Goal: Task Accomplishment & Management: Manage account settings

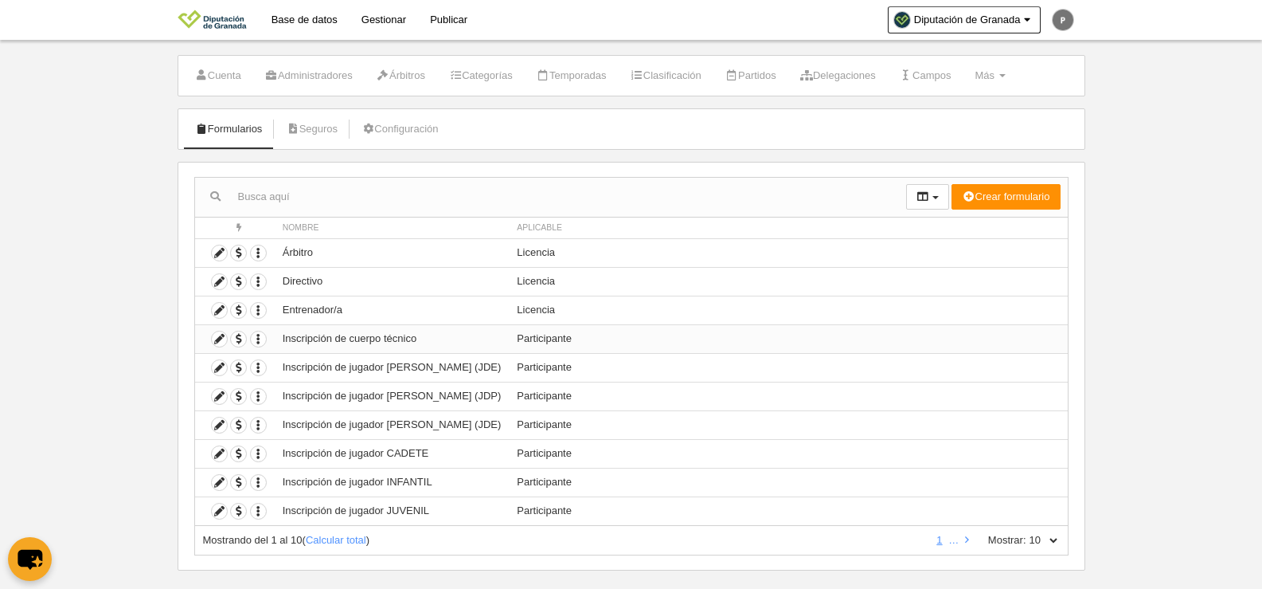
scroll to position [47, 0]
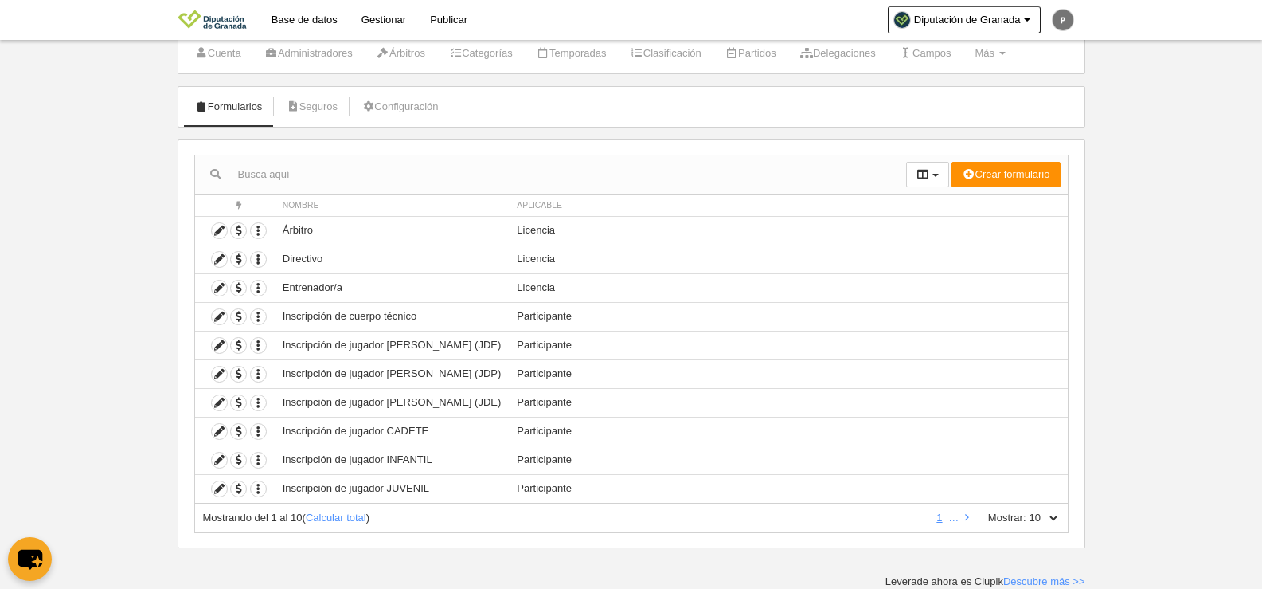
click at [1027, 522] on select "10 25 50 100 500" at bounding box center [1043, 517] width 33 height 14
select select "500"
click at [1027, 510] on select "10 25 50 100 500" at bounding box center [1043, 517] width 33 height 14
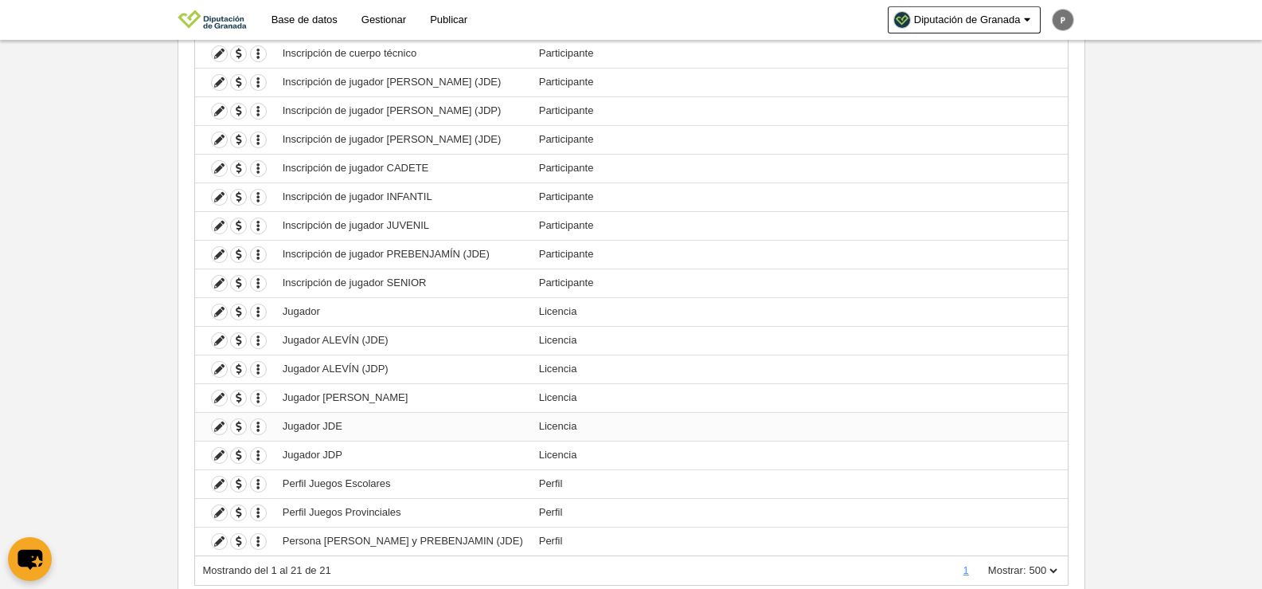
scroll to position [362, 0]
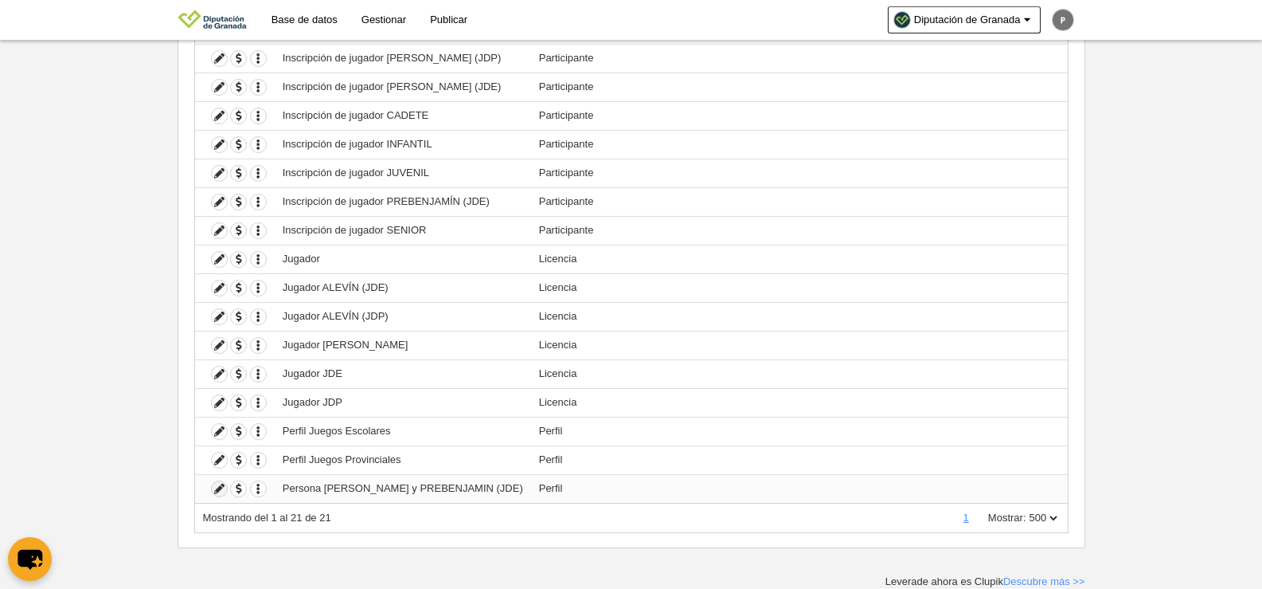
click at [225, 490] on icon at bounding box center [219, 488] width 15 height 15
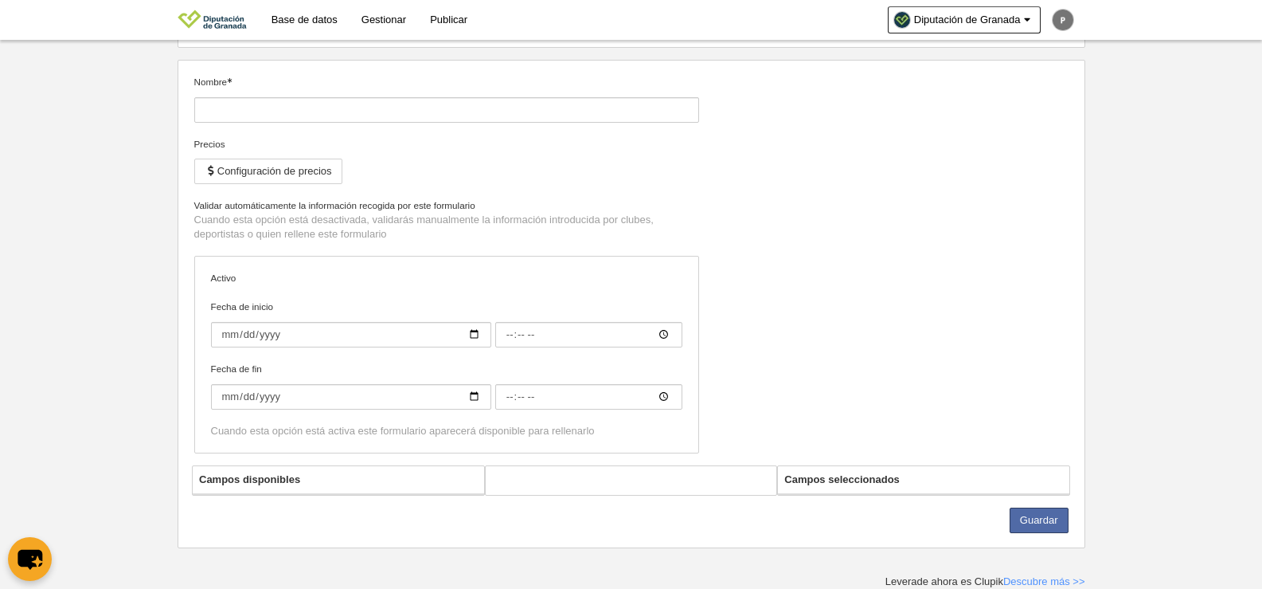
type input "Persona [PERSON_NAME] y PREBENJAMIN (JDE)"
checkbox input "true"
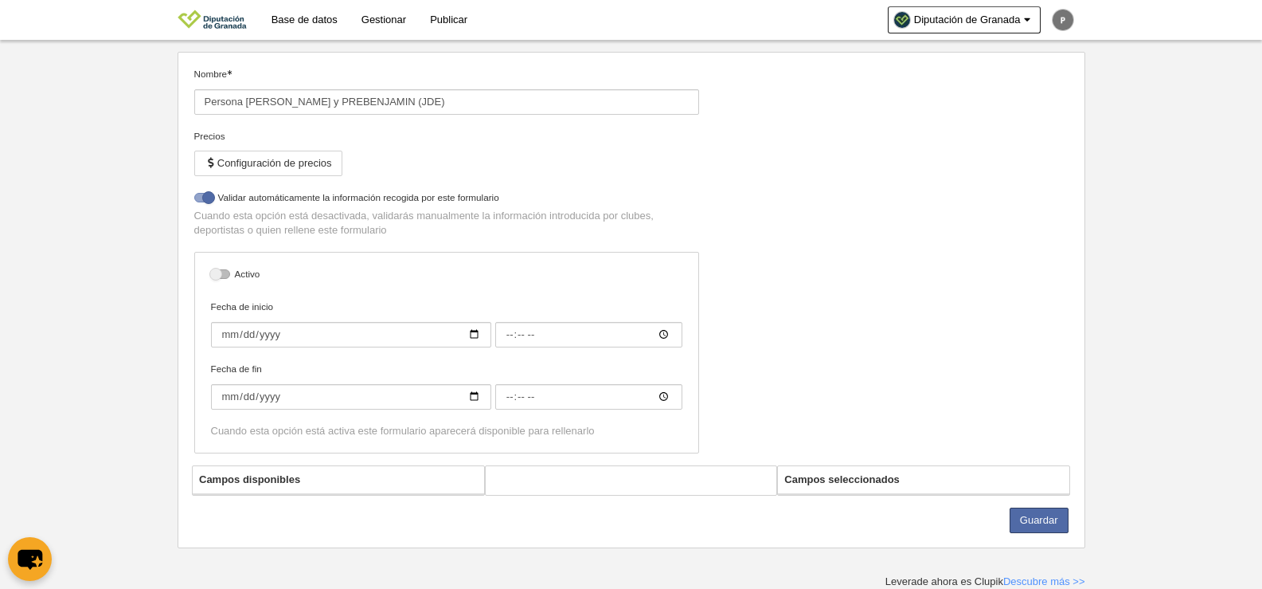
scroll to position [413, 0]
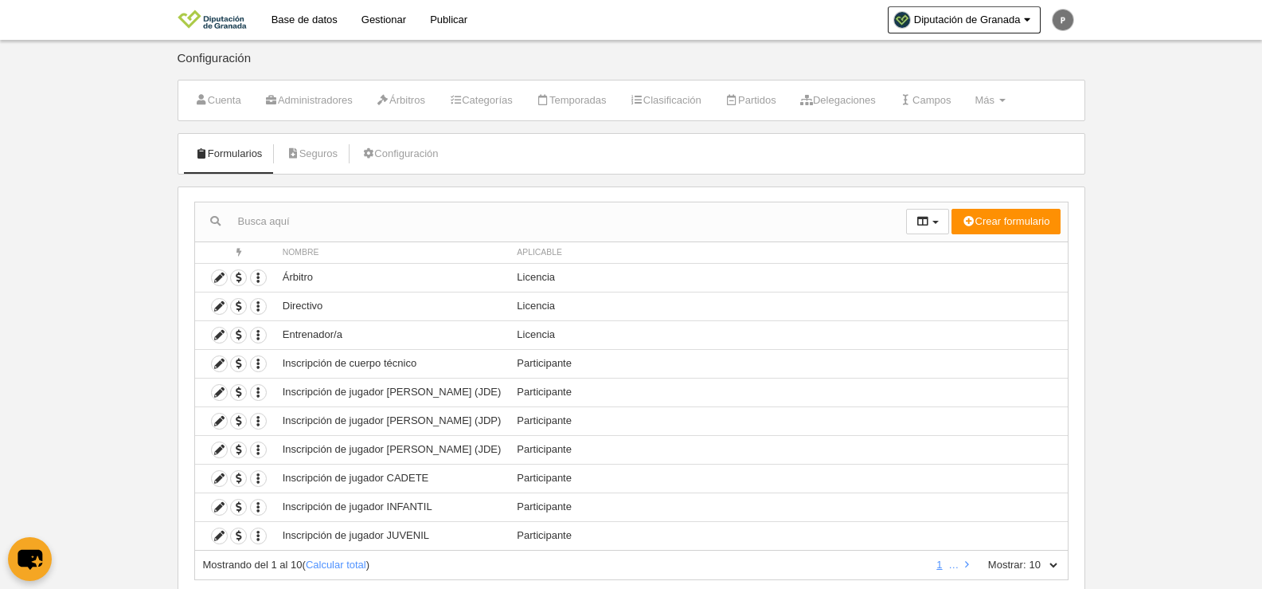
click at [1040, 561] on select "10 25 50 100 500" at bounding box center [1043, 564] width 33 height 14
select select "500"
click at [1027, 557] on select "10 25 50 100 500" at bounding box center [1043, 564] width 33 height 14
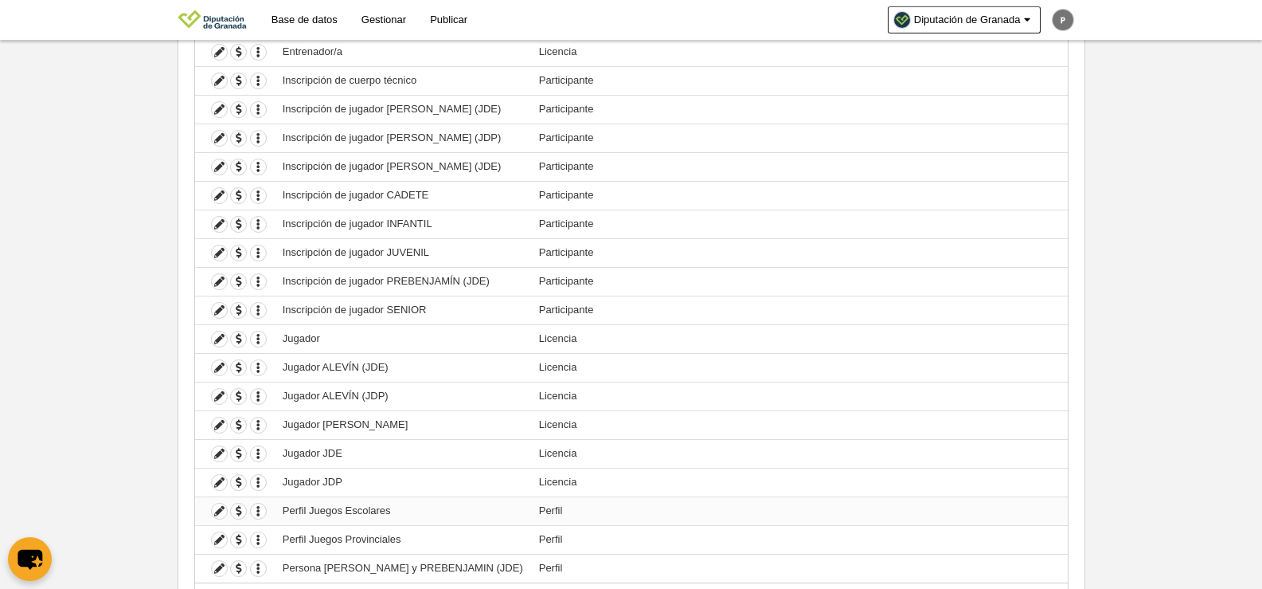
scroll to position [362, 0]
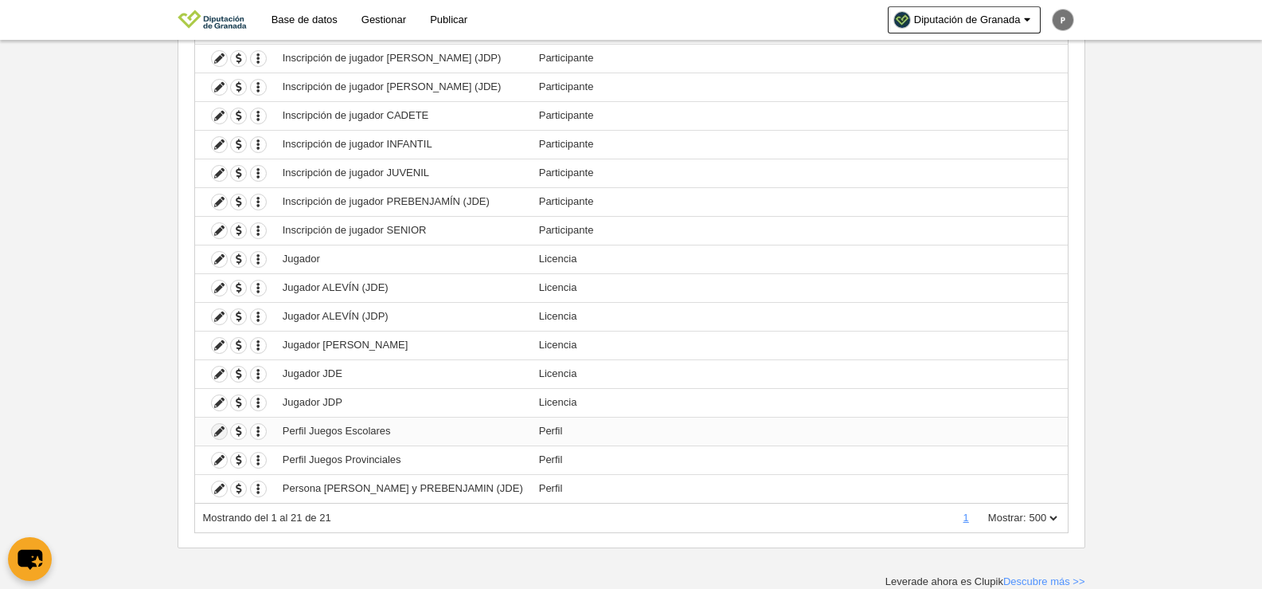
click at [213, 432] on icon at bounding box center [219, 431] width 15 height 15
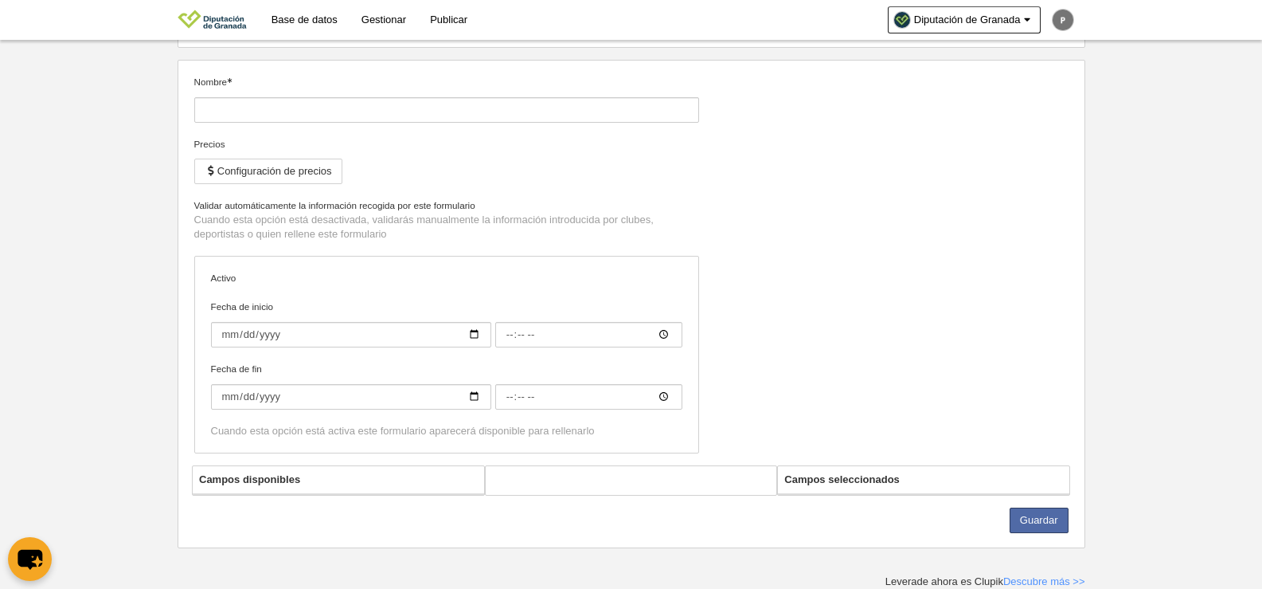
type input "Perfil Juegos Escolares"
checkbox input "true"
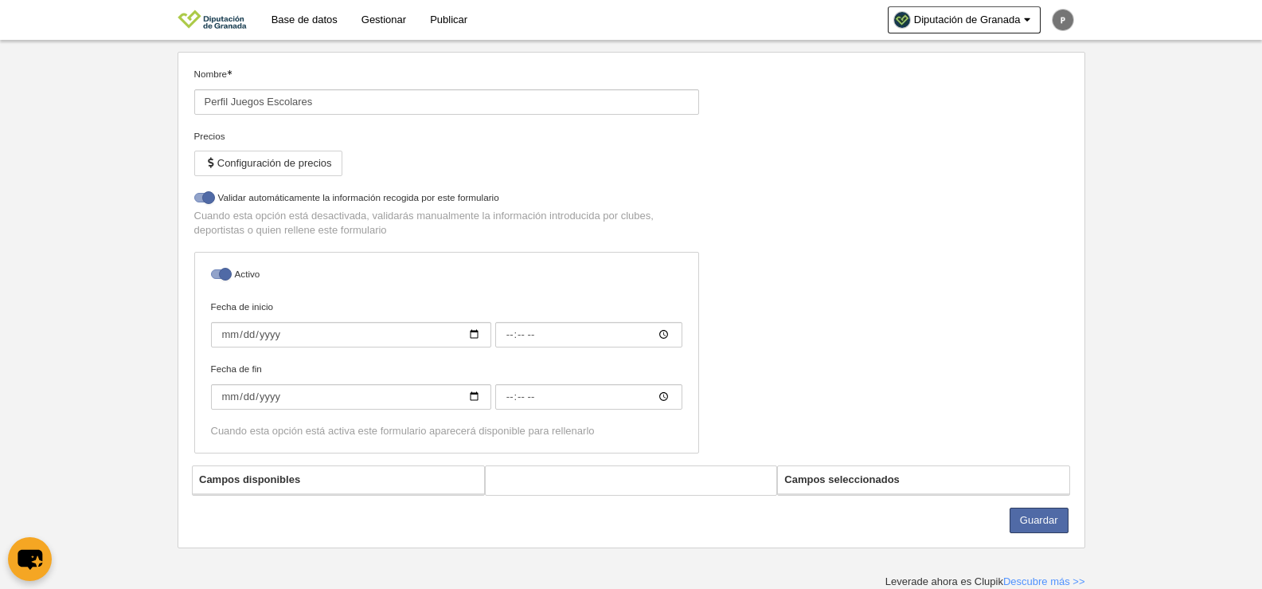
scroll to position [413, 0]
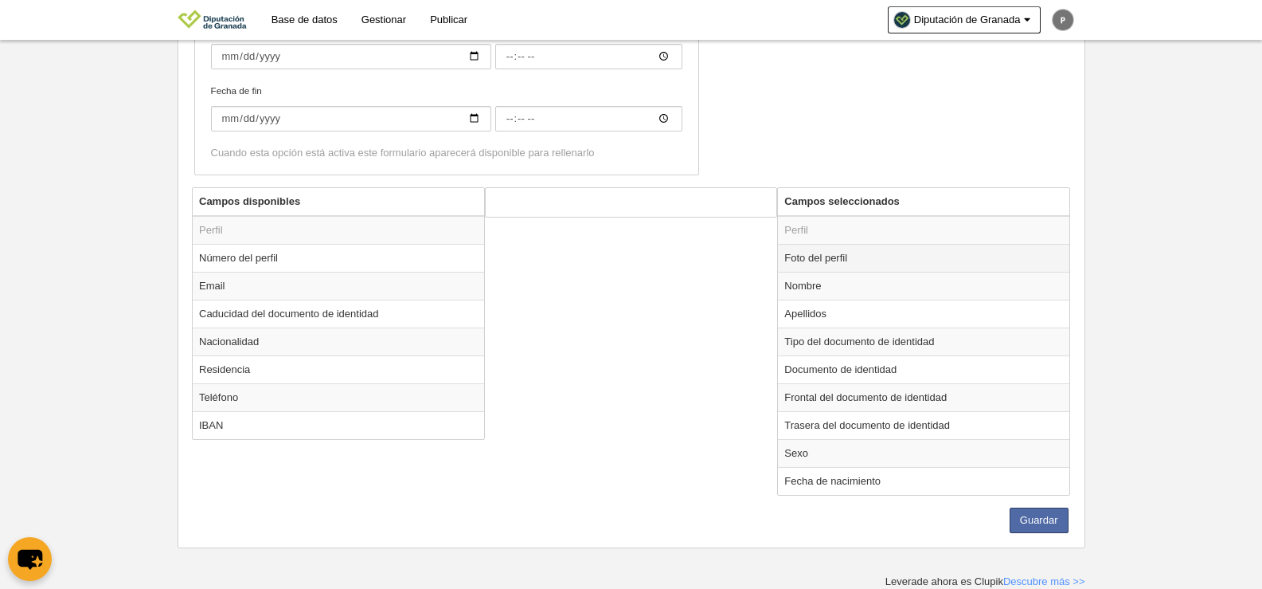
click at [805, 265] on td "Foto del perfil" at bounding box center [923, 258] width 291 height 28
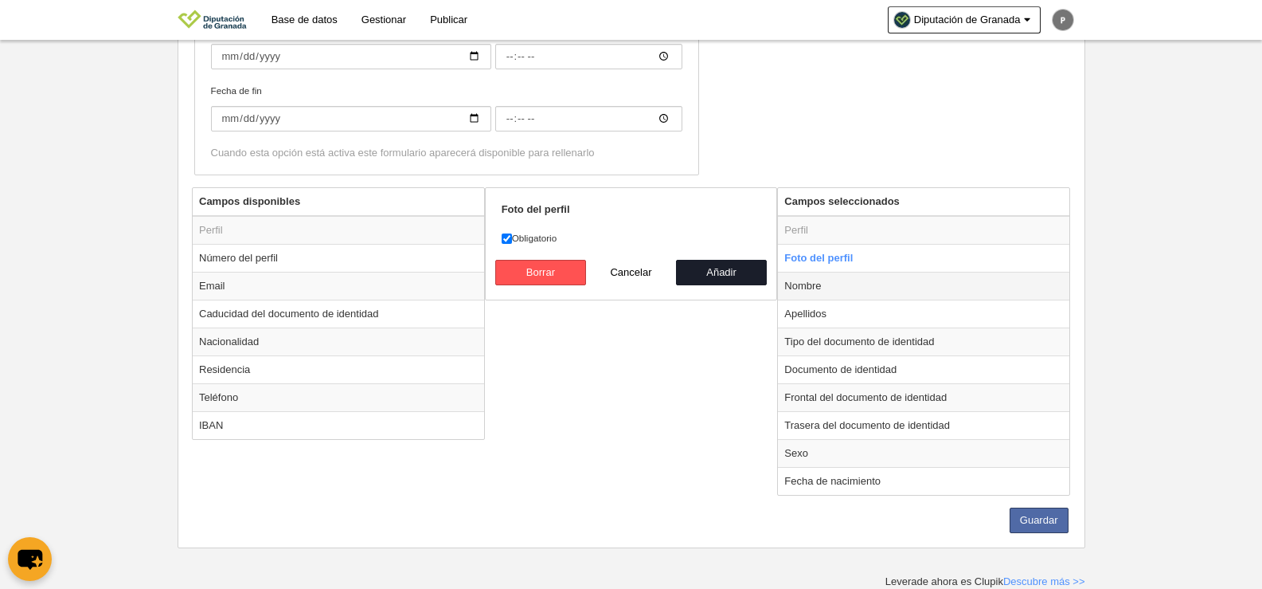
click at [812, 290] on td "Nombre" at bounding box center [923, 286] width 291 height 28
radio input "false"
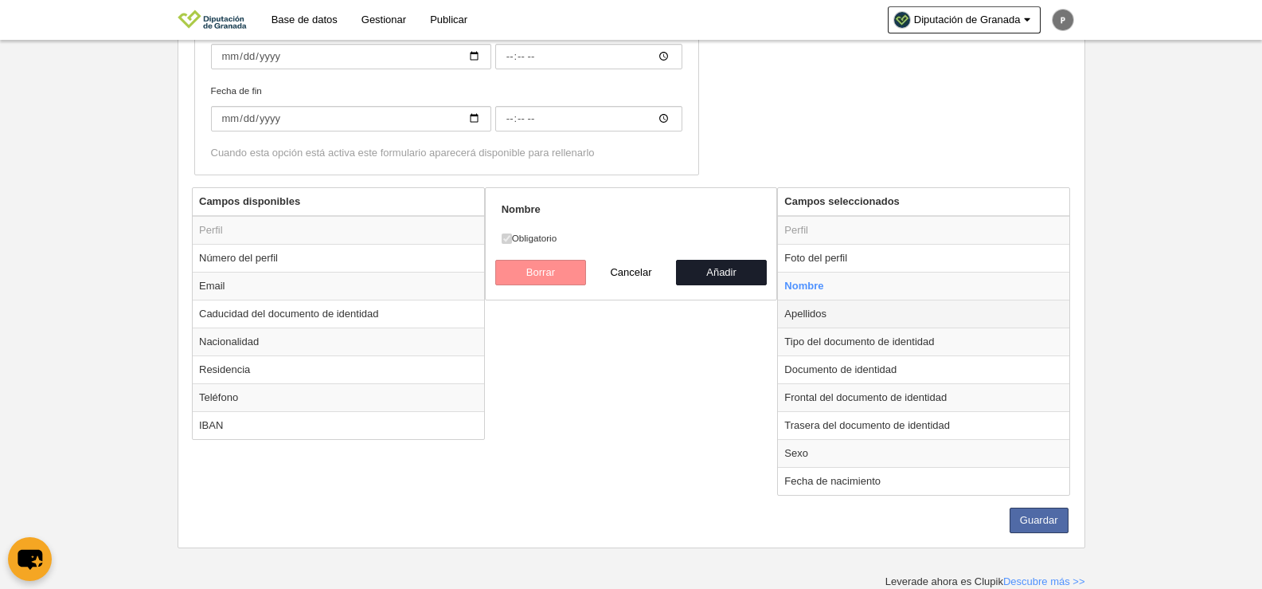
click at [836, 326] on td "Apellidos" at bounding box center [923, 313] width 291 height 28
radio input "false"
radio input "true"
checkbox input "false"
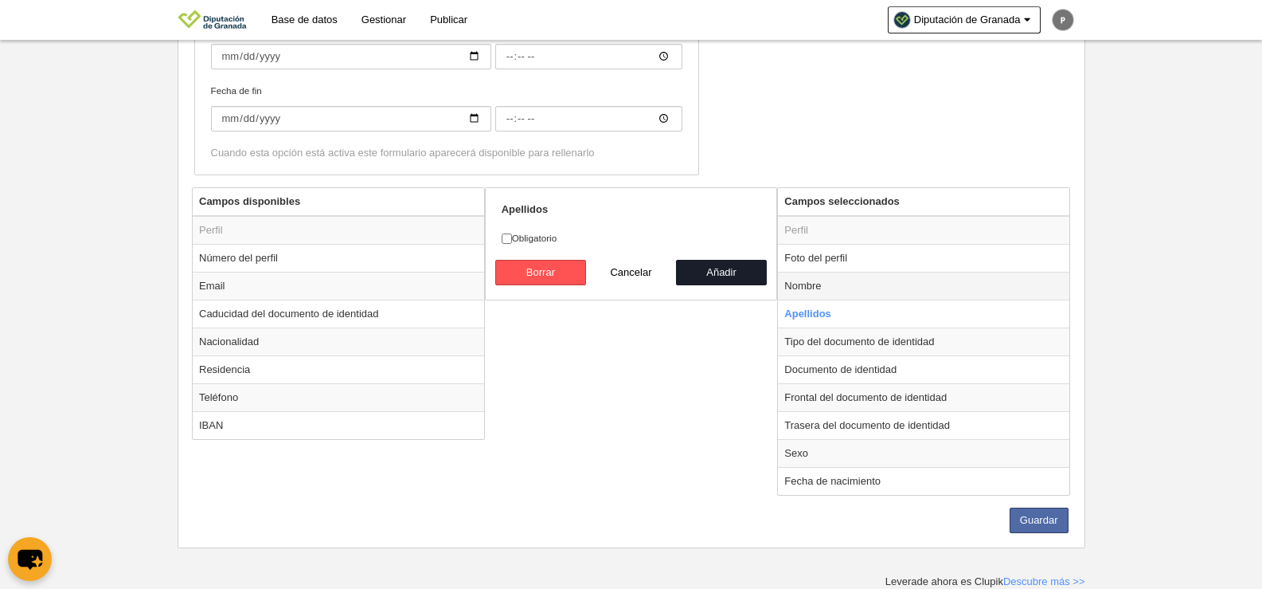
click at [822, 282] on td "Nombre" at bounding box center [923, 286] width 291 height 28
radio input "true"
checkbox input "true"
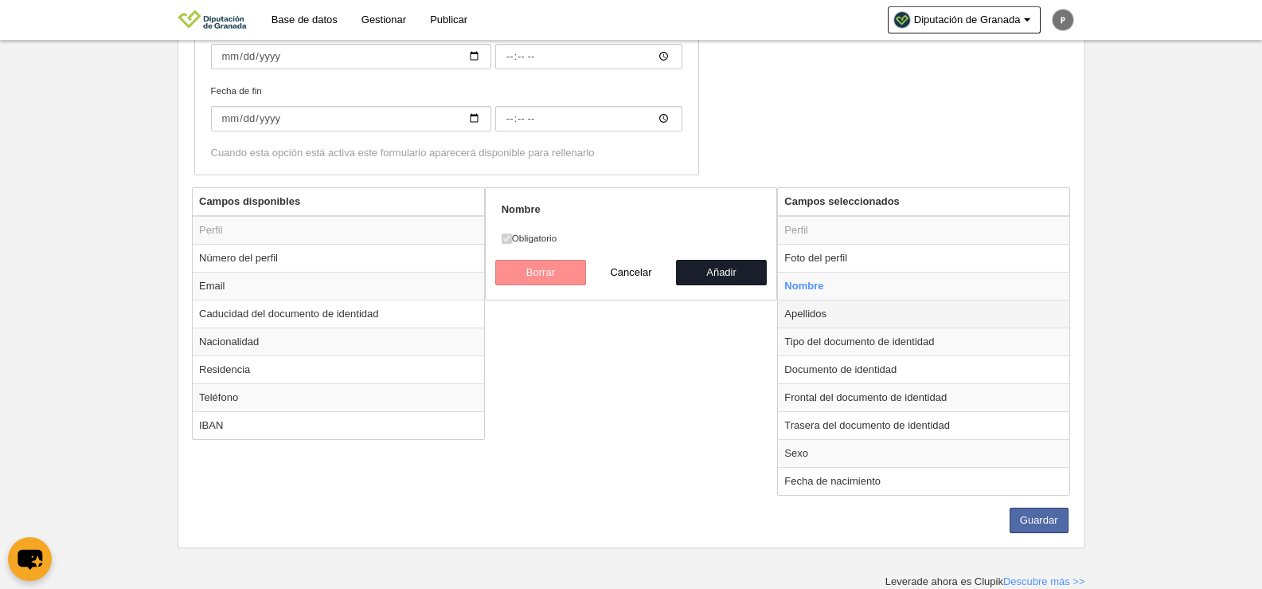
click at [827, 313] on td "Apellidos" at bounding box center [923, 313] width 291 height 28
radio input "false"
radio input "true"
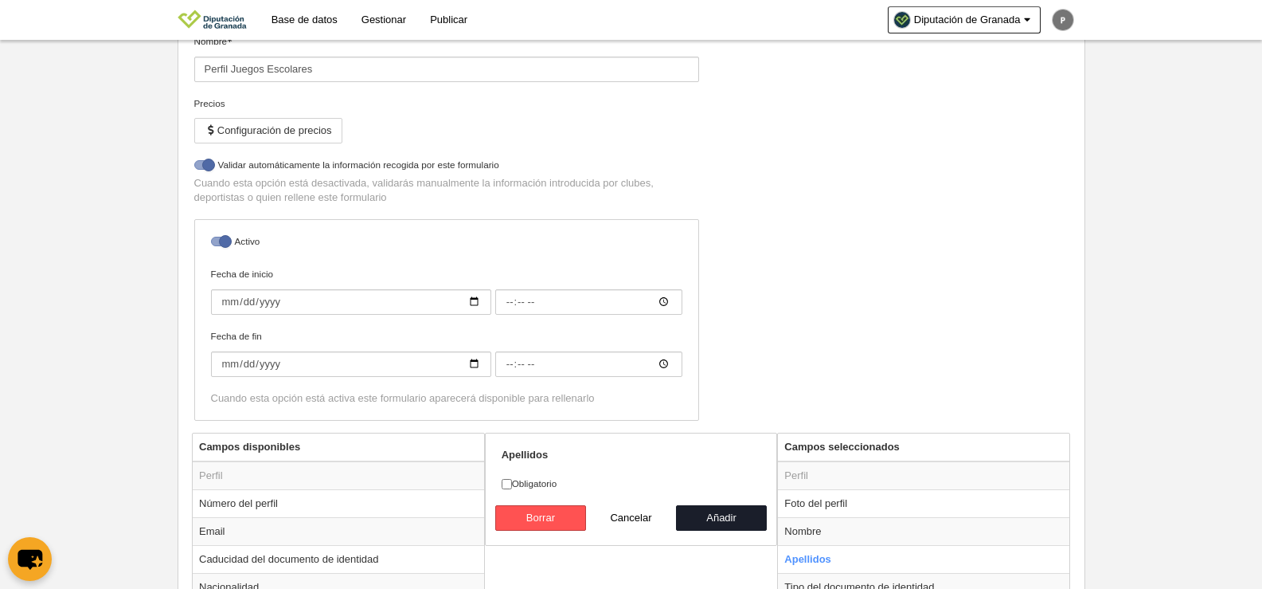
scroll to position [398, 0]
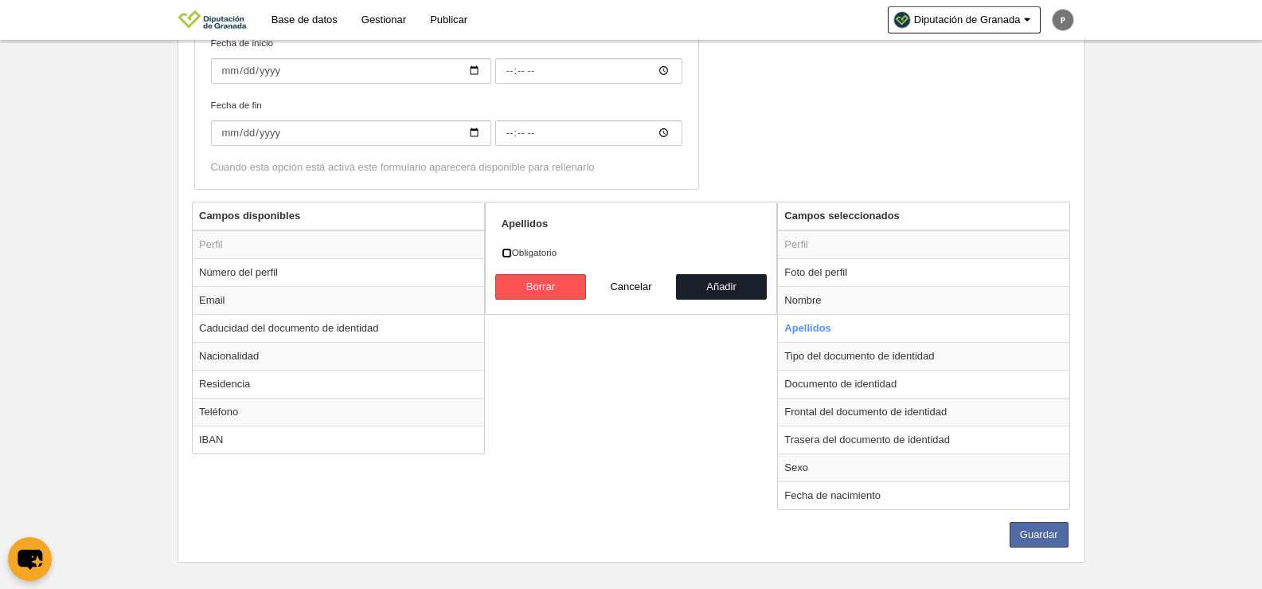
click at [505, 256] on input "Obligatorio" at bounding box center [507, 253] width 10 height 10
checkbox input "true"
click at [850, 358] on td "Tipo del documento de identidad" at bounding box center [923, 356] width 291 height 28
radio input "false"
radio input "true"
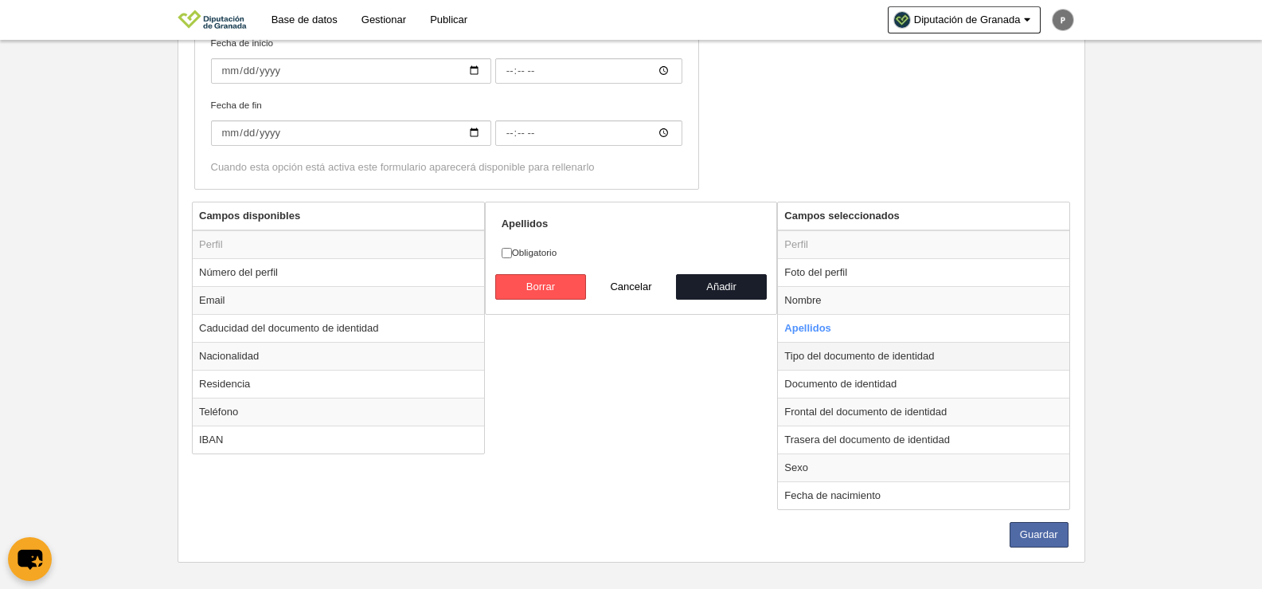
checkbox input "false"
select select
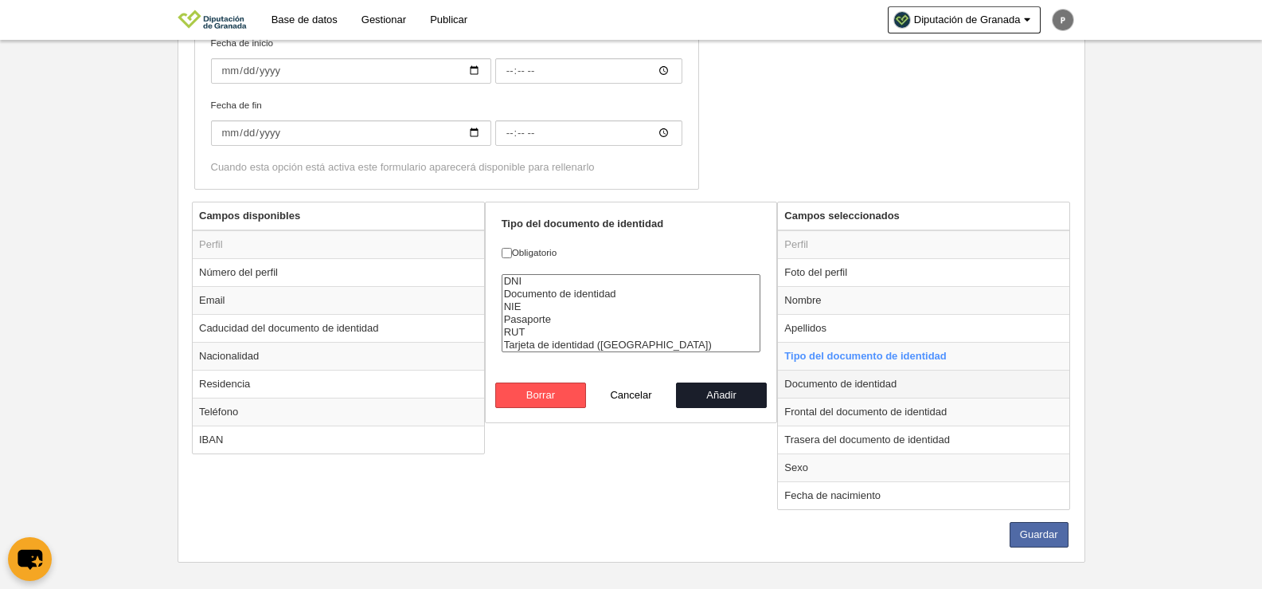
click at [851, 381] on td "Documento de identidad" at bounding box center [923, 384] width 291 height 28
radio input "false"
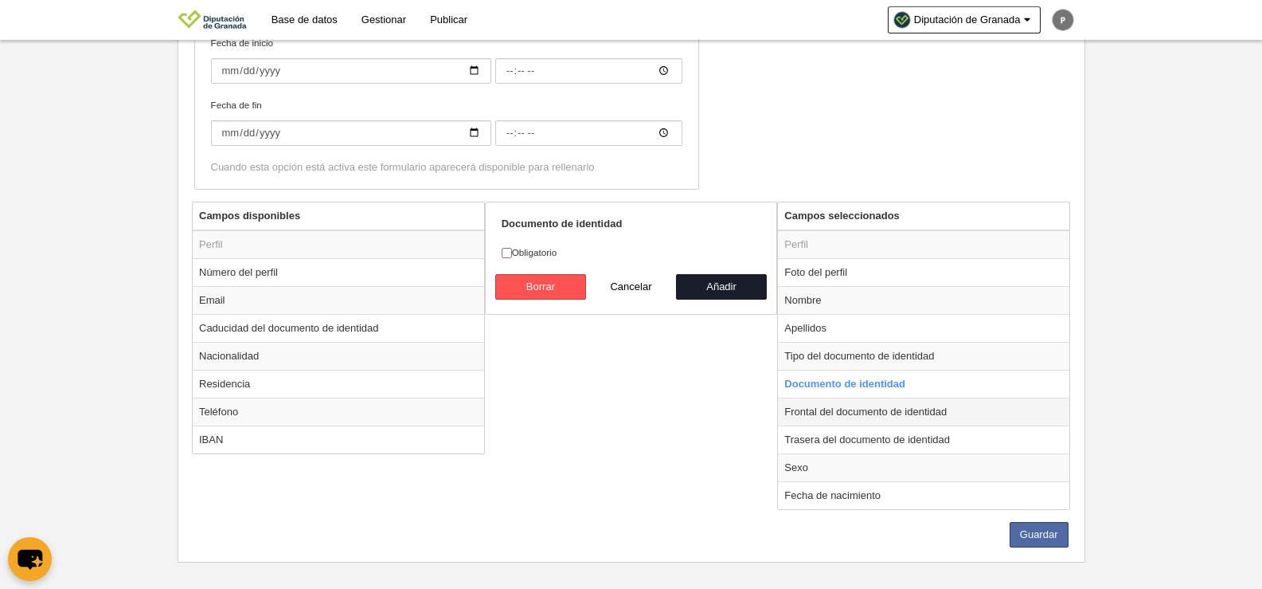
click at [843, 405] on td "Frontal del documento de identidad" at bounding box center [923, 411] width 291 height 28
radio input "false"
click at [838, 437] on td "Trasera del documento de identidad" at bounding box center [923, 439] width 291 height 28
radio input "false"
click at [803, 467] on td "Sexo" at bounding box center [923, 467] width 291 height 28
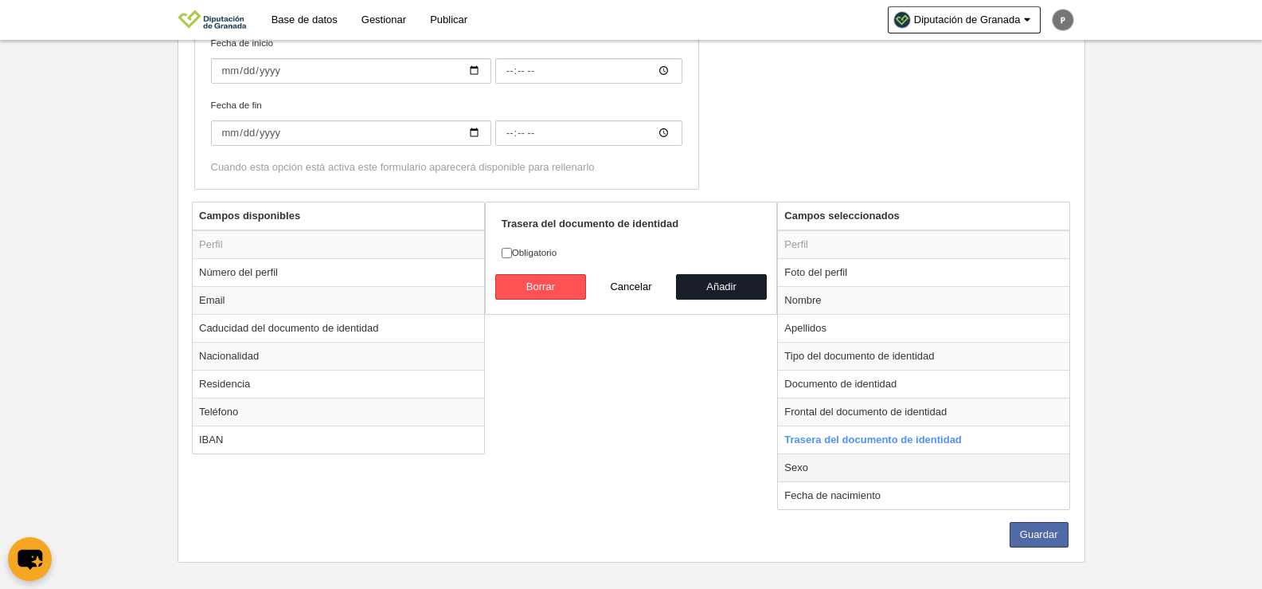
radio input "false"
radio input "true"
select select
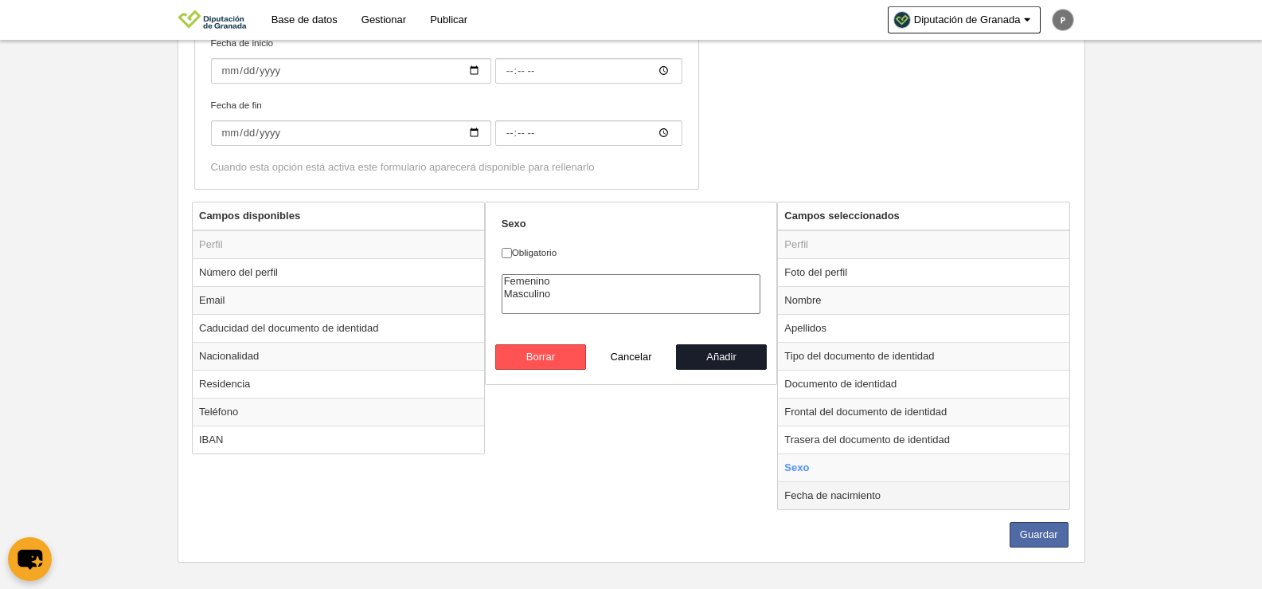
click at [834, 495] on td "Fecha de nacimiento" at bounding box center [923, 495] width 291 height 28
radio input "false"
radio input "true"
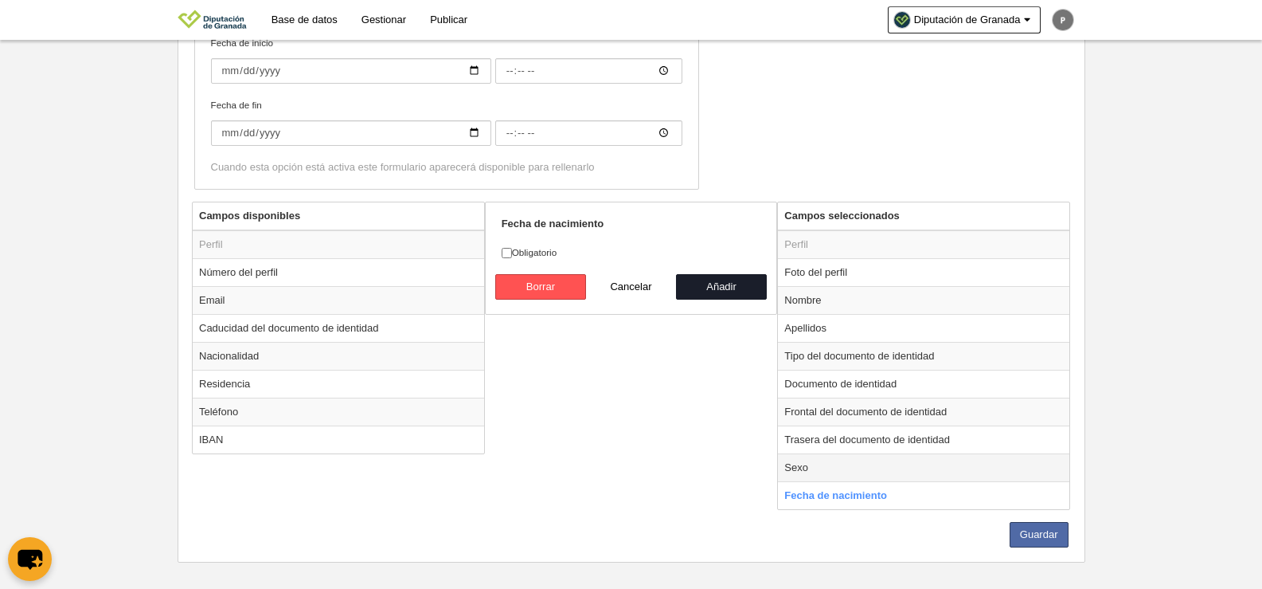
click at [825, 464] on td "Sexo" at bounding box center [923, 467] width 291 height 28
radio input "true"
select select
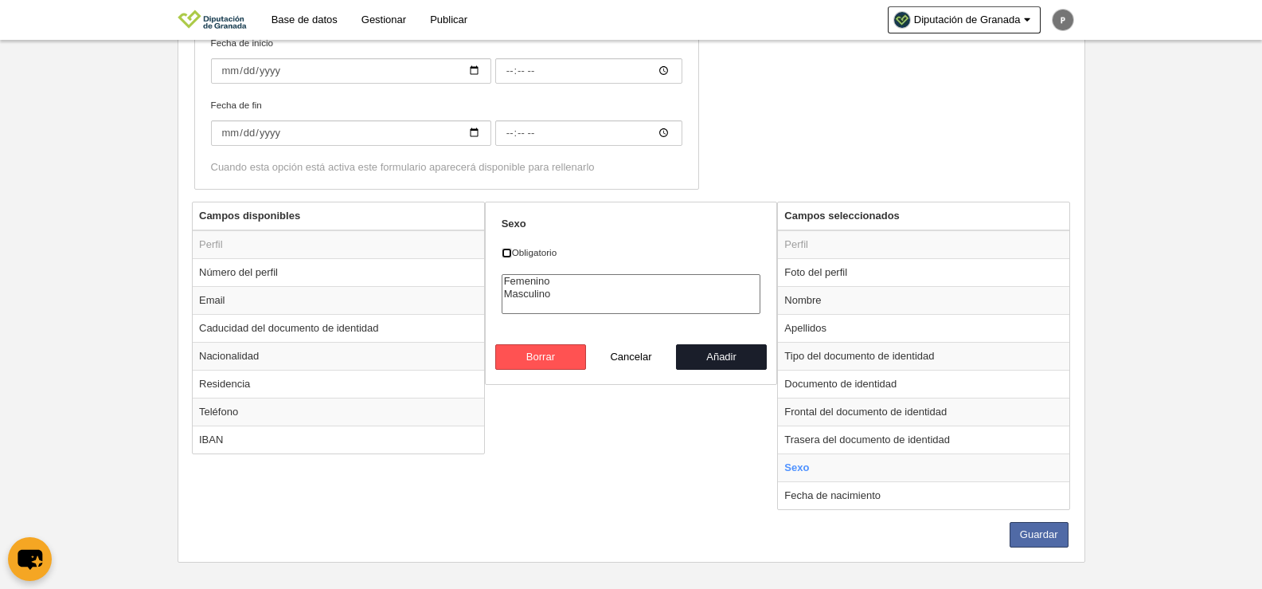
click at [509, 252] on input "Obligatorio" at bounding box center [507, 253] width 10 height 10
checkbox input "true"
click at [856, 501] on td "Fecha de nacimiento" at bounding box center [923, 495] width 291 height 28
radio input "false"
radio input "true"
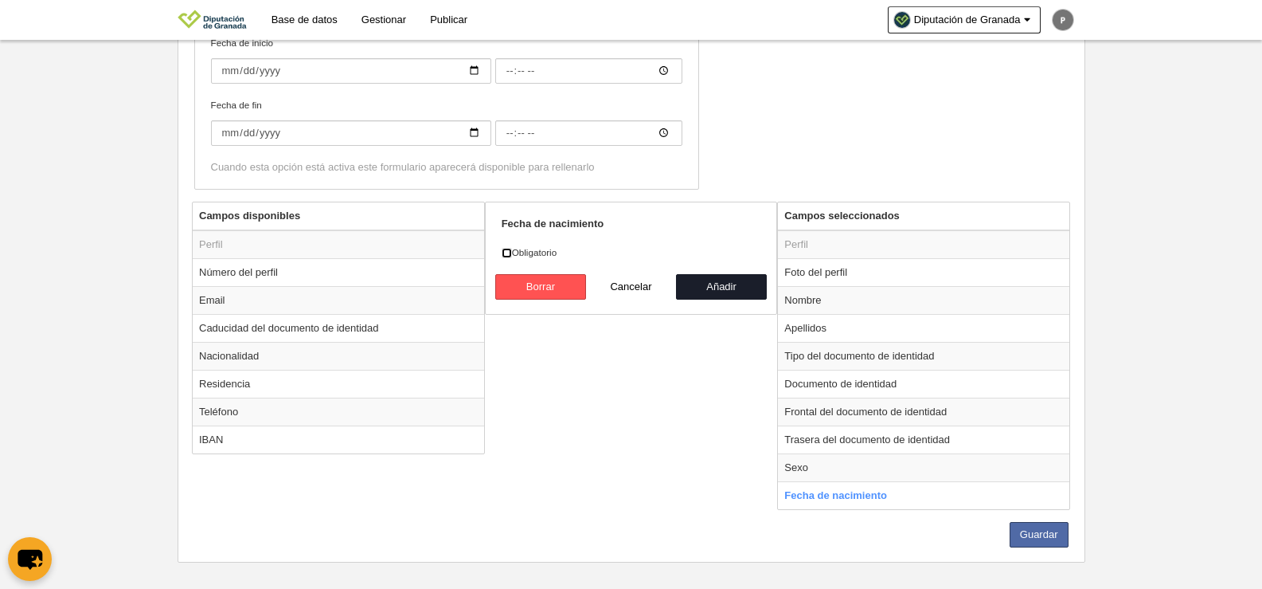
click at [507, 248] on input "Obligatorio" at bounding box center [507, 253] width 10 height 10
checkbox input "true"
click at [1022, 533] on button "Guardar" at bounding box center [1039, 534] width 59 height 25
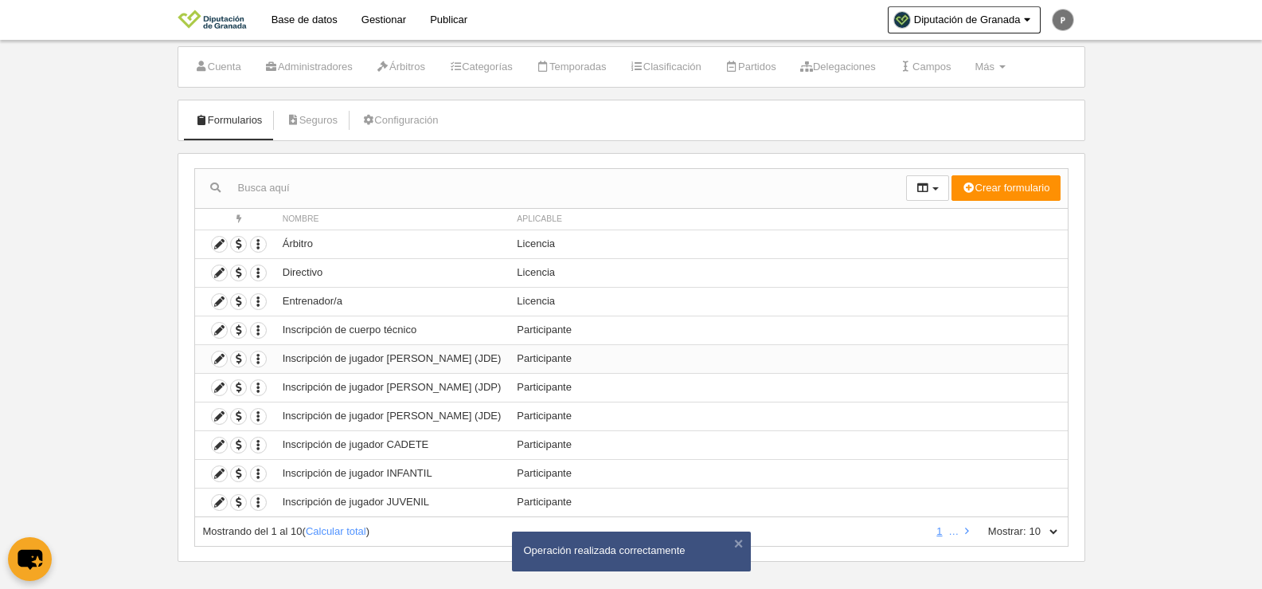
scroll to position [47, 0]
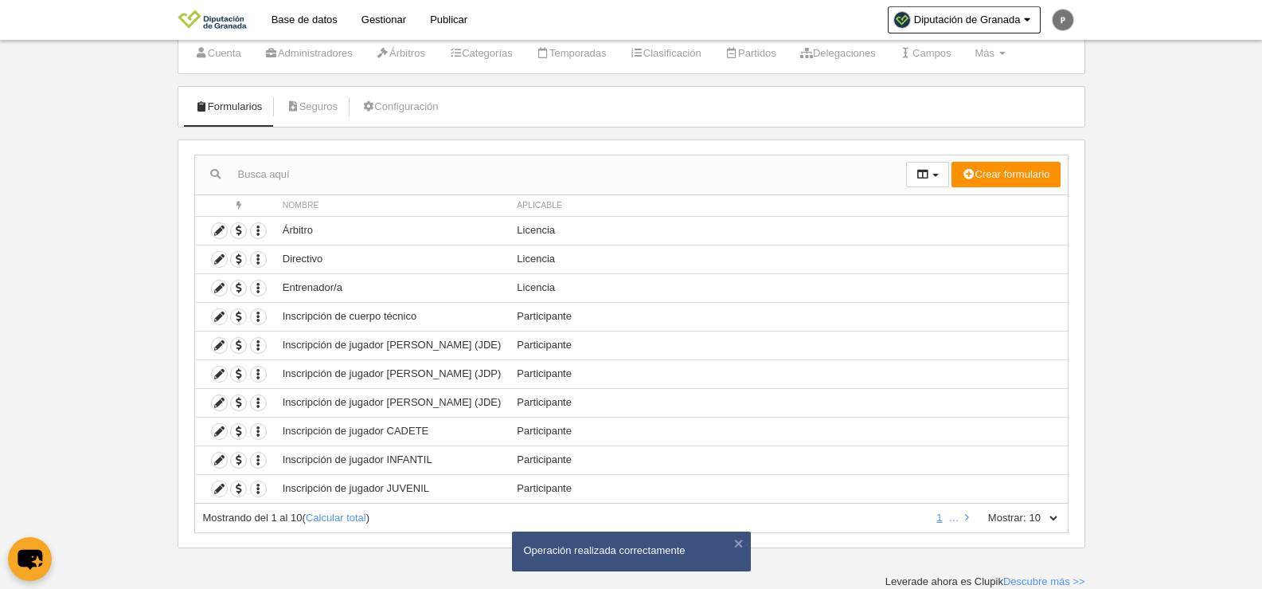
click at [1017, 514] on label "Mostrar:" at bounding box center [999, 517] width 54 height 14
click at [1027, 514] on select "10 25 50 100 500" at bounding box center [1043, 517] width 33 height 14
click at [1047, 513] on select "10 25 50 100 500" at bounding box center [1043, 517] width 33 height 14
select select "50"
click at [1027, 510] on select "10 25 50 100 500" at bounding box center [1043, 517] width 33 height 14
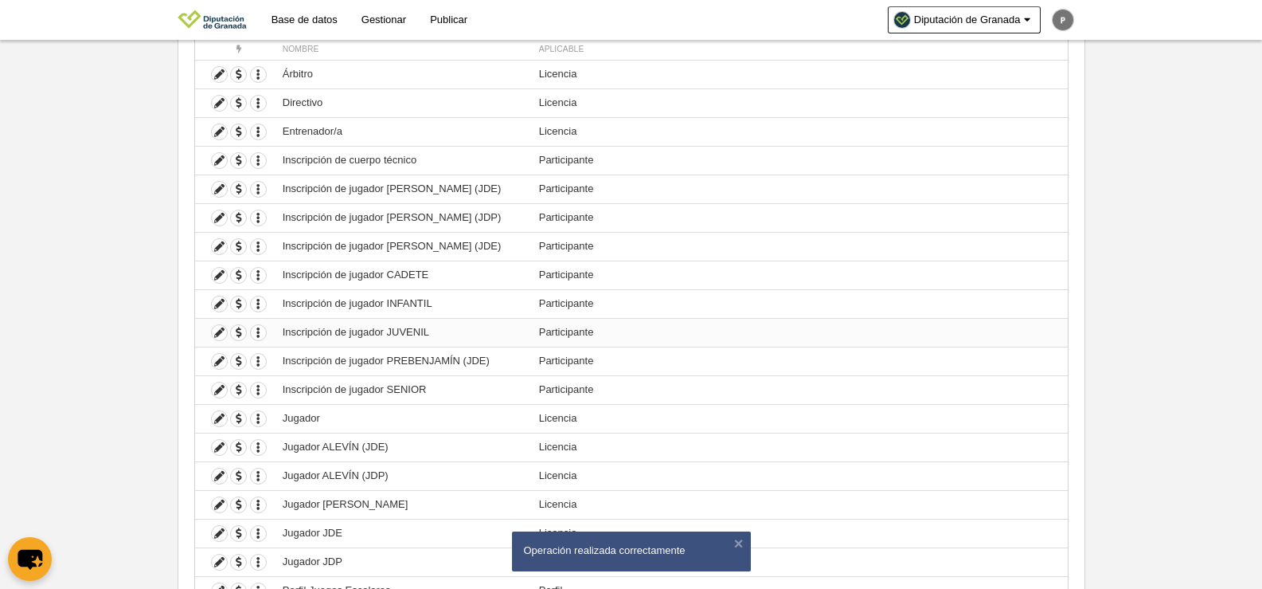
scroll to position [362, 0]
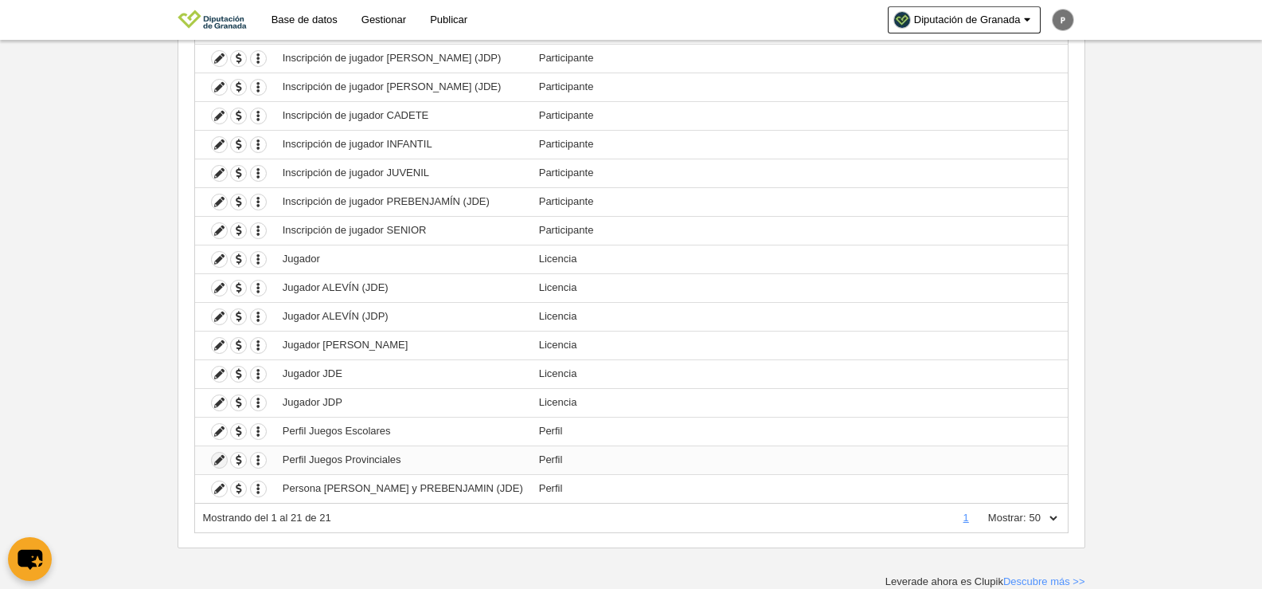
click at [223, 458] on icon at bounding box center [219, 459] width 15 height 15
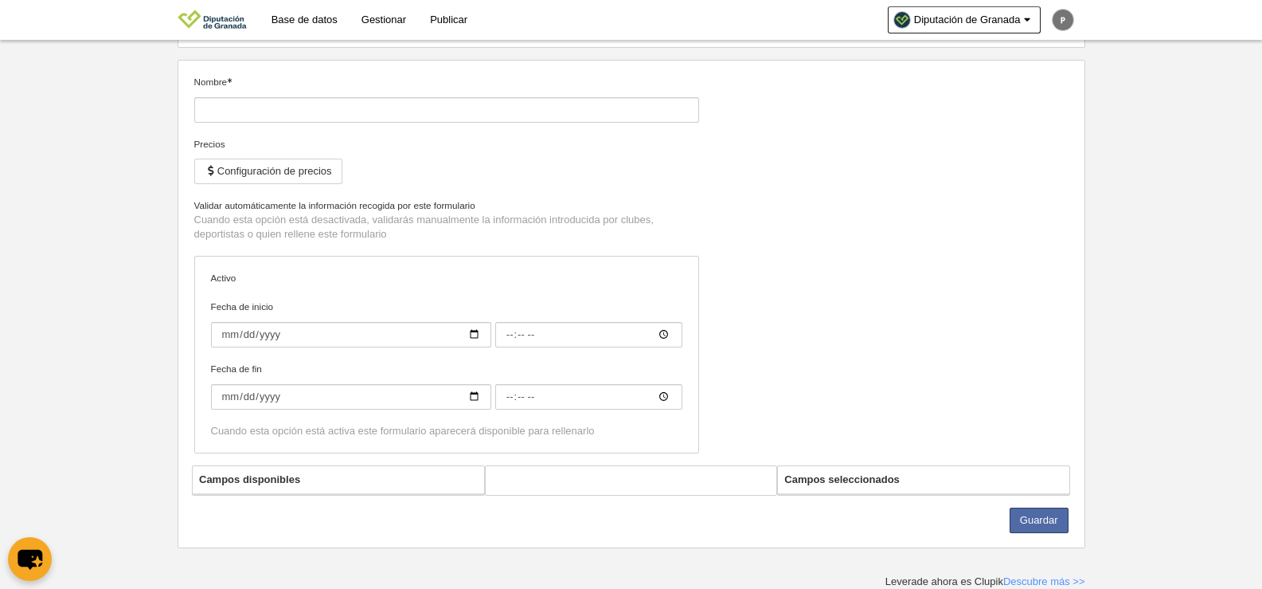
type input "Perfil Juegos Provinciales"
checkbox input "true"
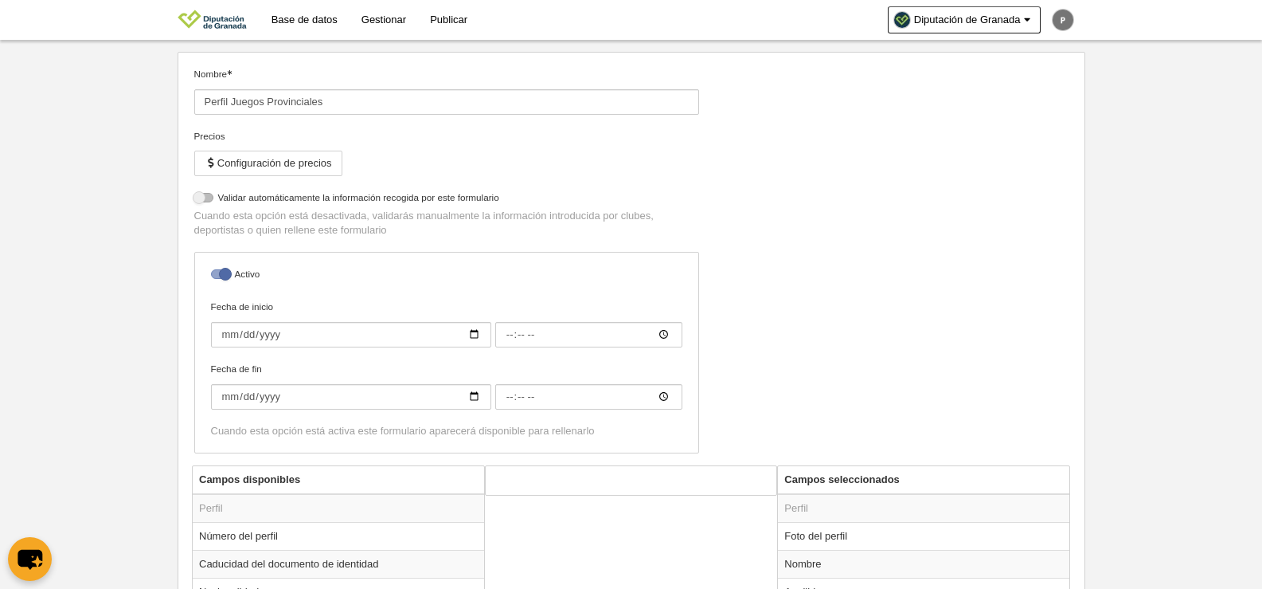
scroll to position [496, 0]
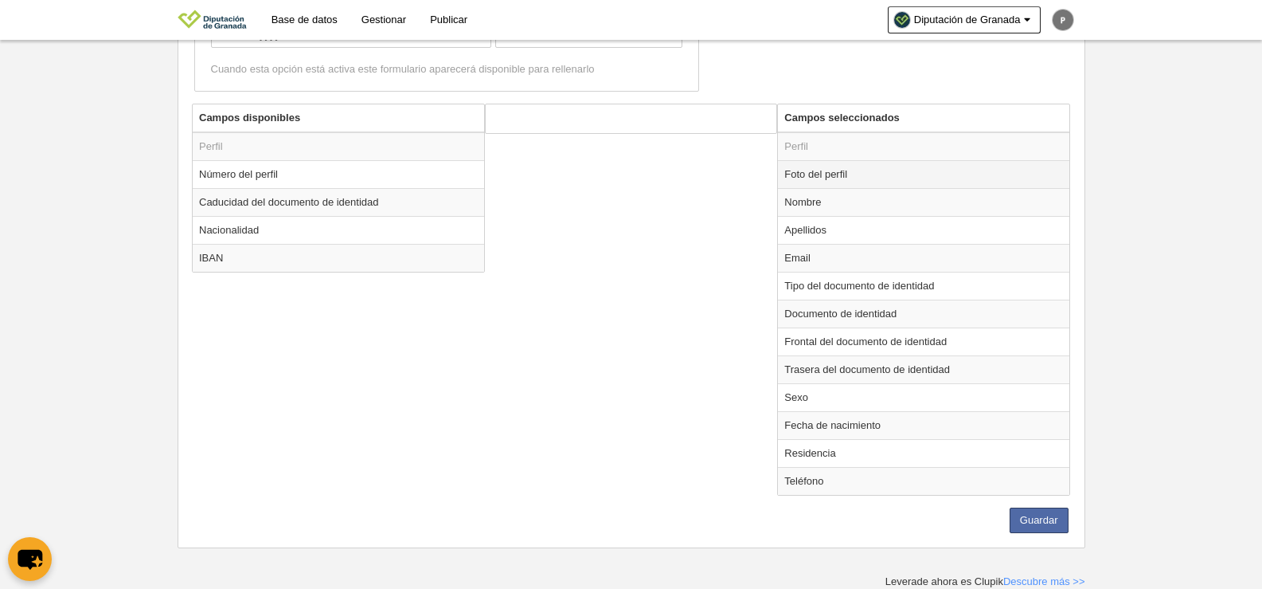
click at [812, 179] on td "Foto del perfil" at bounding box center [923, 174] width 291 height 28
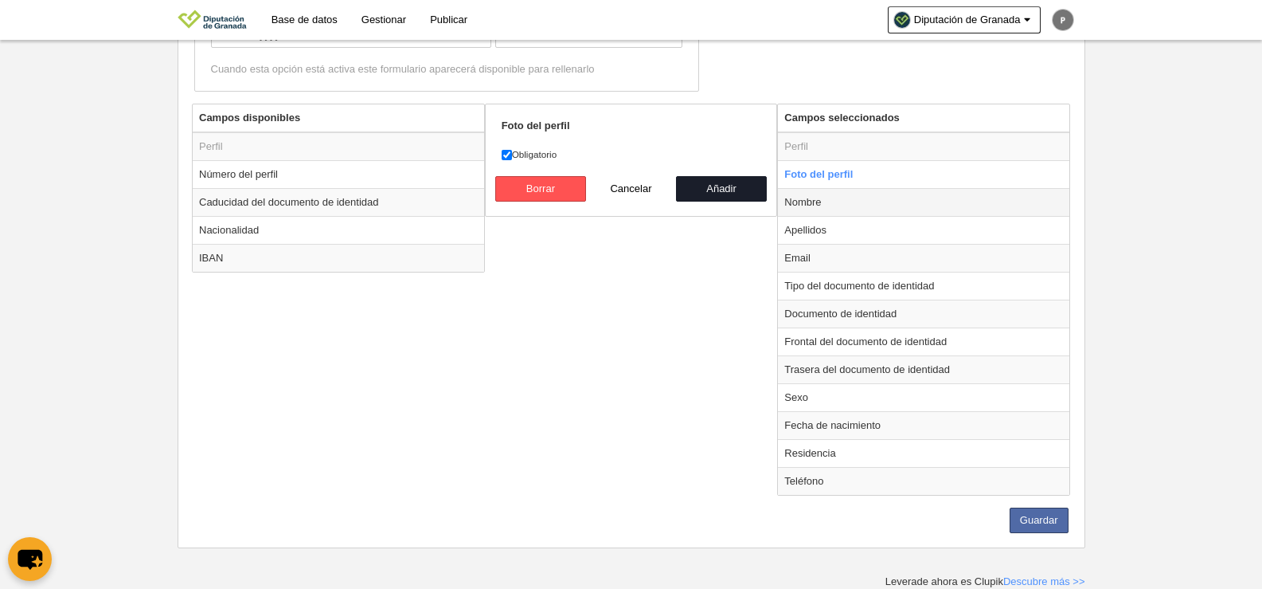
click at [819, 213] on td "Nombre" at bounding box center [923, 202] width 291 height 28
radio input "false"
click at [891, 242] on td "Apellidos" at bounding box center [923, 230] width 291 height 28
radio input "false"
radio input "true"
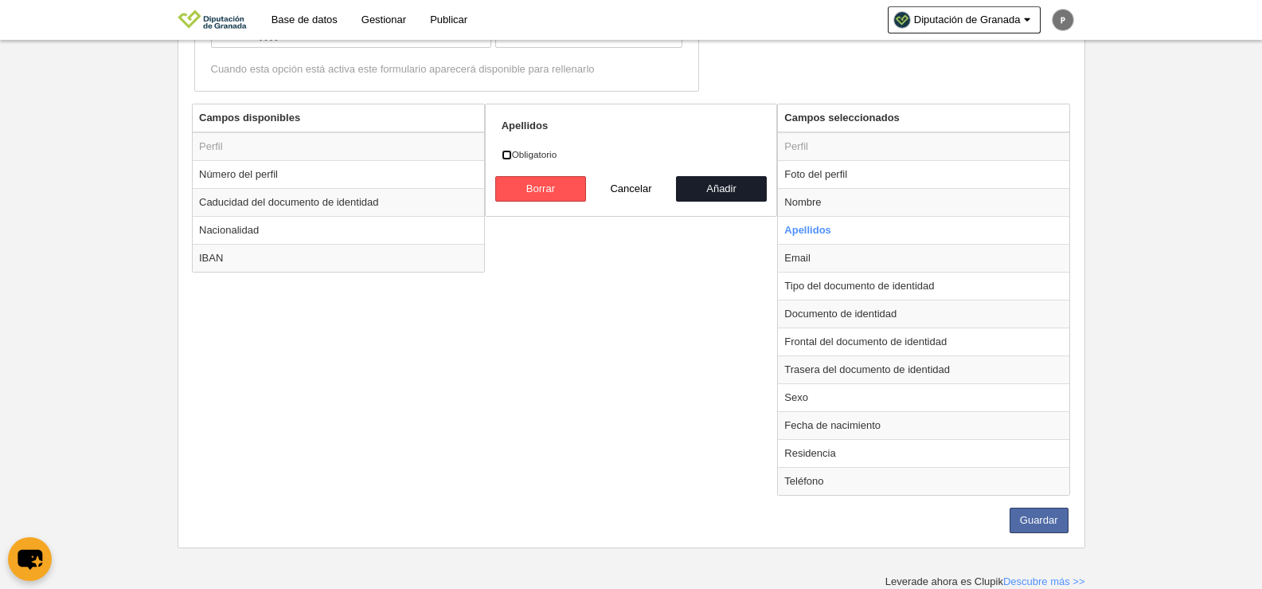
click at [507, 155] on input "Obligatorio" at bounding box center [507, 155] width 10 height 10
checkbox input "true"
click at [844, 257] on td "Email" at bounding box center [923, 258] width 291 height 28
radio input "false"
radio input "true"
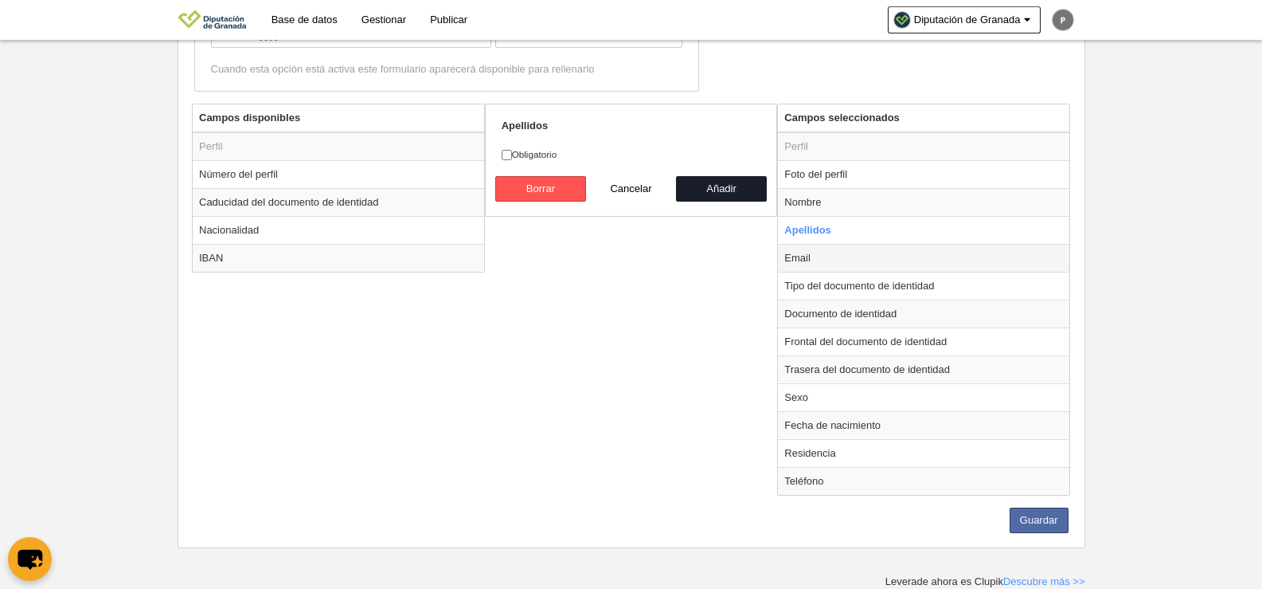
checkbox input "false"
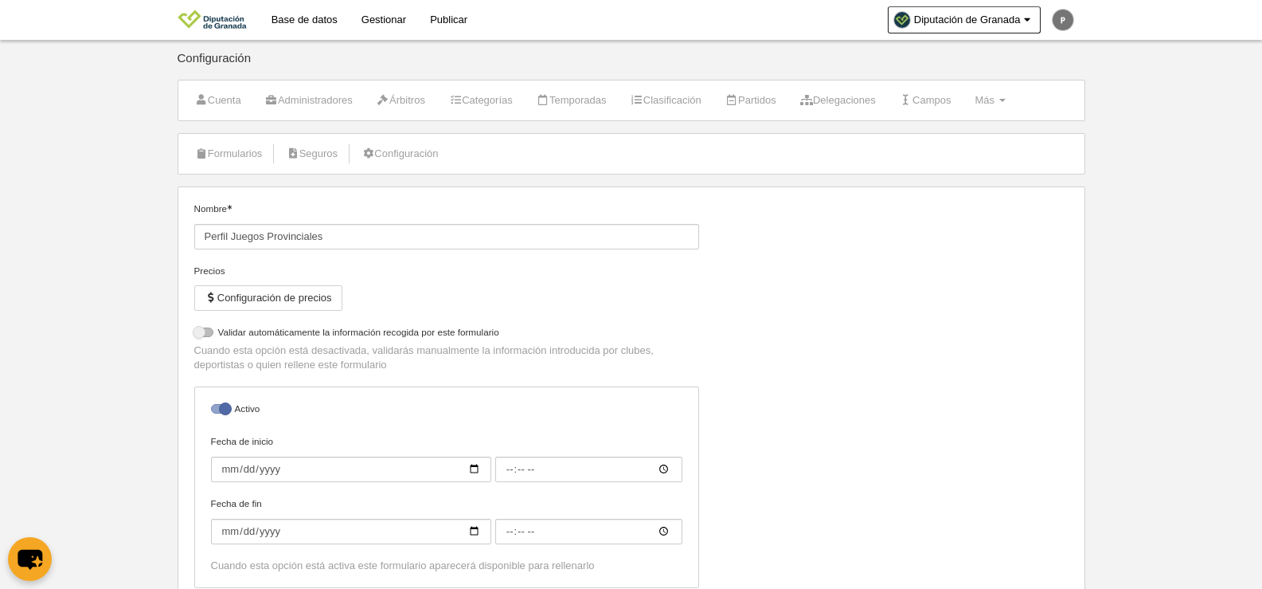
scroll to position [398, 0]
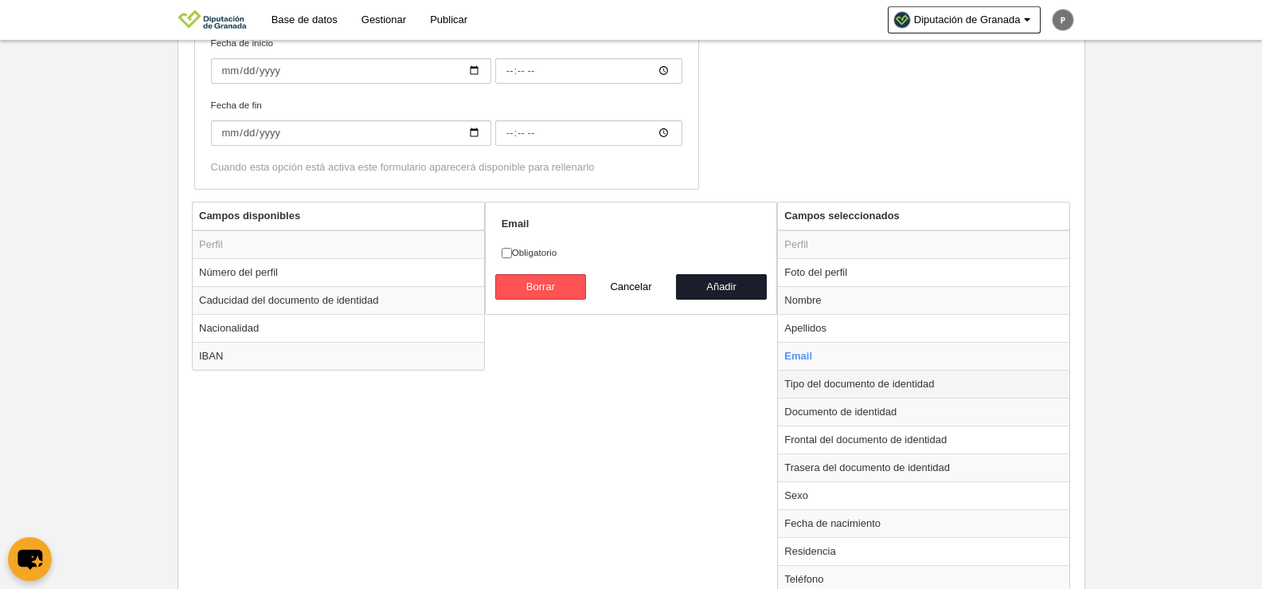
click at [858, 381] on td "Tipo del documento de identidad" at bounding box center [923, 384] width 291 height 28
radio input "false"
radio input "true"
checkbox input "true"
select select
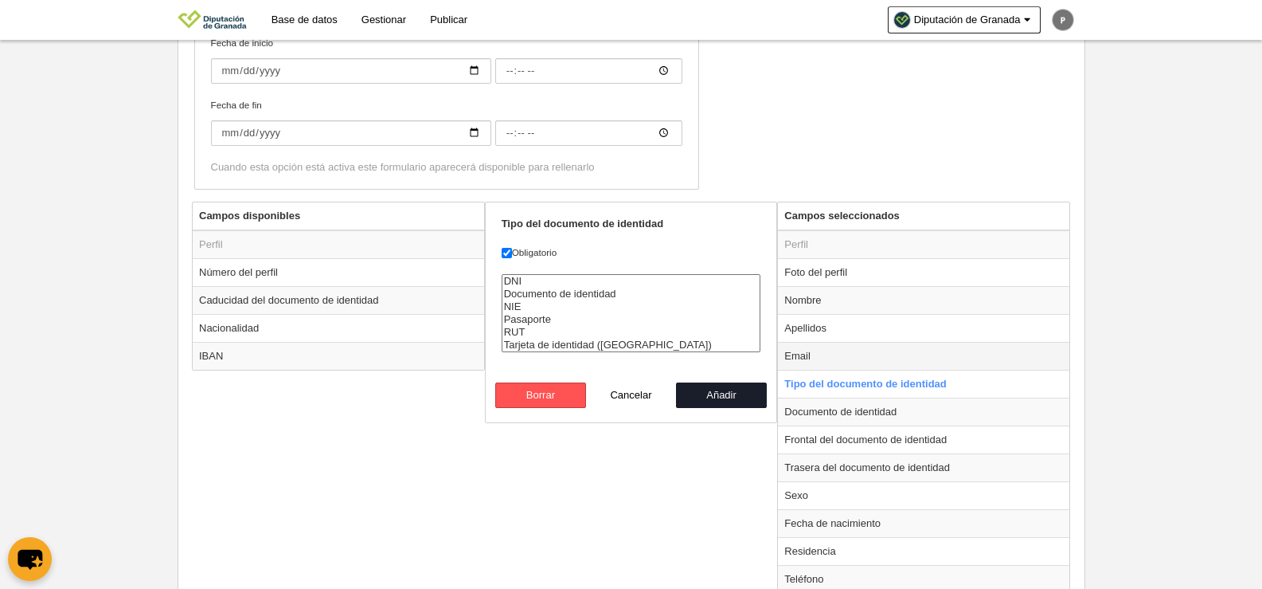
click at [809, 365] on td "Email" at bounding box center [923, 356] width 291 height 28
radio input "true"
checkbox input "false"
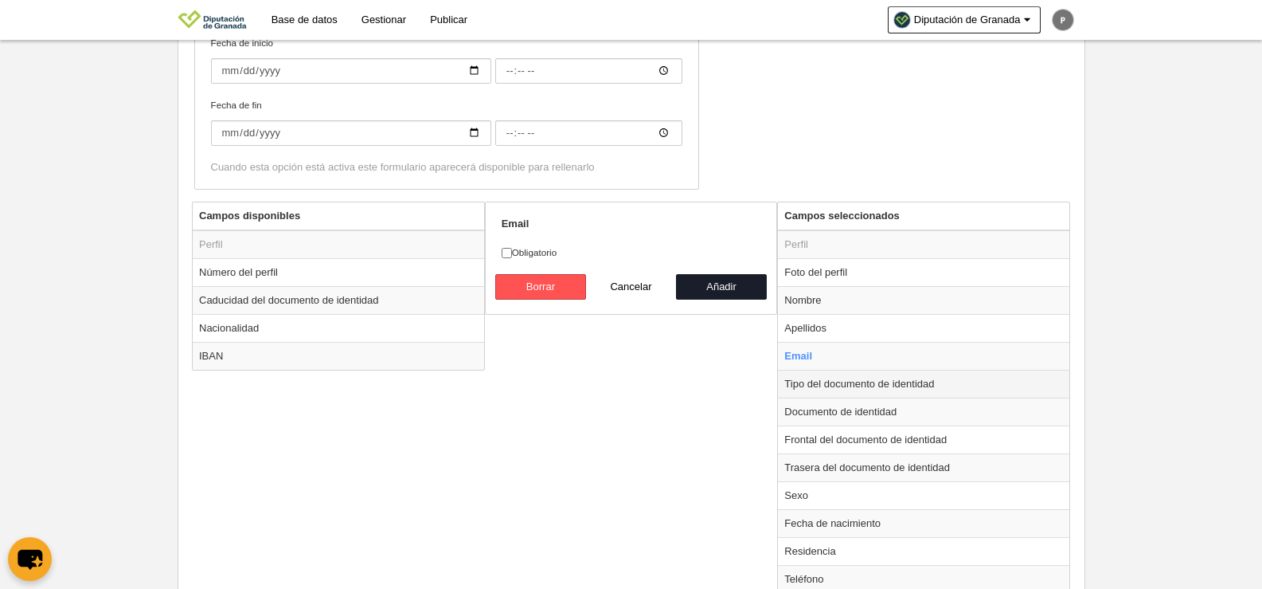
click at [909, 391] on td "Tipo del documento de identidad" at bounding box center [923, 384] width 291 height 28
radio input "false"
radio input "true"
checkbox input "true"
select select
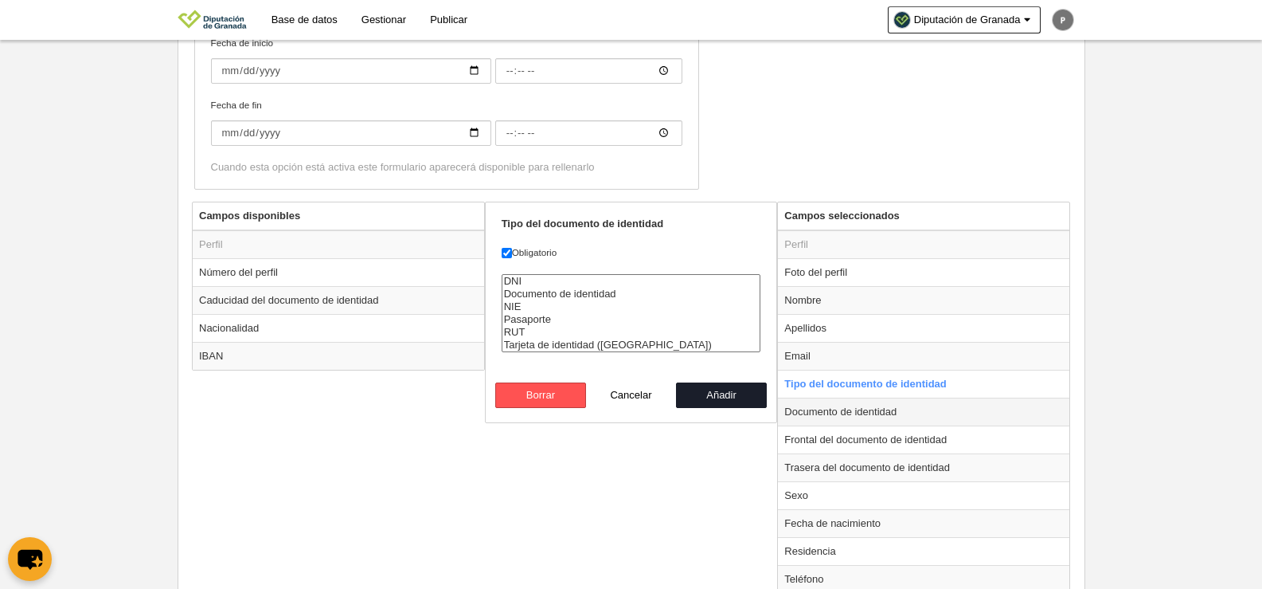
click at [850, 413] on td "Documento de identidad" at bounding box center [923, 411] width 291 height 28
radio input "false"
radio input "true"
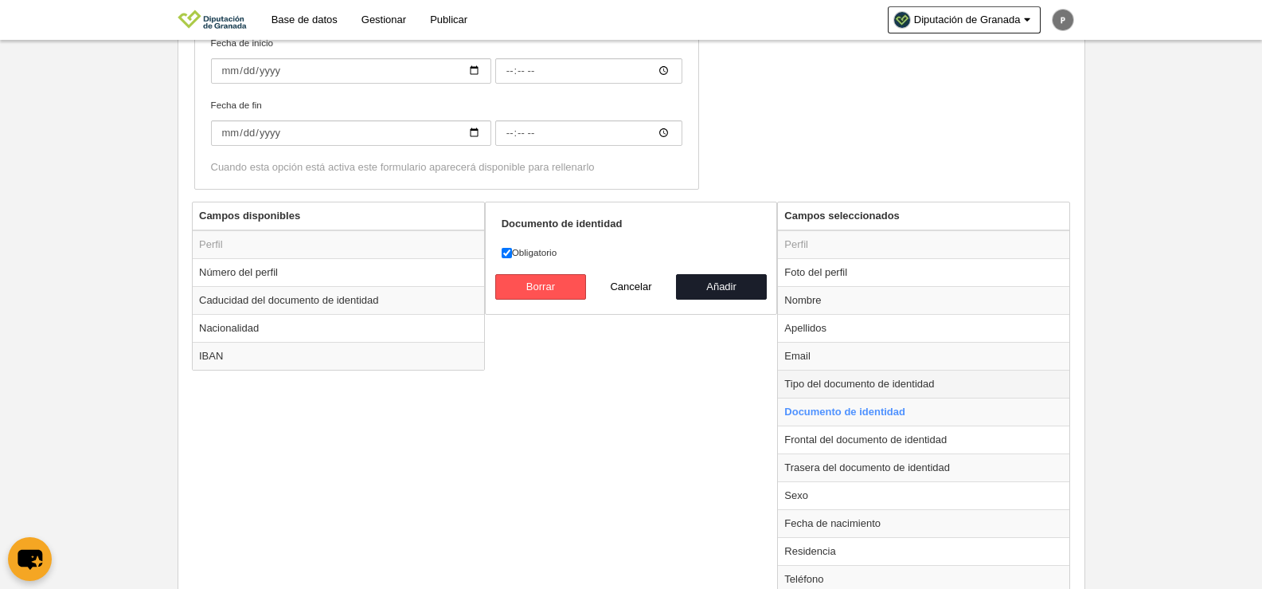
click at [840, 377] on td "Tipo del documento de identidad" at bounding box center [923, 384] width 291 height 28
radio input "true"
select select
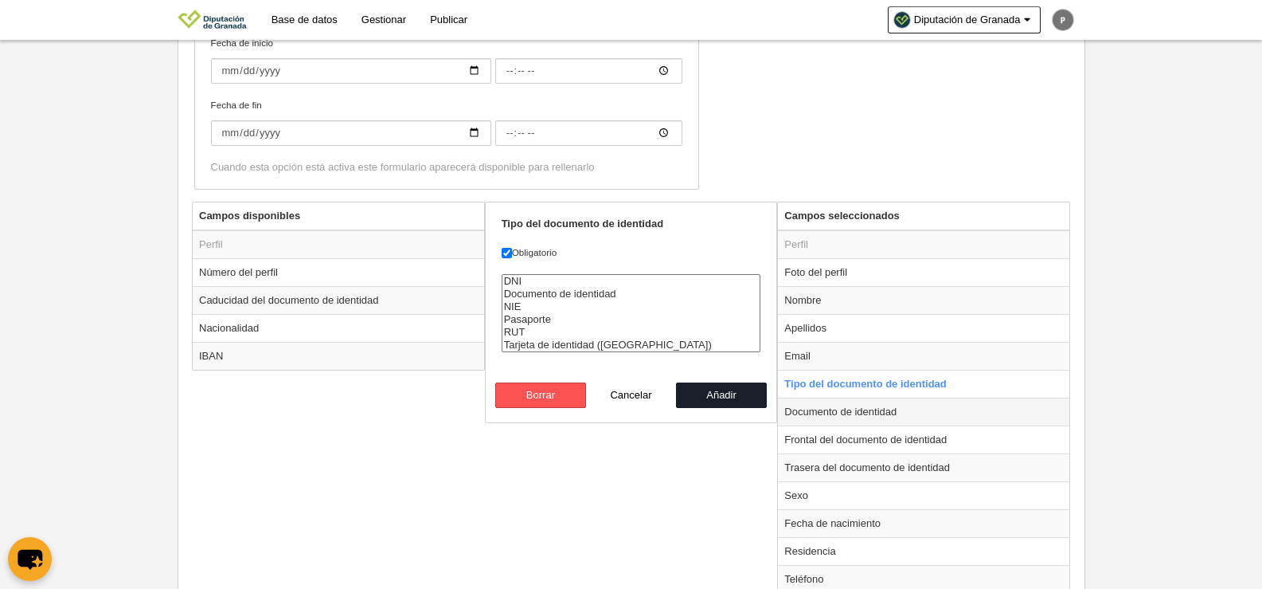
click at [850, 422] on td "Documento de identidad" at bounding box center [923, 411] width 291 height 28
radio input "false"
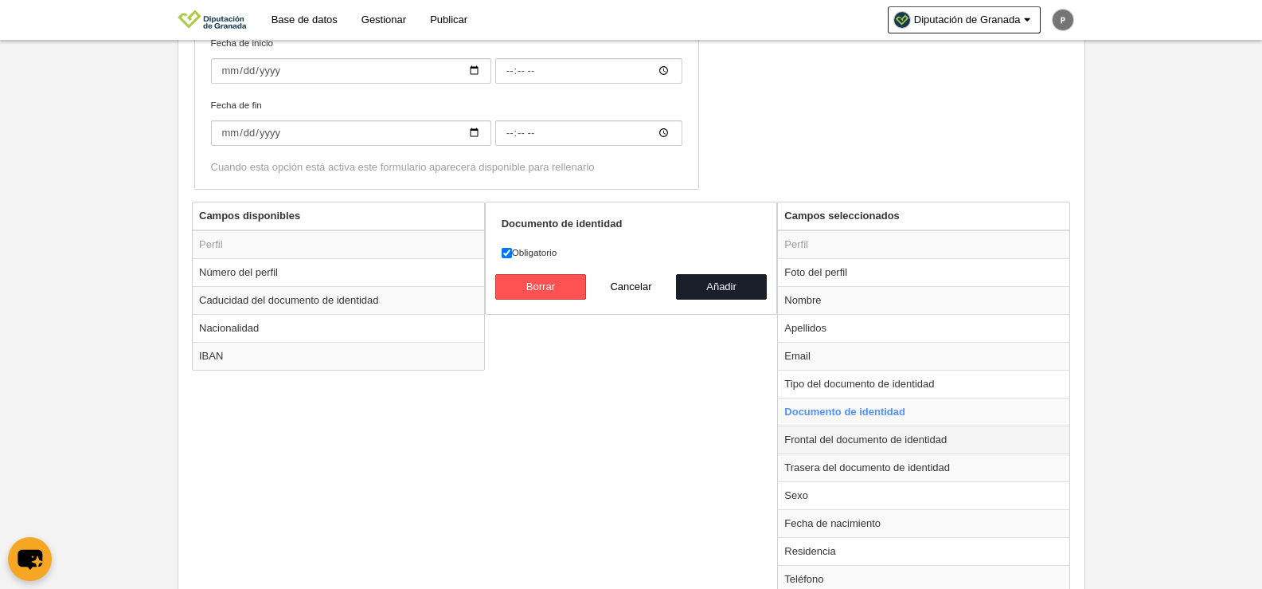
click at [851, 442] on td "Frontal del documento de identidad" at bounding box center [923, 439] width 291 height 28
radio input "false"
click at [854, 468] on td "Trasera del documento de identidad" at bounding box center [923, 467] width 291 height 28
radio input "false"
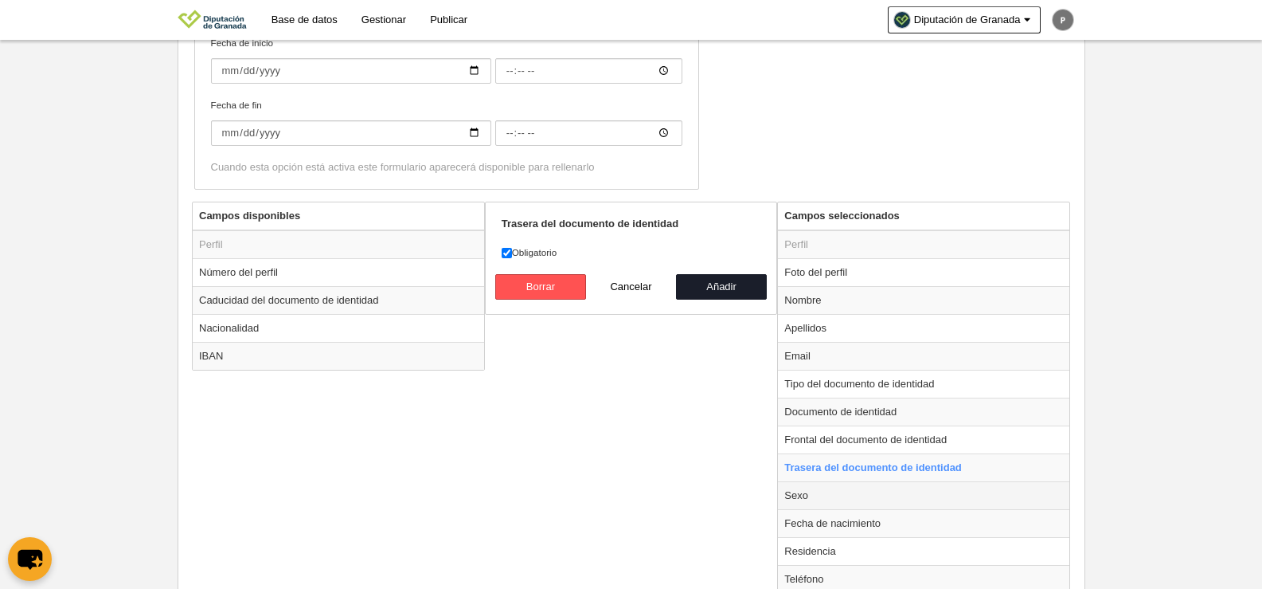
click at [838, 498] on td "Sexo" at bounding box center [923, 495] width 291 height 28
radio input "false"
radio input "true"
checkbox input "false"
select select
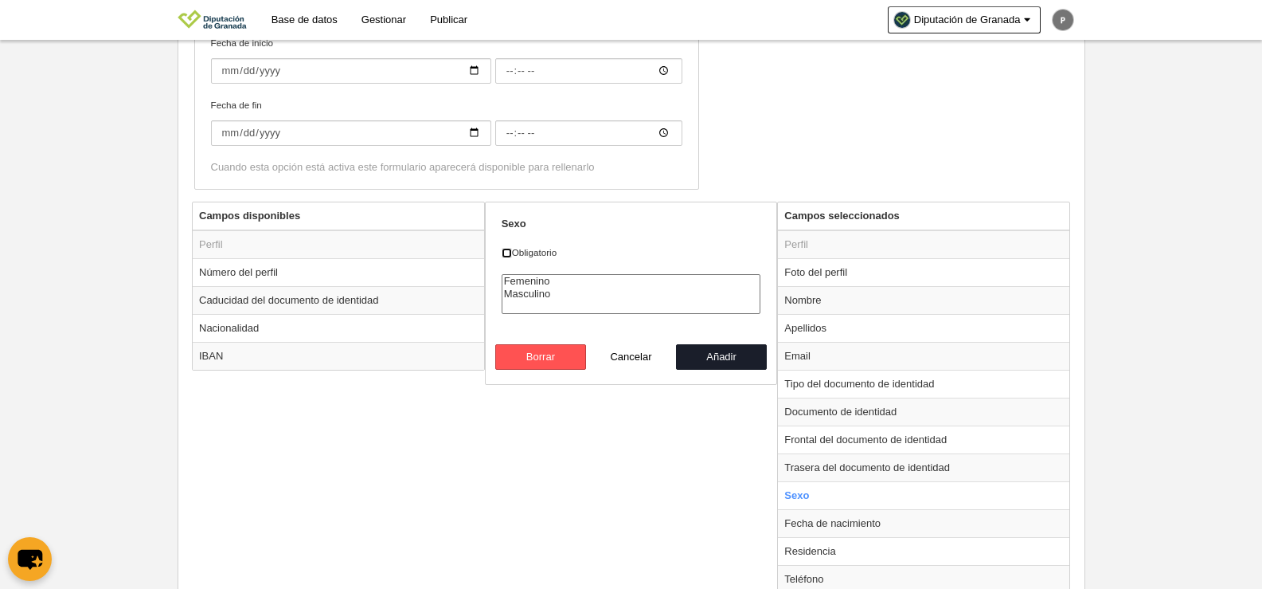
click at [505, 252] on input "Obligatorio" at bounding box center [507, 253] width 10 height 10
checkbox input "true"
click at [725, 356] on button "Añadir" at bounding box center [721, 356] width 91 height 25
radio input "false"
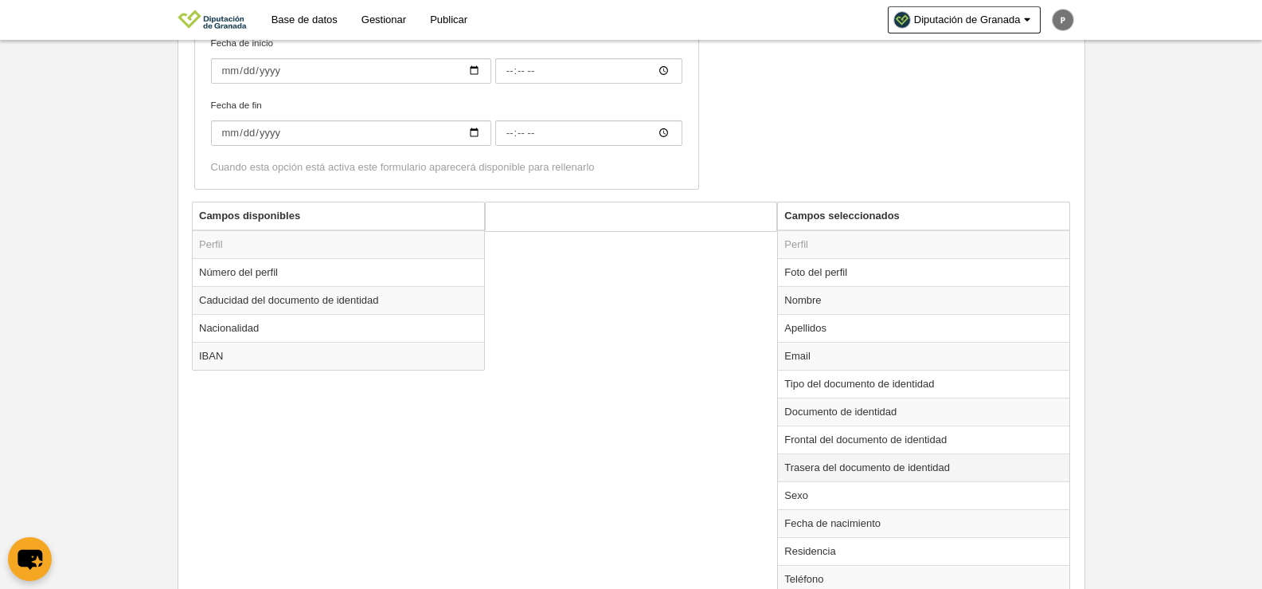
click at [822, 475] on td "Trasera del documento de identidad" at bounding box center [923, 467] width 291 height 28
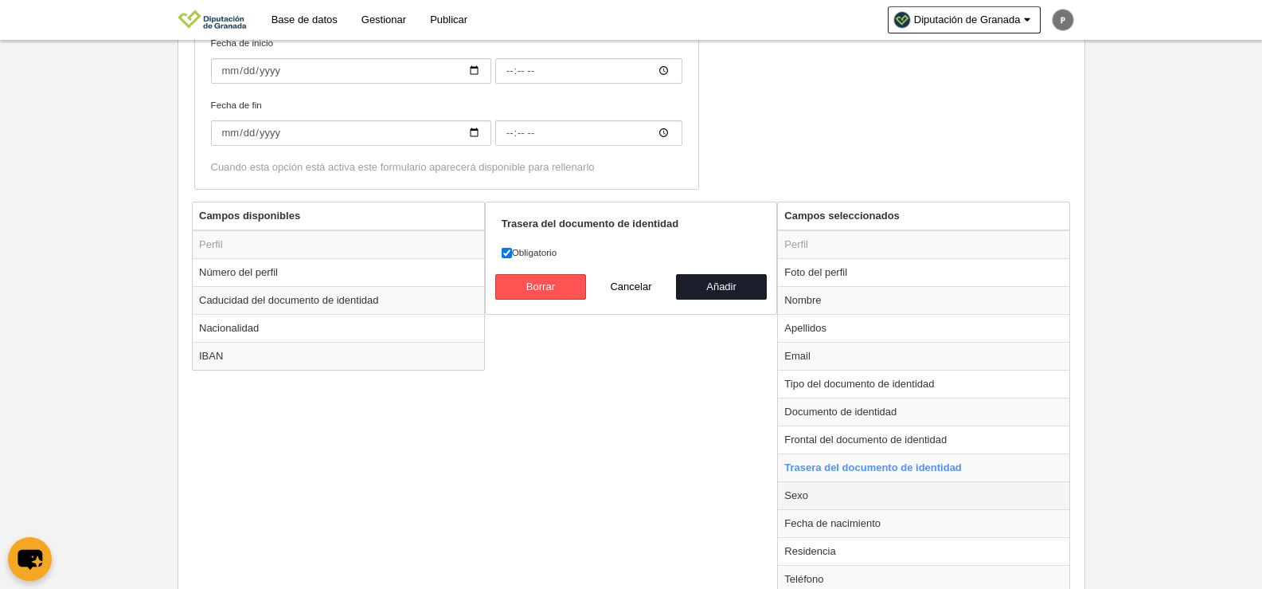
click at [804, 501] on td "Sexo" at bounding box center [923, 495] width 291 height 28
radio input "false"
radio input "true"
select select
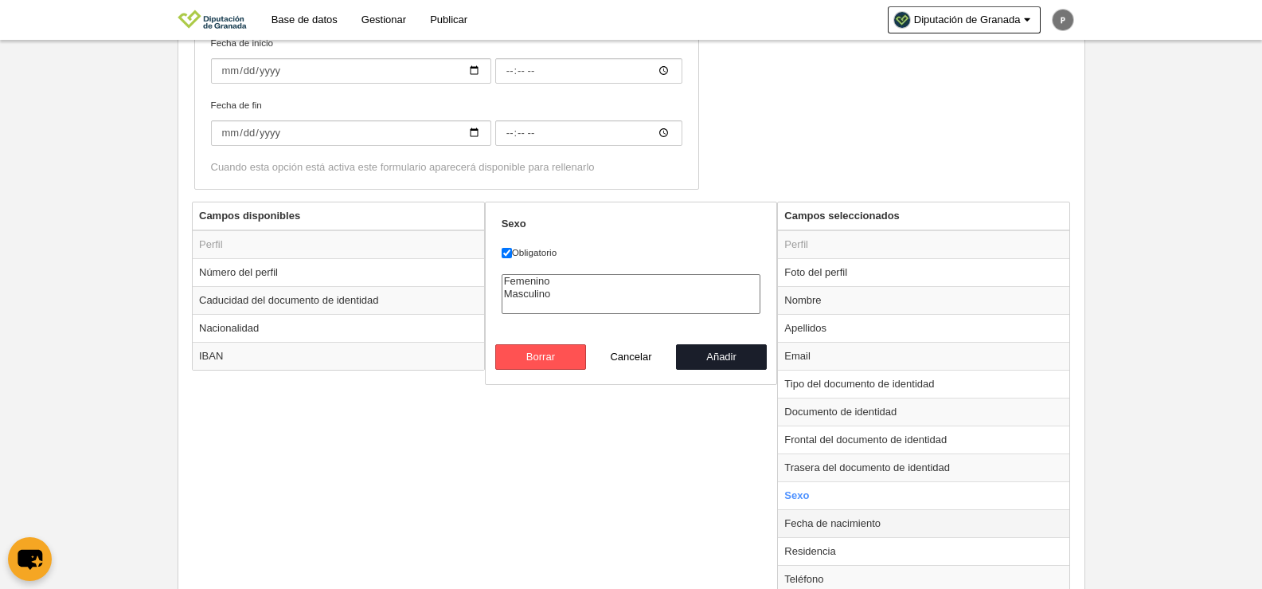
click at [811, 534] on td "Fecha de nacimiento" at bounding box center [923, 523] width 291 height 28
radio input "false"
radio input "true"
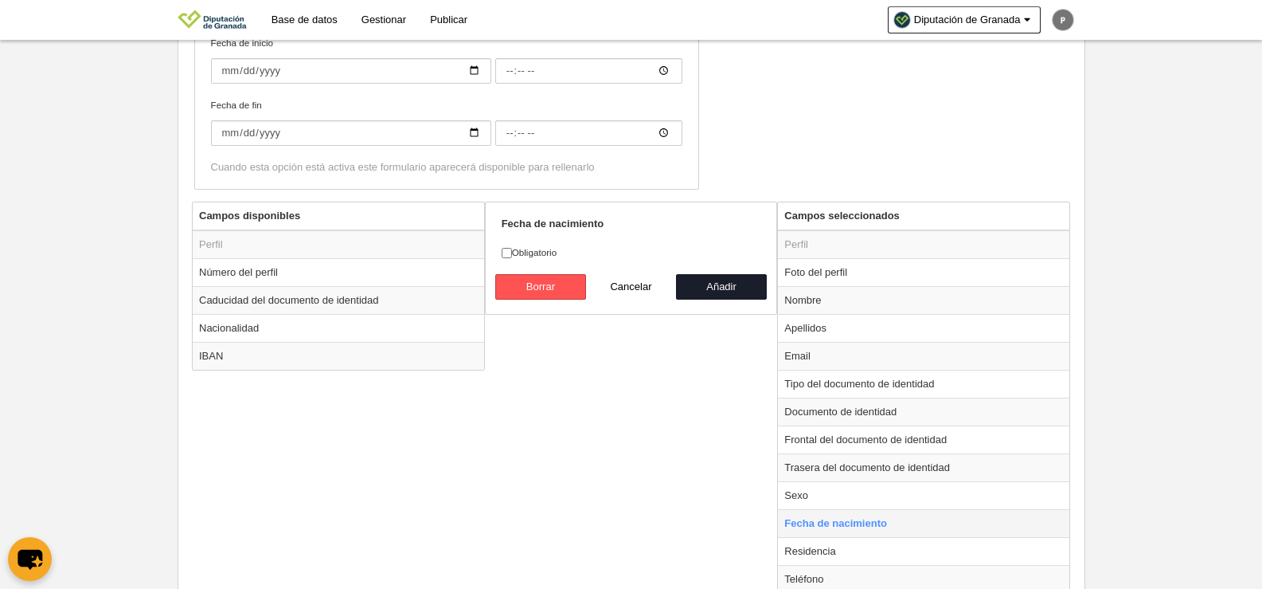
click at [808, 520] on td "Fecha de nacimiento" at bounding box center [923, 523] width 291 height 28
click at [506, 256] on input "Obligatorio" at bounding box center [507, 253] width 10 height 10
checkbox input "true"
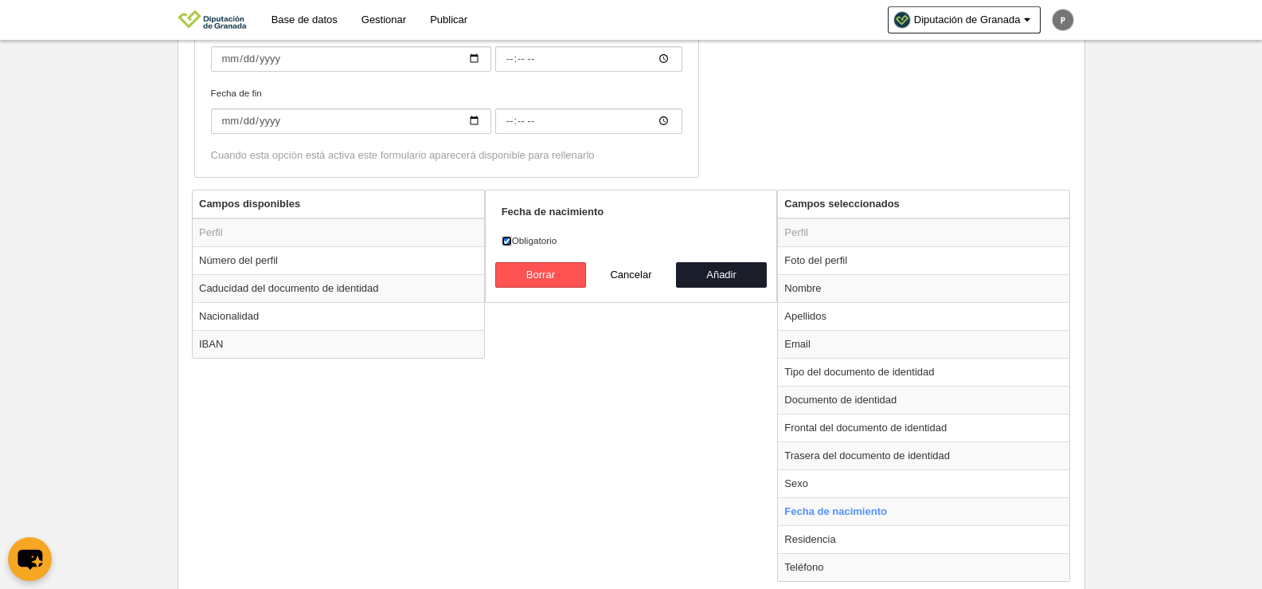
scroll to position [496, 0]
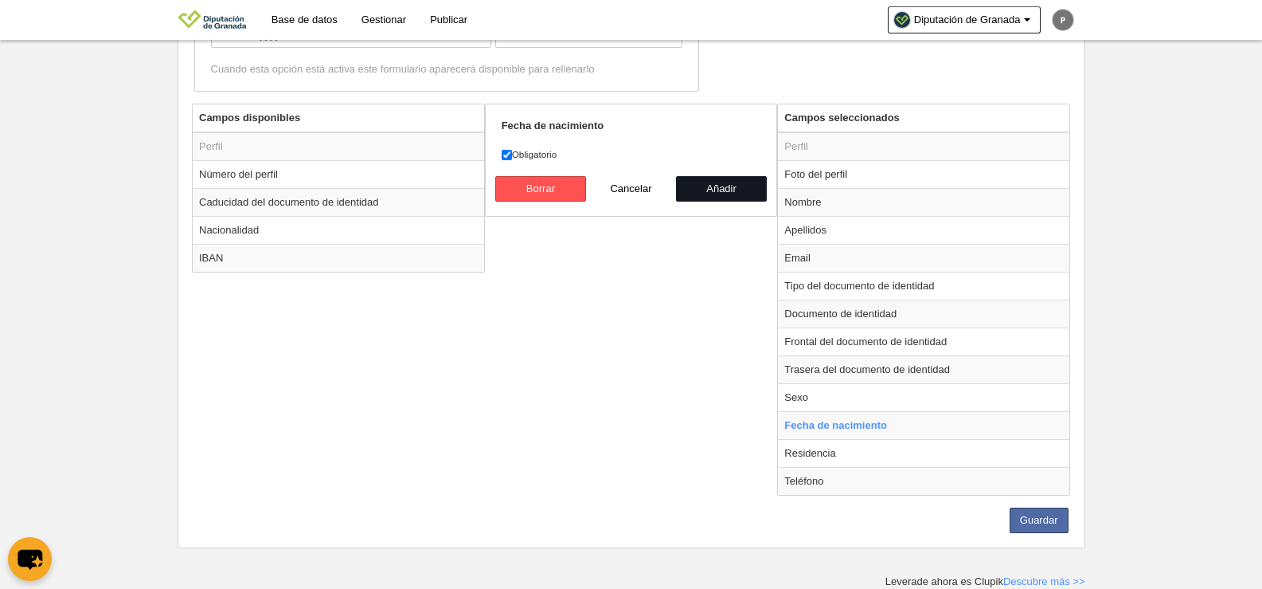
click at [747, 183] on button "Añadir" at bounding box center [721, 188] width 91 height 25
radio input "false"
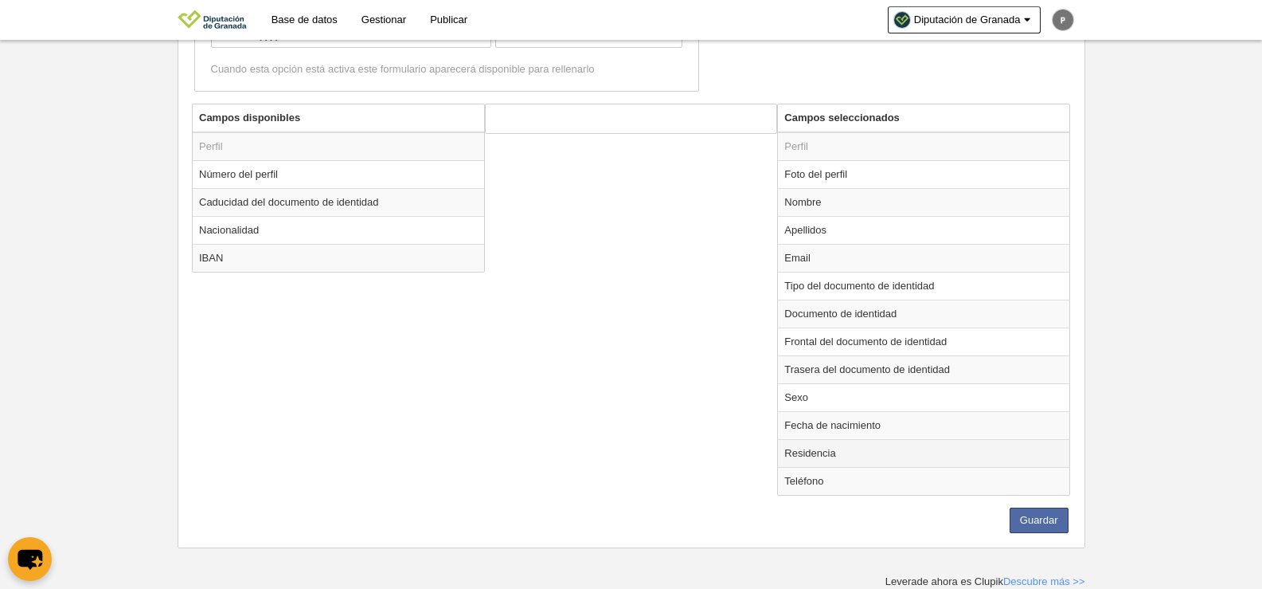
click at [828, 462] on td "Residencia" at bounding box center [923, 453] width 291 height 28
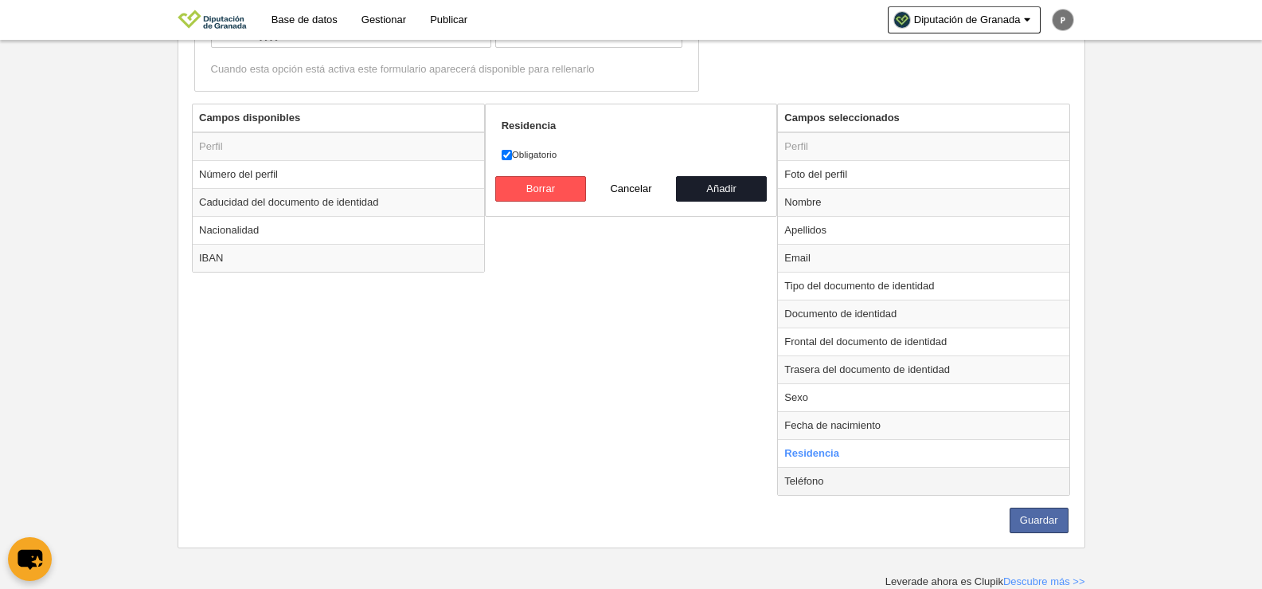
click at [839, 480] on td "Teléfono" at bounding box center [923, 481] width 291 height 28
radio input "false"
radio input "true"
drag, startPoint x: 506, startPoint y: 154, endPoint x: 618, endPoint y: 172, distance: 113.8
click at [506, 155] on input "Obligatorio" at bounding box center [507, 155] width 10 height 10
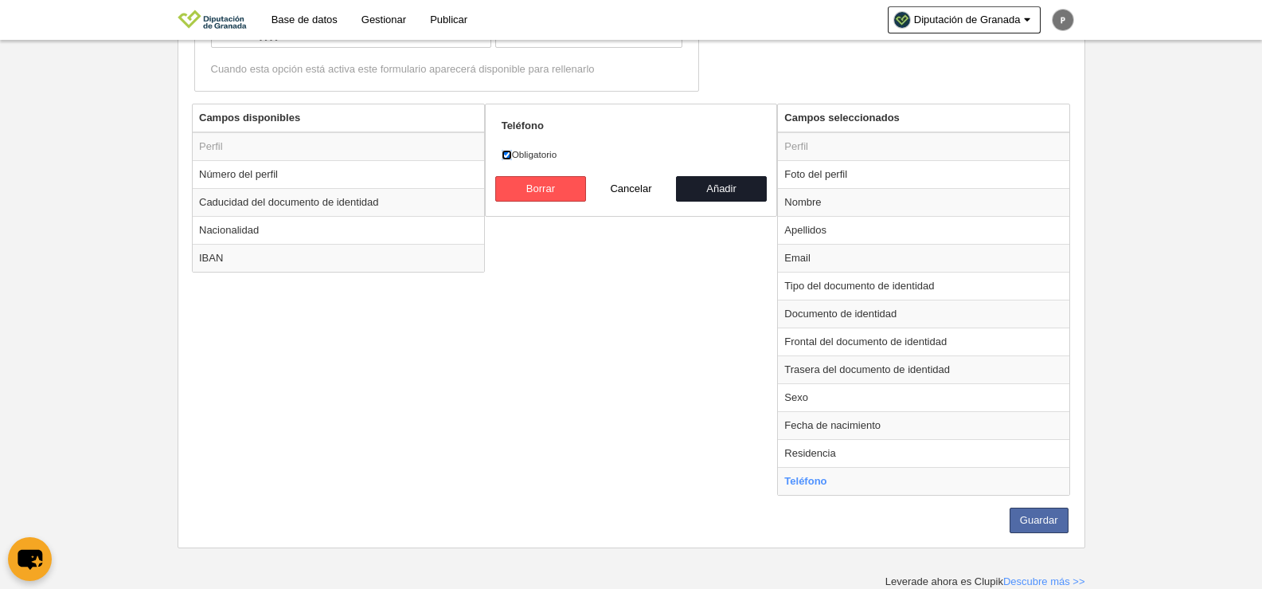
click at [505, 151] on input "Obligatorio" at bounding box center [507, 155] width 10 height 10
checkbox input "false"
click at [1036, 522] on button "Guardar" at bounding box center [1039, 519] width 59 height 25
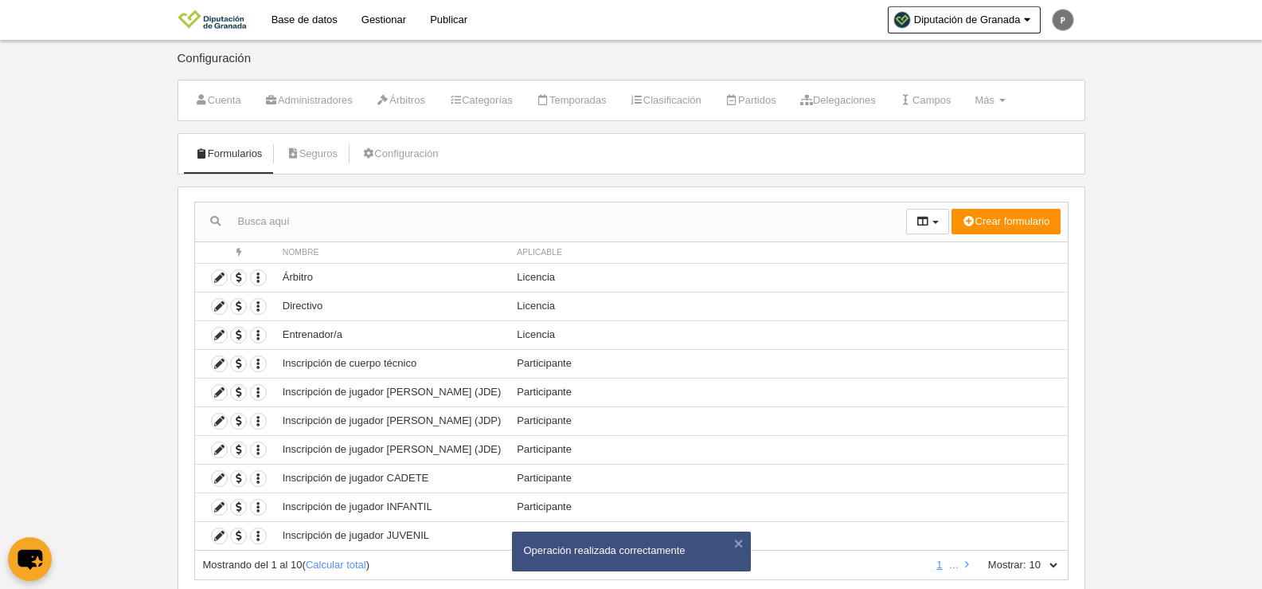
click at [1044, 563] on select "10 25 50 100 500" at bounding box center [1043, 564] width 33 height 14
select select "25"
click at [1027, 557] on select "10 25 50 100 500" at bounding box center [1043, 564] width 33 height 14
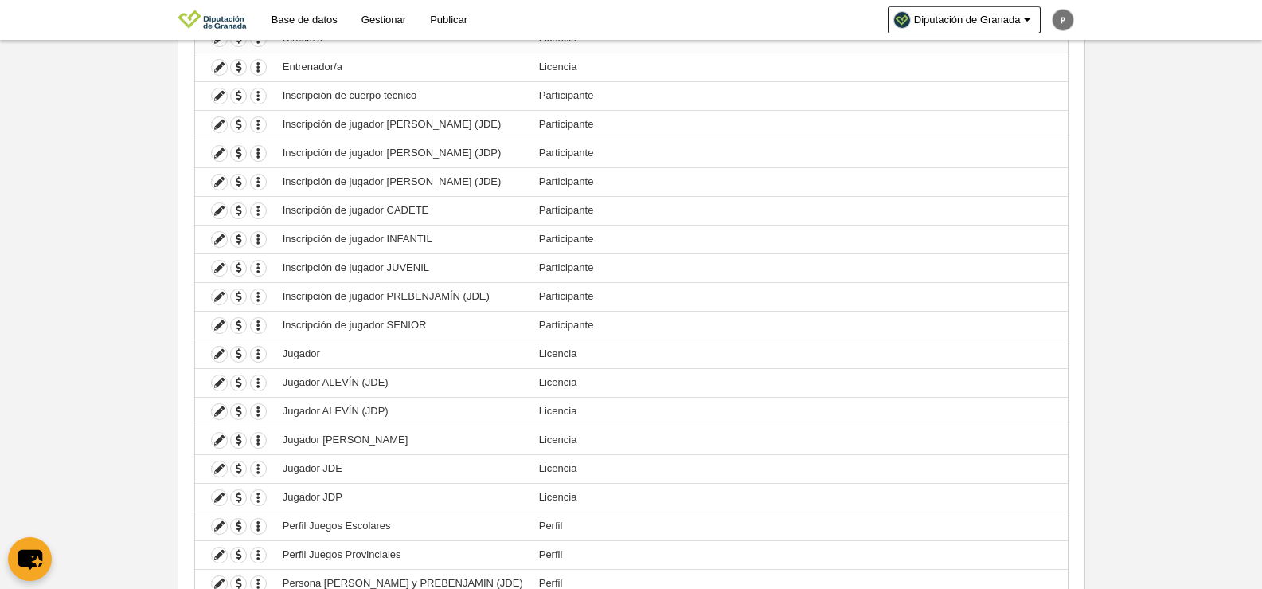
scroll to position [319, 0]
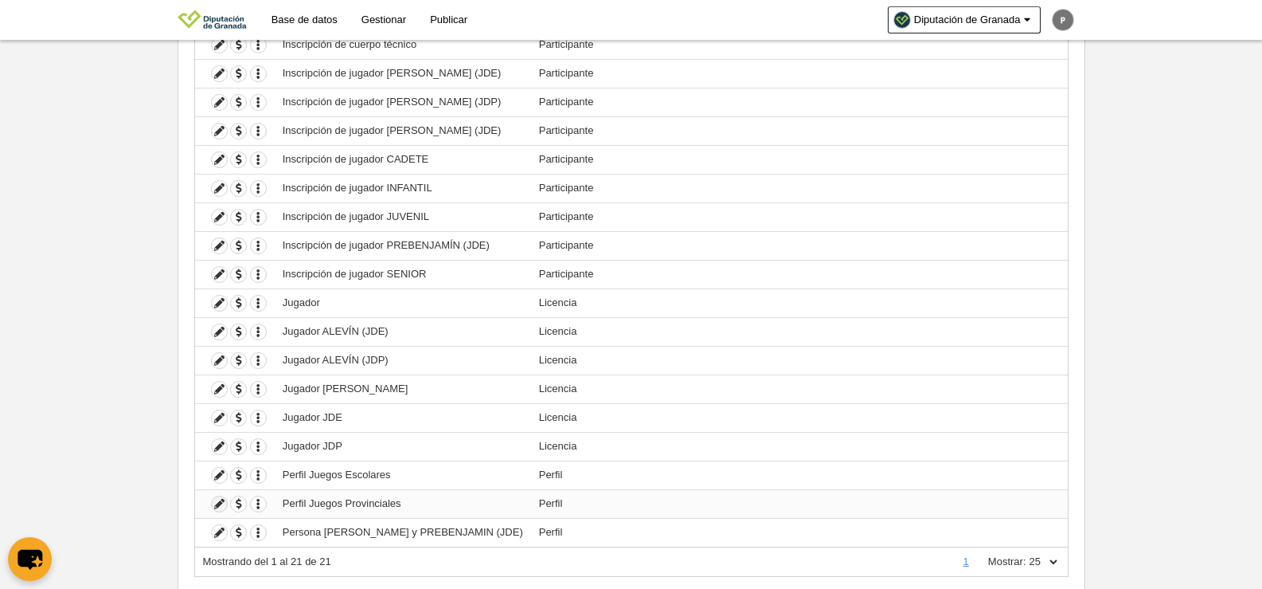
click at [221, 500] on icon at bounding box center [219, 503] width 15 height 15
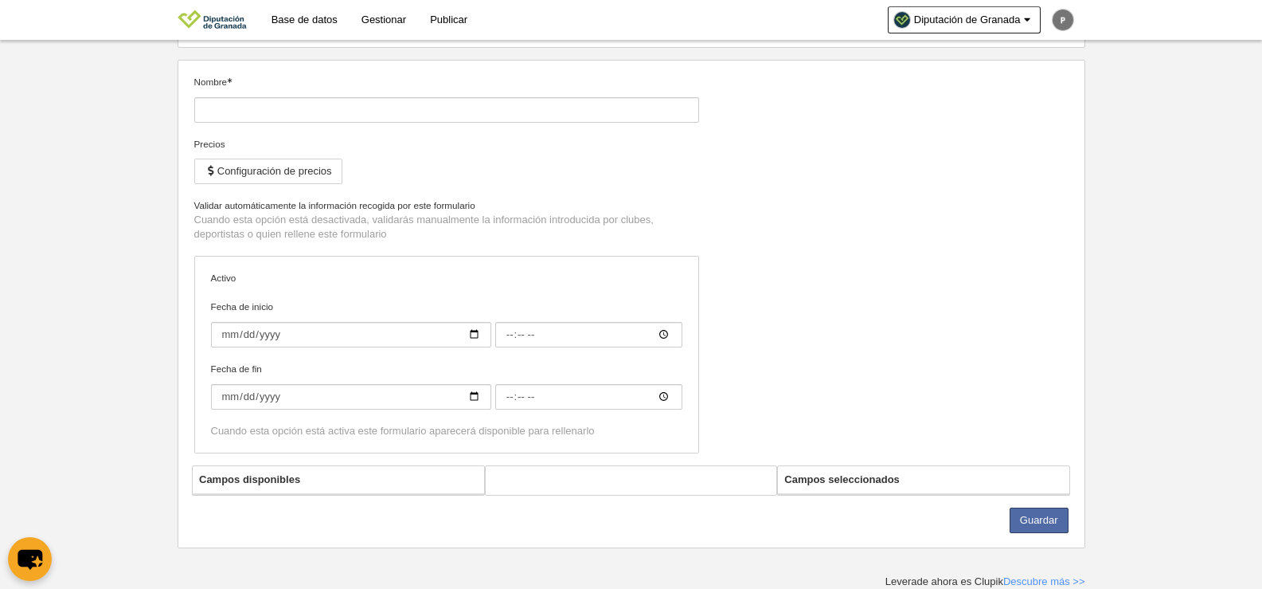
type input "Perfil Juegos Provinciales"
checkbox input "true"
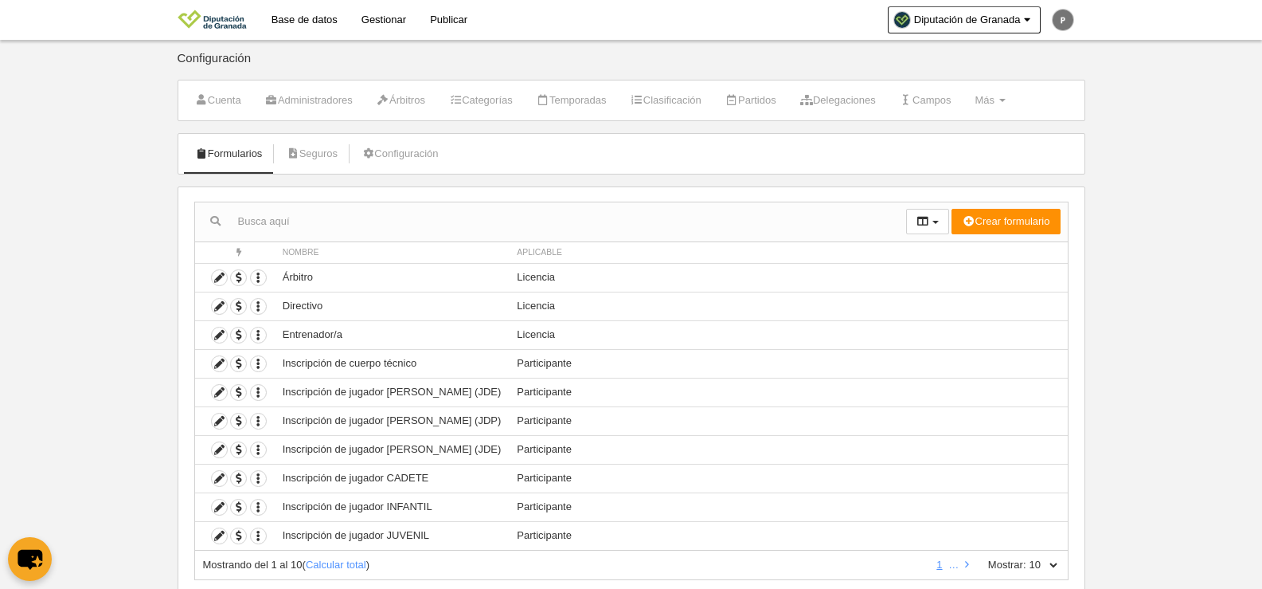
click at [309, 10] on link "Base de datos" at bounding box center [305, 20] width 90 height 40
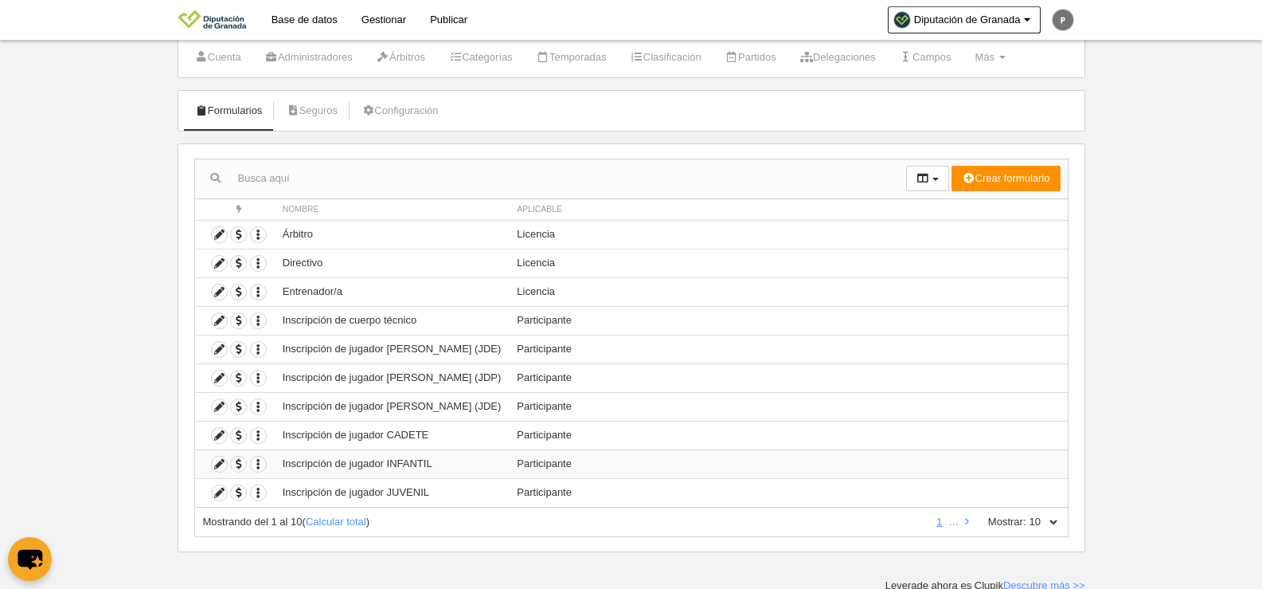
scroll to position [47, 0]
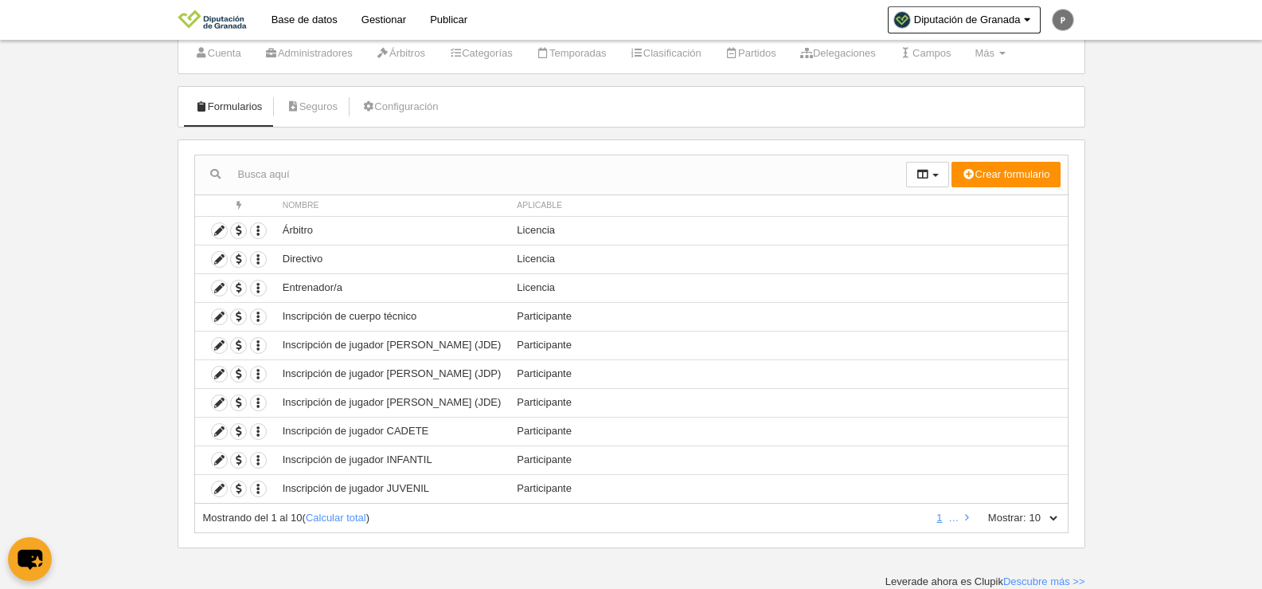
click at [1049, 520] on select "10 25 50 100 500" at bounding box center [1043, 517] width 33 height 14
select select "500"
click at [1027, 510] on select "10 25 50 100 500" at bounding box center [1043, 517] width 33 height 14
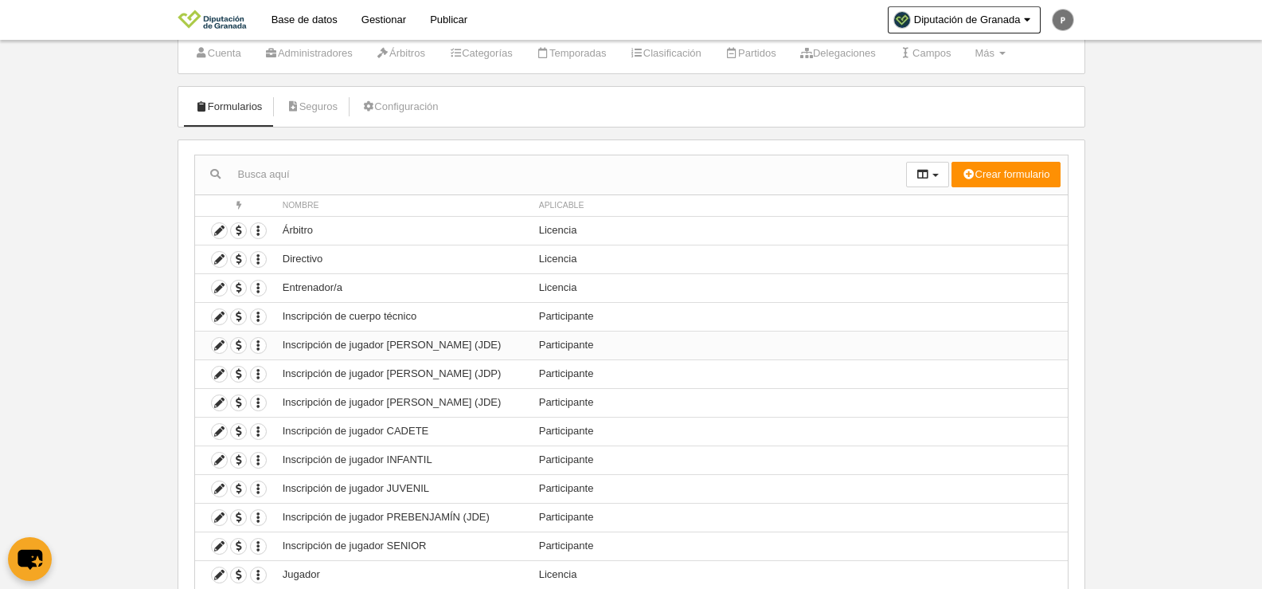
scroll to position [362, 0]
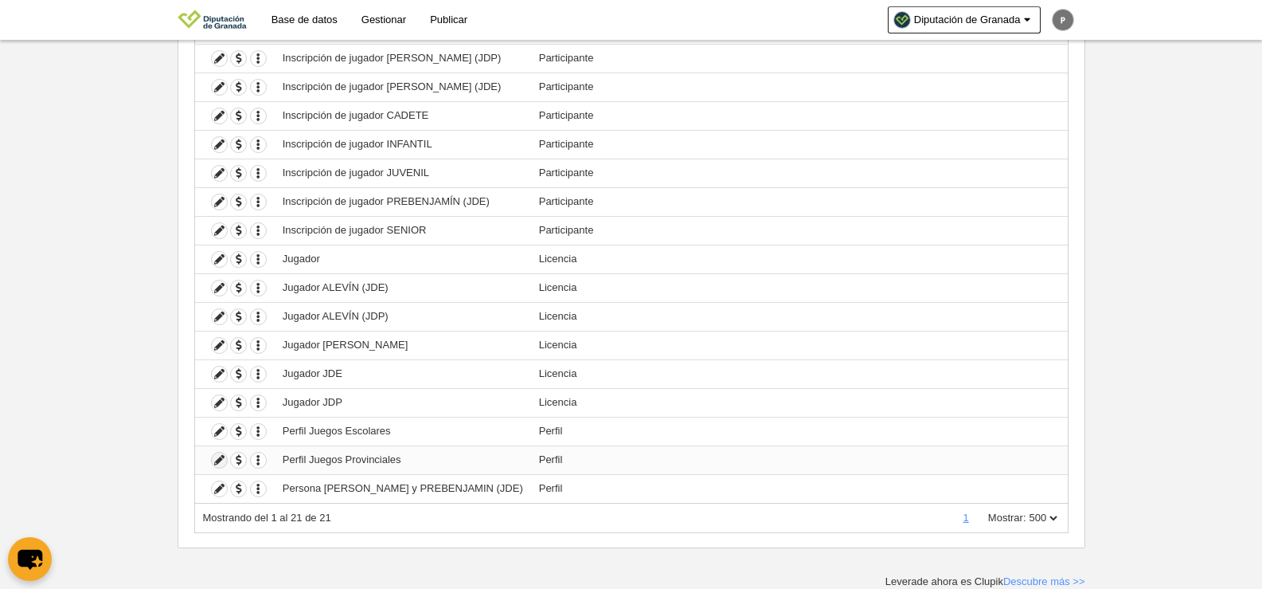
click at [221, 461] on icon at bounding box center [219, 459] width 15 height 15
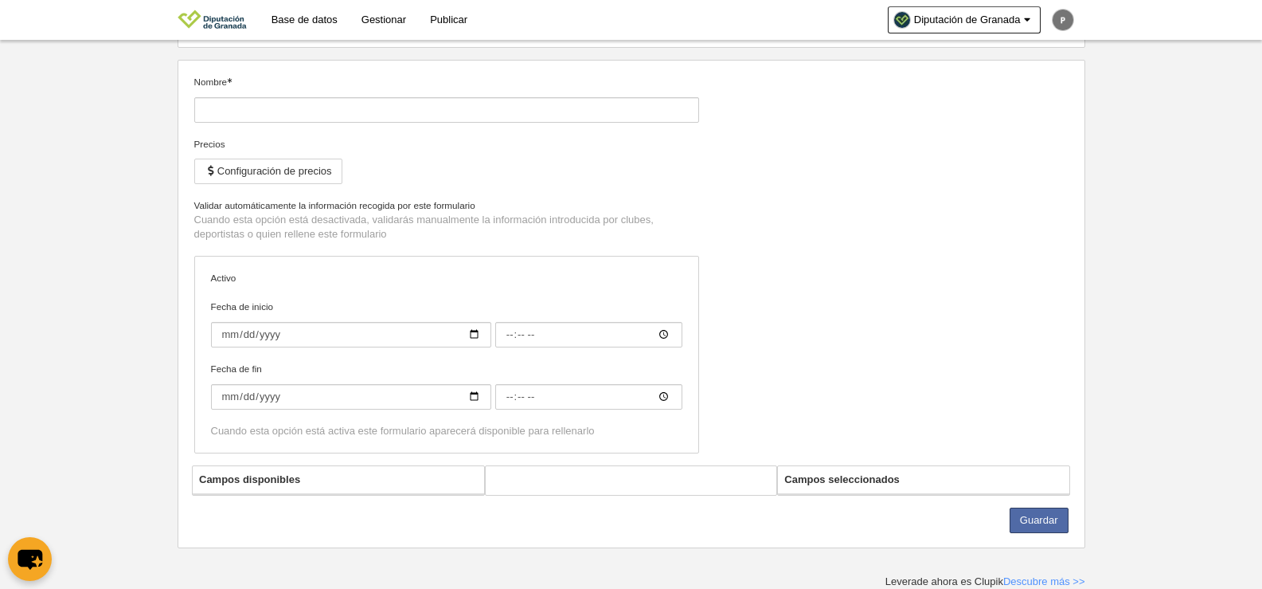
type input "Perfil Juegos Provinciales"
checkbox input "true"
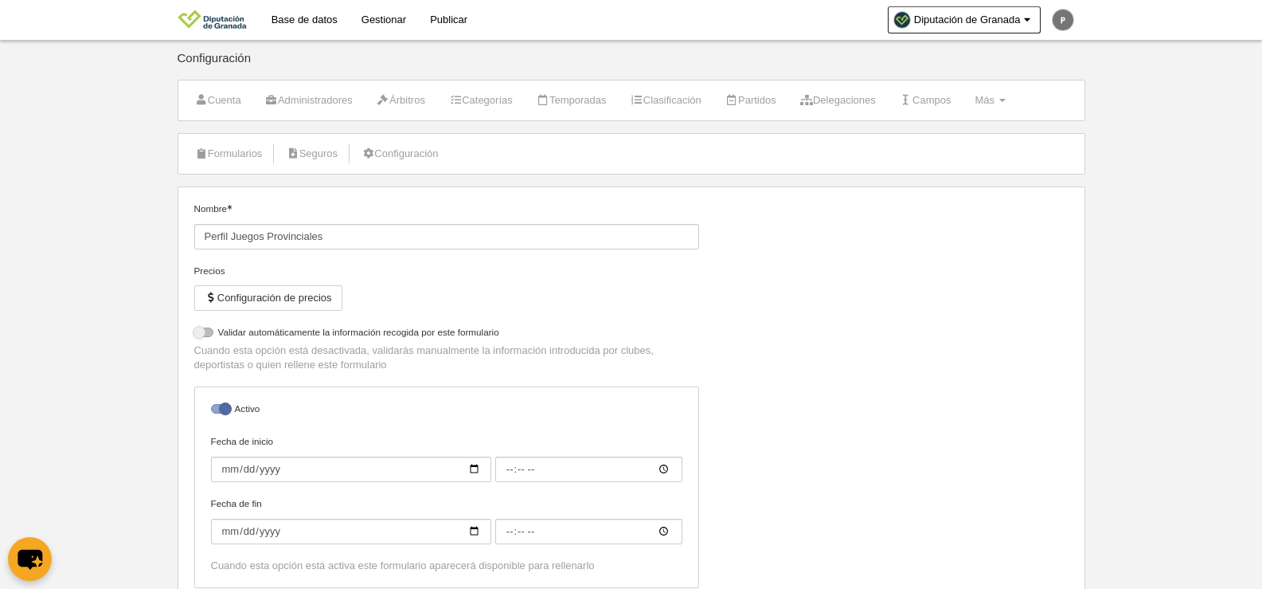
scroll to position [478, 0]
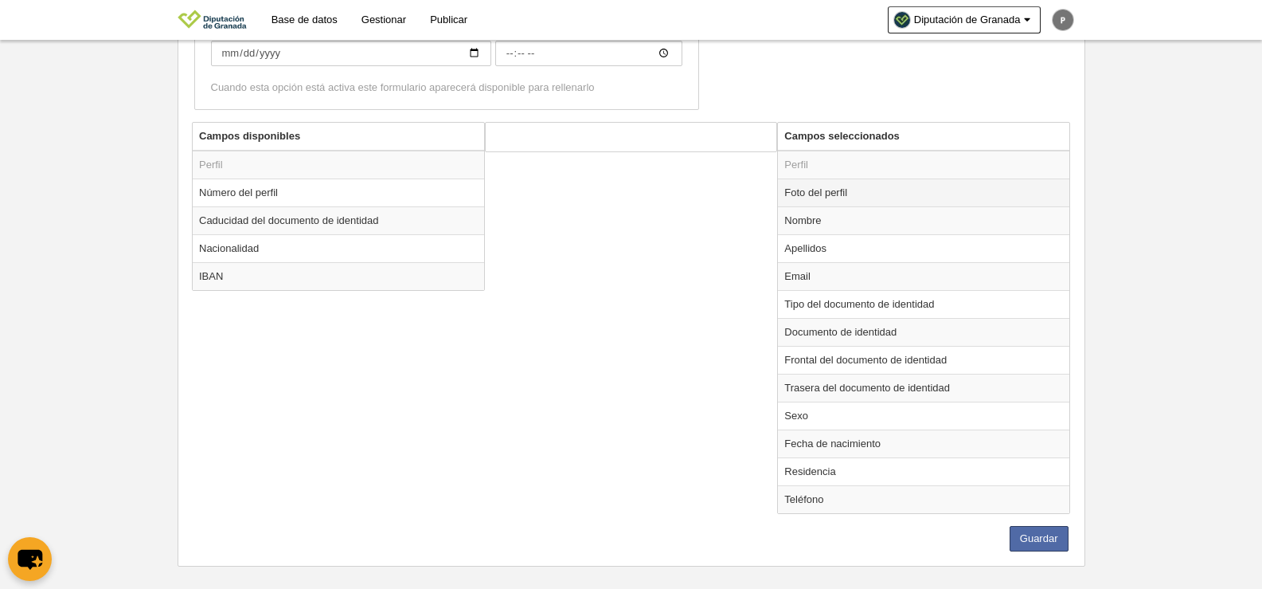
click at [819, 192] on td "Foto del perfil" at bounding box center [923, 192] width 291 height 28
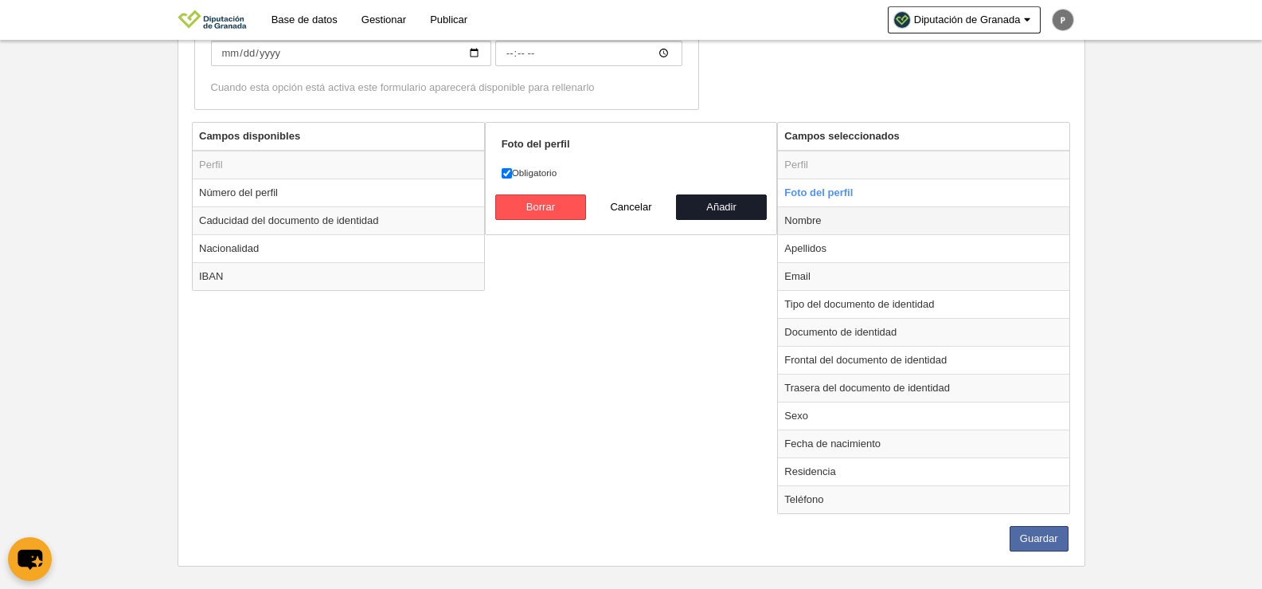
click at [819, 227] on td "Nombre" at bounding box center [923, 220] width 291 height 28
radio input "false"
click at [816, 251] on td "Apellidos" at bounding box center [923, 248] width 291 height 28
radio input "false"
radio input "true"
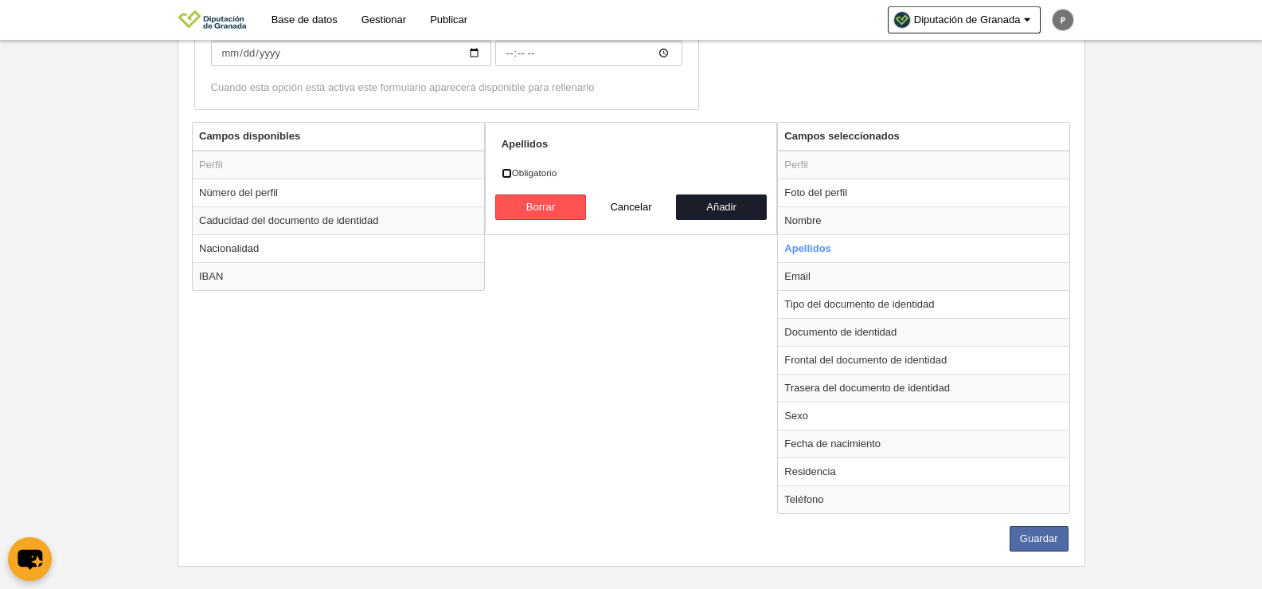
click at [506, 171] on input "Obligatorio" at bounding box center [507, 173] width 10 height 10
checkbox input "true"
click at [716, 208] on button "Añadir" at bounding box center [721, 206] width 91 height 25
radio input "false"
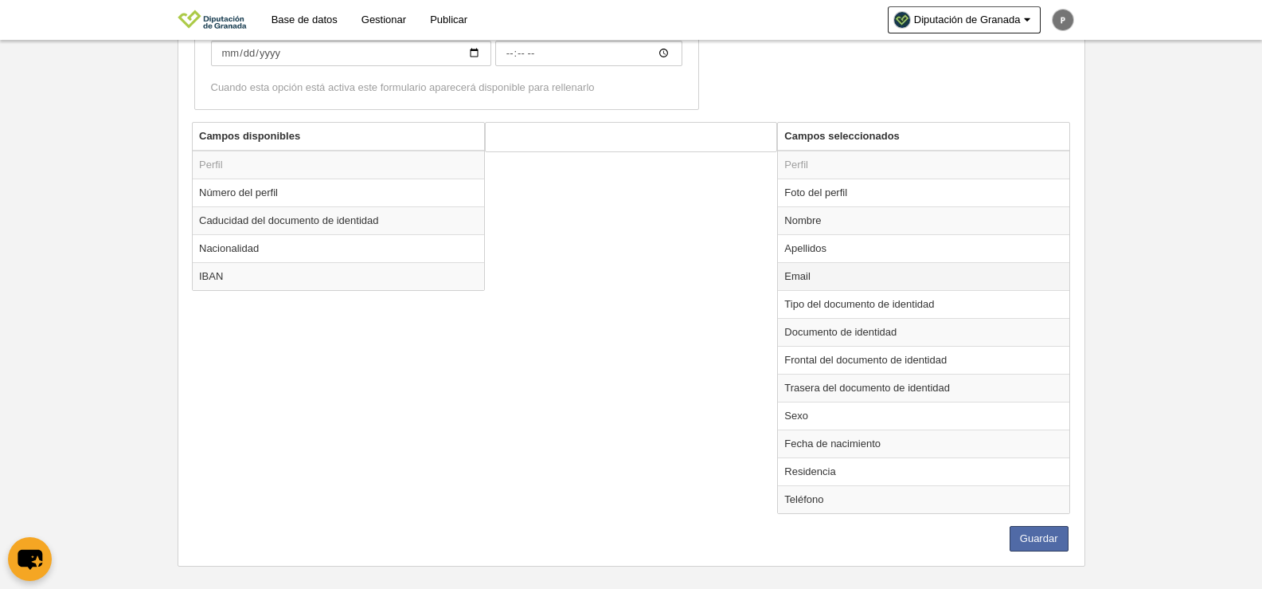
click at [835, 268] on td "Email" at bounding box center [923, 276] width 291 height 28
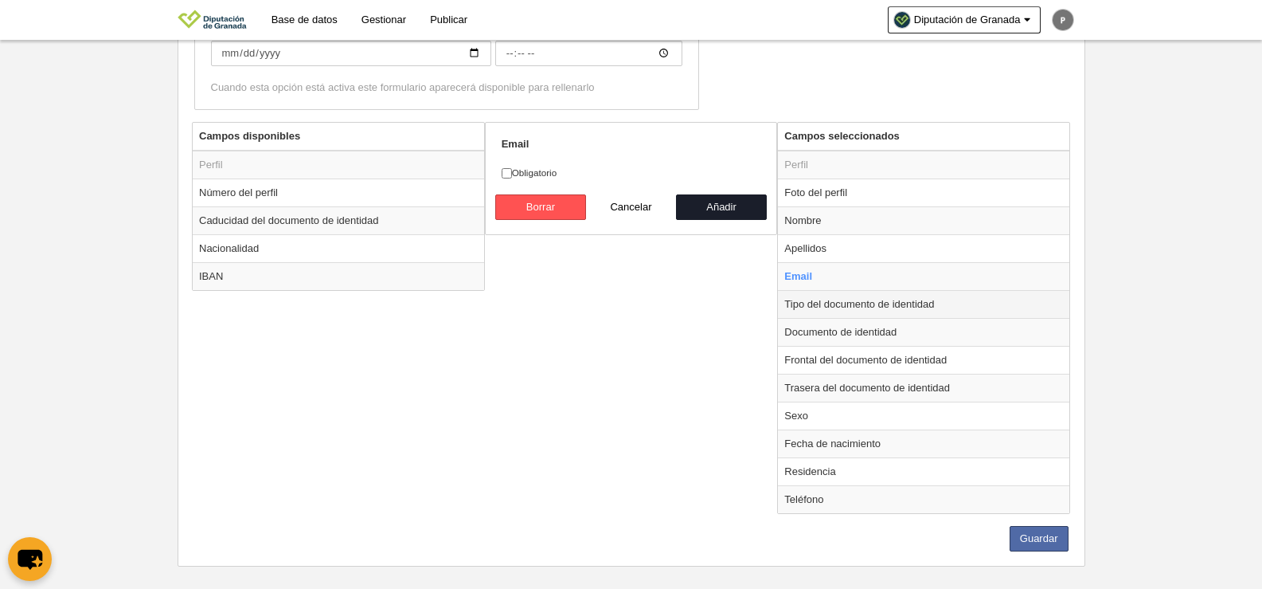
click at [836, 303] on td "Tipo del documento de identidad" at bounding box center [923, 304] width 291 height 28
radio input "false"
radio input "true"
checkbox input "true"
select select
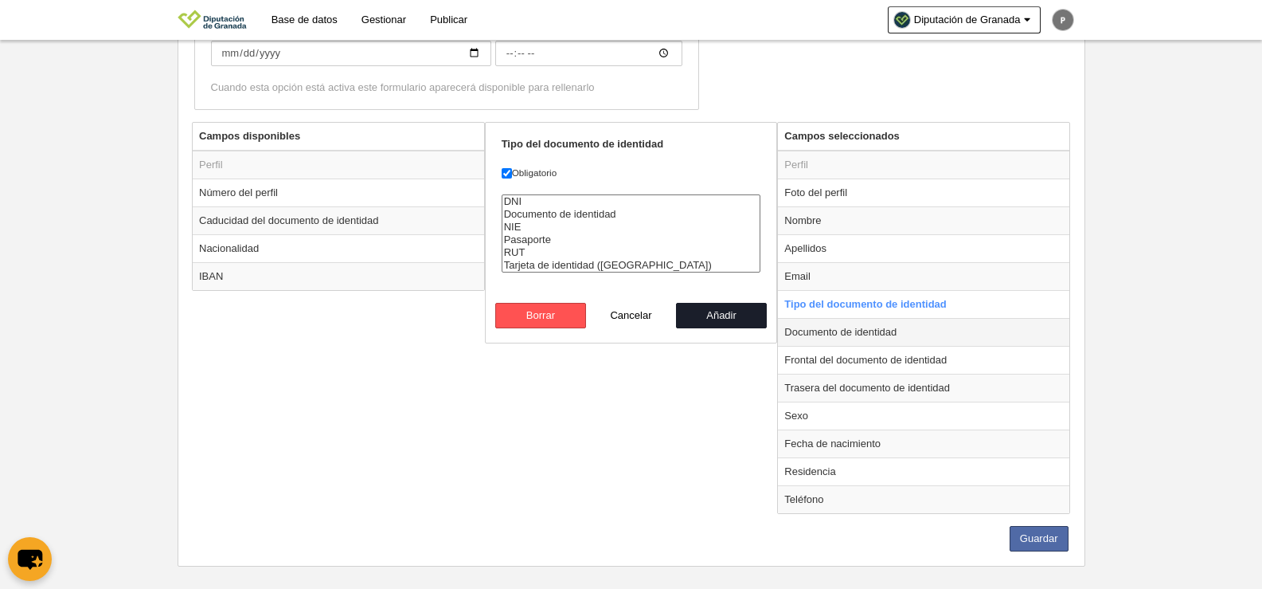
click at [875, 337] on td "Documento de identidad" at bounding box center [923, 332] width 291 height 28
radio input "false"
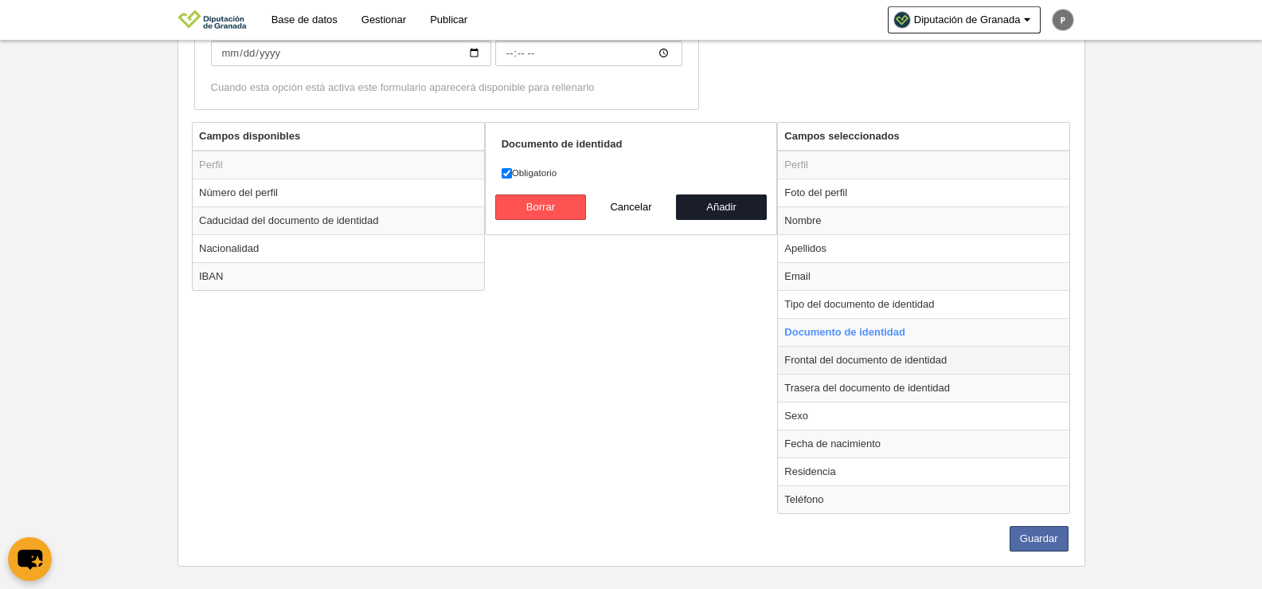
click at [843, 359] on td "Frontal del documento de identidad" at bounding box center [923, 360] width 291 height 28
radio input "false"
click at [827, 390] on td "Trasera del documento de identidad" at bounding box center [923, 388] width 291 height 28
radio input "false"
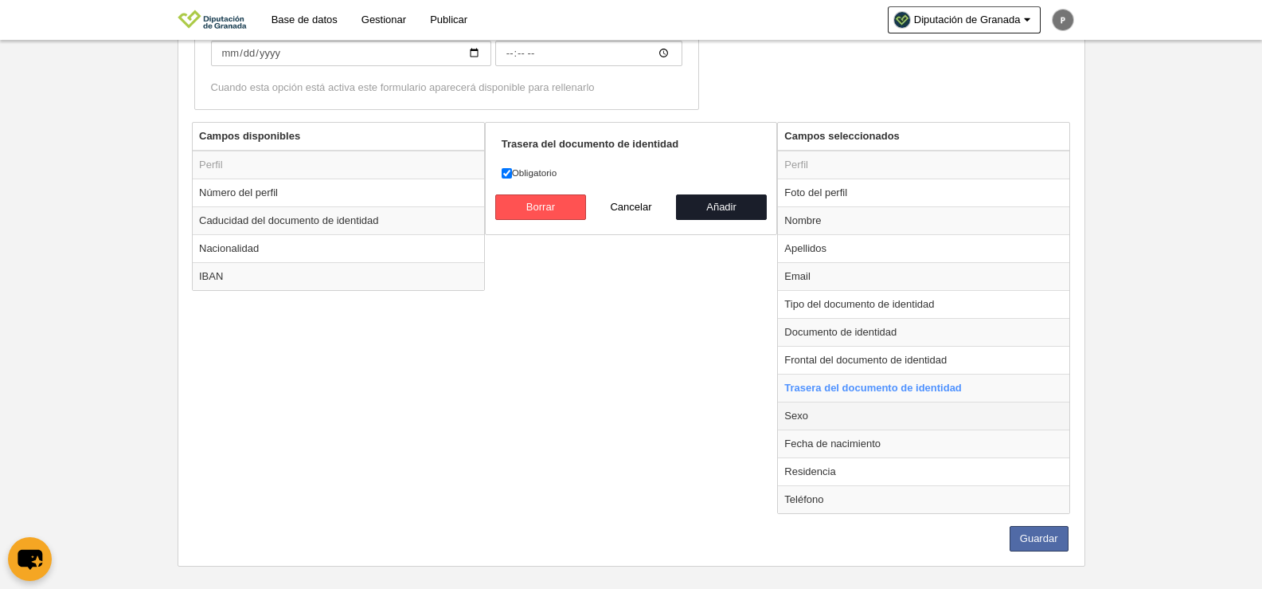
click at [815, 413] on td "Sexo" at bounding box center [923, 415] width 291 height 28
radio input "false"
radio input "true"
select select
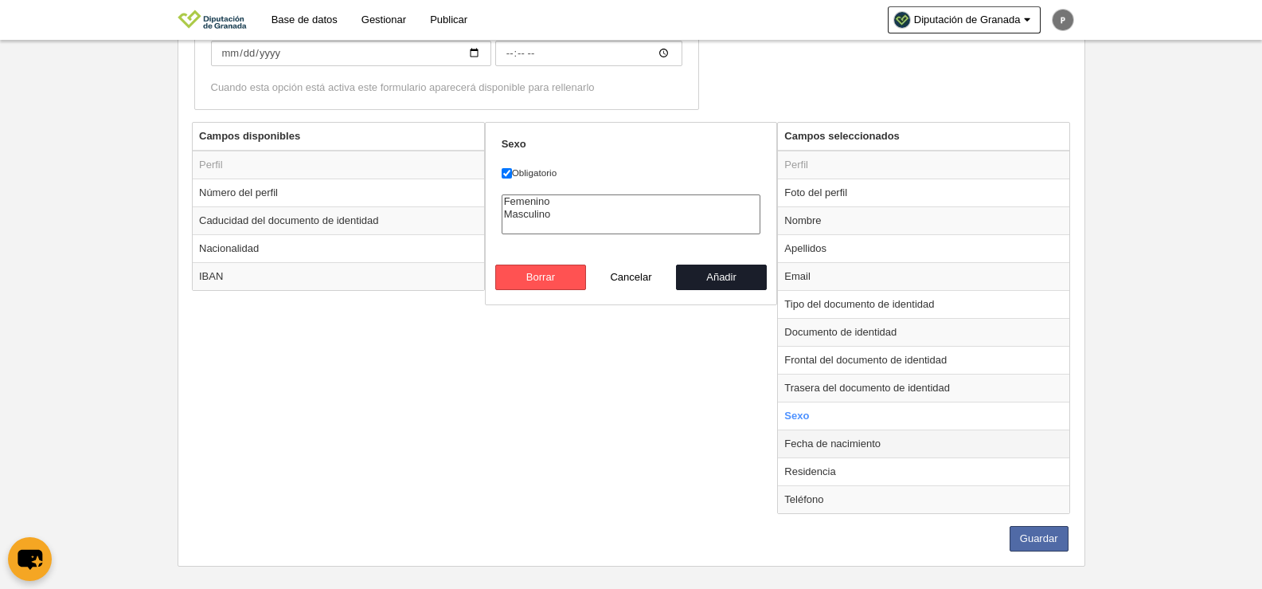
click at [824, 447] on td "Fecha de nacimiento" at bounding box center [923, 443] width 291 height 28
radio input "false"
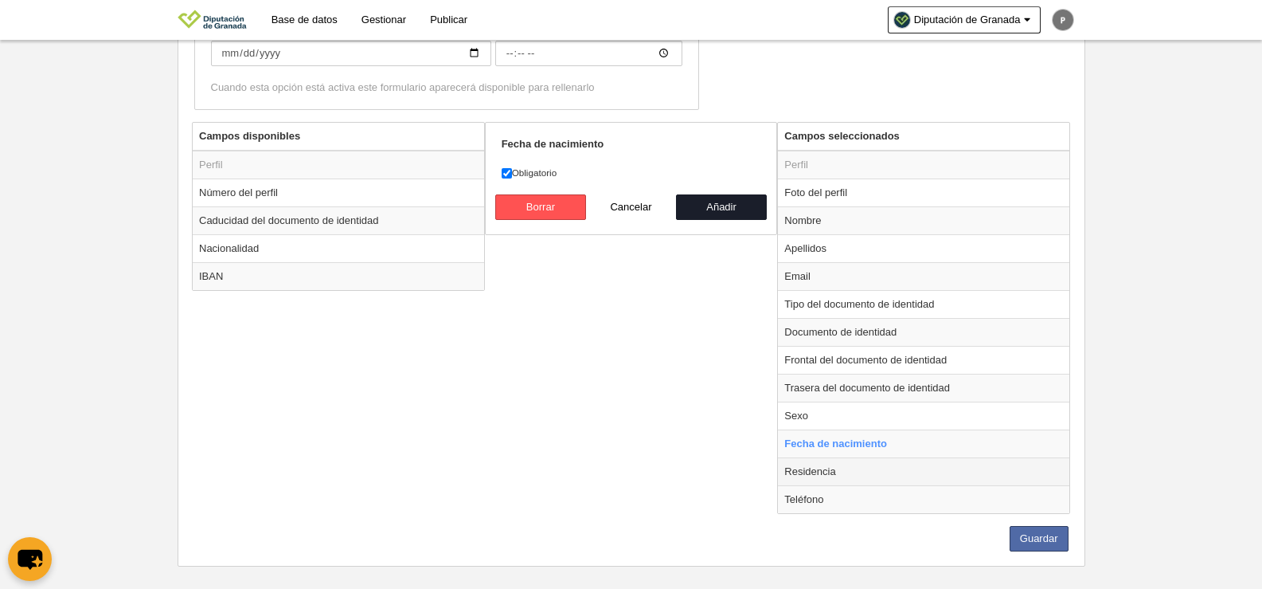
click at [828, 467] on td "Residencia" at bounding box center [923, 471] width 291 height 28
radio input "false"
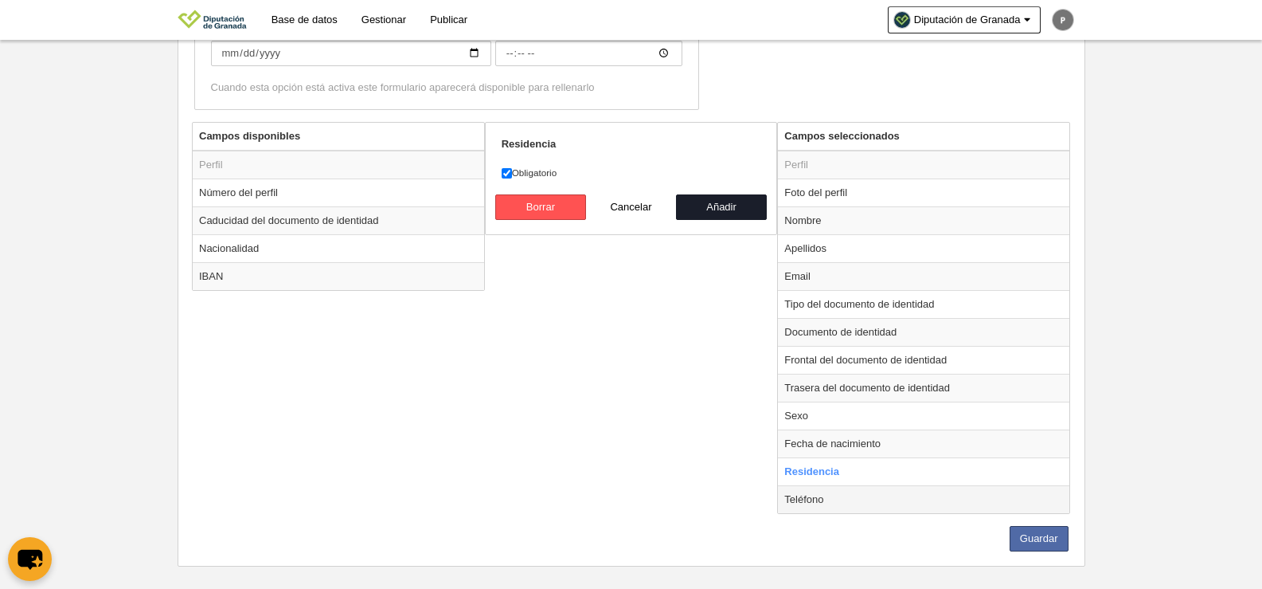
click at [823, 493] on td "Teléfono" at bounding box center [923, 499] width 291 height 28
radio input "false"
radio input "true"
checkbox input "false"
click at [823, 499] on td "Teléfono" at bounding box center [923, 499] width 291 height 28
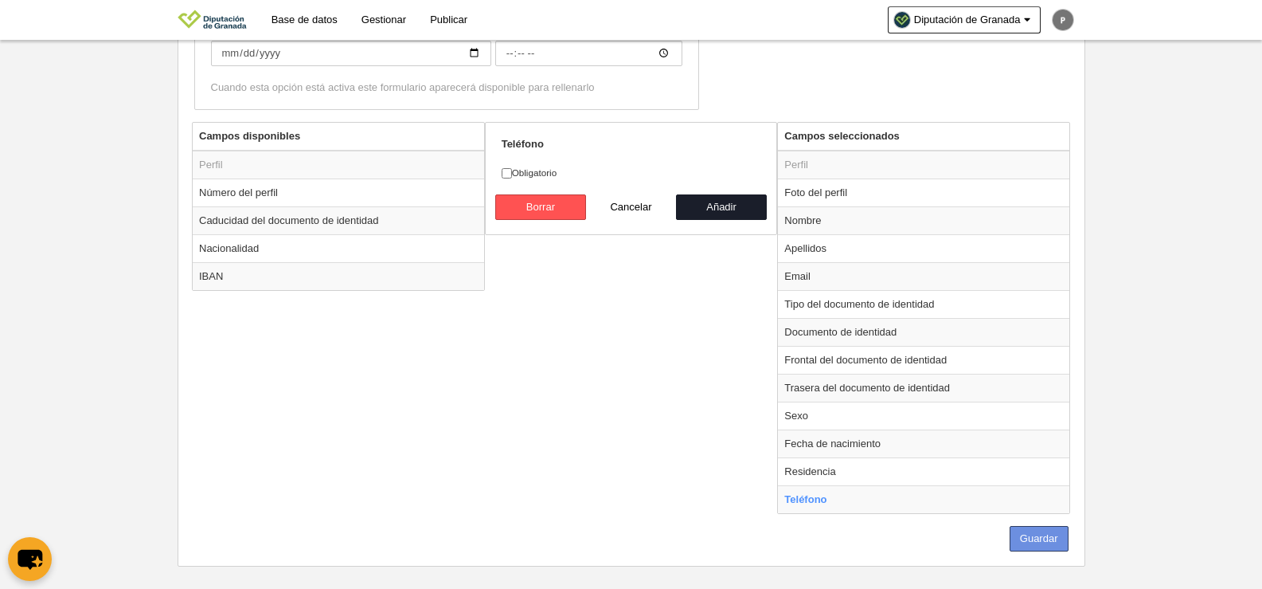
click at [1039, 541] on button "Guardar" at bounding box center [1039, 538] width 59 height 25
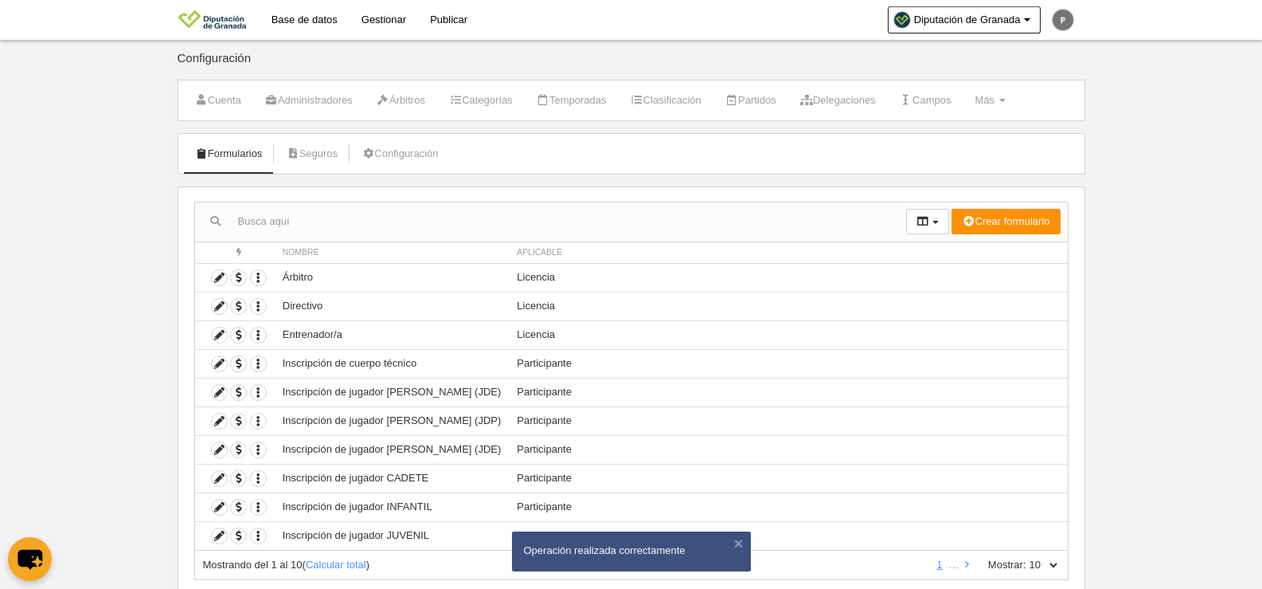
click at [1023, 566] on label "Mostrar:" at bounding box center [999, 564] width 54 height 14
click at [1027, 566] on select "10 25 50 100 500" at bounding box center [1043, 564] width 33 height 14
click at [1047, 554] on div "Mostrando del 1 al 10 ( Calcular total ) 1 … Mostrar: 10 25 50 100 500" at bounding box center [631, 564] width 874 height 29
click at [1049, 561] on select "10 25 50 100 500" at bounding box center [1043, 564] width 33 height 14
select select "500"
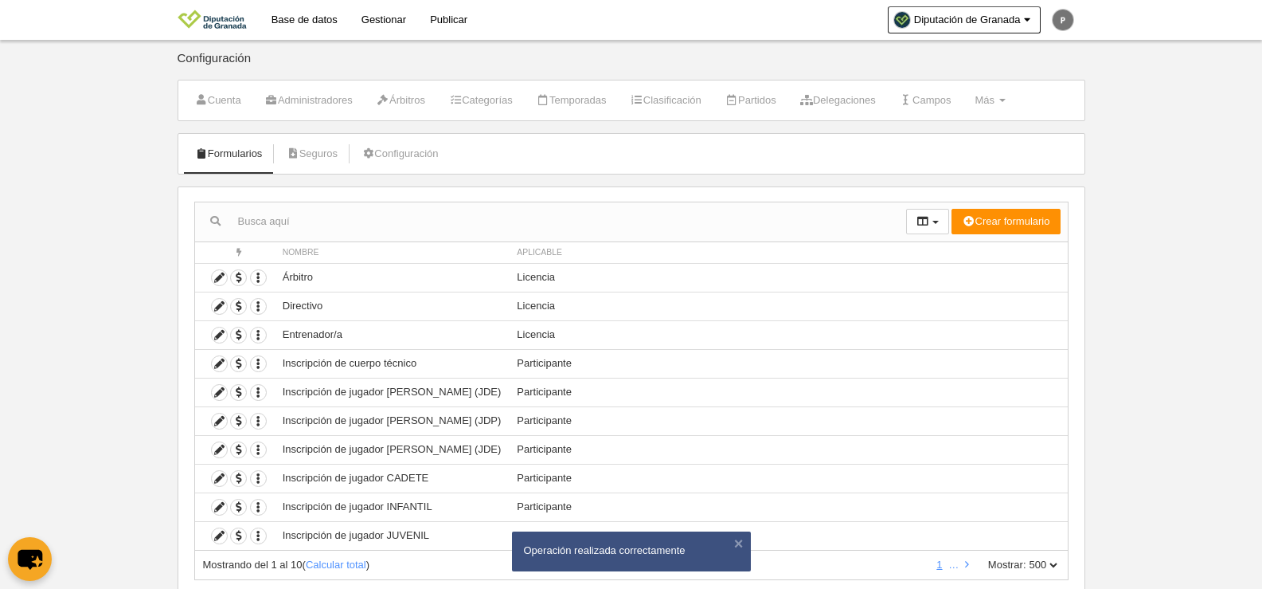
click at [1027, 557] on select "10 25 50 100 500" at bounding box center [1043, 564] width 33 height 14
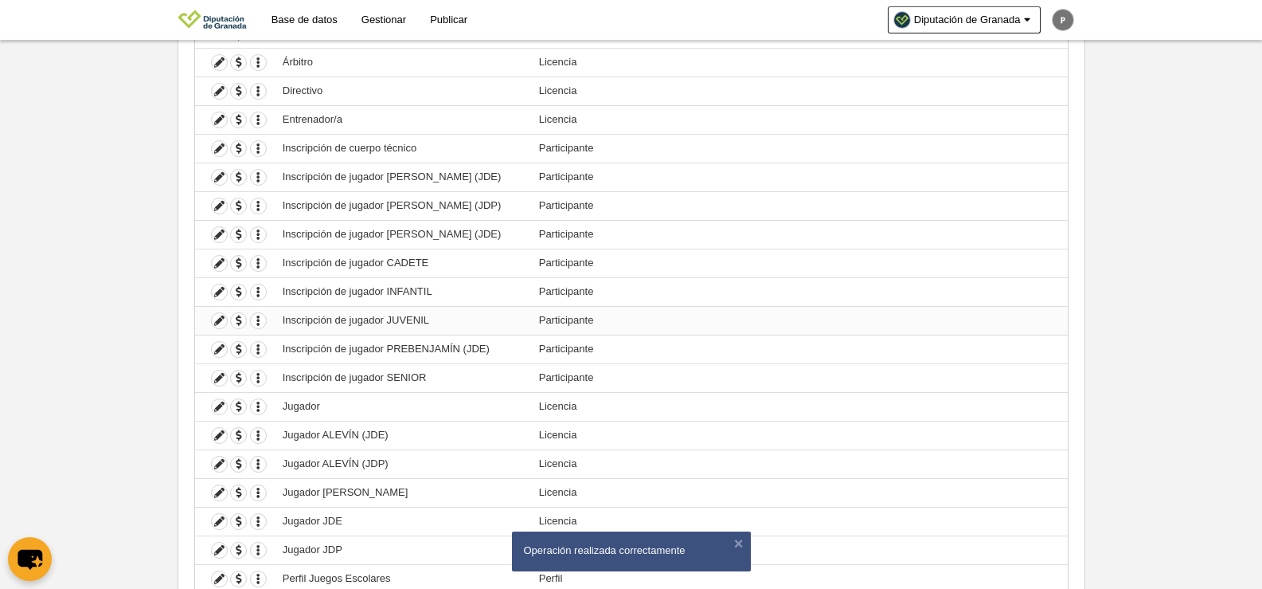
scroll to position [362, 0]
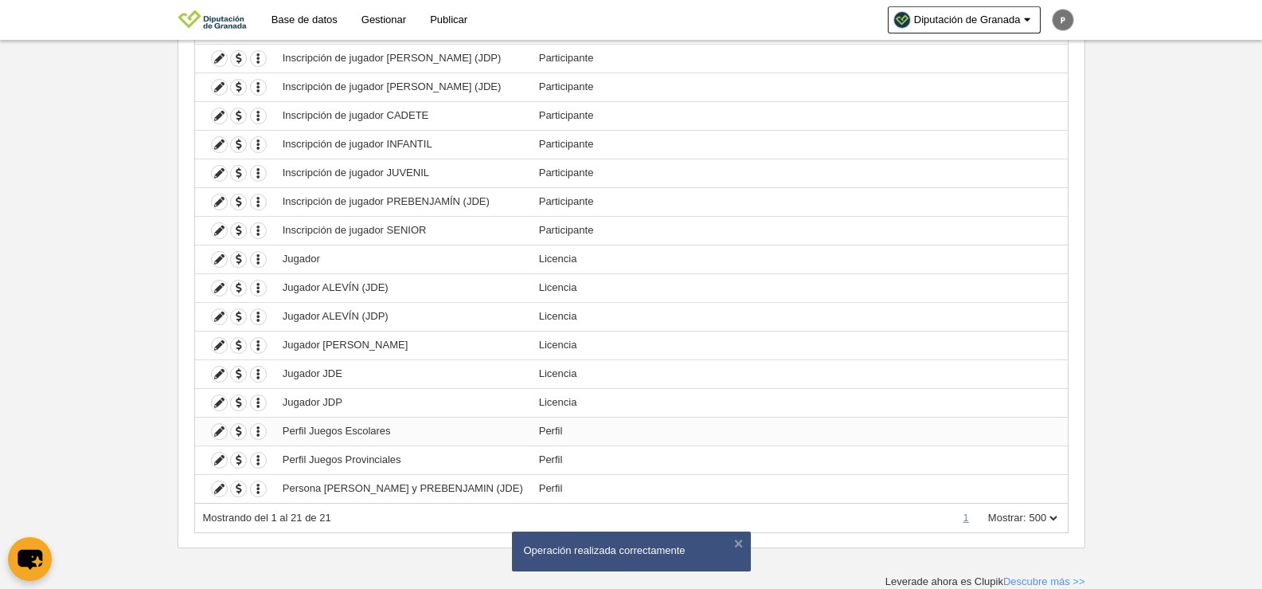
click at [330, 430] on td "Perfil Juegos Escolares" at bounding box center [403, 431] width 256 height 29
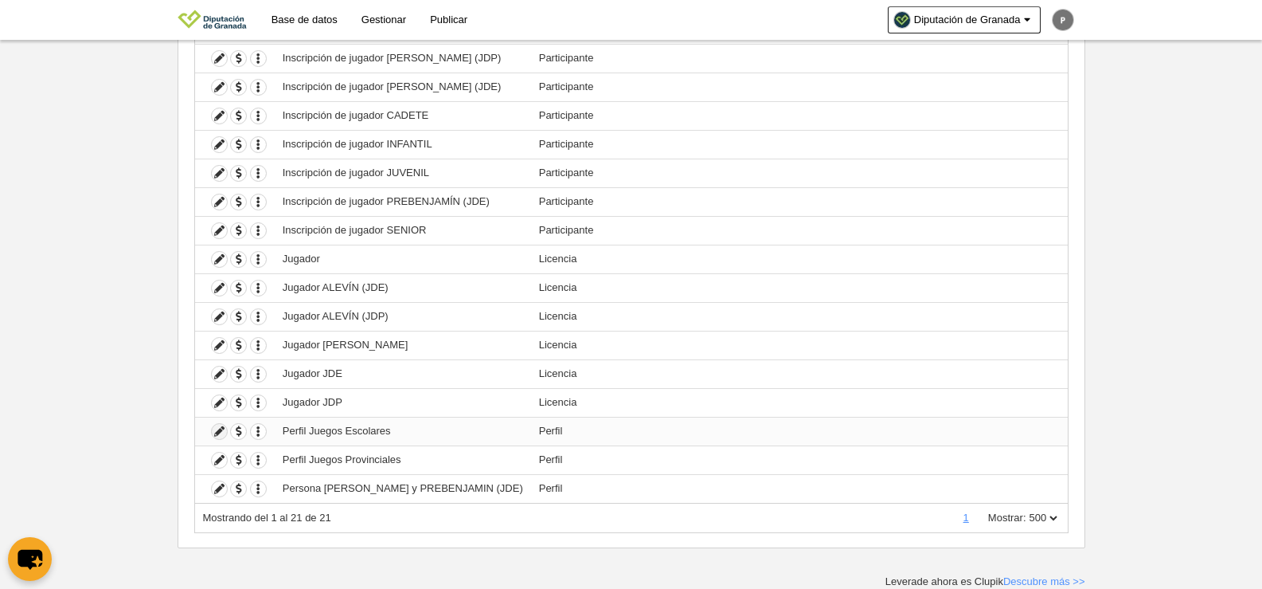
click at [219, 435] on icon at bounding box center [219, 431] width 15 height 15
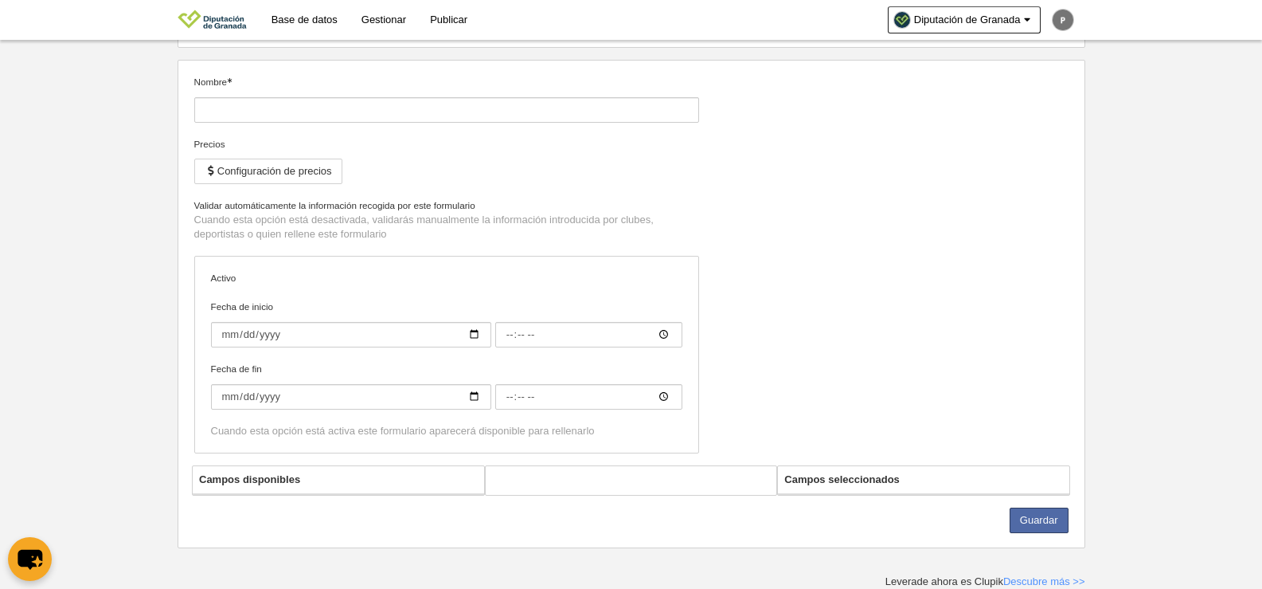
type input "Perfil Juegos Escolares"
checkbox input "true"
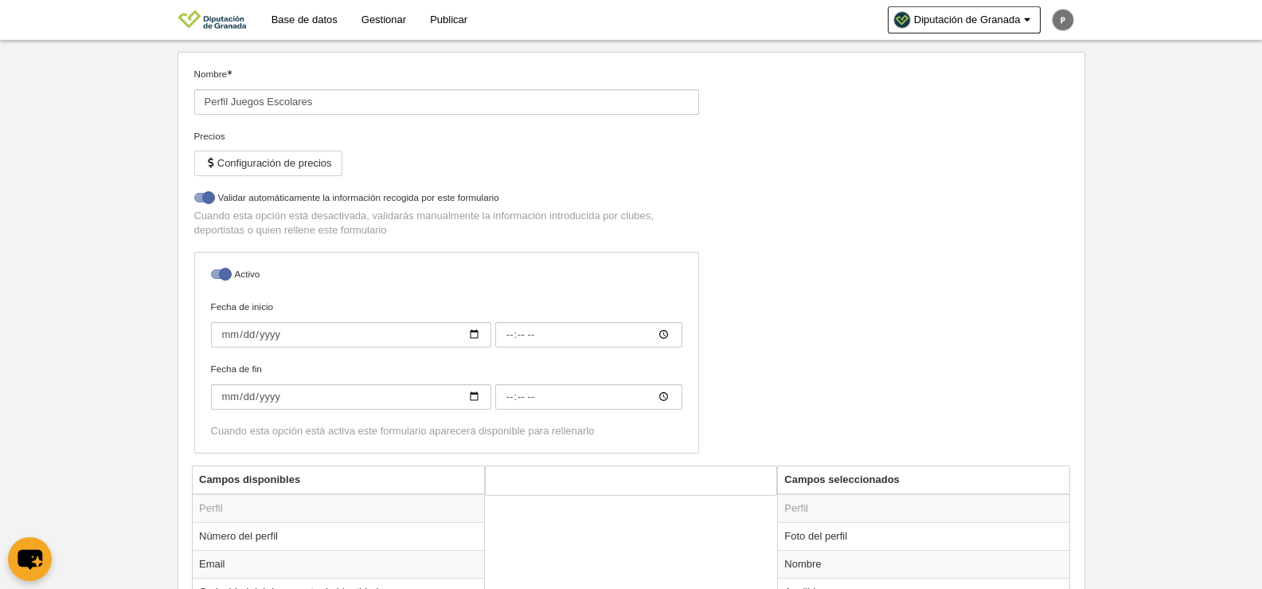
scroll to position [413, 0]
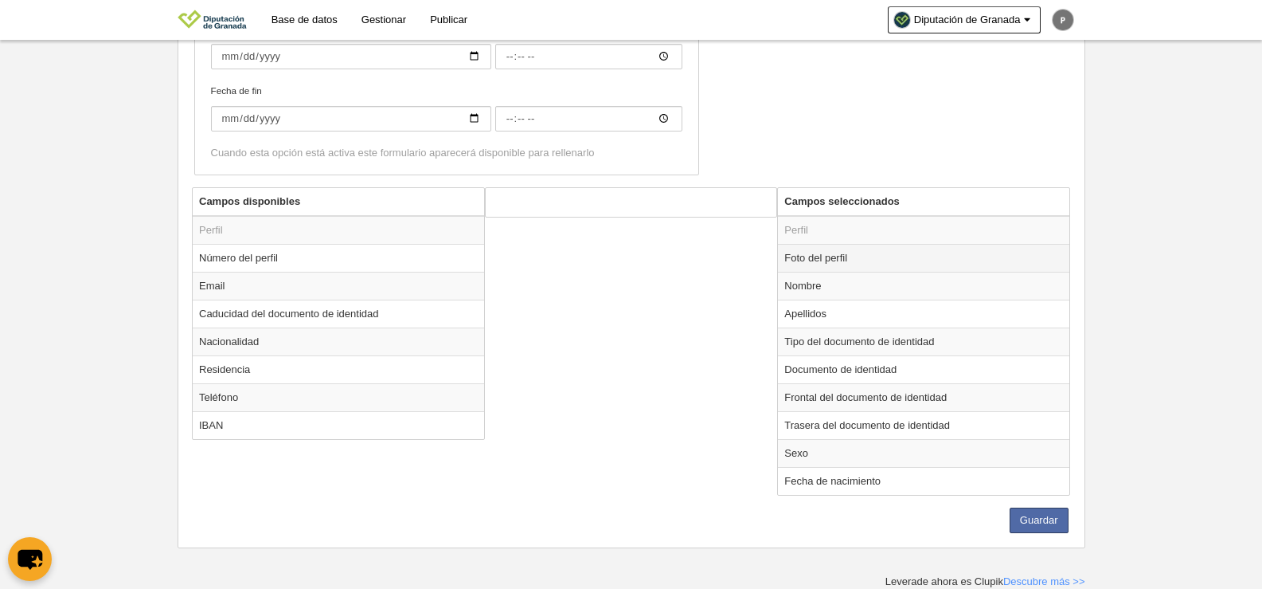
click at [818, 257] on td "Foto del perfil" at bounding box center [923, 258] width 291 height 28
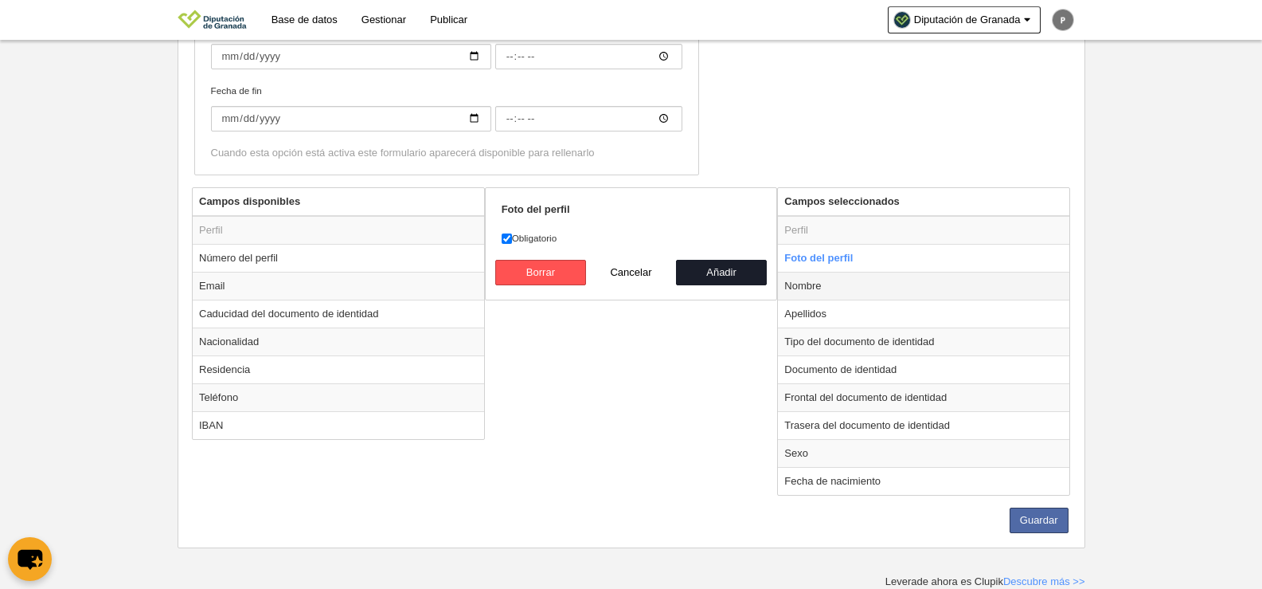
click at [855, 296] on td "Nombre" at bounding box center [923, 286] width 291 height 28
radio input "false"
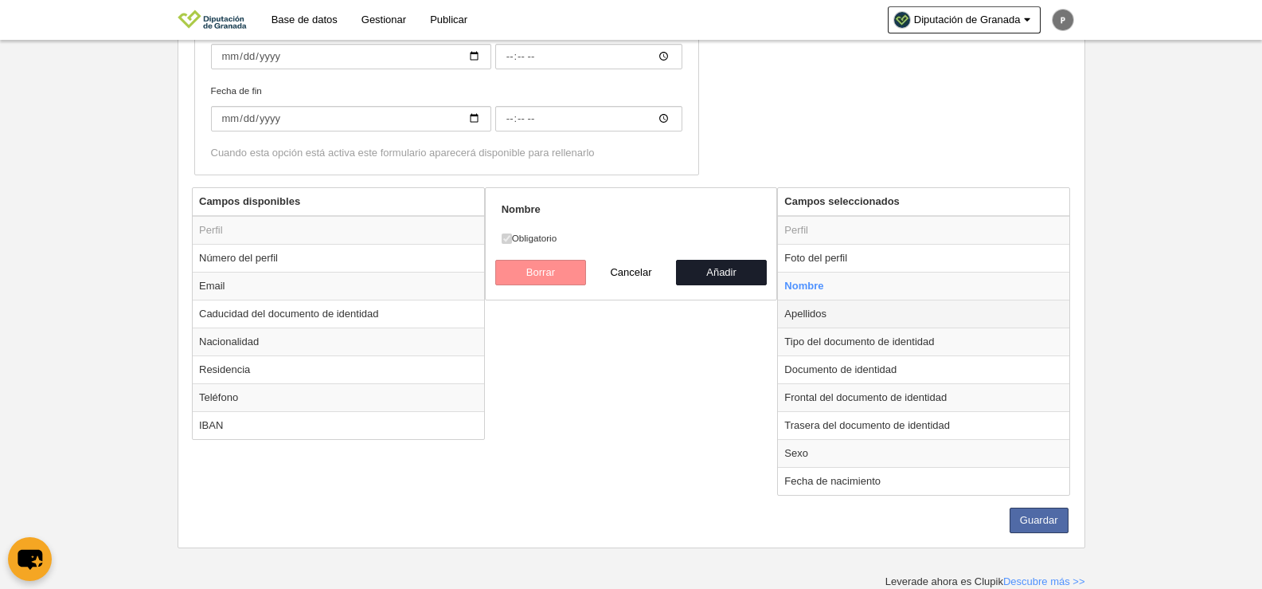
click at [832, 310] on td "Apellidos" at bounding box center [923, 313] width 291 height 28
radio input "false"
radio input "true"
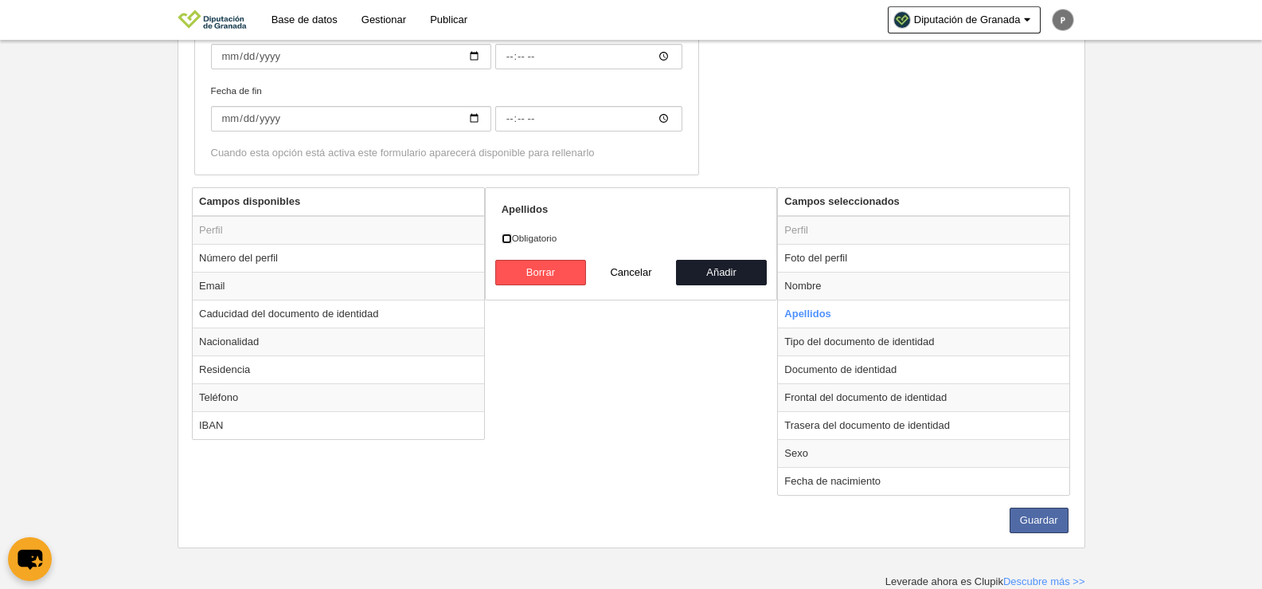
click at [502, 237] on input "Obligatorio" at bounding box center [507, 238] width 10 height 10
checkbox input "true"
click at [706, 272] on button "Añadir" at bounding box center [721, 272] width 91 height 25
radio input "false"
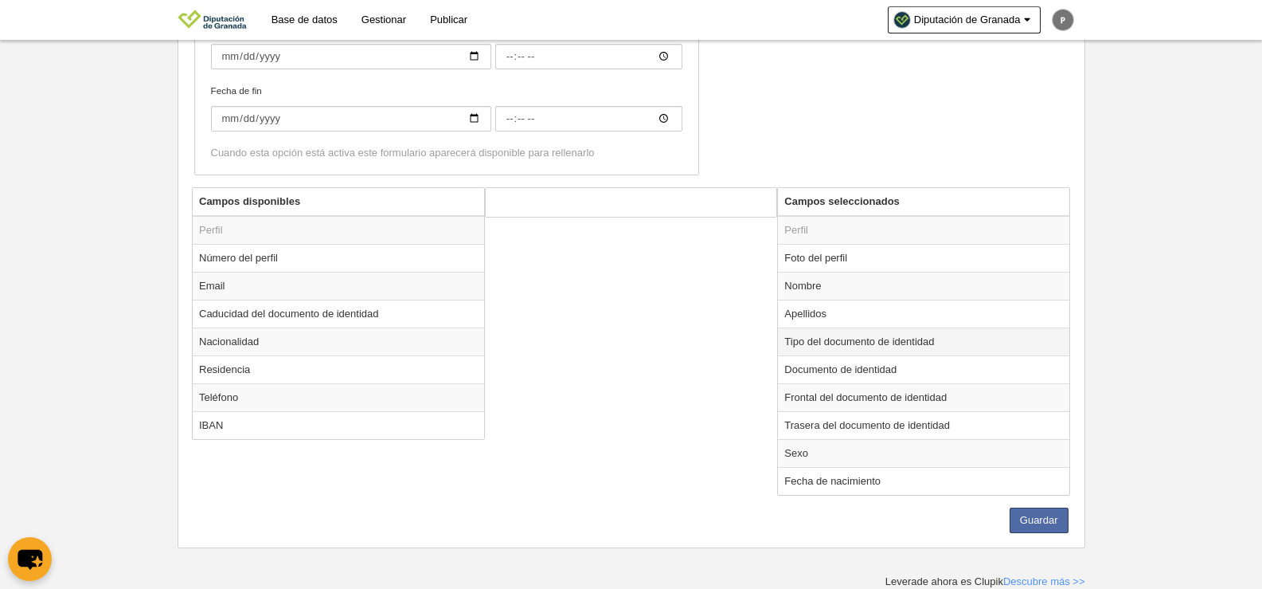
click at [851, 346] on td "Tipo del documento de identidad" at bounding box center [923, 341] width 291 height 28
radio input "true"
select select
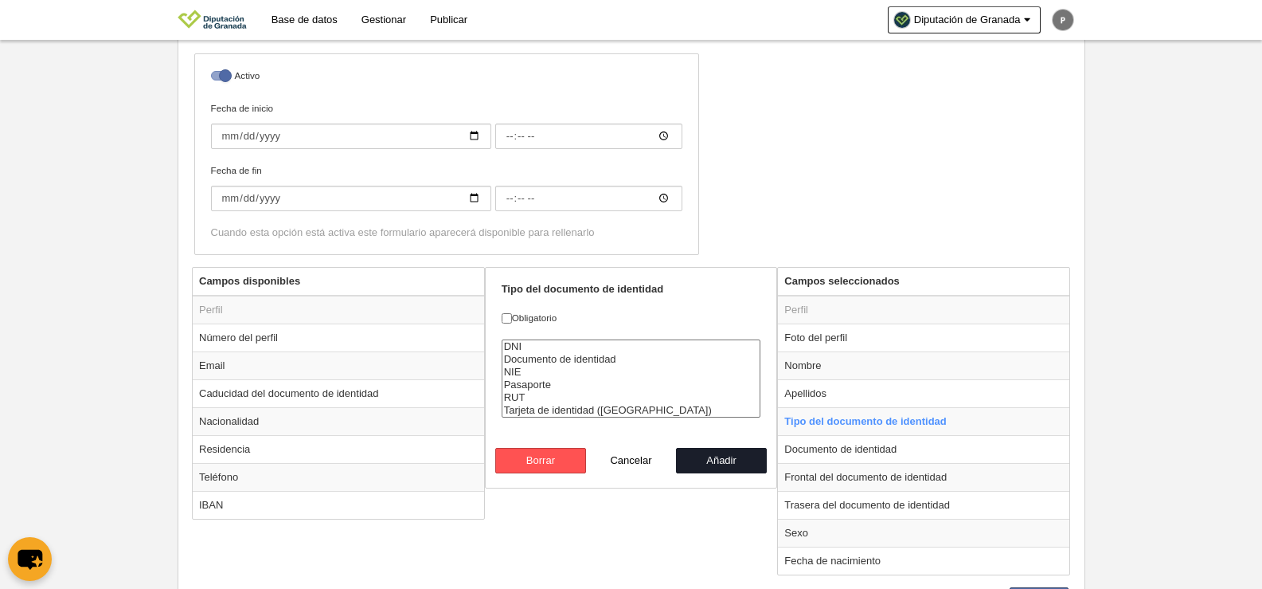
scroll to position [337, 0]
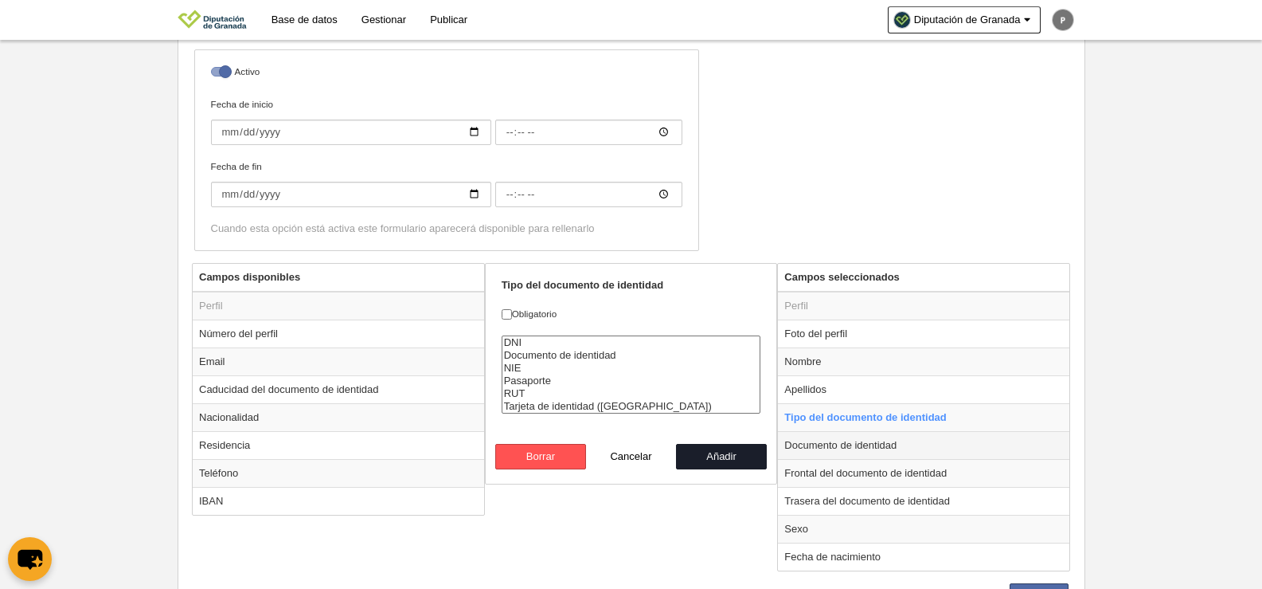
click at [864, 450] on td "Documento de identidad" at bounding box center [923, 445] width 291 height 28
radio input "false"
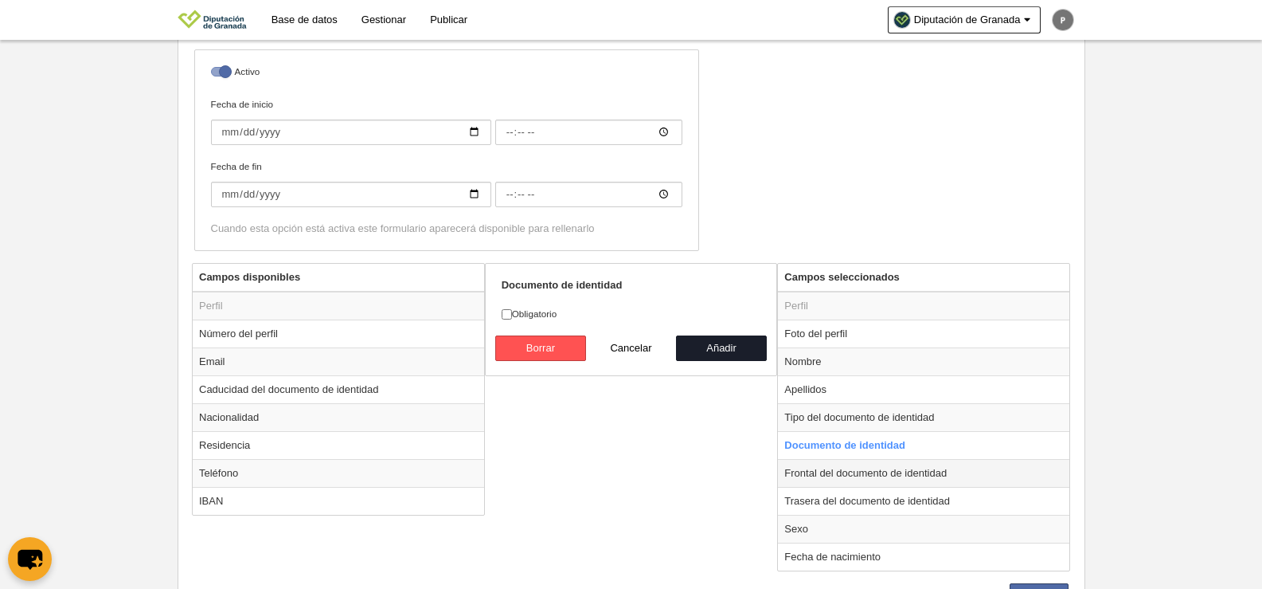
click at [857, 475] on td "Frontal del documento de identidad" at bounding box center [923, 473] width 291 height 28
radio input "false"
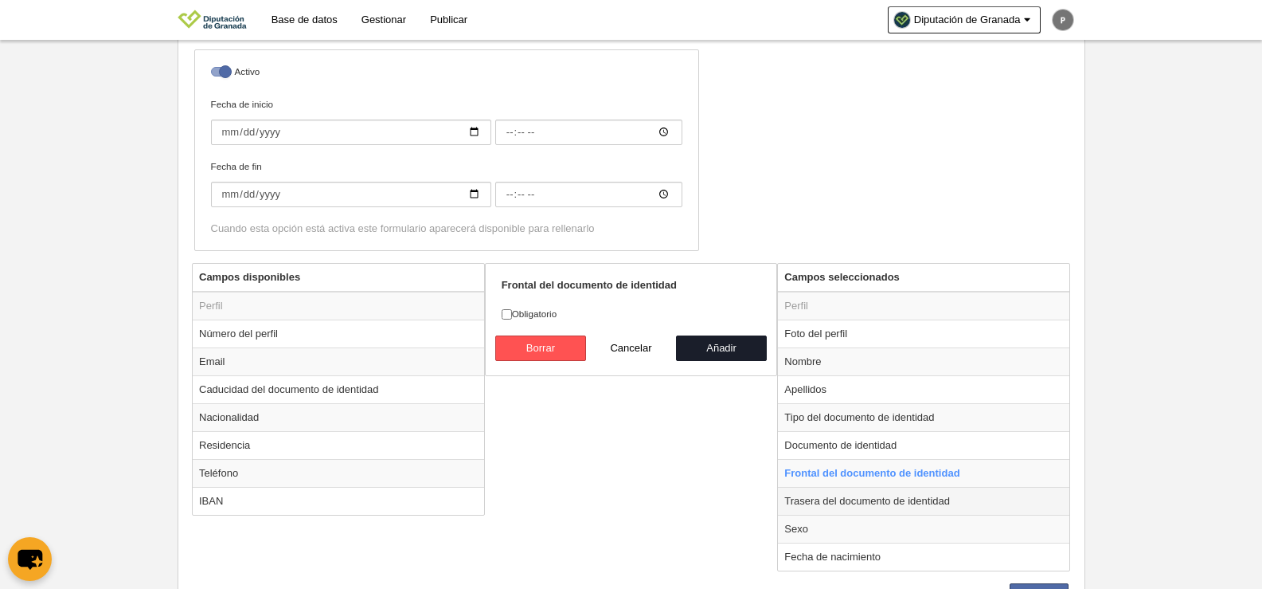
click at [849, 503] on td "Trasera del documento de identidad" at bounding box center [923, 501] width 291 height 28
radio input "false"
click at [821, 533] on td "Sexo" at bounding box center [923, 528] width 291 height 28
radio input "false"
radio input "true"
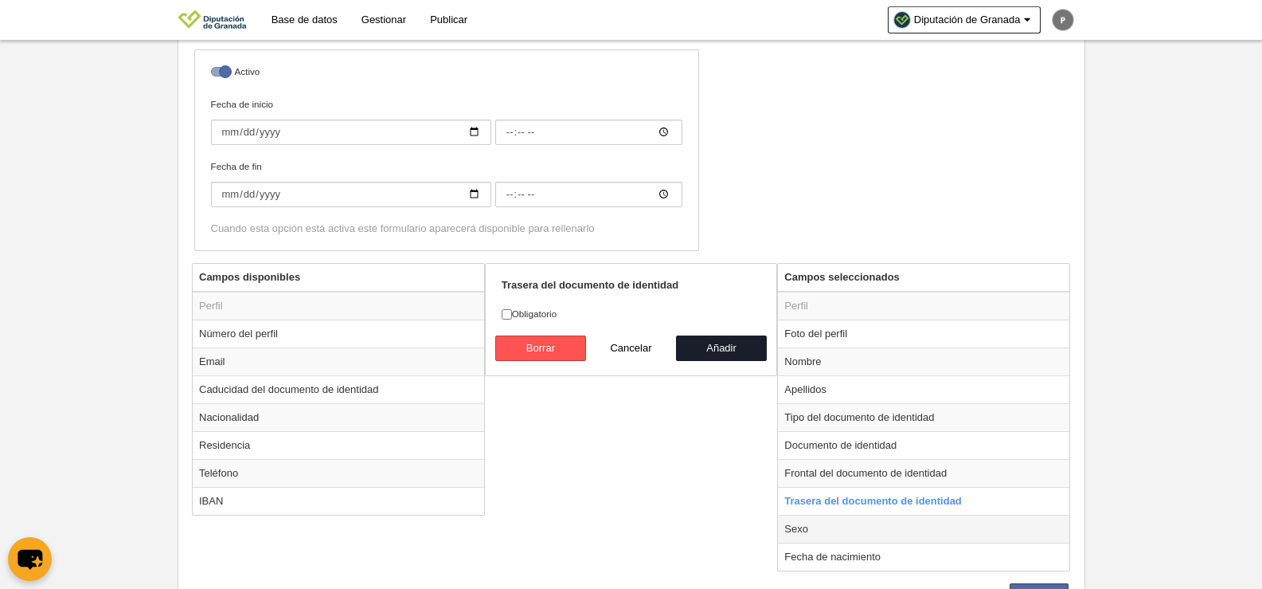
select select
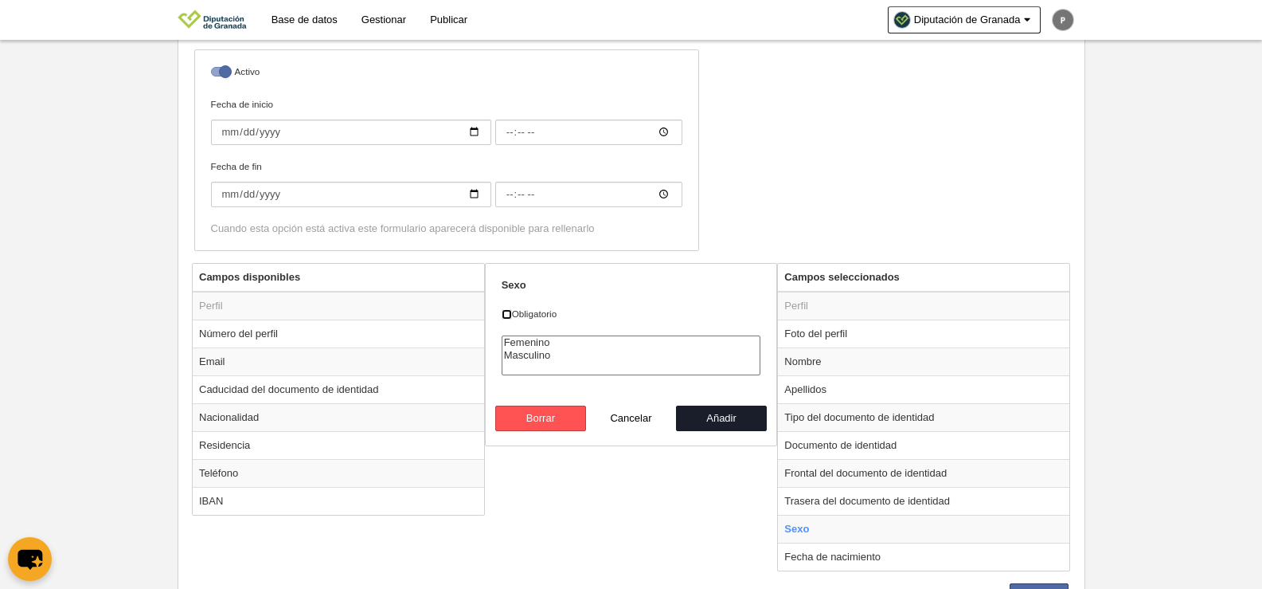
click at [510, 313] on input "Obligatorio" at bounding box center [507, 314] width 10 height 10
checkbox input "true"
click at [749, 420] on button "Añadir" at bounding box center [721, 417] width 91 height 25
radio input "false"
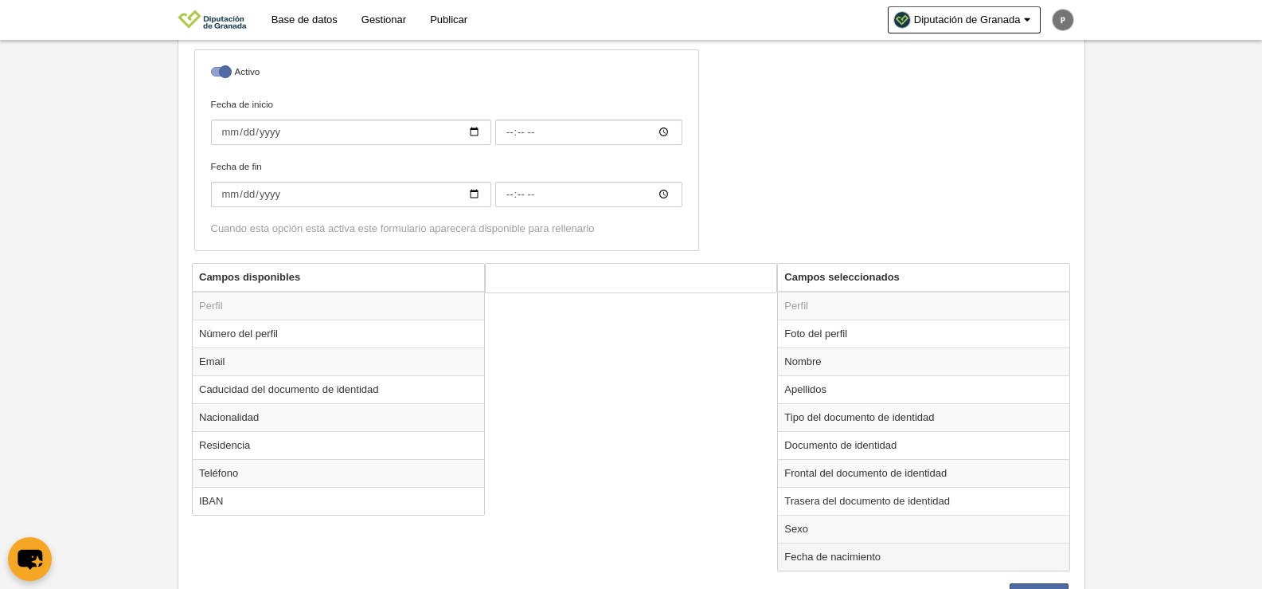
click at [854, 554] on td "Fecha de nacimiento" at bounding box center [923, 556] width 291 height 28
radio input "true"
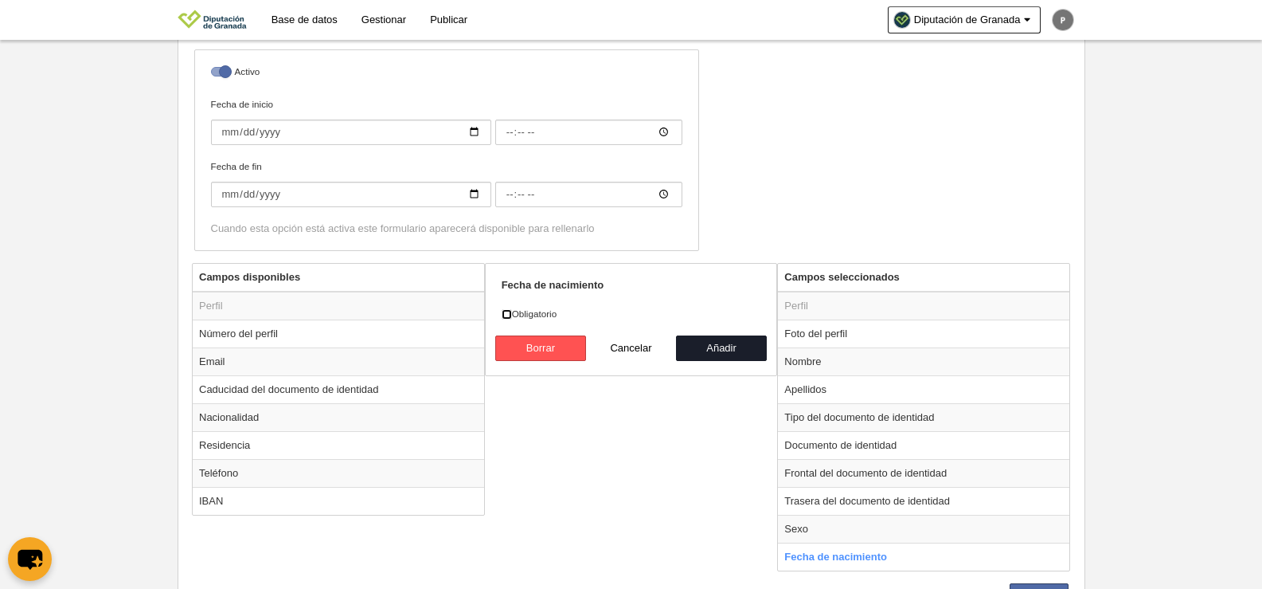
click at [506, 315] on input "Obligatorio" at bounding box center [507, 314] width 10 height 10
checkbox input "true"
click at [722, 350] on button "Añadir" at bounding box center [721, 347] width 91 height 25
radio input "false"
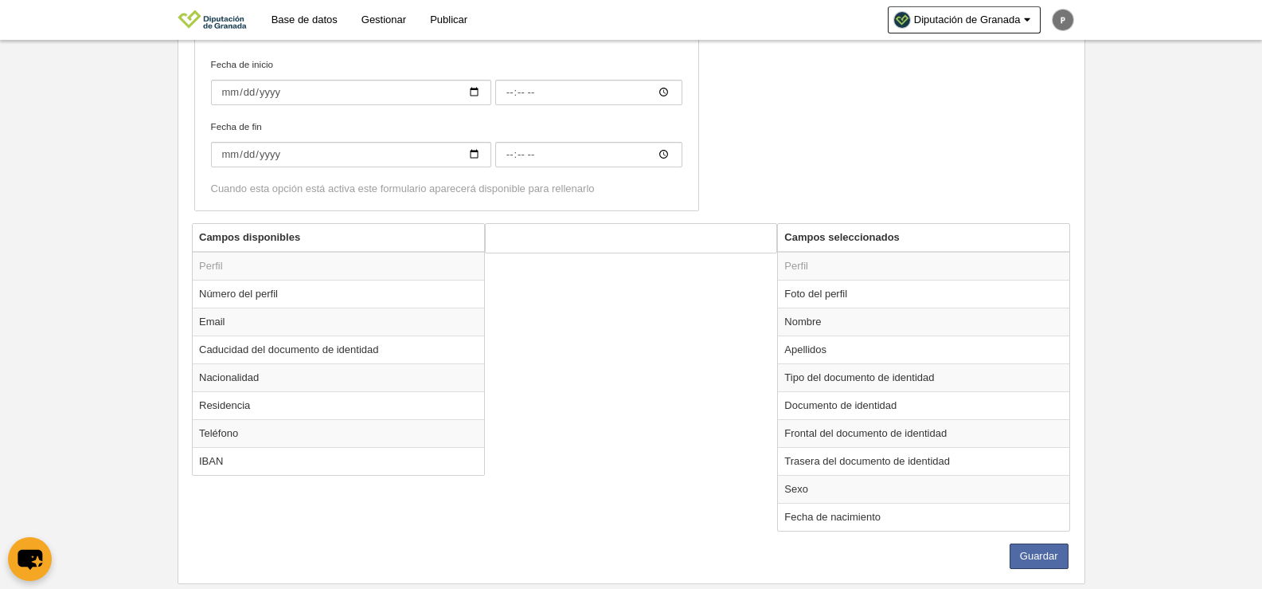
scroll to position [413, 0]
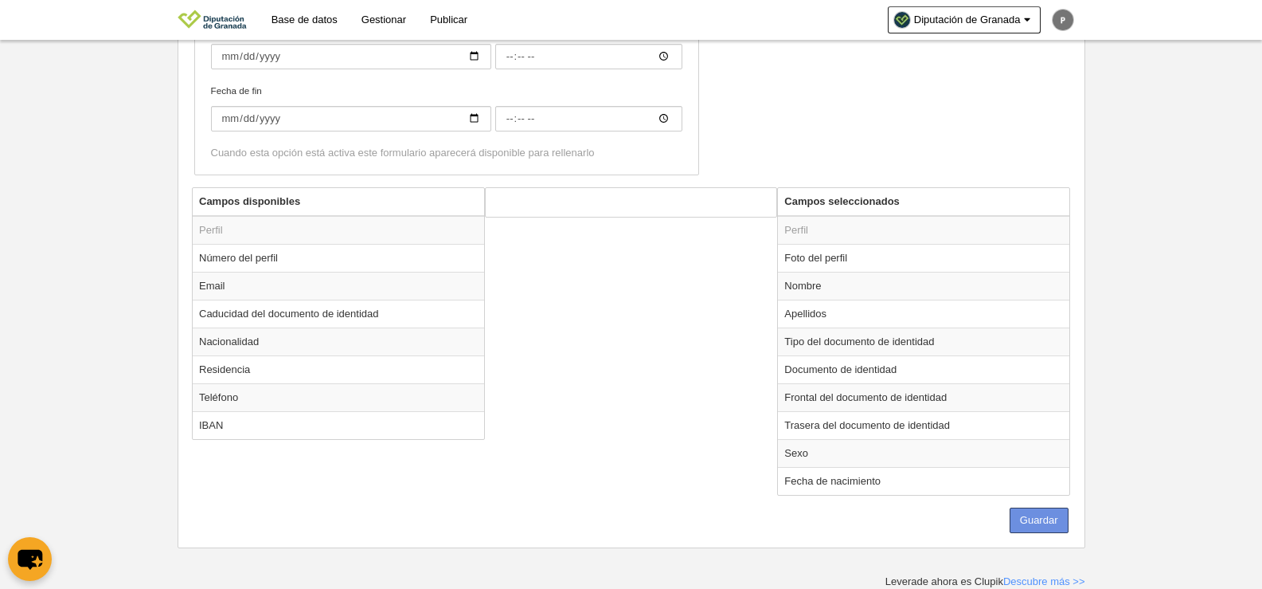
click at [1031, 527] on button "Guardar" at bounding box center [1039, 519] width 59 height 25
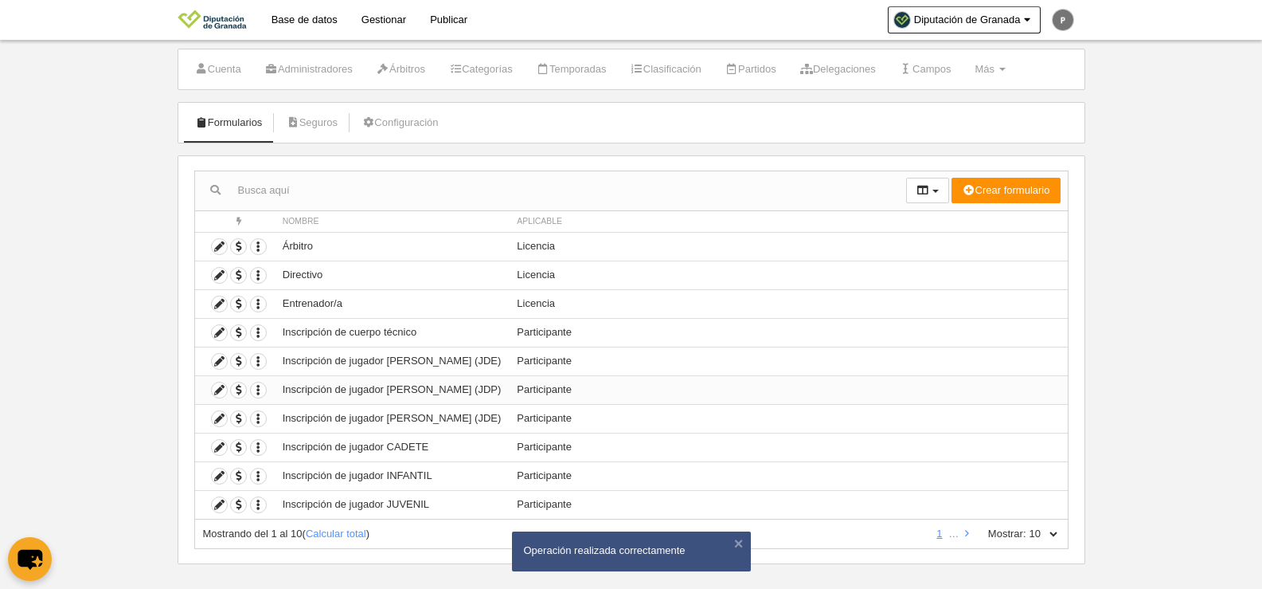
scroll to position [47, 0]
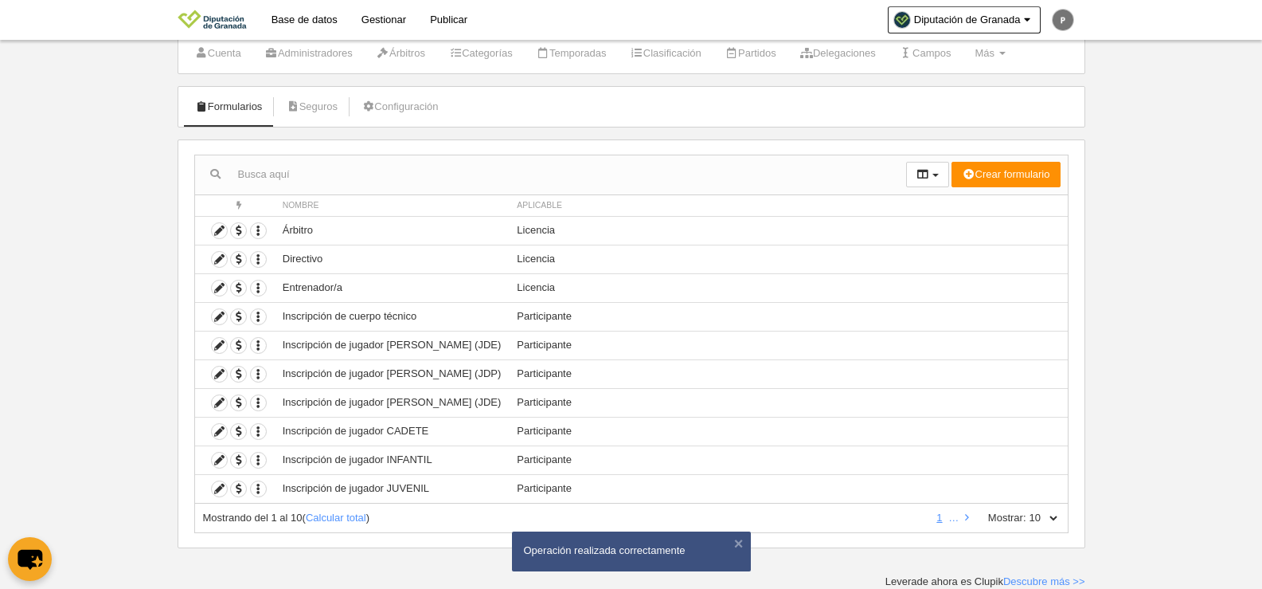
click at [1046, 519] on select "10 25 50 100 500" at bounding box center [1043, 517] width 33 height 14
select select "500"
click at [1027, 510] on select "10 25 50 100 500" at bounding box center [1043, 517] width 33 height 14
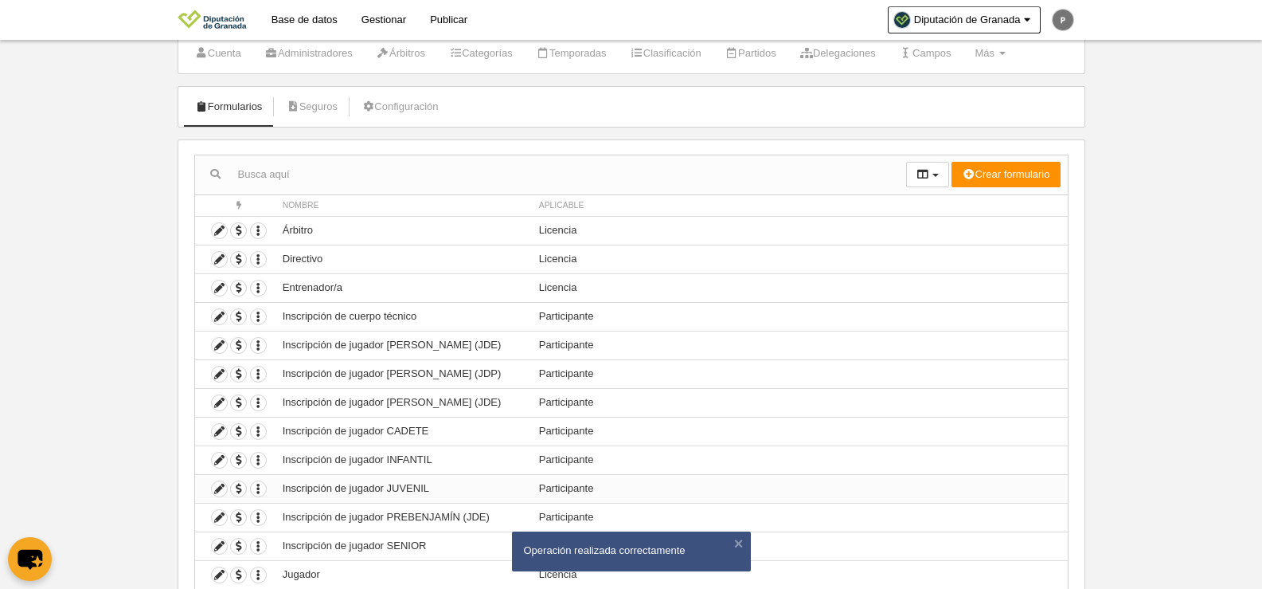
scroll to position [362, 0]
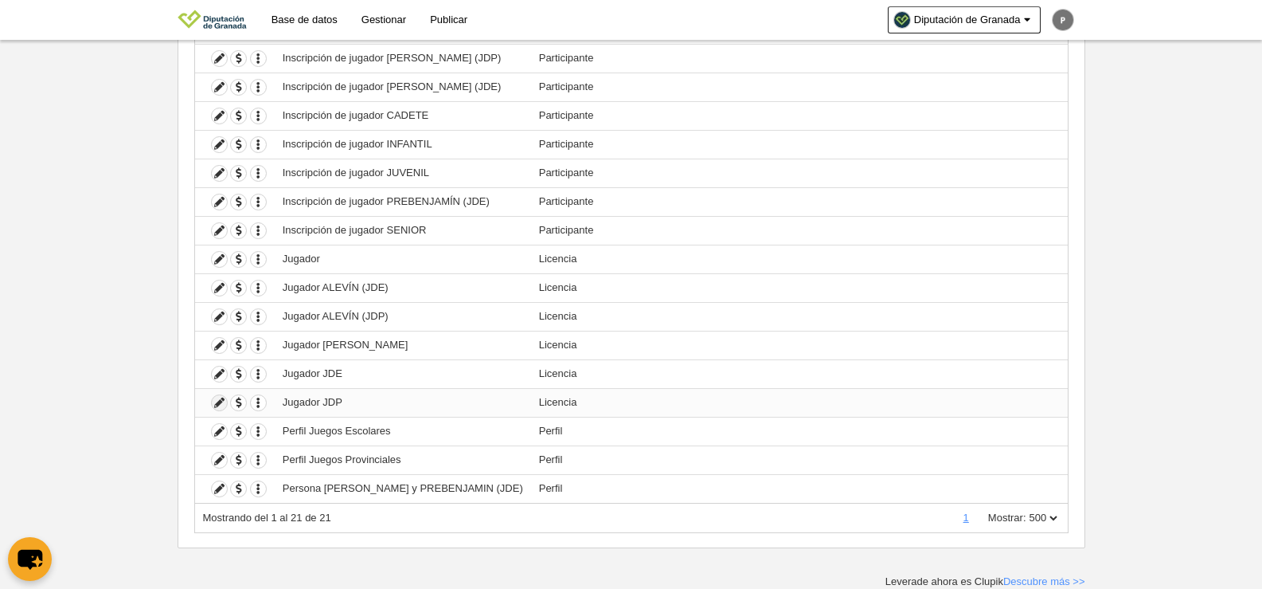
click at [217, 405] on icon at bounding box center [219, 402] width 15 height 15
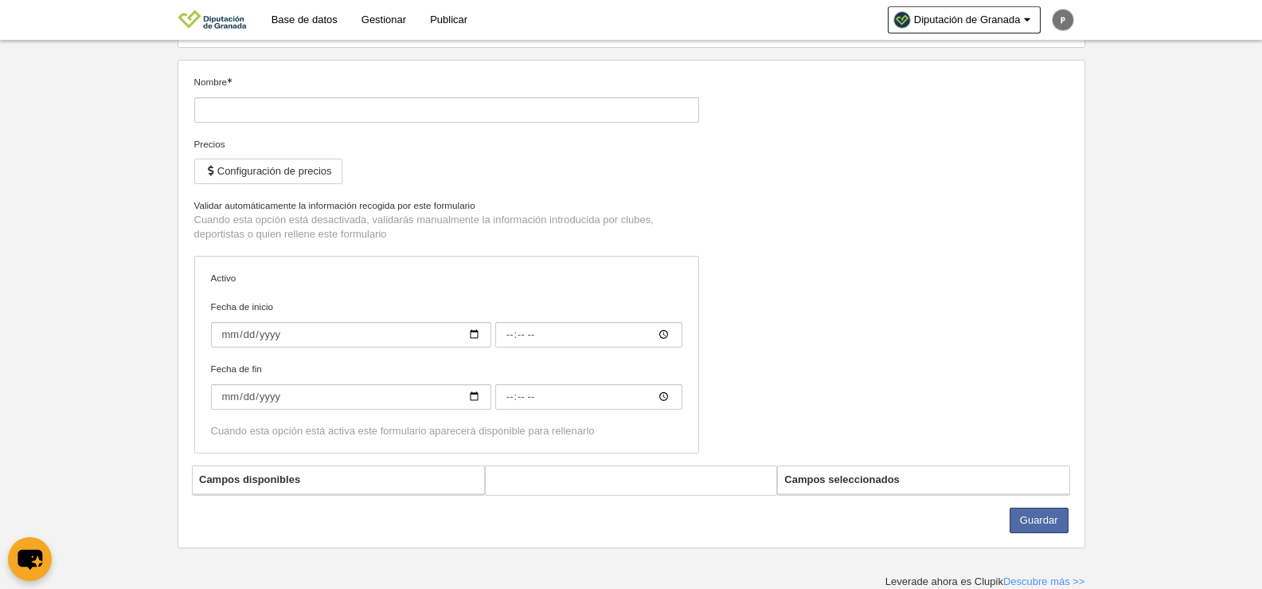
type input "Jugador JDP"
checkbox input "true"
select select "selected"
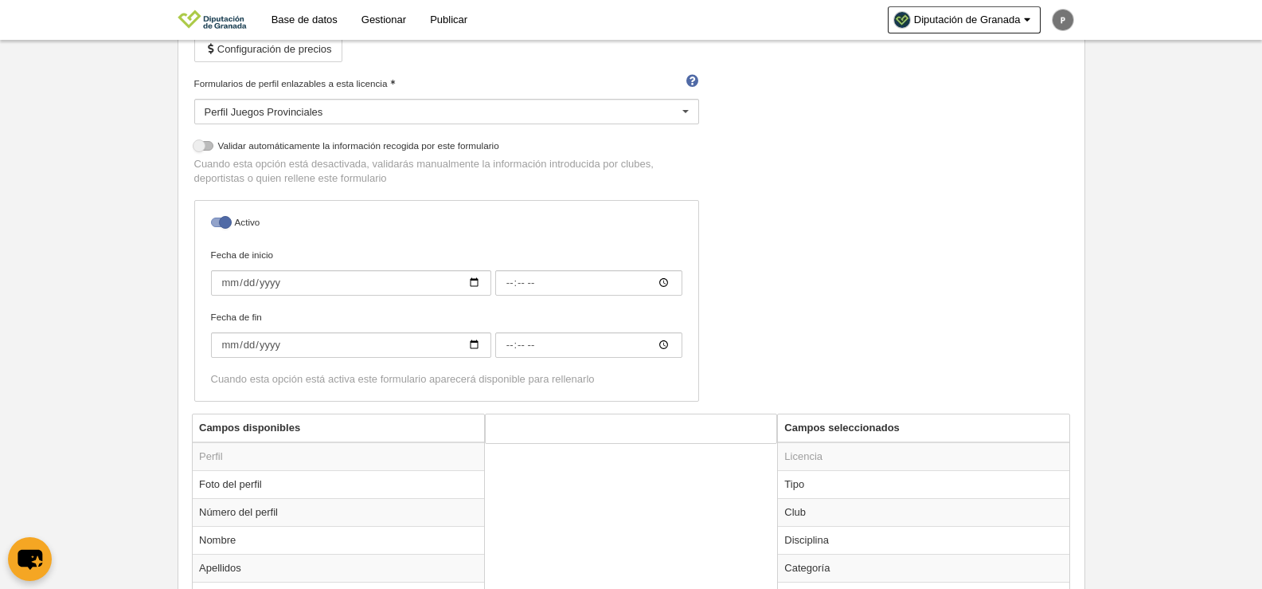
scroll to position [291, 0]
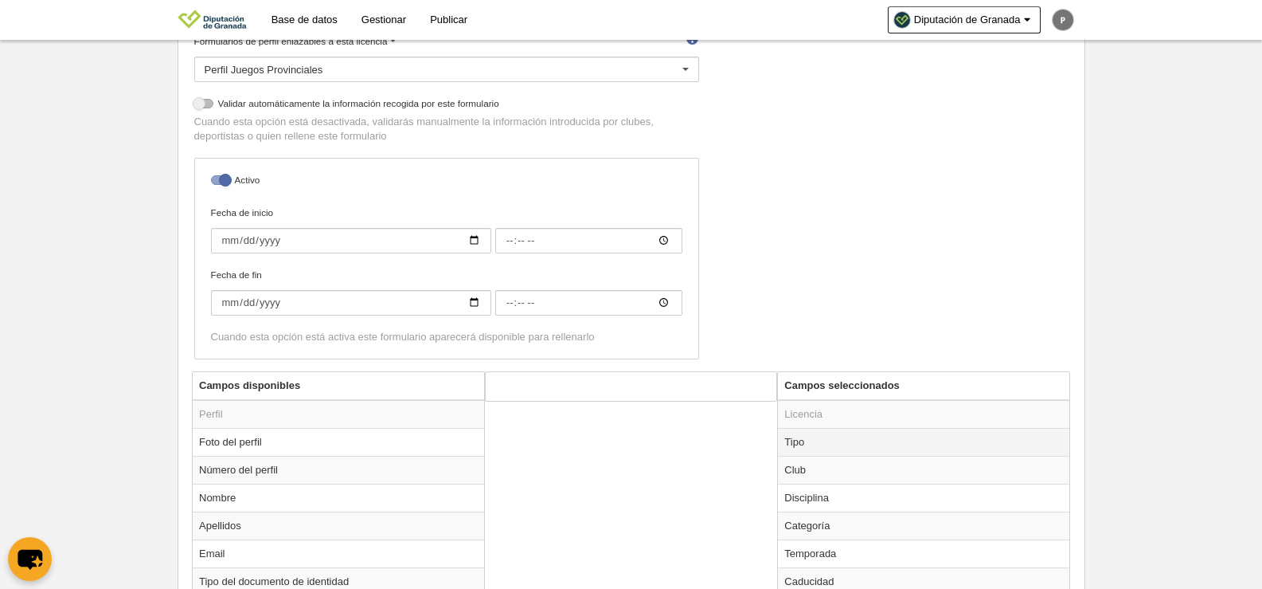
click at [835, 438] on td "Tipo" at bounding box center [923, 442] width 291 height 28
radio input "true"
select select "player"
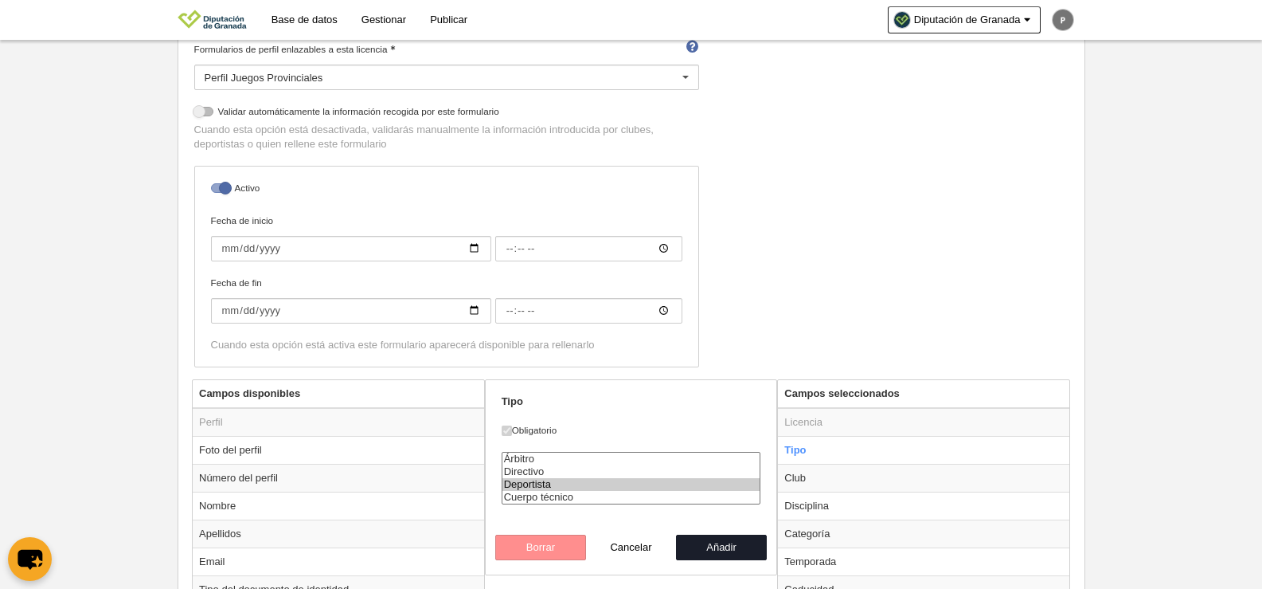
scroll to position [52, 0]
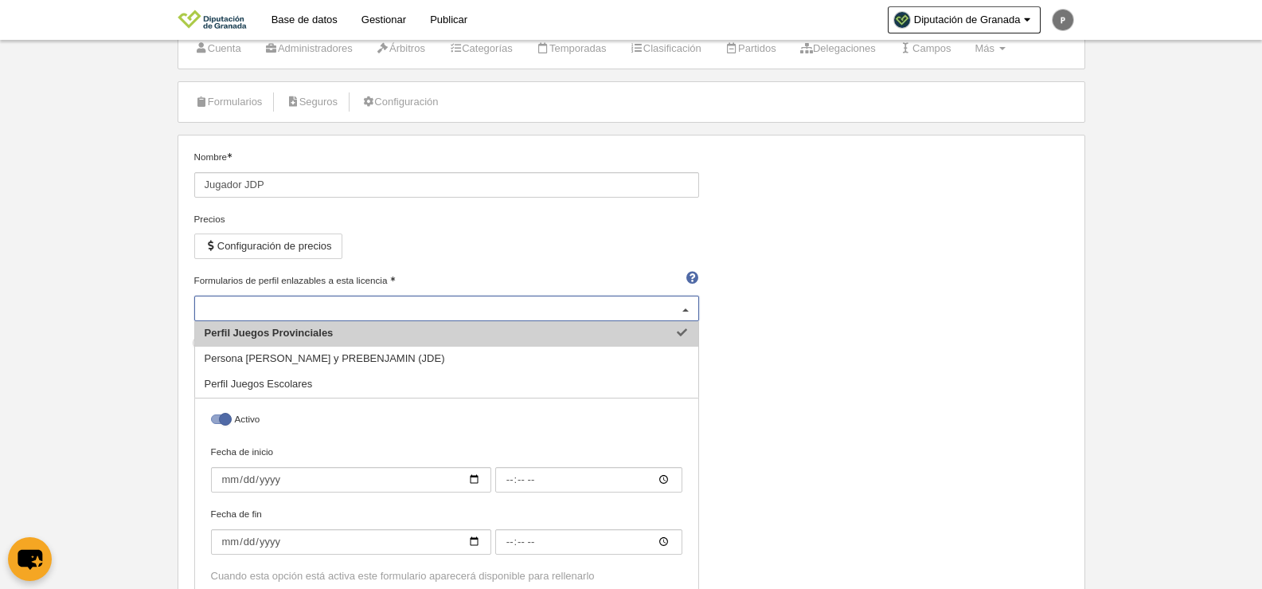
click at [686, 310] on div at bounding box center [685, 308] width 25 height 25
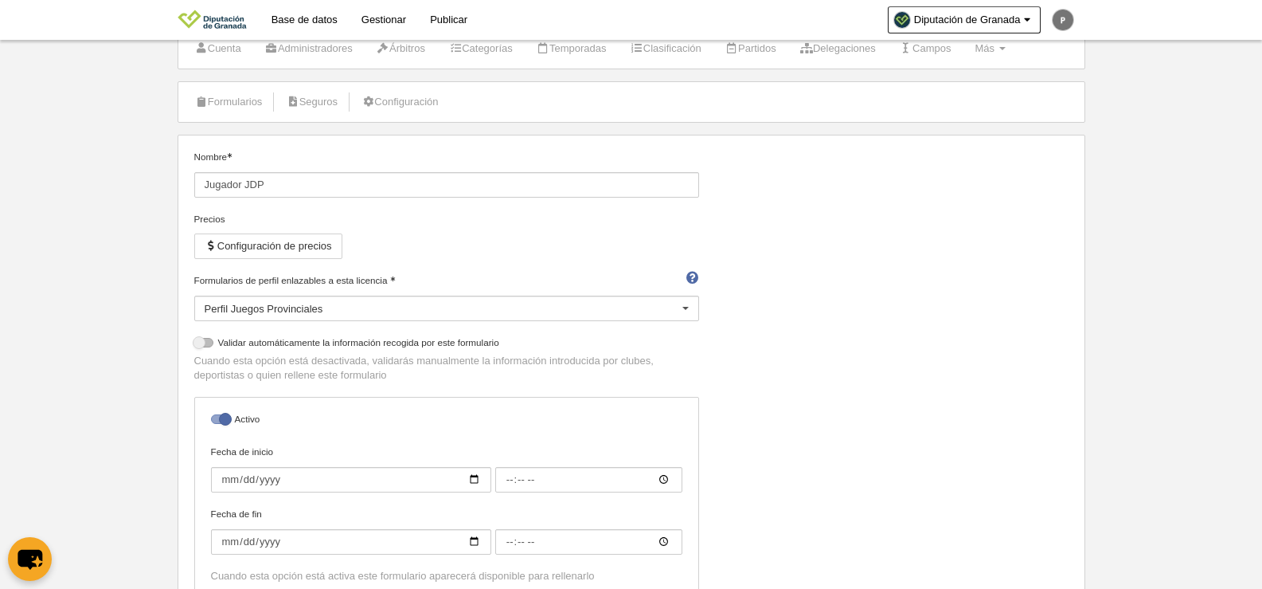
click at [949, 315] on div "Nombre Jugador JDP Precios Configuración de precios Formularios de perfil enlaz…" at bounding box center [631, 380] width 886 height 460
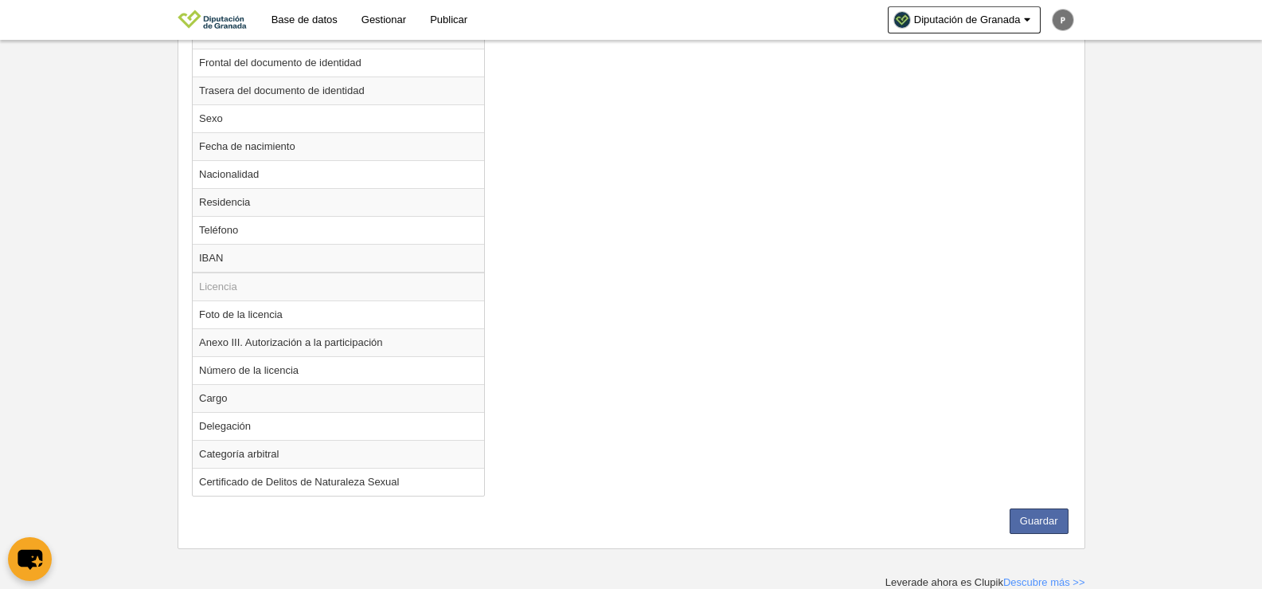
scroll to position [894, 0]
click at [1024, 513] on button "Guardar" at bounding box center [1039, 519] width 59 height 25
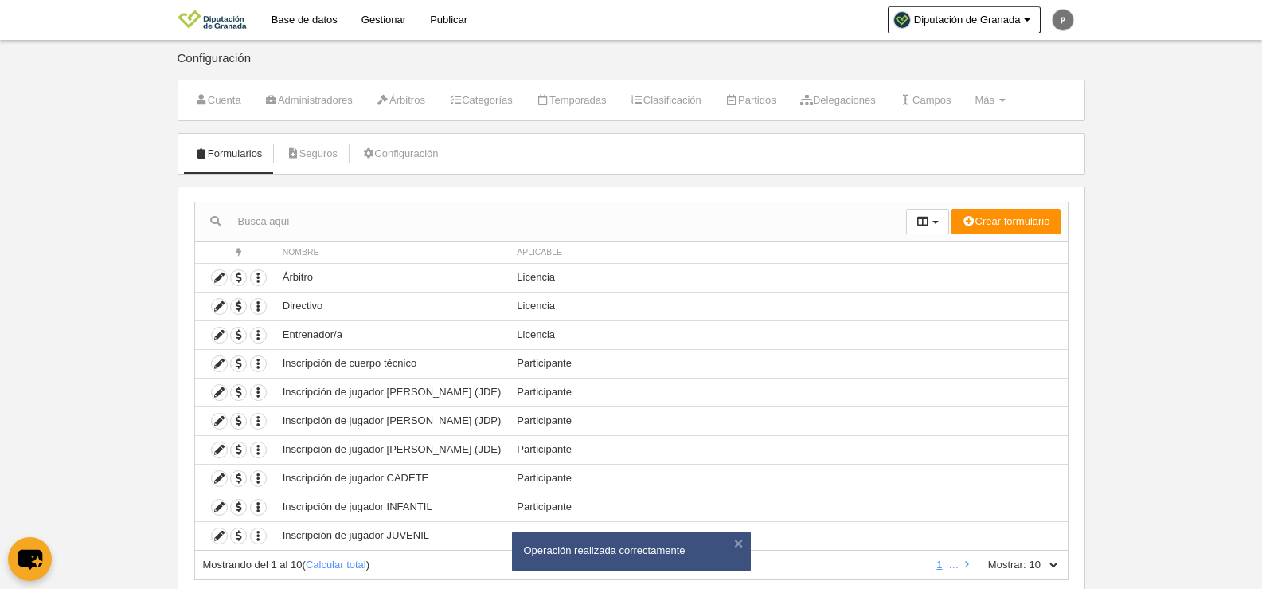
scroll to position [47, 0]
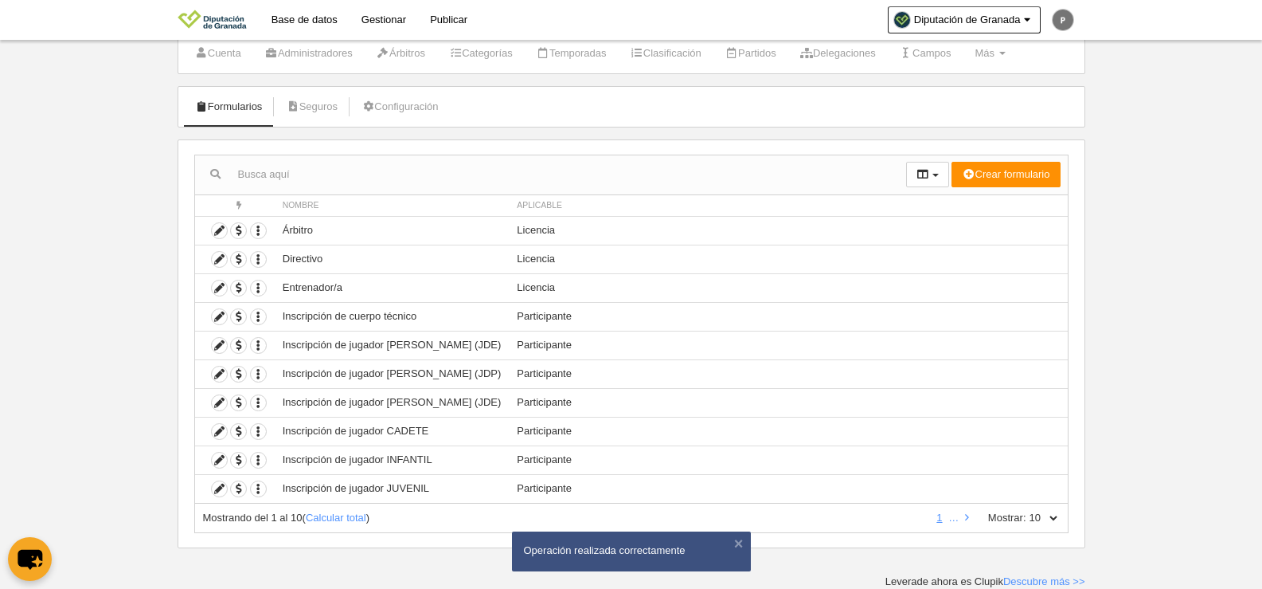
click at [1049, 511] on select "10 25 50 100 500" at bounding box center [1043, 517] width 33 height 14
select select "500"
click at [1027, 510] on select "10 25 50 100 500" at bounding box center [1043, 517] width 33 height 14
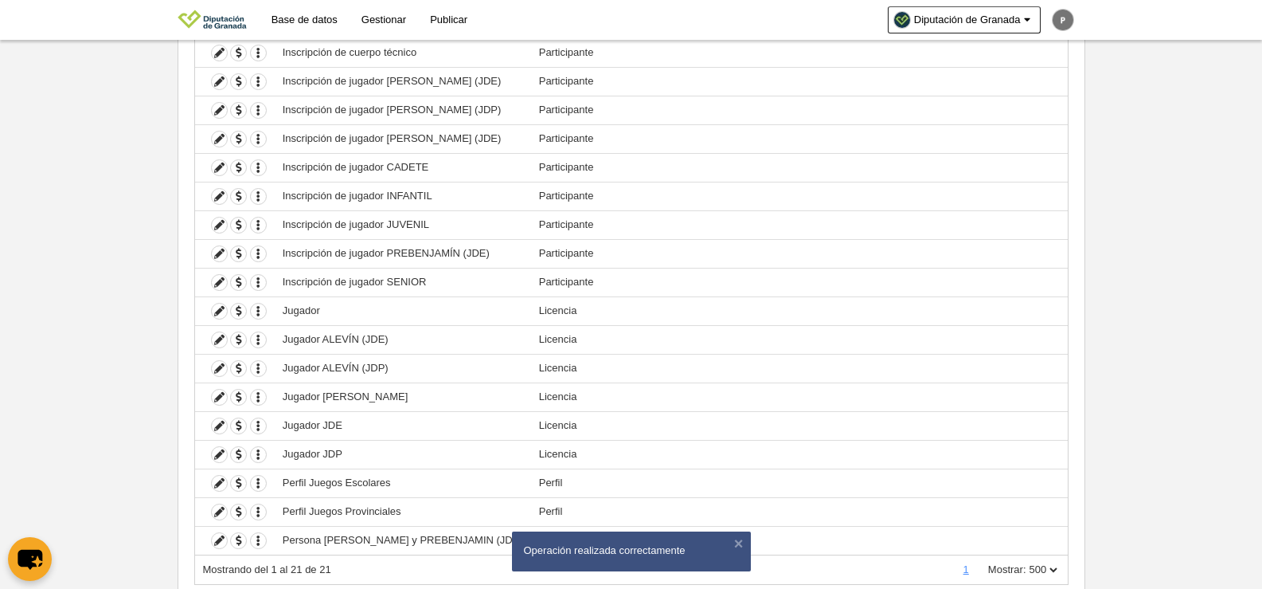
scroll to position [362, 0]
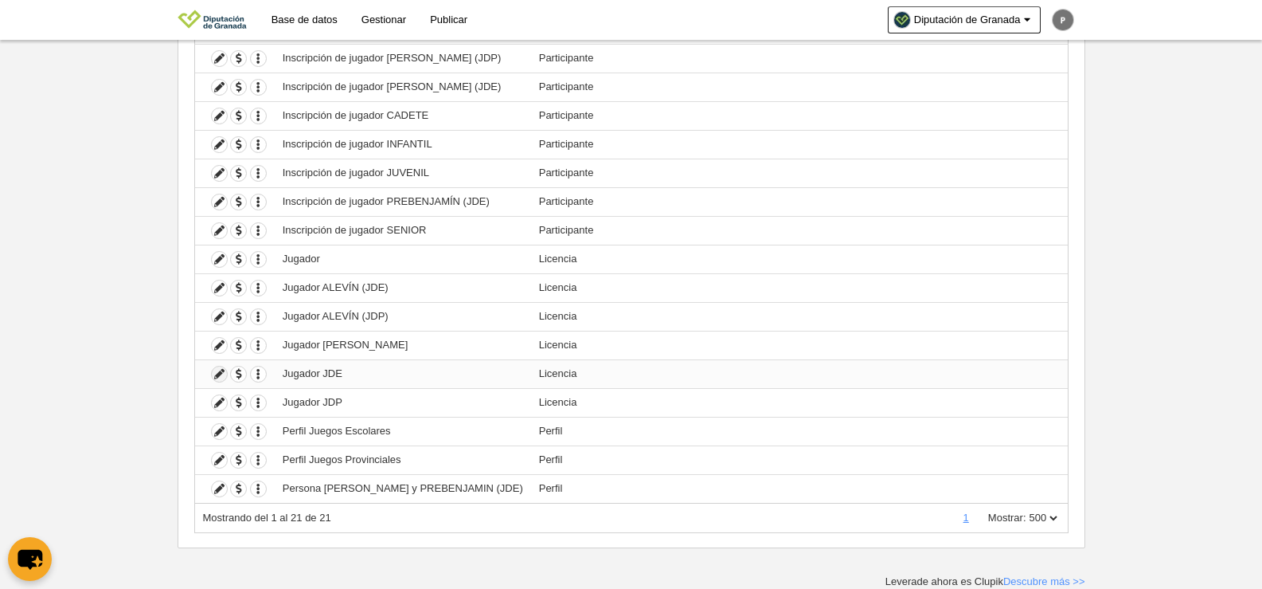
click at [221, 373] on icon at bounding box center [219, 373] width 15 height 15
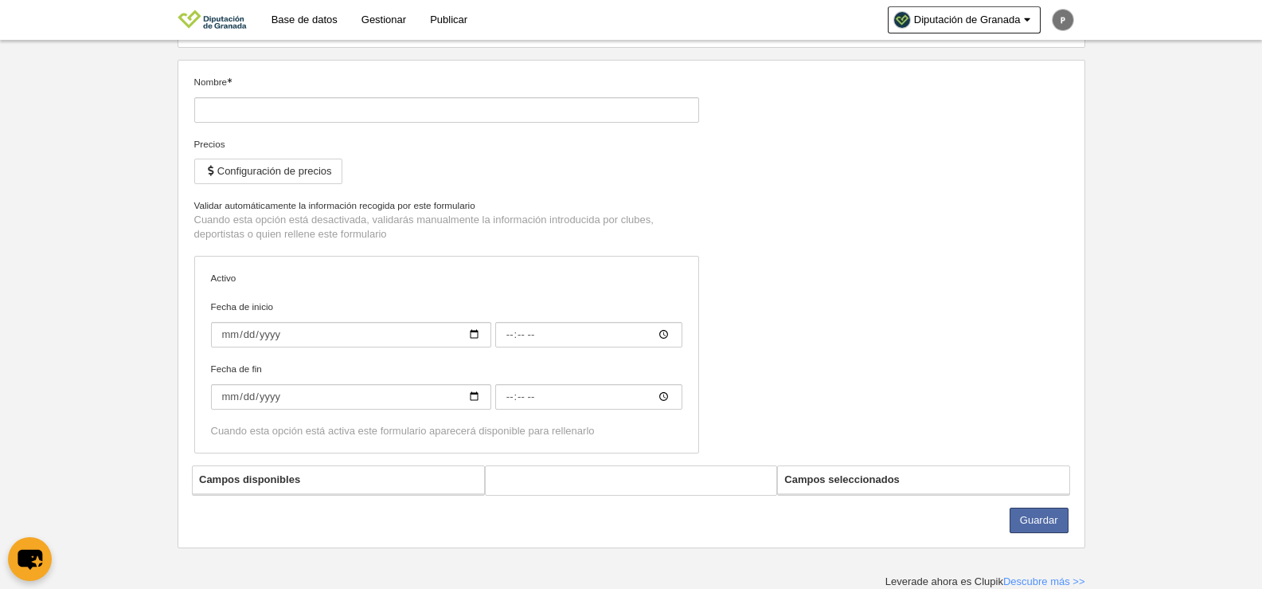
type input "Jugador JDE"
checkbox input "true"
select select "selected"
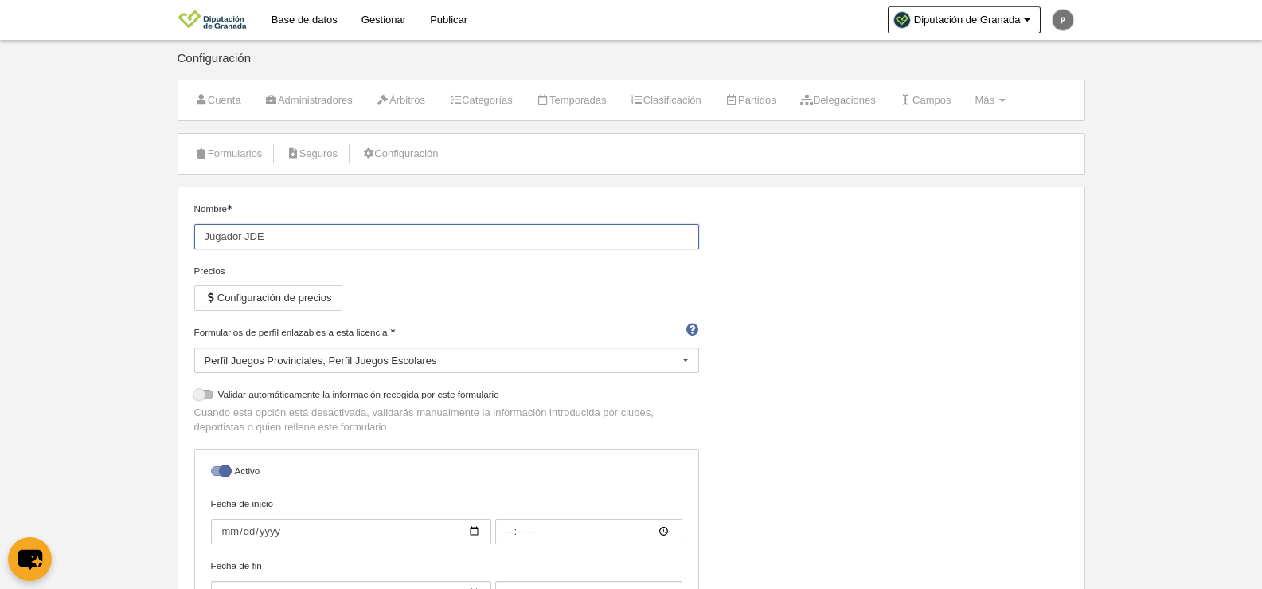
click at [248, 237] on input "Jugador JDE" at bounding box center [446, 236] width 505 height 25
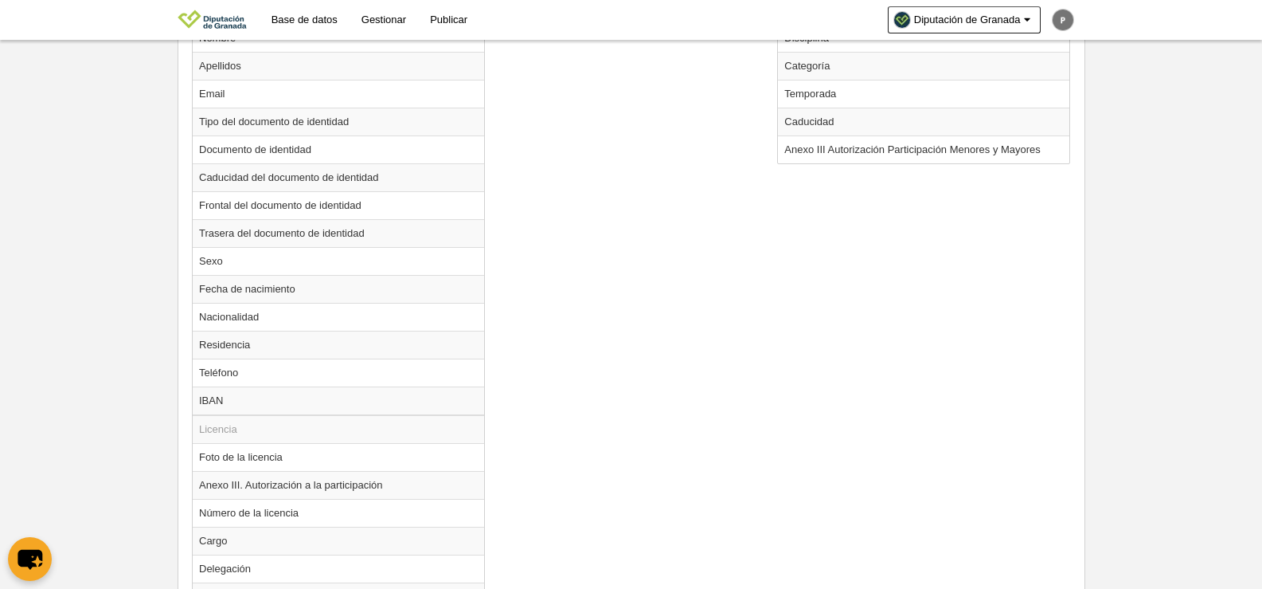
scroll to position [894, 0]
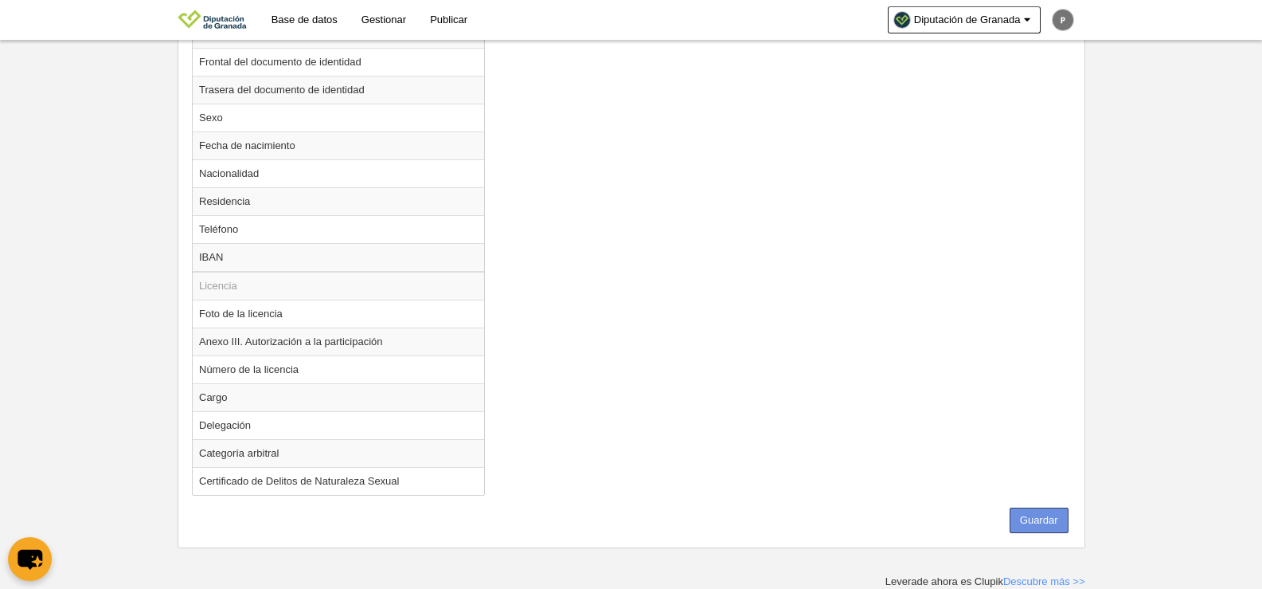
type input "Jugador JJDDEE"
click at [1035, 525] on button "Guardar" at bounding box center [1039, 519] width 59 height 25
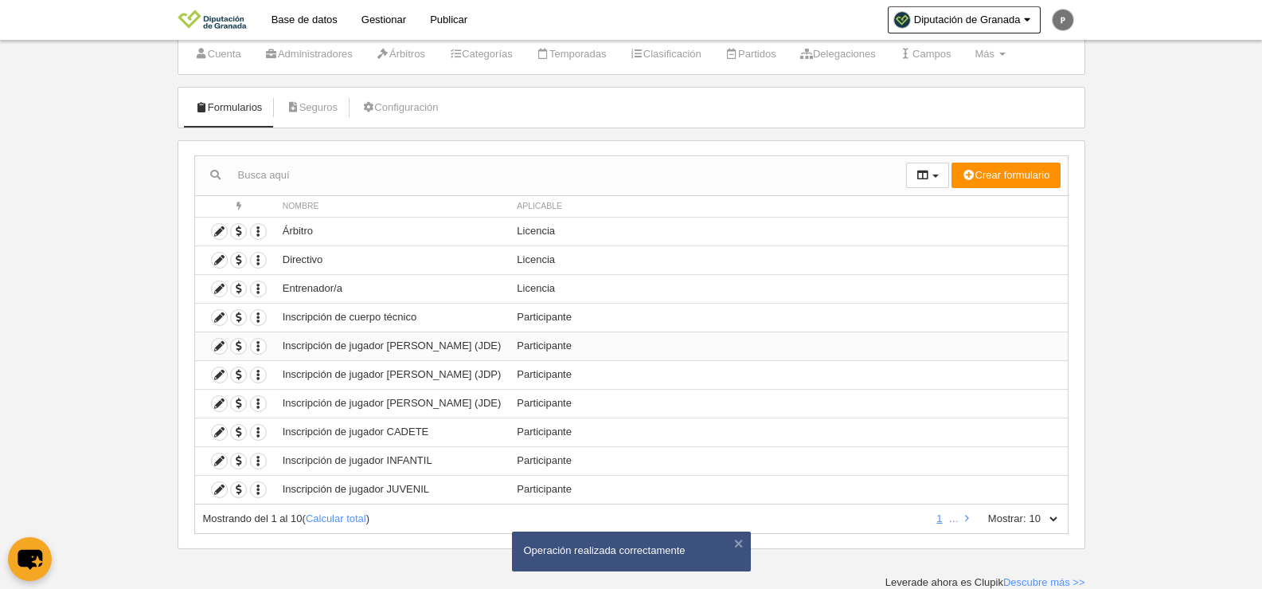
scroll to position [47, 0]
click at [1047, 513] on select "10 25 50 100 500" at bounding box center [1043, 517] width 33 height 14
select select "500"
click at [1027, 510] on select "10 25 50 100 500" at bounding box center [1043, 517] width 33 height 14
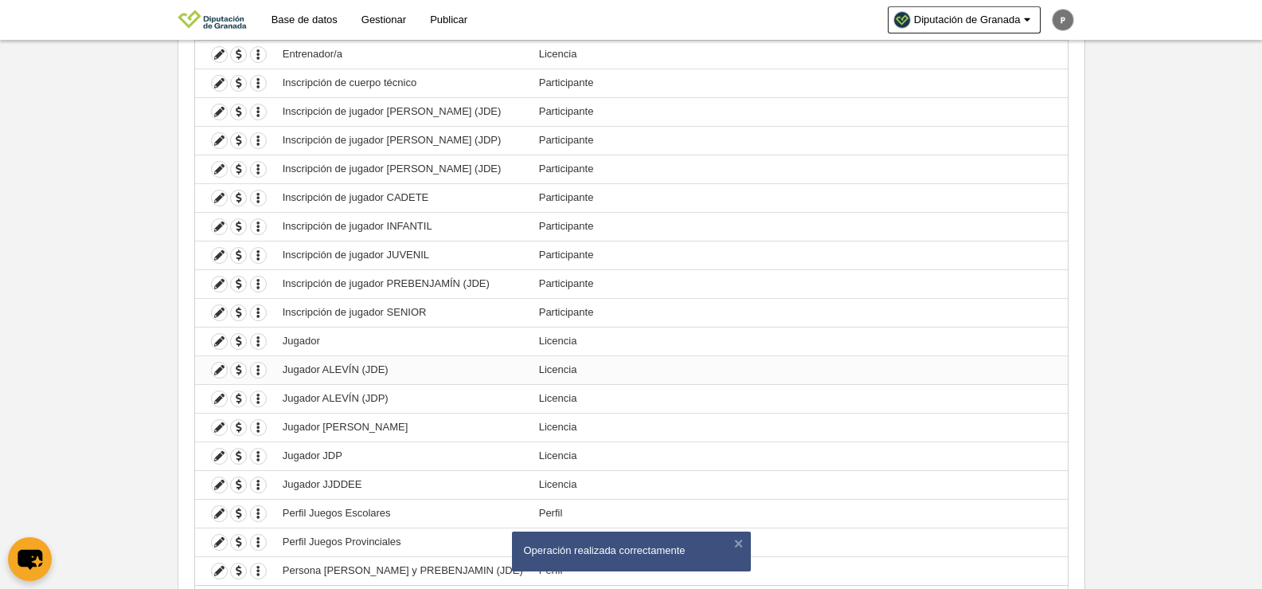
scroll to position [362, 0]
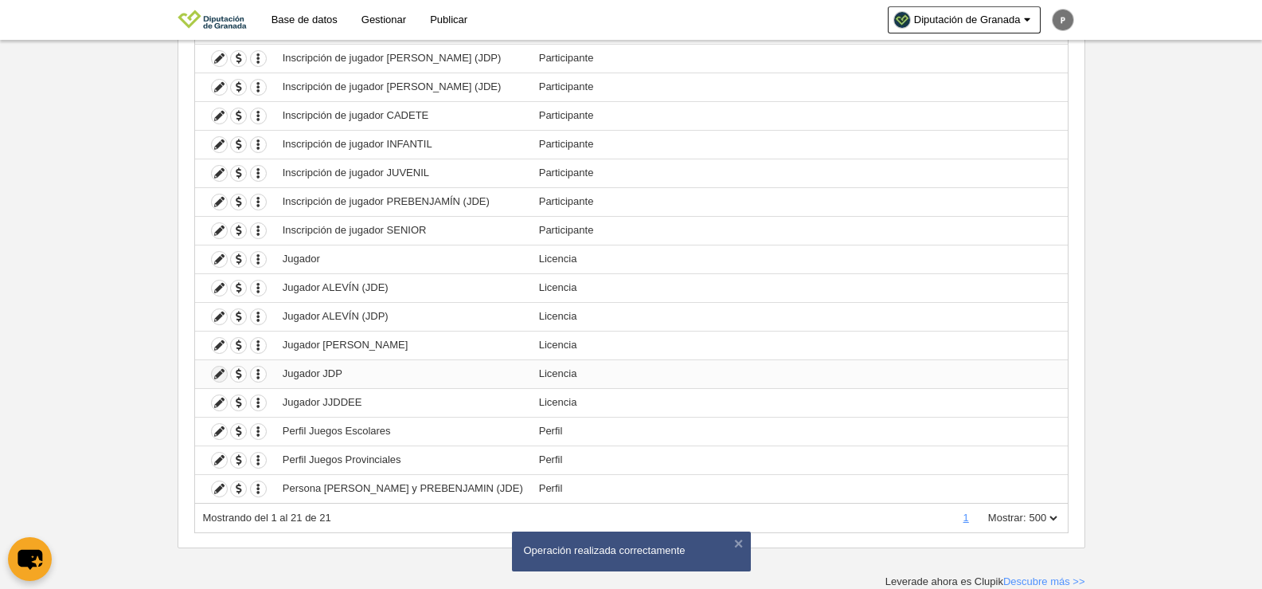
click at [217, 374] on icon at bounding box center [219, 373] width 15 height 15
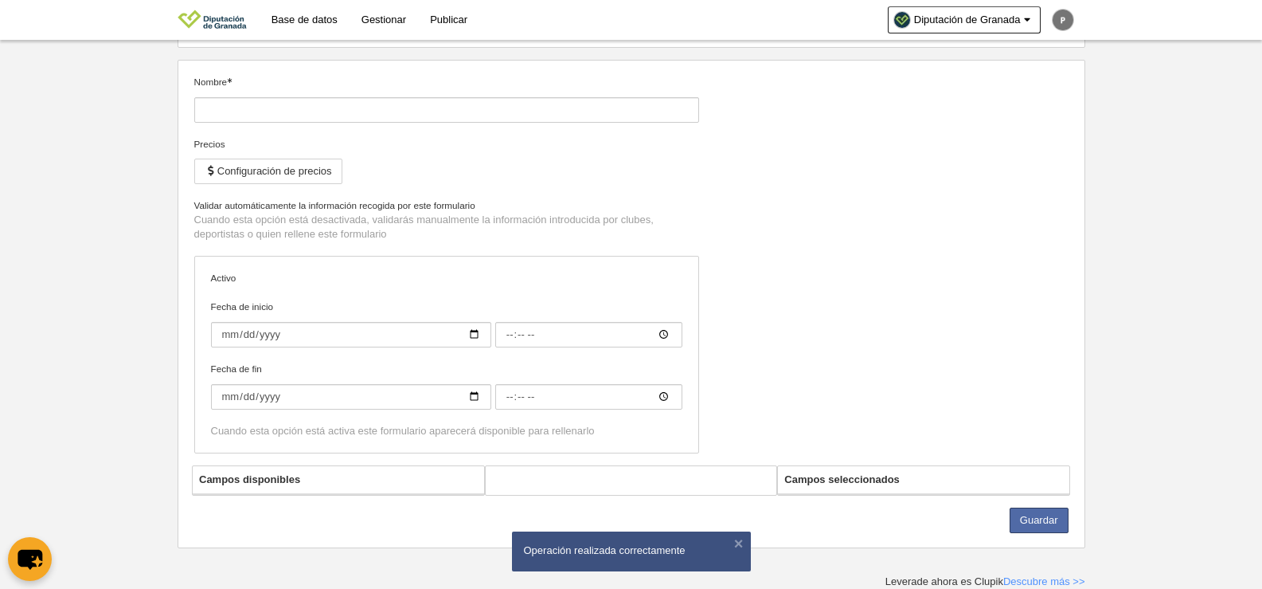
type input "Jugador JDP"
checkbox input "true"
select select "selected"
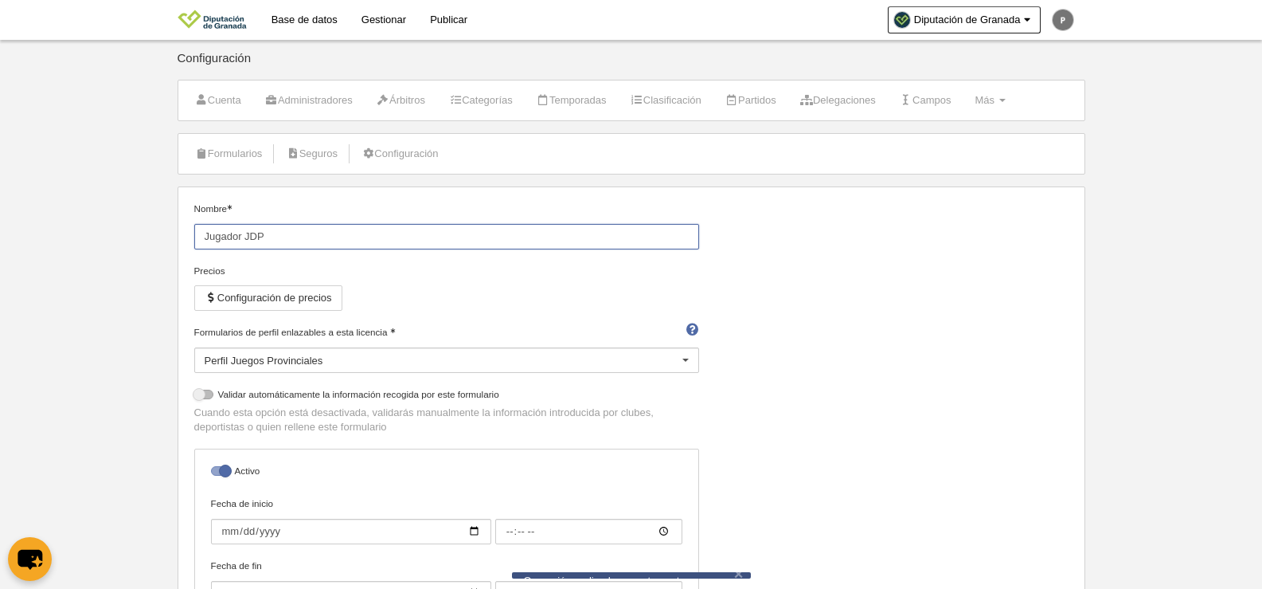
click at [246, 237] on input "Jugador JDP" at bounding box center [446, 236] width 505 height 25
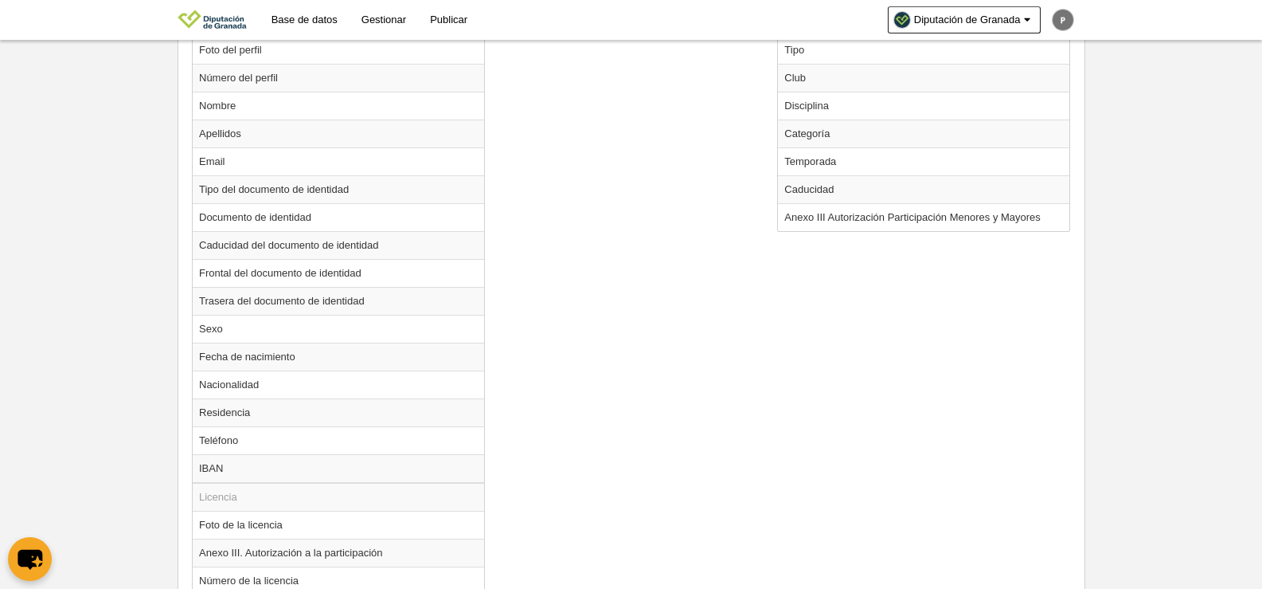
scroll to position [894, 0]
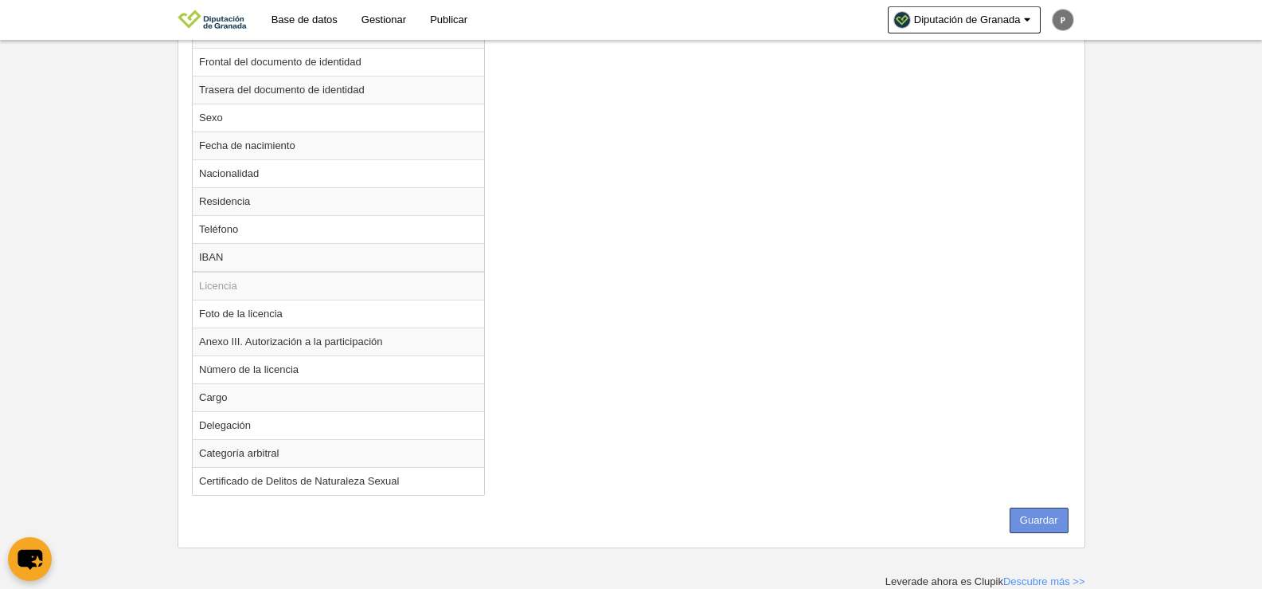
type input "Jugador JJDDPP"
click at [1041, 520] on button "Guardar" at bounding box center [1039, 519] width 59 height 25
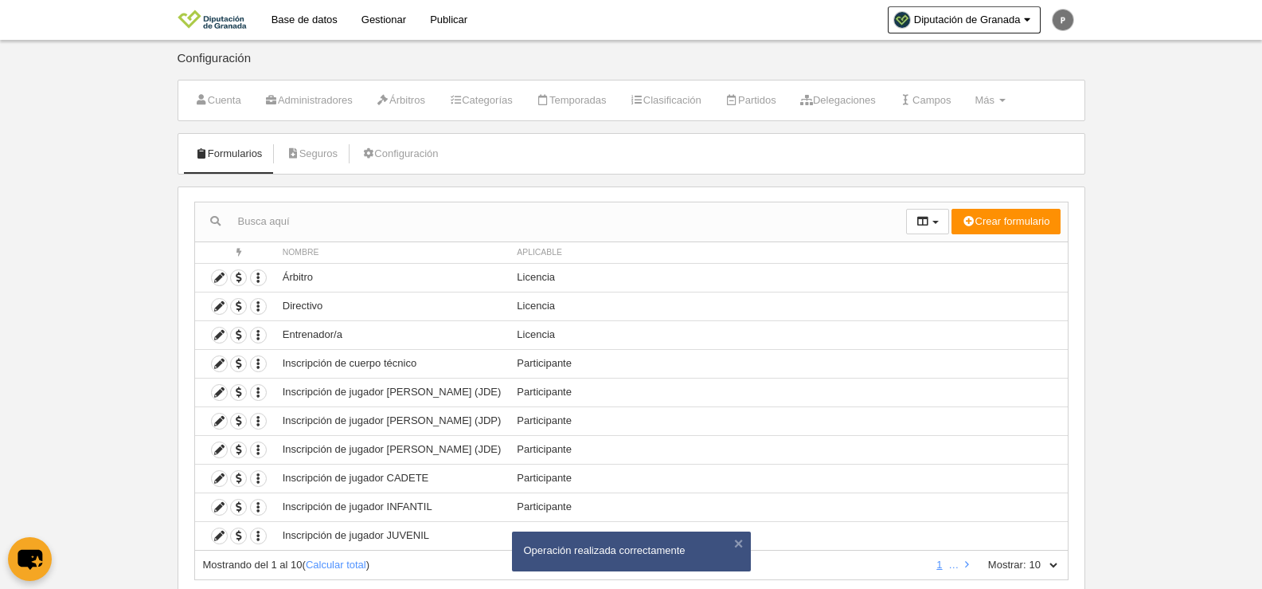
click at [1045, 563] on select "10 25 50 100 500" at bounding box center [1043, 564] width 33 height 14
select select "500"
click at [1027, 557] on select "10 25 50 100 500" at bounding box center [1043, 564] width 33 height 14
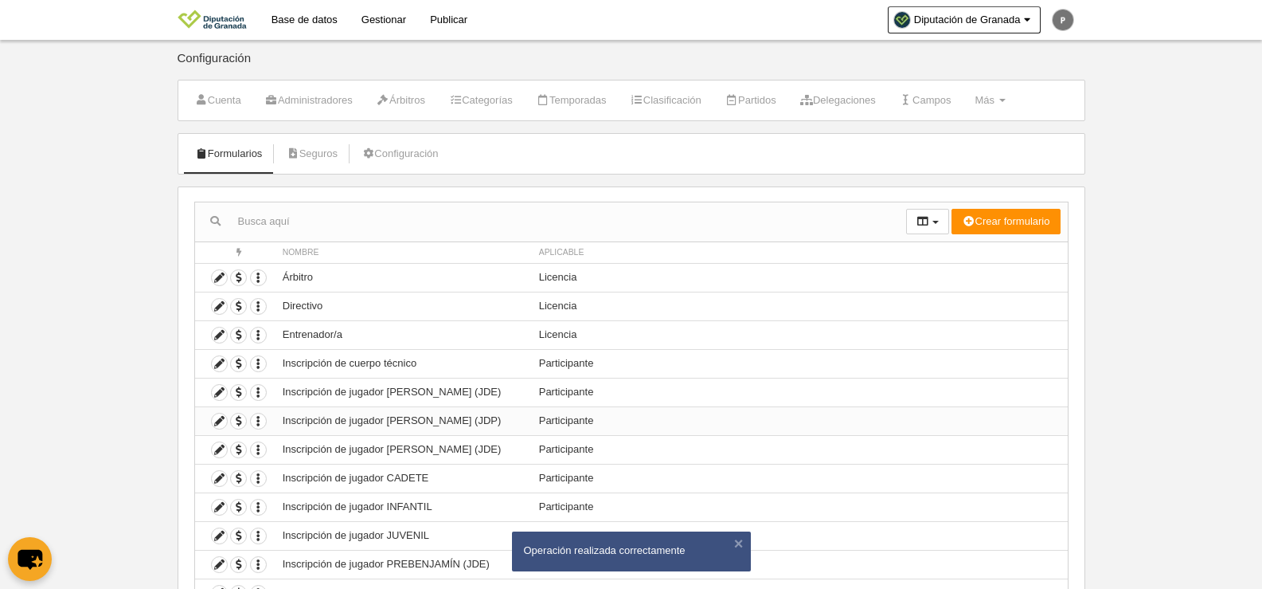
scroll to position [362, 0]
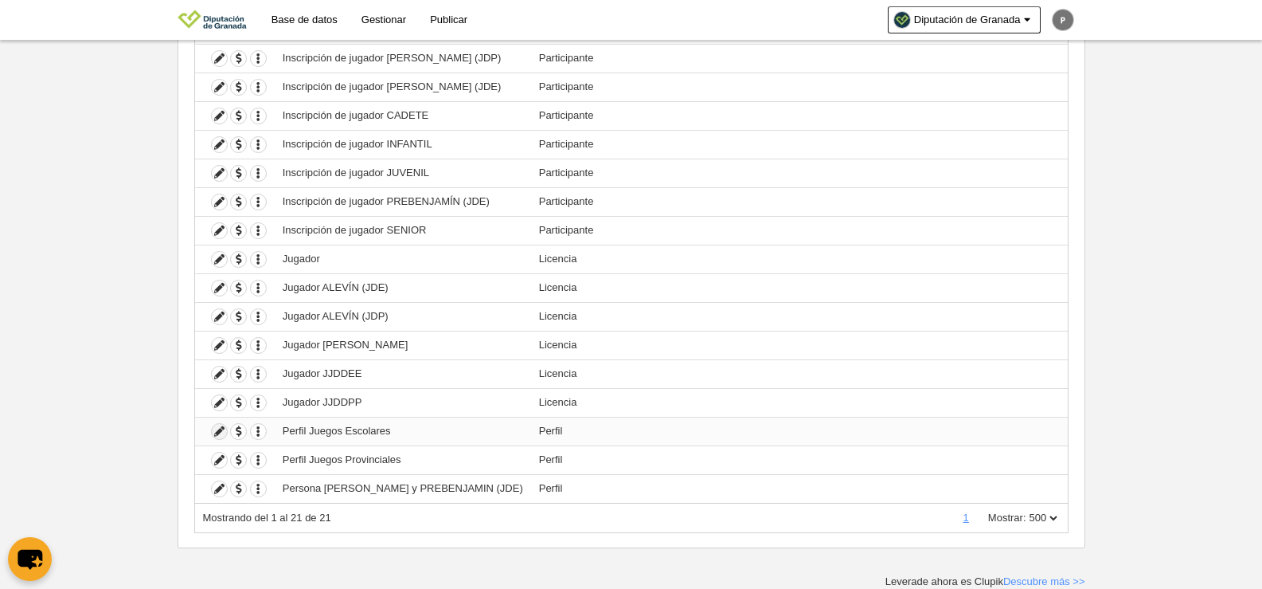
click at [217, 430] on icon at bounding box center [219, 431] width 15 height 15
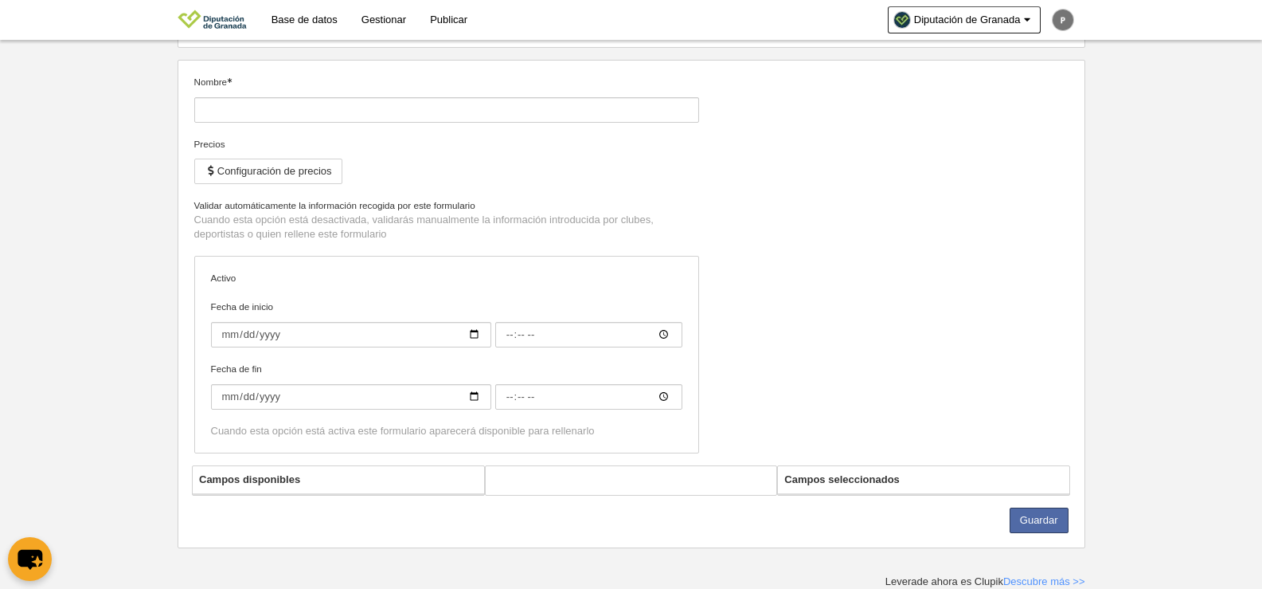
type input "Perfil Juegos Escolares"
checkbox input "true"
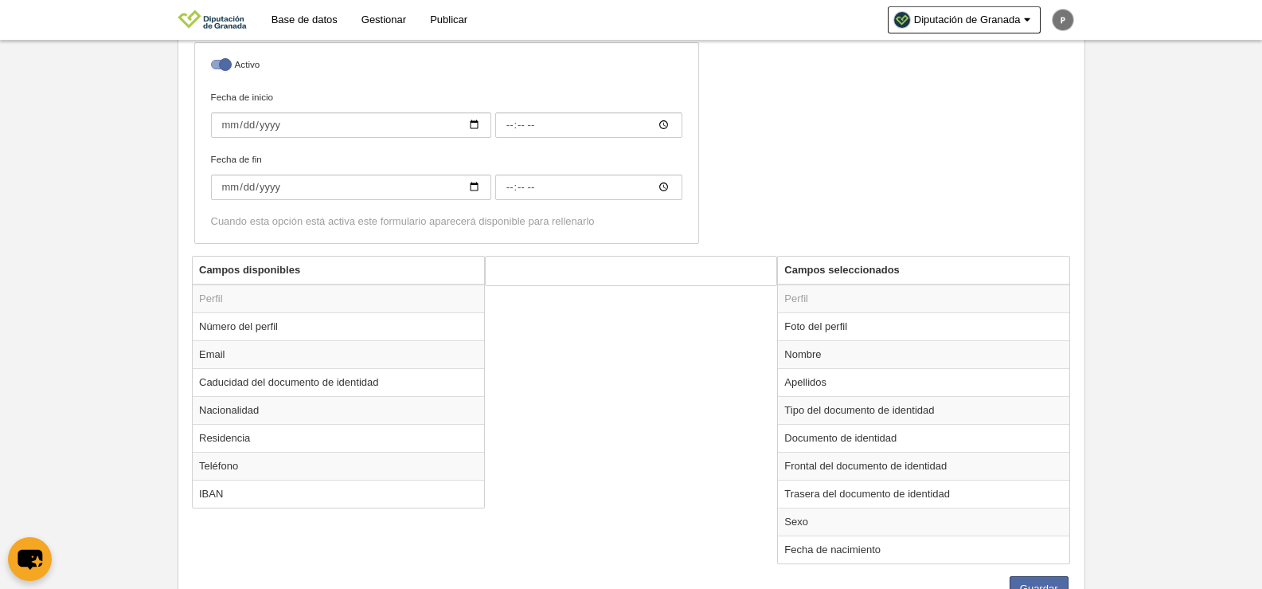
scroll to position [413, 0]
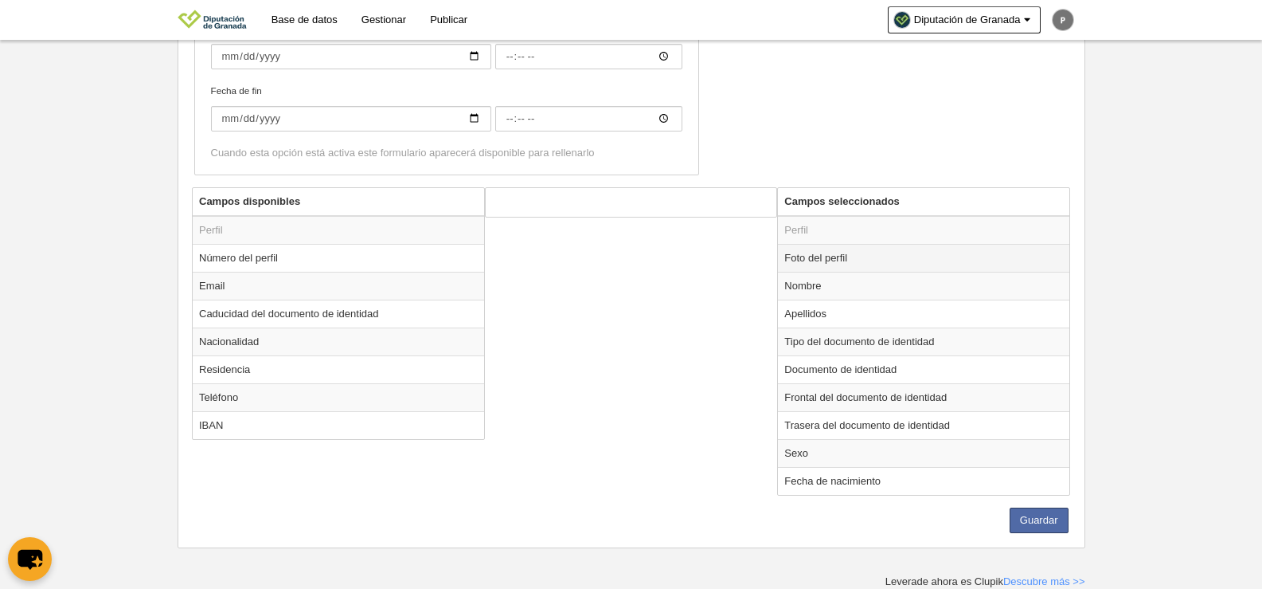
click at [818, 265] on td "Foto del perfil" at bounding box center [923, 258] width 291 height 28
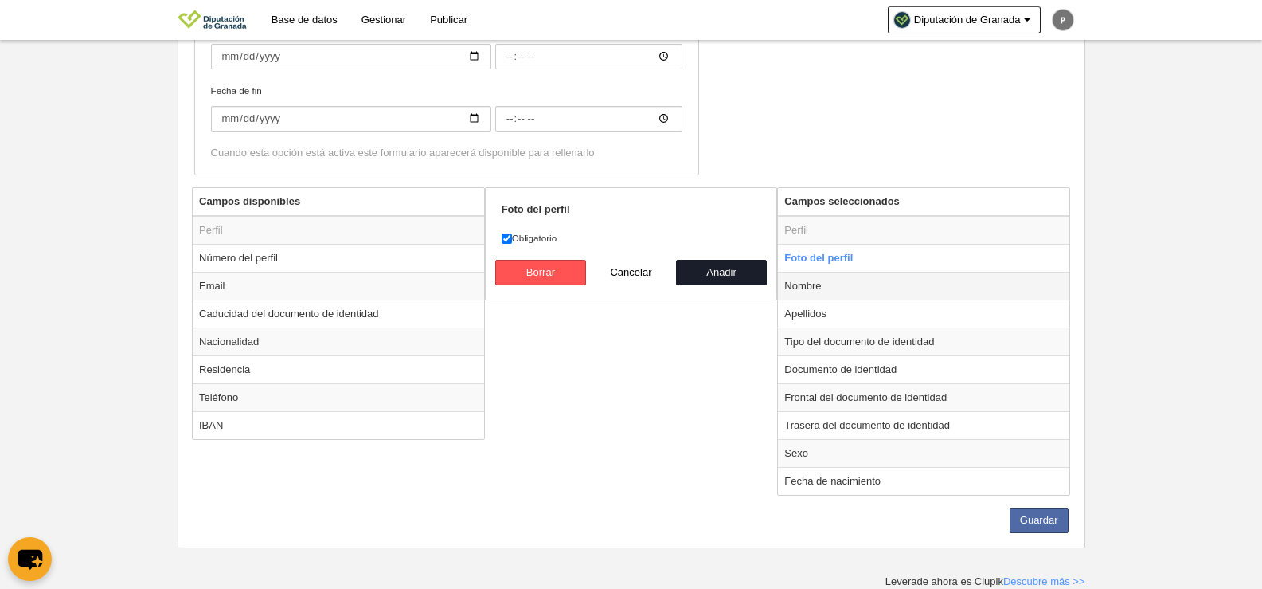
click at [821, 290] on td "Nombre" at bounding box center [923, 286] width 291 height 28
radio input "false"
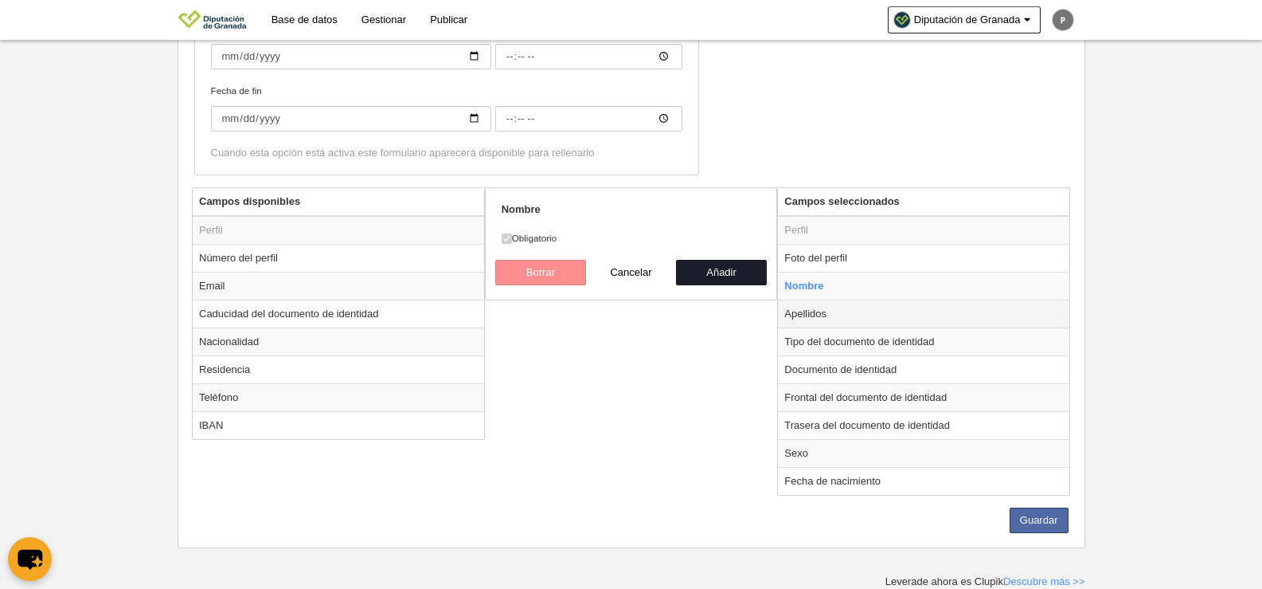
click at [821, 319] on td "Apellidos" at bounding box center [923, 313] width 291 height 28
radio input "false"
click at [821, 335] on td "Tipo del documento de identidad" at bounding box center [923, 341] width 291 height 28
radio input "false"
radio input "true"
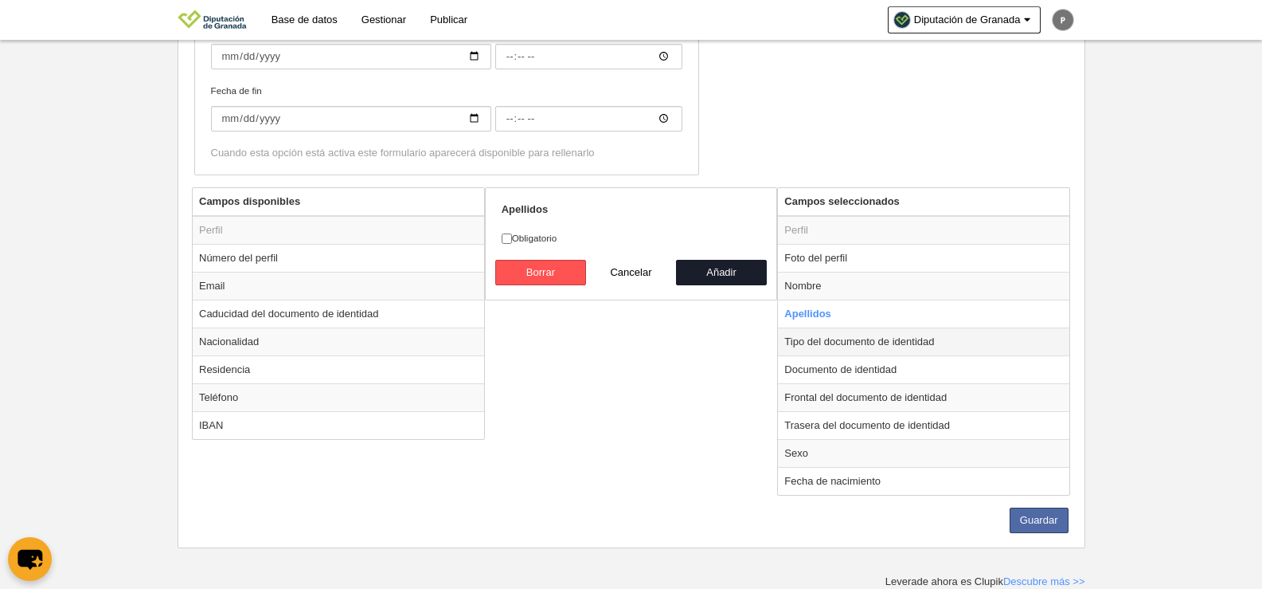
checkbox input "false"
select select
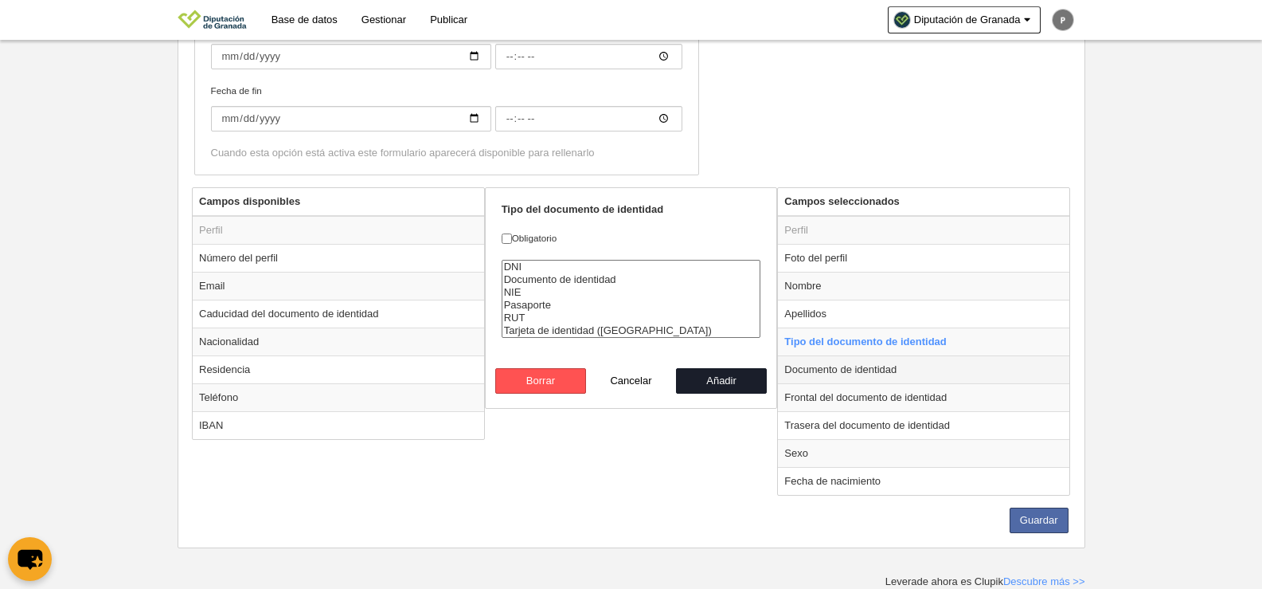
click at [810, 371] on td "Documento de identidad" at bounding box center [923, 369] width 291 height 28
radio input "false"
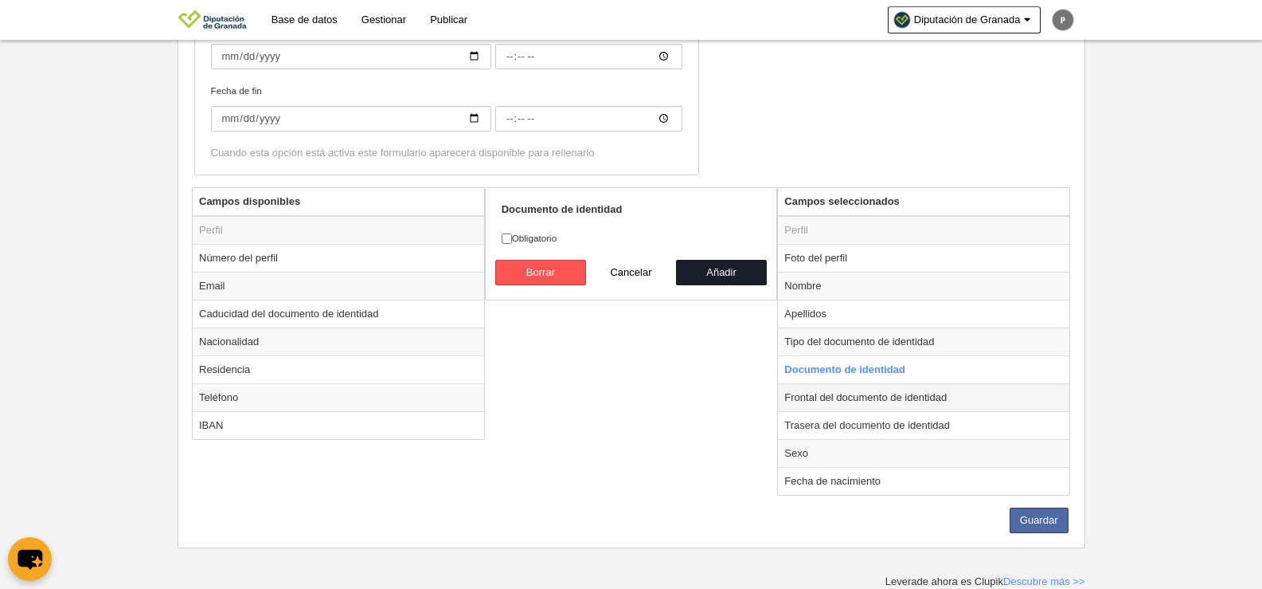
click at [809, 397] on td "Frontal del documento de identidad" at bounding box center [923, 397] width 291 height 28
radio input "false"
click at [812, 423] on td "Trasera del documento de identidad" at bounding box center [923, 425] width 291 height 28
radio input "false"
click at [812, 450] on td "Sexo" at bounding box center [923, 453] width 291 height 28
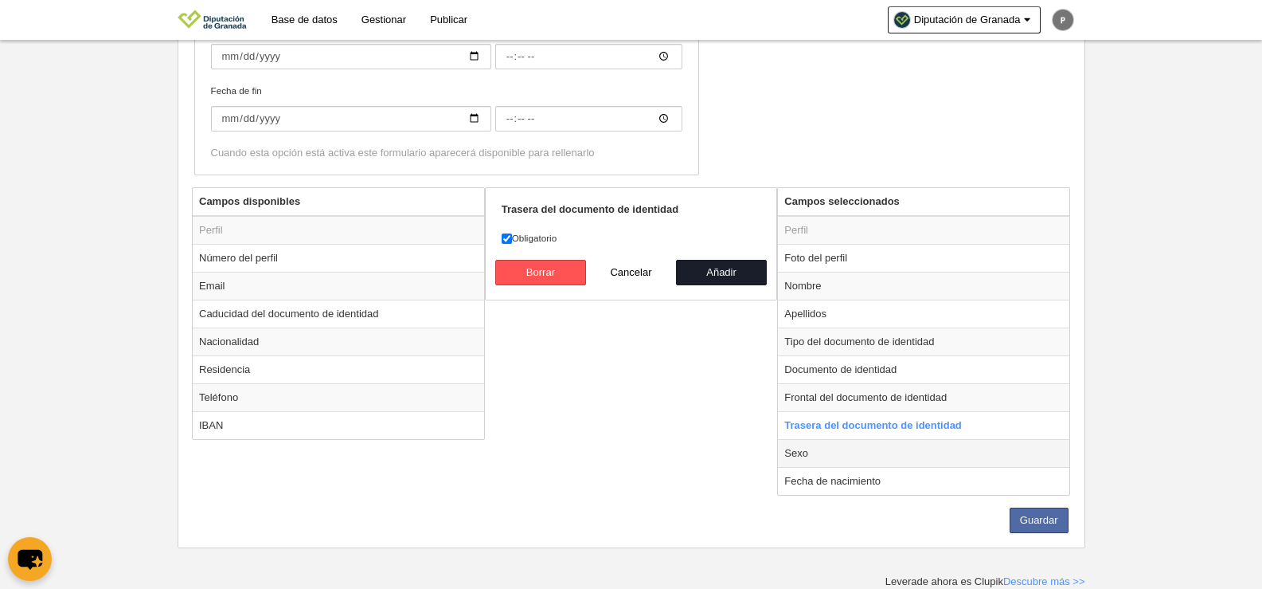
radio input "false"
radio input "true"
checkbox input "true"
select select
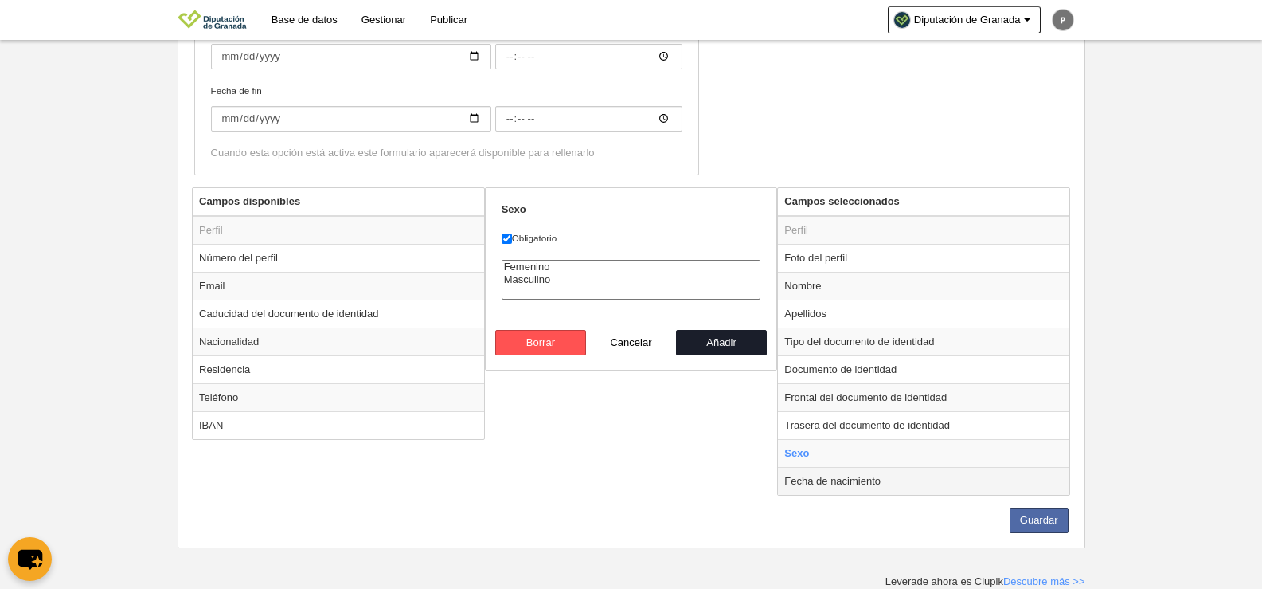
click at [847, 483] on td "Fecha de nacimiento" at bounding box center [923, 481] width 291 height 28
radio input "false"
radio input "true"
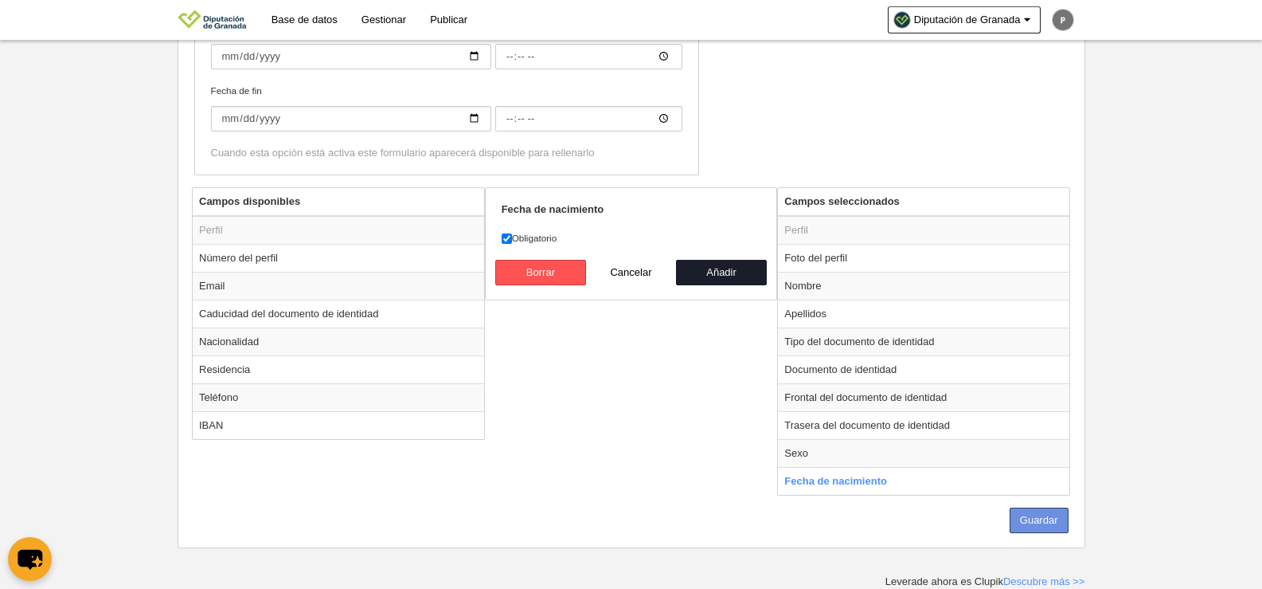
click at [1042, 517] on button "Guardar" at bounding box center [1039, 519] width 59 height 25
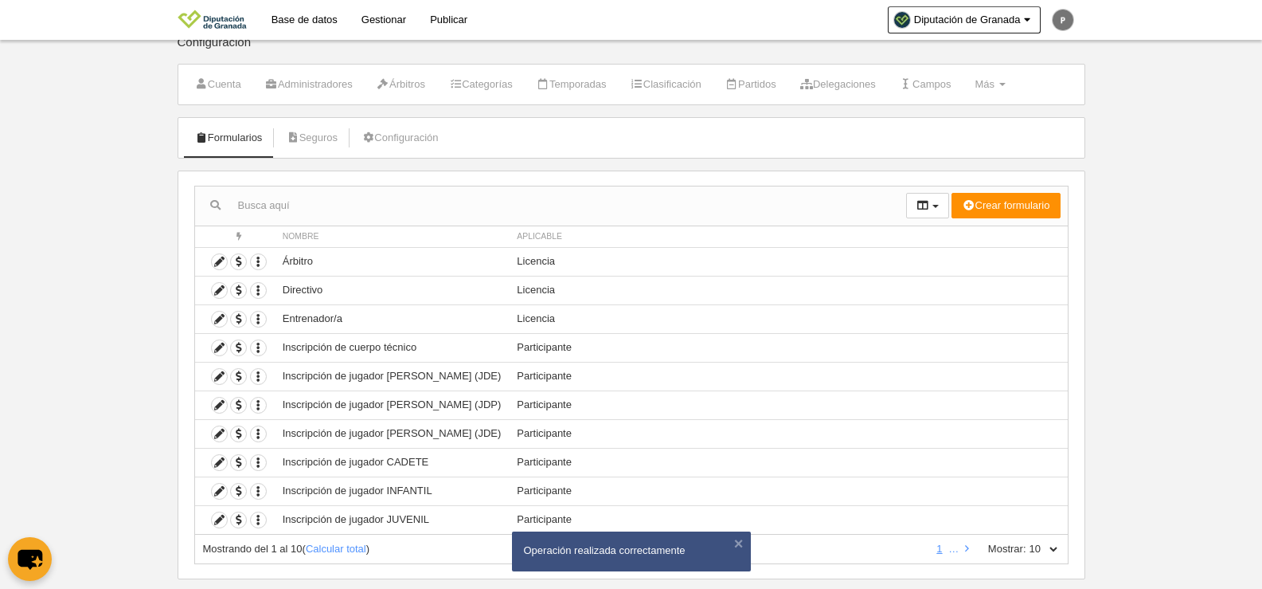
scroll to position [47, 0]
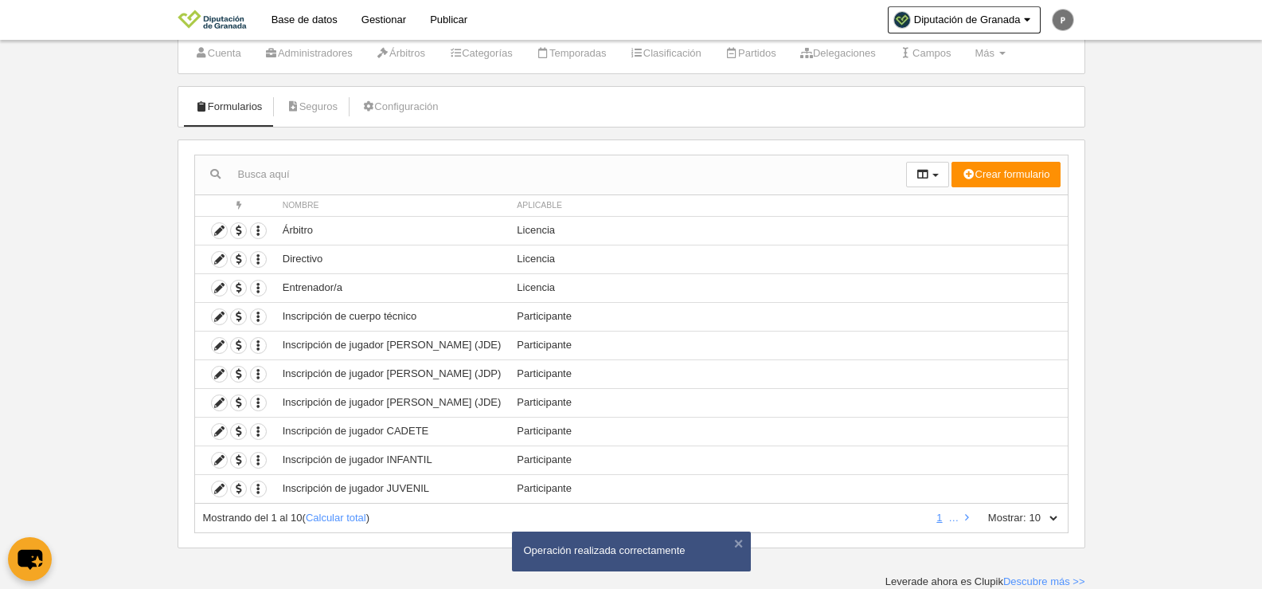
click at [1042, 514] on select "10 25 50 100 500" at bounding box center [1043, 517] width 33 height 14
select select "100"
click at [1027, 510] on select "10 25 50 100 500" at bounding box center [1043, 517] width 33 height 14
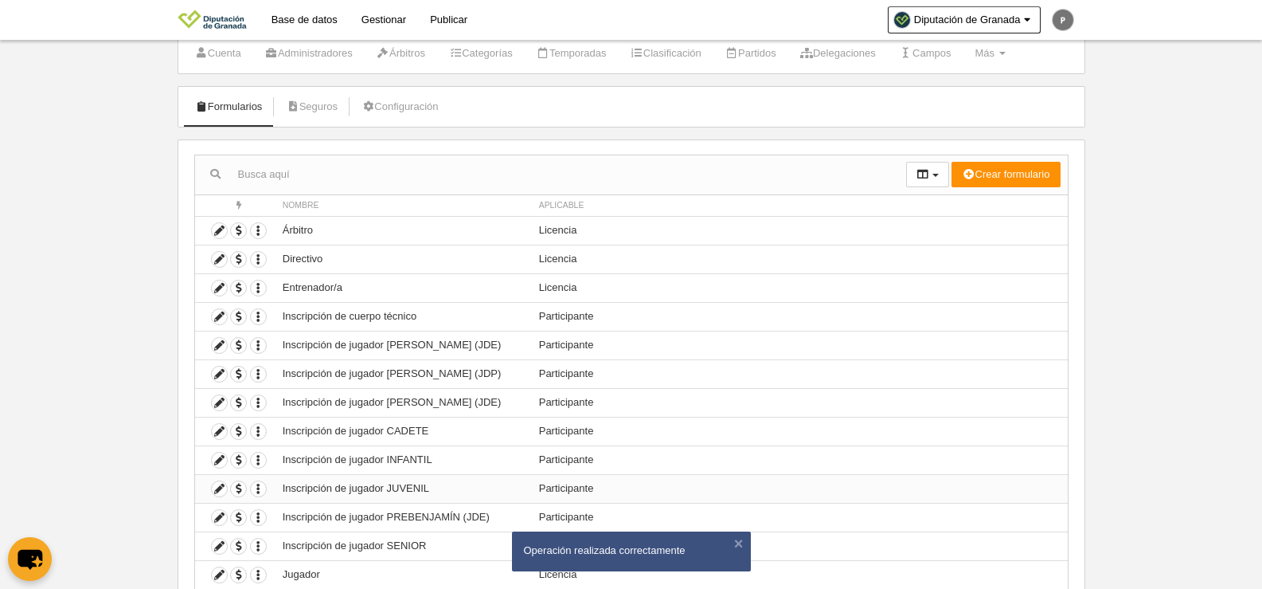
scroll to position [362, 0]
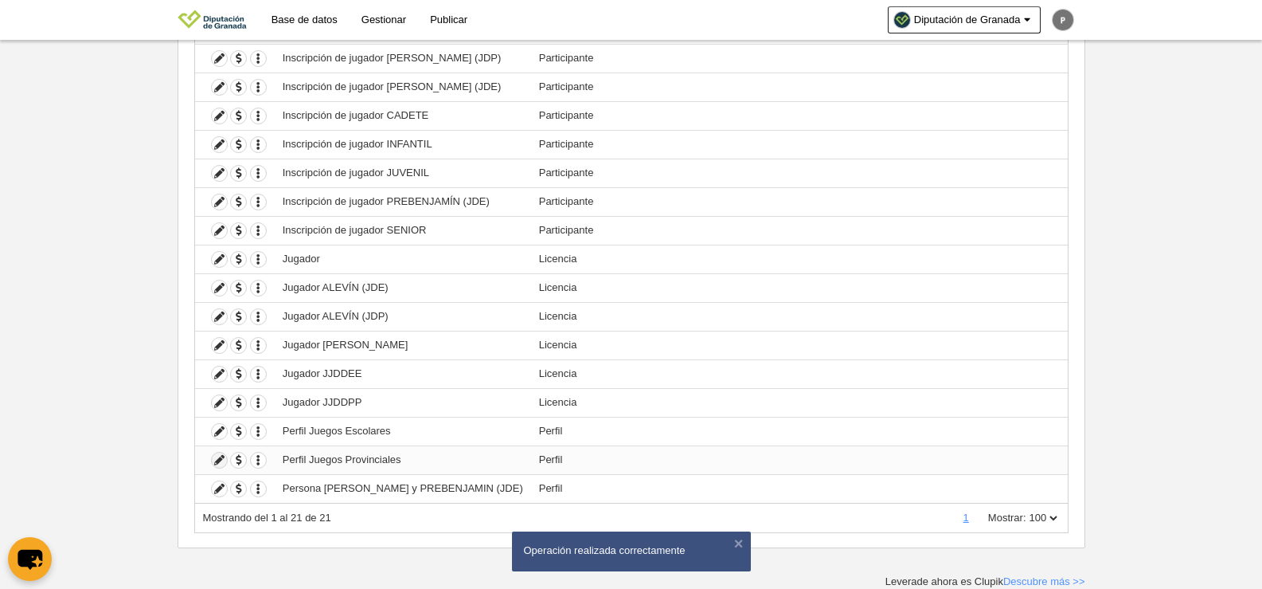
click at [219, 460] on icon at bounding box center [219, 459] width 15 height 15
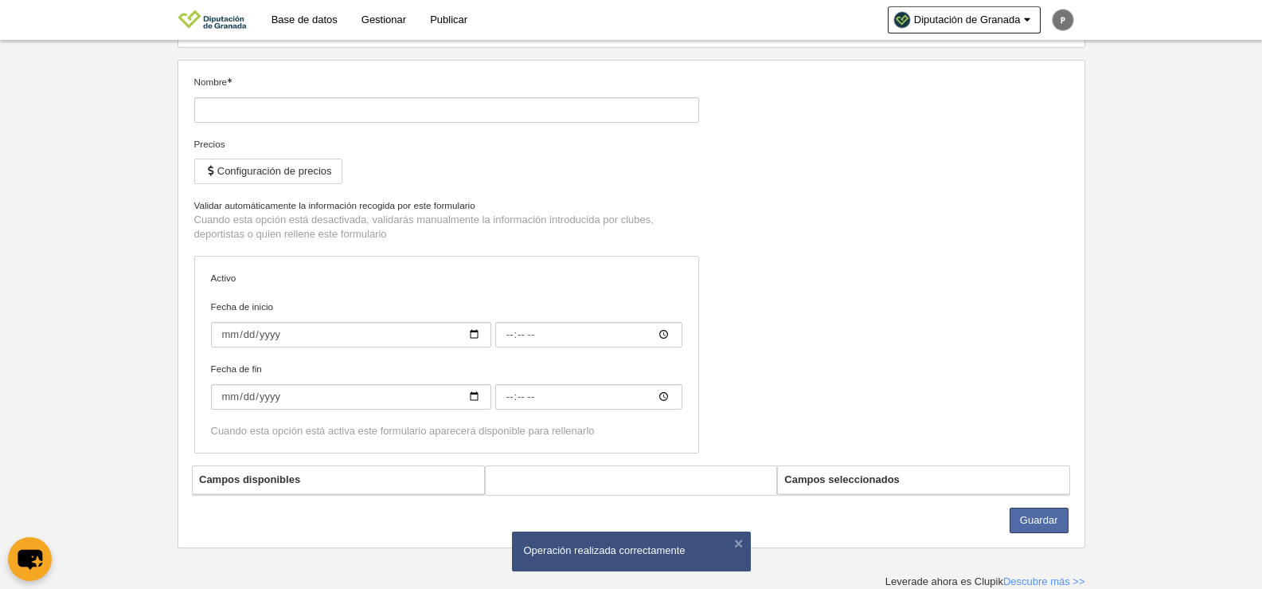
type input "Perfil Juegos Provinciales"
checkbox input "true"
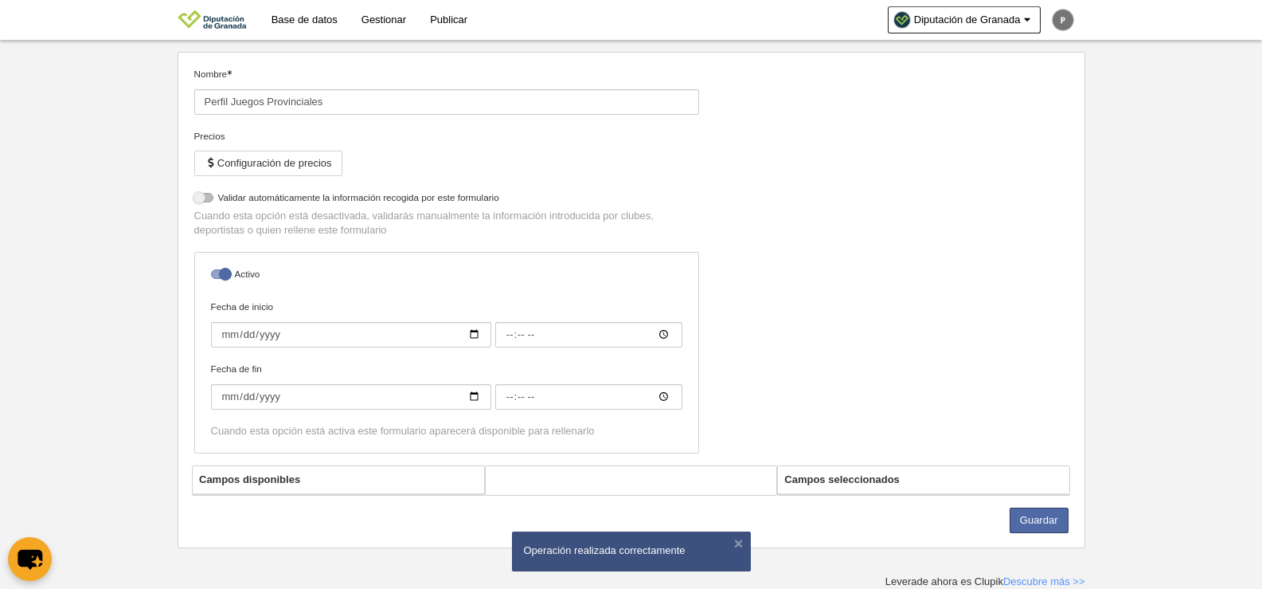
scroll to position [496, 0]
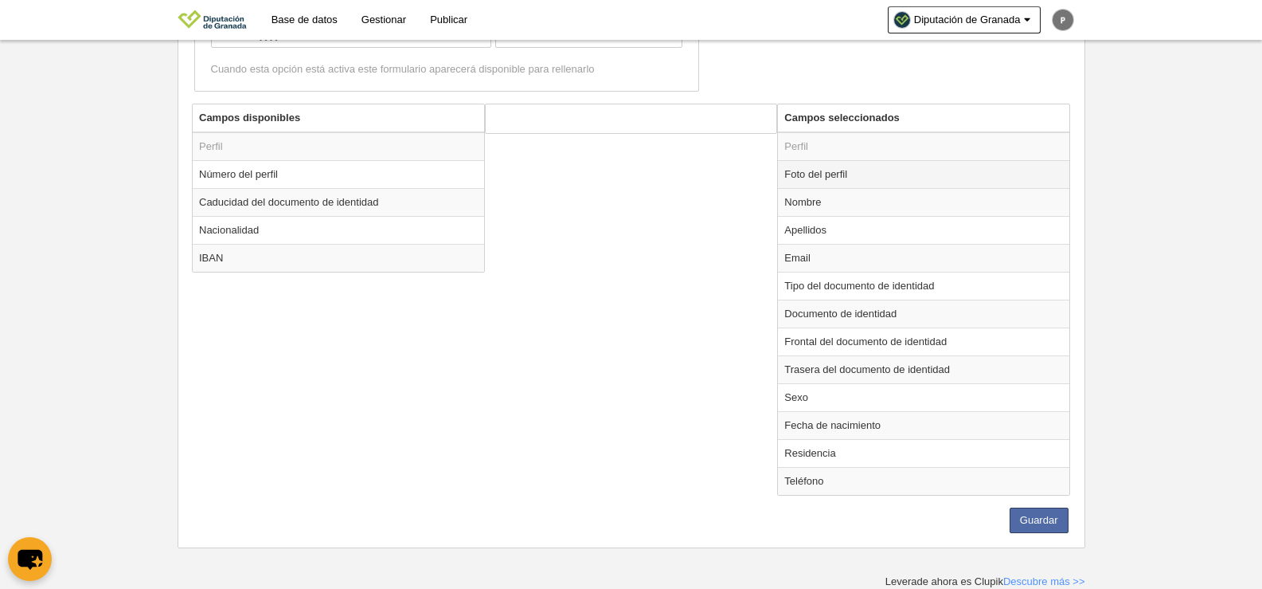
click at [831, 164] on td "Foto del perfil" at bounding box center [923, 174] width 291 height 28
radio input "true"
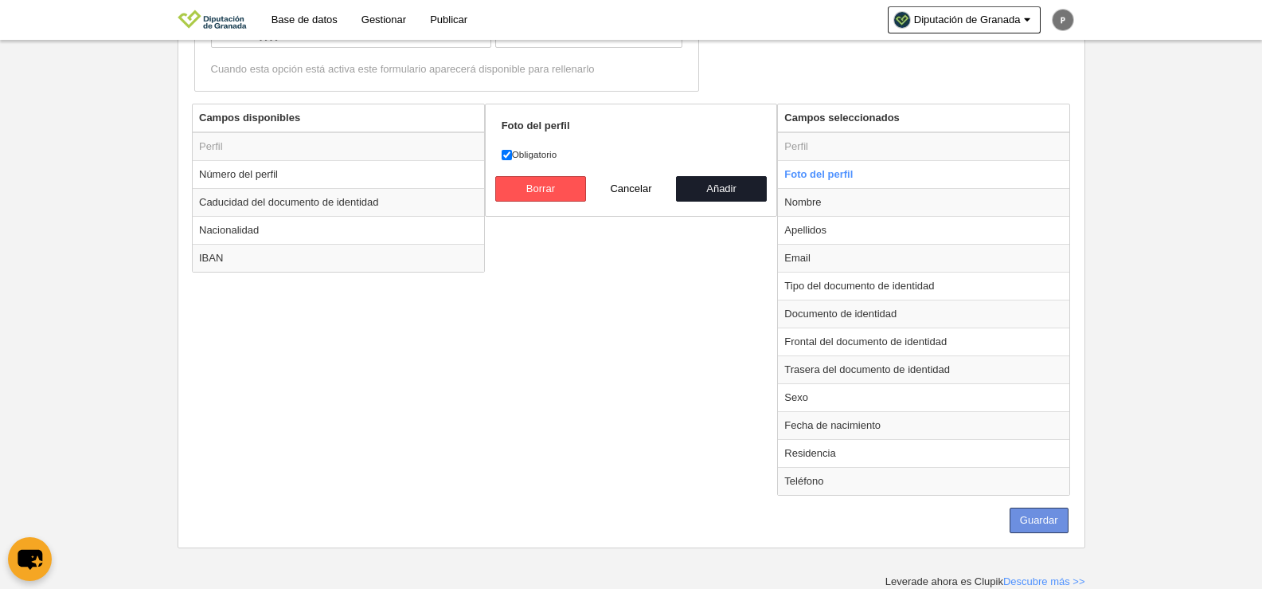
click at [1020, 522] on button "Guardar" at bounding box center [1039, 519] width 59 height 25
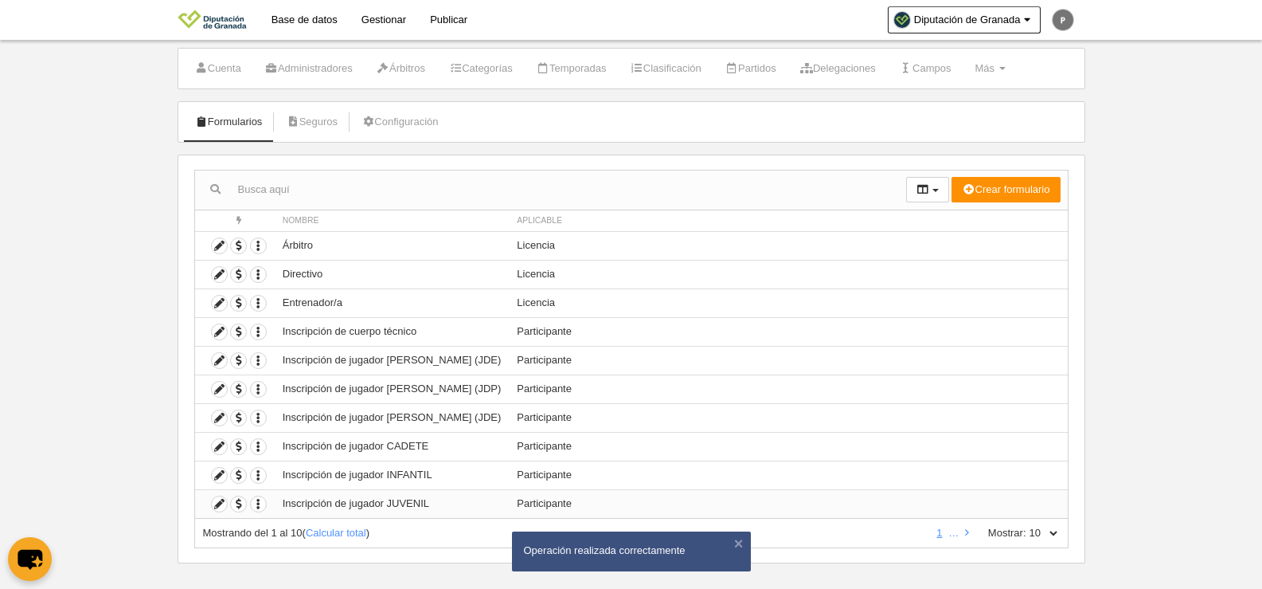
scroll to position [47, 0]
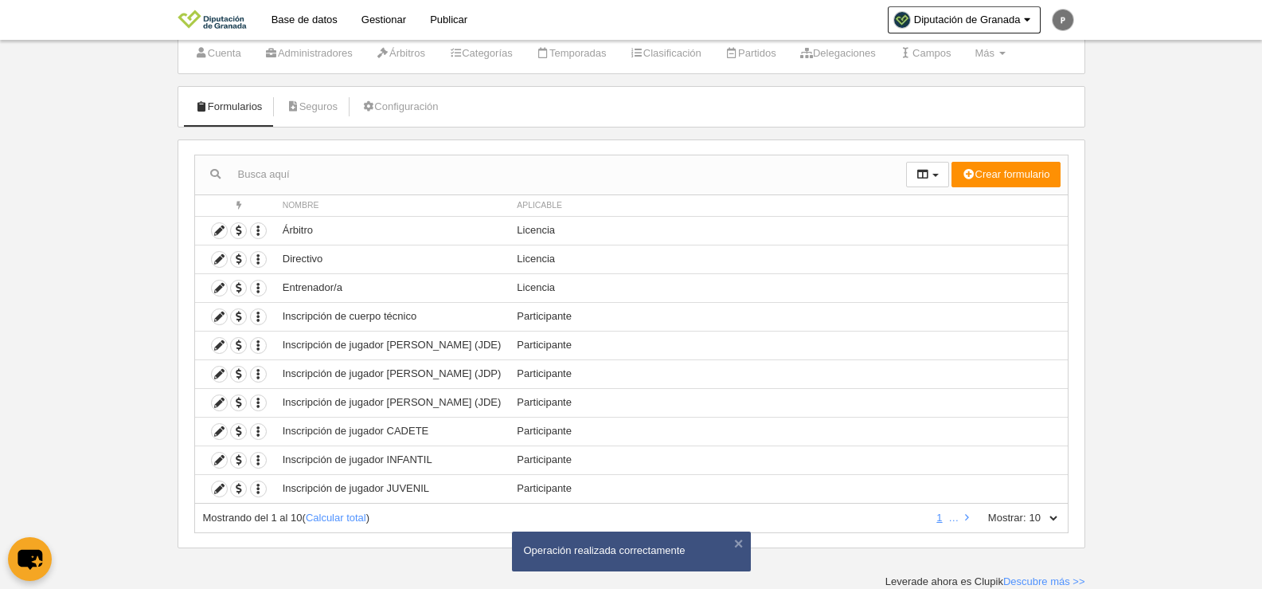
click at [1036, 512] on select "10 25 50 100 500" at bounding box center [1043, 517] width 33 height 14
select select "500"
click at [1027, 510] on select "10 25 50 100 500" at bounding box center [1043, 517] width 33 height 14
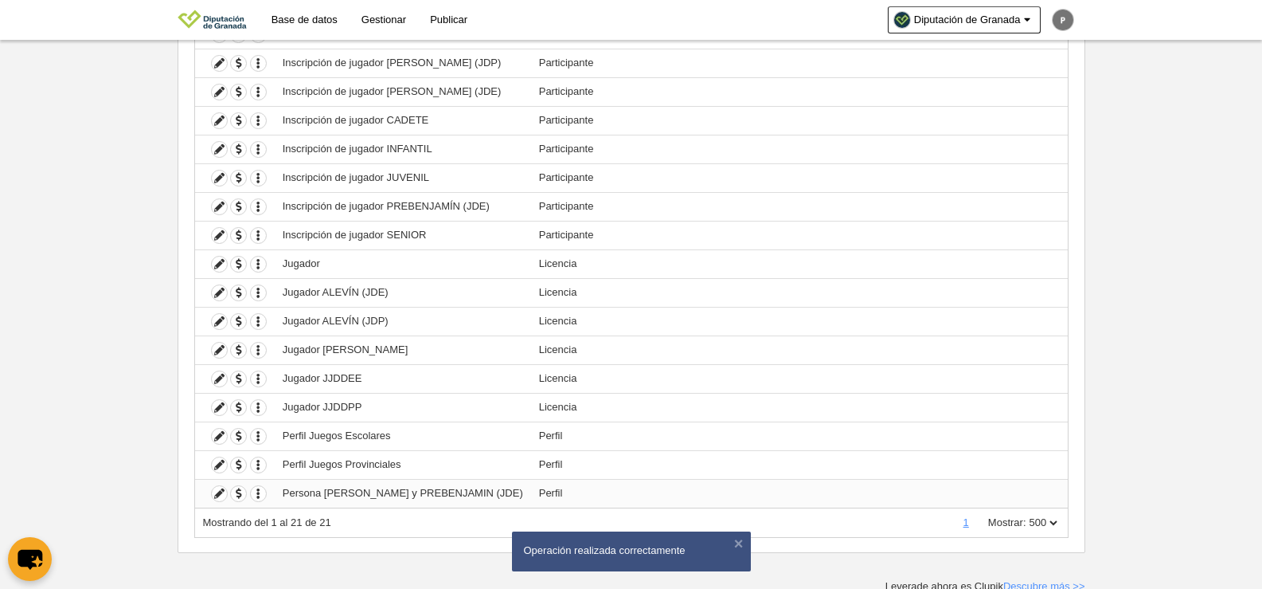
scroll to position [362, 0]
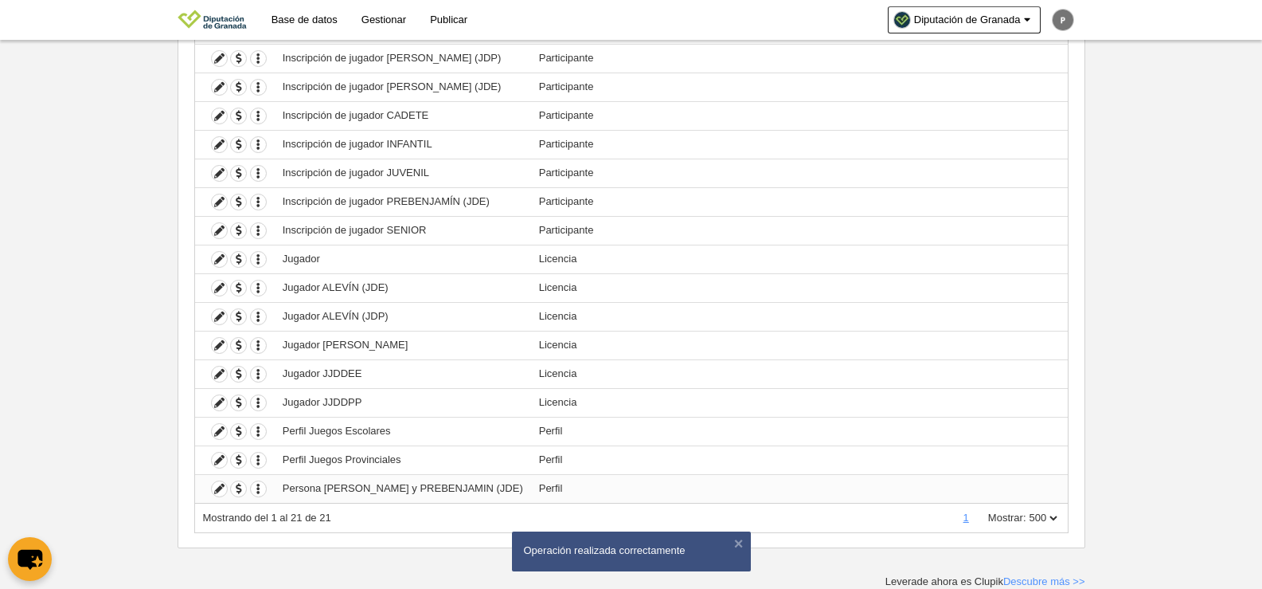
click at [341, 492] on td "Persona [PERSON_NAME] y PREBENJAMIN (JDE)" at bounding box center [403, 488] width 256 height 29
click at [215, 489] on icon at bounding box center [219, 488] width 15 height 15
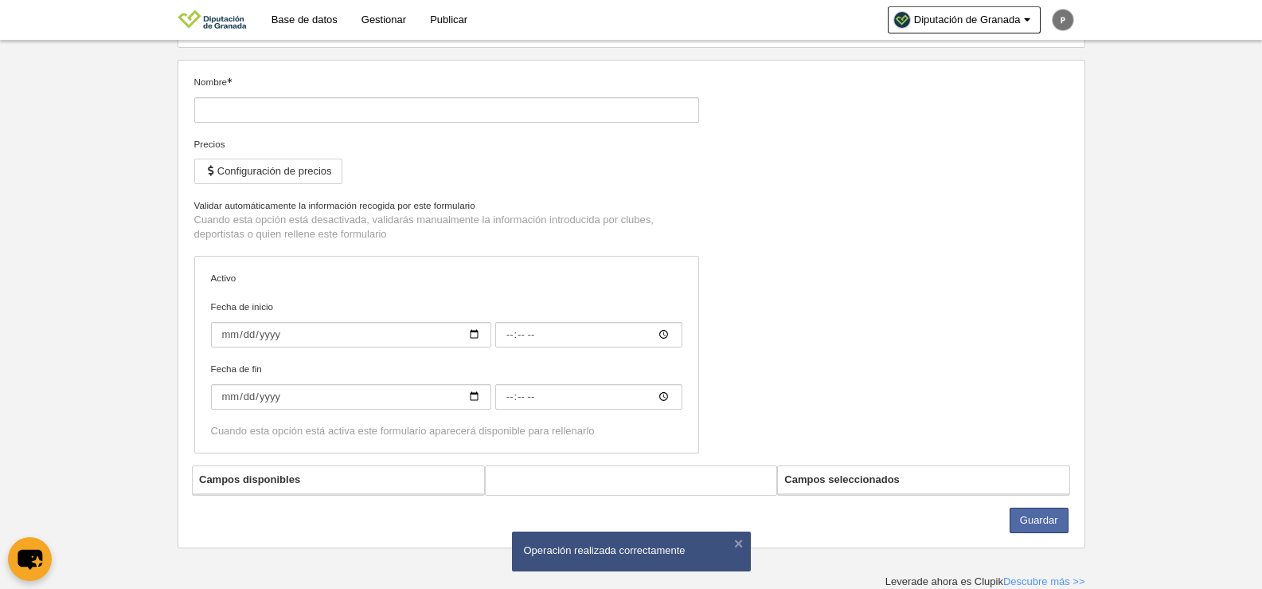
type input "Persona [PERSON_NAME] y PREBENJAMIN (JDE)"
checkbox input "true"
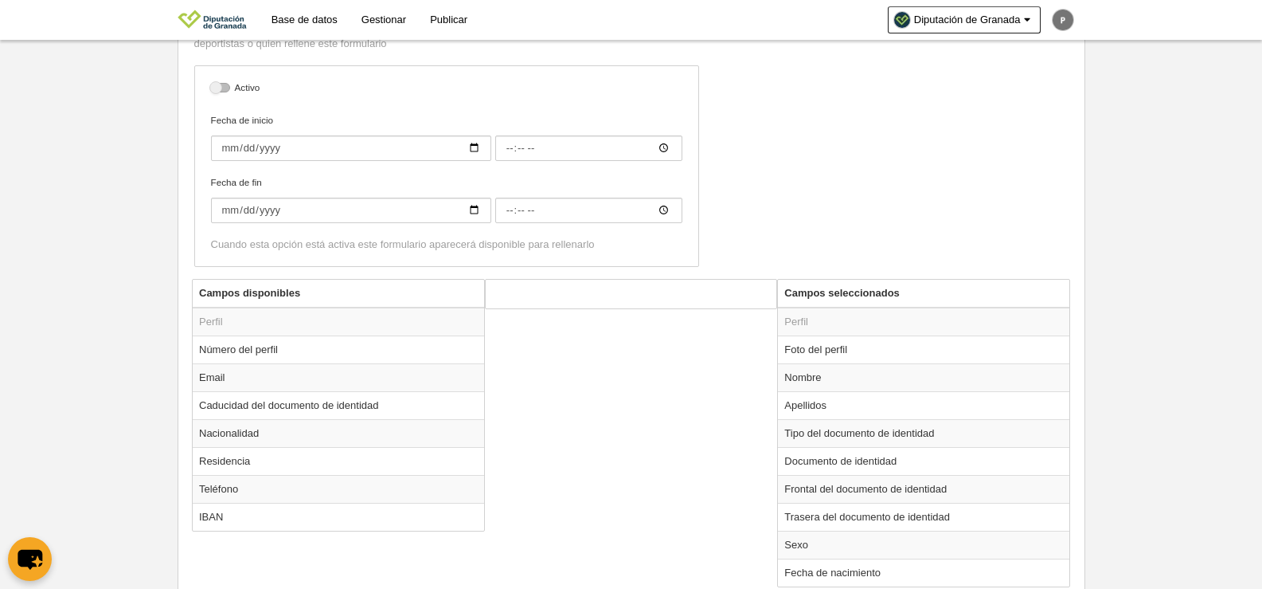
scroll to position [14, 0]
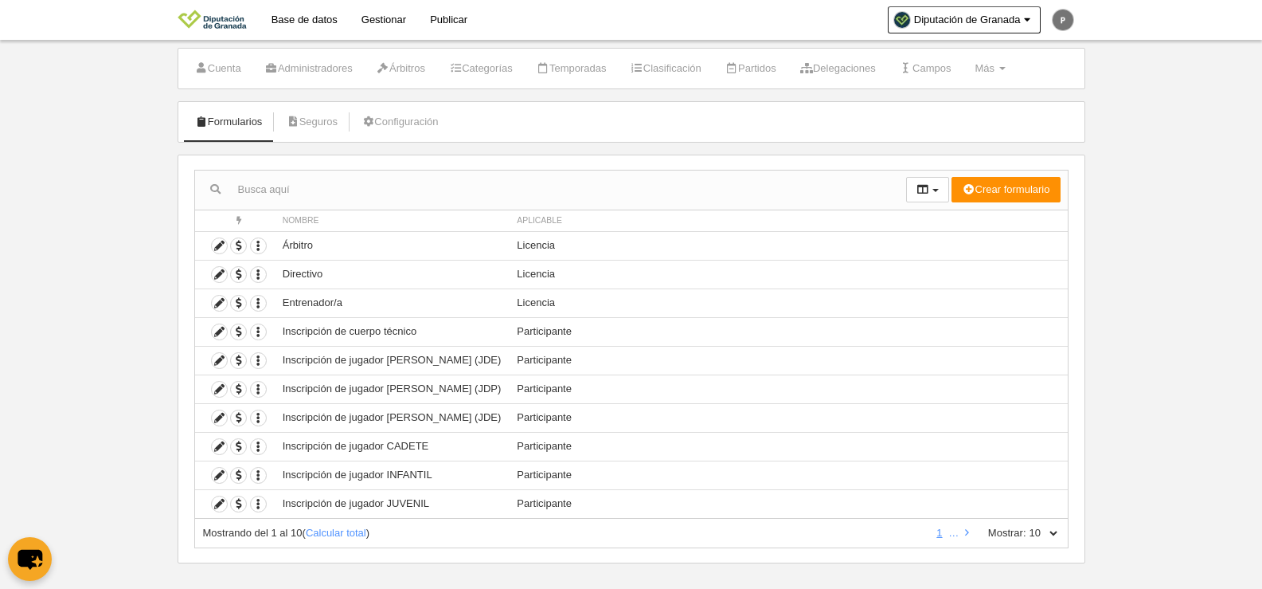
scroll to position [47, 0]
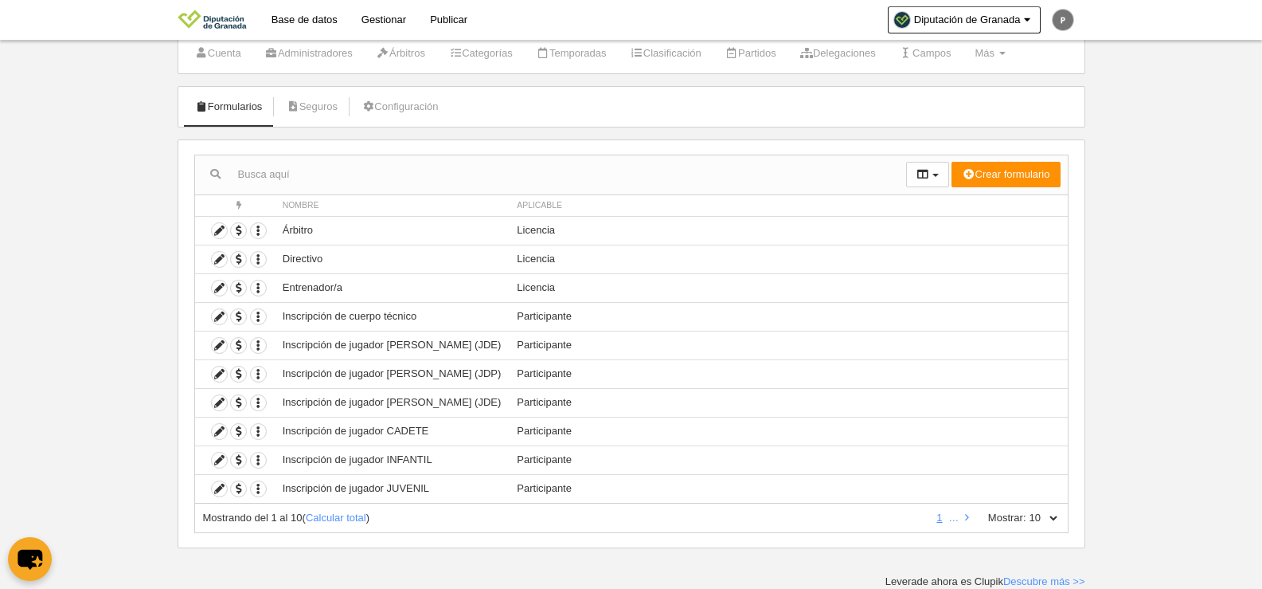
click at [1032, 524] on select "10 25 50 100 500" at bounding box center [1043, 517] width 33 height 14
select select "100"
click at [1027, 510] on select "10 25 50 100 500" at bounding box center [1043, 517] width 33 height 14
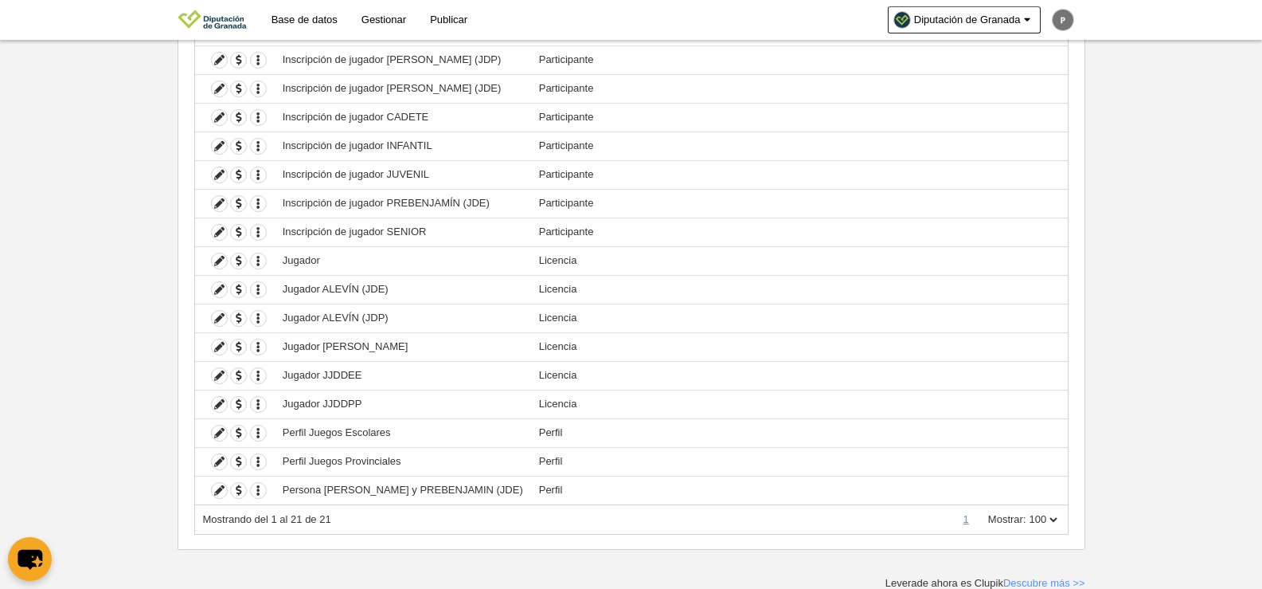
scroll to position [362, 0]
click at [217, 458] on icon at bounding box center [219, 459] width 15 height 15
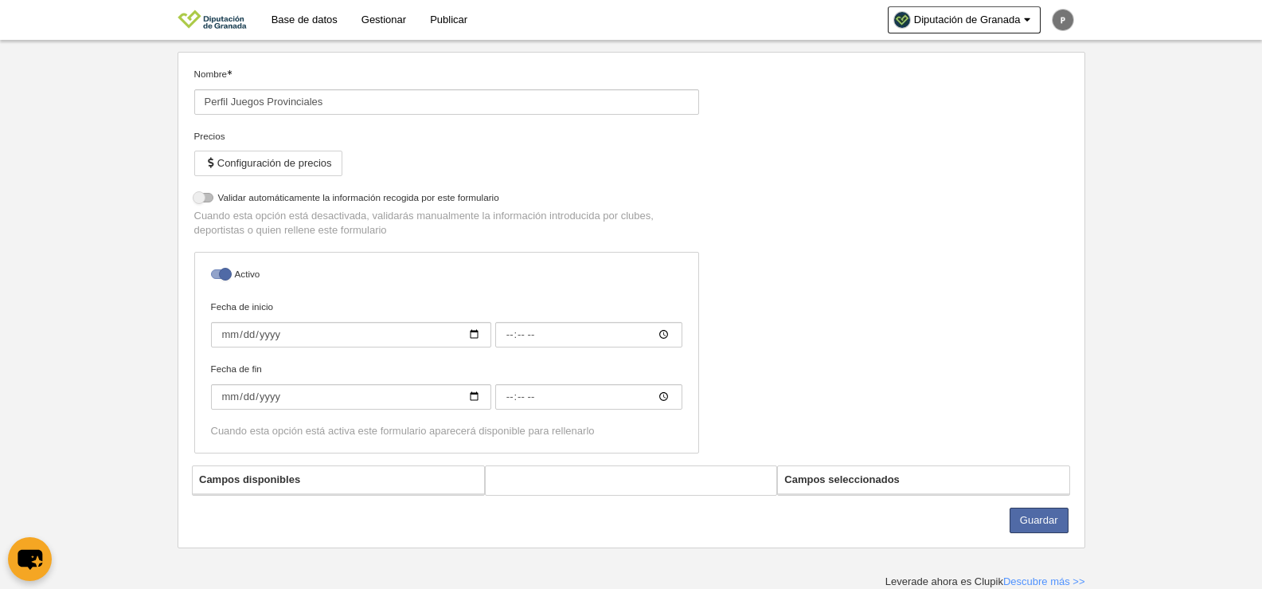
scroll to position [496, 0]
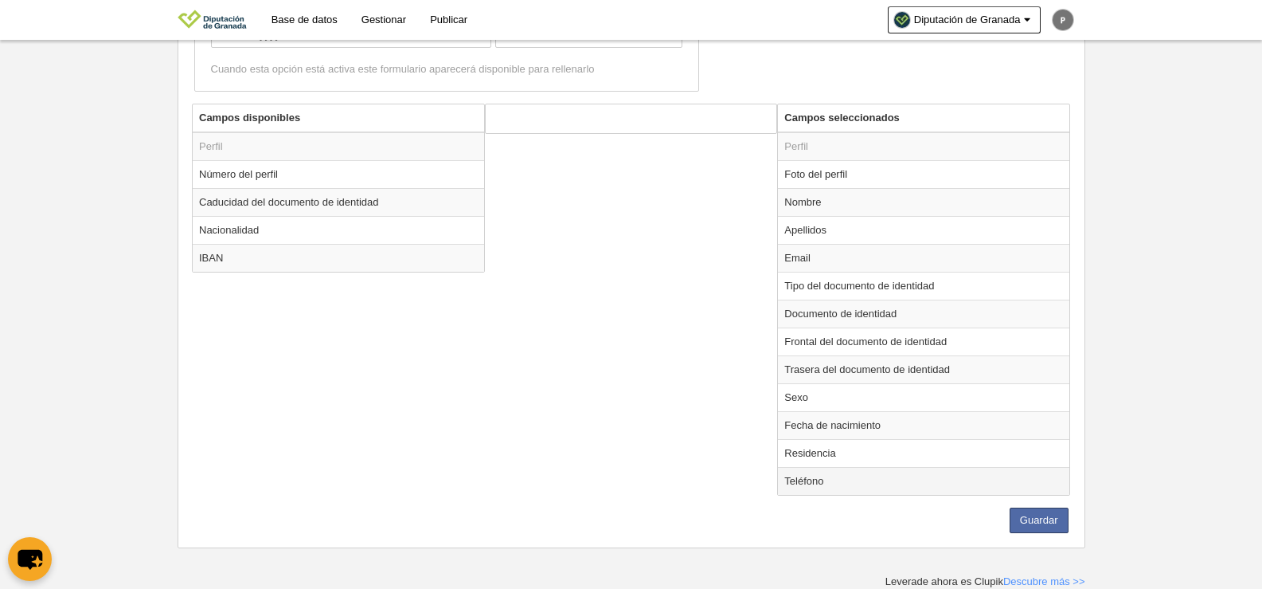
click at [904, 476] on td "Teléfono" at bounding box center [923, 481] width 291 height 28
radio input "true"
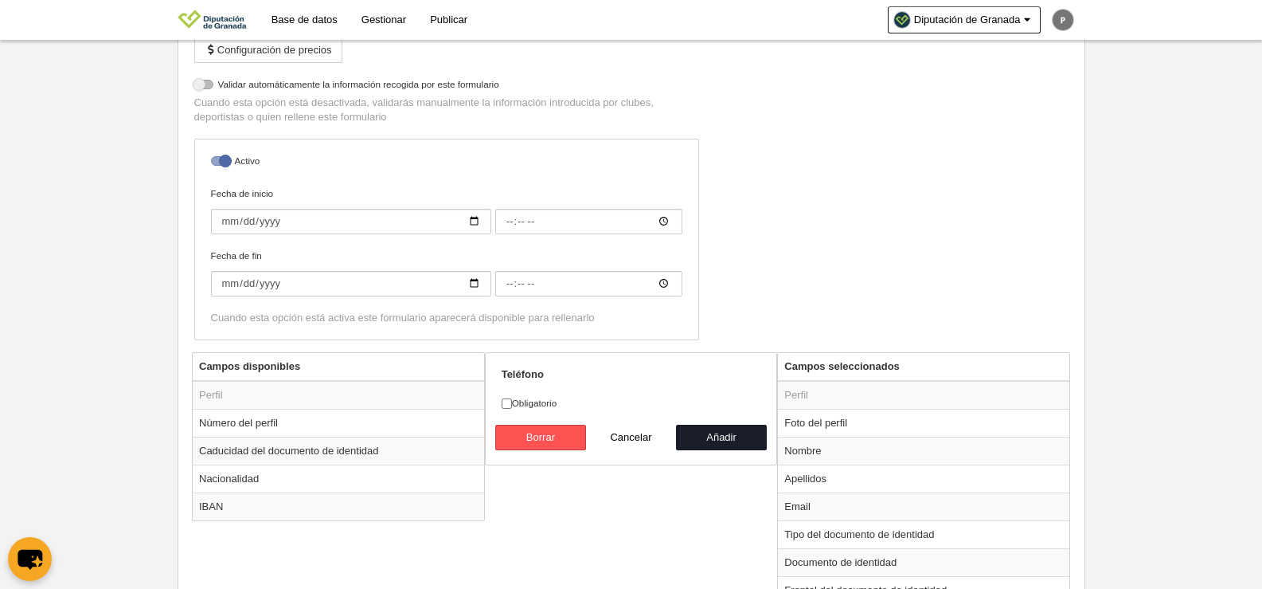
scroll to position [248, 0]
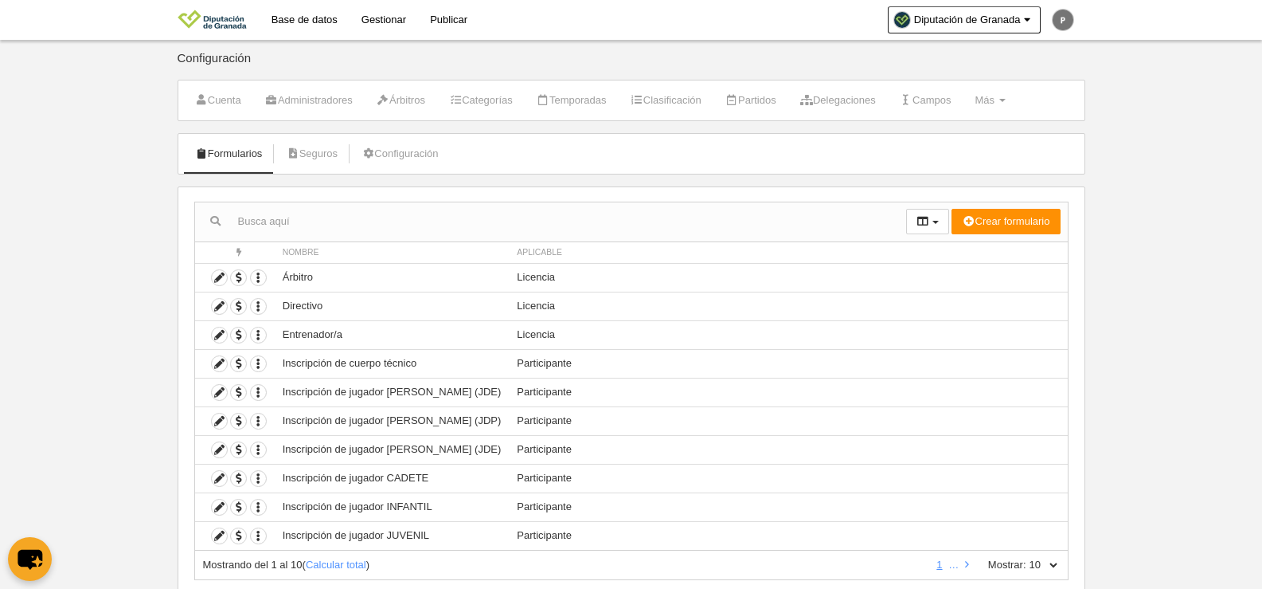
click at [1050, 559] on select "10 25 50 100 500" at bounding box center [1043, 564] width 33 height 14
select select "25"
click at [1027, 557] on select "10 25 50 100 500" at bounding box center [1043, 564] width 33 height 14
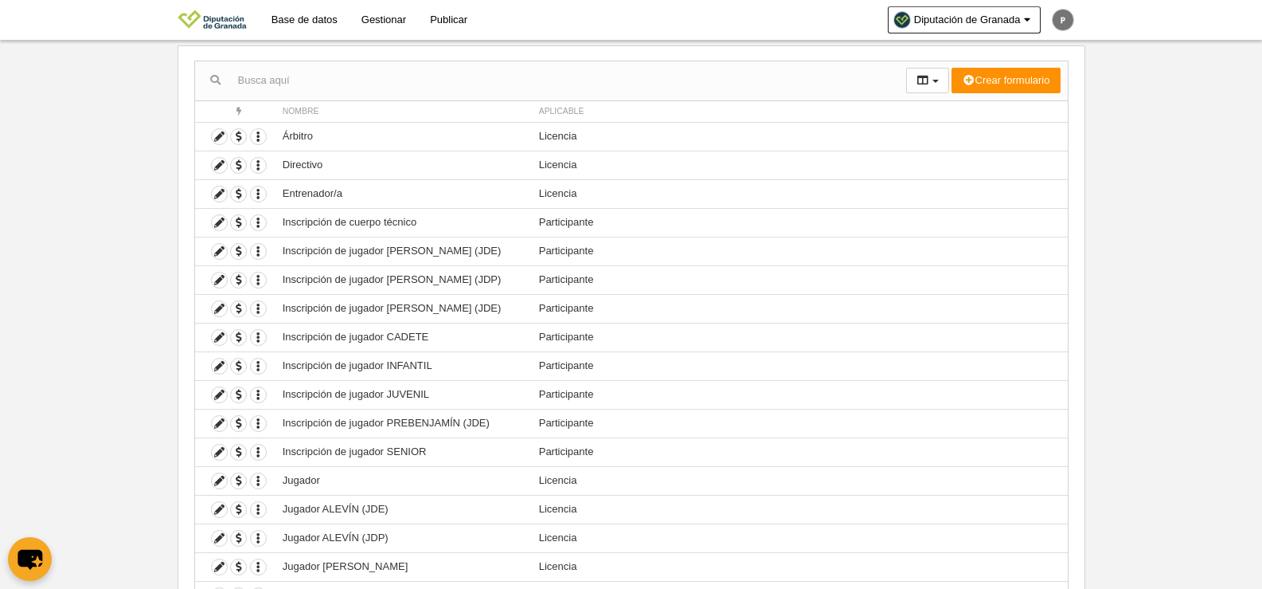
scroll to position [362, 0]
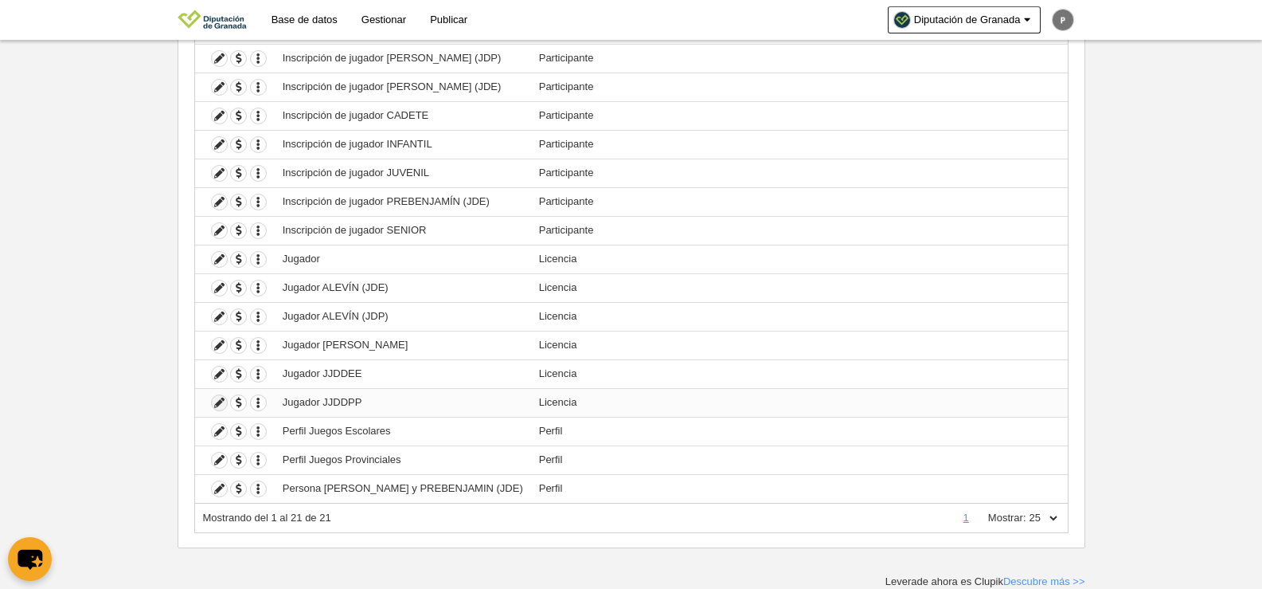
click at [217, 401] on icon at bounding box center [219, 402] width 15 height 15
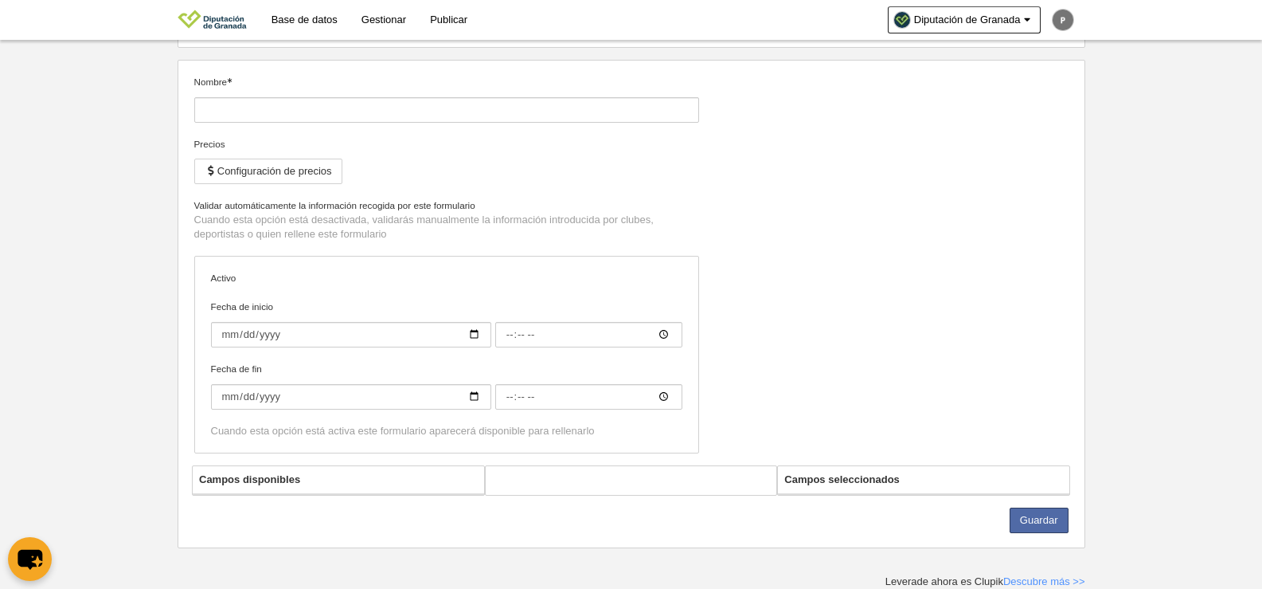
type input "Jugador JJDDPP"
checkbox input "true"
select select "selected"
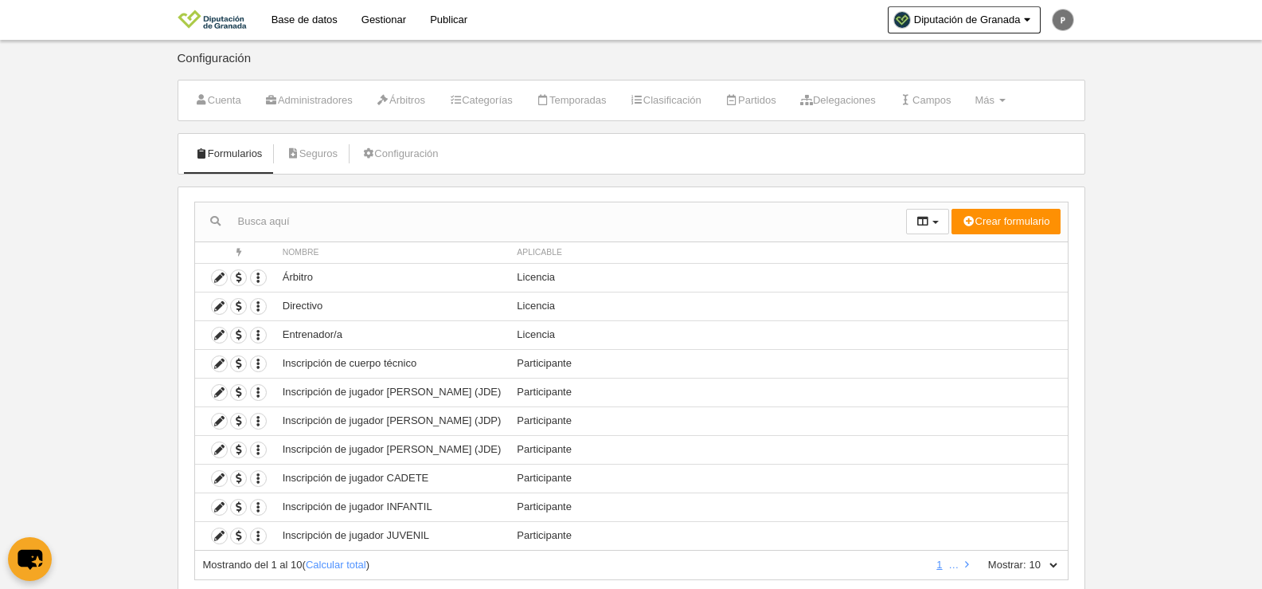
scroll to position [47, 0]
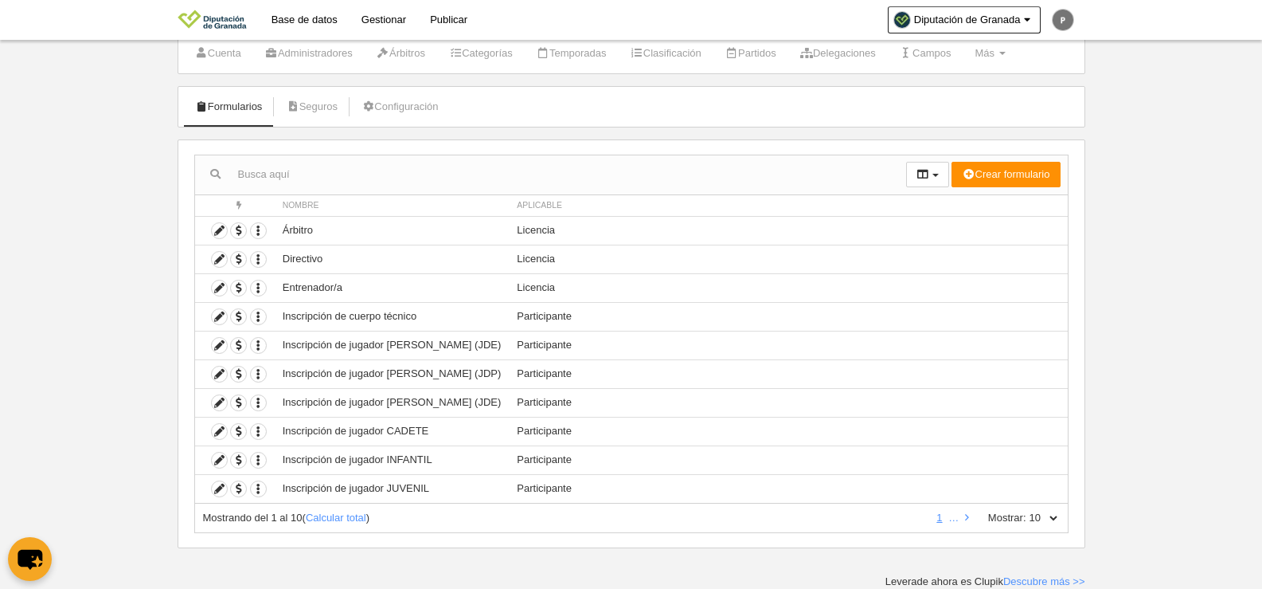
click at [1023, 512] on label "Mostrar:" at bounding box center [999, 517] width 54 height 14
click at [1027, 512] on select "10 25 50 100 500" at bounding box center [1043, 517] width 33 height 14
click at [1043, 514] on select "10 25 50 100 500" at bounding box center [1043, 517] width 33 height 14
select select "100"
click at [1027, 510] on select "10 25 50 100 500" at bounding box center [1043, 517] width 33 height 14
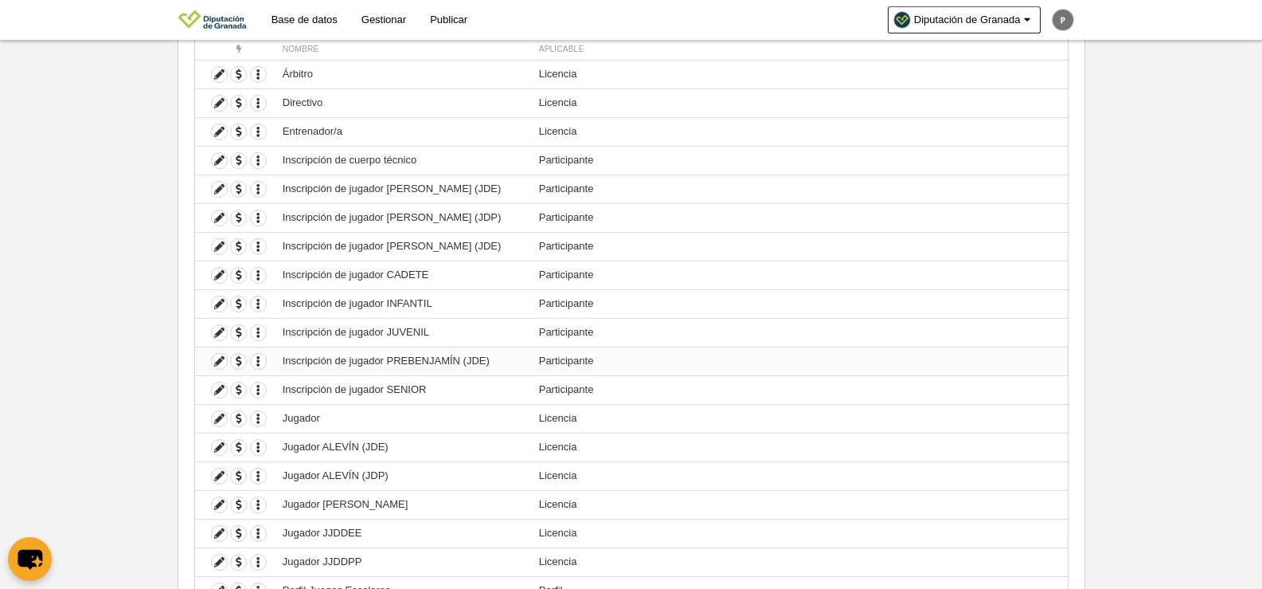
scroll to position [362, 0]
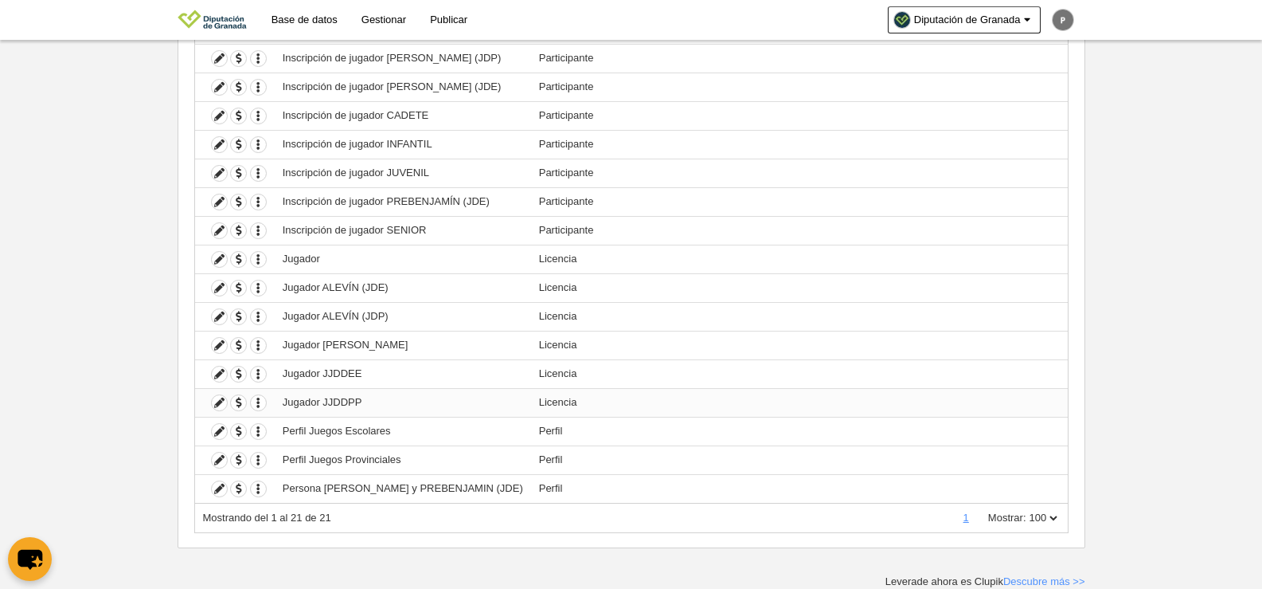
click at [305, 405] on td "Jugador JJDDPP" at bounding box center [403, 402] width 256 height 29
click at [221, 399] on icon at bounding box center [219, 402] width 15 height 15
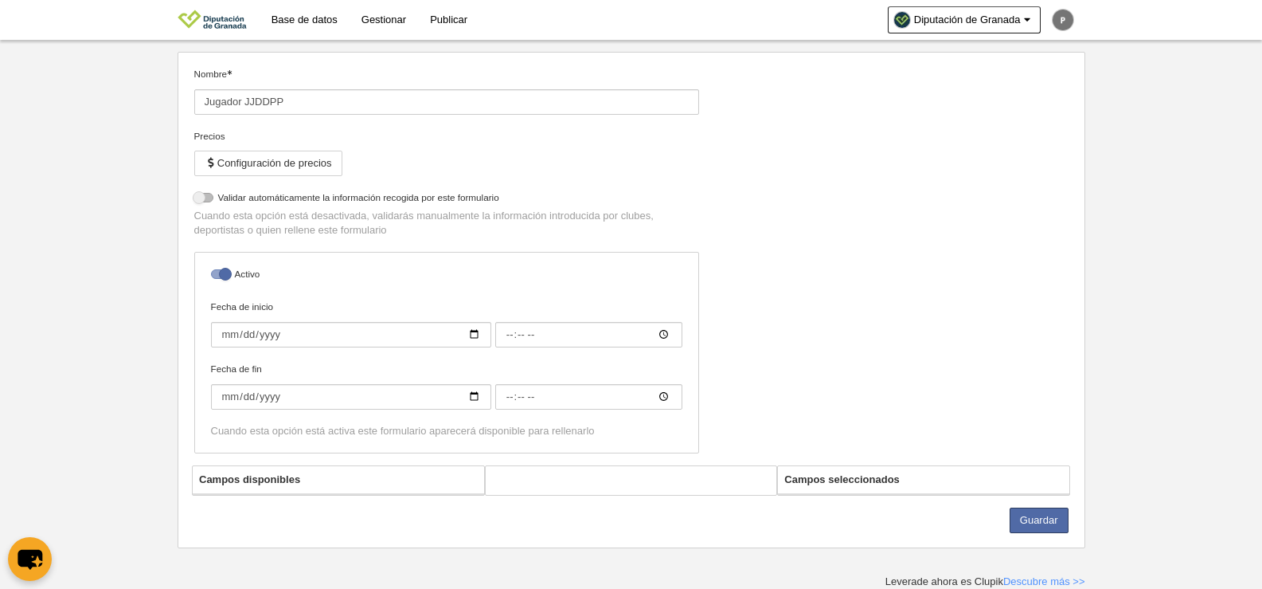
select select "selected"
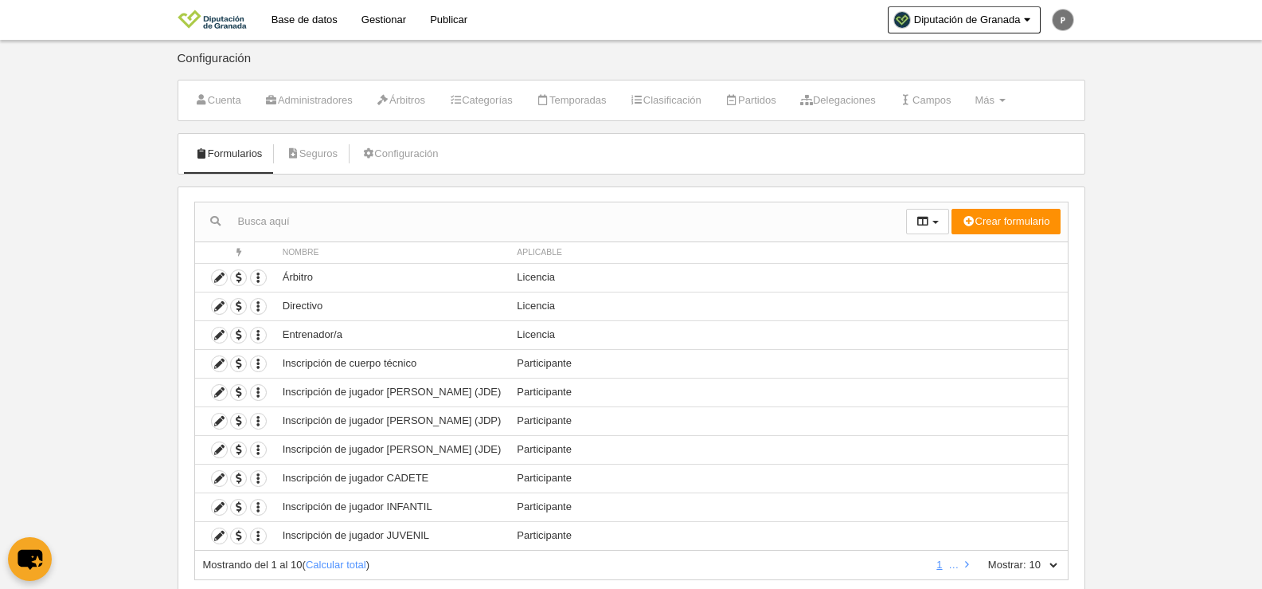
click at [1039, 561] on select "10 25 50 100 500" at bounding box center [1043, 564] width 33 height 14
select select "500"
click at [1027, 557] on select "10 25 50 100 500" at bounding box center [1043, 564] width 33 height 14
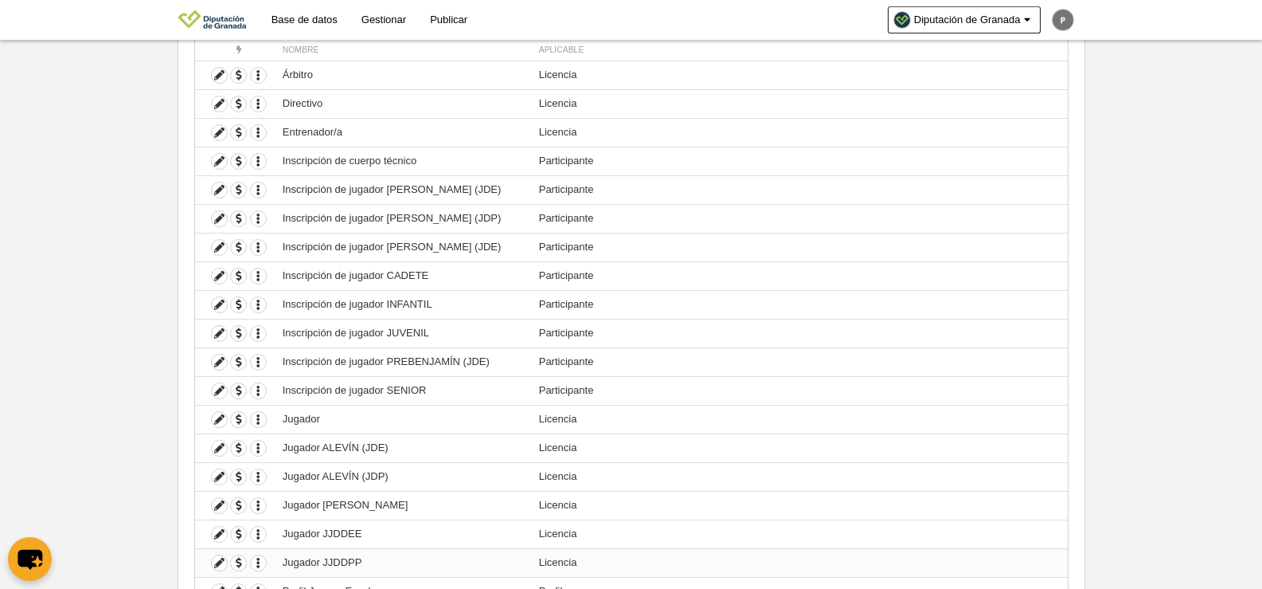
scroll to position [362, 0]
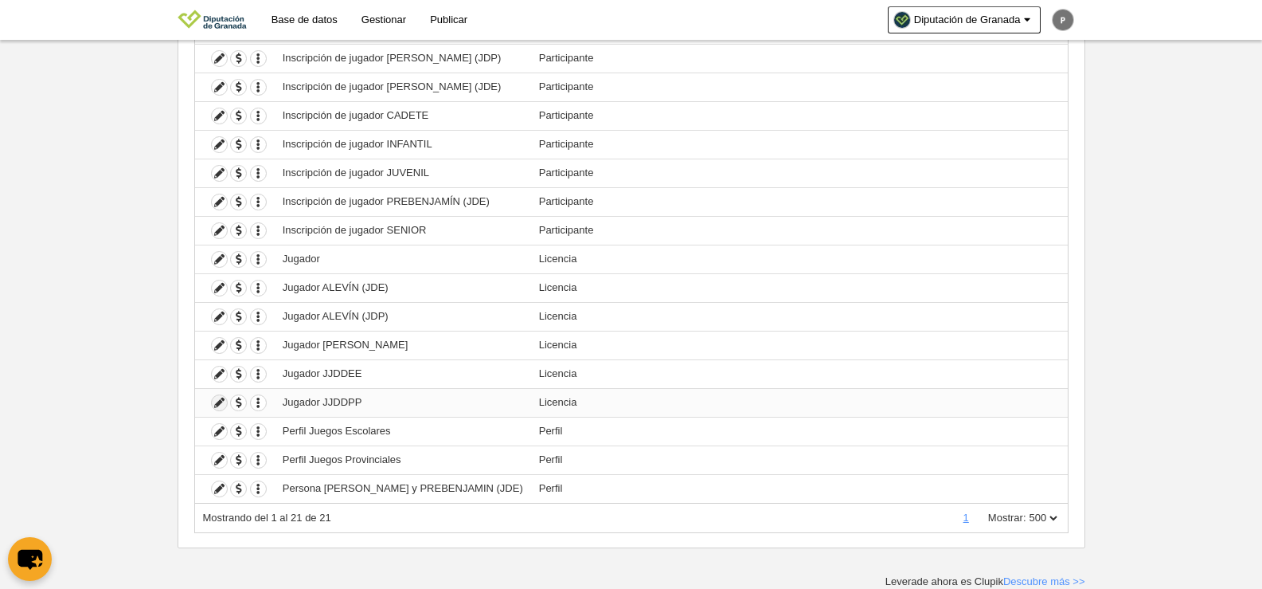
click at [220, 401] on icon at bounding box center [219, 402] width 15 height 15
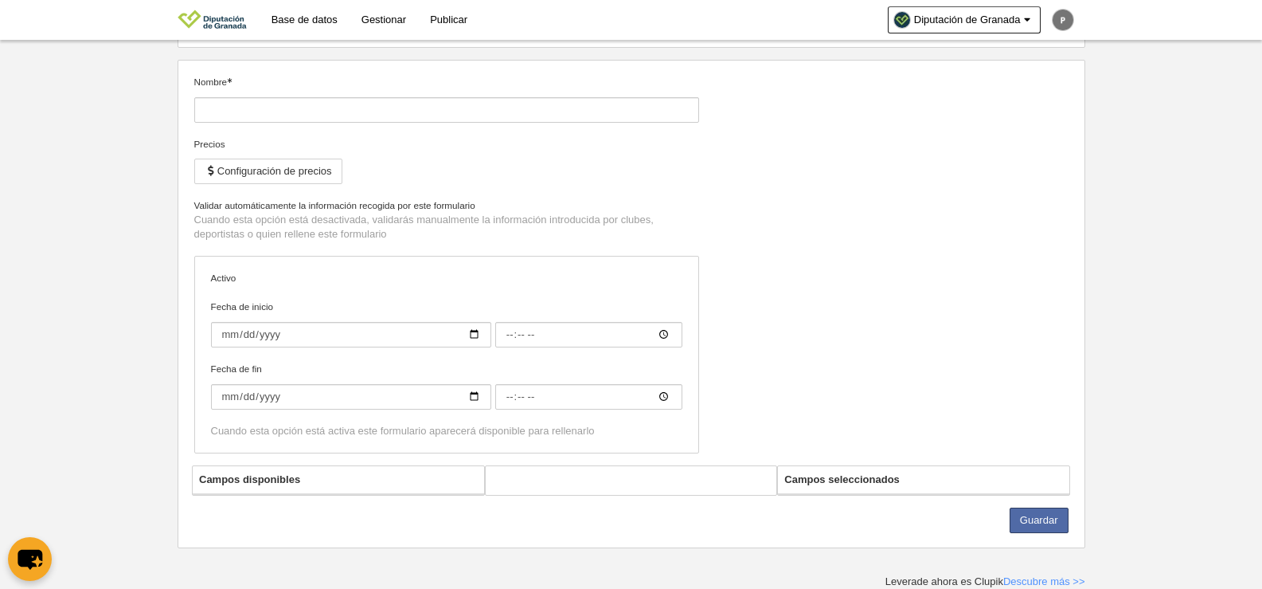
type input "Jugador JJDDPP"
checkbox input "true"
select select "selected"
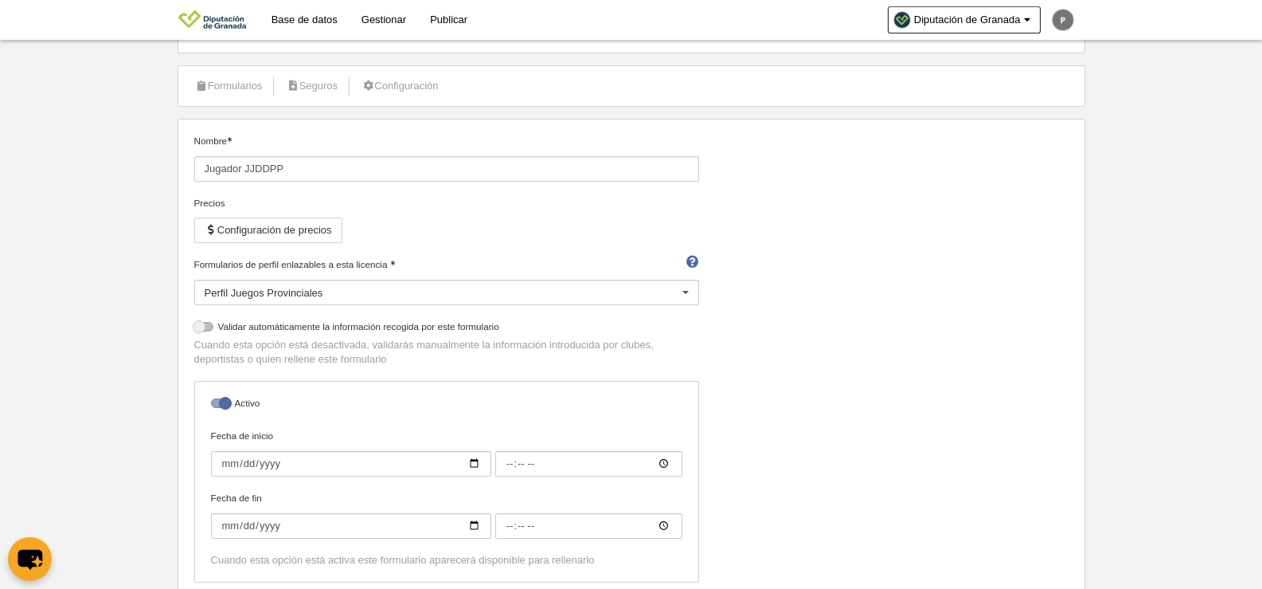
scroll to position [66, 0]
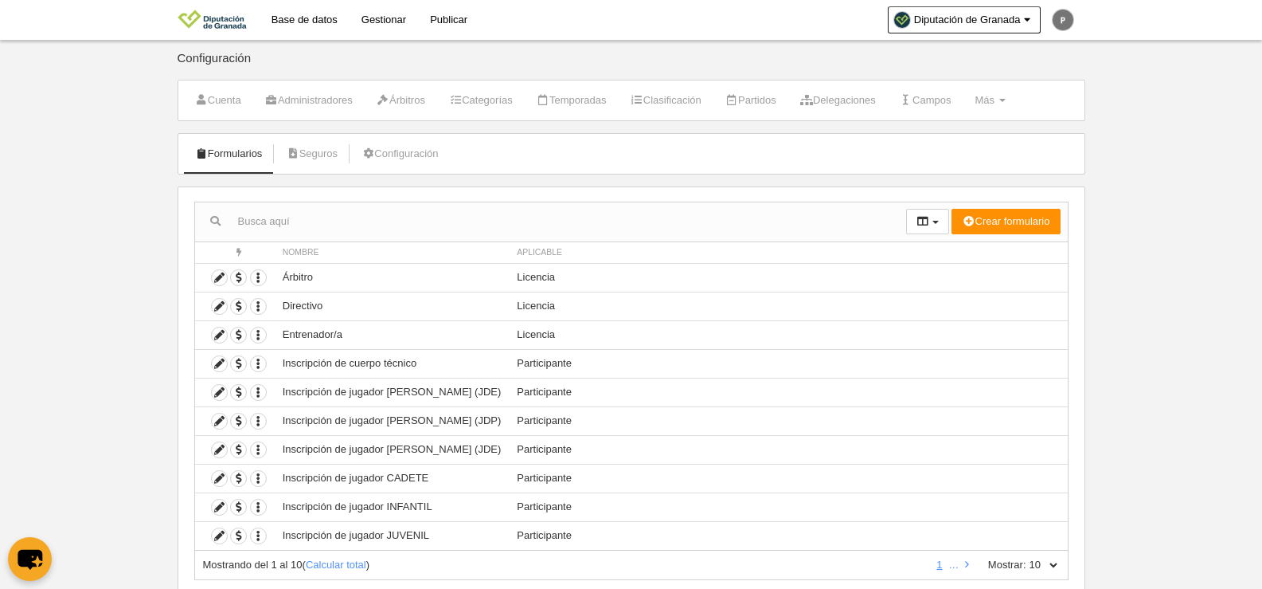
click at [1053, 565] on select "10 25 50 100 500" at bounding box center [1043, 564] width 33 height 14
select select "100"
click at [1027, 557] on select "10 25 50 100 500" at bounding box center [1043, 564] width 33 height 14
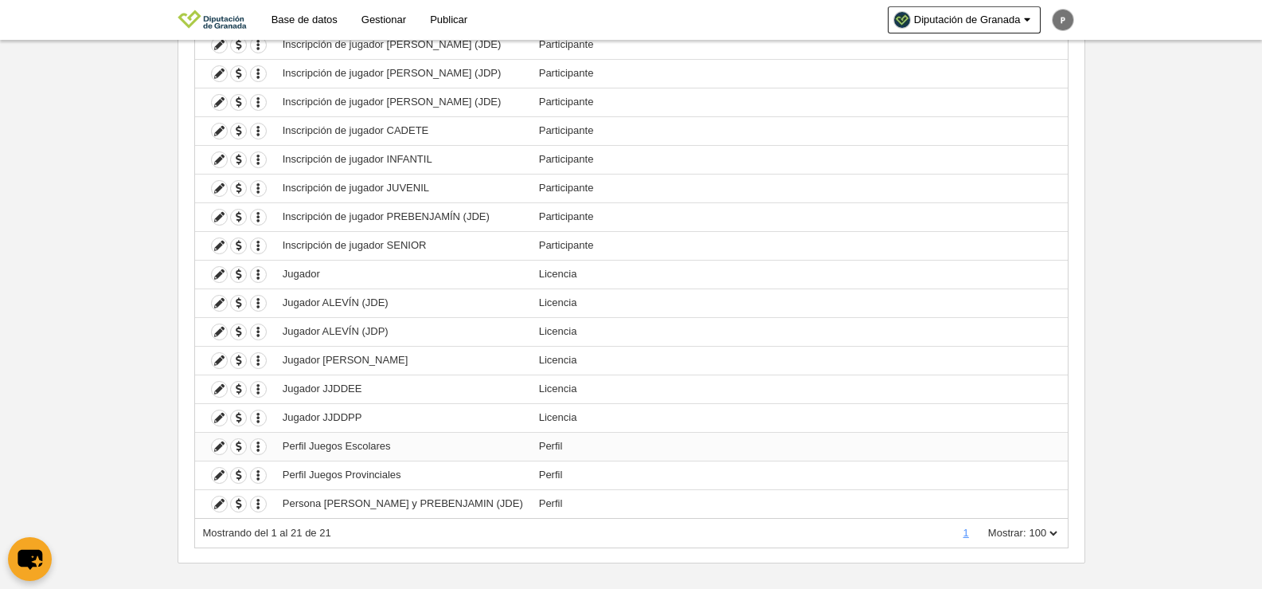
scroll to position [362, 0]
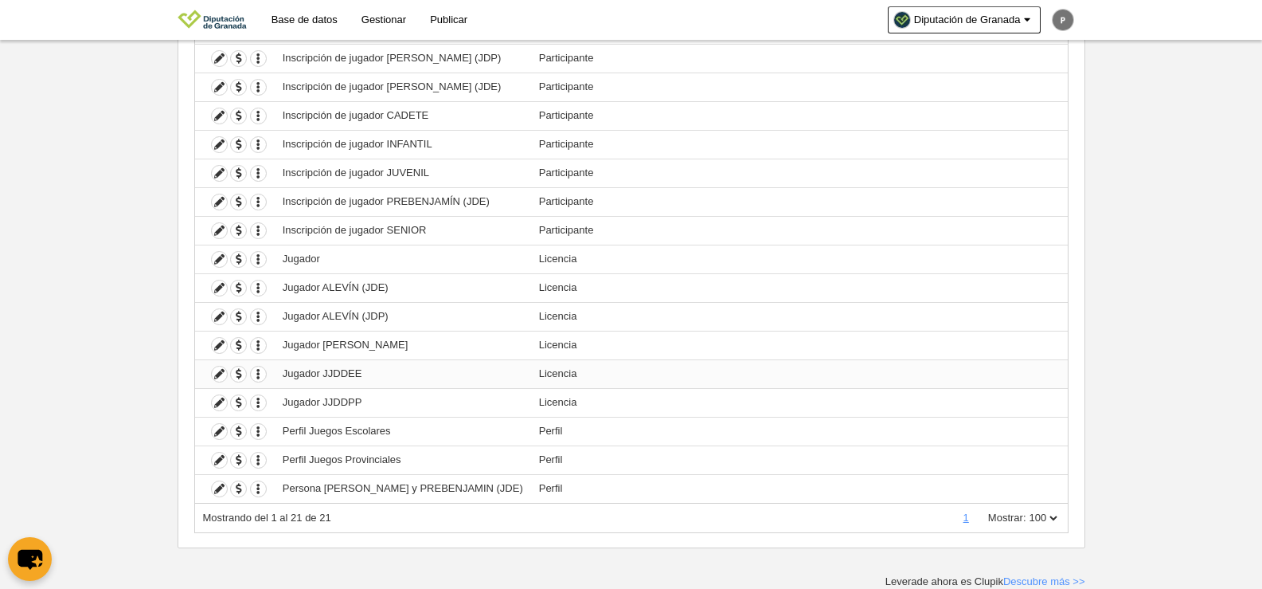
click at [304, 371] on td "Jugador JJDDEE" at bounding box center [403, 373] width 256 height 29
click at [222, 375] on icon at bounding box center [219, 373] width 15 height 15
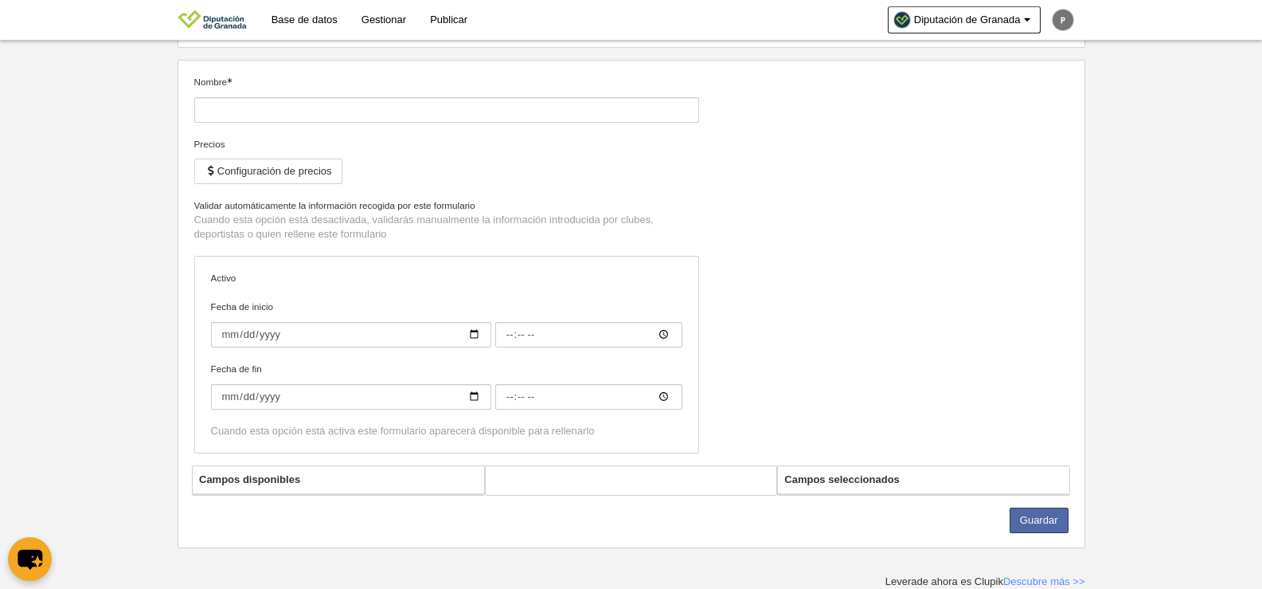
type input "Jugador JJDDEE"
checkbox input "true"
select select "selected"
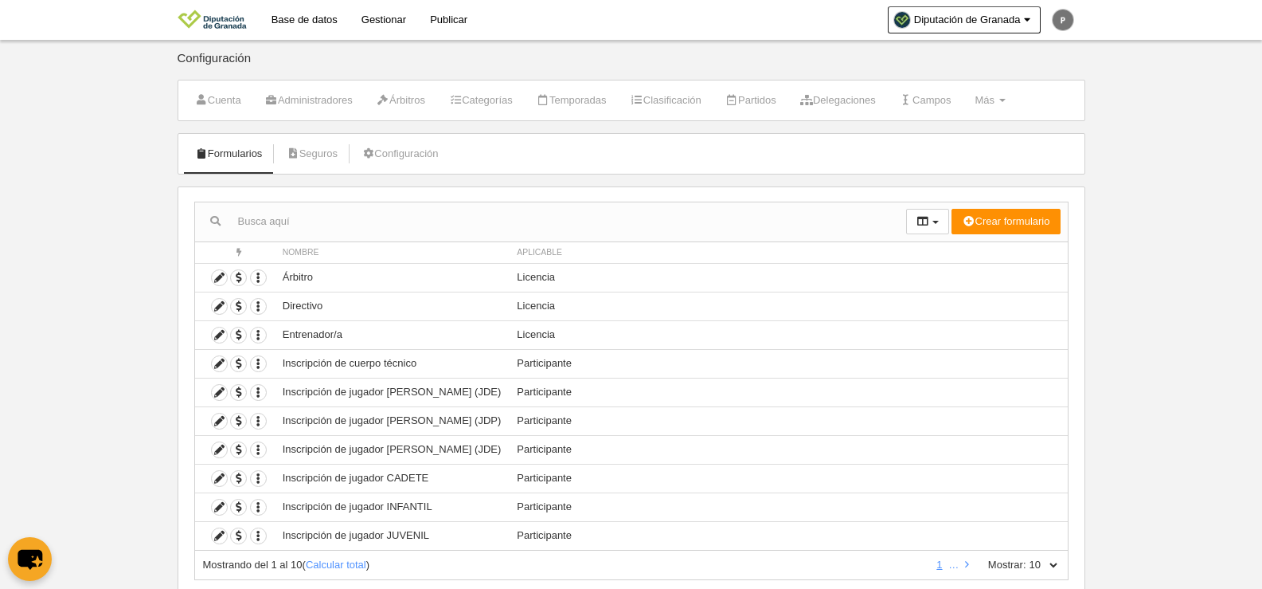
click at [1050, 563] on select "10 25 50 100 500" at bounding box center [1043, 564] width 33 height 14
select select "100"
click at [1027, 557] on select "10 25 50 100 500" at bounding box center [1043, 564] width 33 height 14
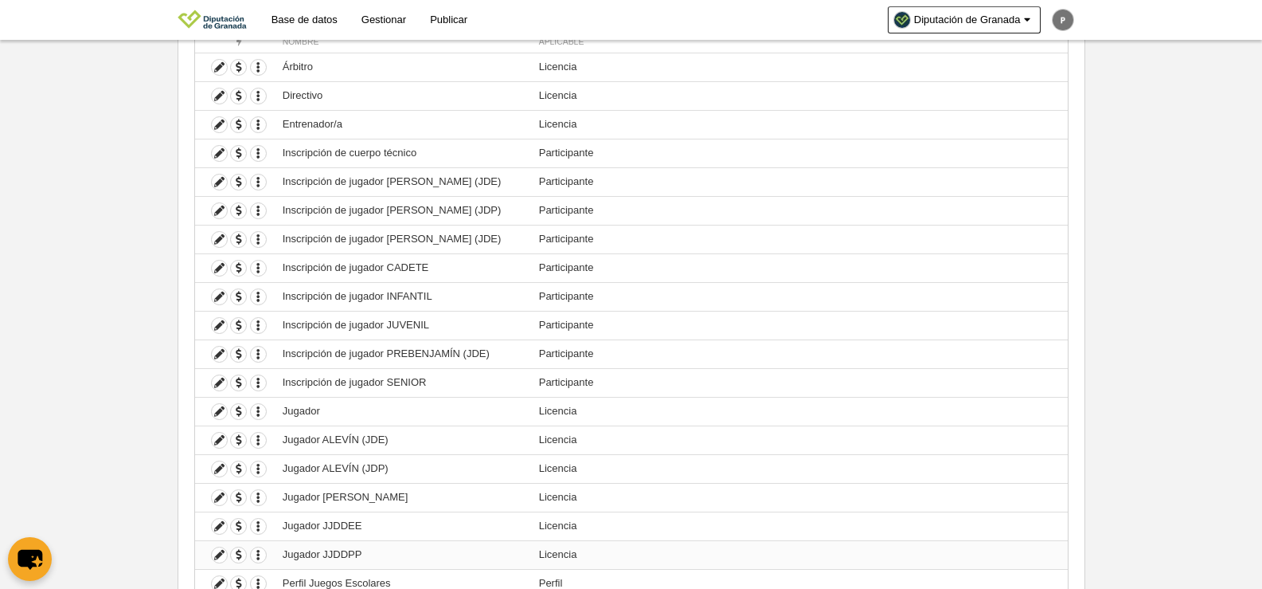
scroll to position [362, 0]
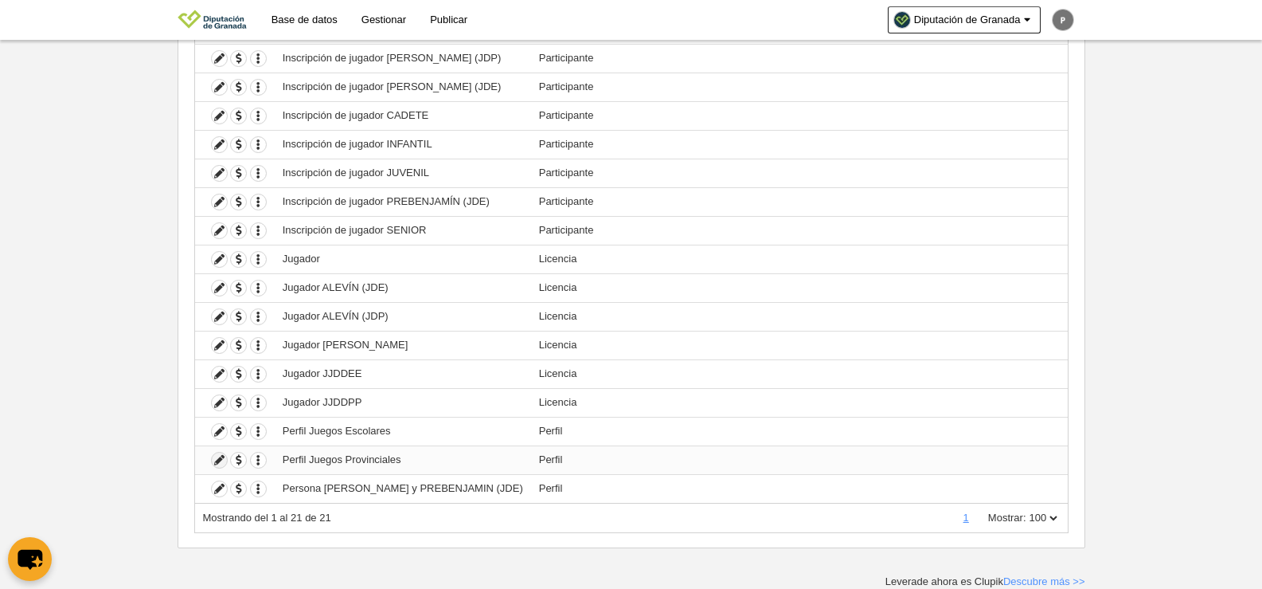
click at [217, 460] on icon at bounding box center [219, 459] width 15 height 15
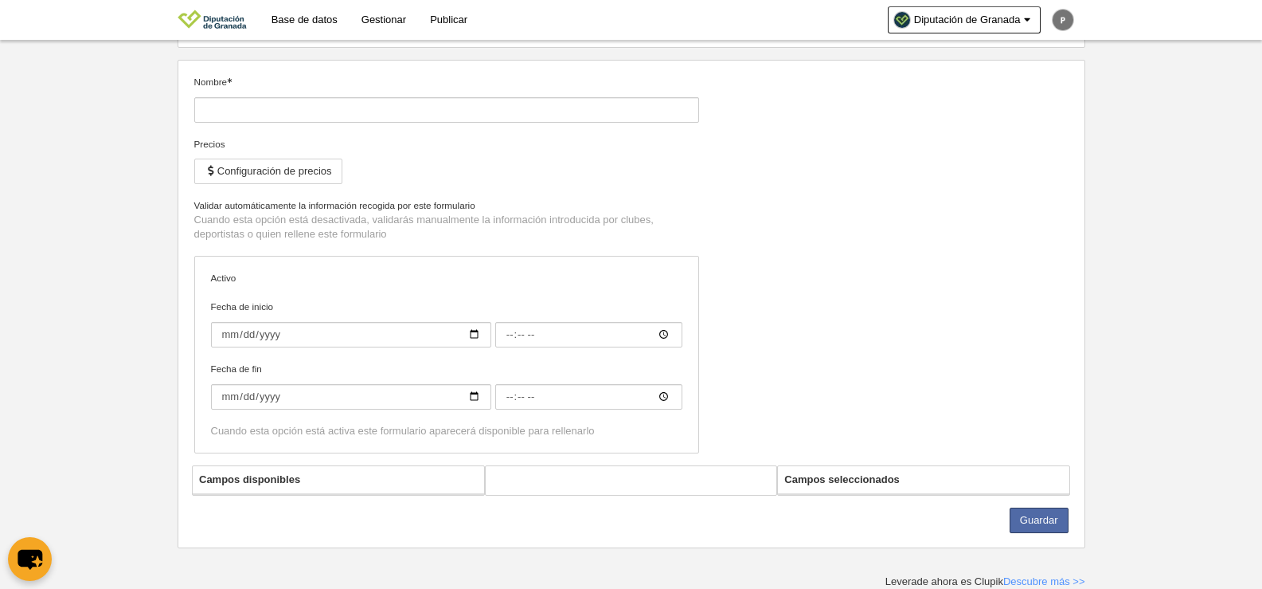
type input "Perfil Juegos Provinciales"
checkbox input "true"
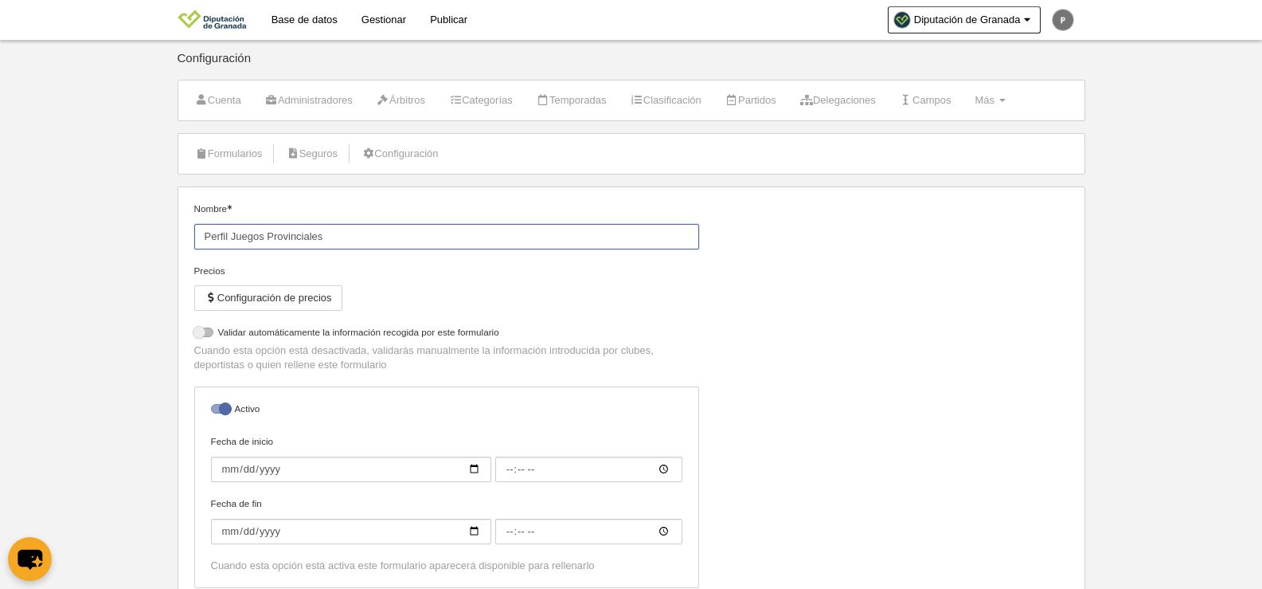
drag, startPoint x: 229, startPoint y: 235, endPoint x: 494, endPoint y: 227, distance: 265.3
click at [494, 227] on input "Perfil Juegos Provinciales" at bounding box center [446, 236] width 505 height 25
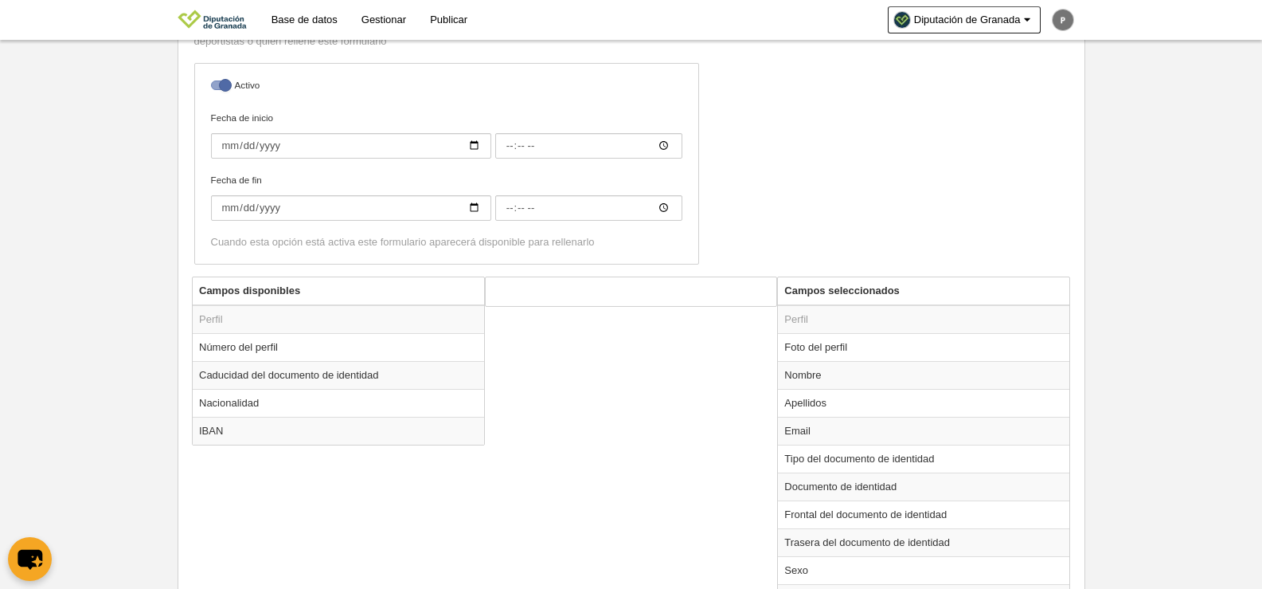
scroll to position [496, 0]
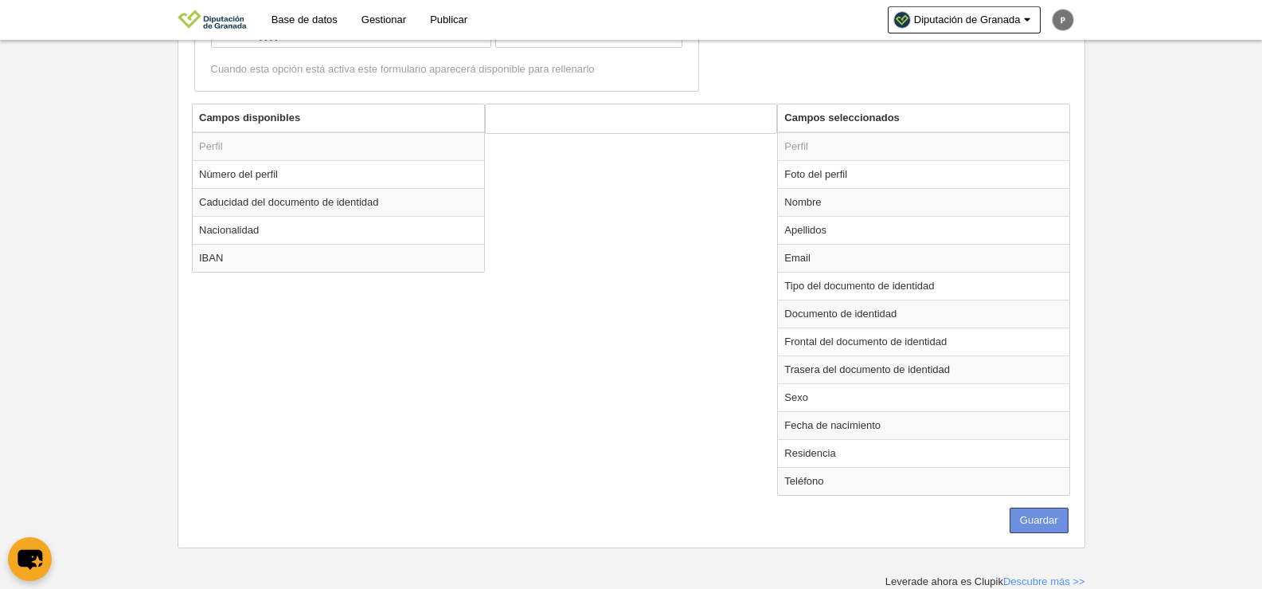
type input "Perfil"
click at [1056, 518] on button "Guardar" at bounding box center [1039, 519] width 59 height 25
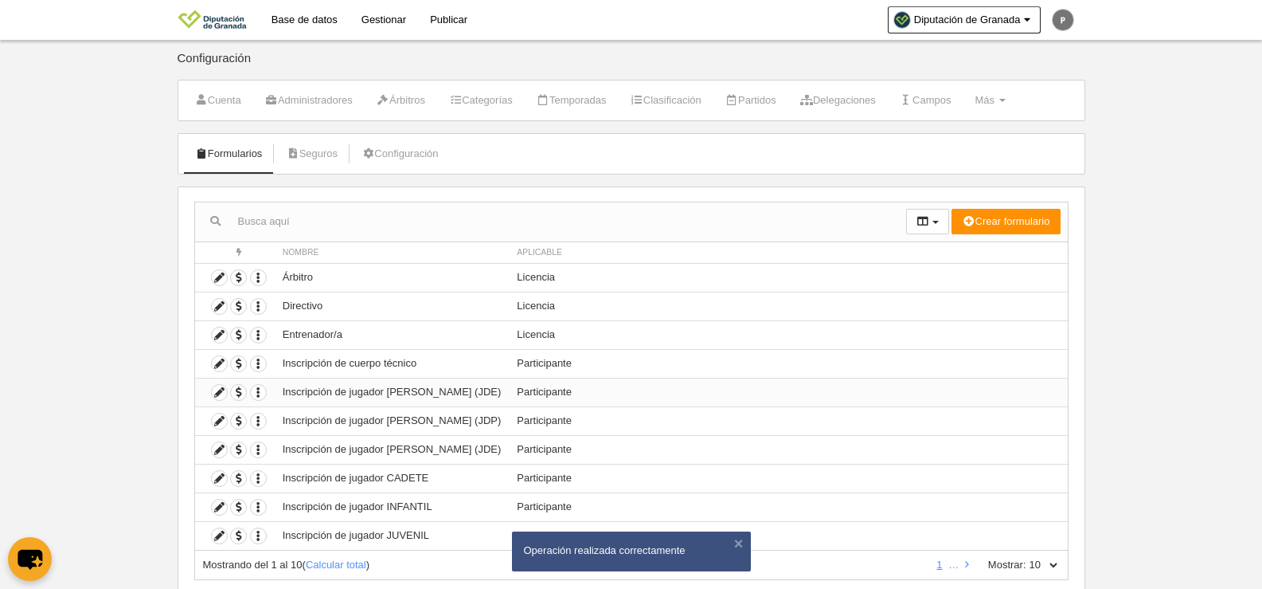
scroll to position [47, 0]
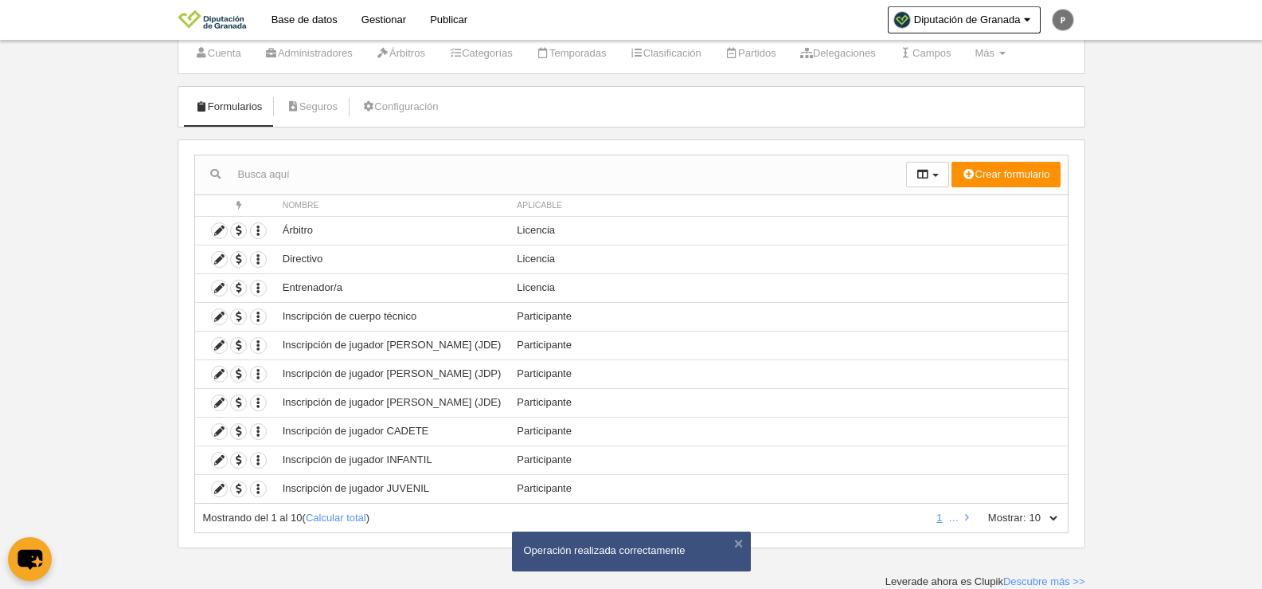
click at [1005, 513] on label "Mostrar:" at bounding box center [999, 517] width 54 height 14
click at [1027, 513] on select "10 25 50 100 500" at bounding box center [1043, 517] width 33 height 14
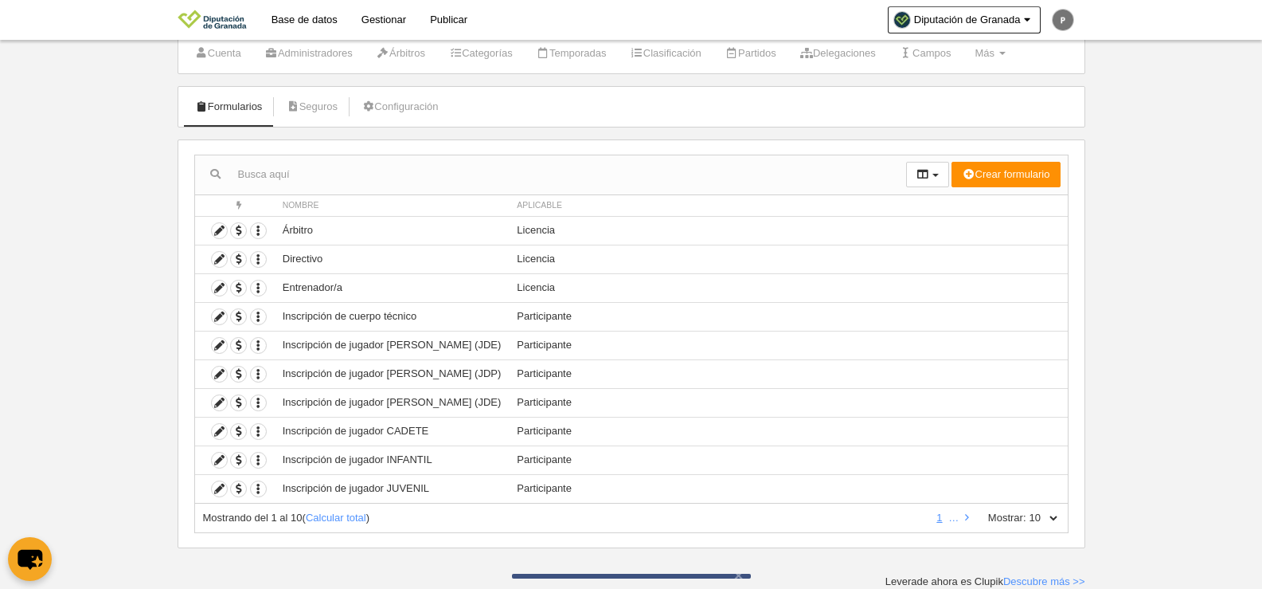
click at [1058, 515] on select "10 25 50 100 500" at bounding box center [1043, 517] width 33 height 14
select select "50"
click at [1027, 510] on select "10 25 50 100 500" at bounding box center [1043, 517] width 33 height 14
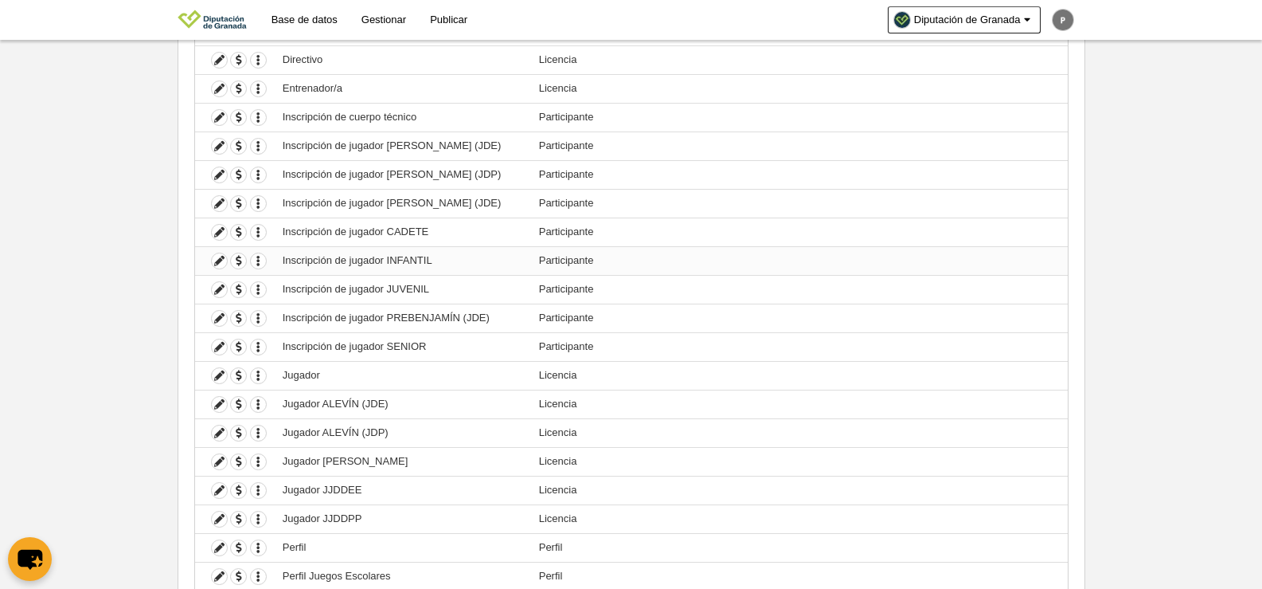
scroll to position [362, 0]
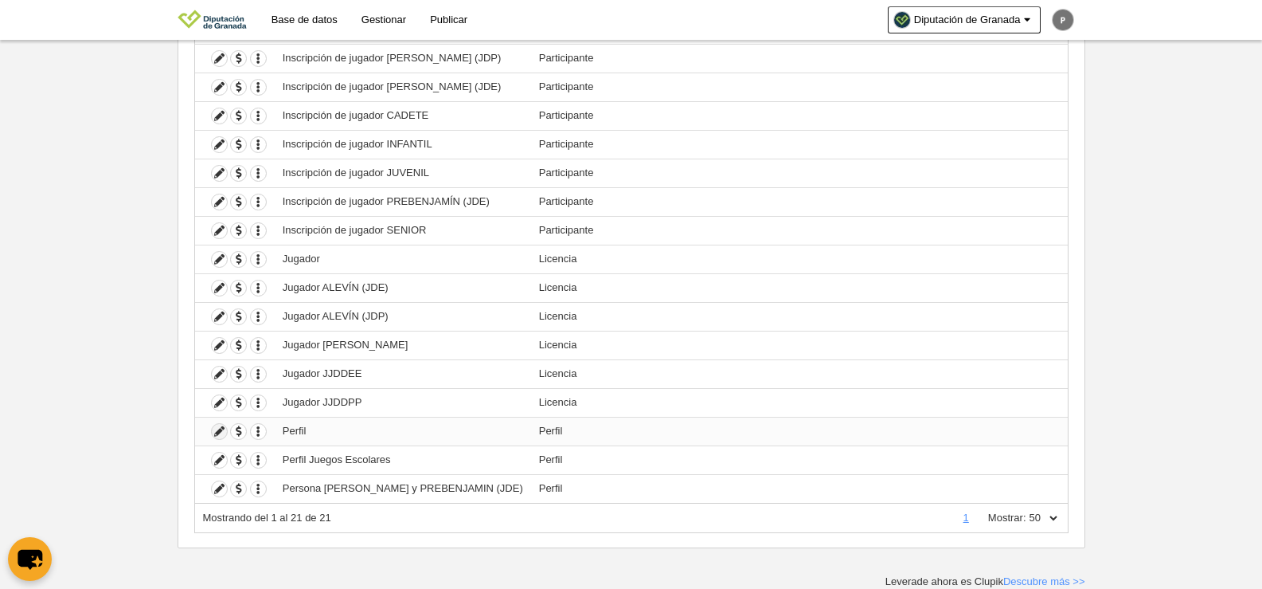
click at [218, 430] on icon at bounding box center [219, 431] width 15 height 15
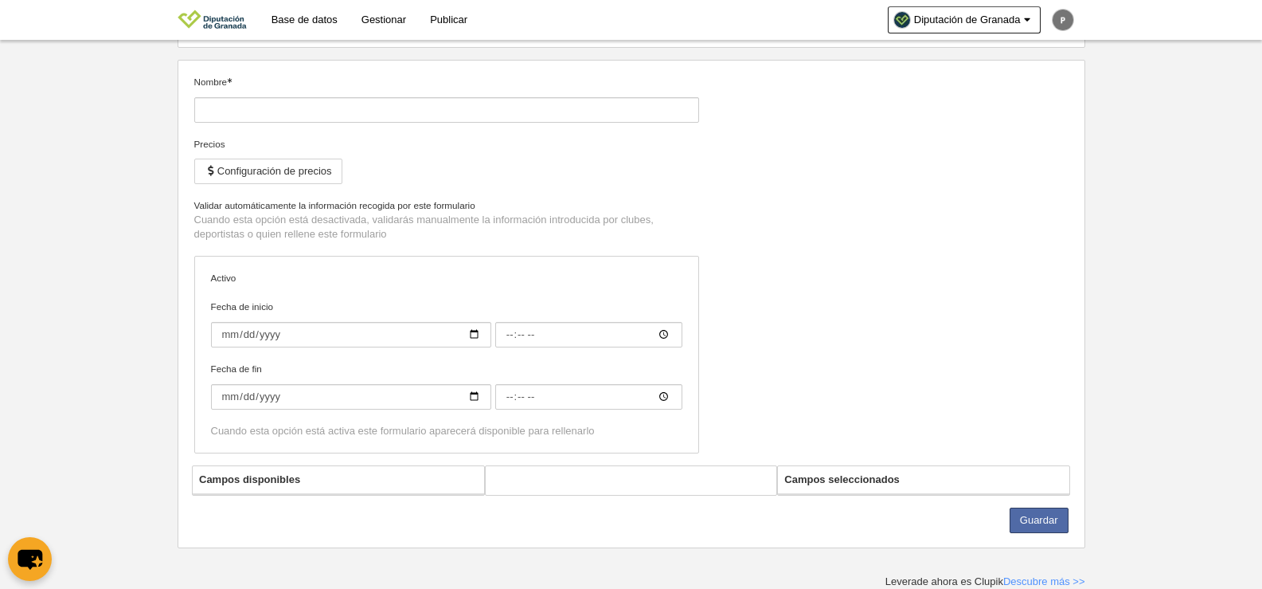
type input "Perfil"
checkbox input "true"
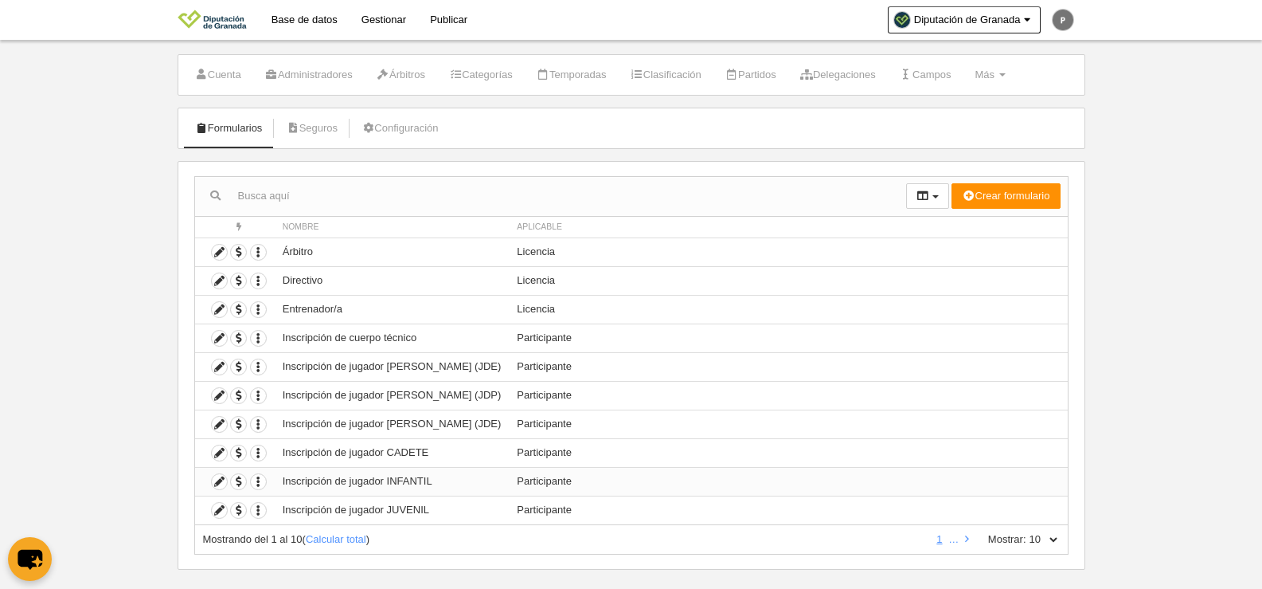
scroll to position [47, 0]
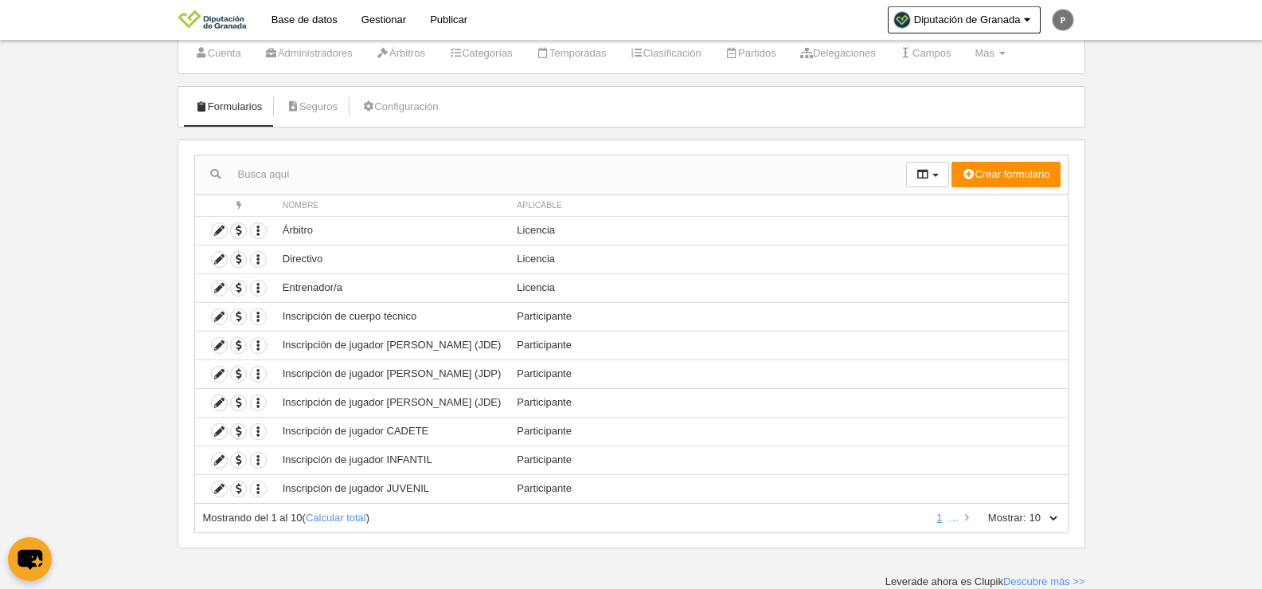
click at [1035, 525] on div "Mostrando del 1 al 10 ( Calcular total ) 1 … Mostrar: 10 25 50 100 500" at bounding box center [631, 517] width 874 height 29
click at [1042, 510] on select "10 25 50 100 500" at bounding box center [1043, 517] width 33 height 14
select select "100"
click at [1027, 510] on select "10 25 50 100 500" at bounding box center [1043, 517] width 33 height 14
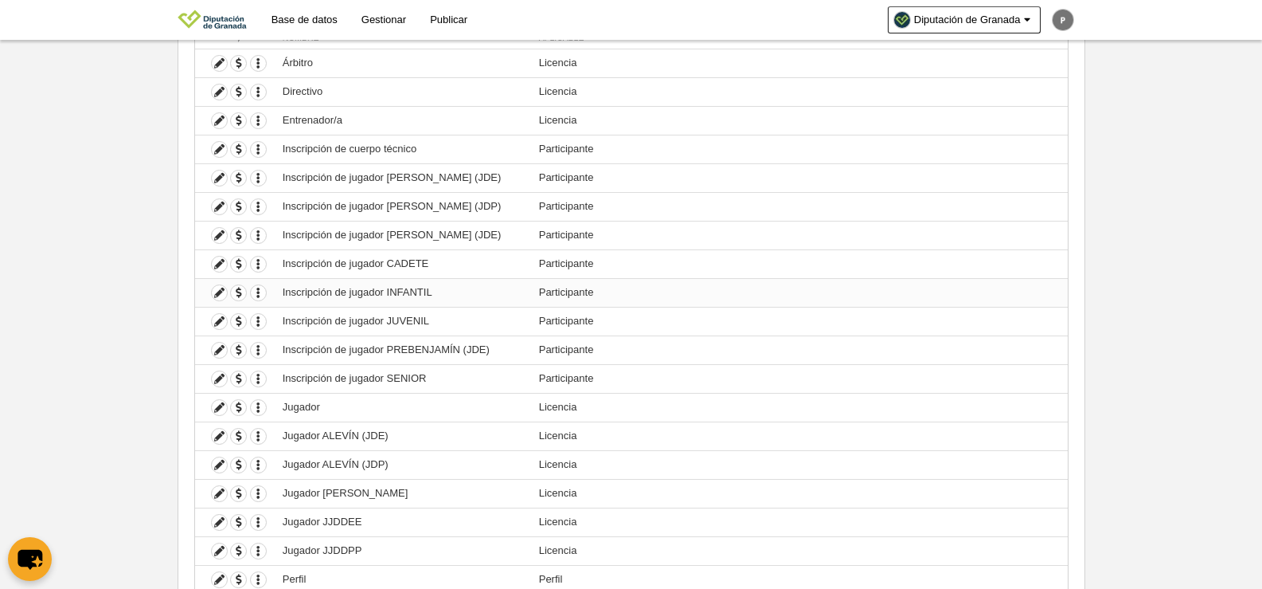
scroll to position [362, 0]
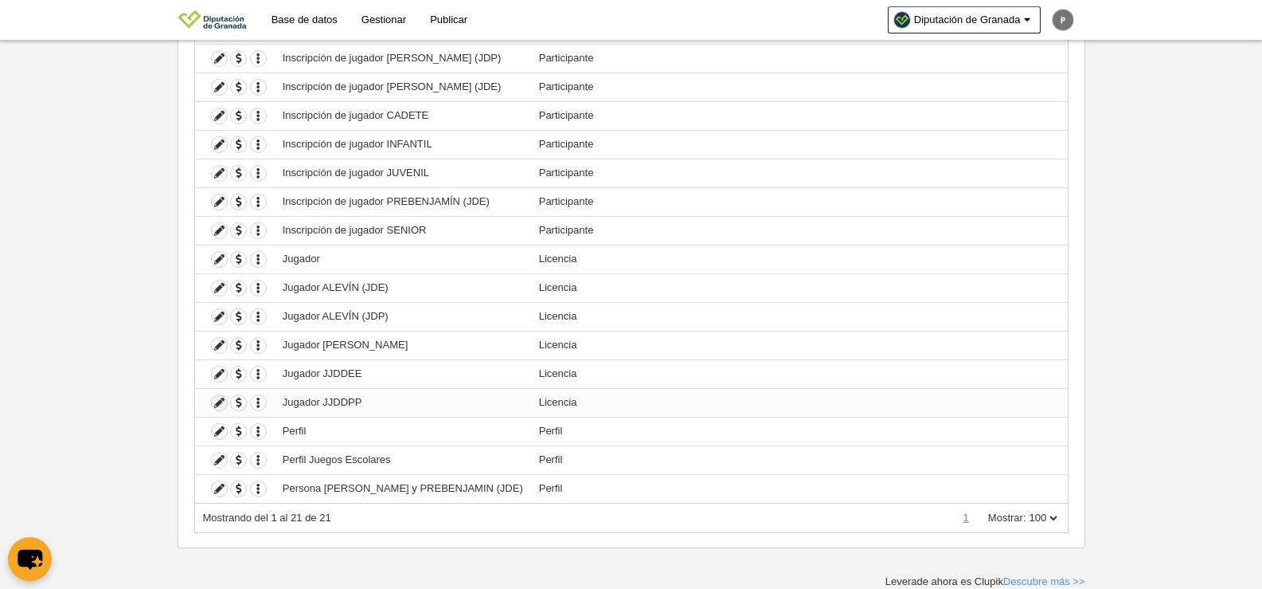
click at [219, 402] on icon at bounding box center [219, 402] width 15 height 15
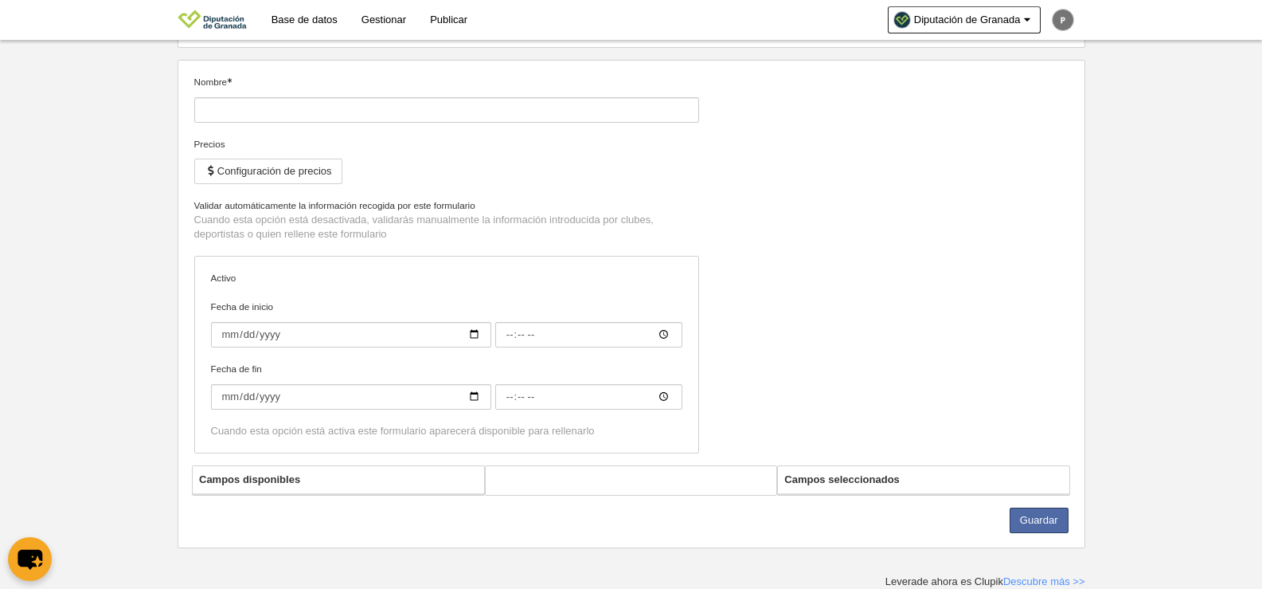
type input "Jugador JJDDPP"
checkbox input "true"
select select "selected"
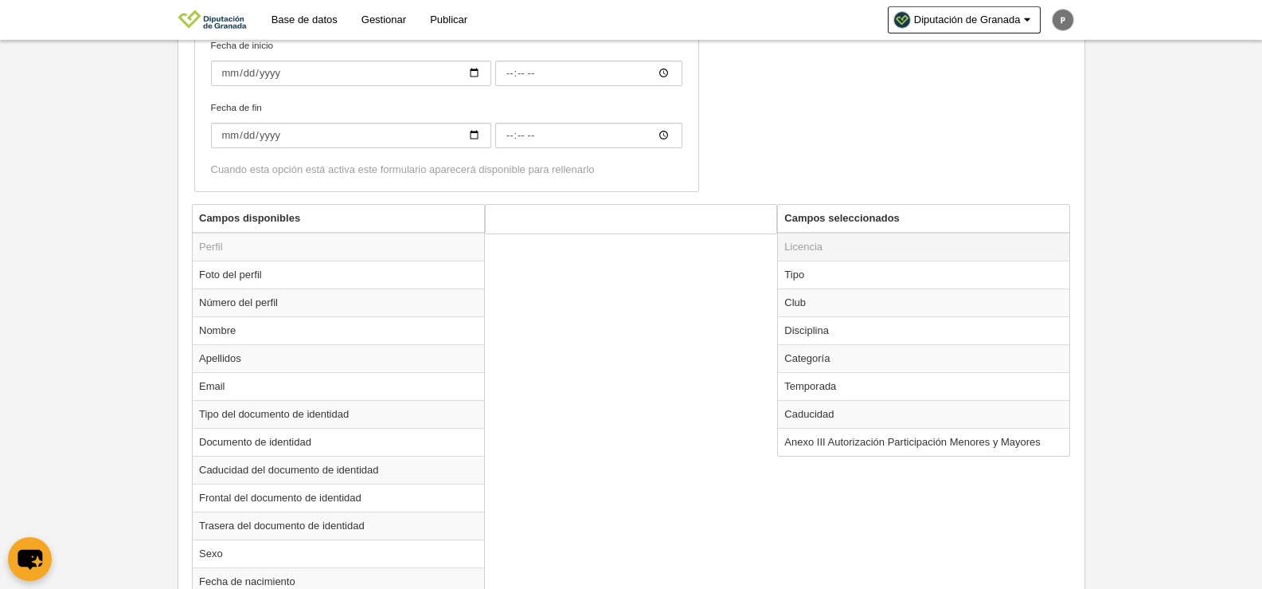
scroll to position [464, 0]
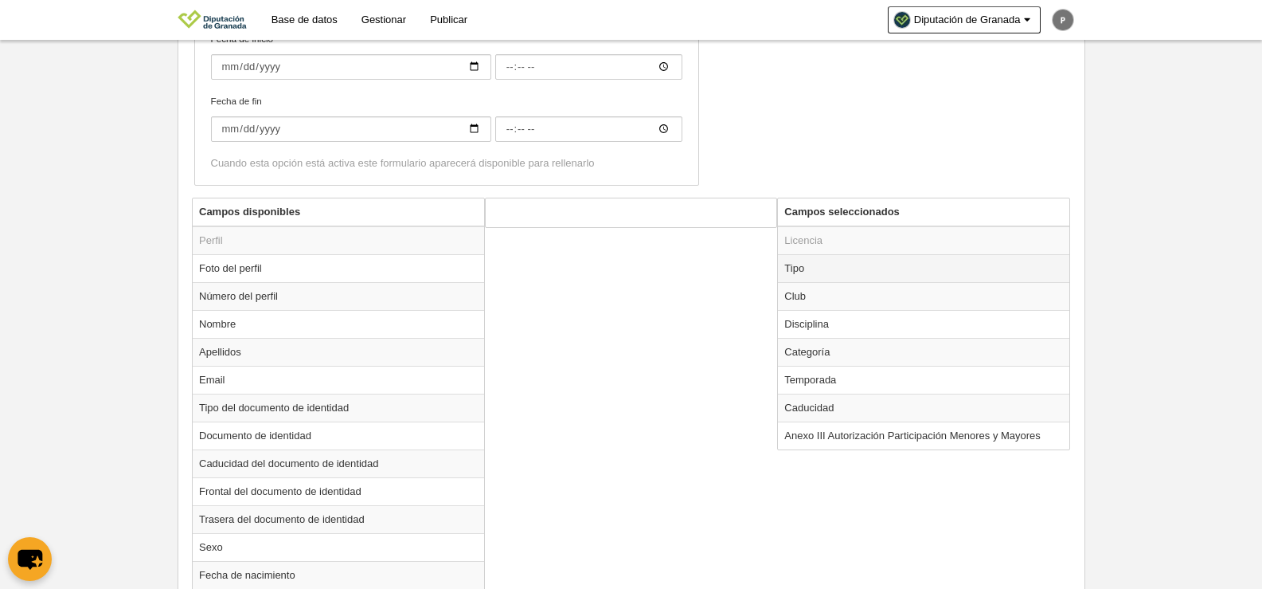
click at [842, 265] on td "Tipo" at bounding box center [923, 268] width 291 height 28
radio input "true"
select select "player"
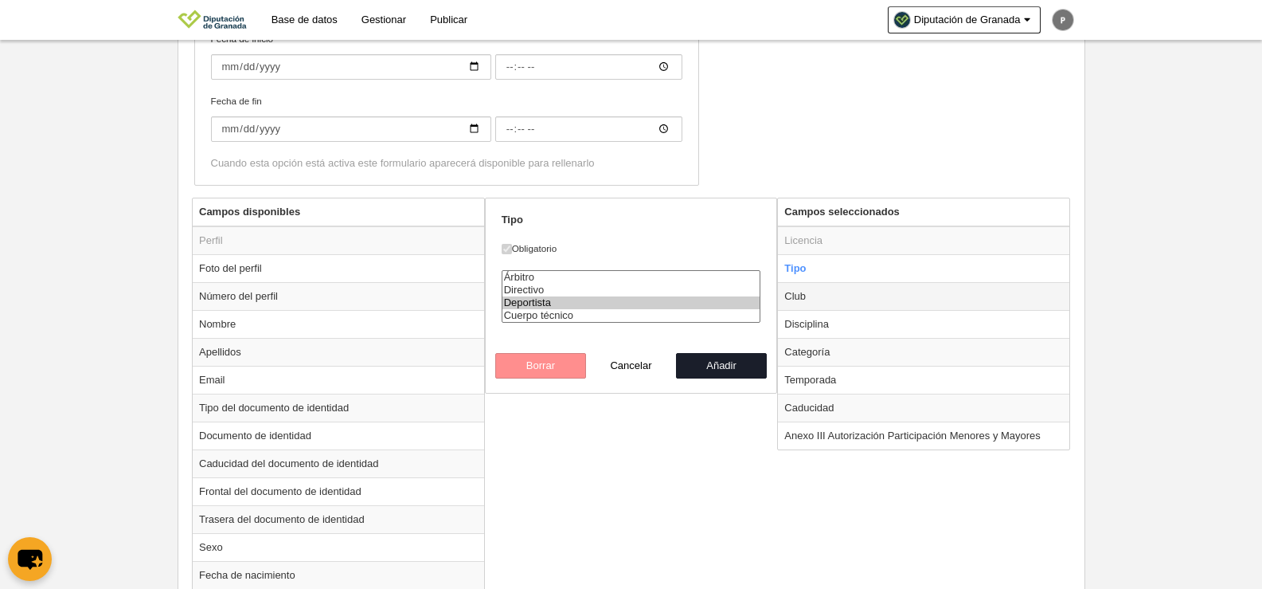
click at [838, 288] on td "Club" at bounding box center [923, 296] width 291 height 28
radio input "false"
radio input "true"
select select
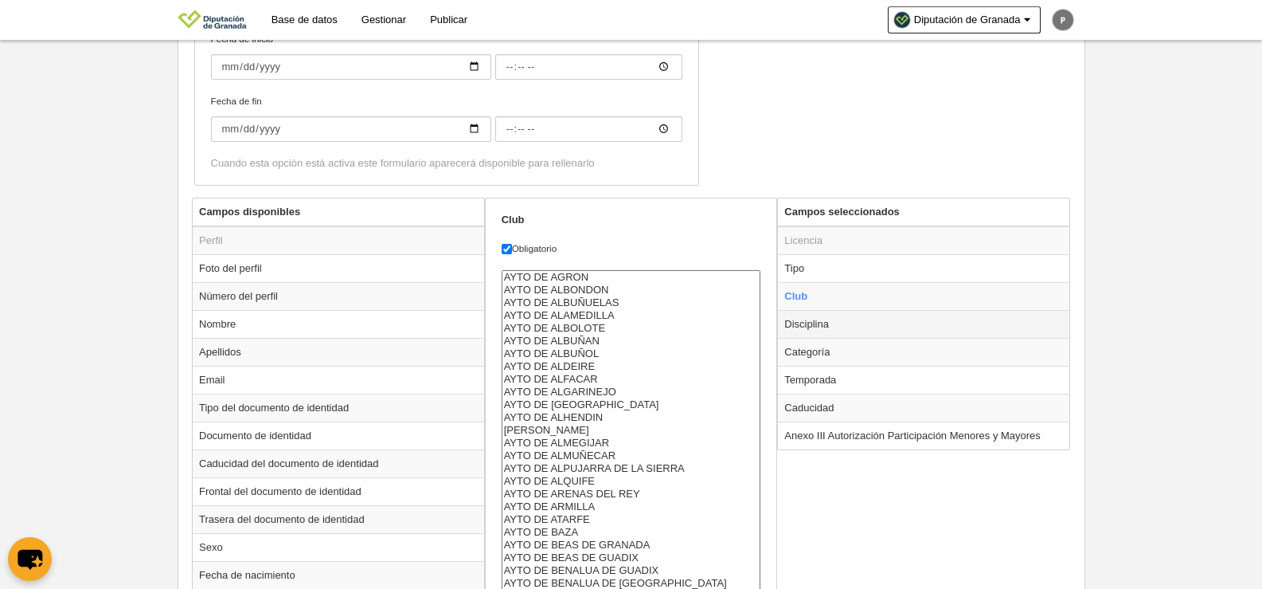
click at [829, 326] on td "Disciplina" at bounding box center [923, 324] width 291 height 28
radio input "false"
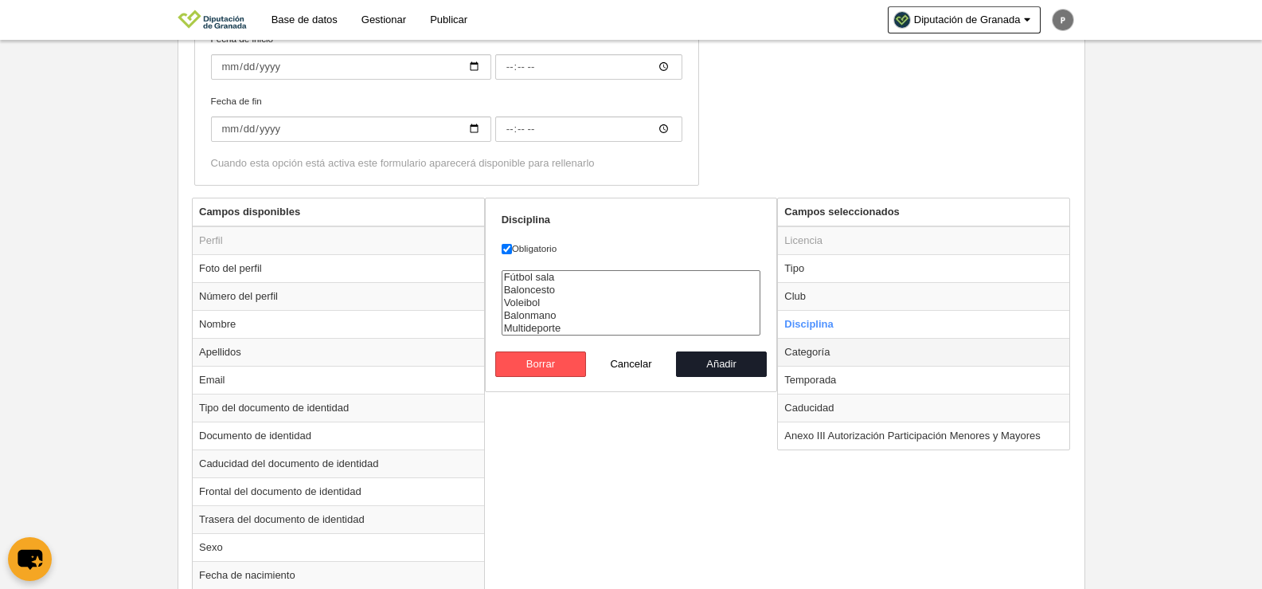
click at [835, 350] on td "Categoría" at bounding box center [923, 352] width 291 height 28
radio input "false"
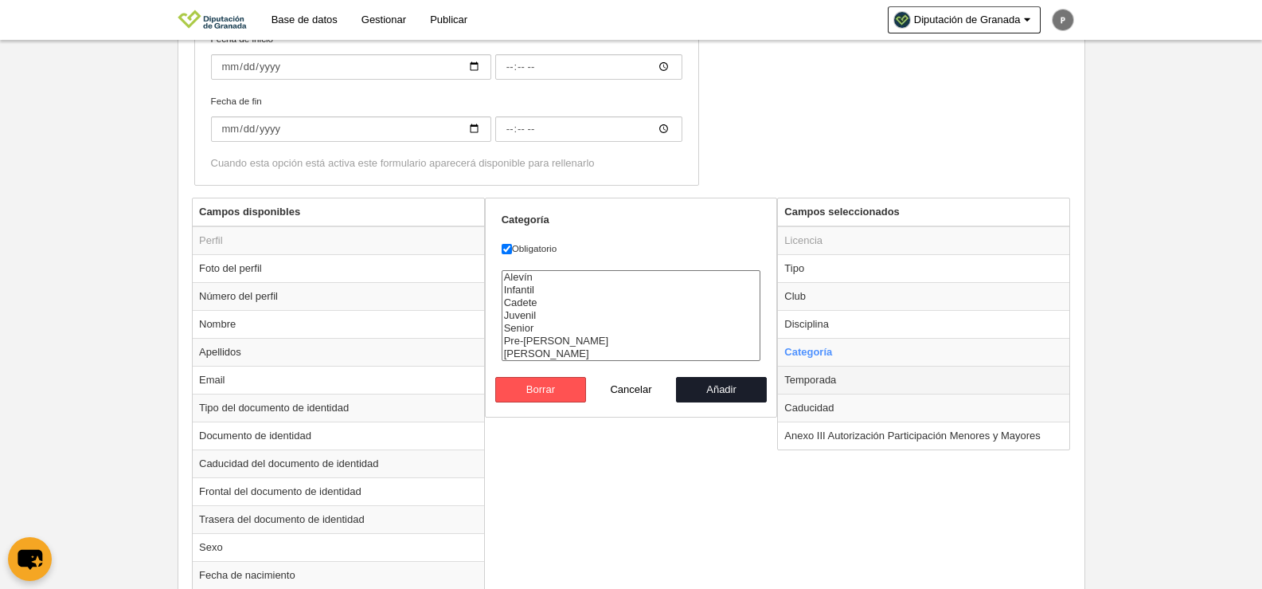
click at [839, 383] on td "Temporada" at bounding box center [923, 380] width 291 height 28
radio input "false"
radio input "true"
select select "8663"
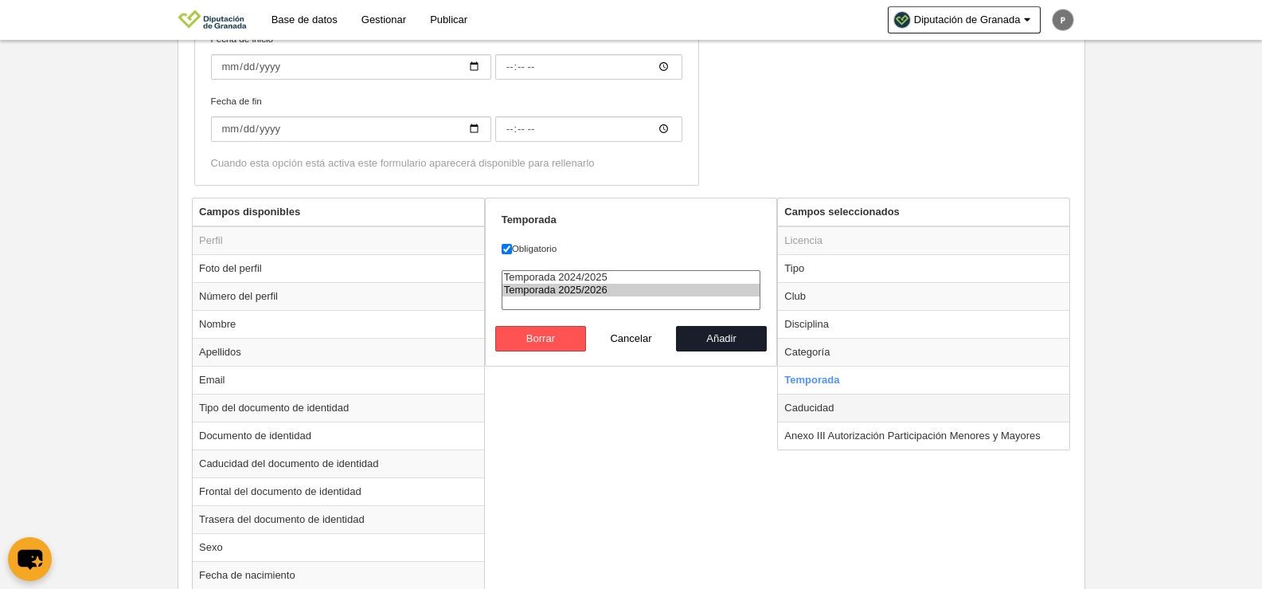
click at [843, 405] on td "Caducidad" at bounding box center [923, 407] width 291 height 28
radio input "false"
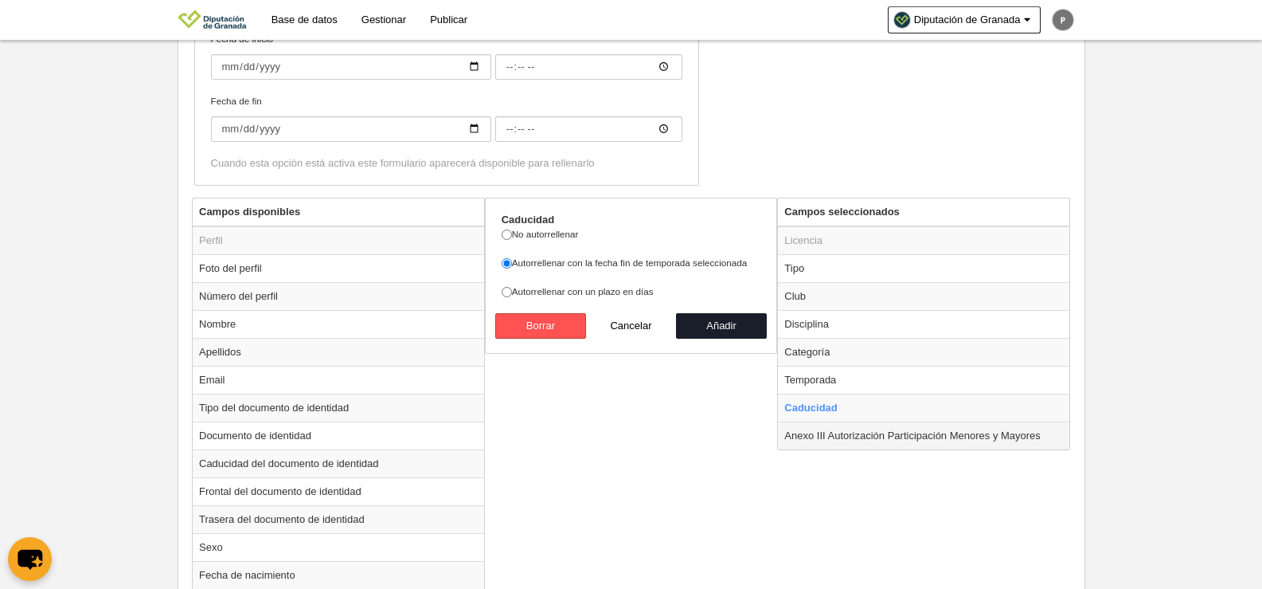
click at [972, 432] on td "Anexo III Autorización Participación Menores y Mayores" at bounding box center [923, 435] width 291 height 28
radio input "false"
radio input "true"
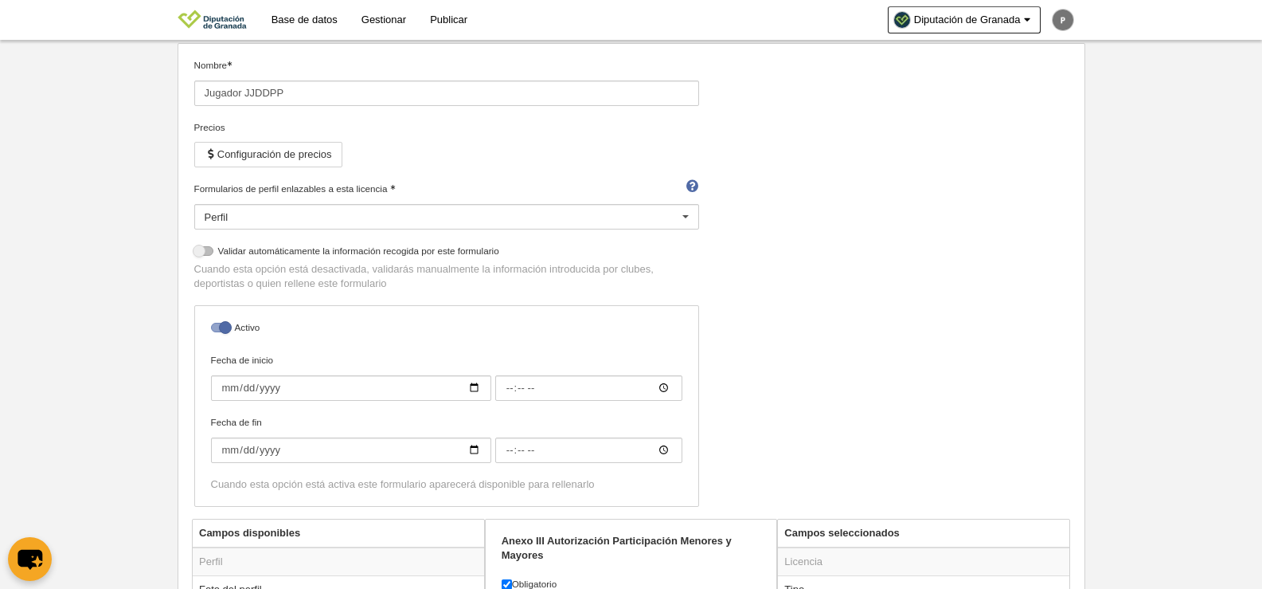
scroll to position [66, 0]
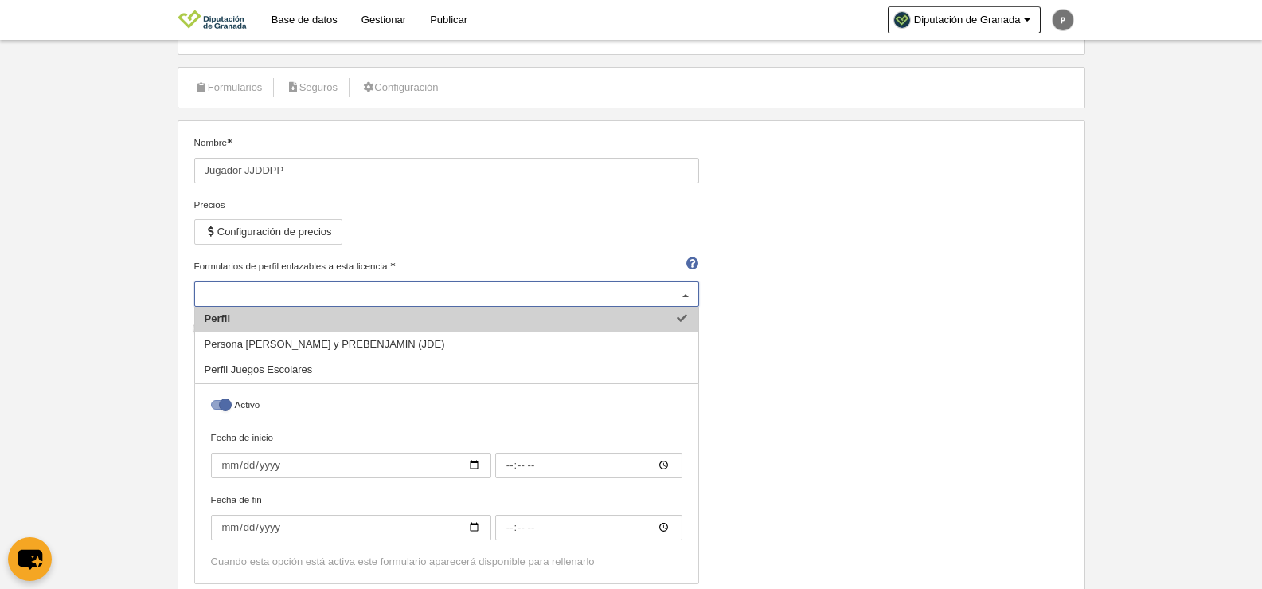
click at [678, 298] on div at bounding box center [685, 294] width 25 height 25
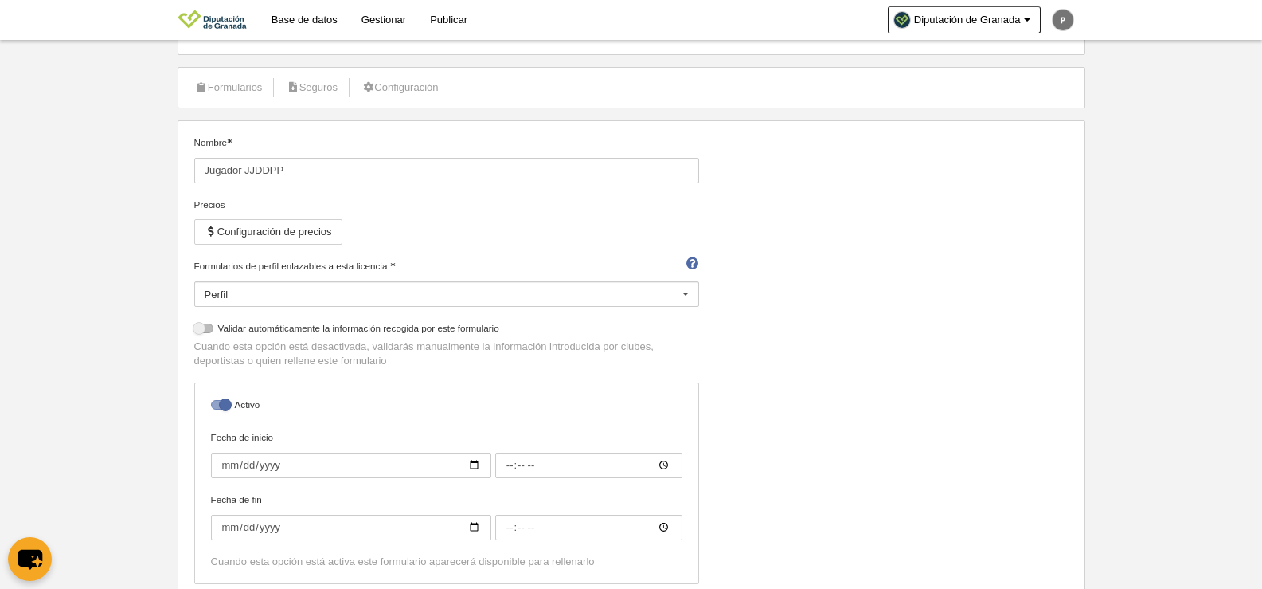
click at [993, 323] on div "Nombre Jugador JJDDPP Precios Configuración de precios Formularios de perfil en…" at bounding box center [631, 365] width 886 height 460
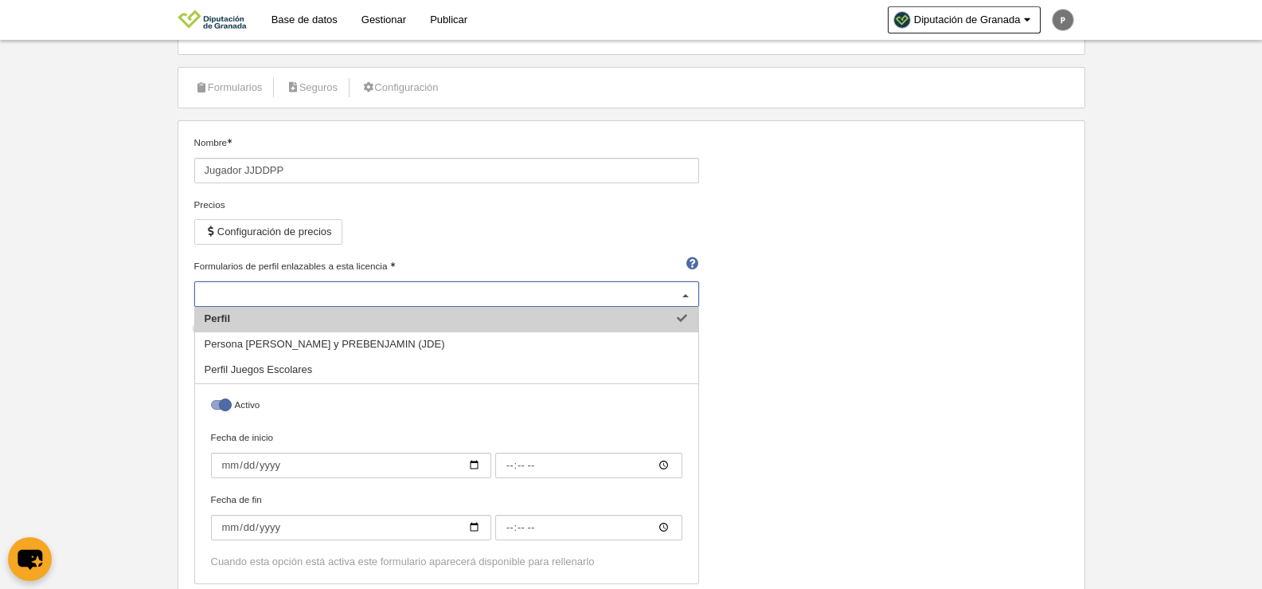
click at [688, 295] on div at bounding box center [685, 294] width 25 height 25
click at [1100, 349] on body "Base de datos Gestionar Publicar Diputación de Granada Ajustes generales Ir a m…" at bounding box center [631, 228] width 1262 height 589
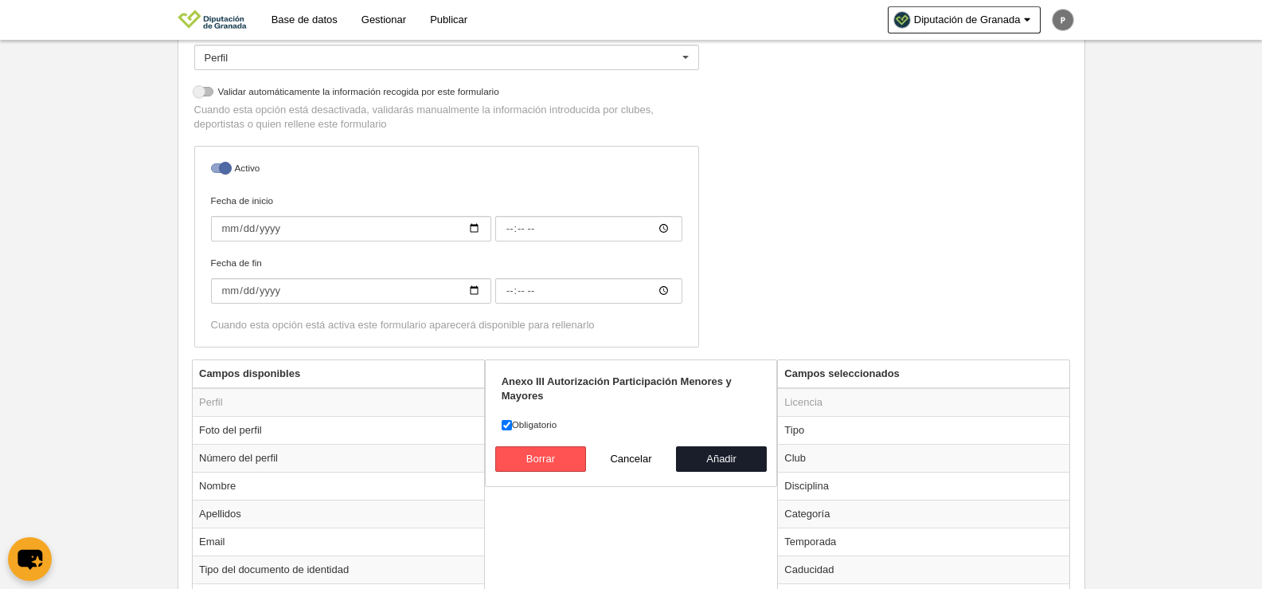
scroll to position [305, 0]
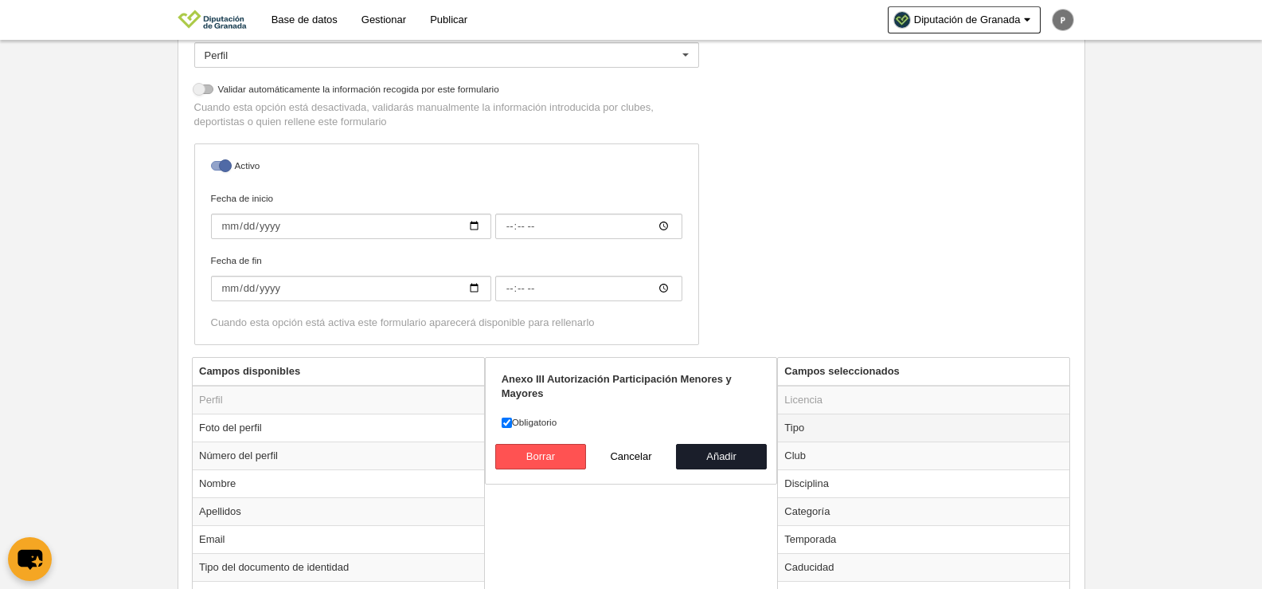
click at [845, 433] on td "Tipo" at bounding box center [923, 427] width 291 height 28
radio input "true"
select select "player"
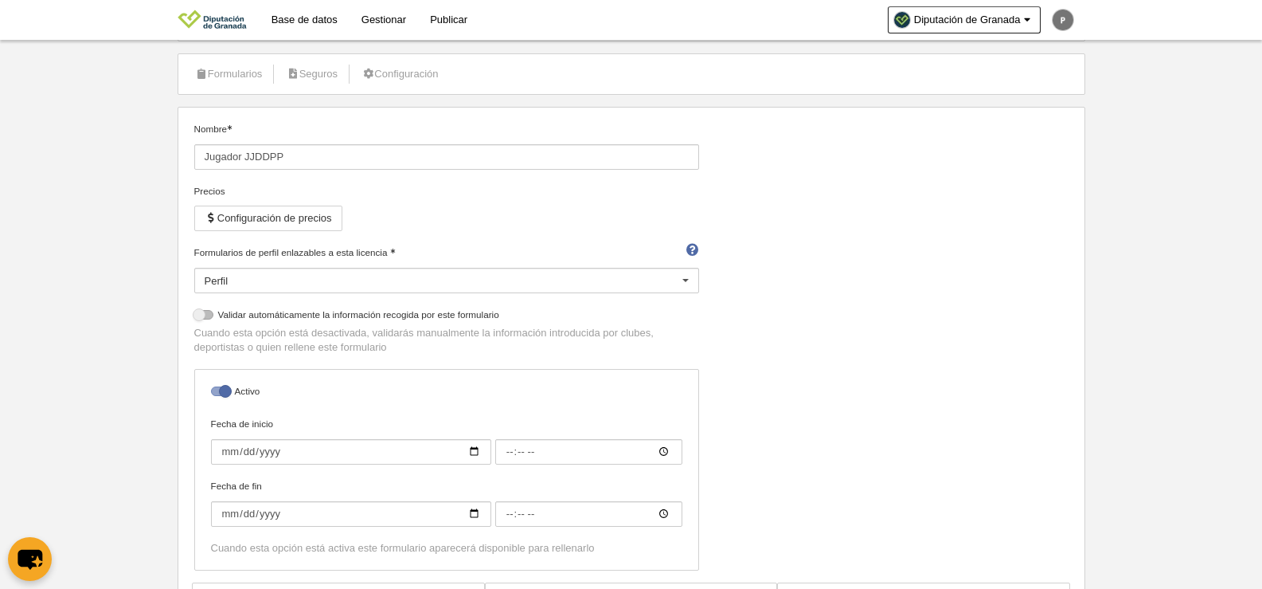
scroll to position [478, 0]
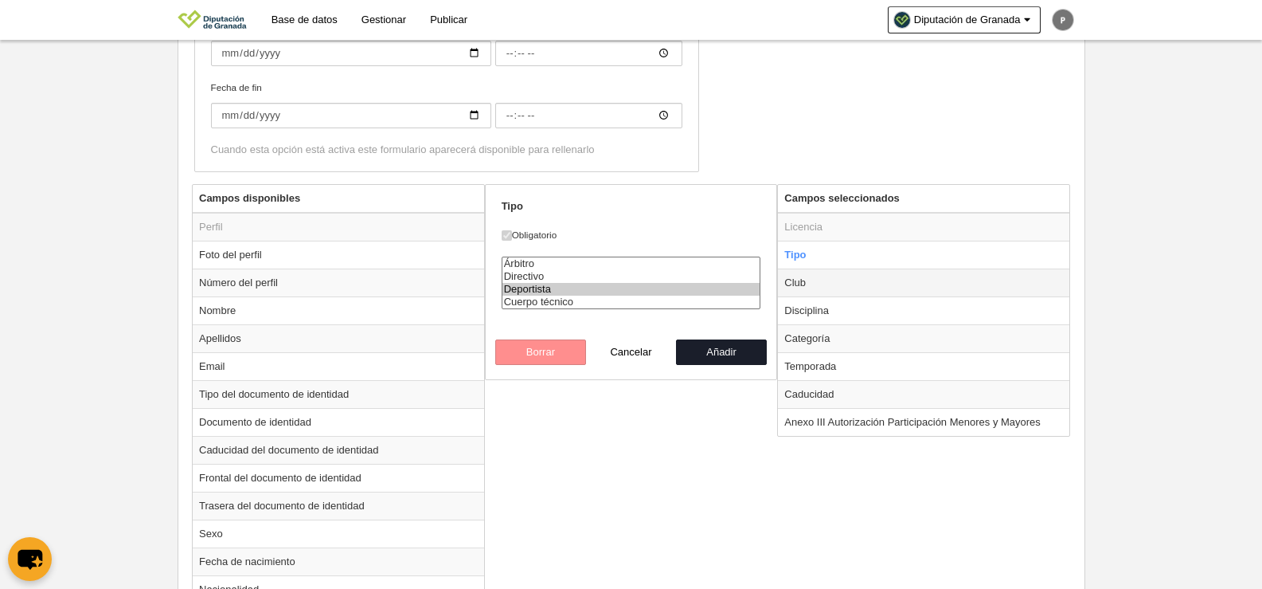
click at [902, 283] on td "Club" at bounding box center [923, 282] width 291 height 28
radio input "false"
radio input "true"
select select
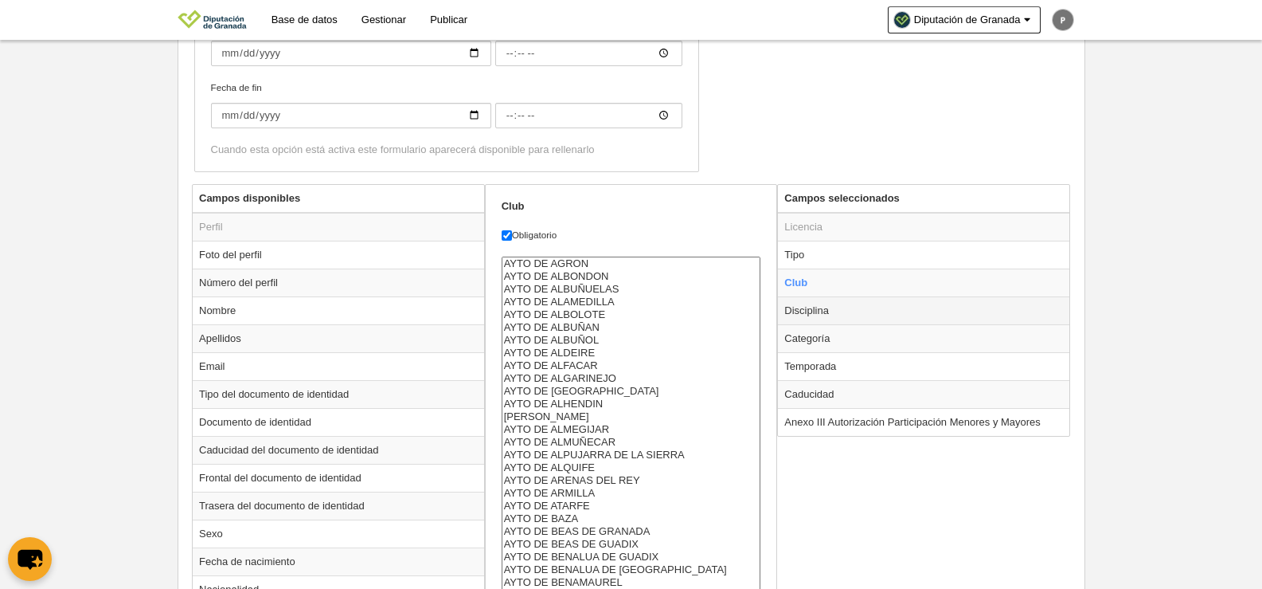
click at [898, 307] on td "Disciplina" at bounding box center [923, 310] width 291 height 28
radio input "false"
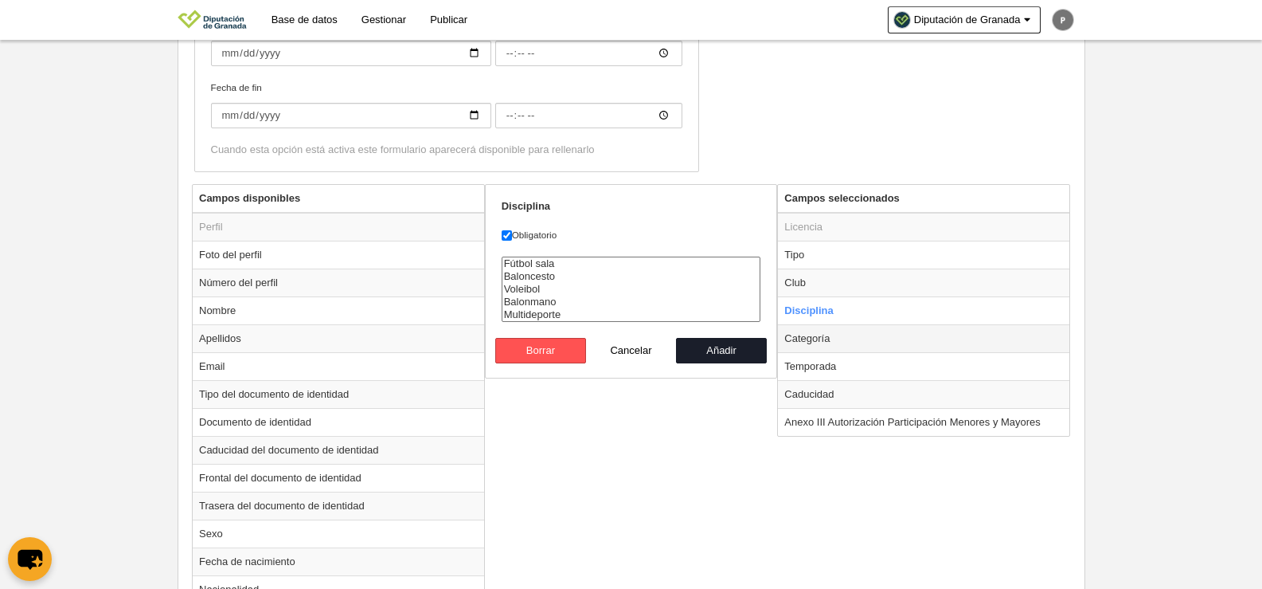
click at [867, 337] on td "Categoría" at bounding box center [923, 338] width 291 height 28
radio input "false"
radio input "true"
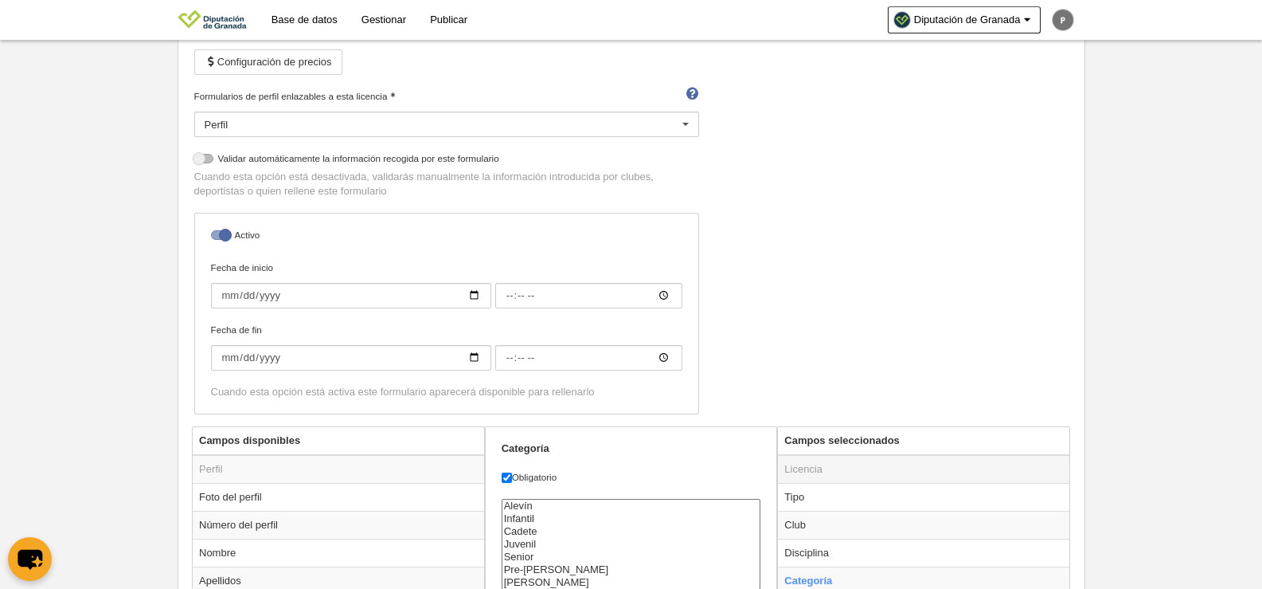
scroll to position [319, 0]
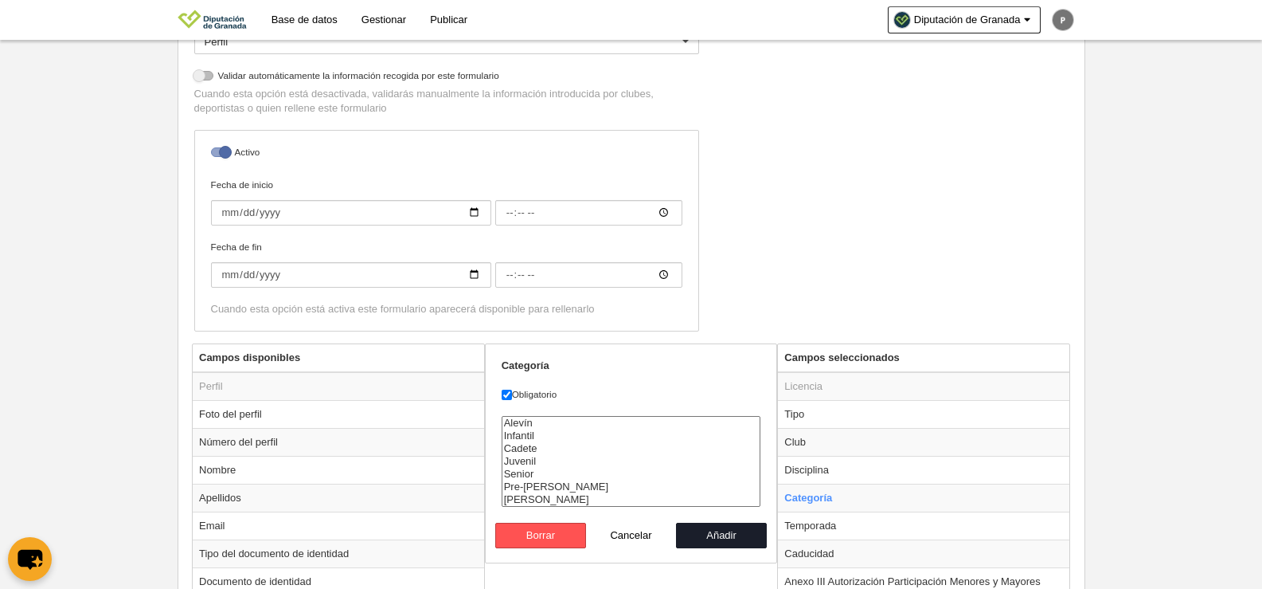
drag, startPoint x: 542, startPoint y: 421, endPoint x: 546, endPoint y: 468, distance: 47.2
click at [546, 468] on select "Alevín Infantil Cadete Juvenil Senior Pre-Benjamín Benjamín" at bounding box center [632, 461] width 260 height 91
select select "14799"
click at [548, 500] on option "[PERSON_NAME]" at bounding box center [632, 499] width 258 height 13
click at [747, 539] on button "Añadir" at bounding box center [721, 534] width 91 height 25
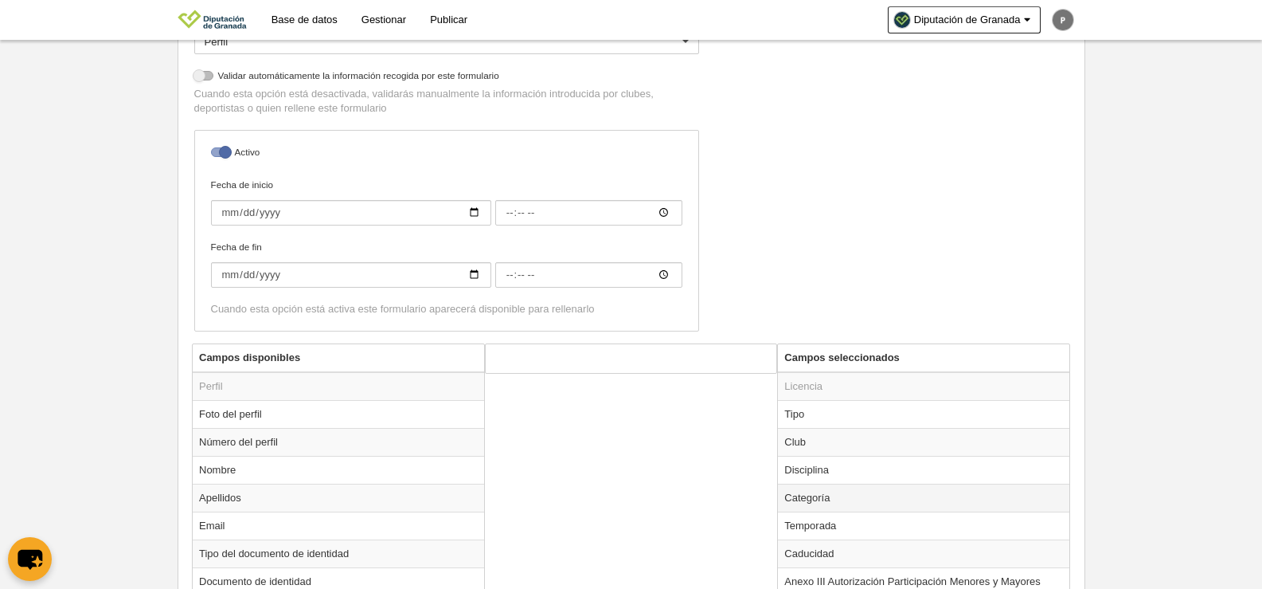
click at [890, 499] on td "Categoría" at bounding box center [923, 497] width 291 height 28
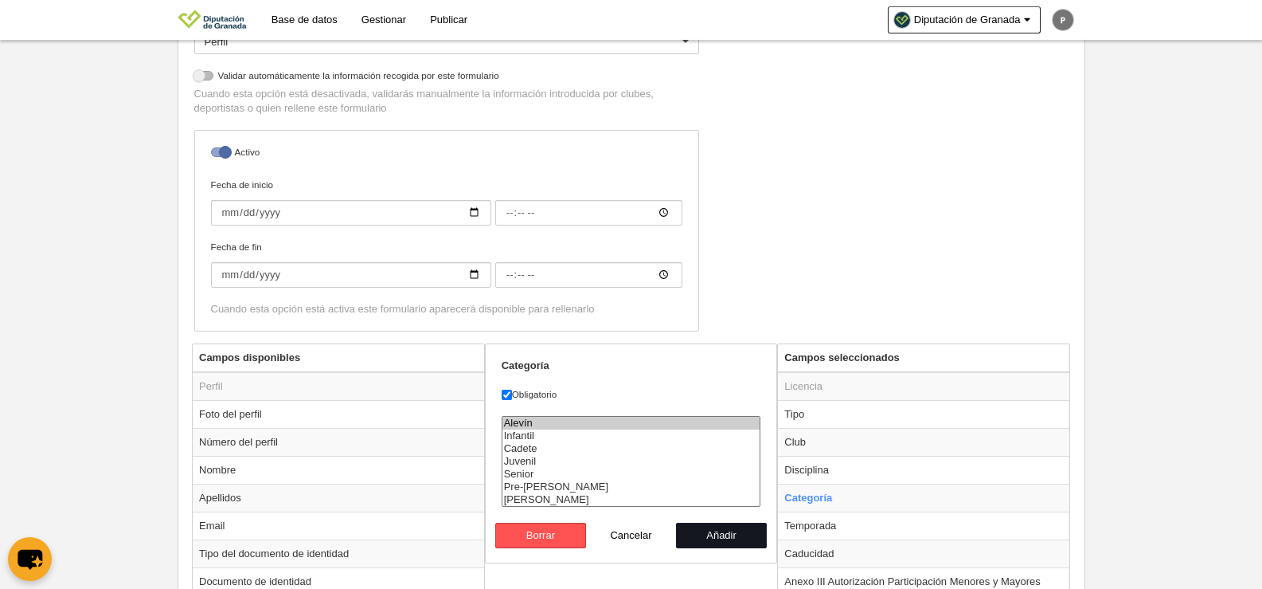
click at [725, 539] on button "Añadir" at bounding box center [721, 534] width 91 height 25
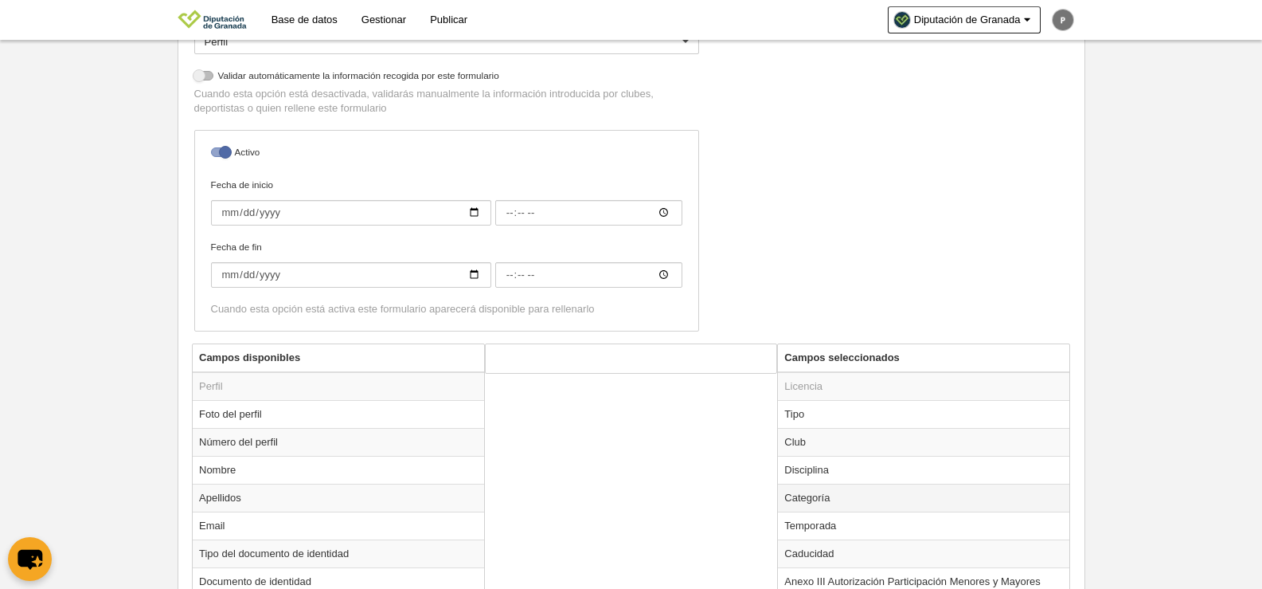
click at [862, 499] on td "Categoría" at bounding box center [923, 497] width 291 height 28
radio input "true"
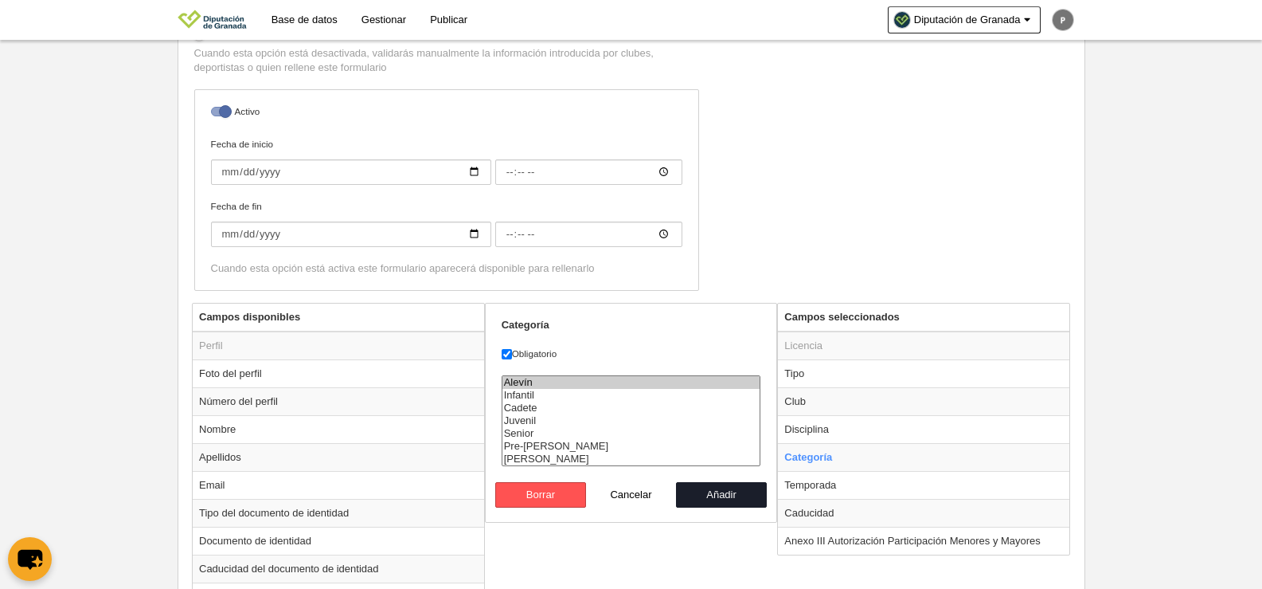
scroll to position [398, 0]
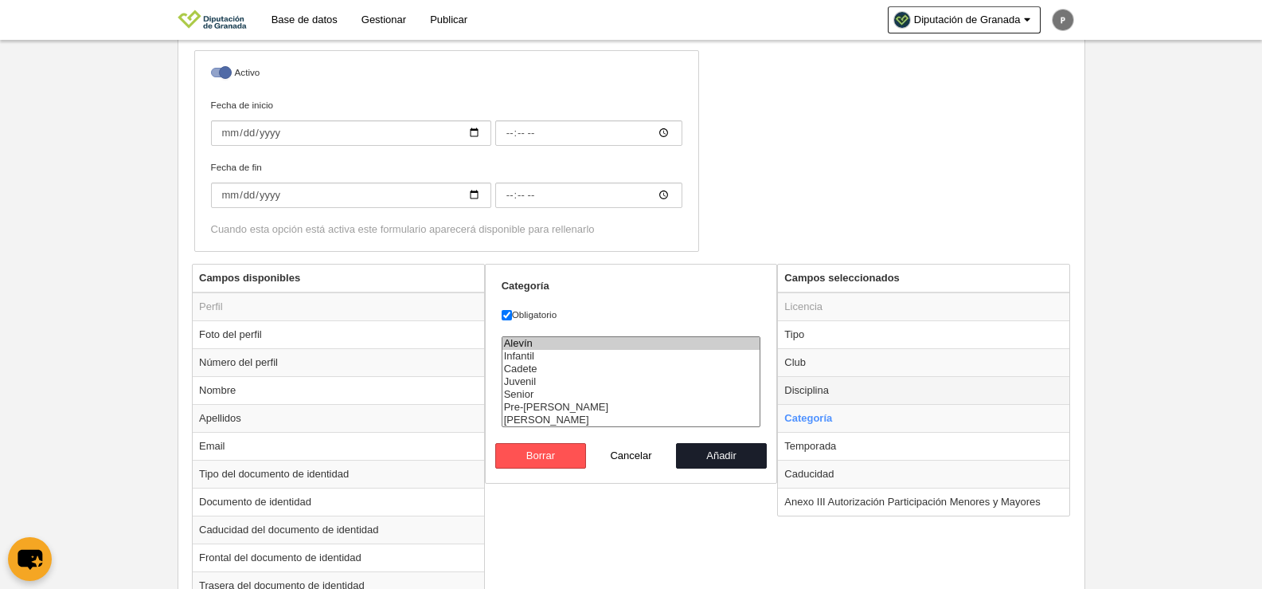
click at [841, 388] on td "Disciplina" at bounding box center [923, 390] width 291 height 28
radio input "true"
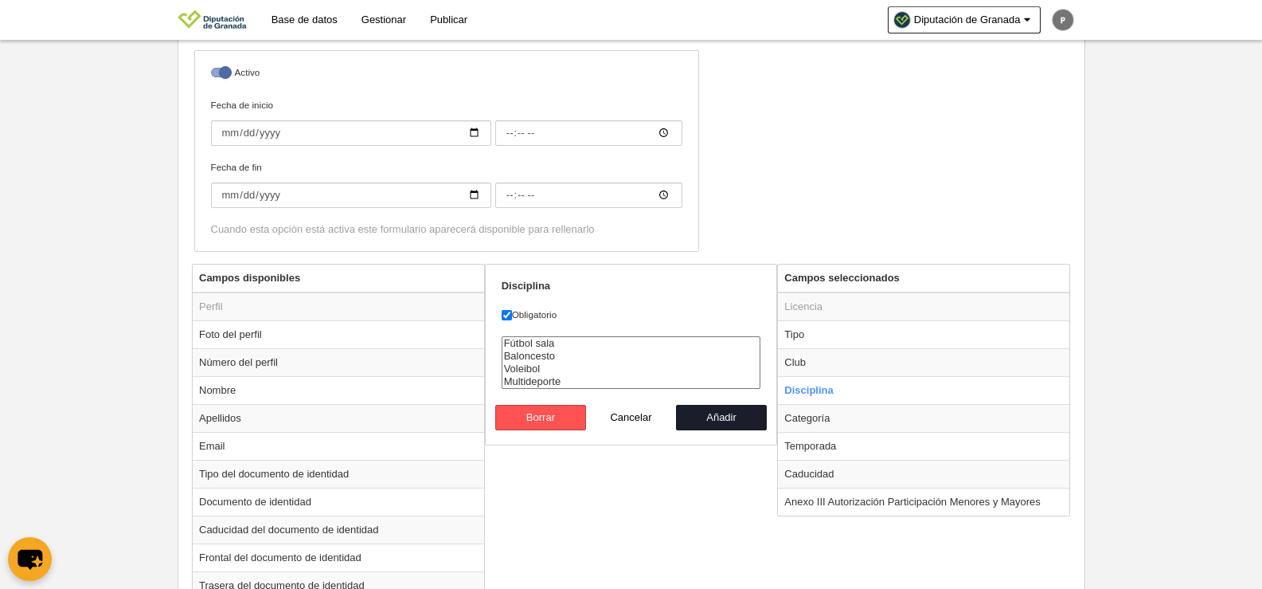
drag, startPoint x: 560, startPoint y: 342, endPoint x: 560, endPoint y: 365, distance: 23.1
select select "1"
click at [560, 365] on select "Fútbol sala Baloncesto Voleibol Multideporte" at bounding box center [632, 362] width 260 height 53
click at [728, 419] on button "Añadir" at bounding box center [721, 417] width 91 height 25
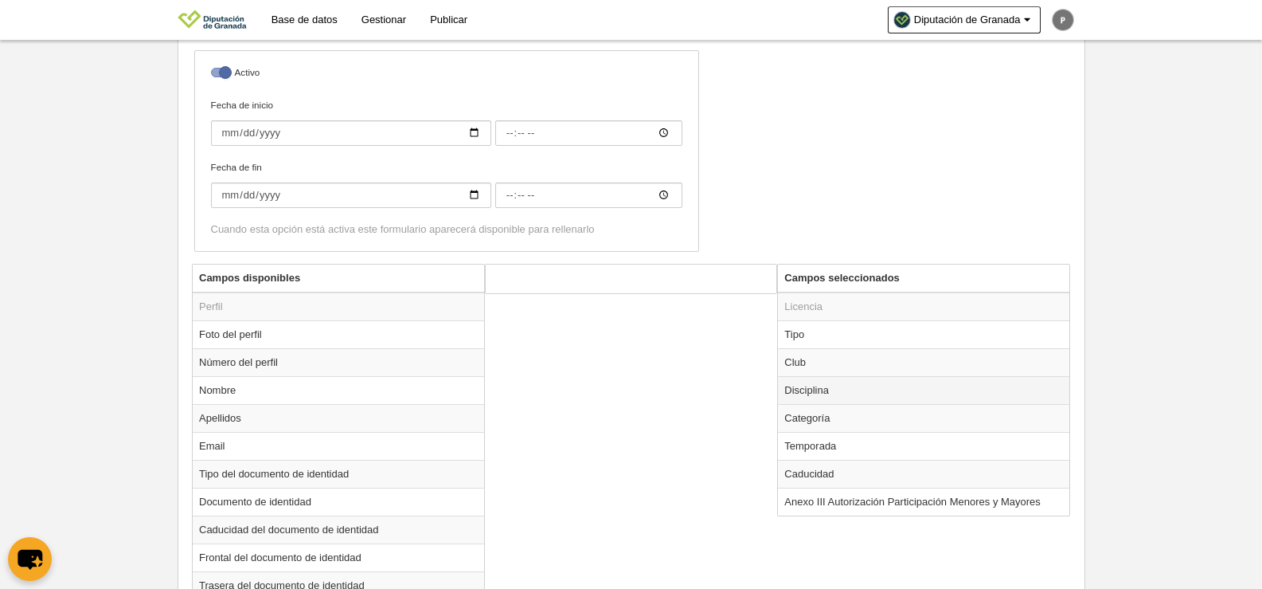
click at [860, 377] on td "Disciplina" at bounding box center [923, 390] width 291 height 28
radio input "true"
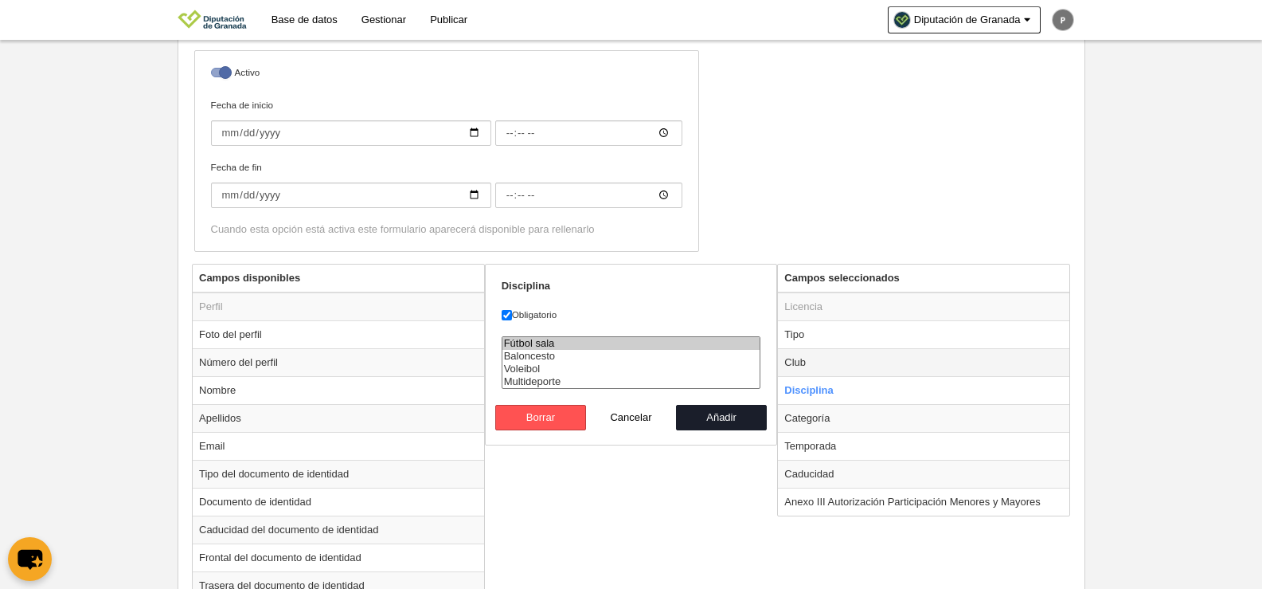
click at [823, 368] on td "Club" at bounding box center [923, 362] width 291 height 28
radio input "true"
select select
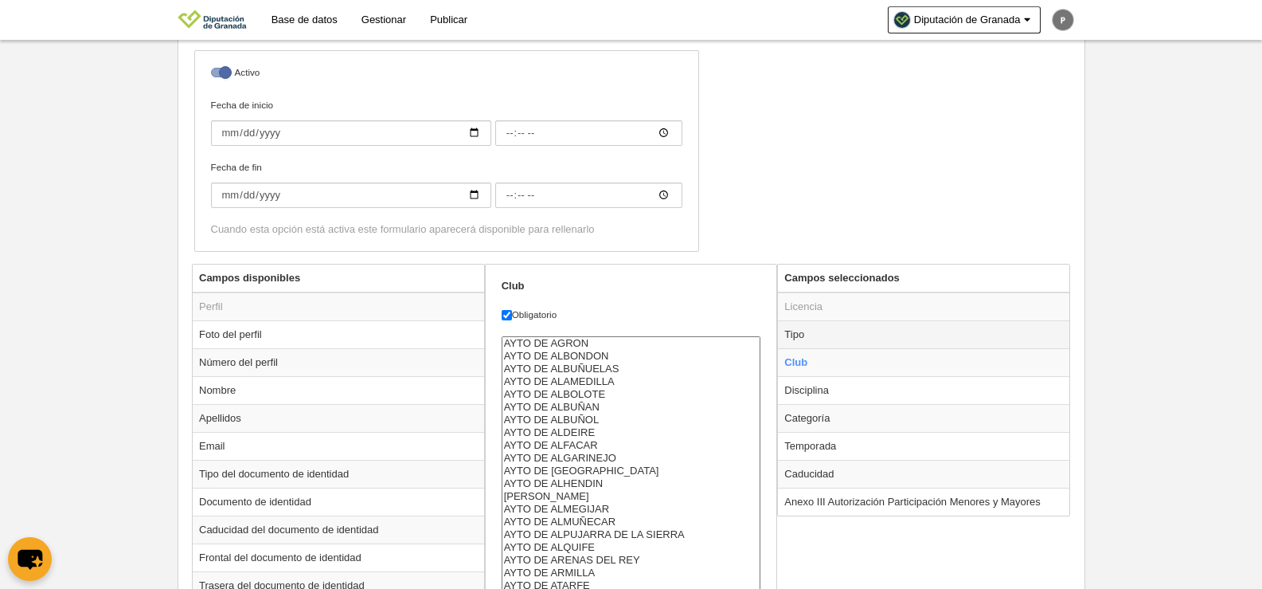
click at [823, 339] on td "Tipo" at bounding box center [923, 334] width 291 height 28
radio input "true"
select select "player"
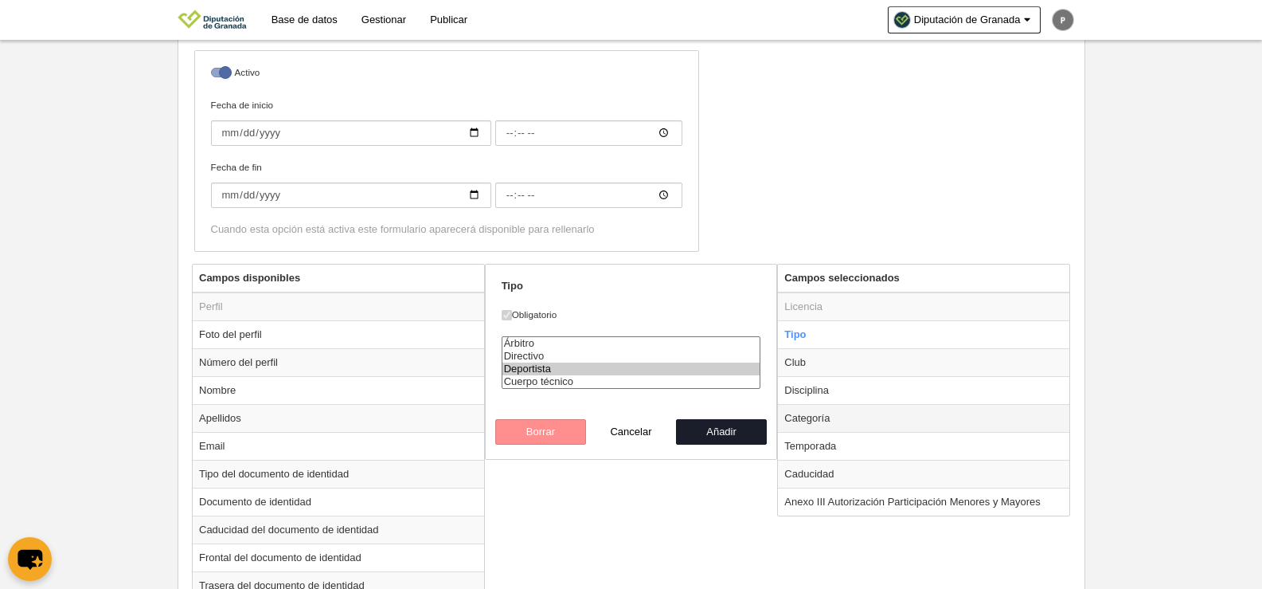
click at [841, 409] on td "Categoría" at bounding box center [923, 418] width 291 height 28
radio input "false"
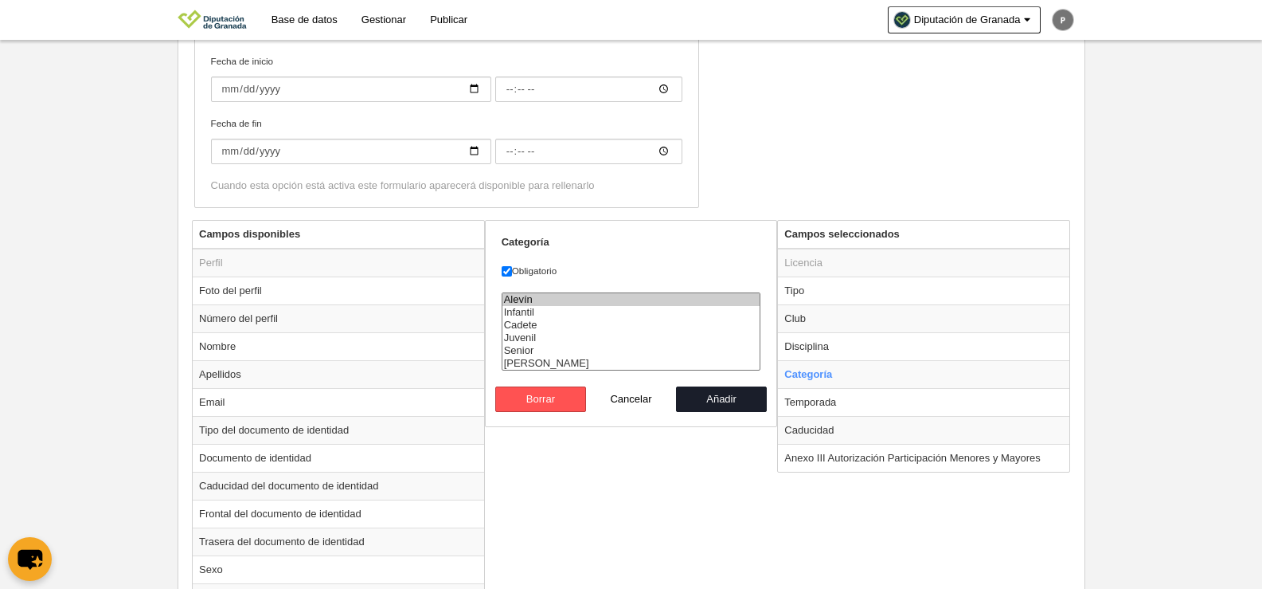
scroll to position [557, 0]
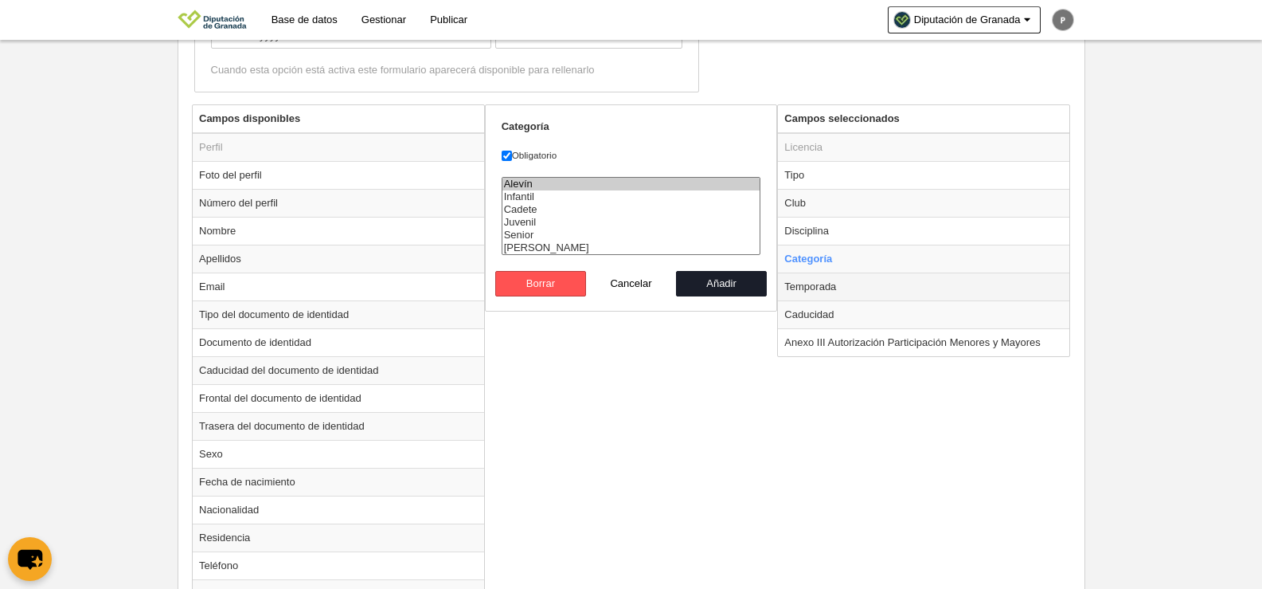
click at [841, 288] on td "Temporada" at bounding box center [923, 286] width 291 height 28
radio input "false"
radio input "true"
select select "8663"
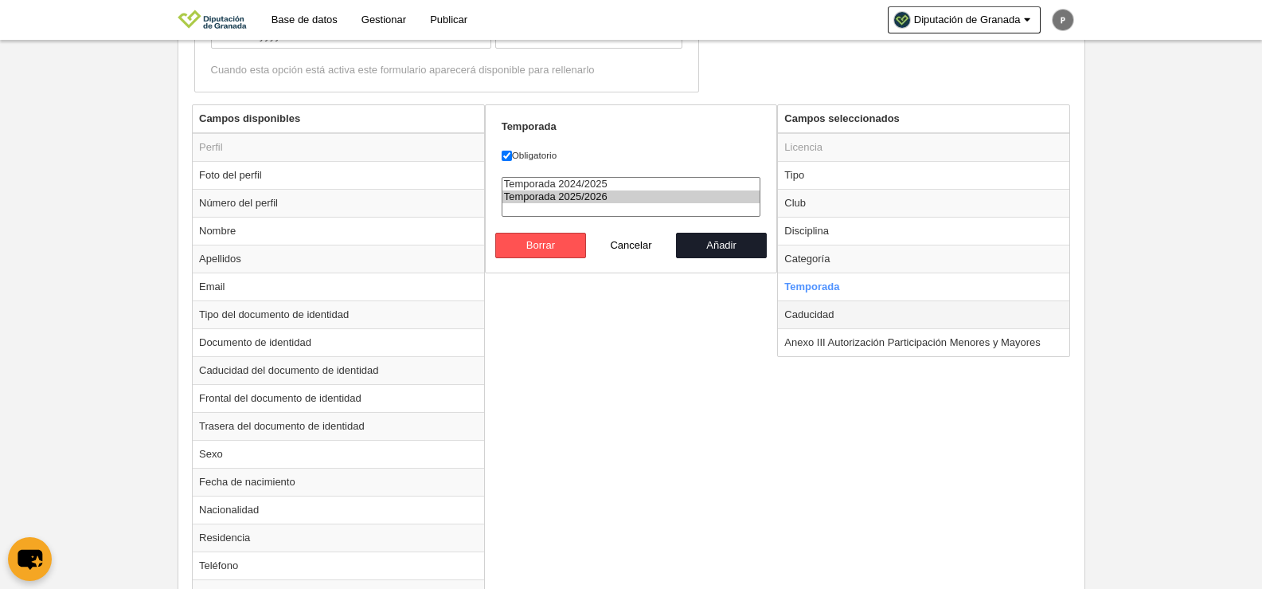
click at [853, 324] on td "Caducidad" at bounding box center [923, 314] width 291 height 28
radio input "false"
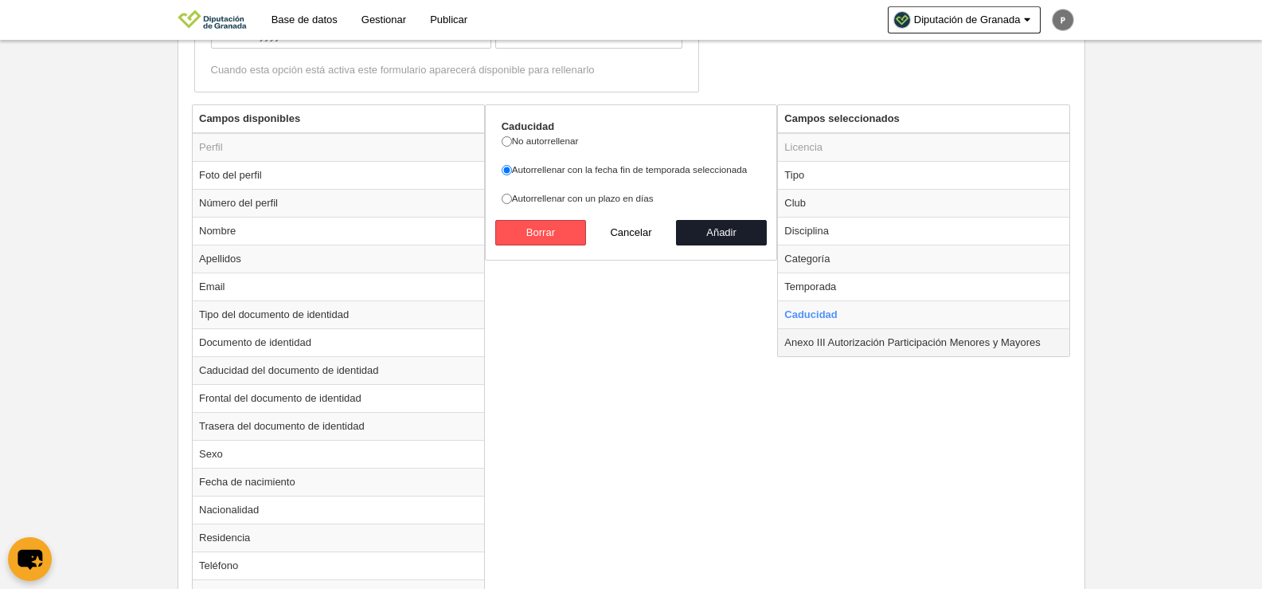
click at [955, 355] on td "Anexo III Autorización Participación Menores y Mayores" at bounding box center [923, 342] width 291 height 28
radio input "false"
radio input "true"
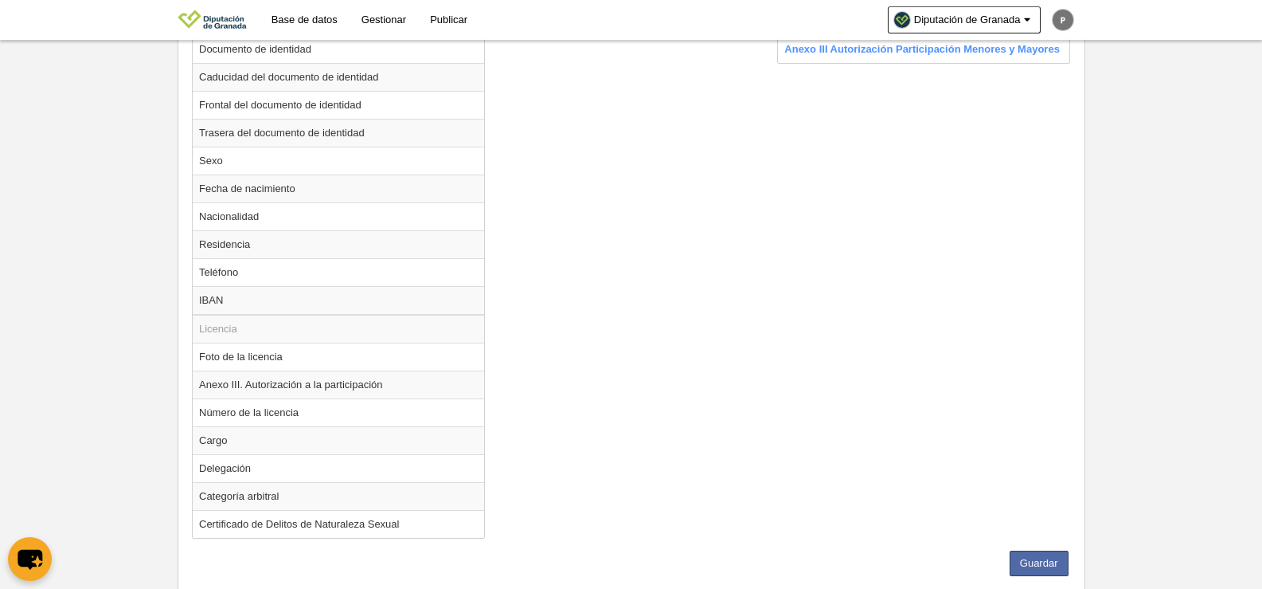
scroll to position [894, 0]
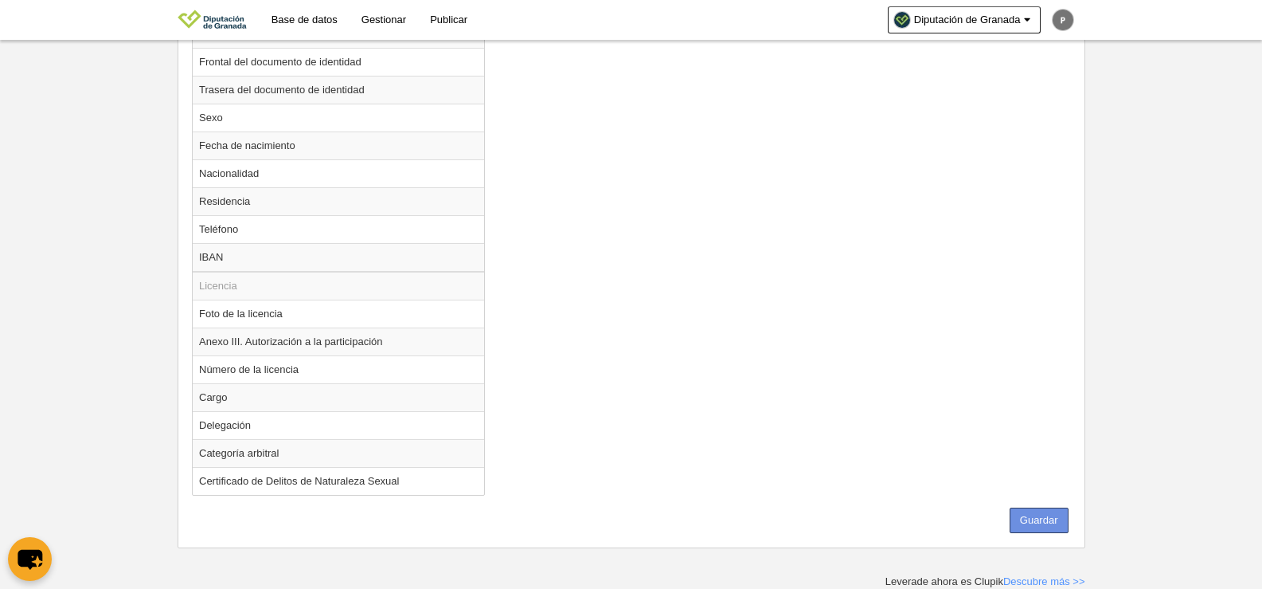
click at [1026, 512] on button "Guardar" at bounding box center [1039, 519] width 59 height 25
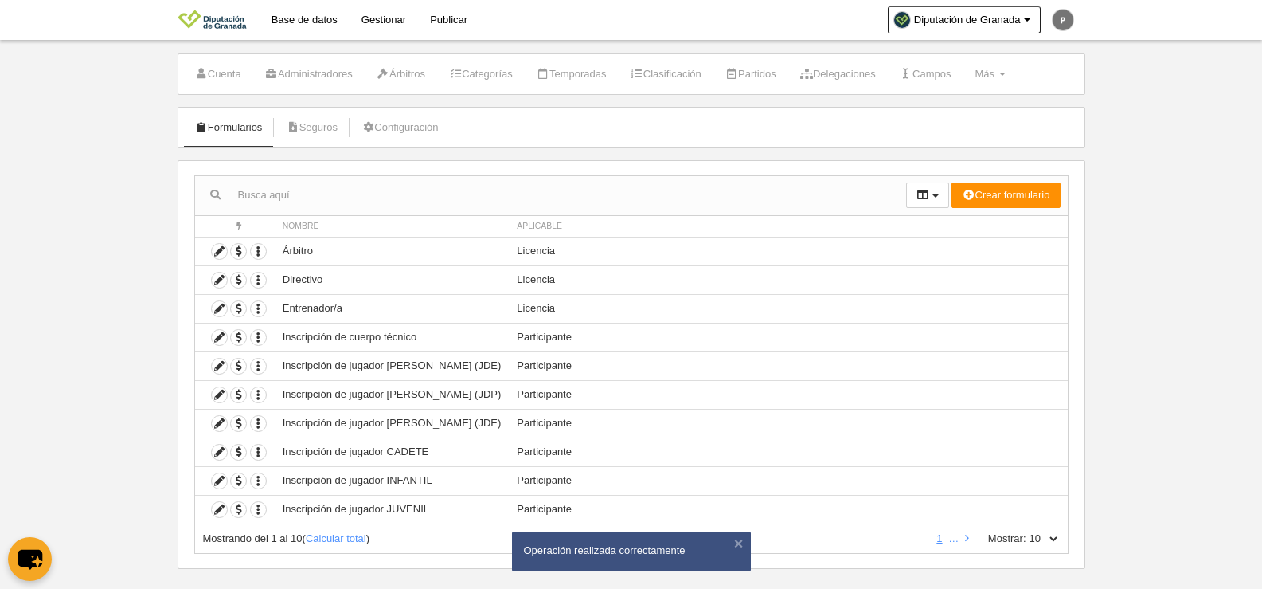
scroll to position [47, 0]
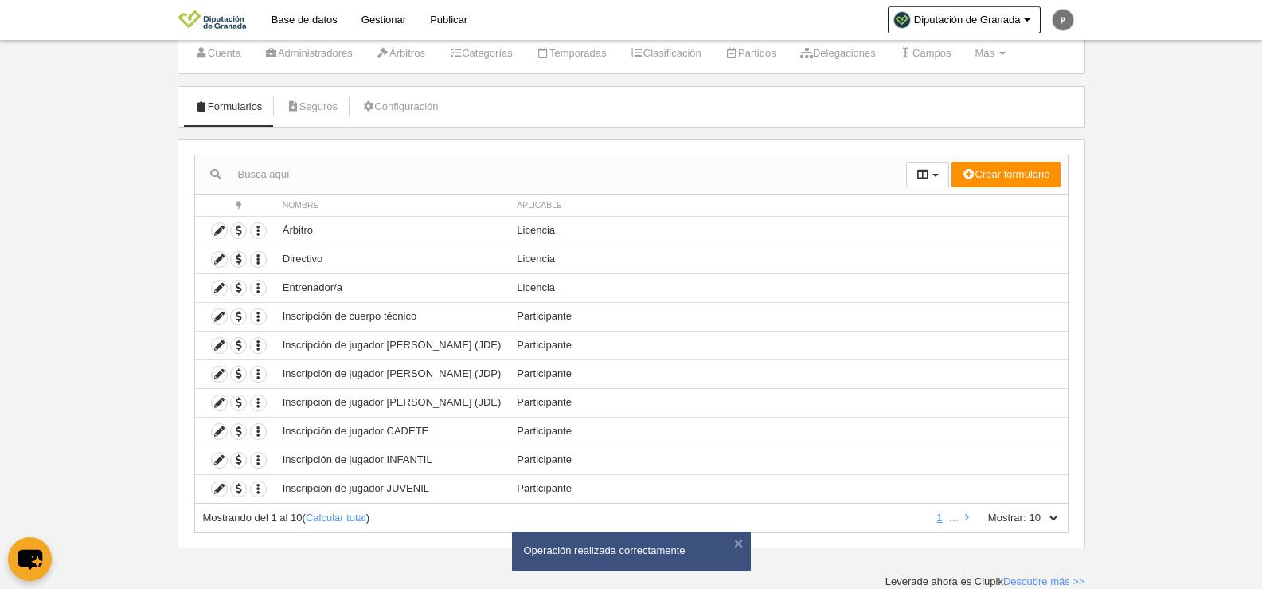
click at [1054, 514] on select "10 25 50 100 500" at bounding box center [1043, 517] width 33 height 14
select select "50"
click at [1027, 510] on select "10 25 50 100 500" at bounding box center [1043, 517] width 33 height 14
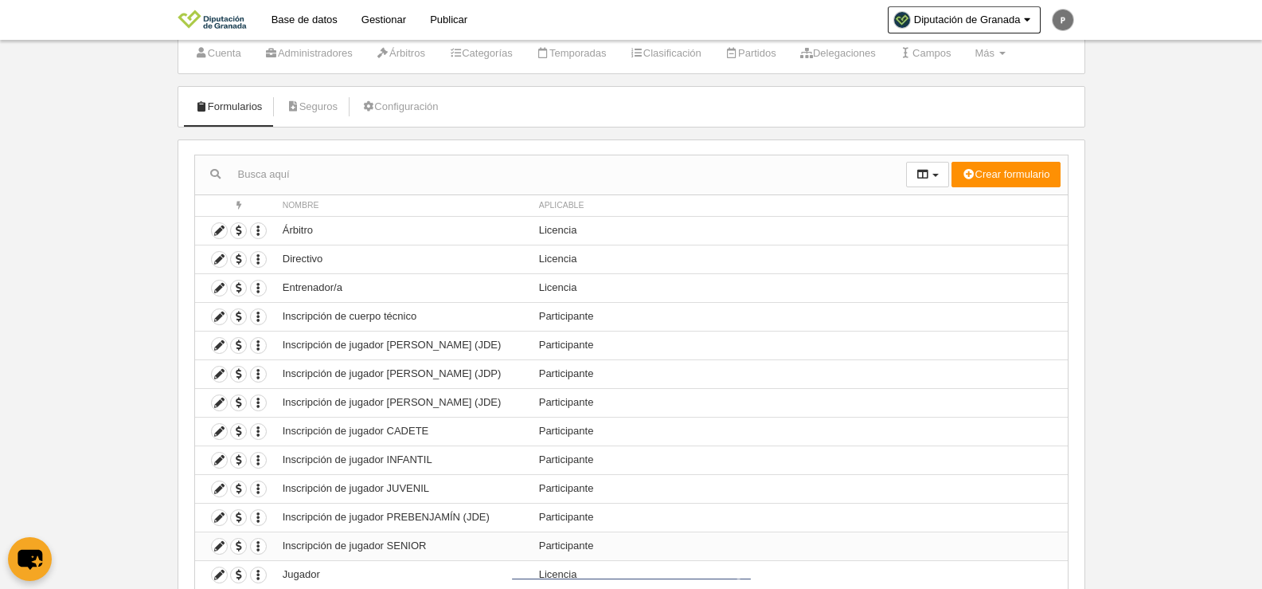
scroll to position [362, 0]
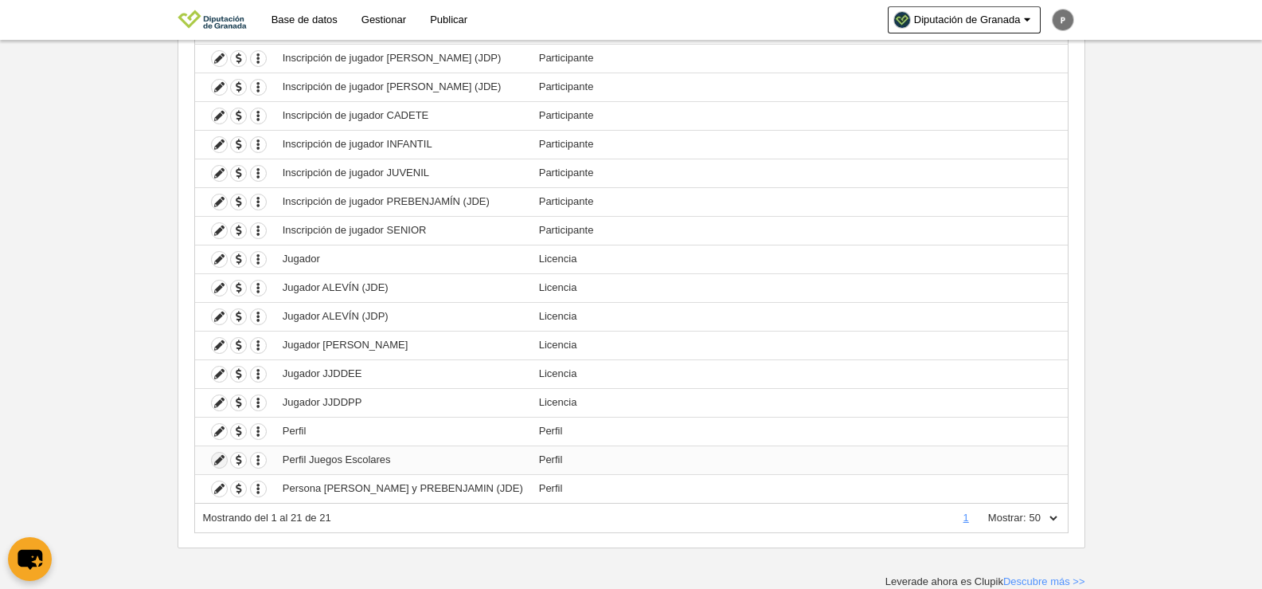
click at [220, 461] on icon at bounding box center [219, 459] width 15 height 15
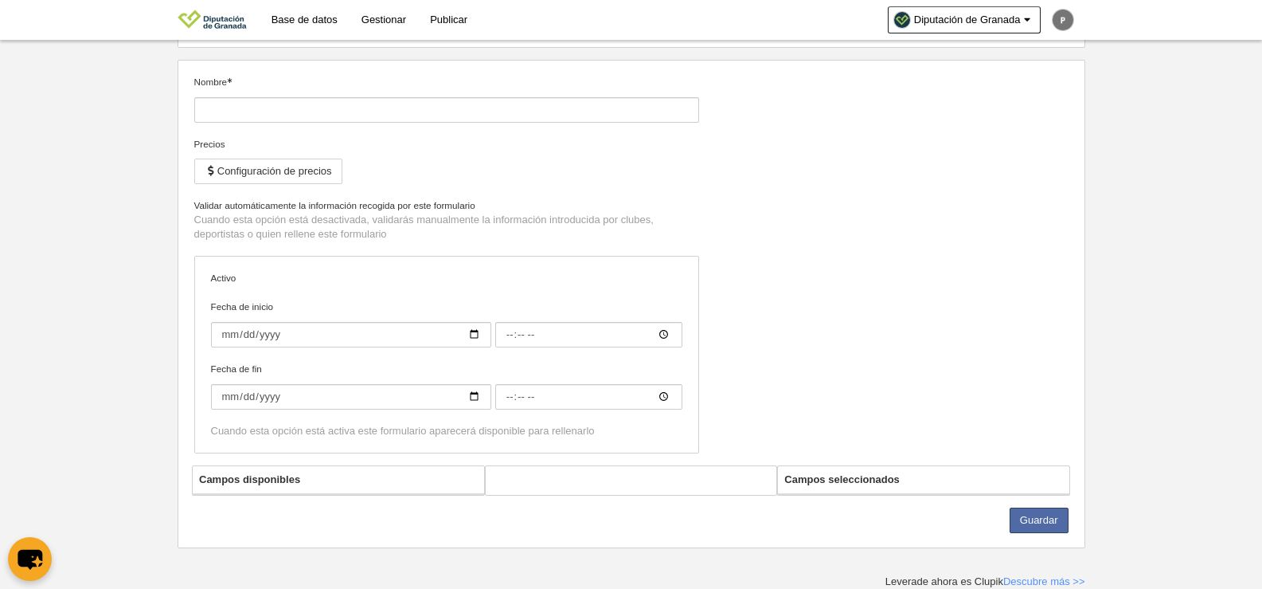
type input "Perfil Juegos Escolares"
checkbox input "true"
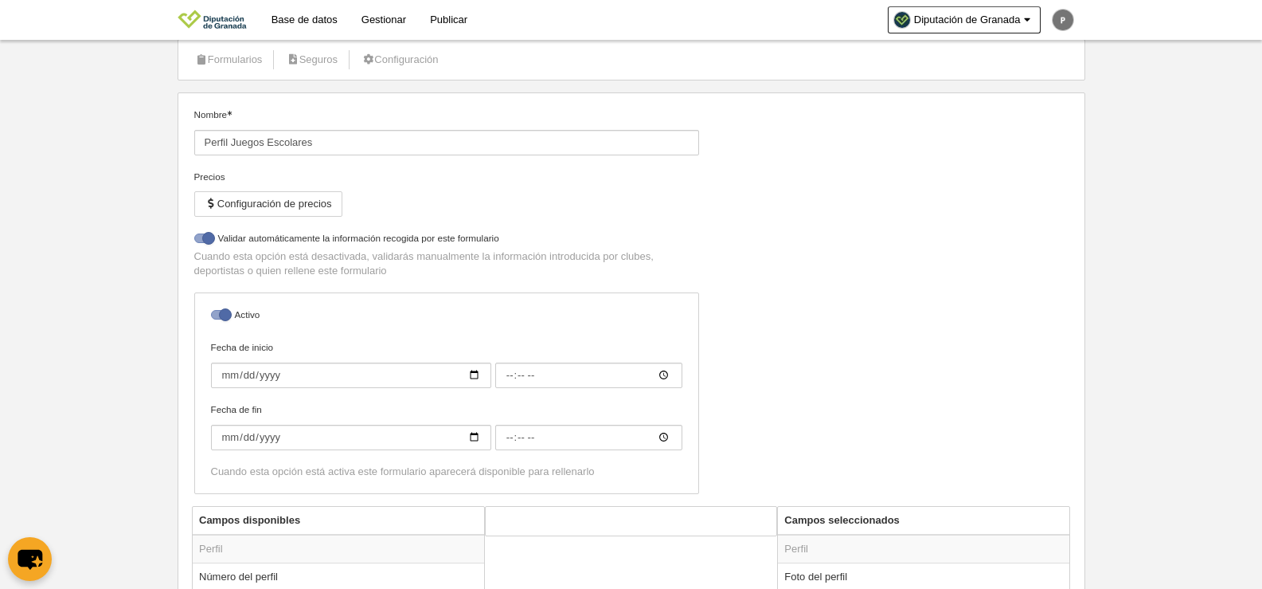
scroll to position [14, 0]
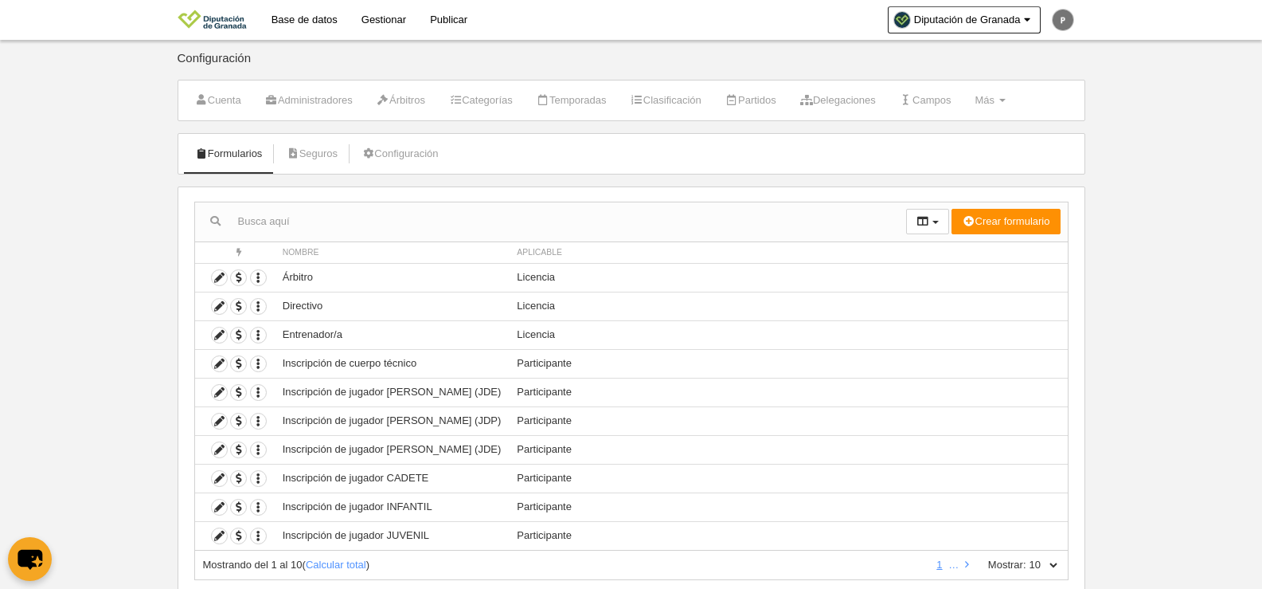
scroll to position [47, 0]
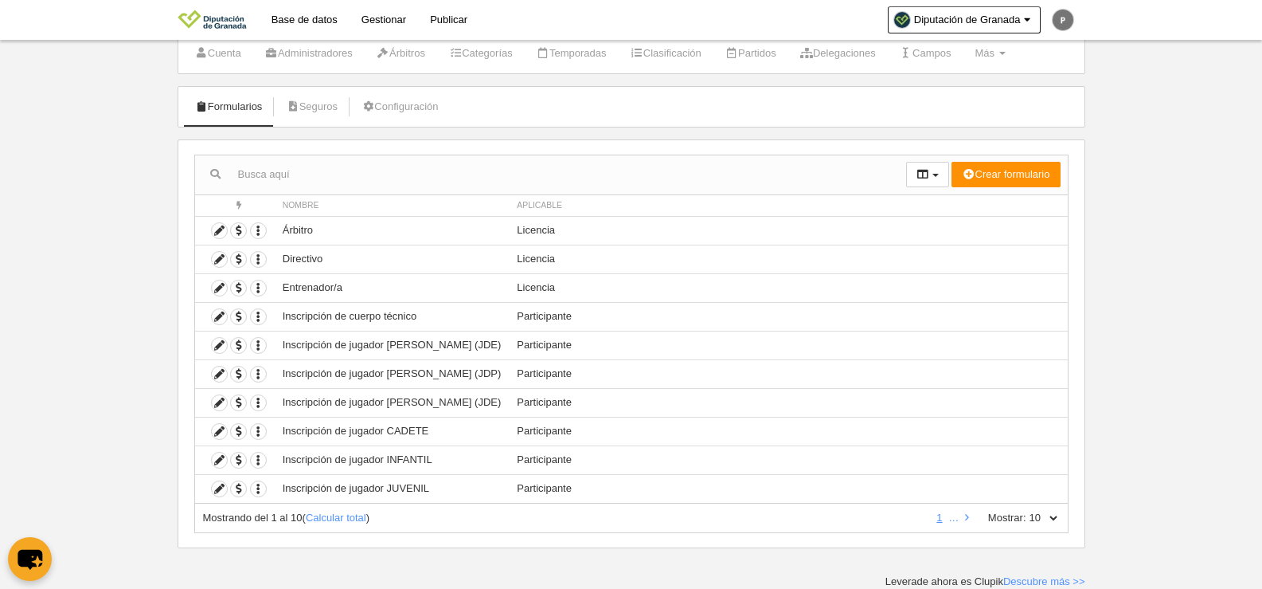
click at [1041, 510] on select "10 25 50 100 500" at bounding box center [1043, 517] width 33 height 14
select select "100"
click at [1027, 510] on select "10 25 50 100 500" at bounding box center [1043, 517] width 33 height 14
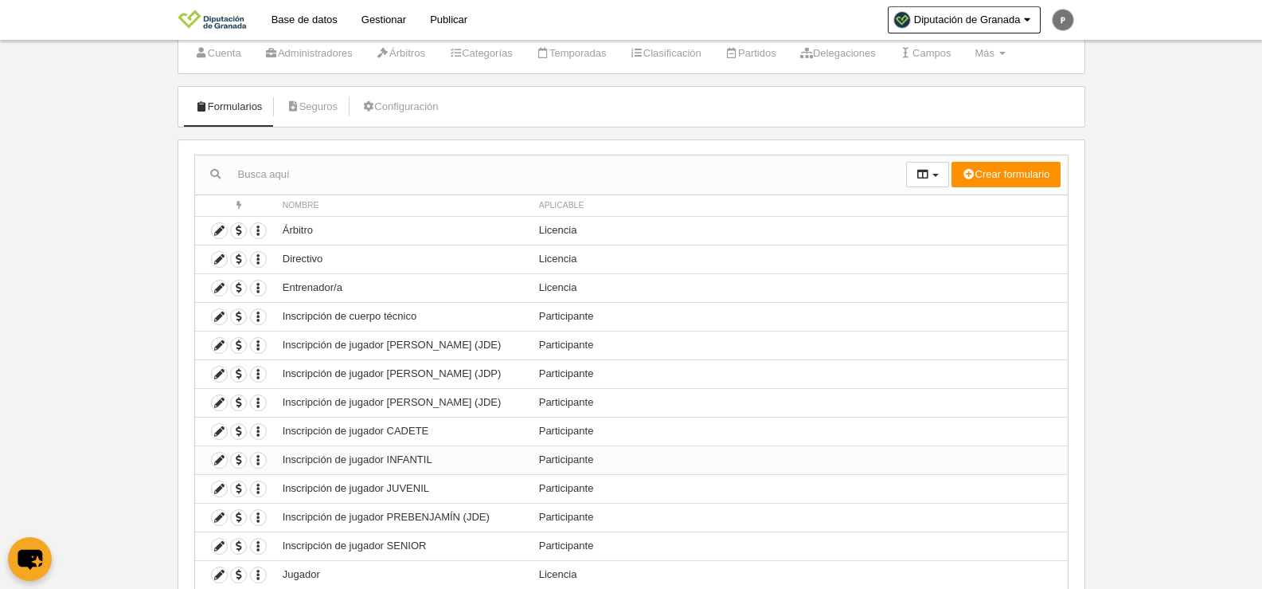
scroll to position [362, 0]
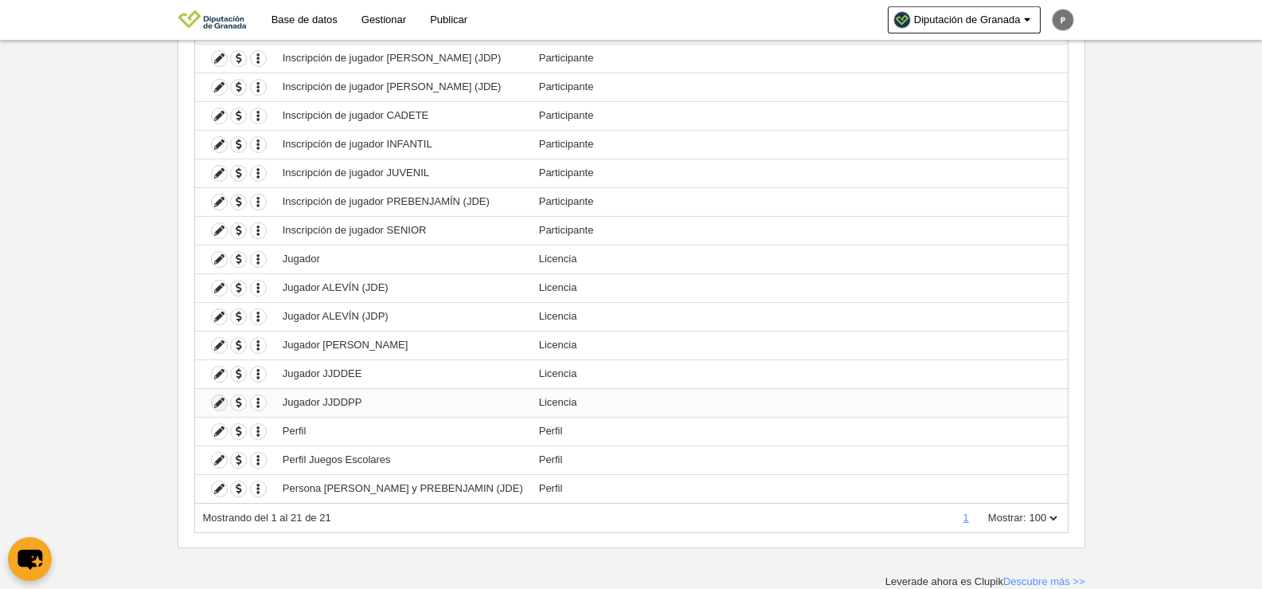
click at [221, 404] on icon at bounding box center [219, 402] width 15 height 15
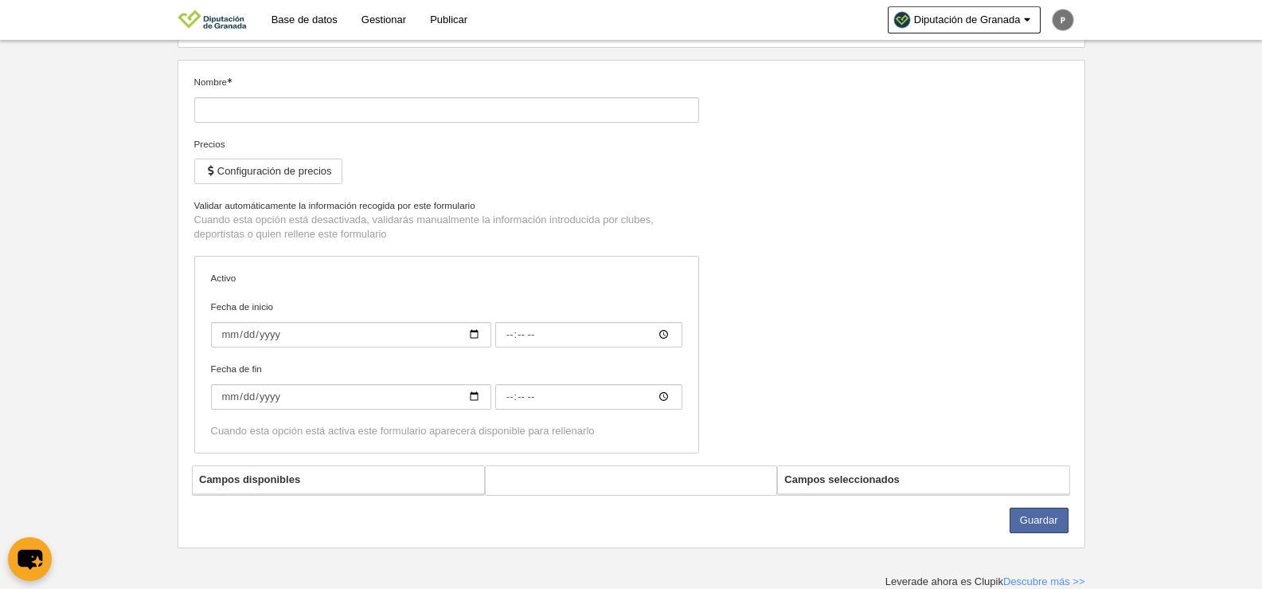
type input "Jugador JJDDPP"
checkbox input "true"
select select "selected"
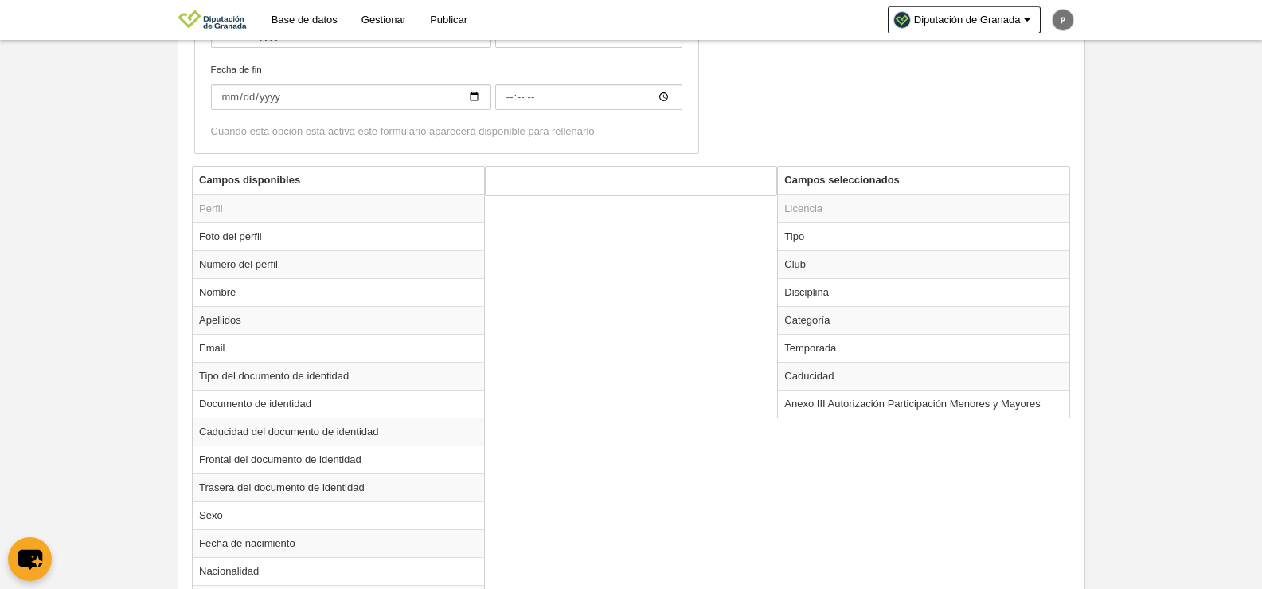
scroll to position [495, 0]
click at [830, 229] on td "Tipo" at bounding box center [923, 237] width 291 height 28
radio input "true"
select select "player"
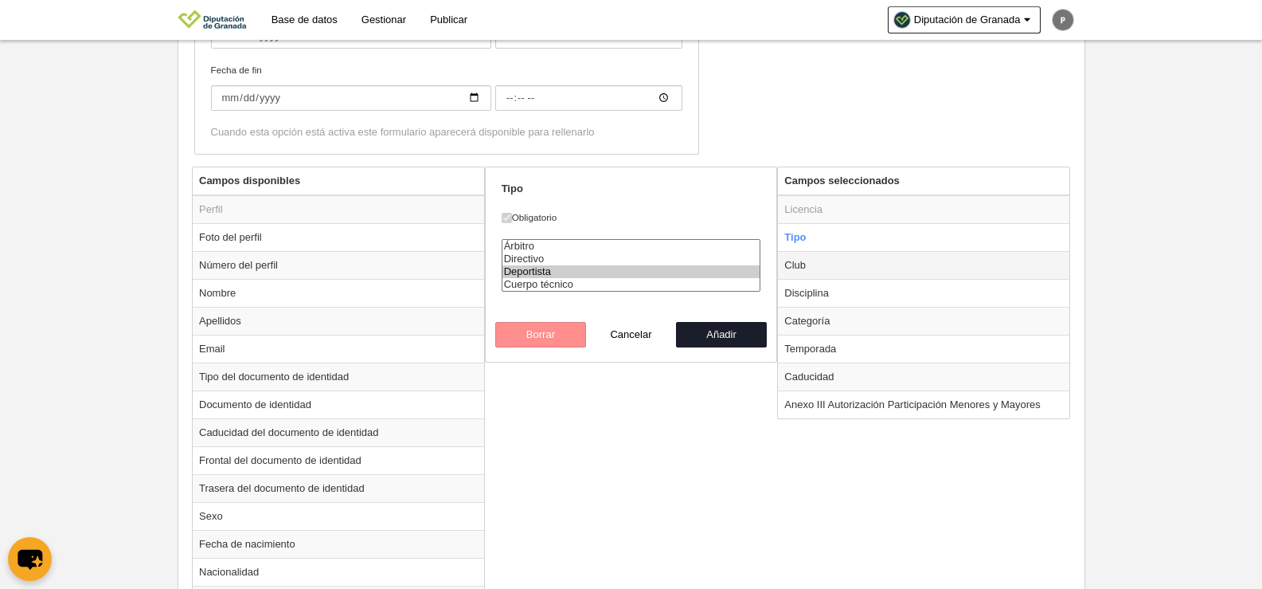
click at [827, 254] on td "Club" at bounding box center [923, 265] width 291 height 28
radio input "false"
radio input "true"
select select
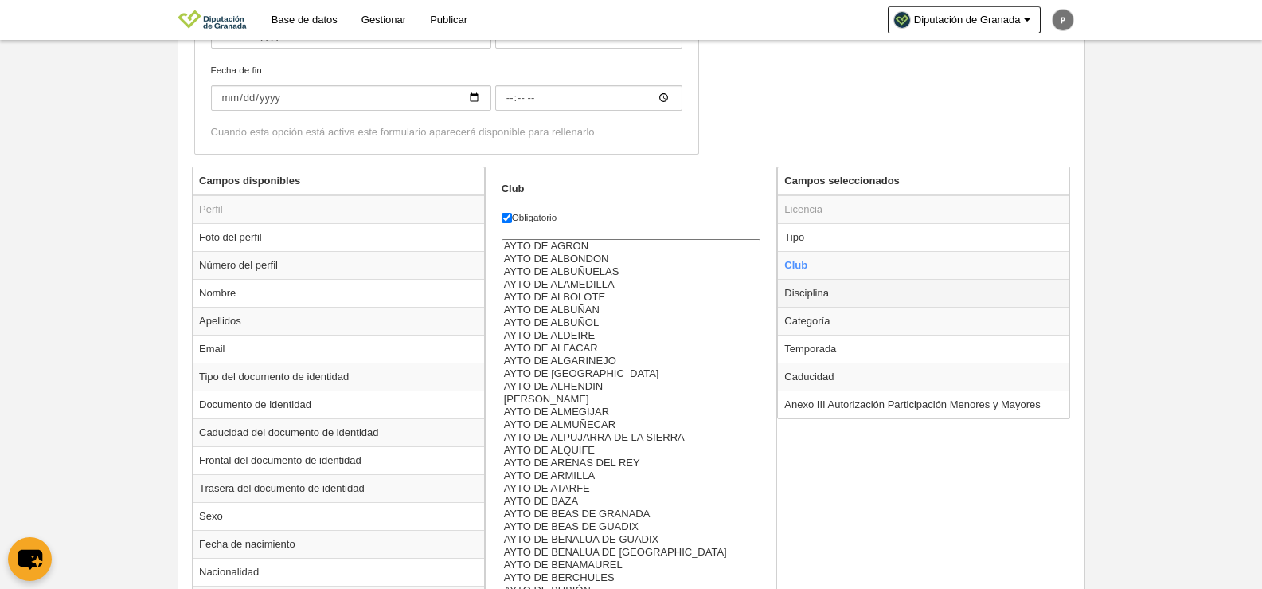
click at [825, 293] on td "Disciplina" at bounding box center [923, 293] width 291 height 28
radio input "false"
radio input "true"
select select "1"
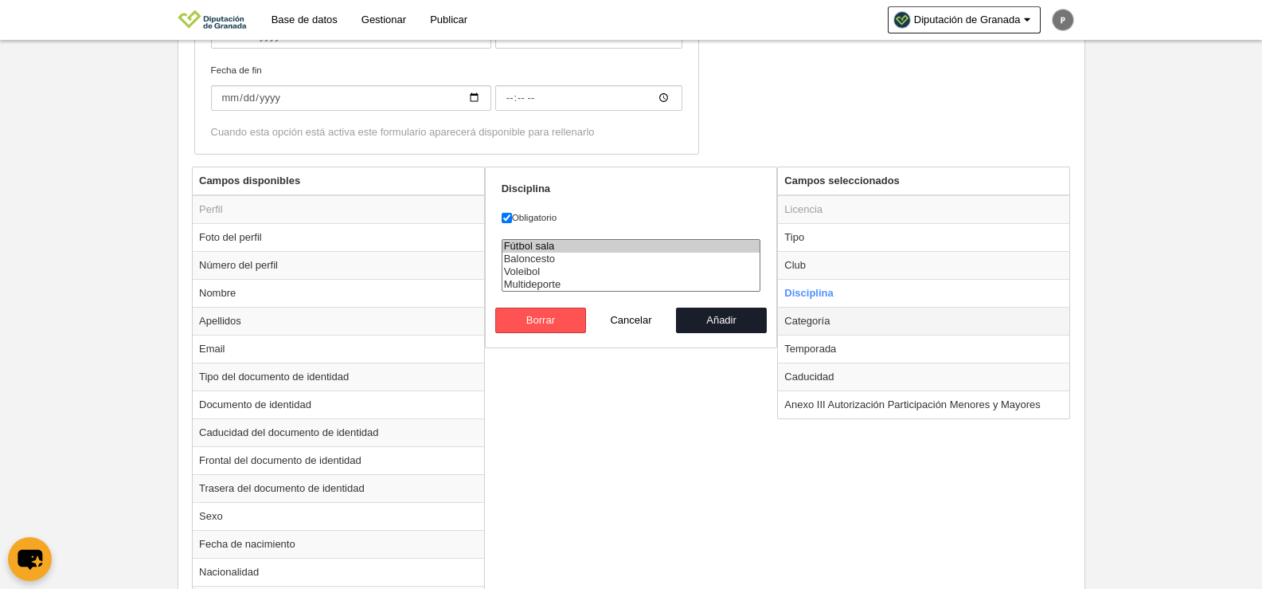
click at [830, 327] on td "Categoría" at bounding box center [923, 321] width 291 height 28
radio input "false"
radio input "true"
select select "14799"
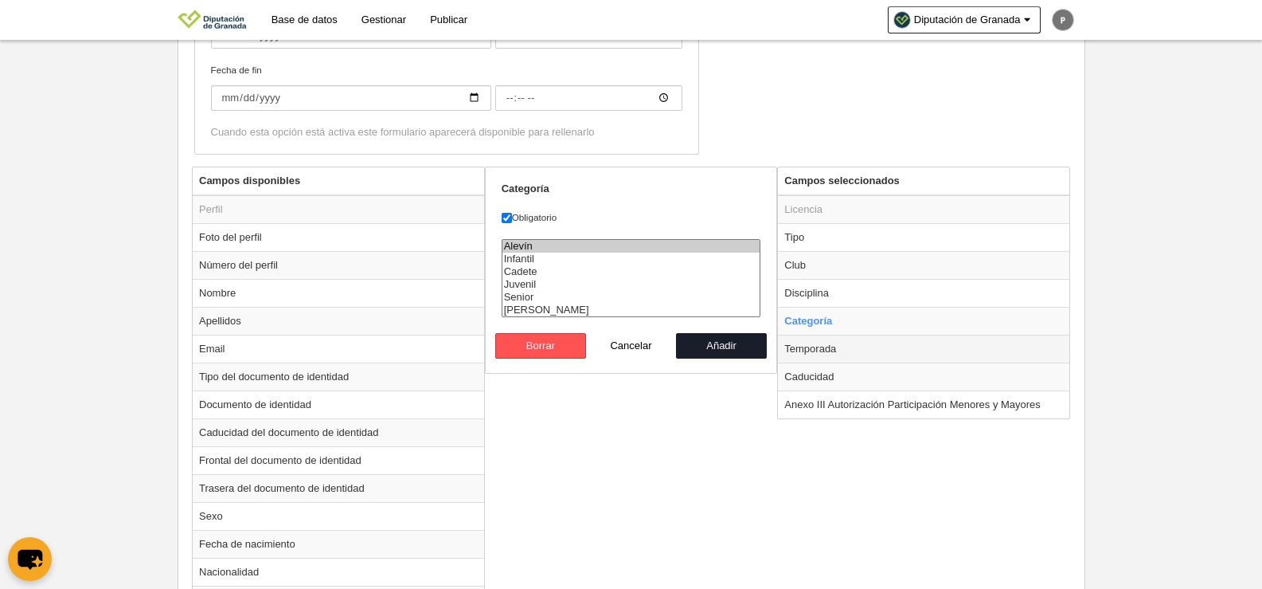
click at [853, 354] on td "Temporada" at bounding box center [923, 348] width 291 height 28
radio input "false"
radio input "true"
select select "8663"
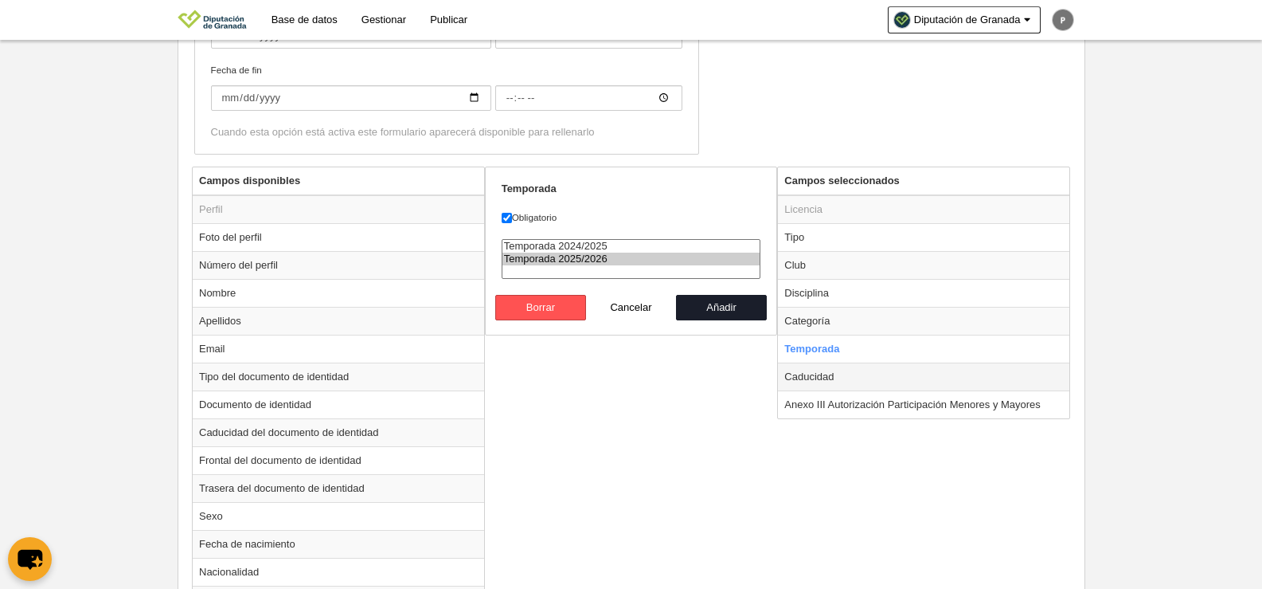
click at [850, 379] on td "Caducidad" at bounding box center [923, 376] width 291 height 28
radio input "false"
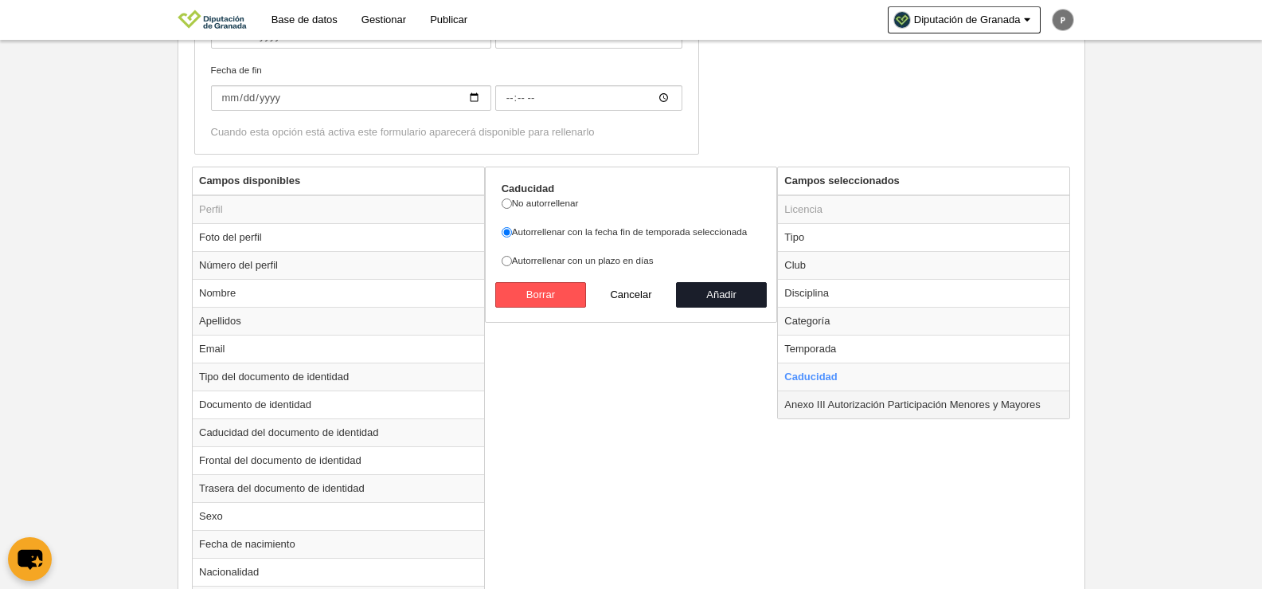
click at [847, 407] on td "Anexo III Autorización Participación Menores y Mayores" at bounding box center [923, 404] width 291 height 28
radio input "false"
radio input "true"
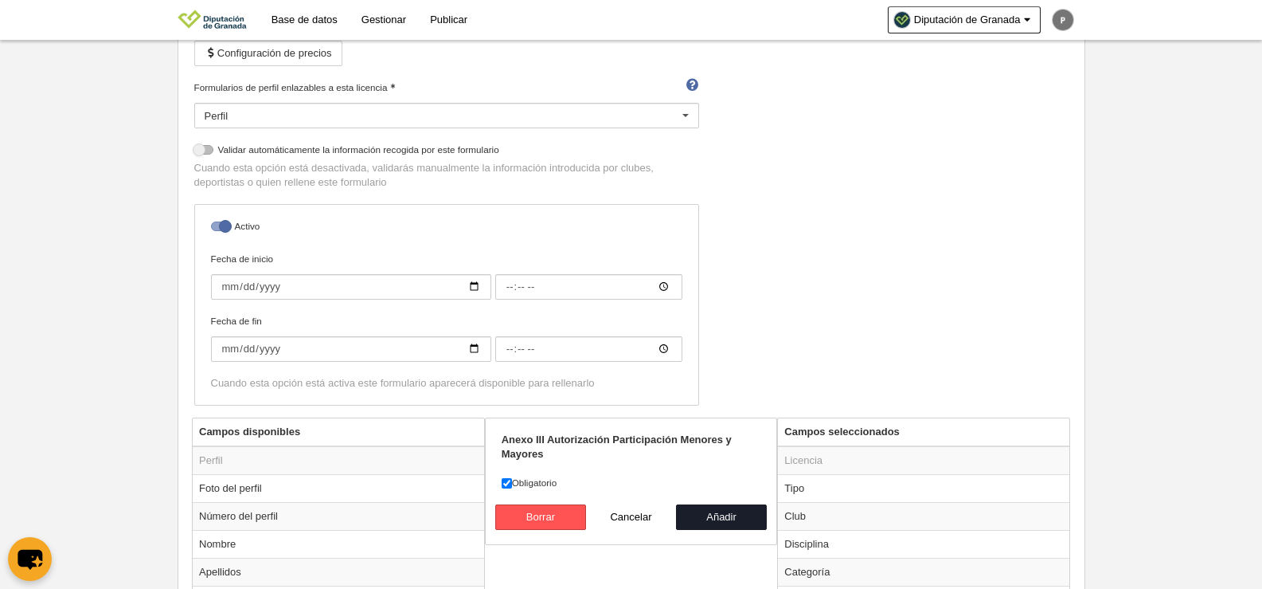
scroll to position [0, 0]
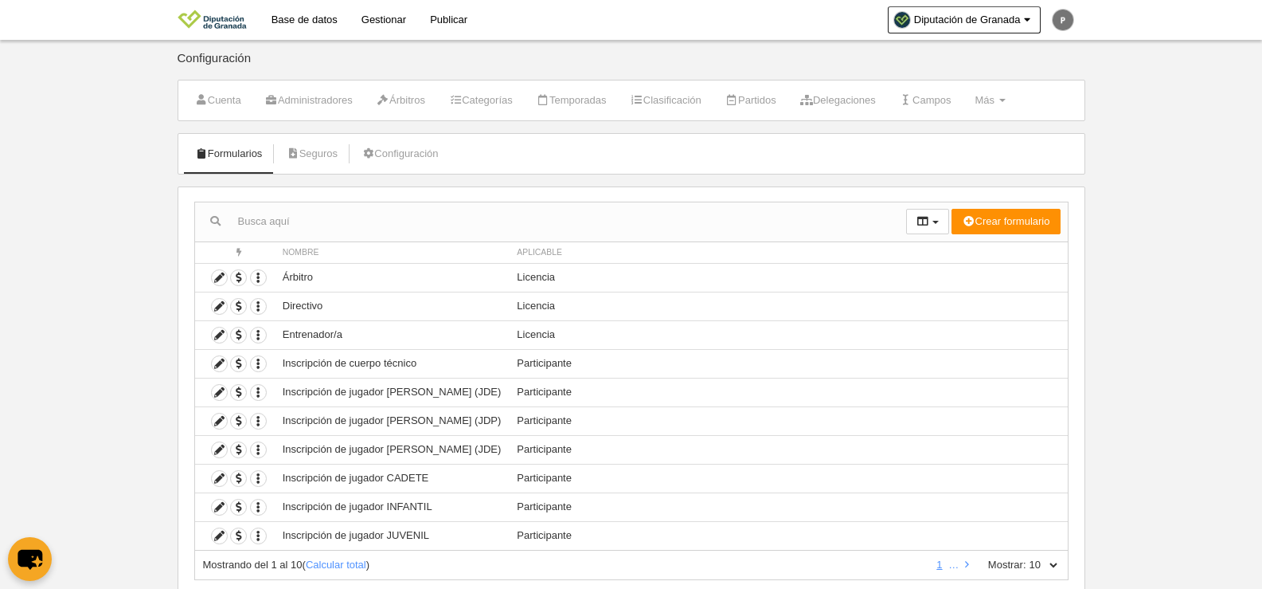
click at [1043, 574] on div "Mostrando del 1 al 10 ( Calcular total ) 1 … Mostrar: 10 25 50 100 500" at bounding box center [631, 564] width 874 height 29
click at [1042, 572] on div "Mostrando del 1 al 10 ( Calcular total ) 1 … Mostrar: 10 25 50 100 500" at bounding box center [631, 564] width 874 height 29
click at [1052, 565] on select "10 25 50 100 500" at bounding box center [1043, 564] width 33 height 14
select select "25"
click at [1027, 557] on select "10 25 50 100 500" at bounding box center [1043, 564] width 33 height 14
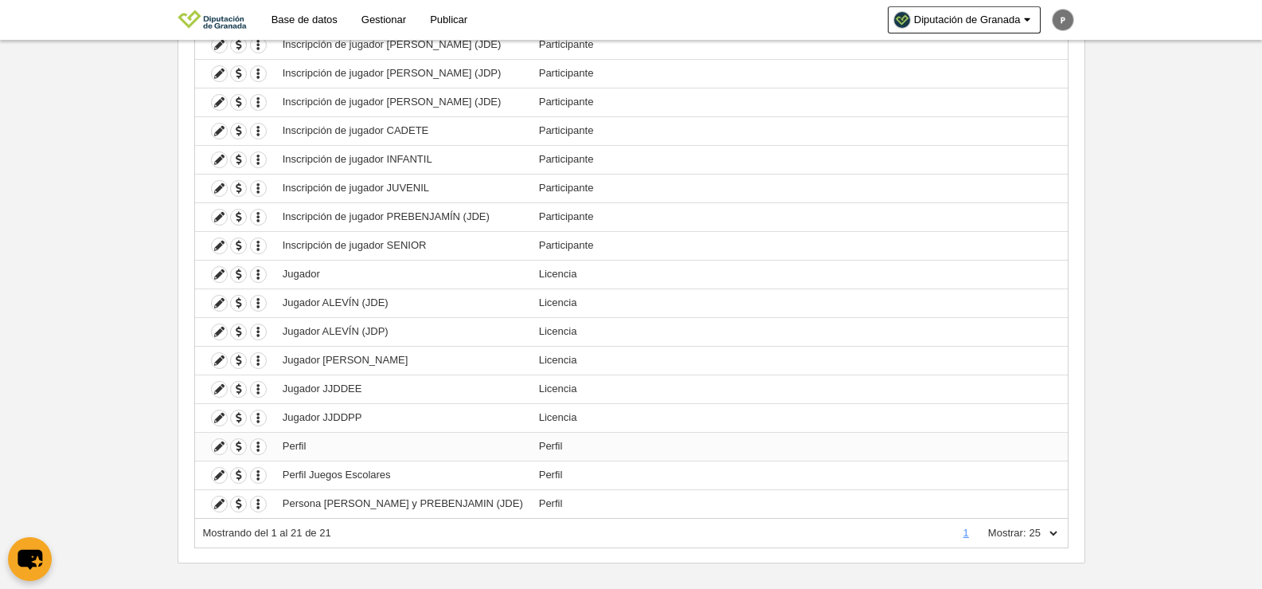
scroll to position [362, 0]
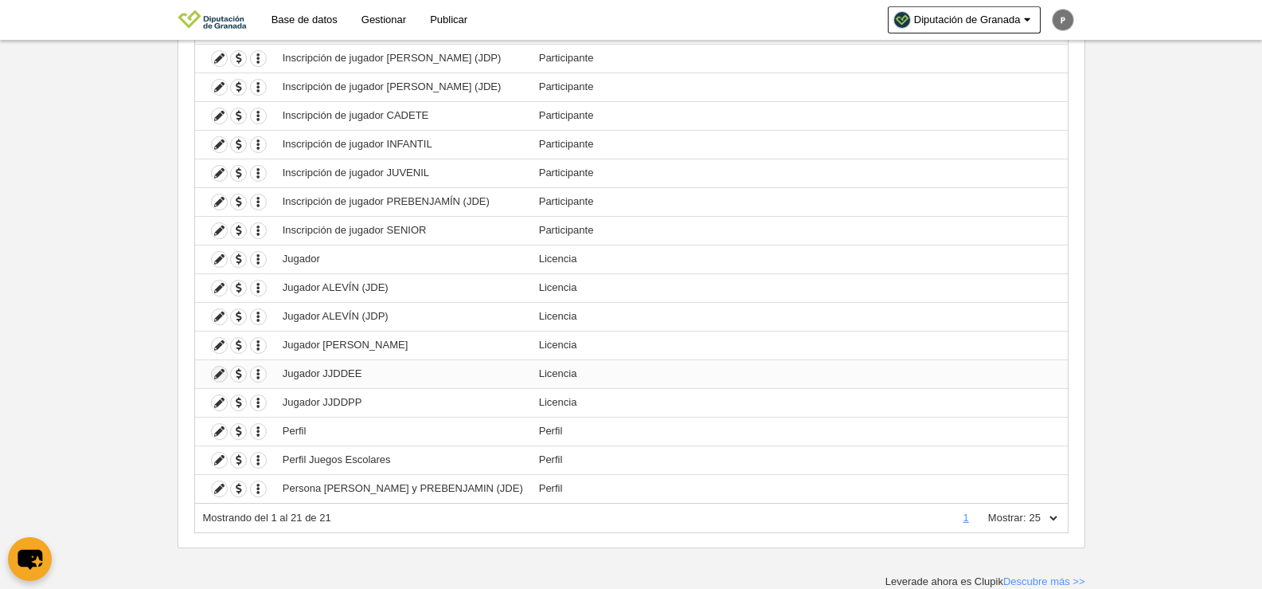
click at [217, 372] on icon at bounding box center [219, 373] width 15 height 15
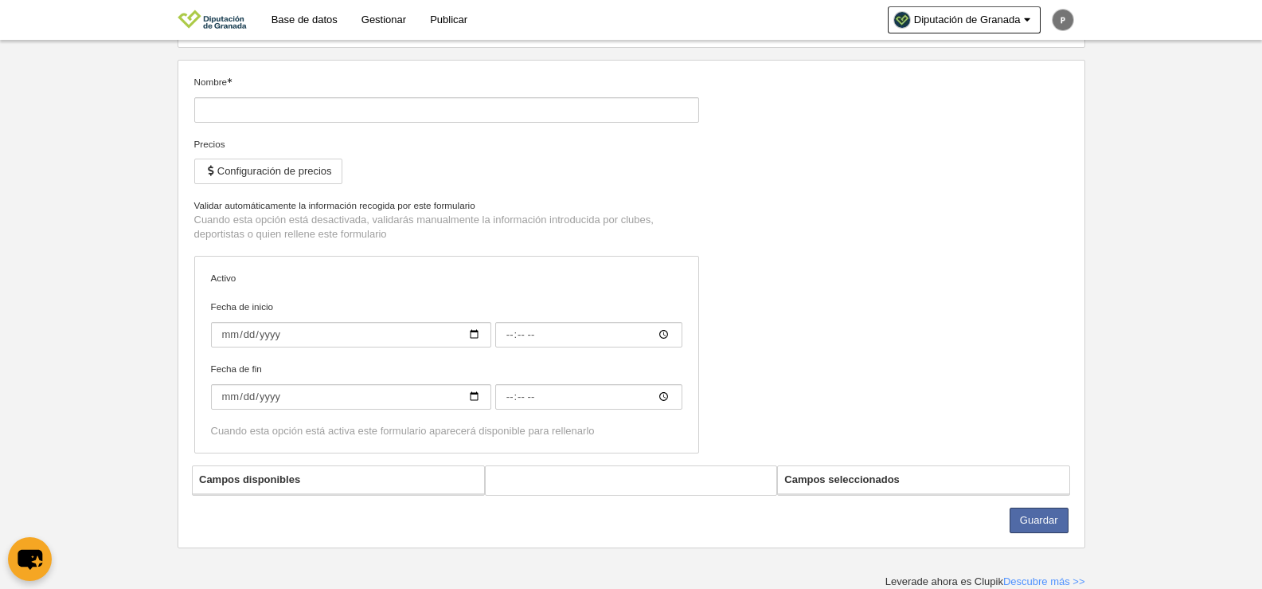
type input "Jugador JJDDEE"
checkbox input "true"
select select "selected"
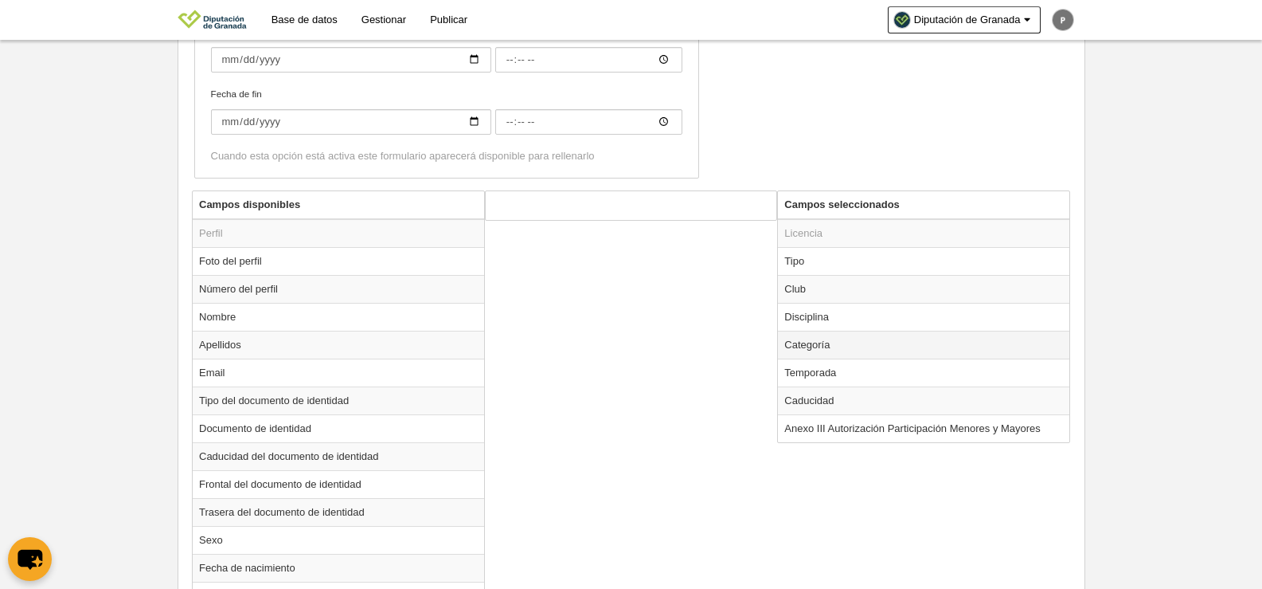
scroll to position [478, 0]
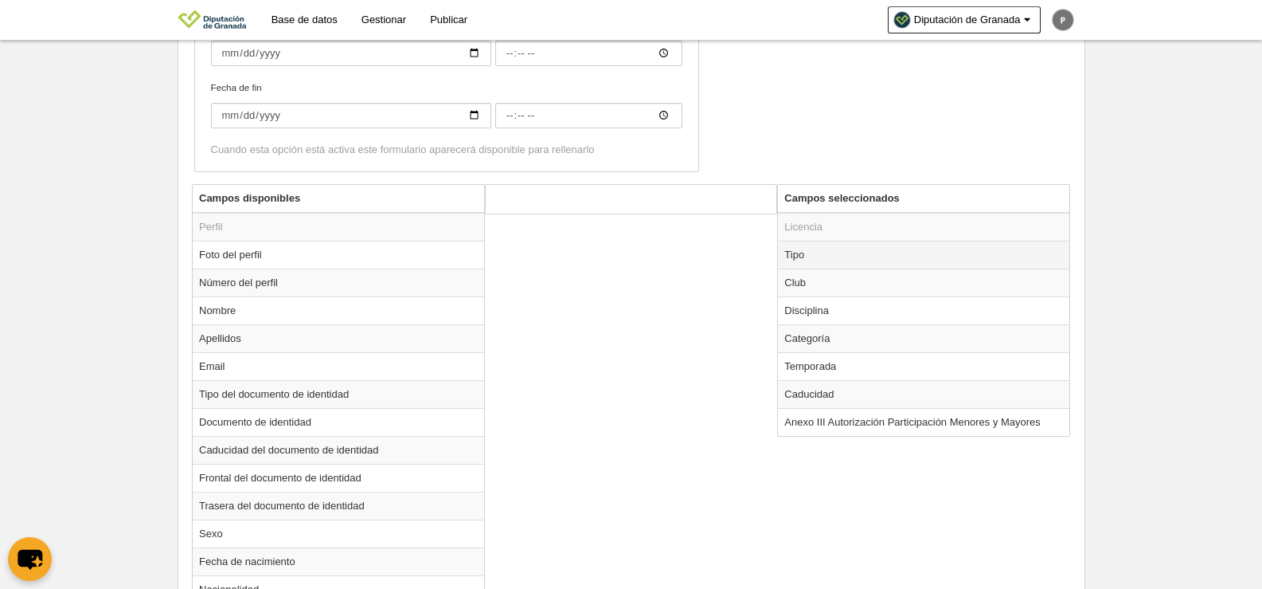
click at [852, 254] on td "Tipo" at bounding box center [923, 255] width 291 height 28
radio input "true"
select select "player"
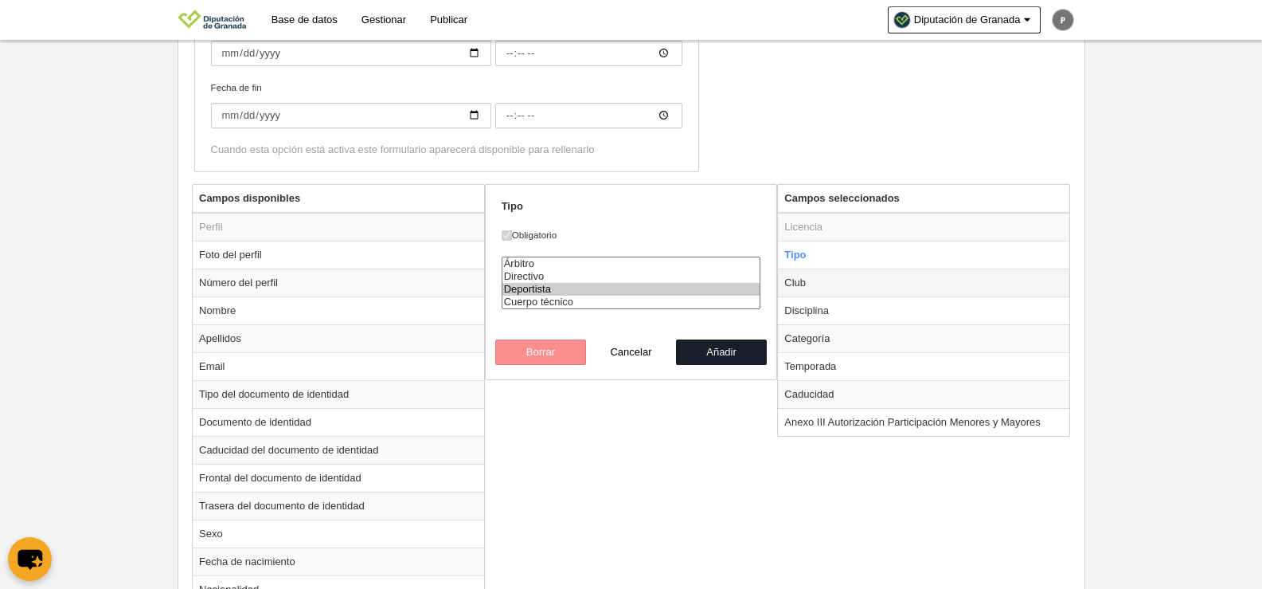
click at [851, 280] on td "Club" at bounding box center [923, 282] width 291 height 28
radio input "false"
radio input "true"
select select
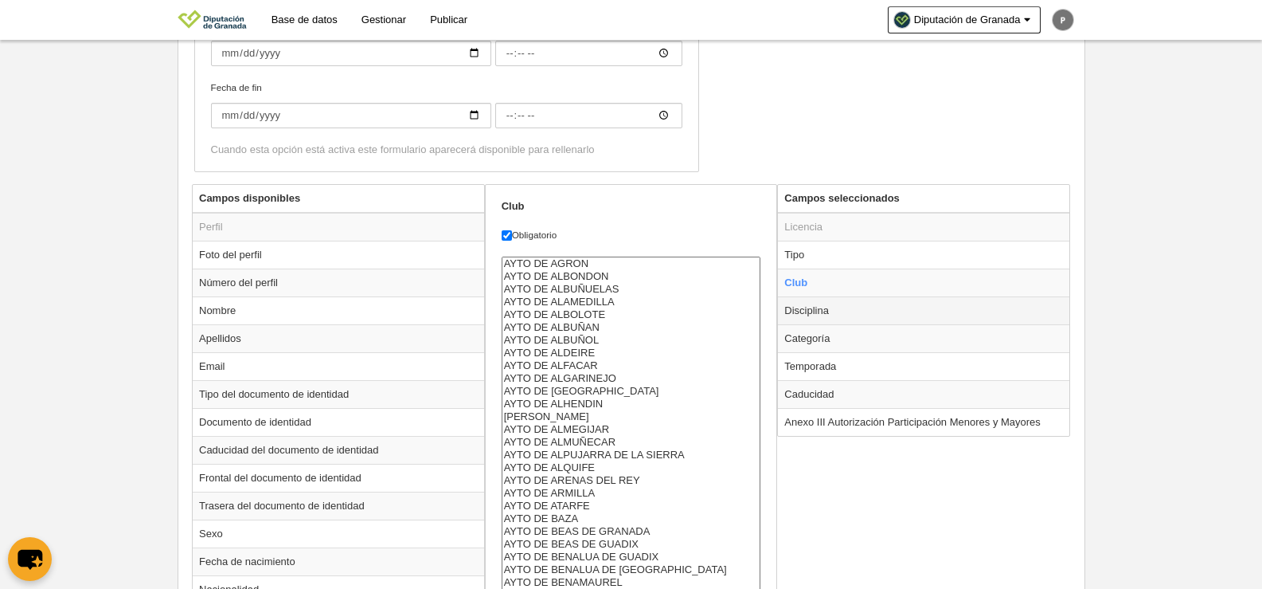
click at [849, 313] on td "Disciplina" at bounding box center [923, 310] width 291 height 28
radio input "false"
radio input "true"
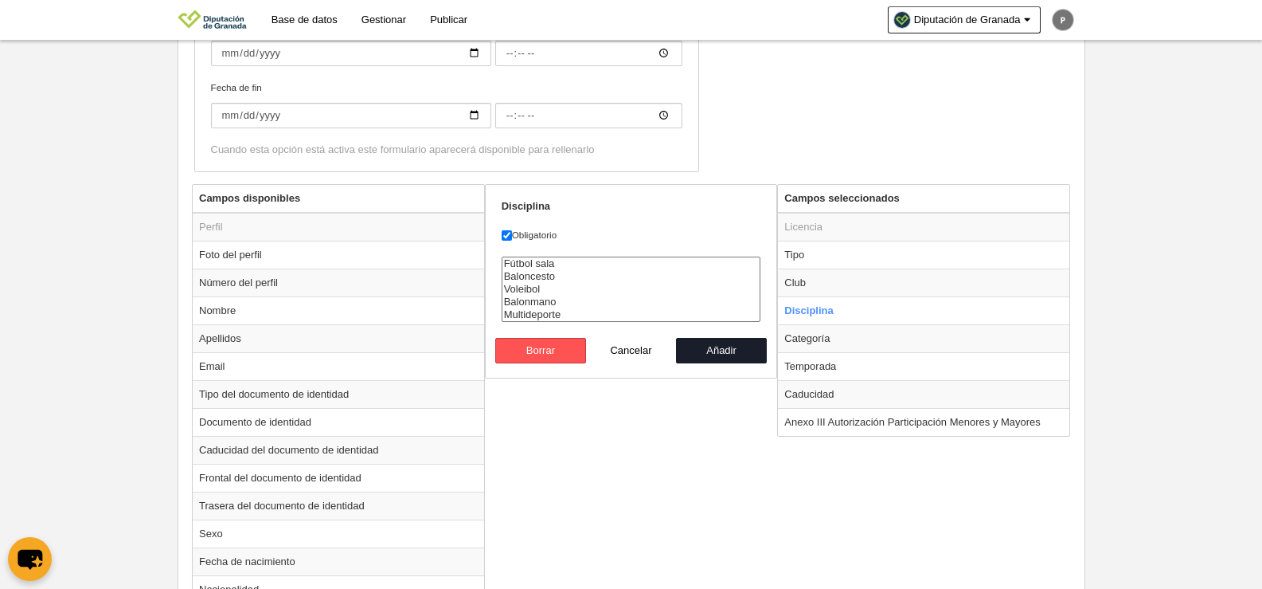
select select "30"
click at [607, 315] on option "Multideporte" at bounding box center [632, 314] width 258 height 13
click at [713, 348] on button "Añadir" at bounding box center [721, 350] width 91 height 25
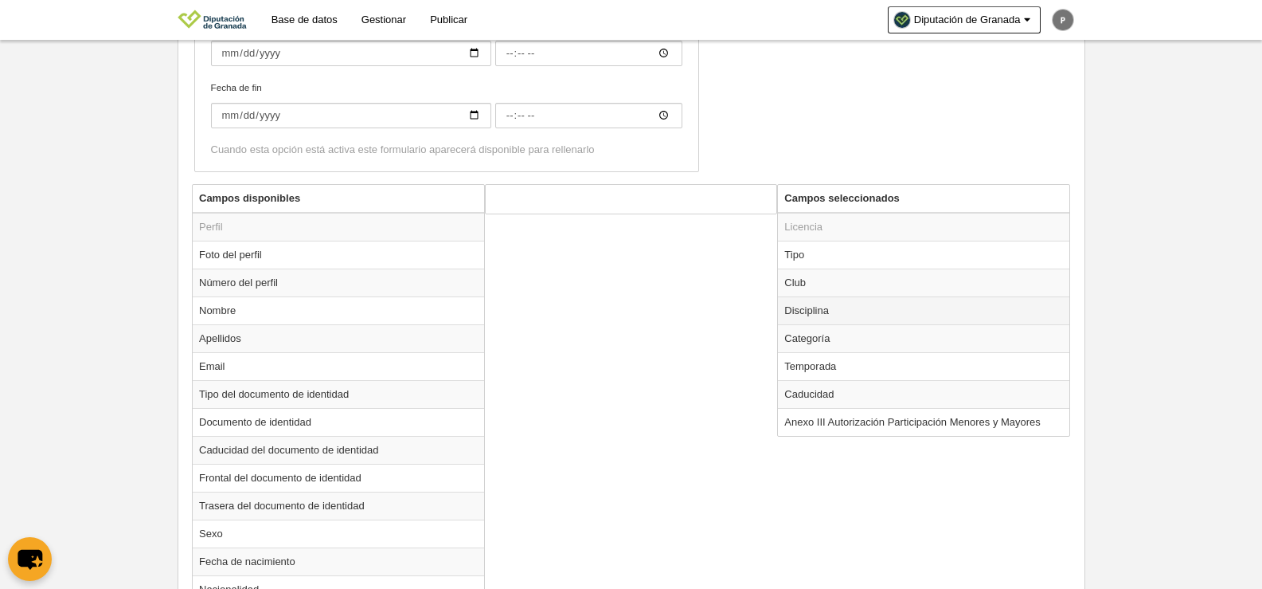
click at [873, 311] on td "Disciplina" at bounding box center [923, 310] width 291 height 28
radio input "true"
select select "30"
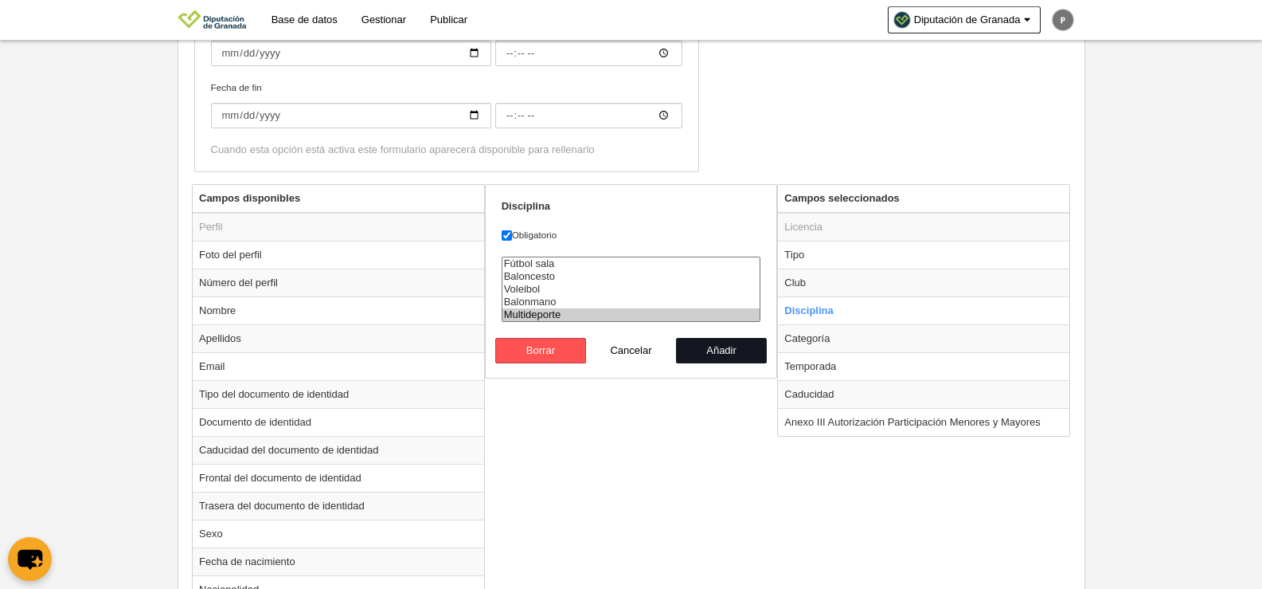
click at [714, 344] on button "Añadir" at bounding box center [721, 350] width 91 height 25
radio input "false"
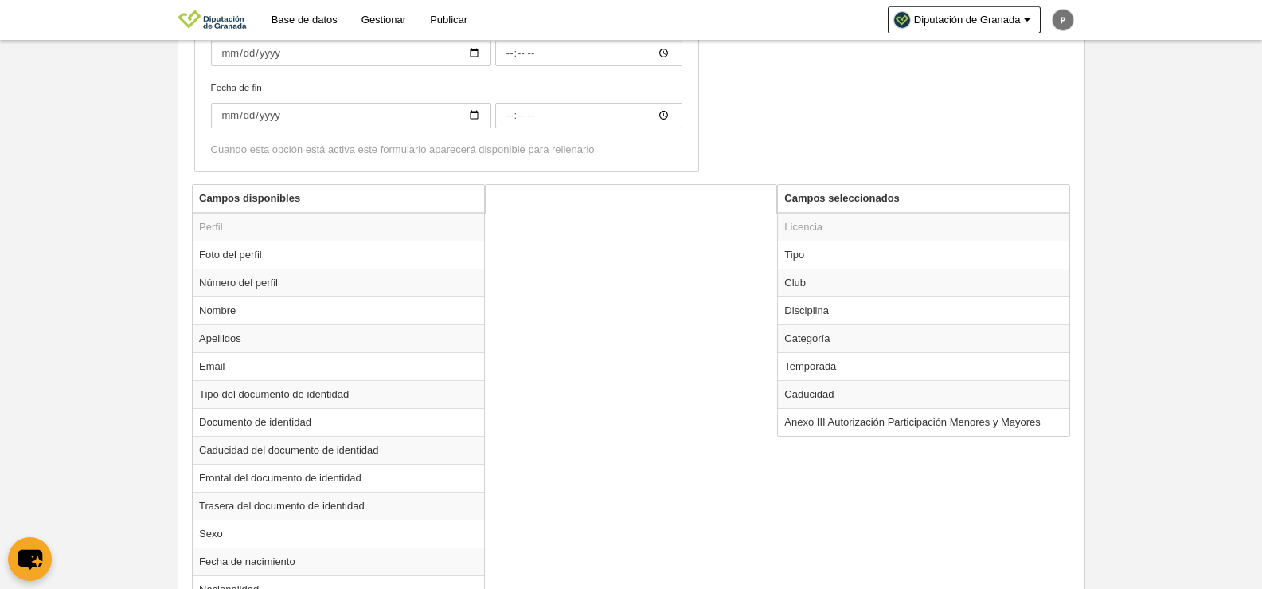
scroll to position [557, 0]
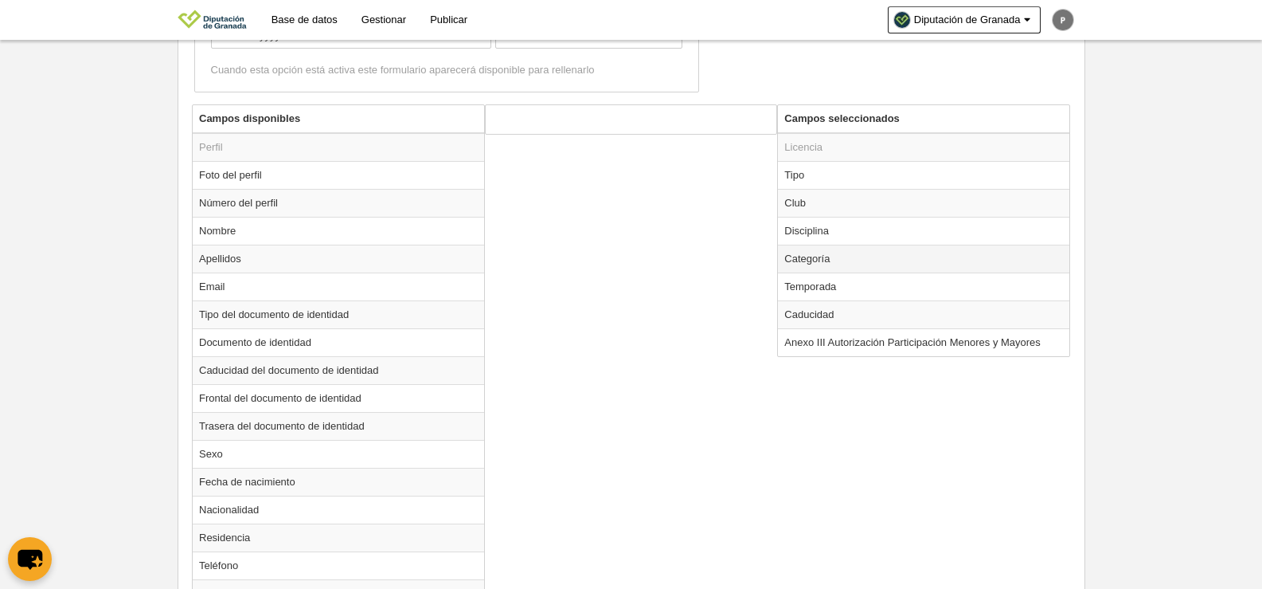
click at [839, 244] on td "Categoría" at bounding box center [923, 258] width 291 height 28
radio input "true"
select select
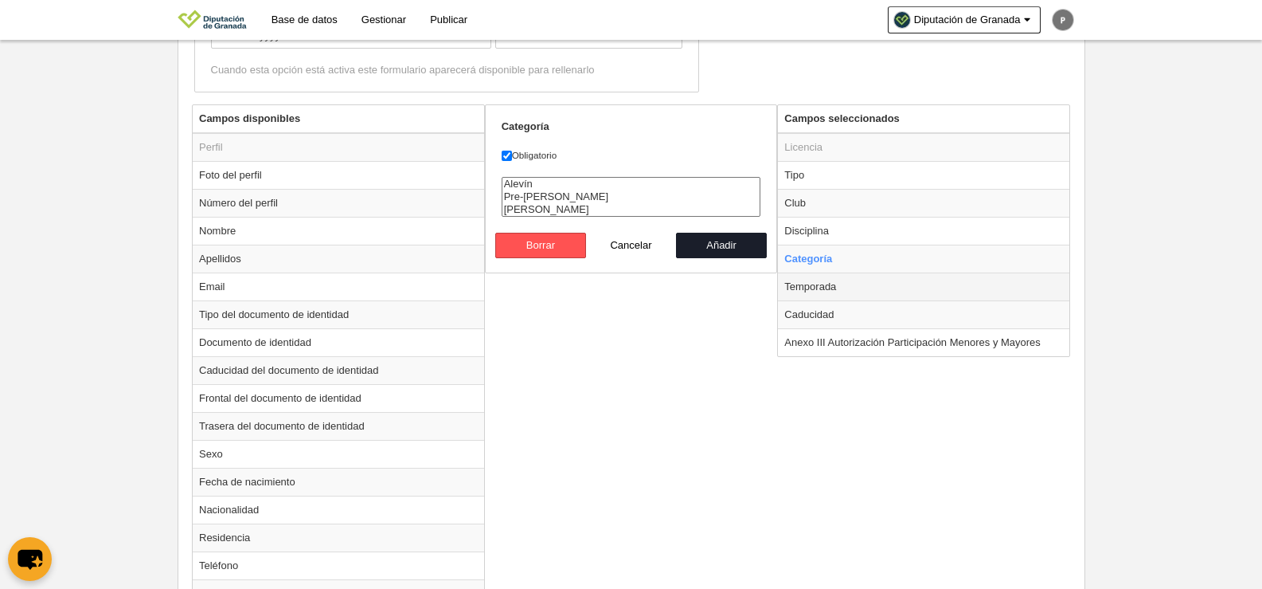
click at [831, 285] on td "Temporada" at bounding box center [923, 286] width 291 height 28
radio input "false"
radio input "true"
select select "8663"
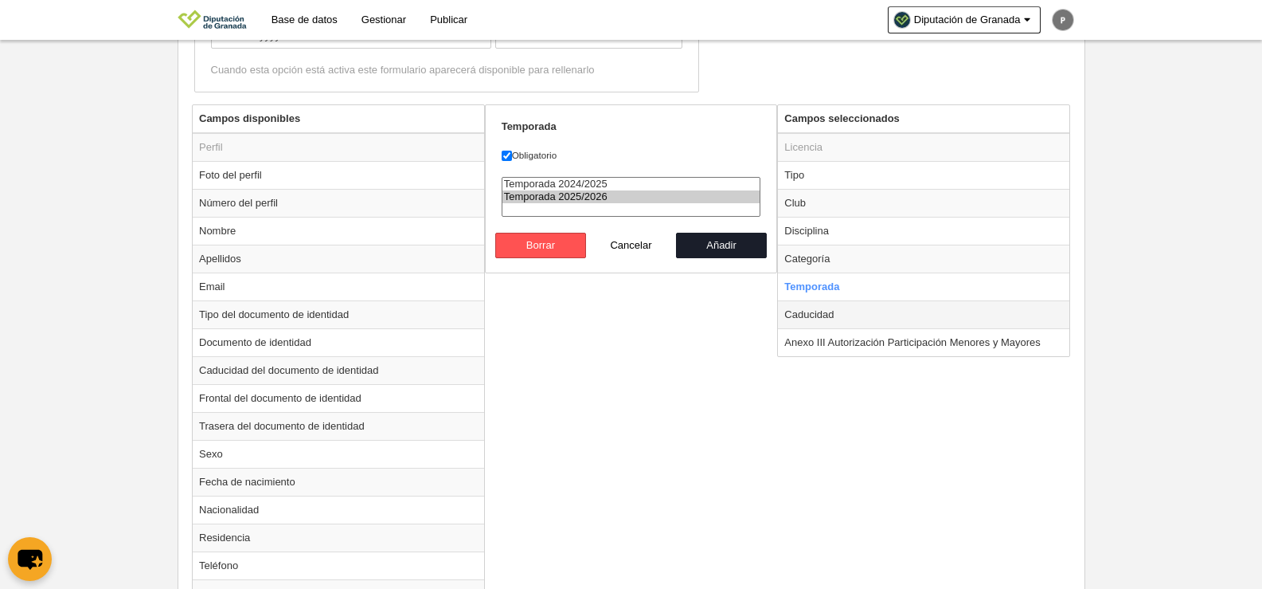
click at [836, 315] on td "Caducidad" at bounding box center [923, 314] width 291 height 28
radio input "false"
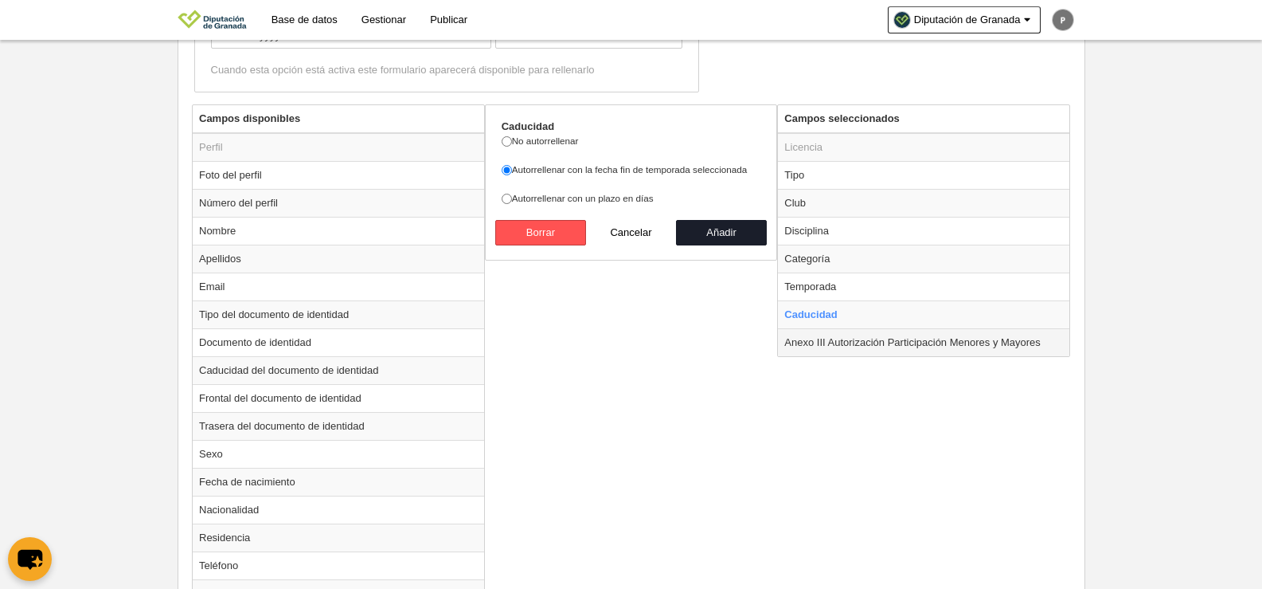
click at [843, 345] on td "Anexo III Autorización Participación Menores y Mayores" at bounding box center [923, 342] width 291 height 28
radio input "false"
radio input "true"
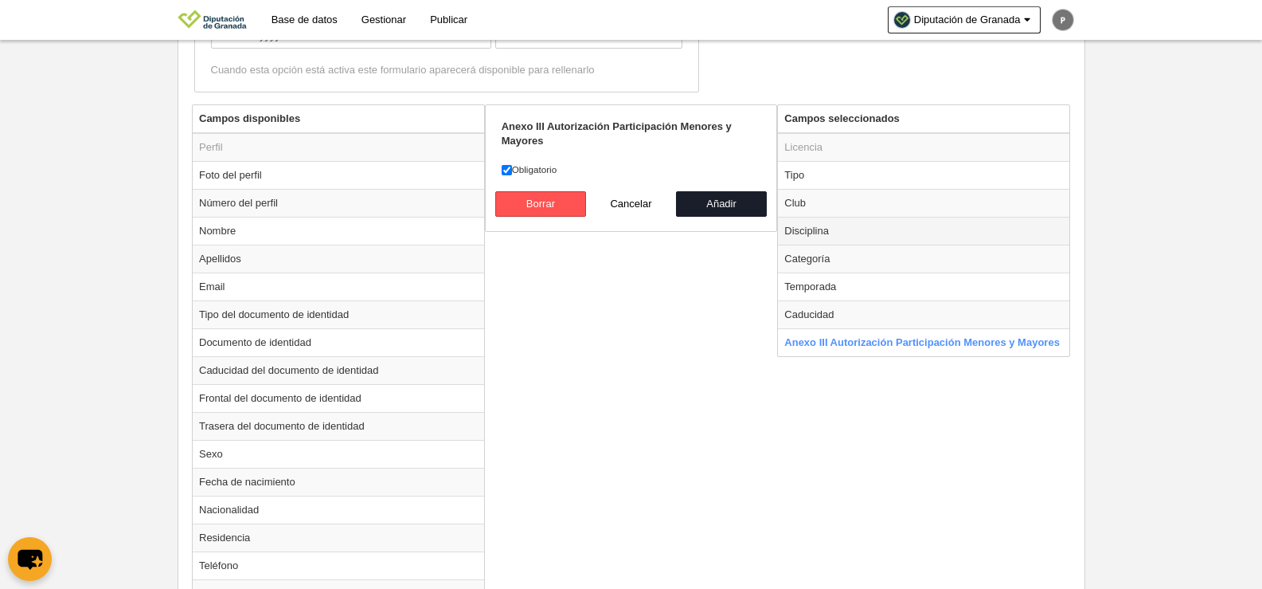
click at [836, 229] on td "Disciplina" at bounding box center [923, 231] width 291 height 28
radio input "true"
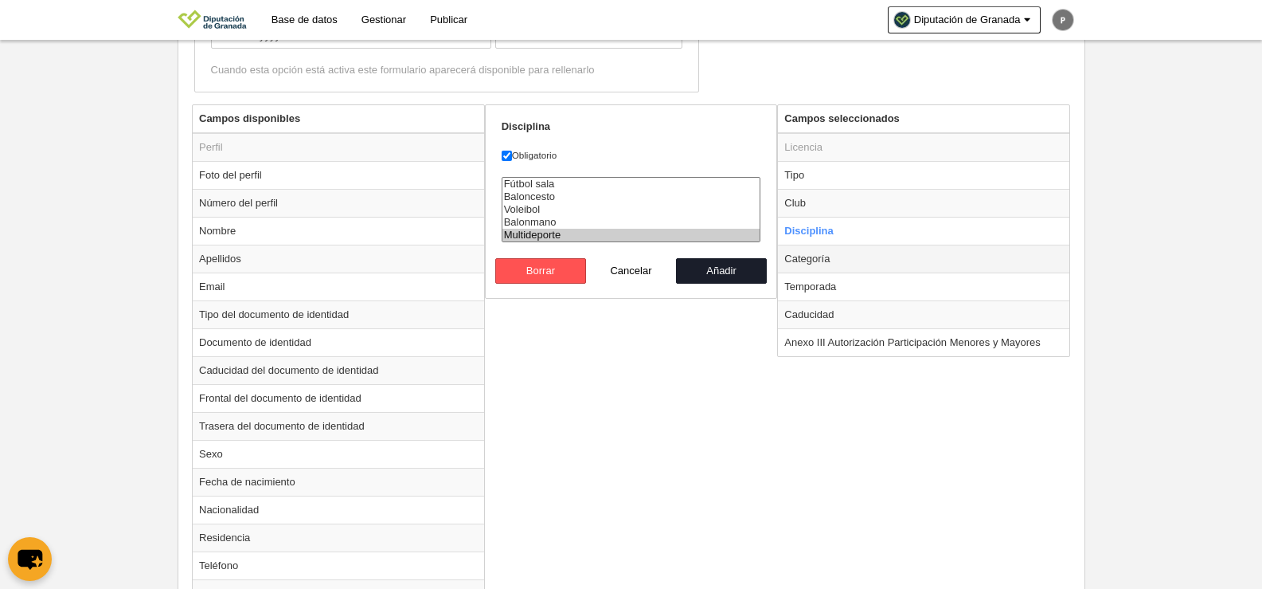
click at [836, 253] on td "Categoría" at bounding box center [923, 258] width 291 height 28
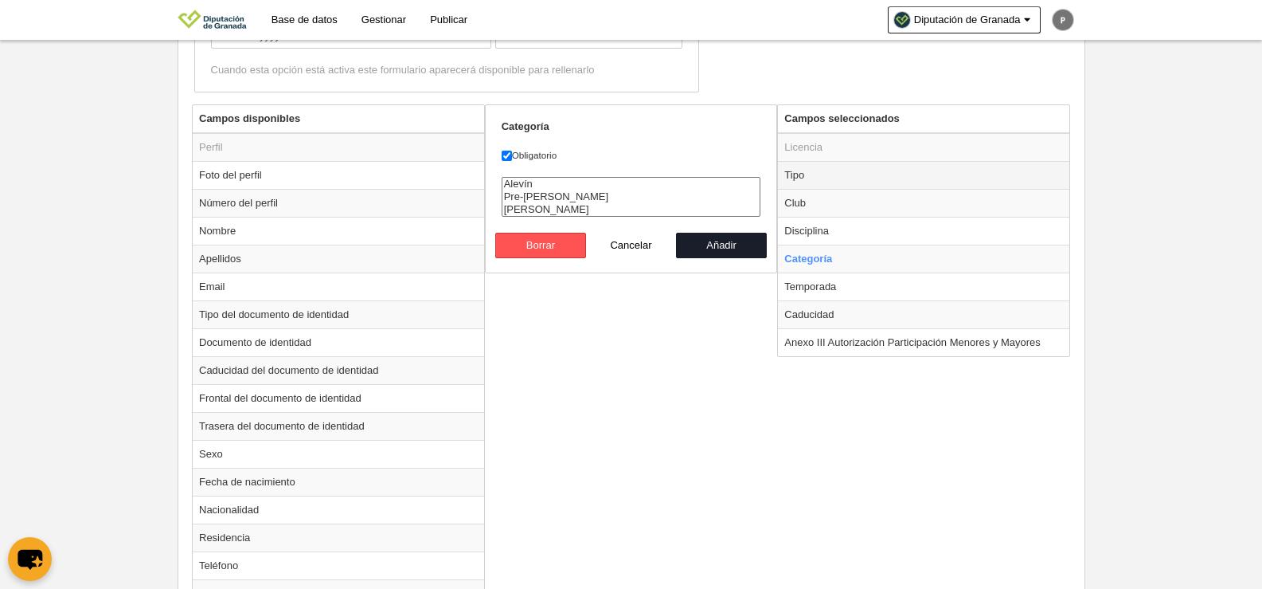
click at [824, 186] on td "Tipo" at bounding box center [923, 175] width 291 height 28
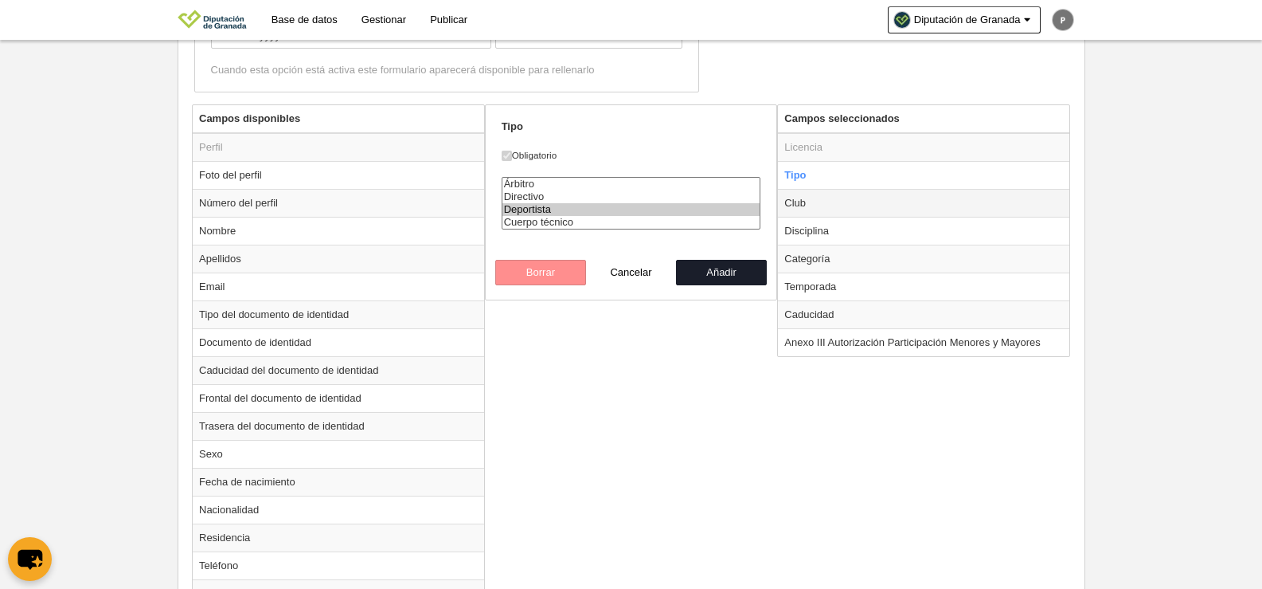
click at [823, 206] on td "Club" at bounding box center [923, 203] width 291 height 28
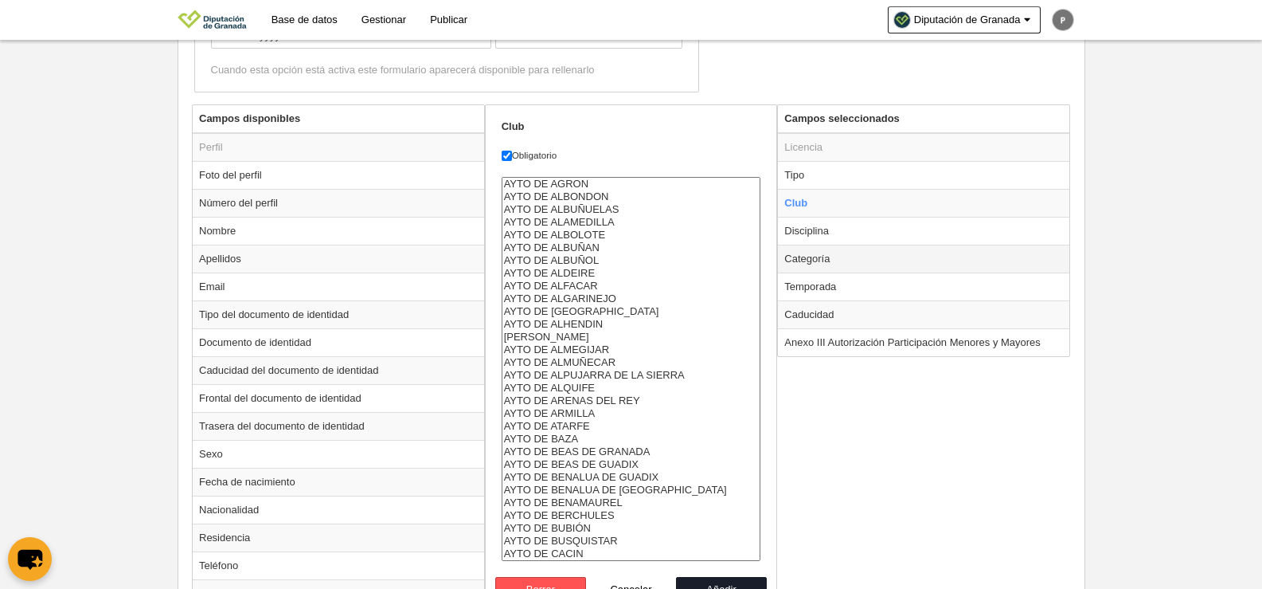
click at [835, 250] on td "Categoría" at bounding box center [923, 258] width 291 height 28
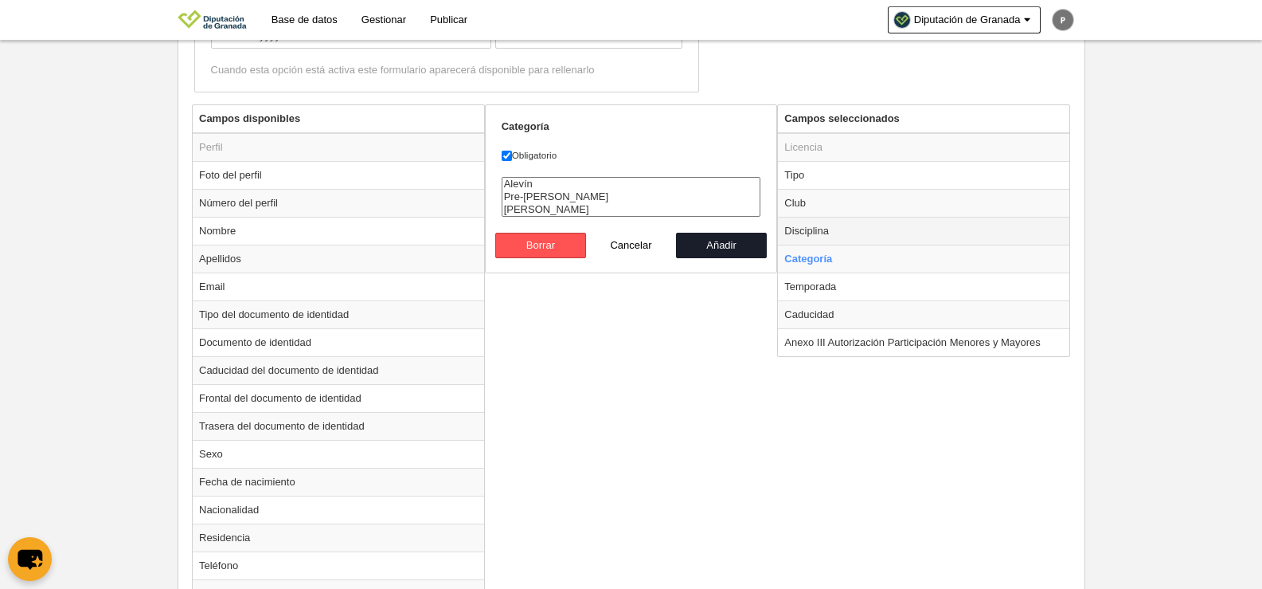
click at [830, 231] on td "Disciplina" at bounding box center [923, 231] width 291 height 28
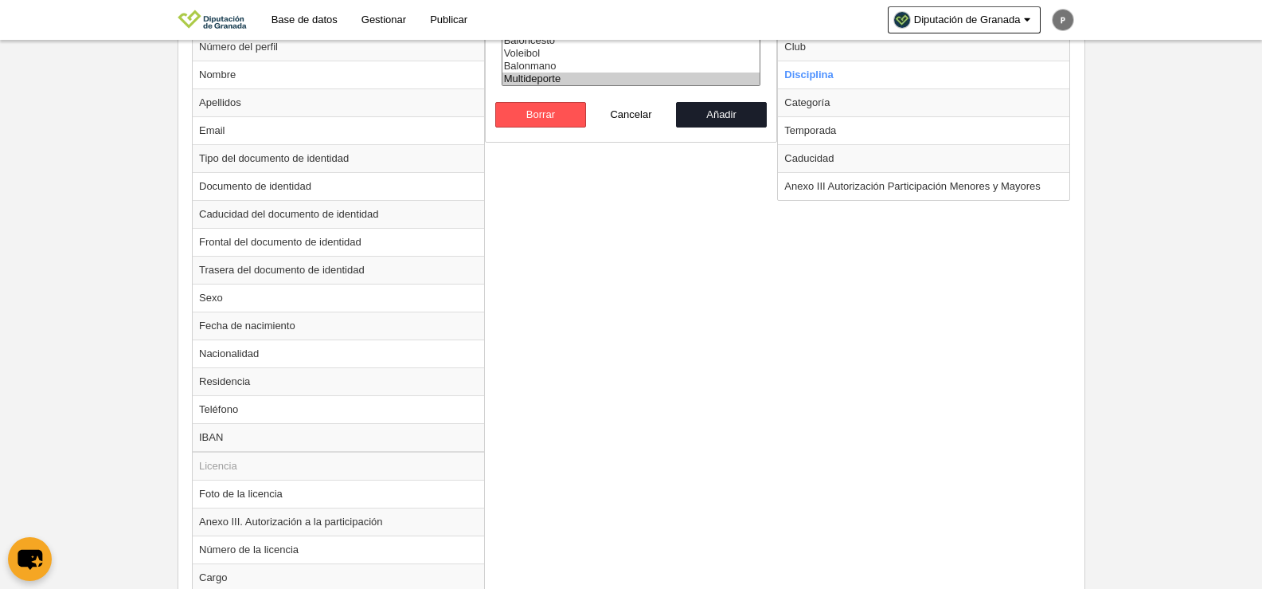
scroll to position [894, 0]
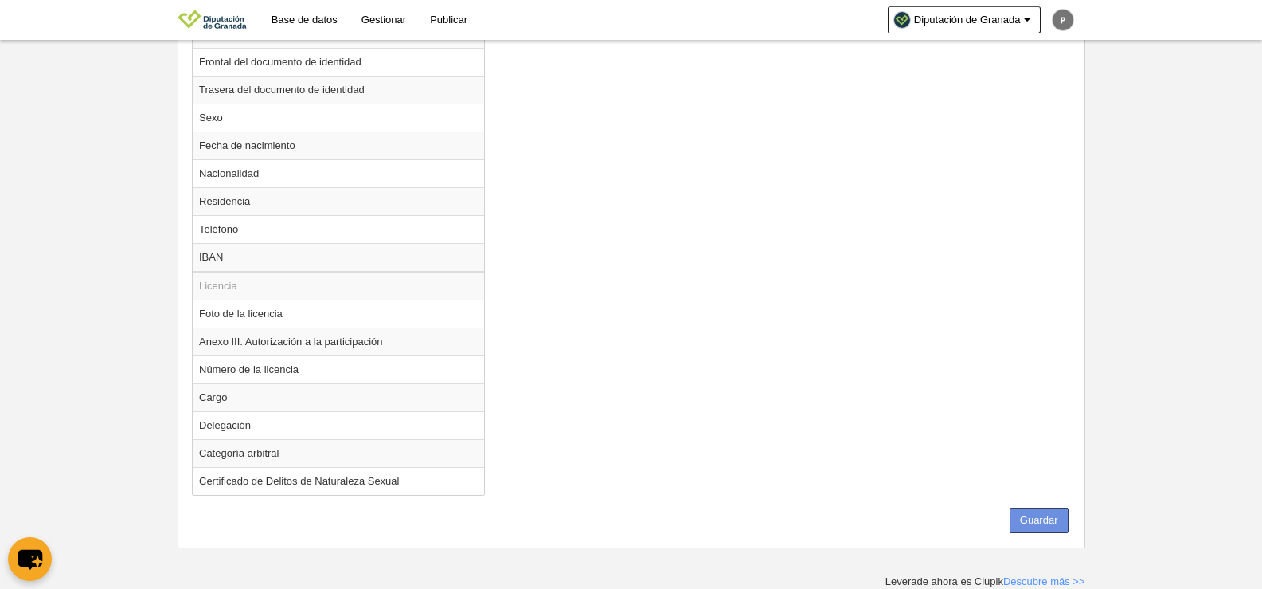
click at [1031, 514] on button "Guardar" at bounding box center [1039, 519] width 59 height 25
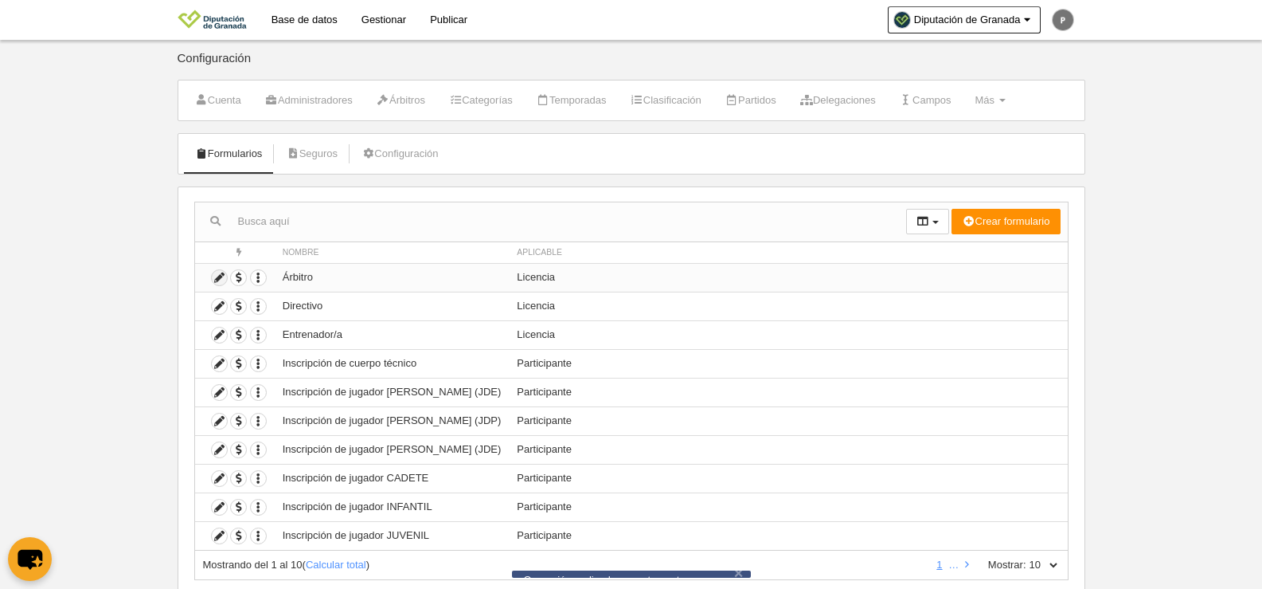
click at [219, 280] on icon at bounding box center [219, 277] width 15 height 15
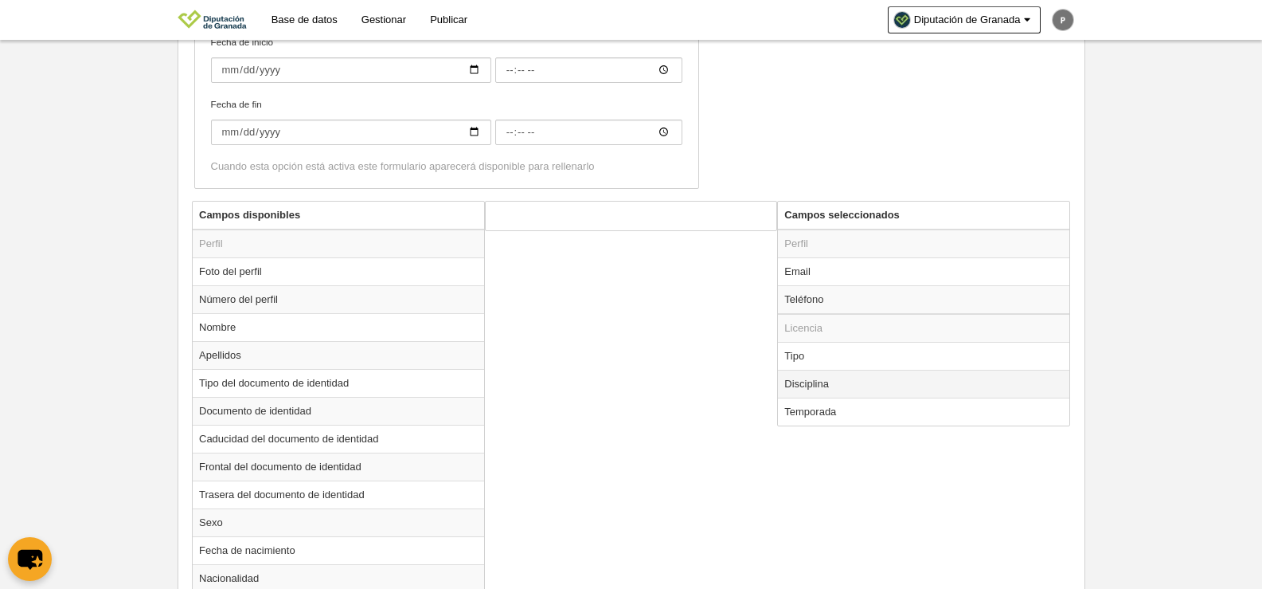
scroll to position [515, 0]
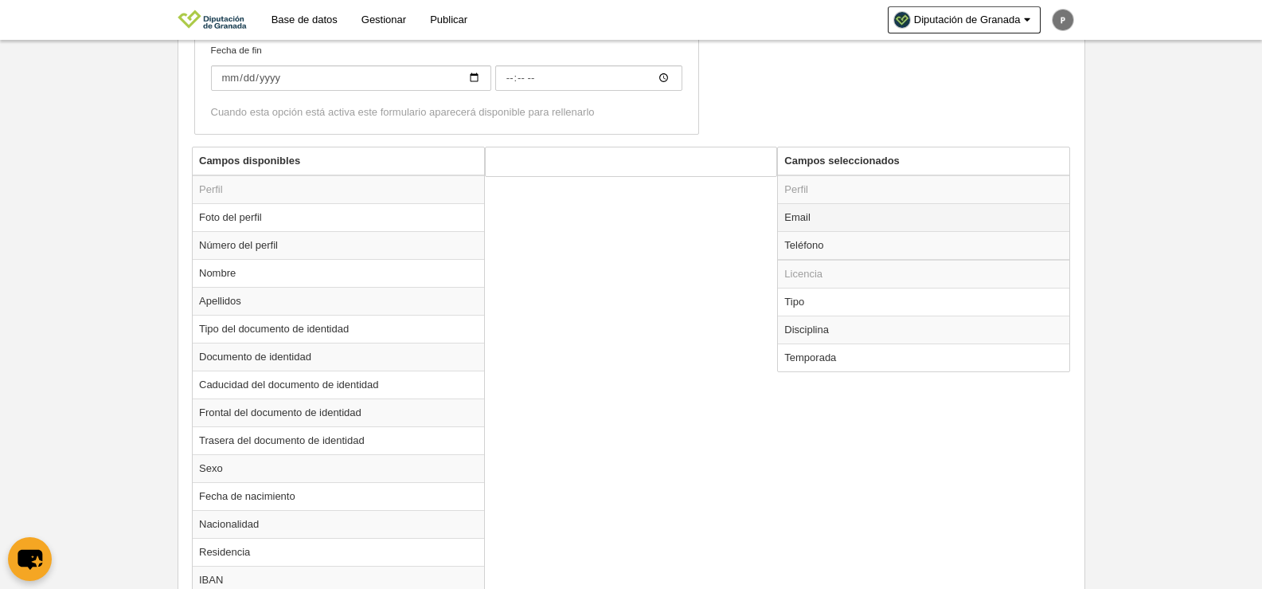
click at [857, 220] on td "Email" at bounding box center [923, 217] width 291 height 28
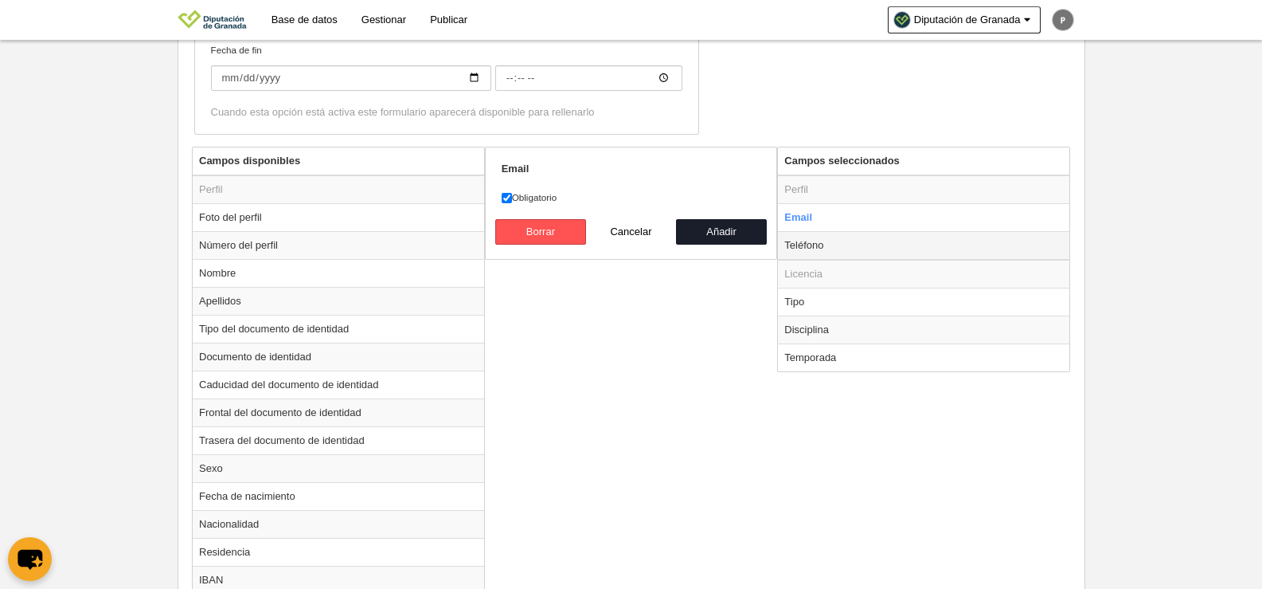
click at [855, 244] on td "Teléfono" at bounding box center [923, 245] width 291 height 29
click at [839, 303] on td "Tipo" at bounding box center [923, 301] width 291 height 28
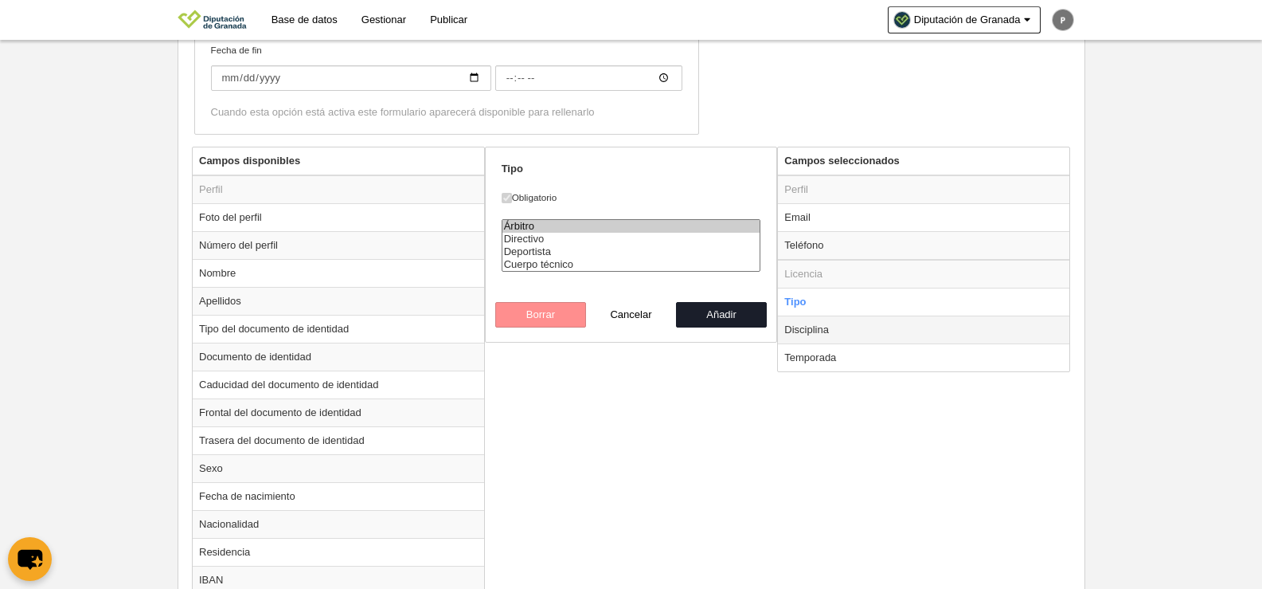
click at [851, 321] on td "Disciplina" at bounding box center [923, 329] width 291 height 28
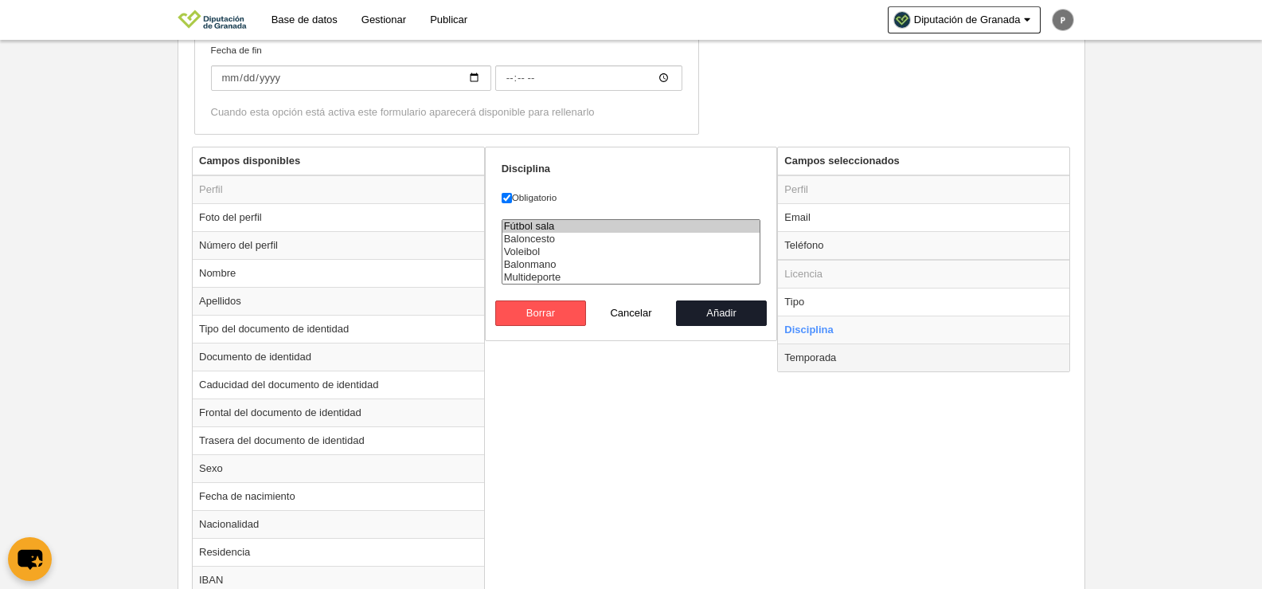
click at [866, 358] on td "Temporada" at bounding box center [923, 357] width 291 height 28
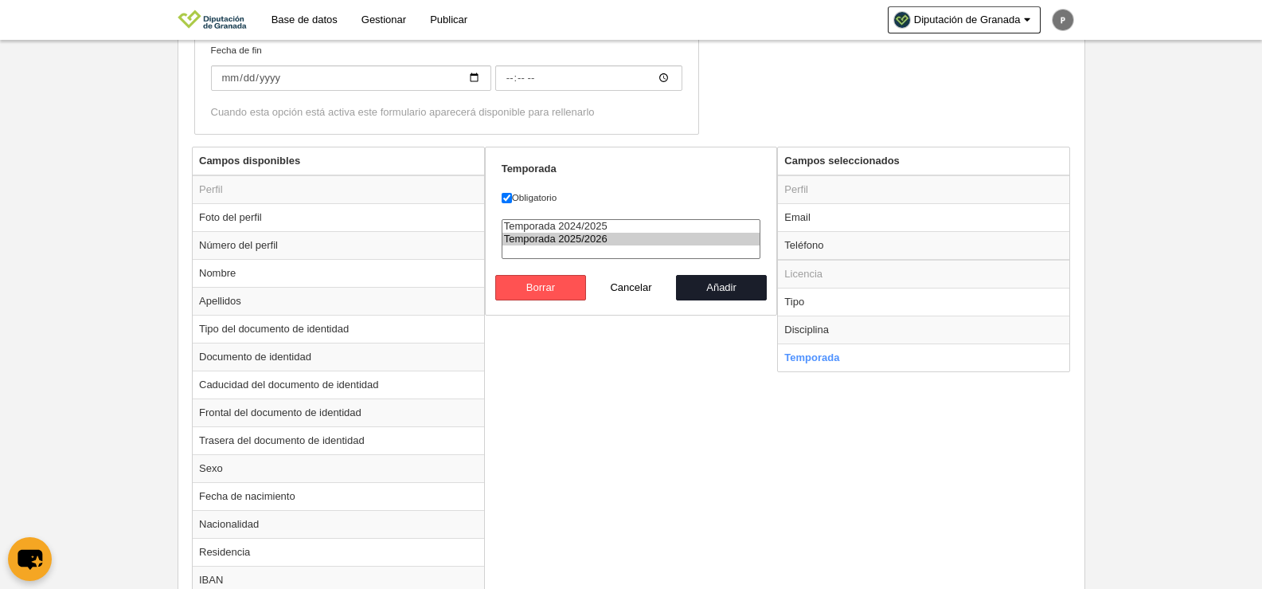
click at [573, 243] on option "Temporada 2025/2026" at bounding box center [632, 239] width 258 height 13
click at [712, 283] on button "Añadir" at bounding box center [721, 287] width 91 height 25
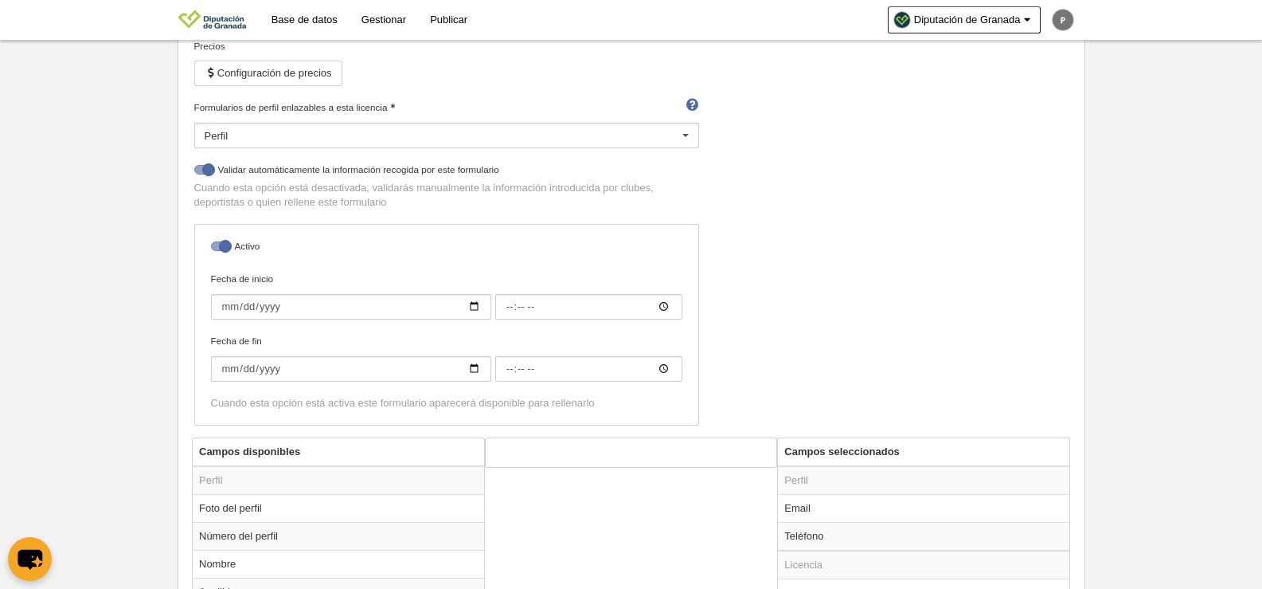
scroll to position [706, 0]
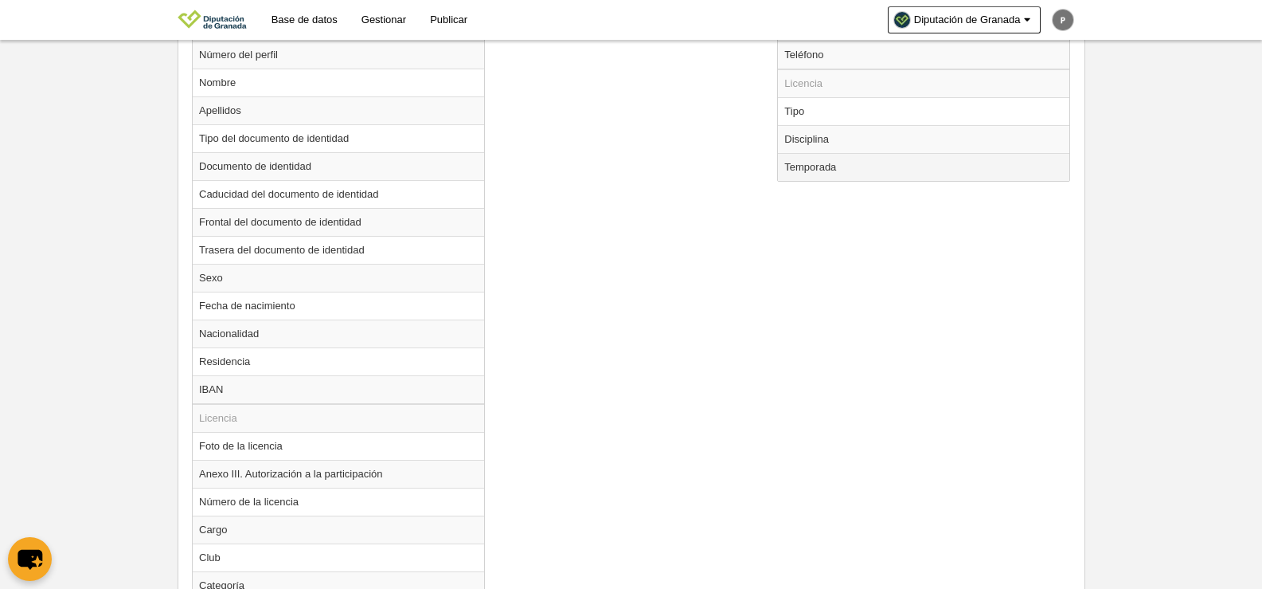
click at [844, 163] on td "Temporada" at bounding box center [923, 167] width 291 height 28
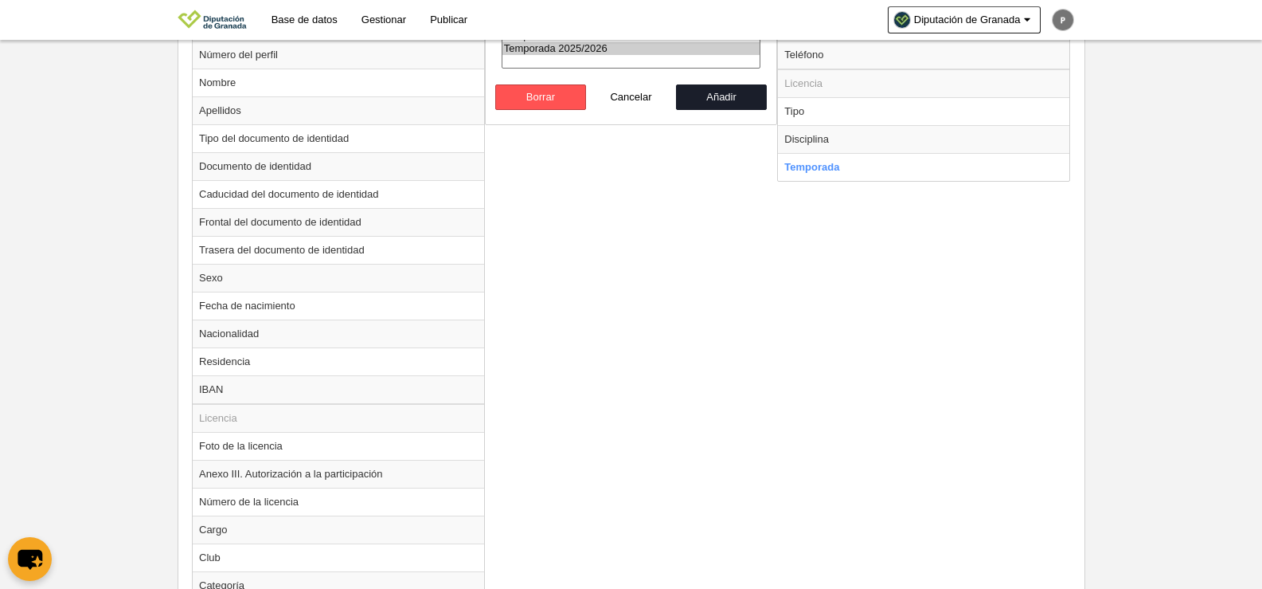
scroll to position [546, 0]
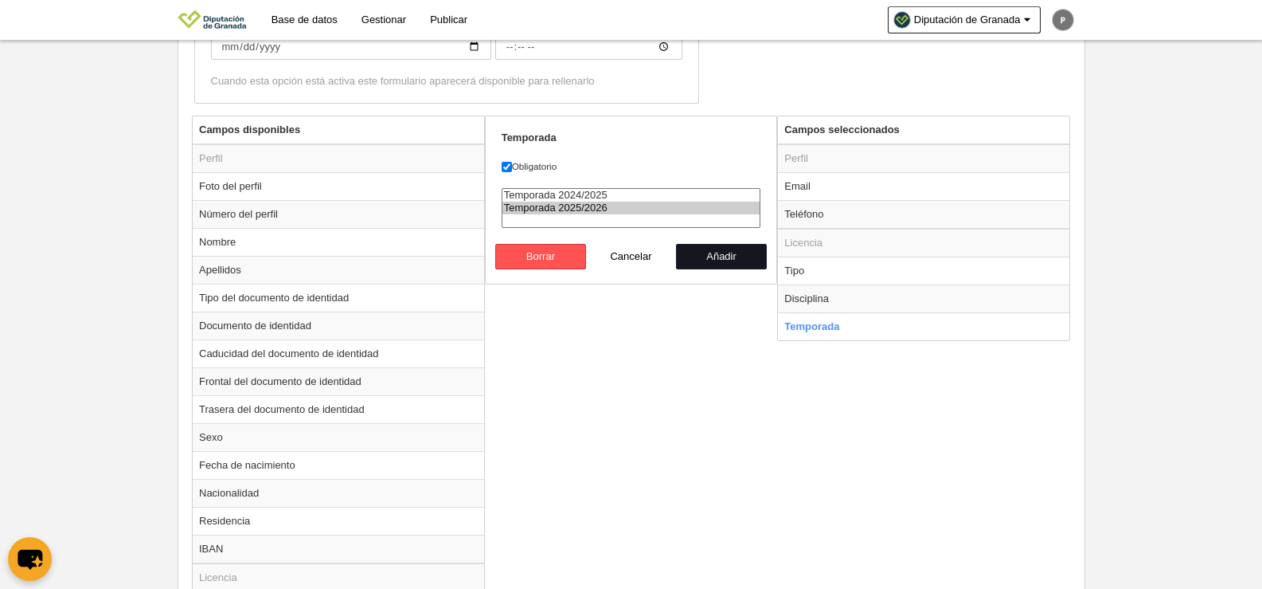
click at [720, 253] on button "Añadir" at bounding box center [721, 256] width 91 height 25
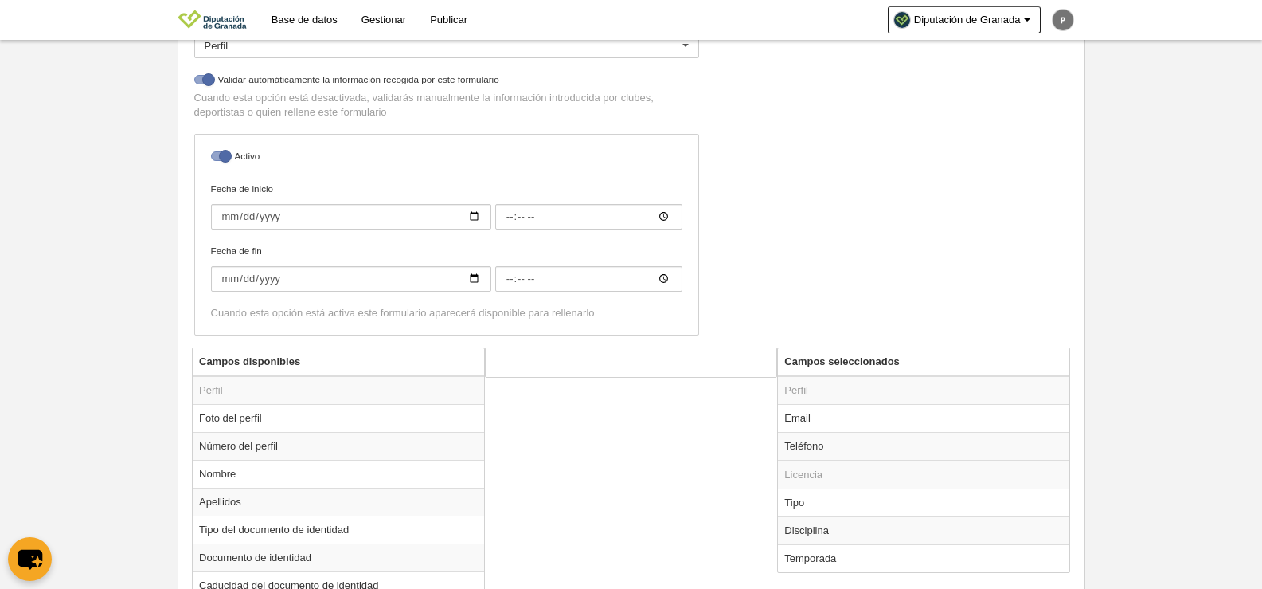
scroll to position [0, 0]
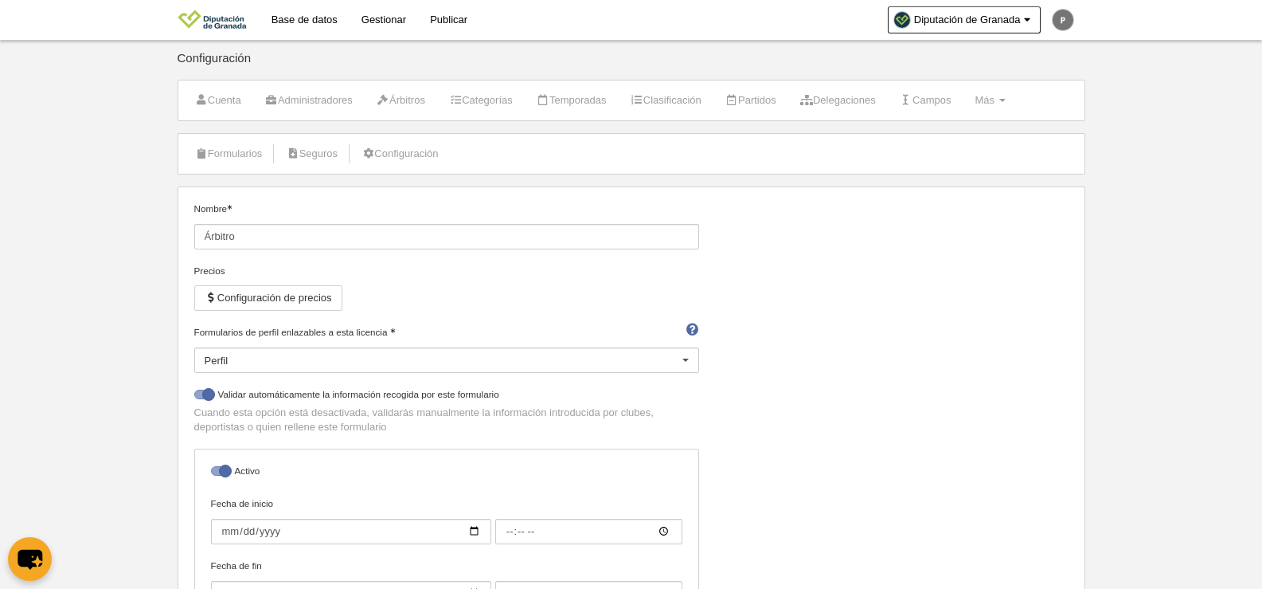
click at [683, 358] on div at bounding box center [685, 360] width 25 height 25
click at [1042, 407] on div "Nombre Árbitro Precios Configuración de precios Formularios de perfil enlazable…" at bounding box center [631, 431] width 886 height 460
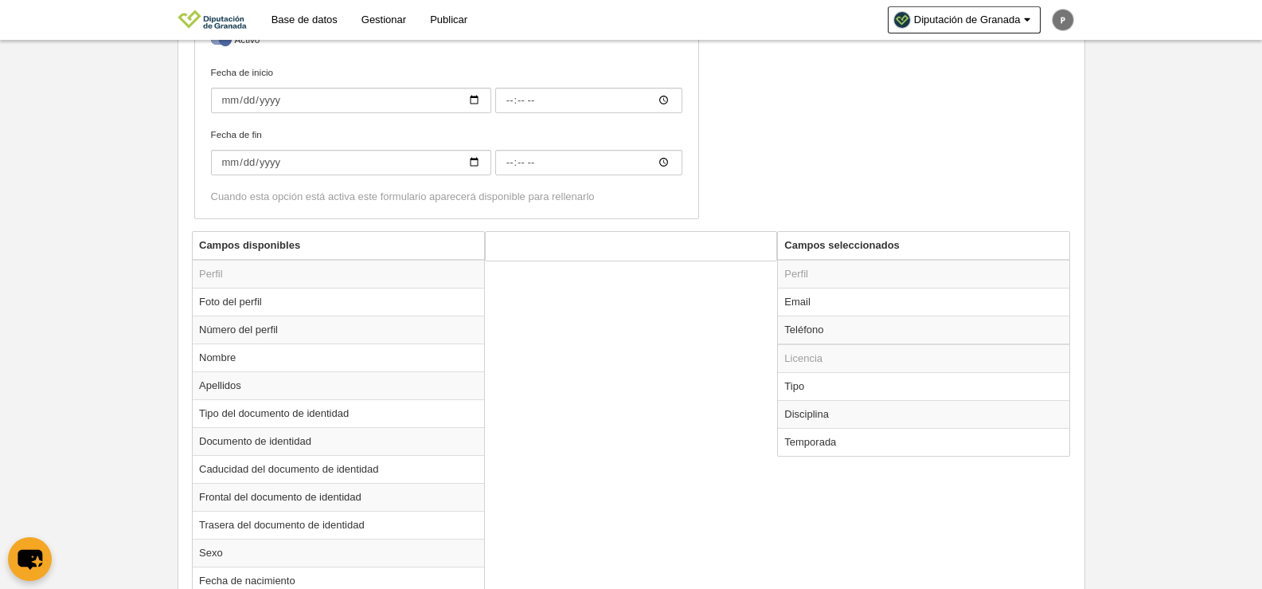
scroll to position [949, 0]
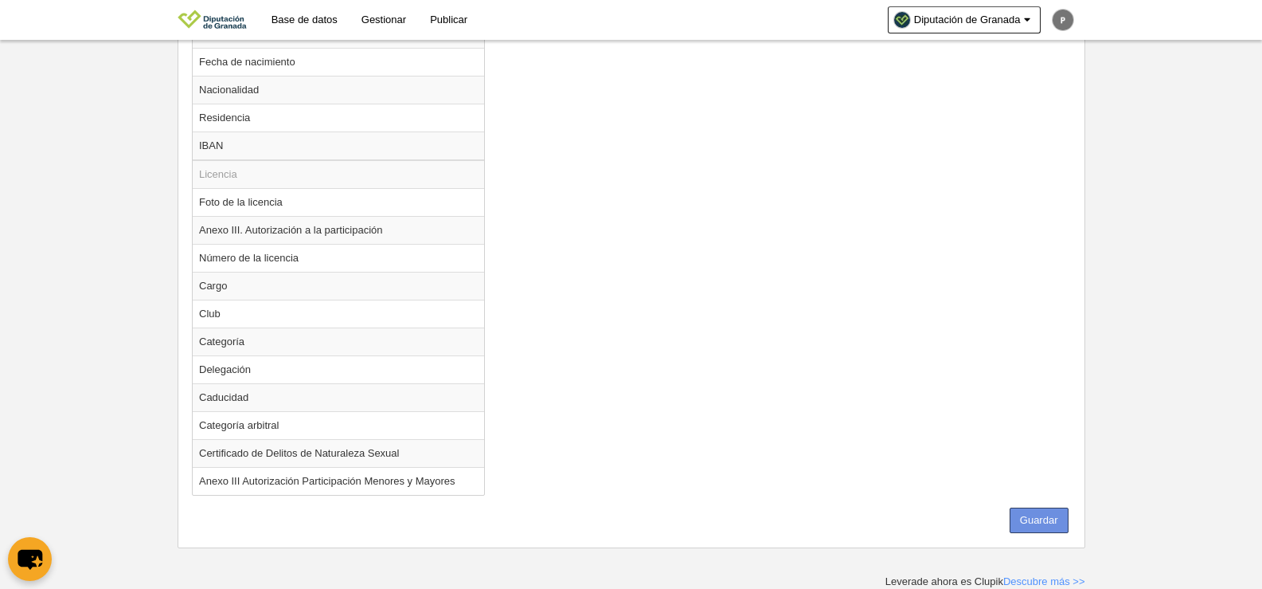
click at [1037, 516] on button "Guardar" at bounding box center [1039, 519] width 59 height 25
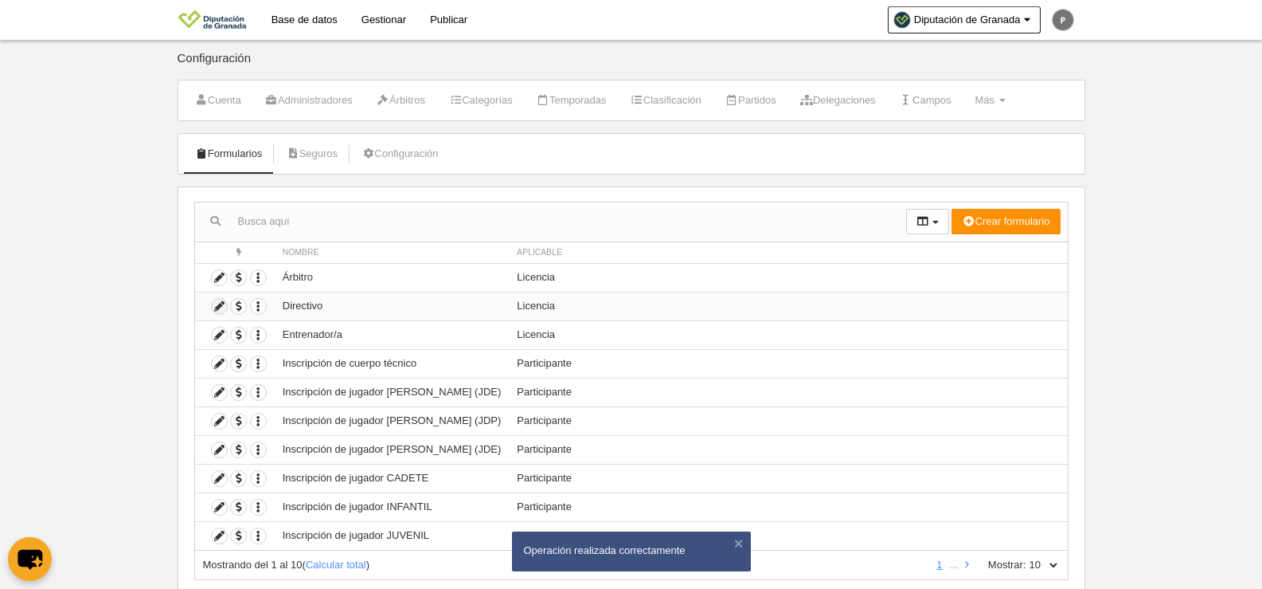
click at [217, 307] on icon at bounding box center [219, 306] width 15 height 15
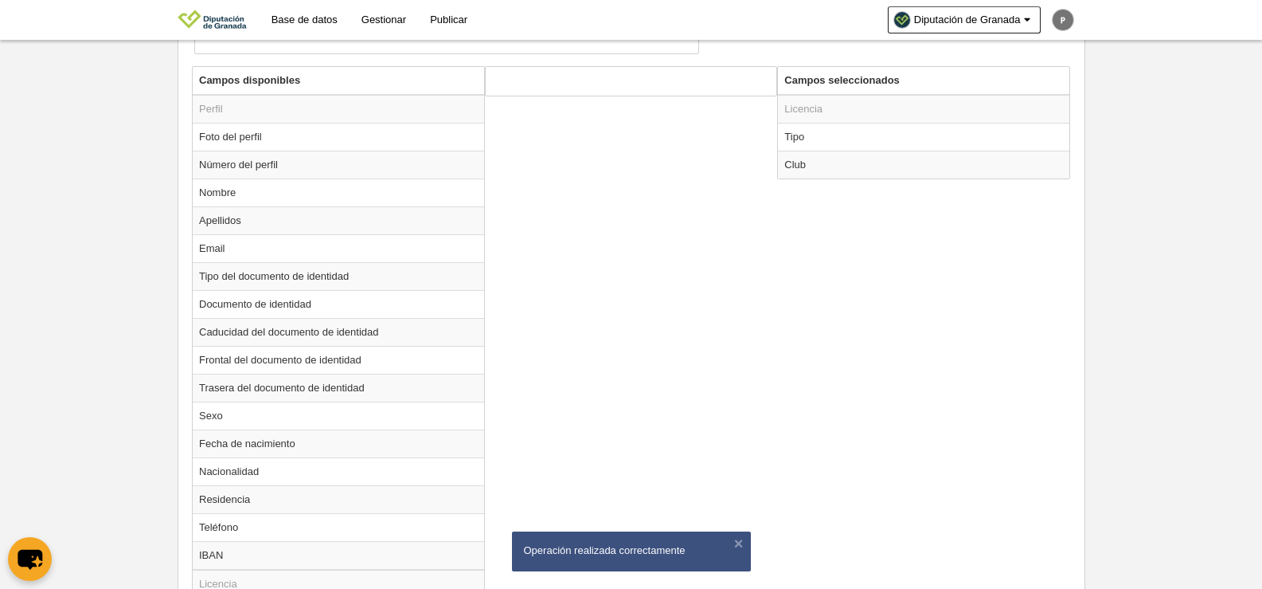
scroll to position [478, 0]
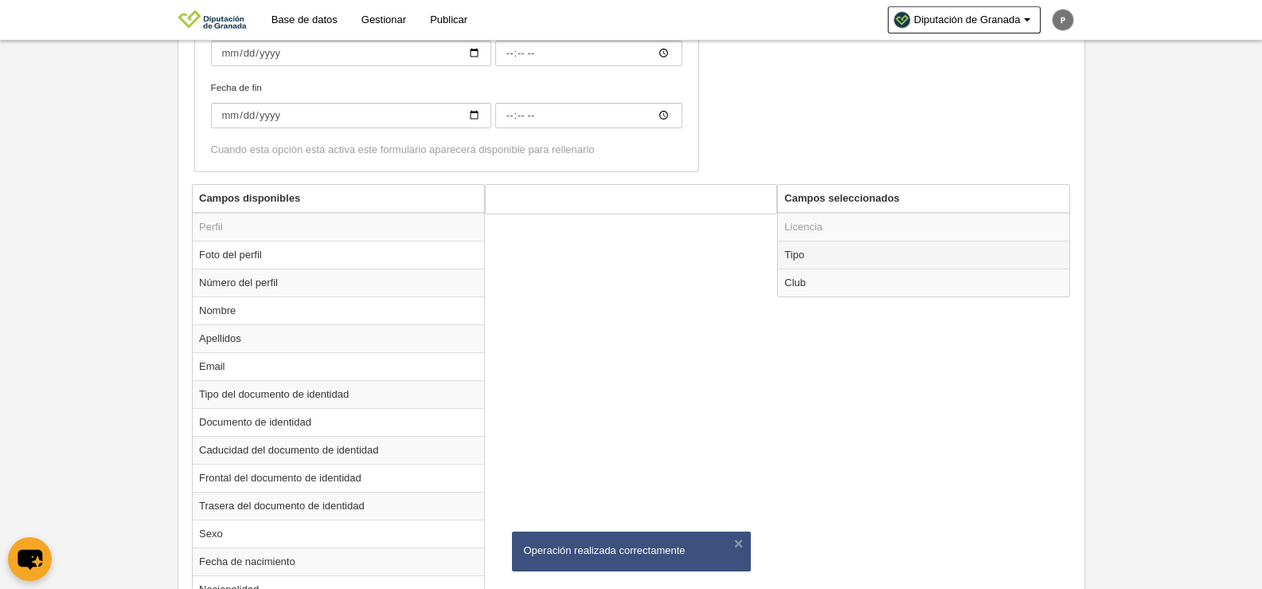
click at [817, 258] on td "Tipo" at bounding box center [923, 255] width 291 height 28
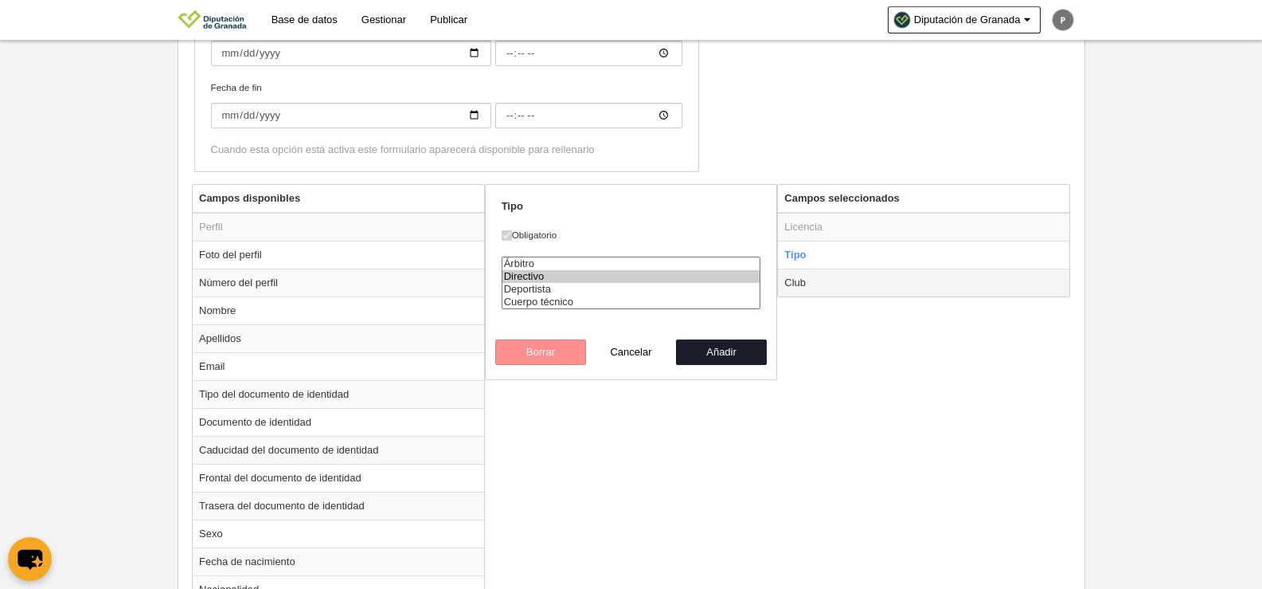
click at [827, 288] on td "Club" at bounding box center [923, 282] width 291 height 28
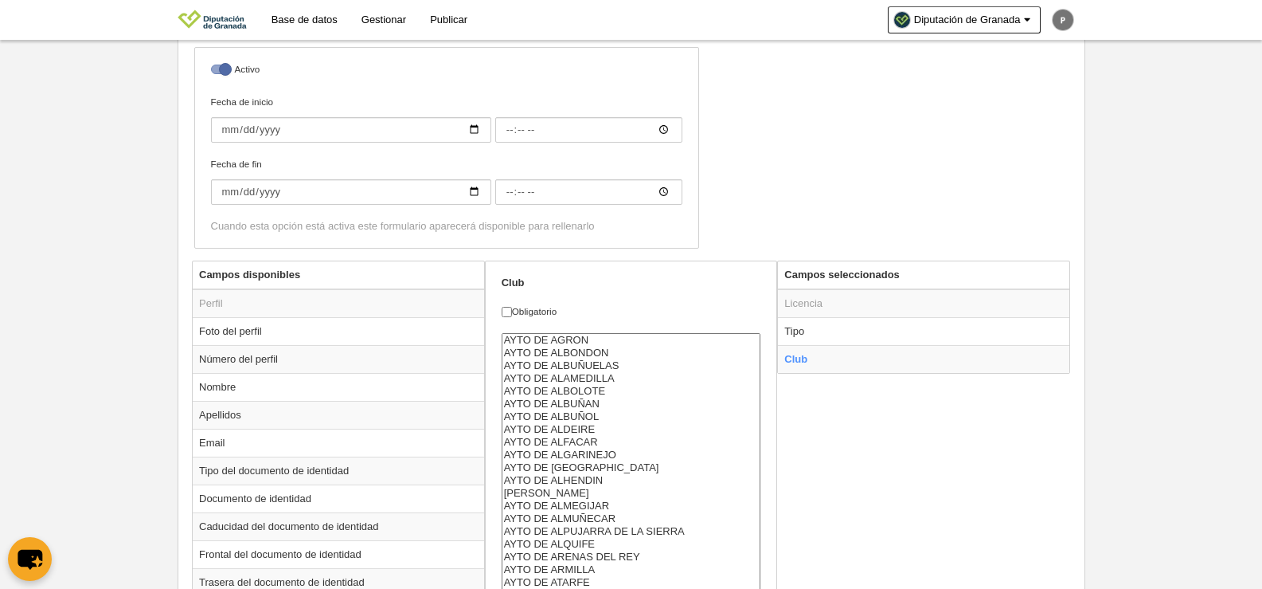
scroll to position [333, 0]
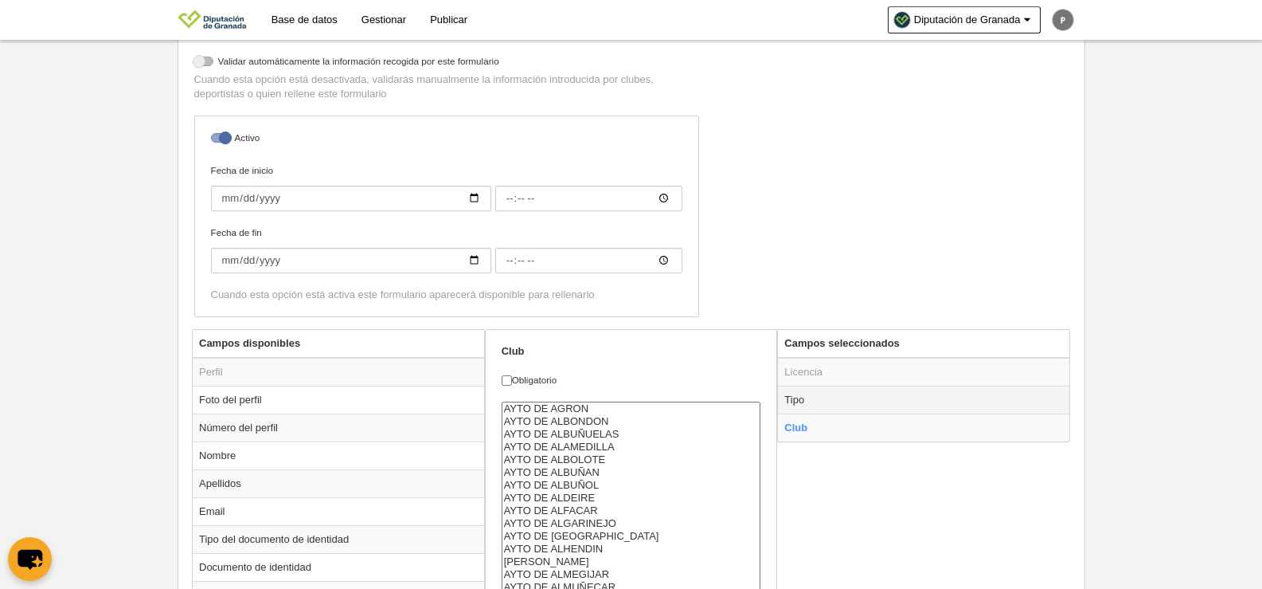
click at [836, 405] on td "Tipo" at bounding box center [923, 399] width 291 height 28
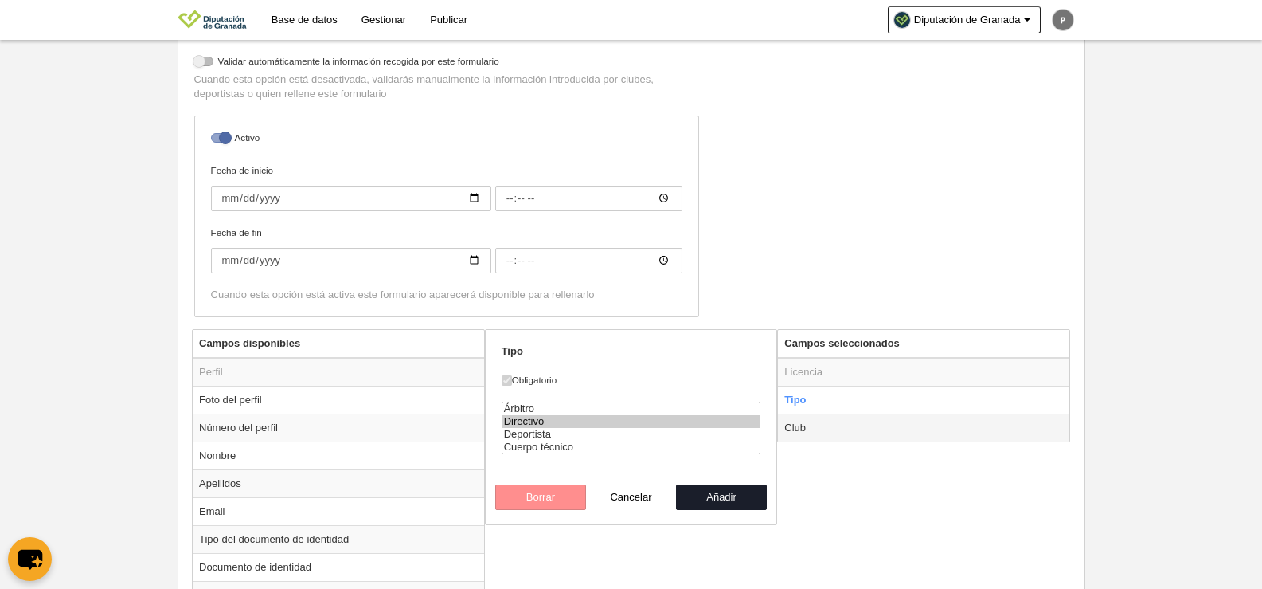
click at [818, 420] on td "Club" at bounding box center [923, 427] width 291 height 28
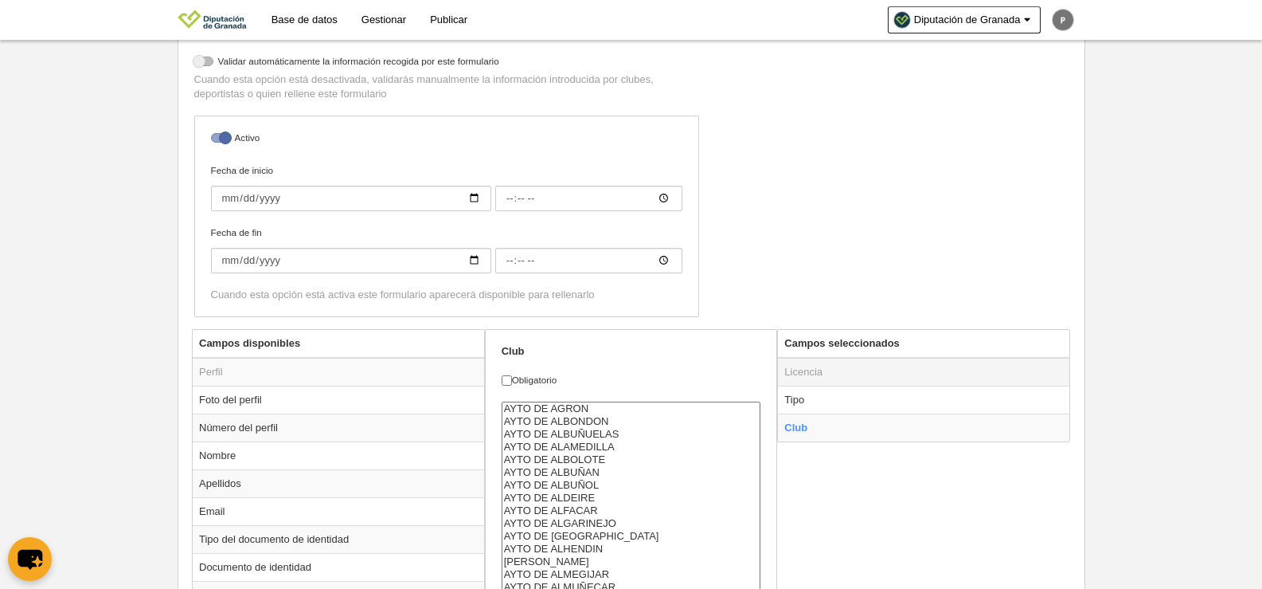
click at [904, 385] on td "Licencia" at bounding box center [923, 372] width 291 height 29
click at [885, 398] on td "Tipo" at bounding box center [923, 399] width 291 height 28
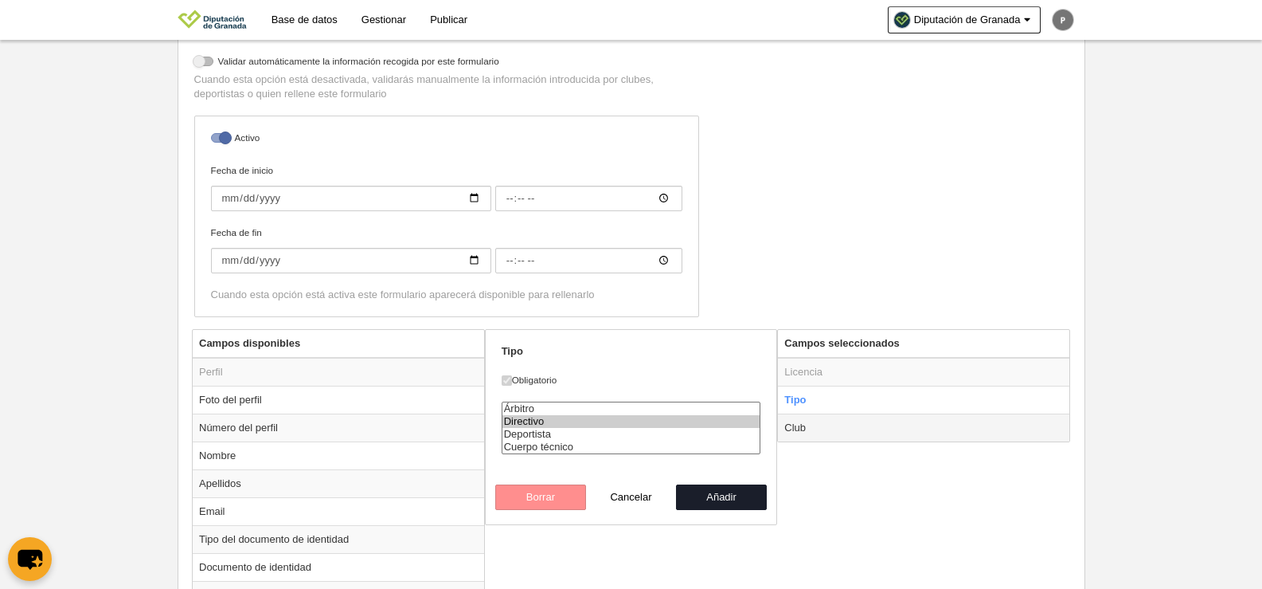
click at [839, 428] on td "Club" at bounding box center [923, 427] width 291 height 28
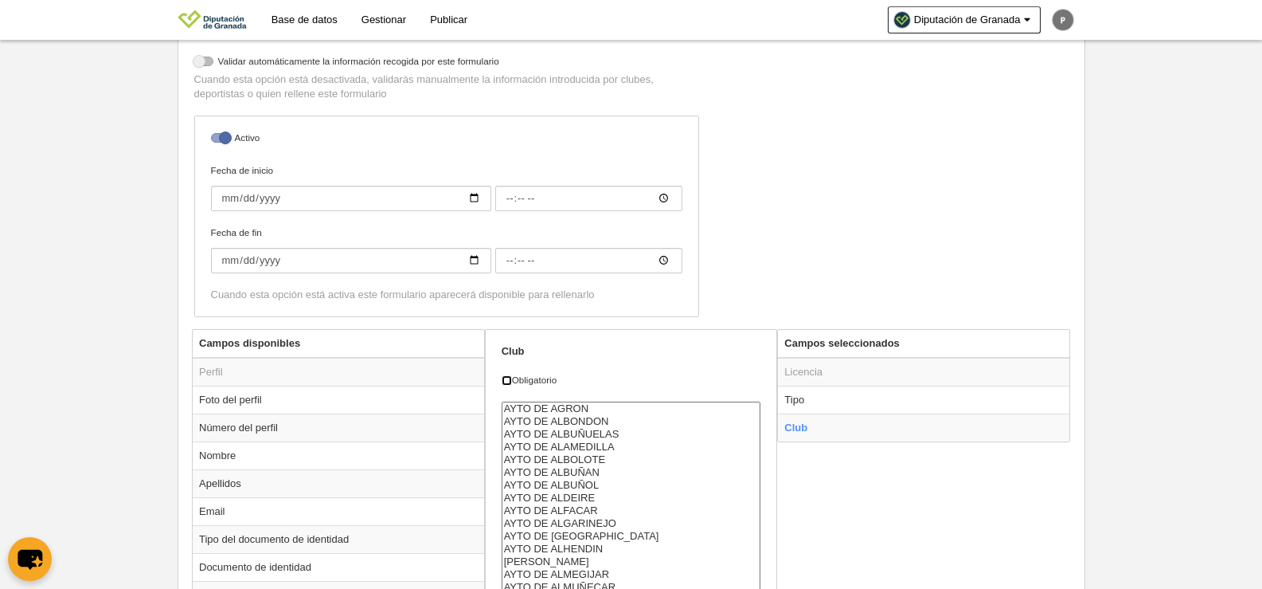
click at [509, 379] on input "Obligatorio" at bounding box center [507, 380] width 10 height 10
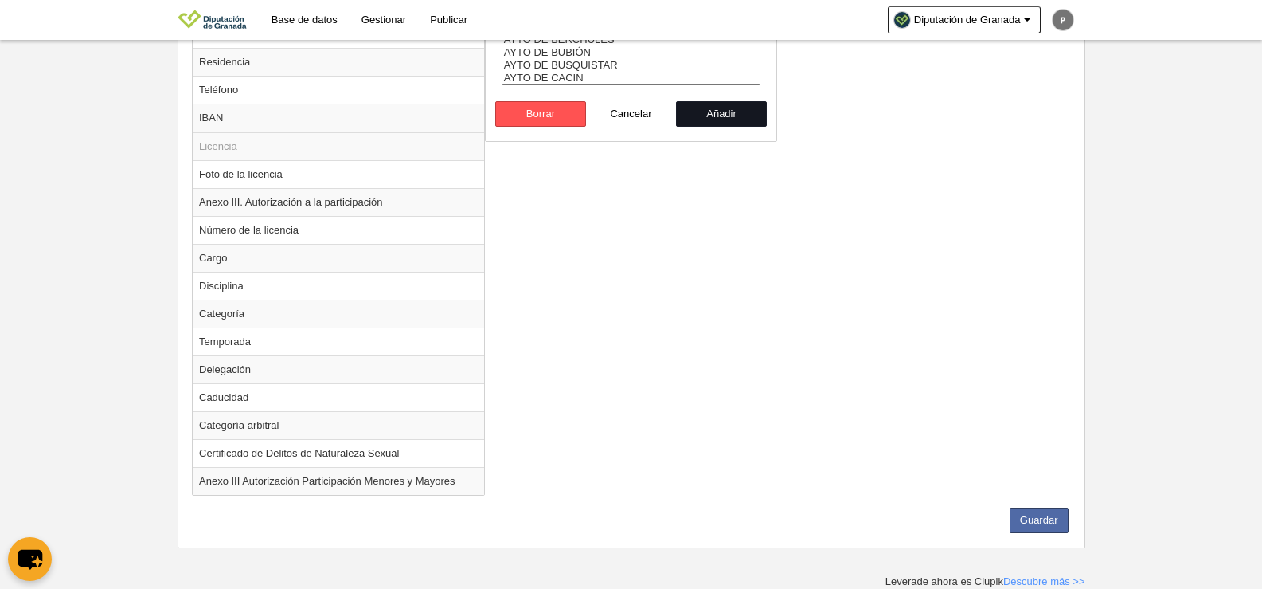
click at [717, 119] on button "Añadir" at bounding box center [721, 113] width 91 height 25
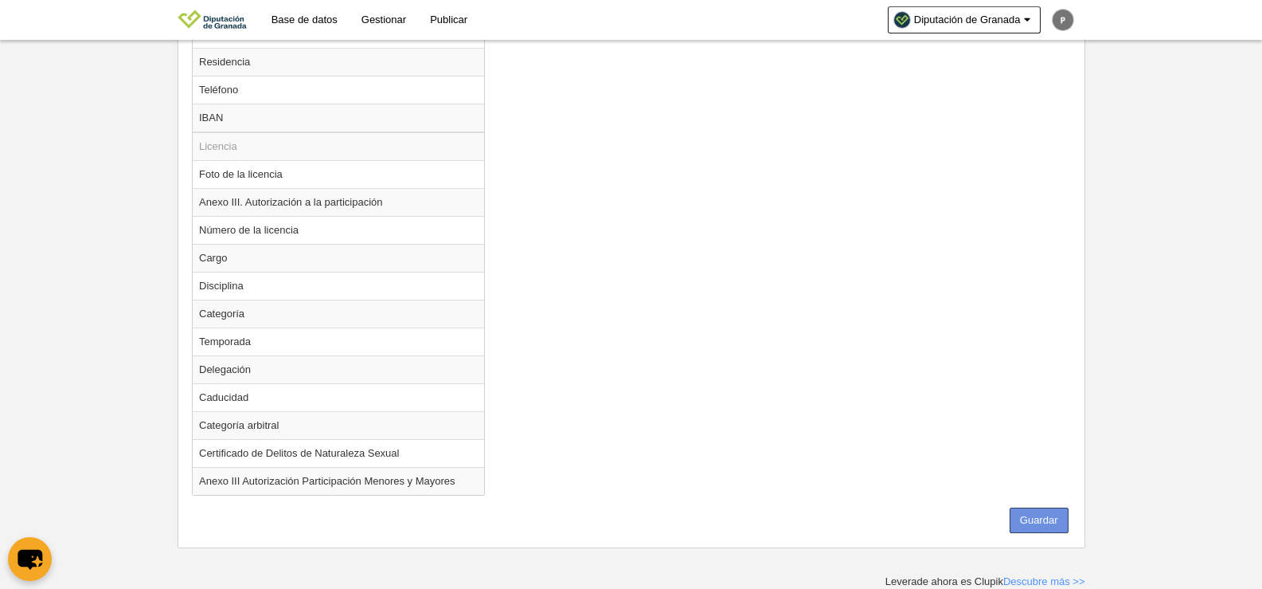
click at [1057, 512] on button "Guardar" at bounding box center [1039, 519] width 59 height 25
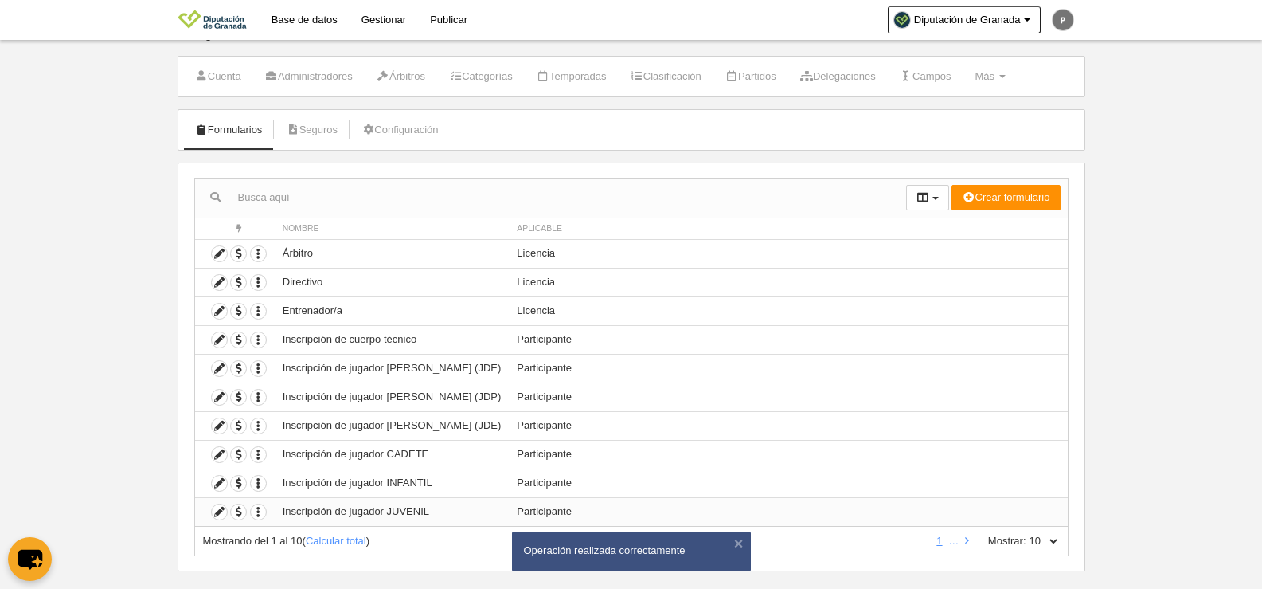
scroll to position [47, 0]
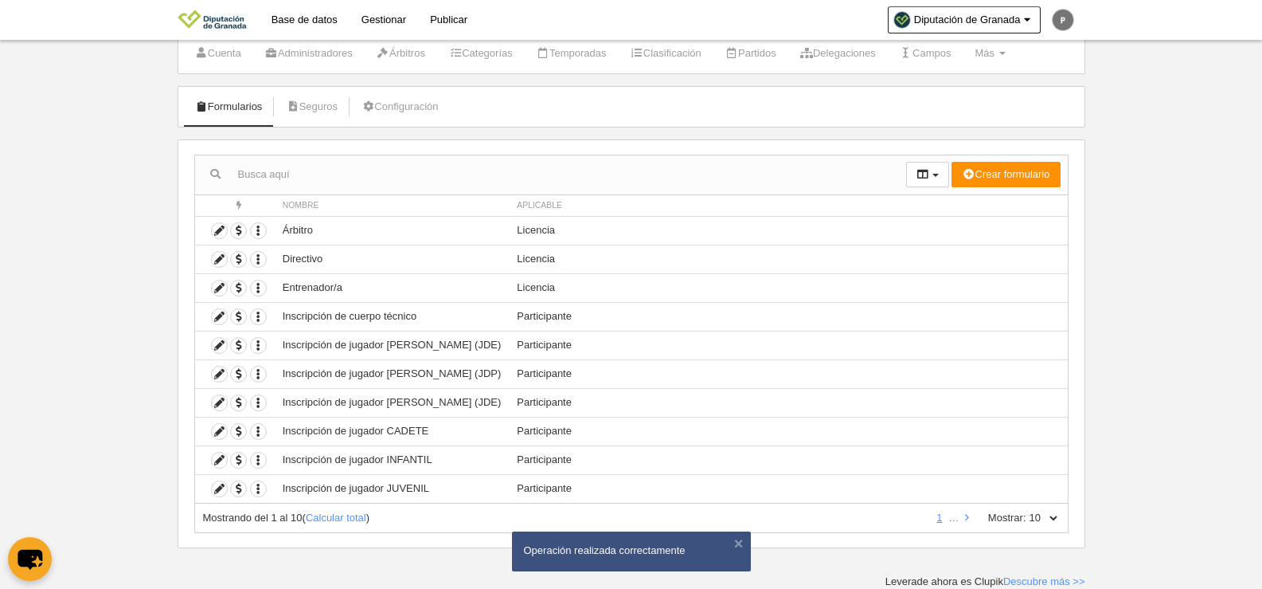
click at [1053, 514] on select "10 25 50 100 500" at bounding box center [1043, 517] width 33 height 14
click at [1027, 510] on select "10 25 50 100 500" at bounding box center [1043, 517] width 33 height 14
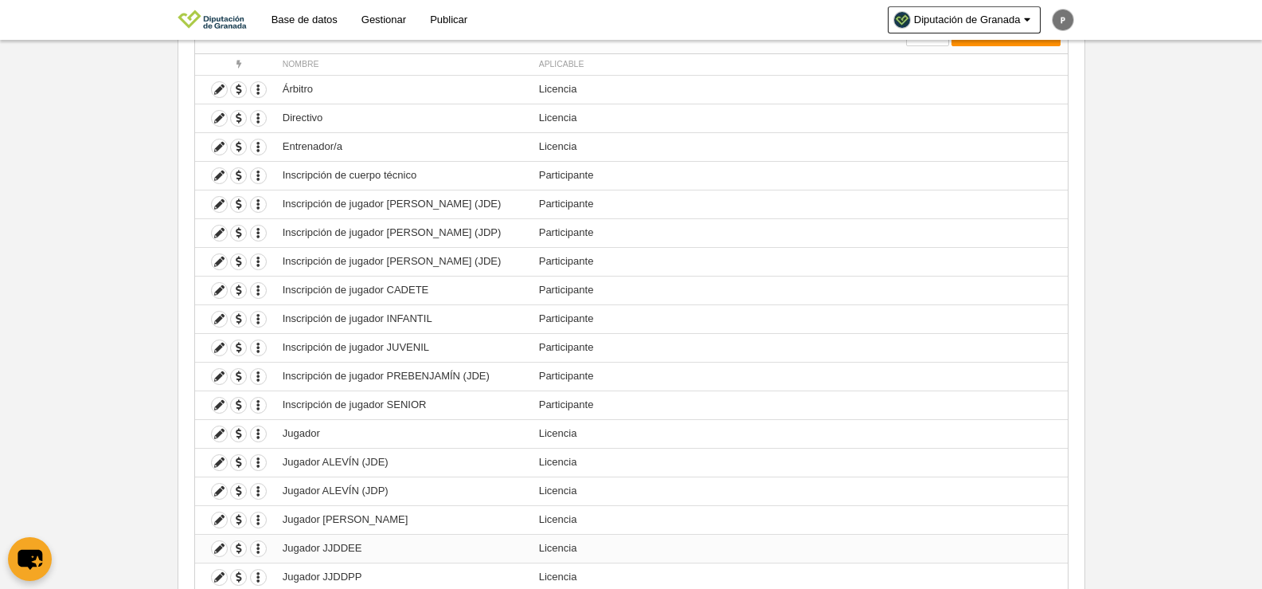
scroll to position [206, 0]
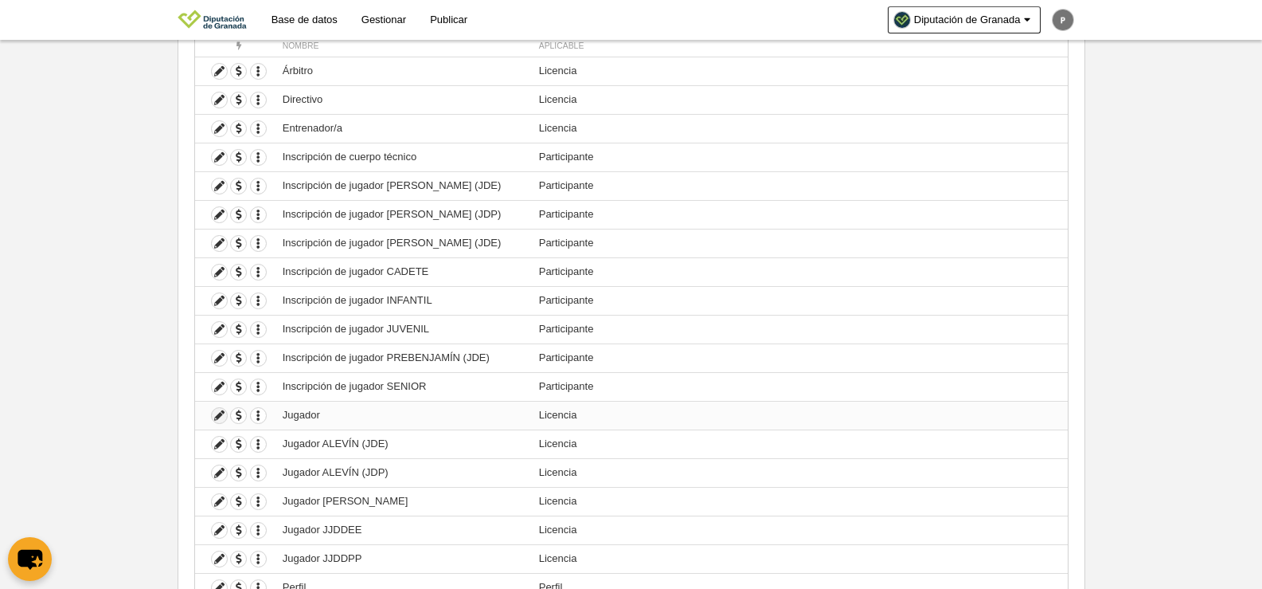
click at [222, 415] on icon at bounding box center [219, 415] width 15 height 15
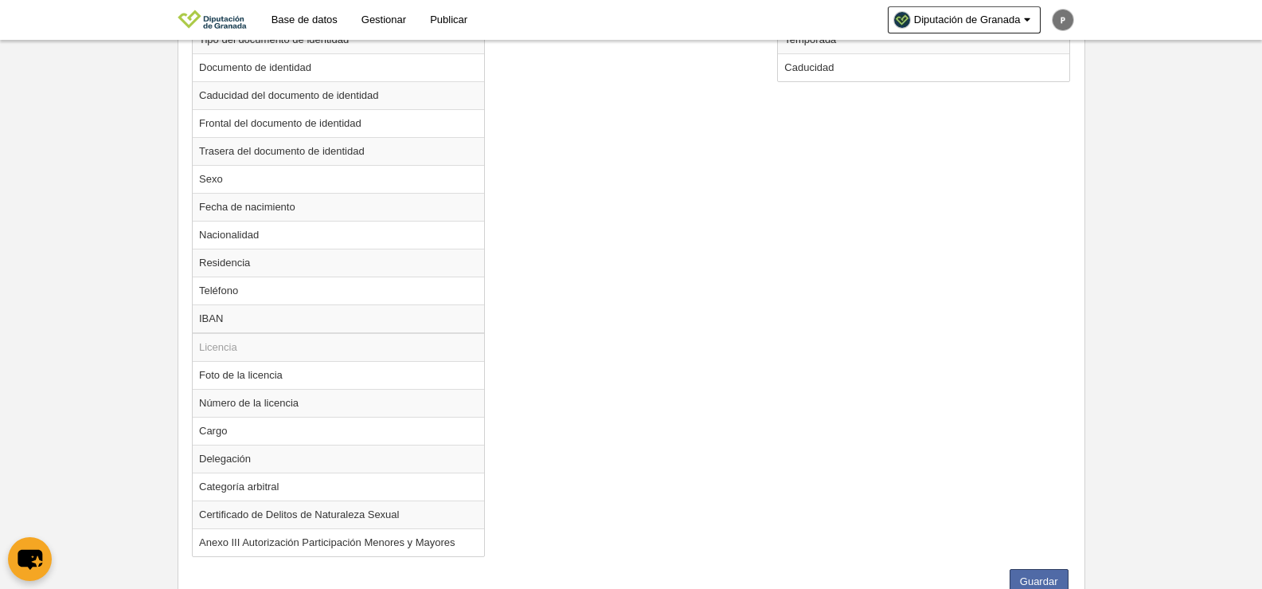
scroll to position [734, 0]
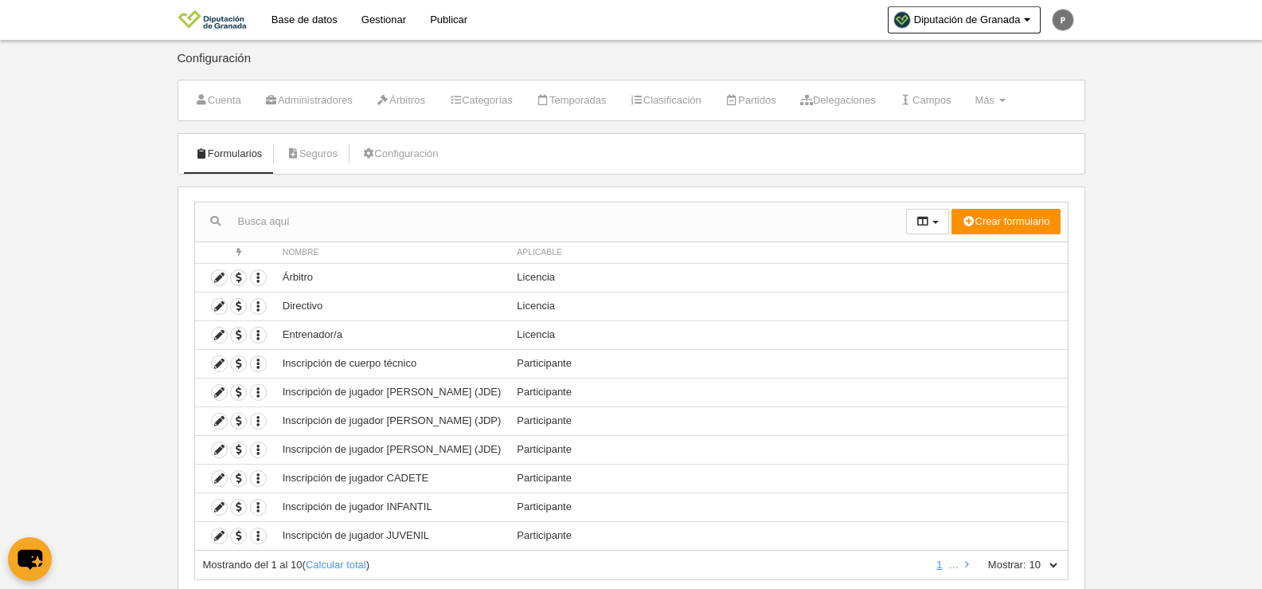
click at [1040, 566] on select "10 25 50 100 500" at bounding box center [1043, 564] width 33 height 14
click at [1027, 557] on select "10 25 50 100 500" at bounding box center [1043, 564] width 33 height 14
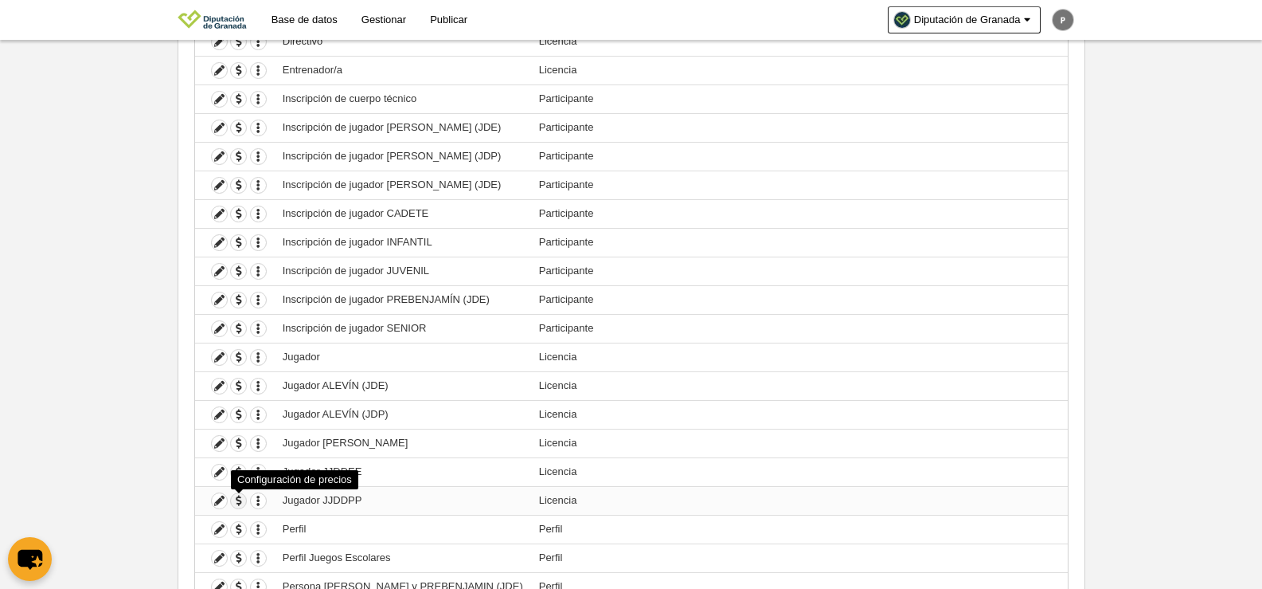
scroll to position [123, 0]
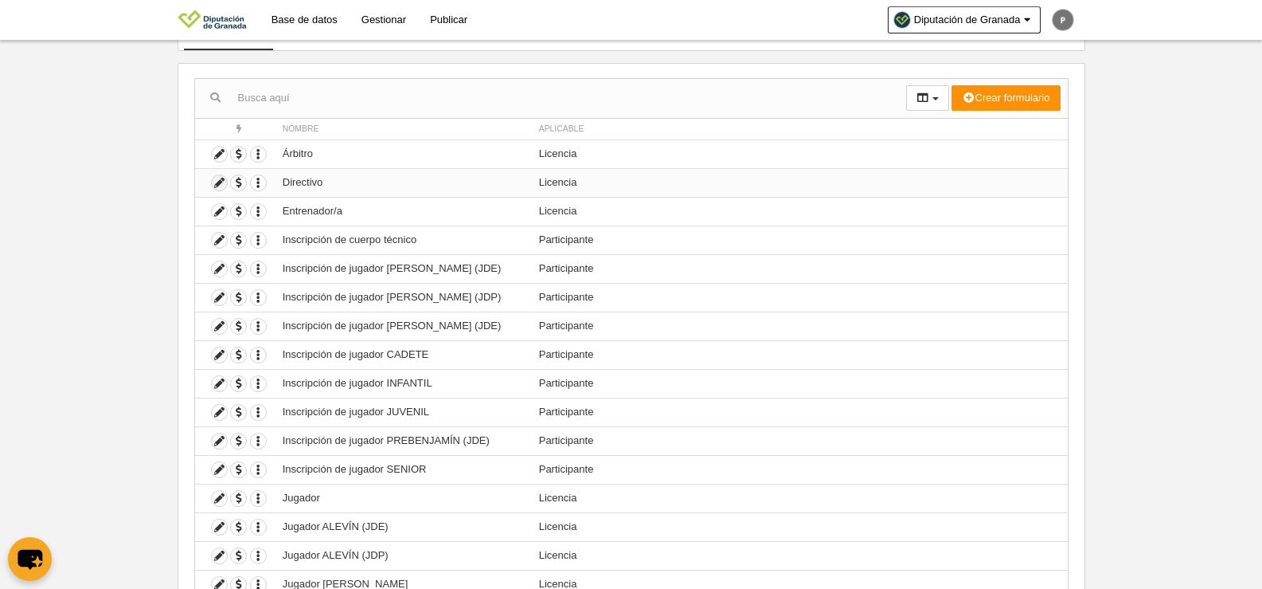
click at [219, 182] on icon at bounding box center [219, 182] width 15 height 15
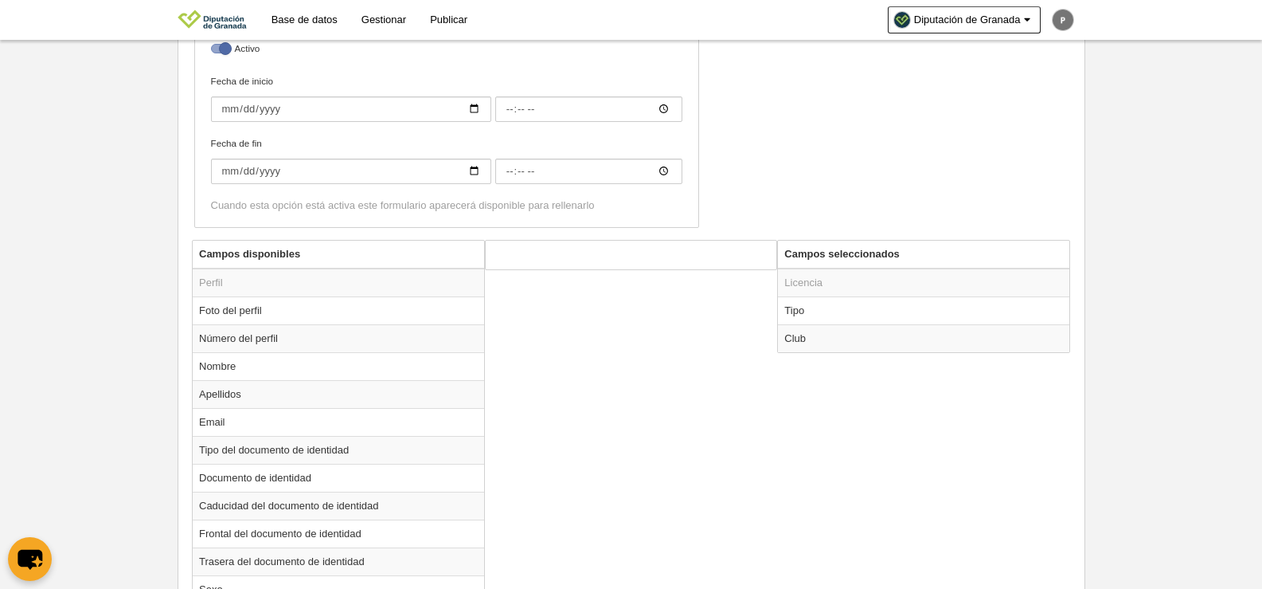
scroll to position [522, 0]
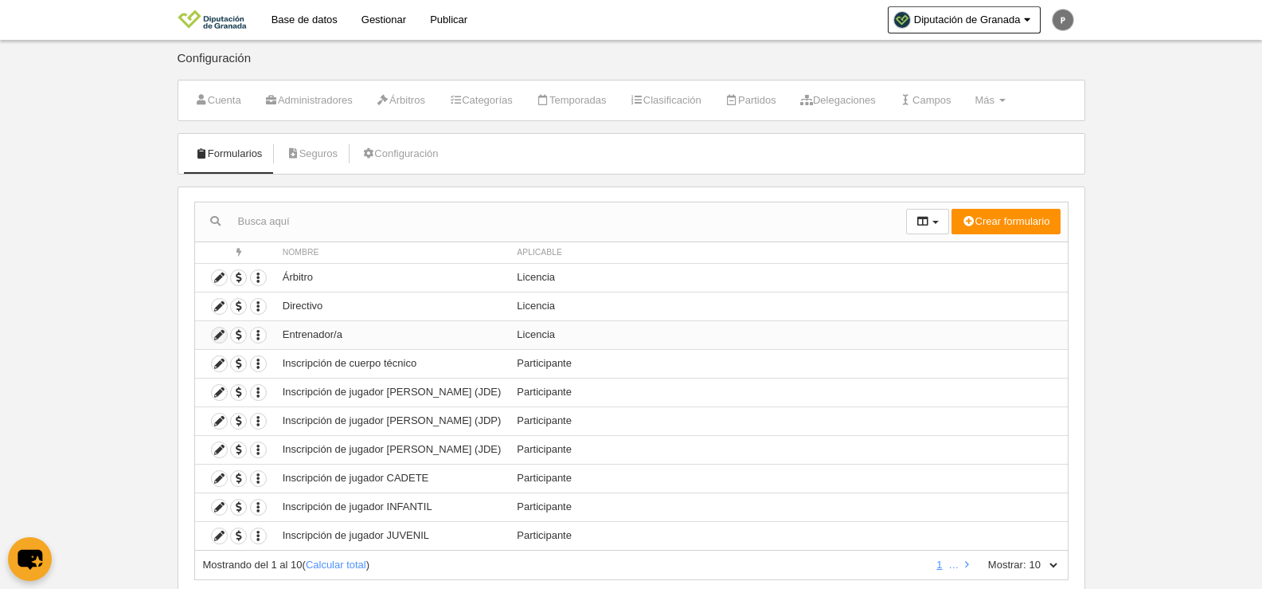
click at [211, 334] on link at bounding box center [219, 335] width 17 height 17
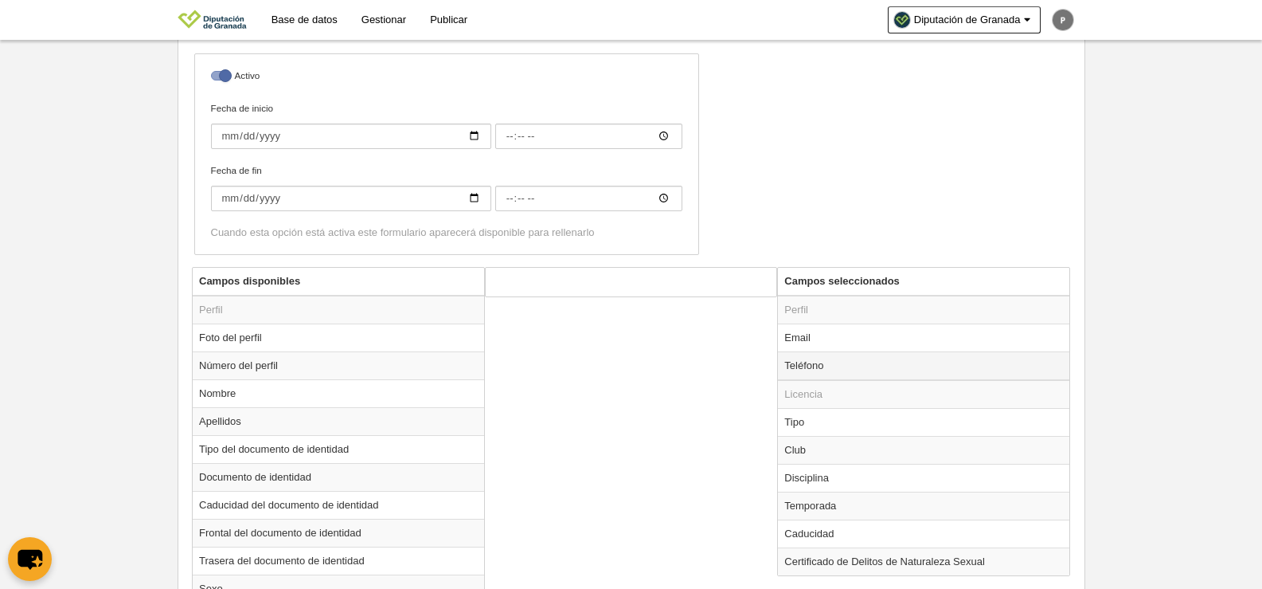
scroll to position [398, 0]
click at [834, 348] on td "Teléfono" at bounding box center [923, 362] width 291 height 29
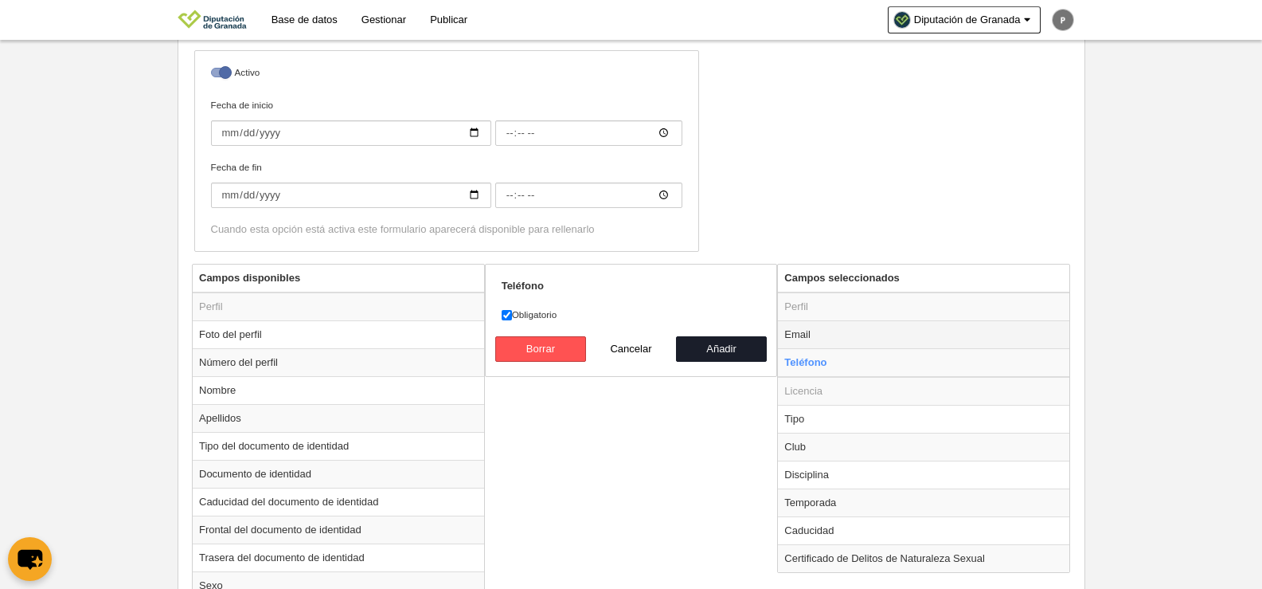
click at [834, 337] on td "Email" at bounding box center [923, 334] width 291 height 28
click at [846, 377] on td "Licencia" at bounding box center [923, 391] width 291 height 29
click at [847, 362] on td "Teléfono" at bounding box center [923, 362] width 291 height 29
click at [831, 408] on td "Tipo" at bounding box center [923, 419] width 291 height 28
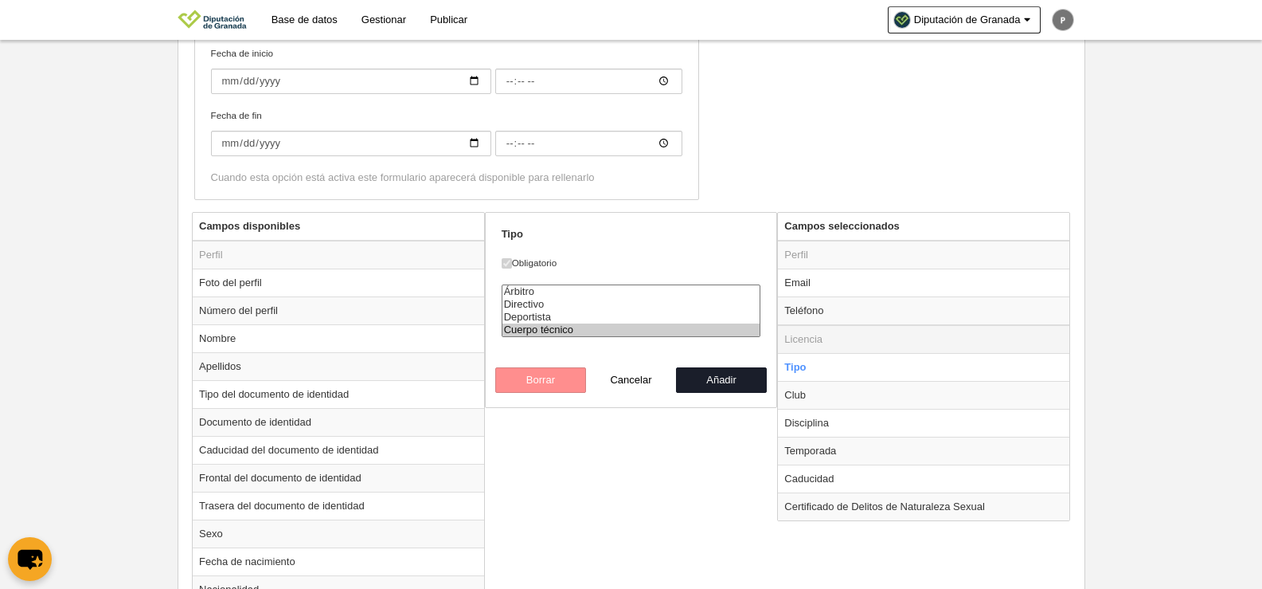
scroll to position [478, 0]
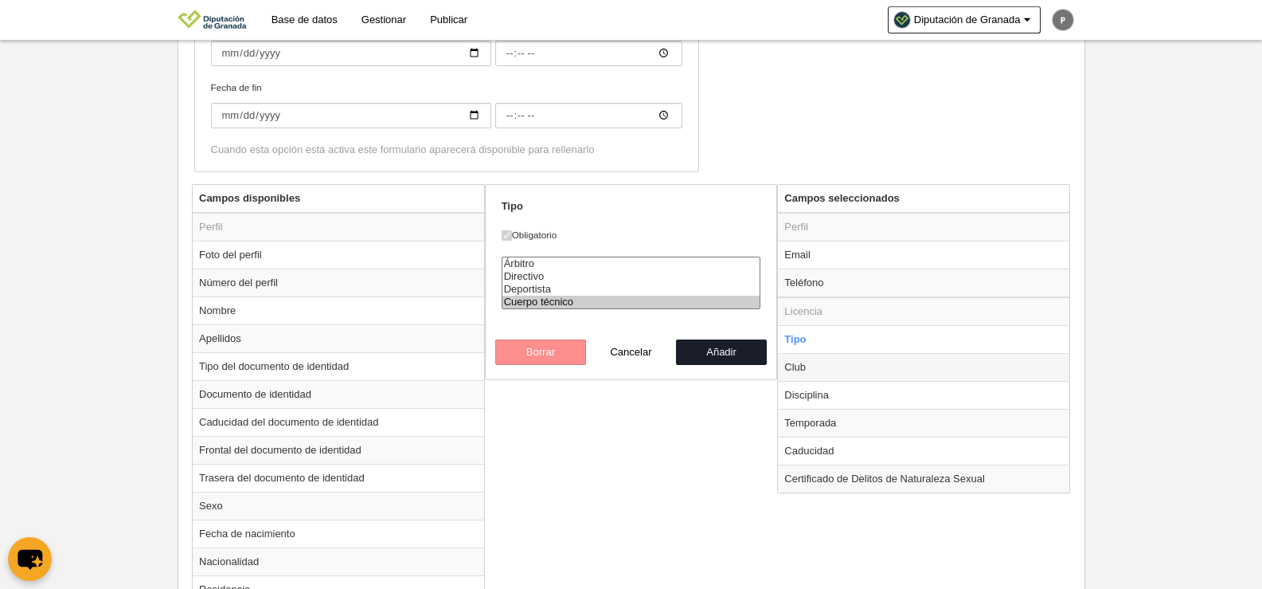
click at [804, 366] on td "Club" at bounding box center [923, 367] width 291 height 28
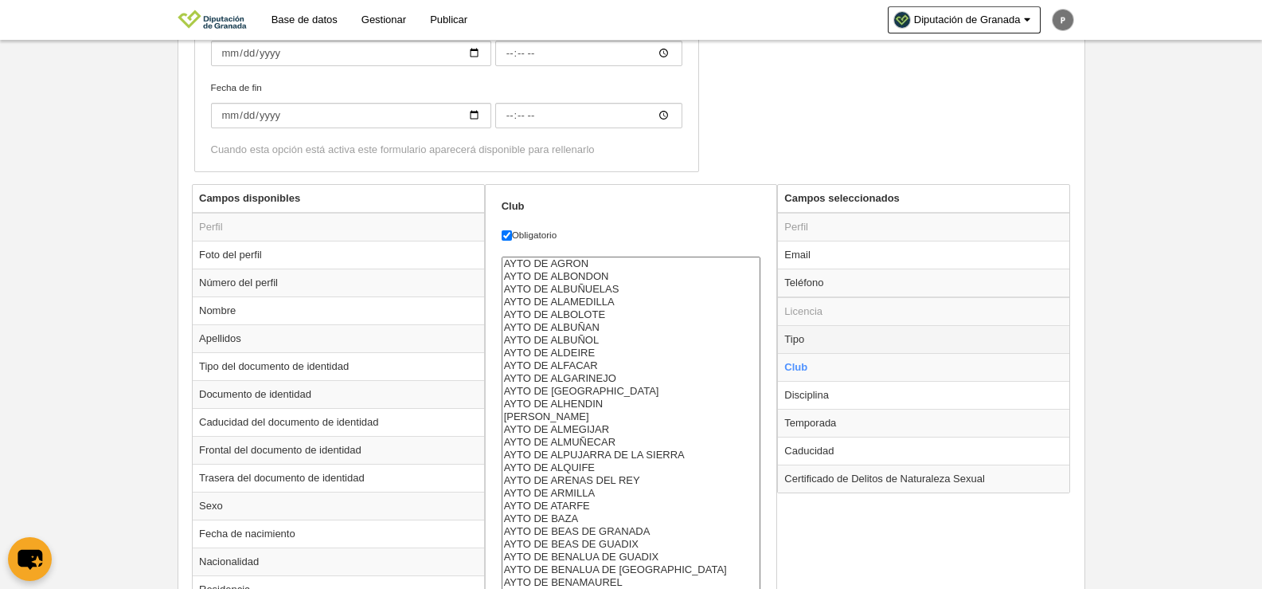
click at [827, 345] on td "Tipo" at bounding box center [923, 339] width 291 height 28
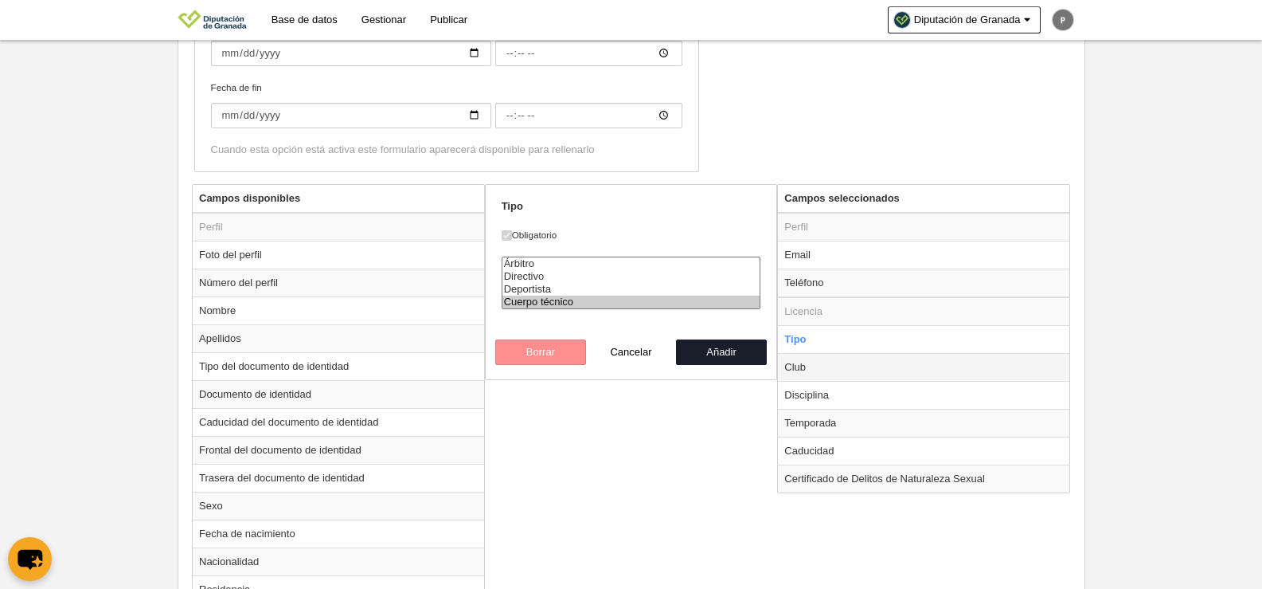
click at [830, 361] on td "Club" at bounding box center [923, 367] width 291 height 28
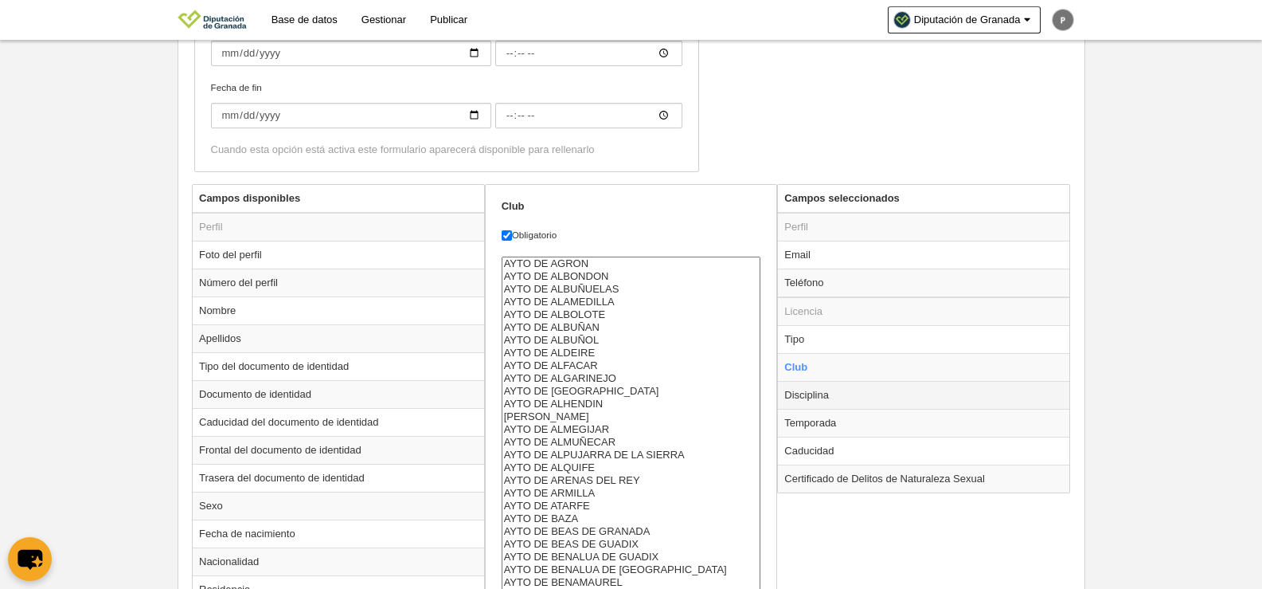
click at [832, 390] on td "Disciplina" at bounding box center [923, 395] width 291 height 28
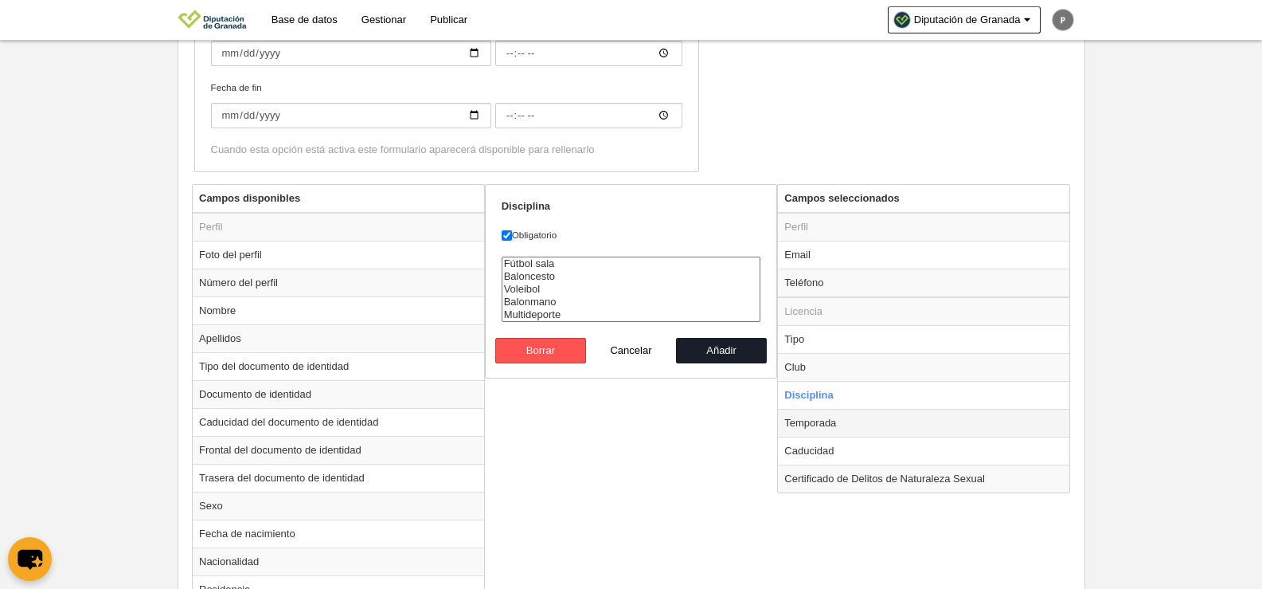
click at [850, 421] on td "Temporada" at bounding box center [923, 423] width 291 height 28
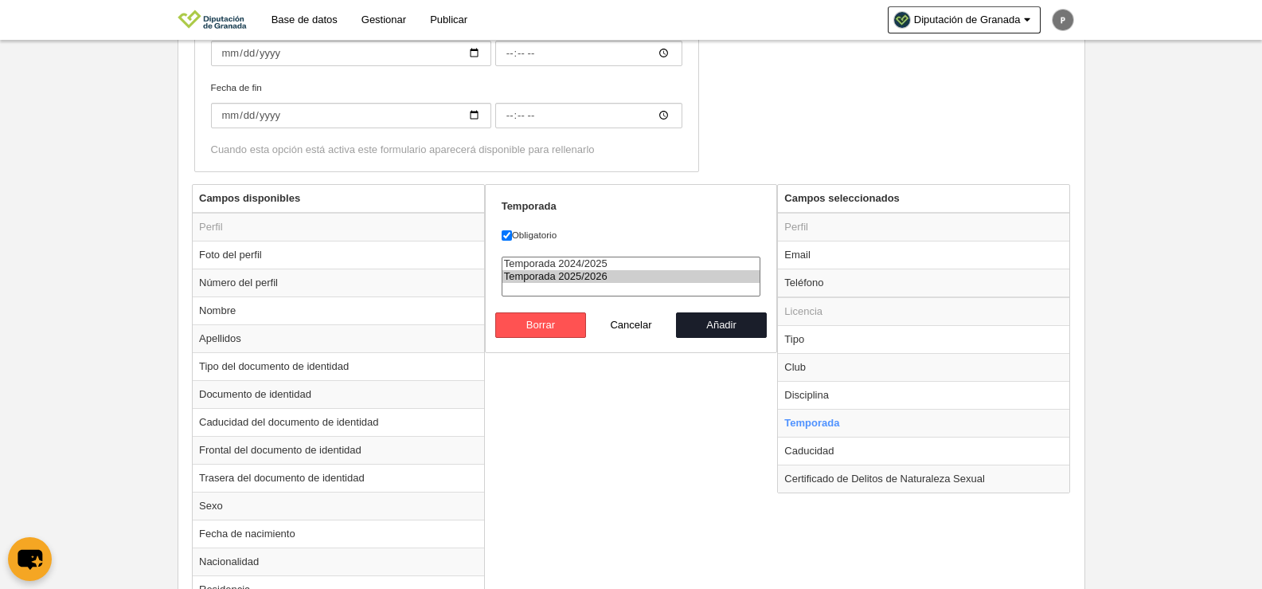
click at [594, 281] on option "Temporada 2025/2026" at bounding box center [632, 276] width 258 height 13
click at [718, 324] on button "Añadir" at bounding box center [721, 324] width 91 height 25
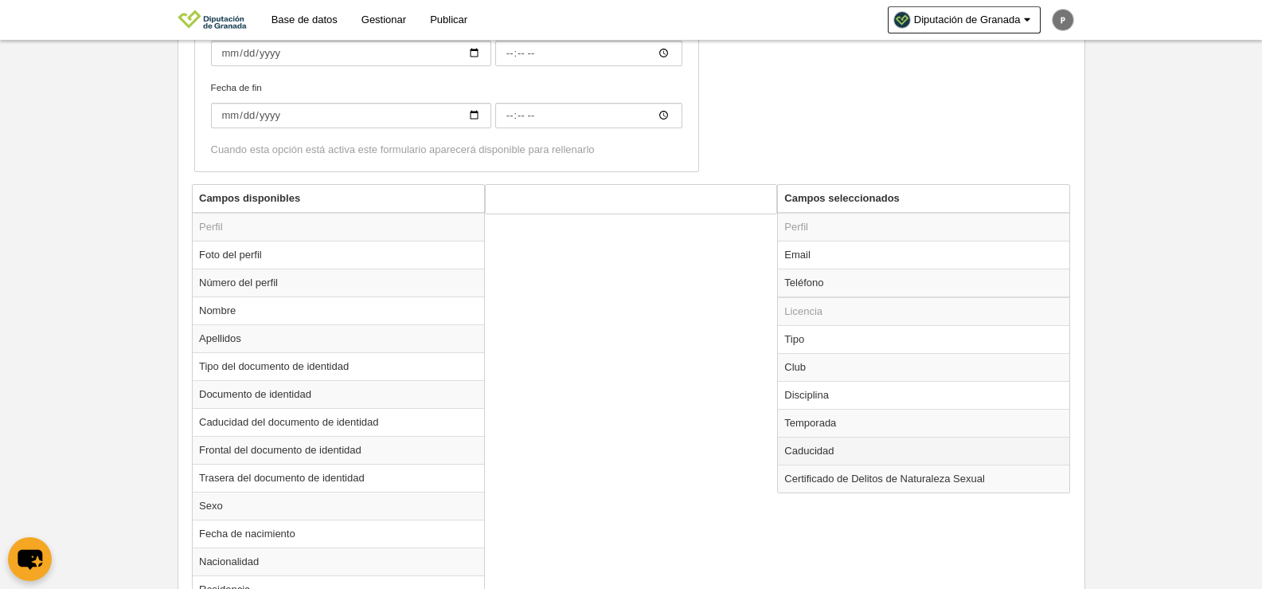
click at [847, 451] on td "Caducidad" at bounding box center [923, 450] width 291 height 28
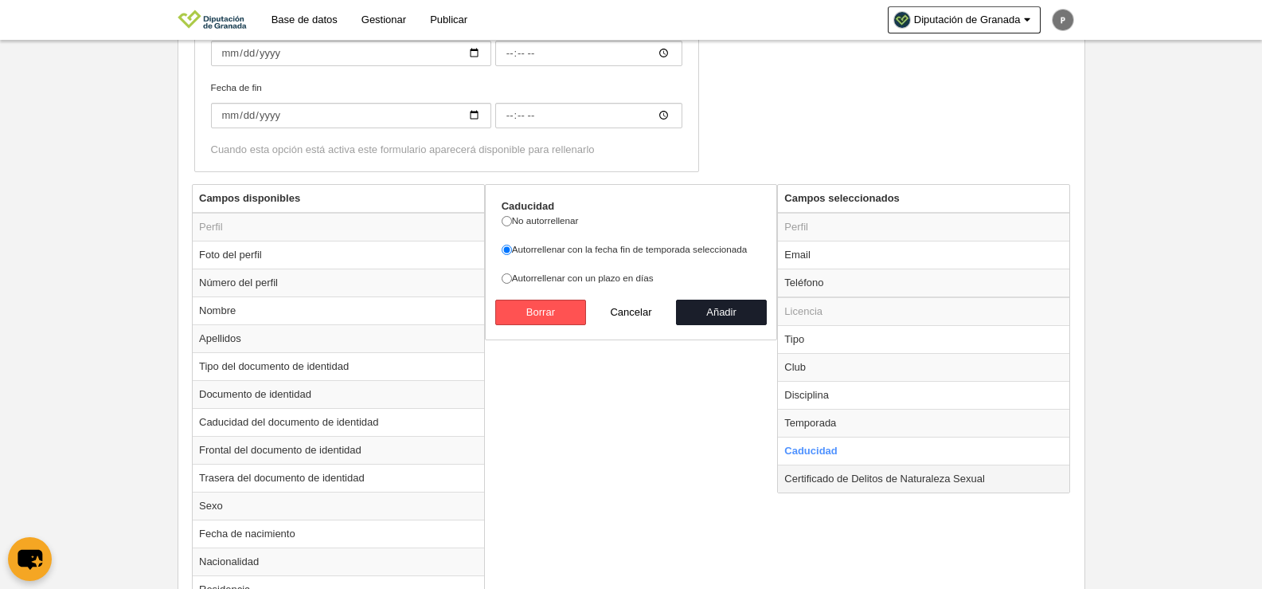
click at [892, 485] on td "Certificado de Delitos de Naturaleza Sexual" at bounding box center [923, 478] width 291 height 28
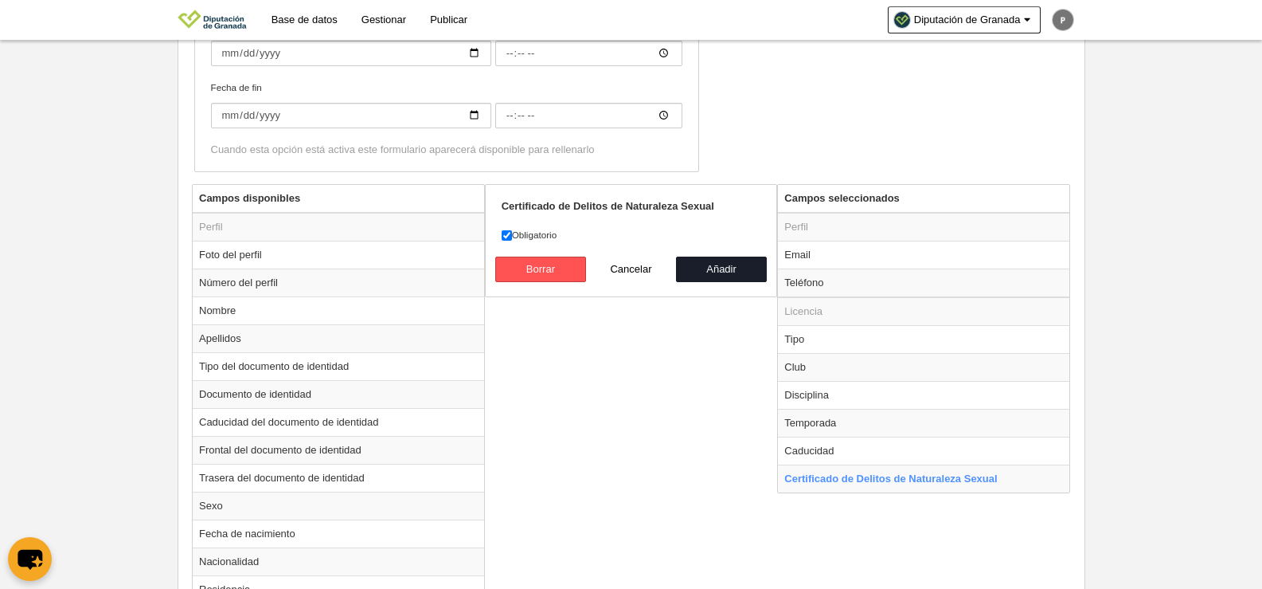
scroll to position [866, 0]
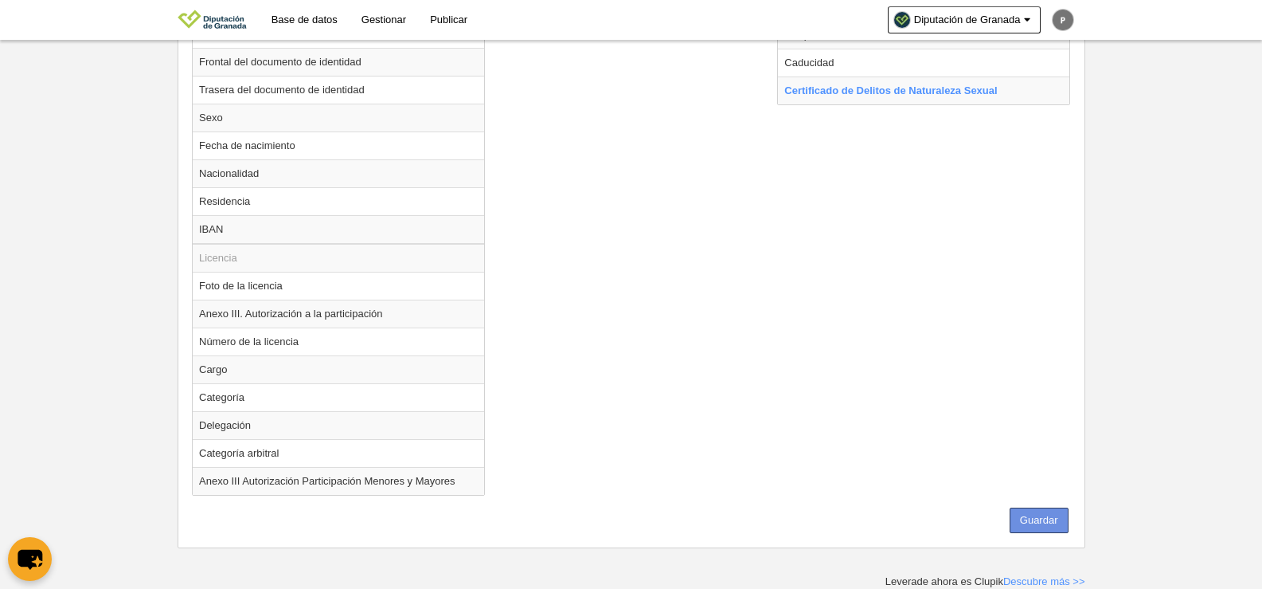
click at [1041, 514] on button "Guardar" at bounding box center [1039, 519] width 59 height 25
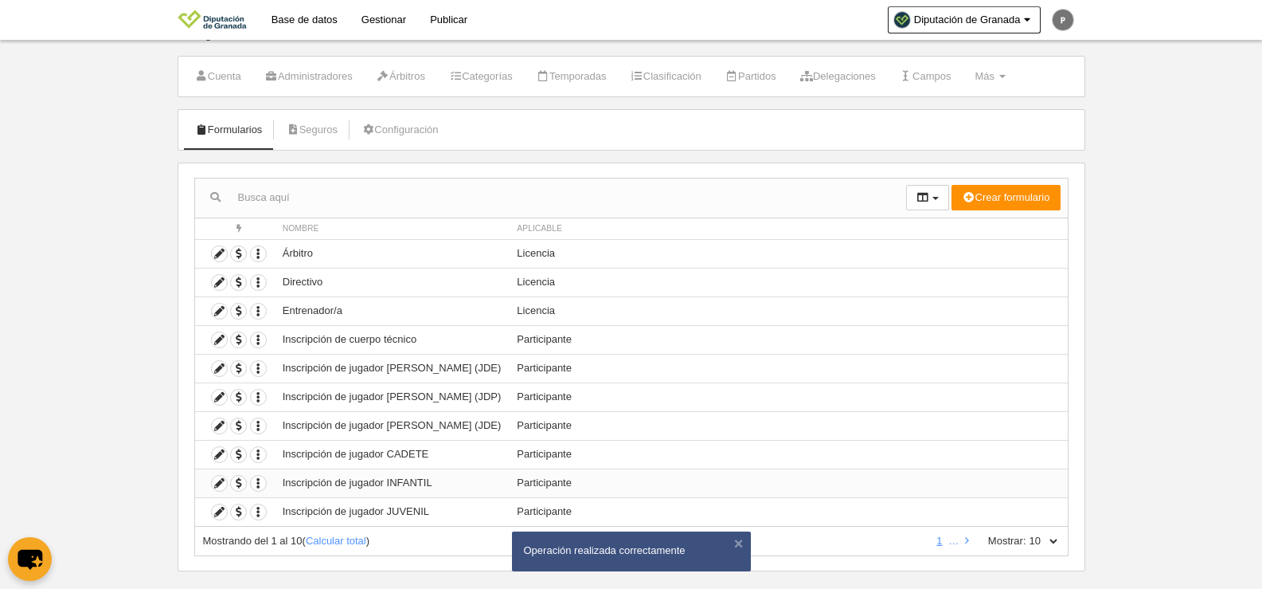
scroll to position [47, 0]
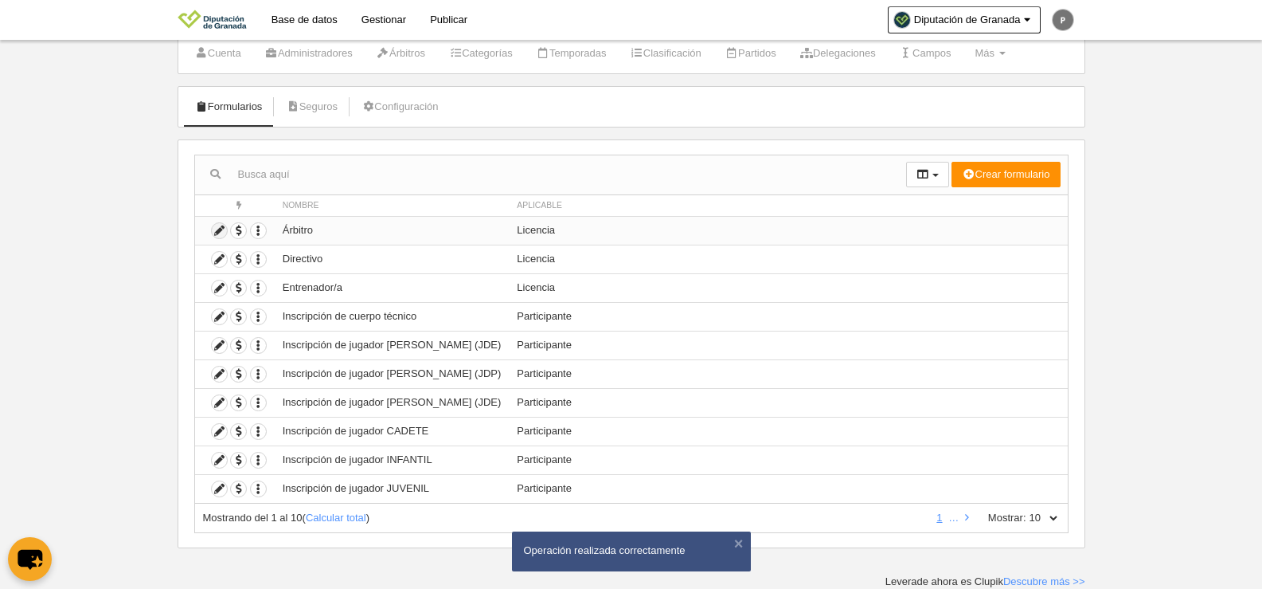
click at [220, 228] on icon at bounding box center [219, 230] width 15 height 15
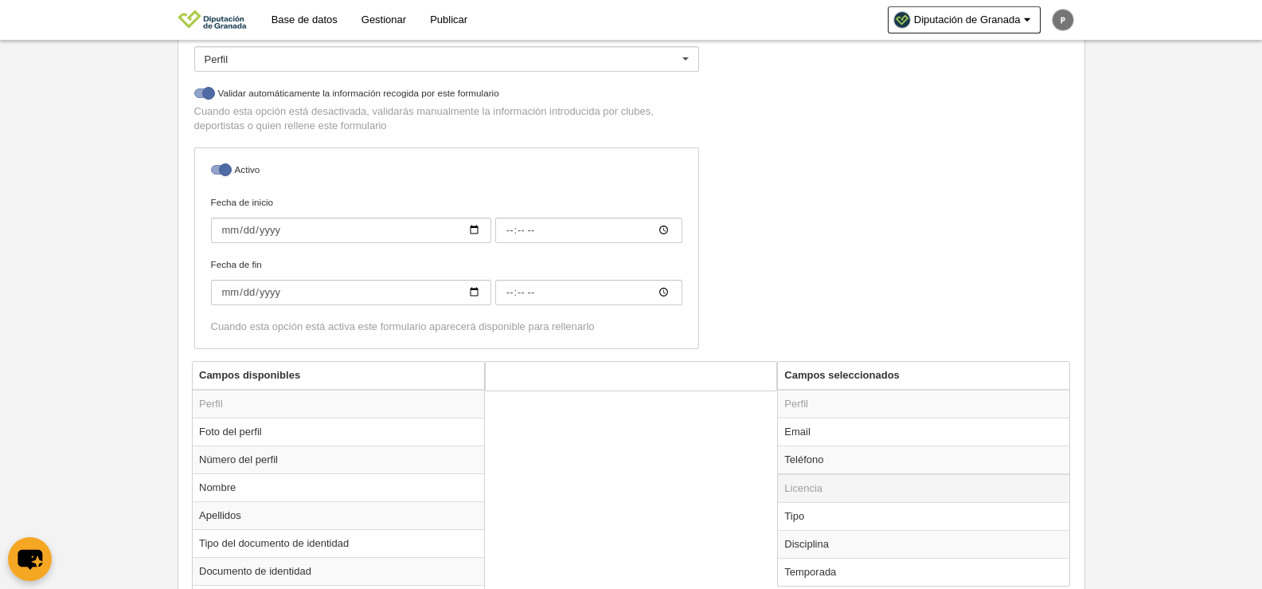
scroll to position [366, 0]
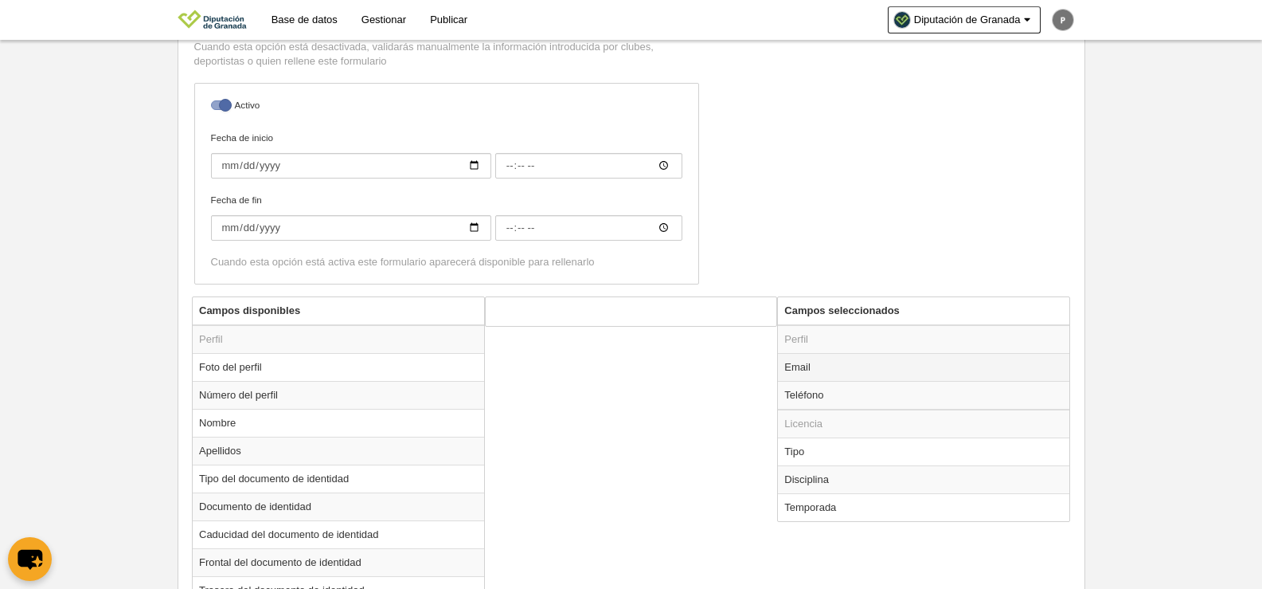
click at [818, 366] on td "Email" at bounding box center [923, 367] width 291 height 28
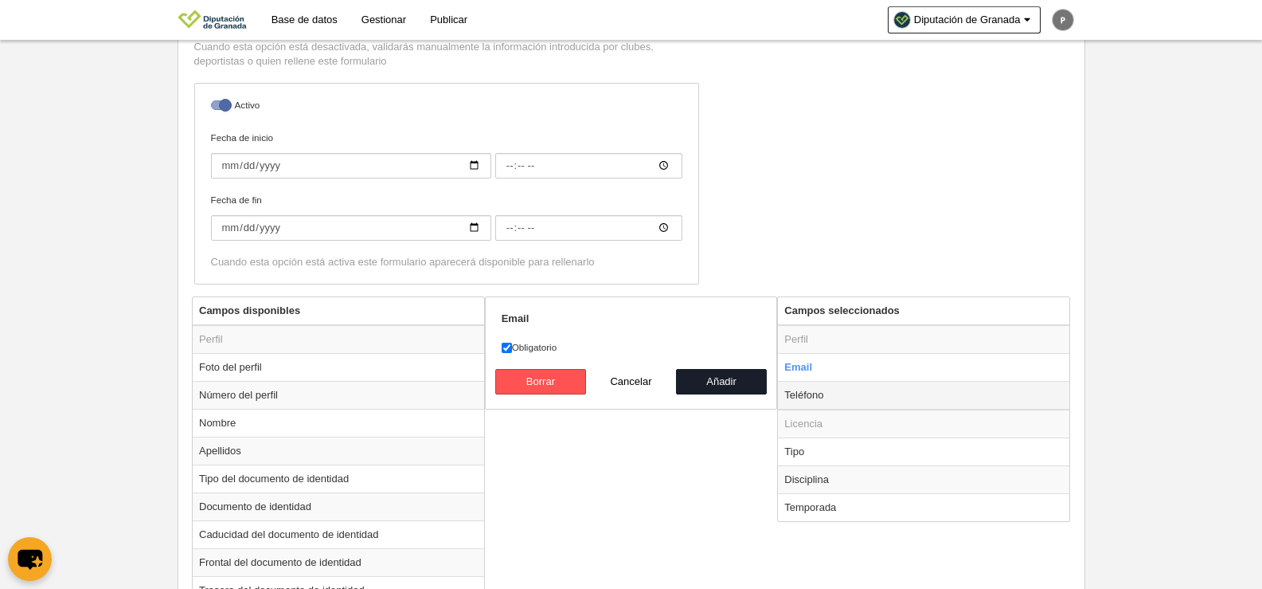
click at [835, 397] on td "Teléfono" at bounding box center [923, 395] width 291 height 29
click at [858, 366] on td "Email" at bounding box center [923, 367] width 291 height 28
click at [870, 412] on td "Licencia" at bounding box center [923, 423] width 291 height 29
click at [867, 397] on td "Teléfono" at bounding box center [923, 395] width 291 height 29
click at [868, 448] on td "Tipo" at bounding box center [923, 451] width 291 height 28
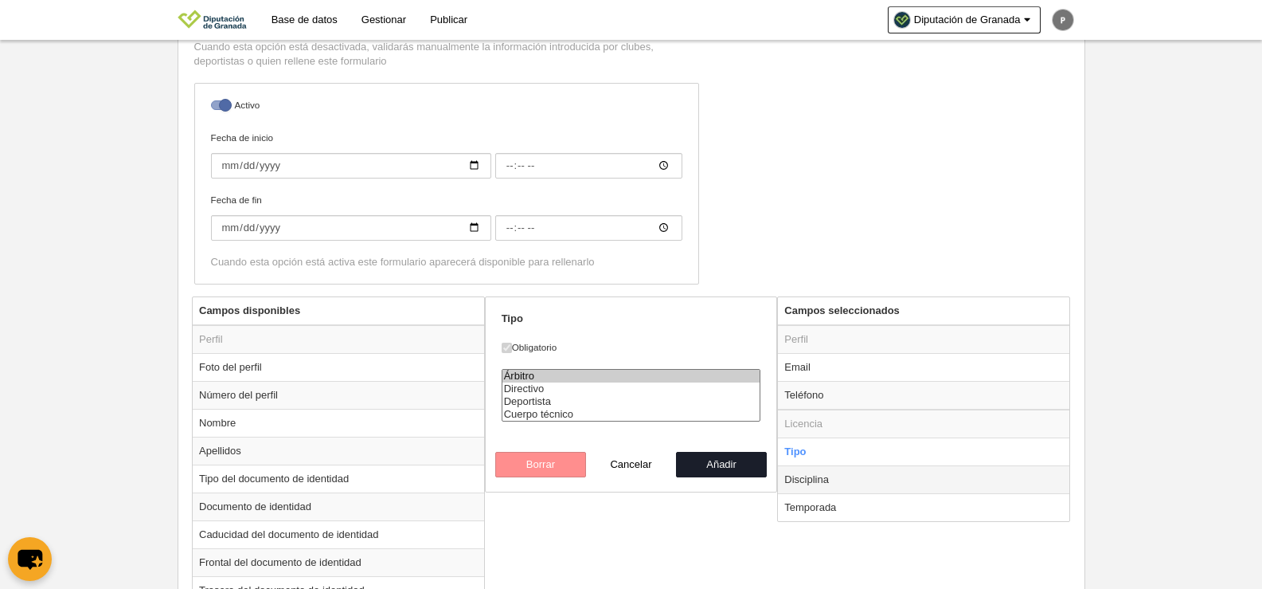
click at [868, 470] on td "Disciplina" at bounding box center [923, 479] width 291 height 28
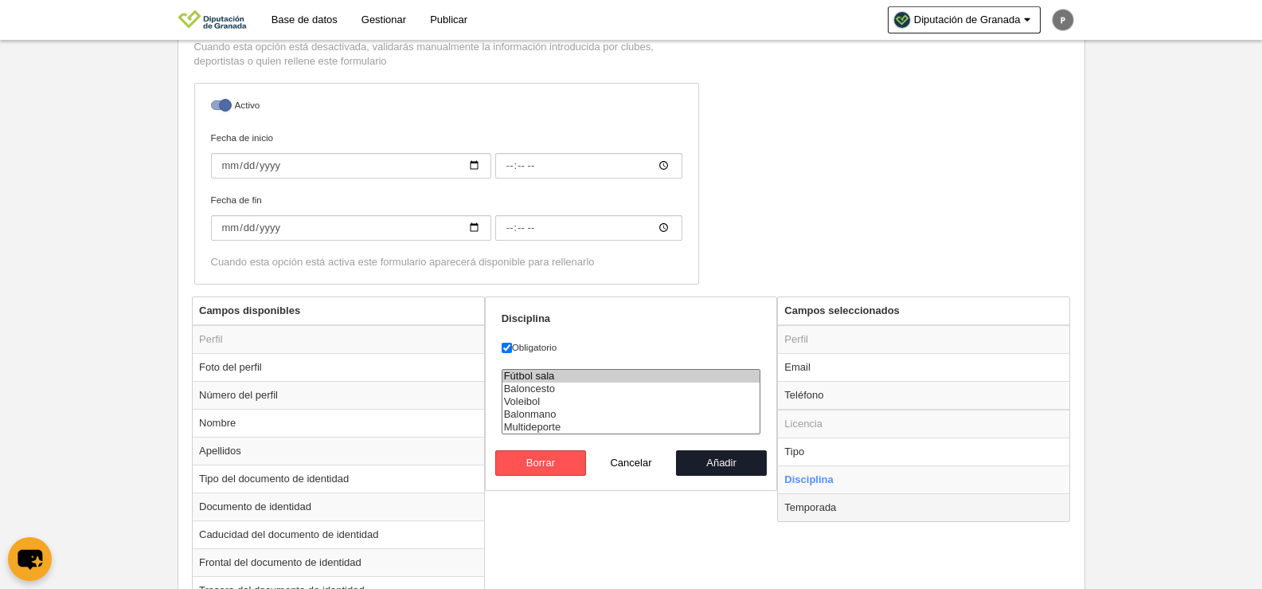
click at [868, 503] on td "Temporada" at bounding box center [923, 507] width 291 height 28
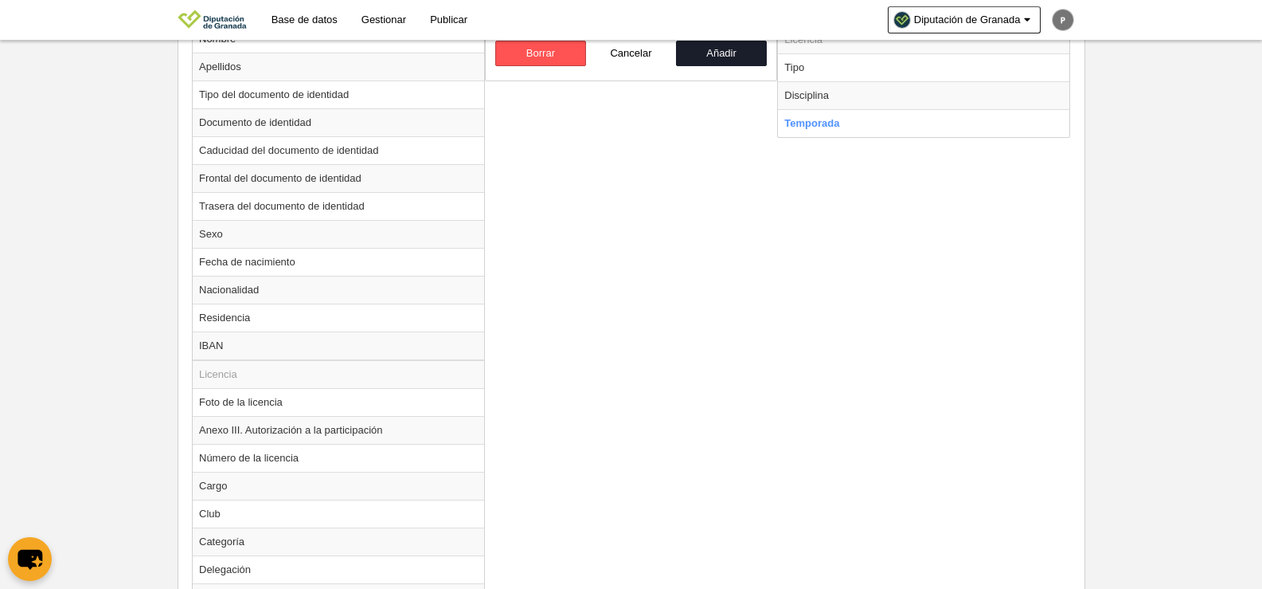
scroll to position [949, 0]
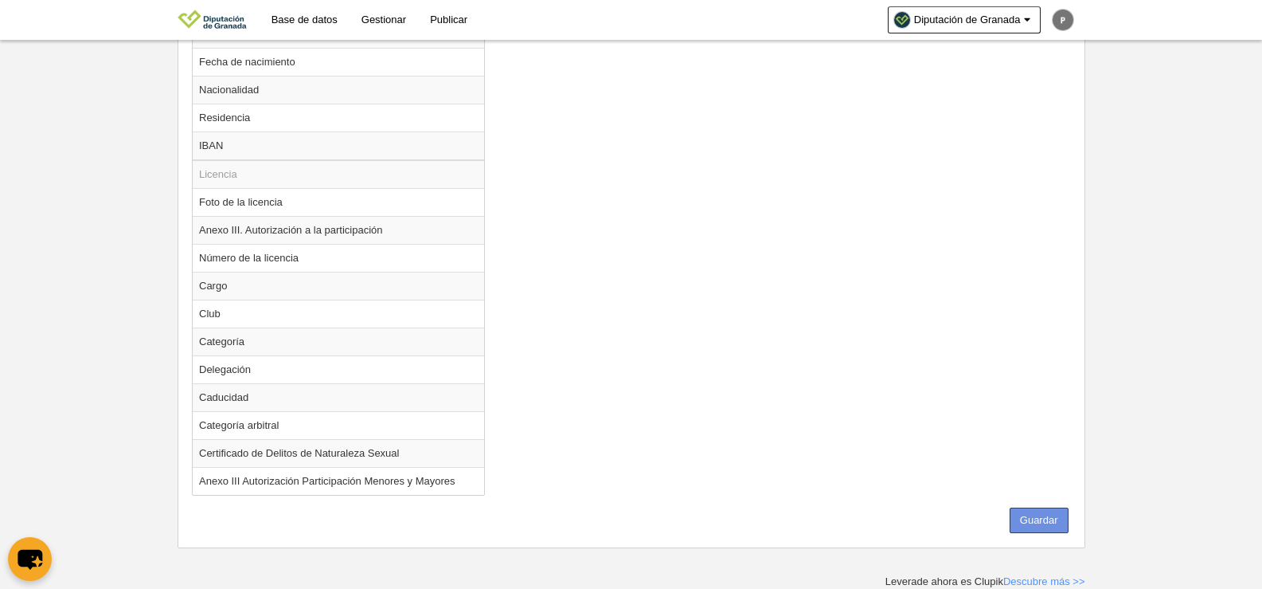
click at [1034, 509] on button "Guardar" at bounding box center [1039, 519] width 59 height 25
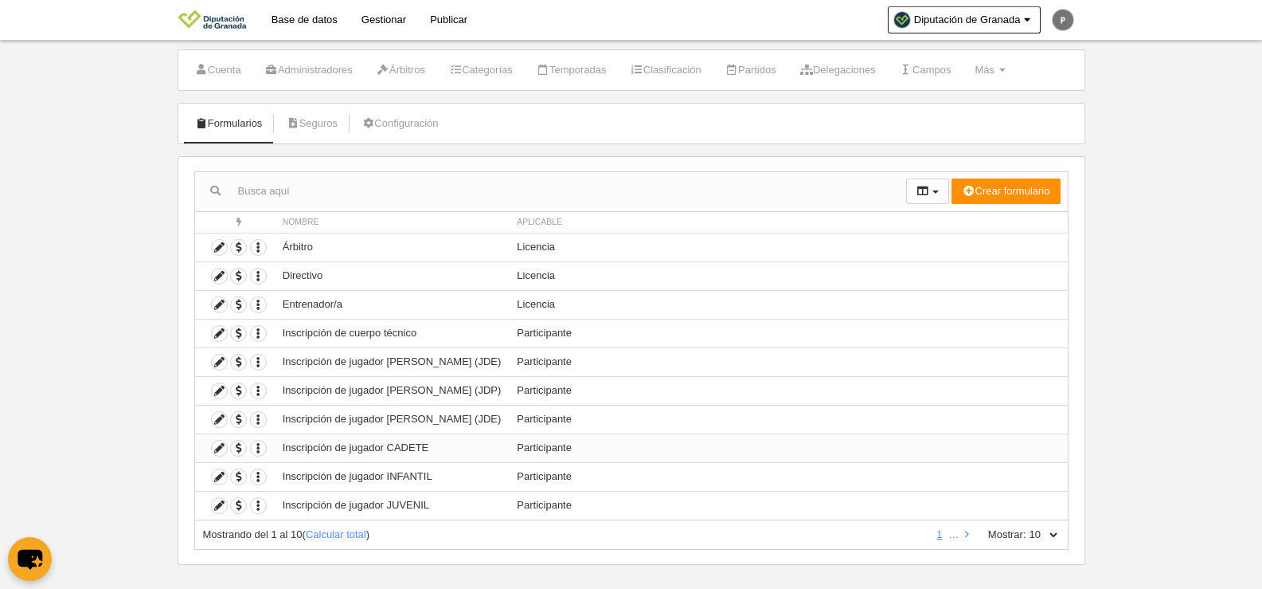
scroll to position [47, 0]
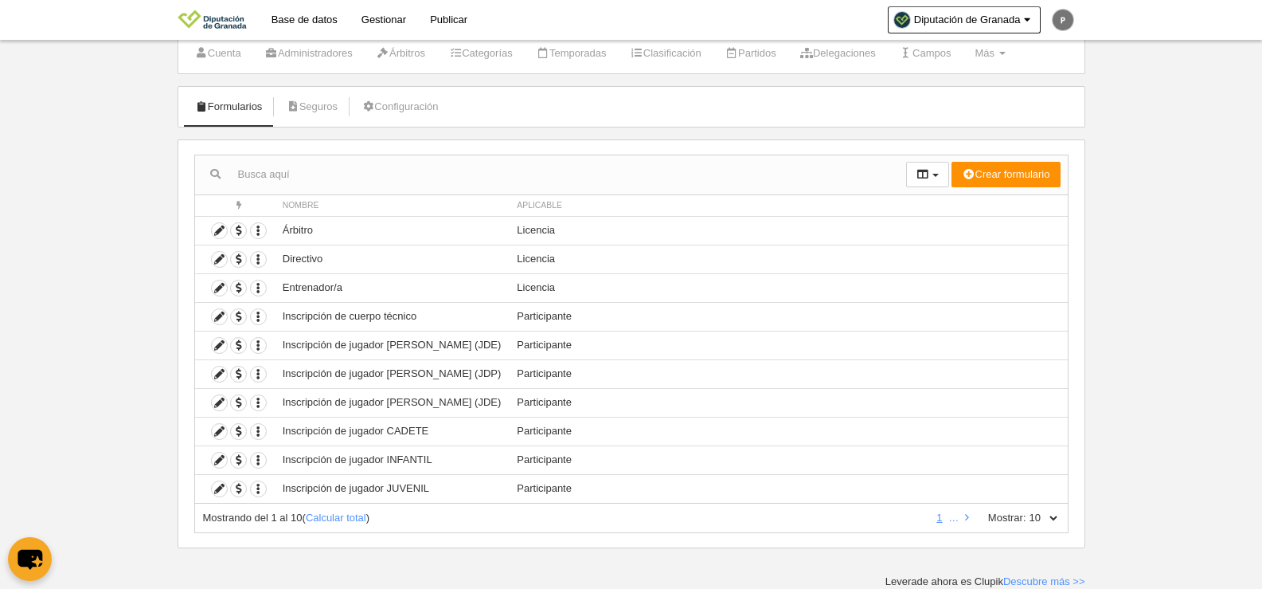
click at [1019, 521] on label "Mostrar:" at bounding box center [999, 517] width 54 height 14
click at [1027, 521] on select "10 25 50 100 500" at bounding box center [1043, 517] width 33 height 14
click at [1031, 519] on select "10 25 50 100 500" at bounding box center [1043, 517] width 33 height 14
click at [1027, 510] on select "10 25 50 100 500" at bounding box center [1043, 517] width 33 height 14
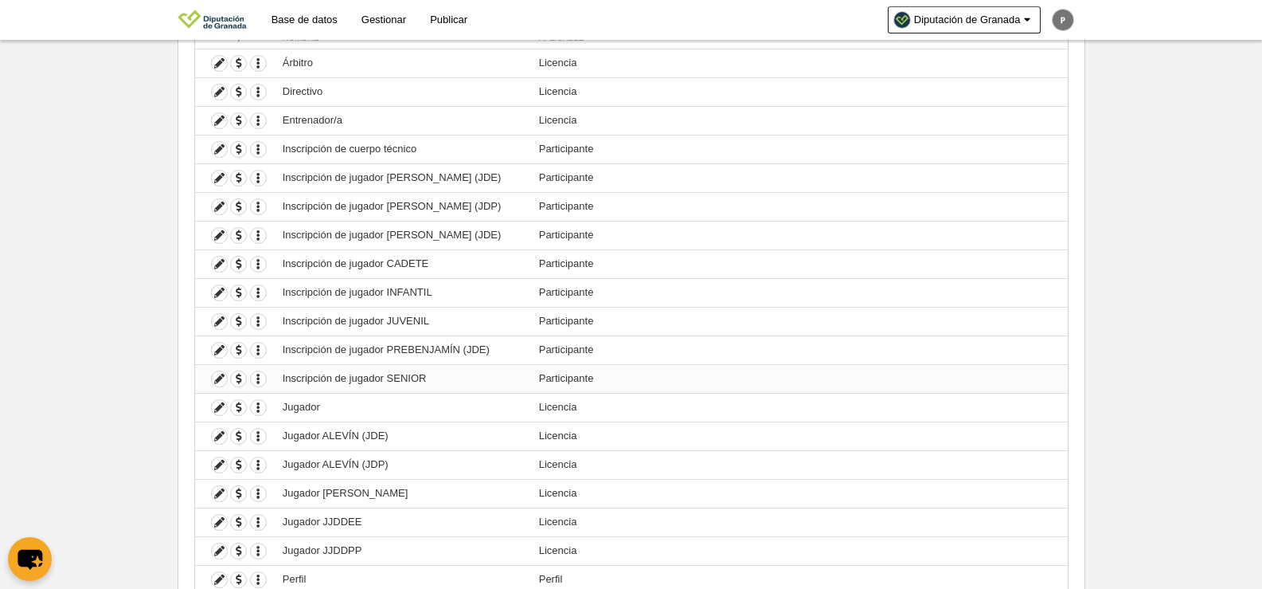
scroll to position [362, 0]
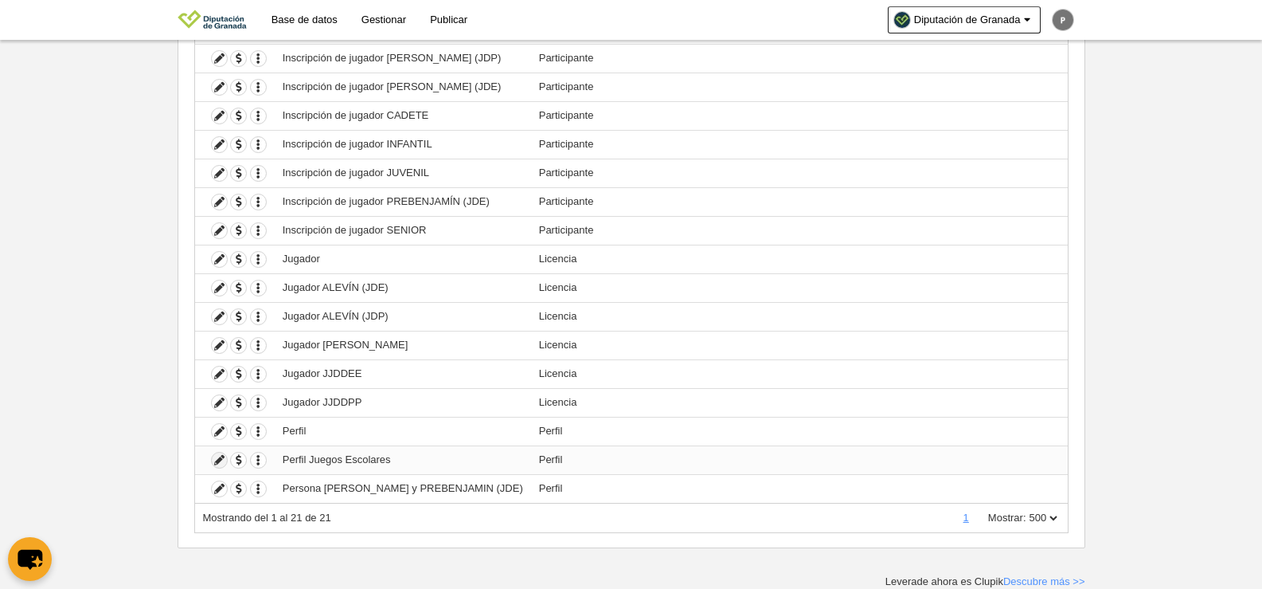
click at [226, 458] on icon at bounding box center [219, 459] width 15 height 15
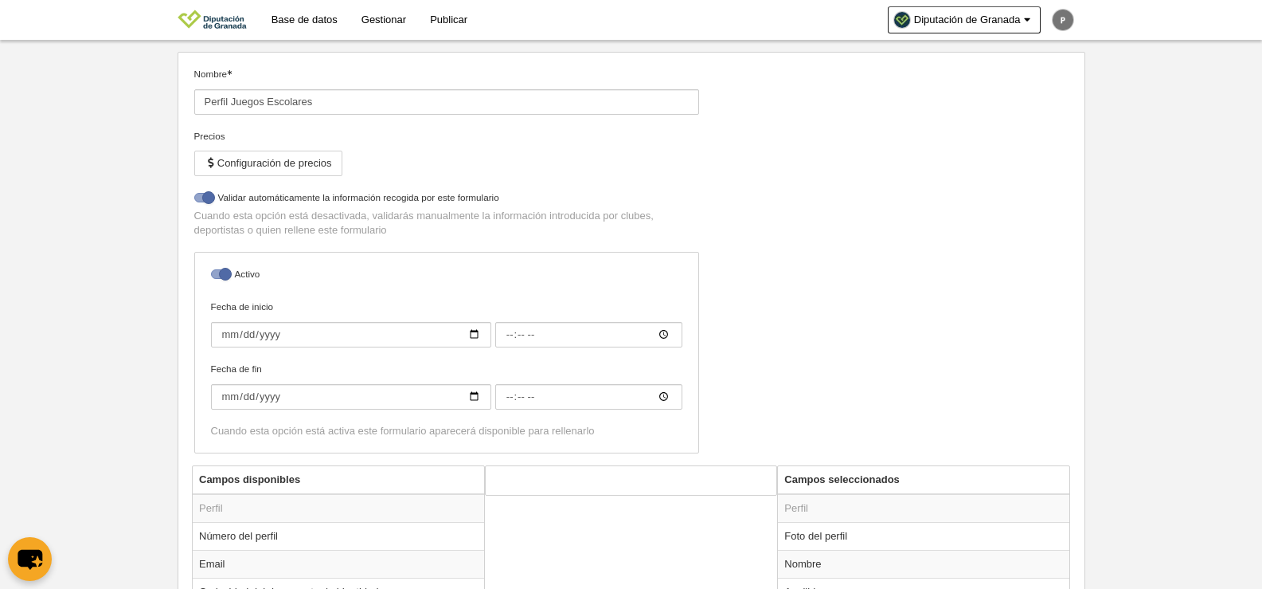
scroll to position [413, 0]
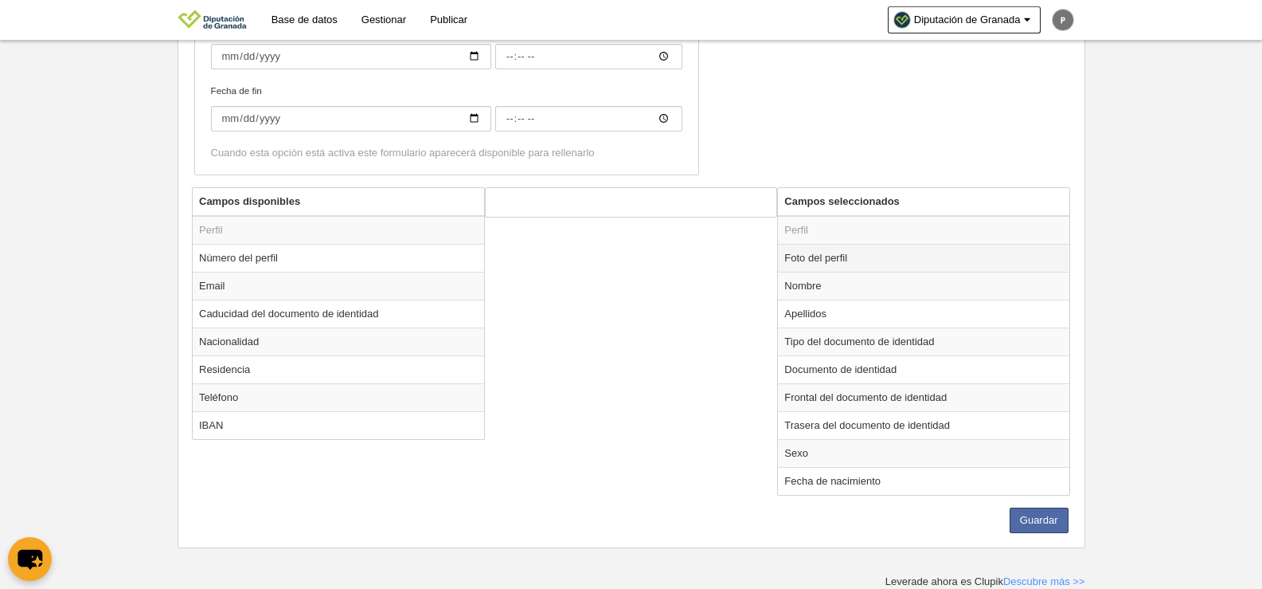
click at [818, 254] on td "Foto del perfil" at bounding box center [923, 258] width 291 height 28
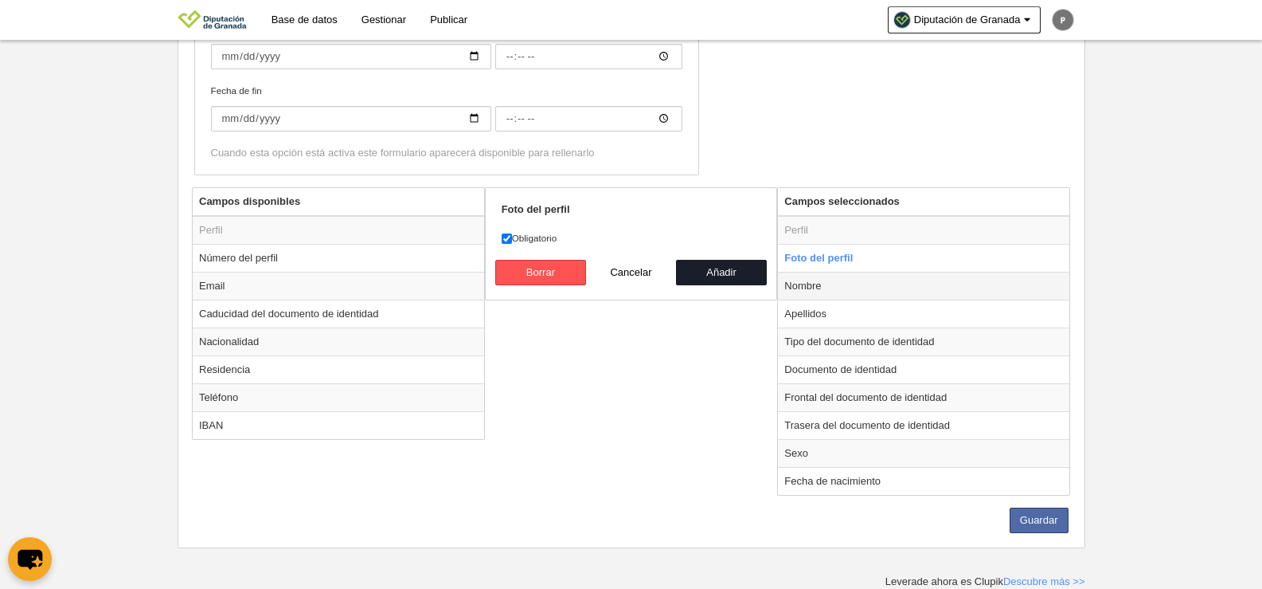
click at [817, 287] on td "Nombre" at bounding box center [923, 286] width 291 height 28
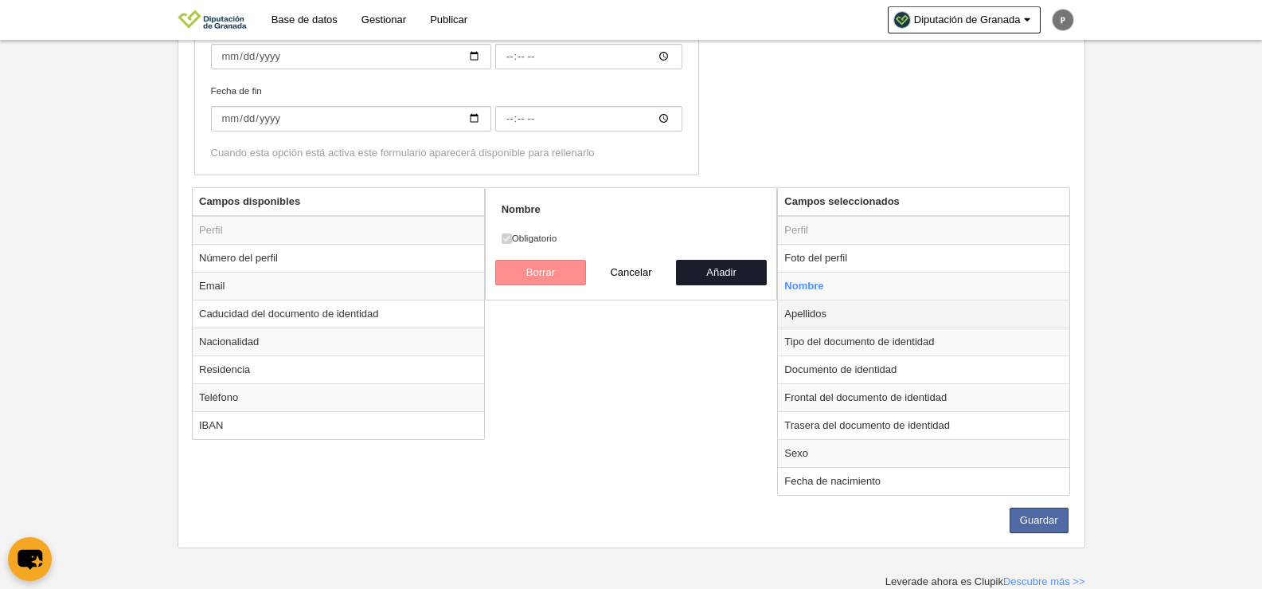
click at [834, 310] on td "Apellidos" at bounding box center [923, 313] width 291 height 28
click at [851, 337] on td "Tipo del documento de identidad" at bounding box center [923, 341] width 291 height 28
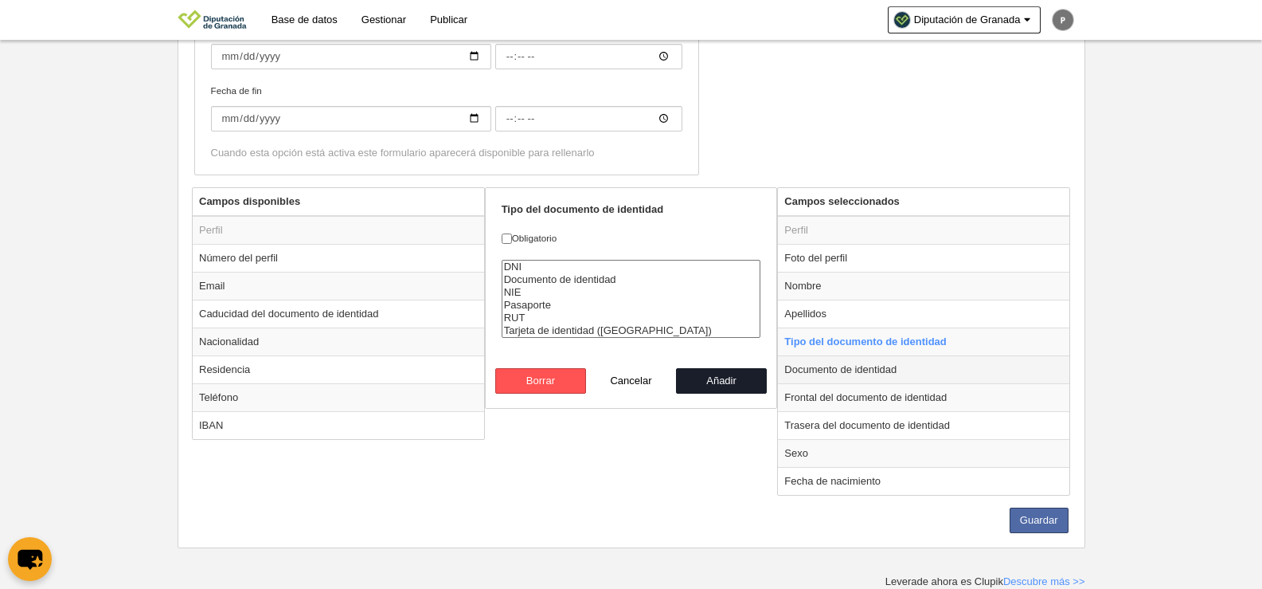
click at [862, 374] on td "Documento de identidad" at bounding box center [923, 369] width 291 height 28
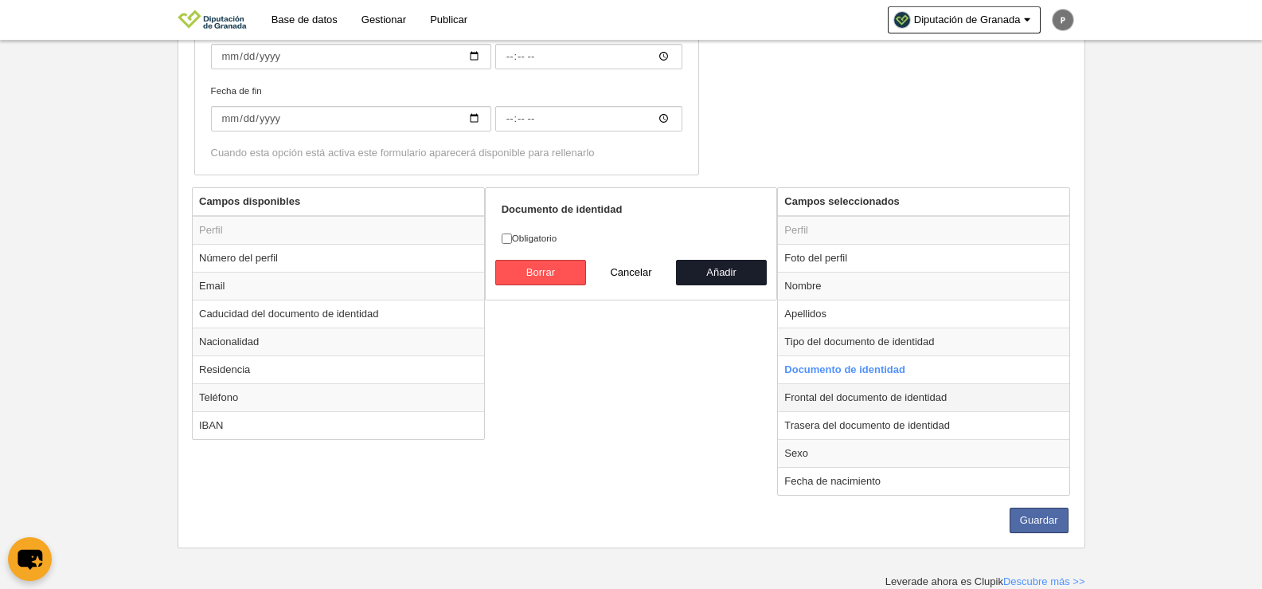
click at [875, 397] on td "Frontal del documento de identidad" at bounding box center [923, 397] width 291 height 28
click at [898, 437] on td "Trasera del documento de identidad" at bounding box center [923, 425] width 291 height 28
click at [858, 460] on td "Sexo" at bounding box center [923, 453] width 291 height 28
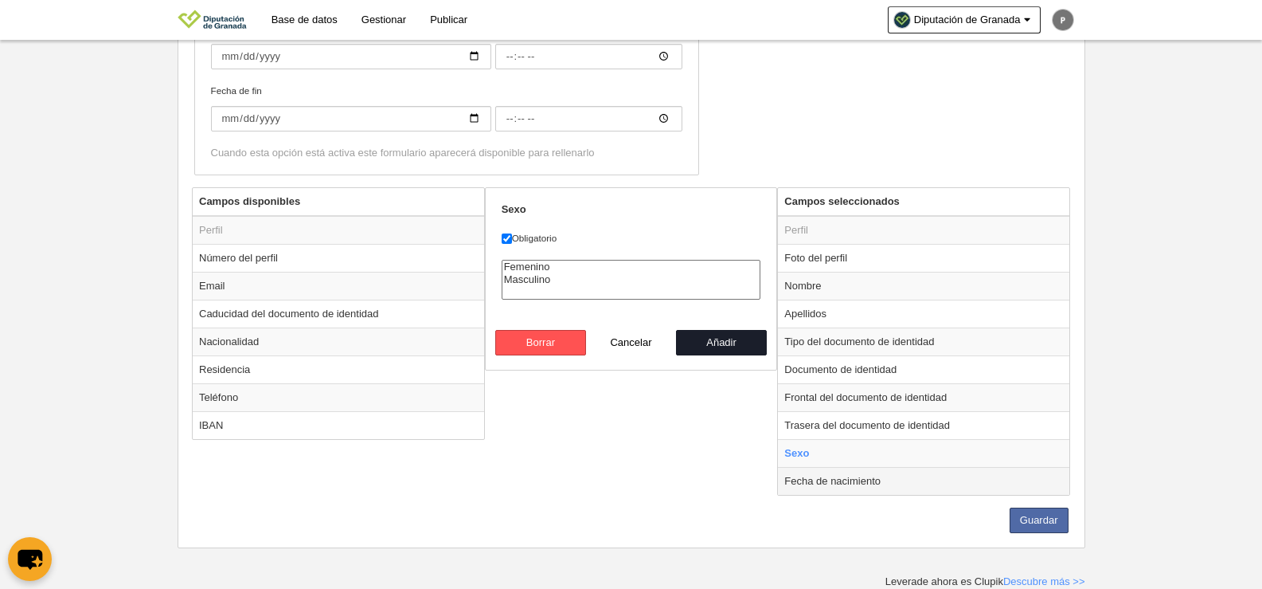
click at [885, 483] on td "Fecha de nacimiento" at bounding box center [923, 481] width 291 height 28
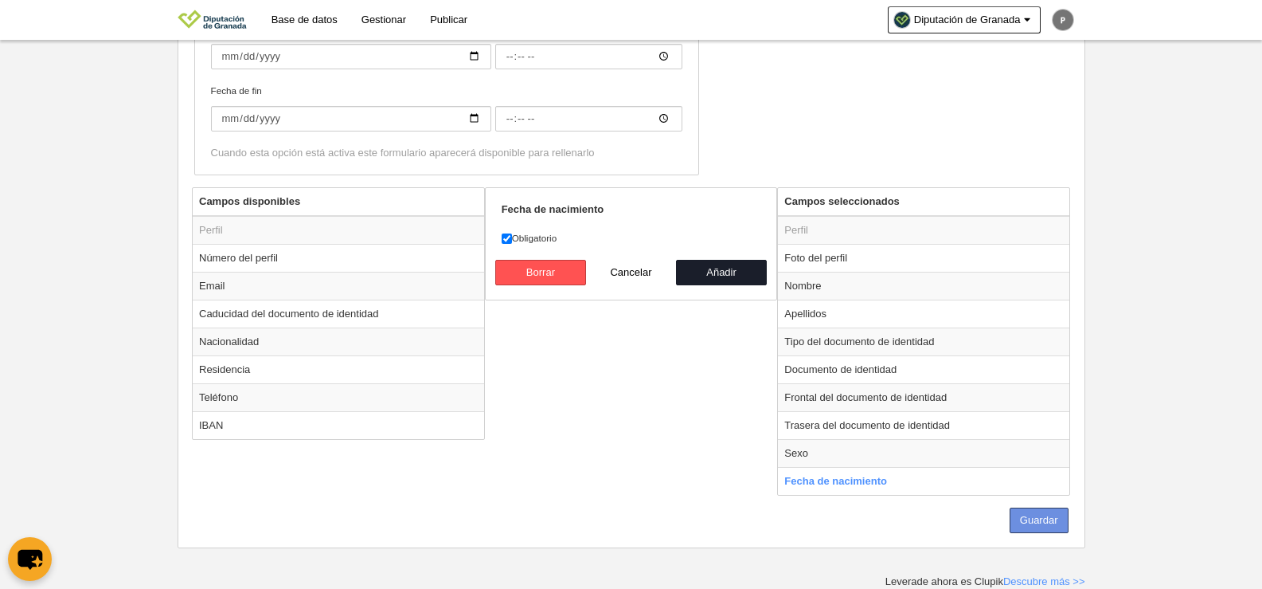
click at [1037, 517] on button "Guardar" at bounding box center [1039, 519] width 59 height 25
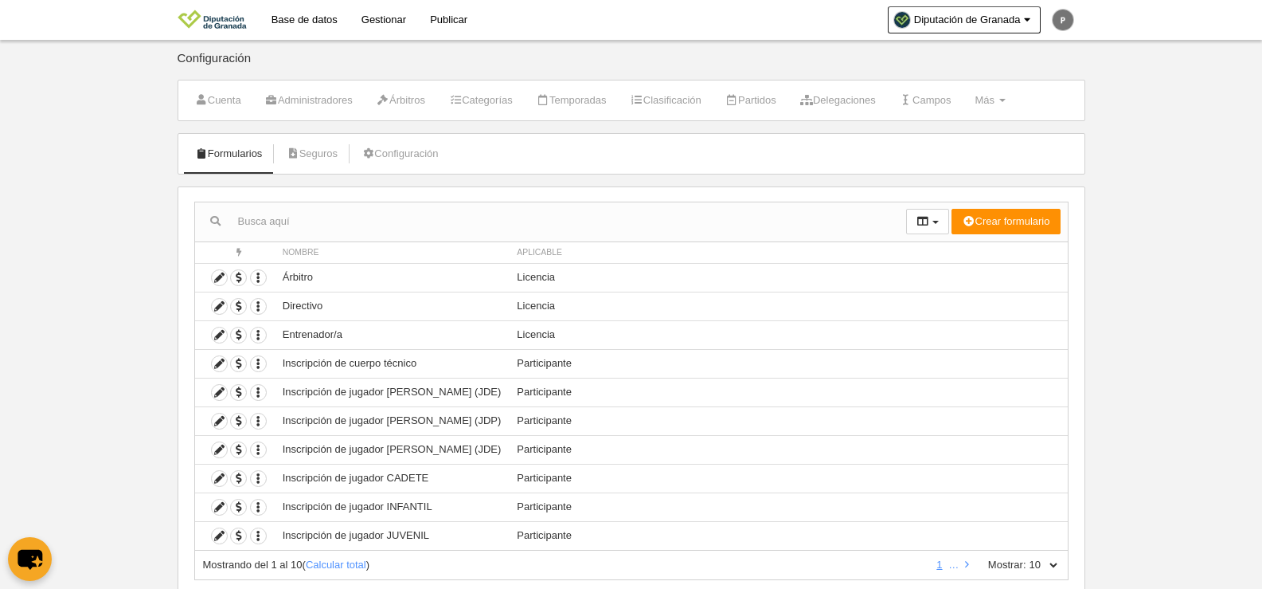
click at [307, 25] on link "Base de datos" at bounding box center [305, 20] width 90 height 40
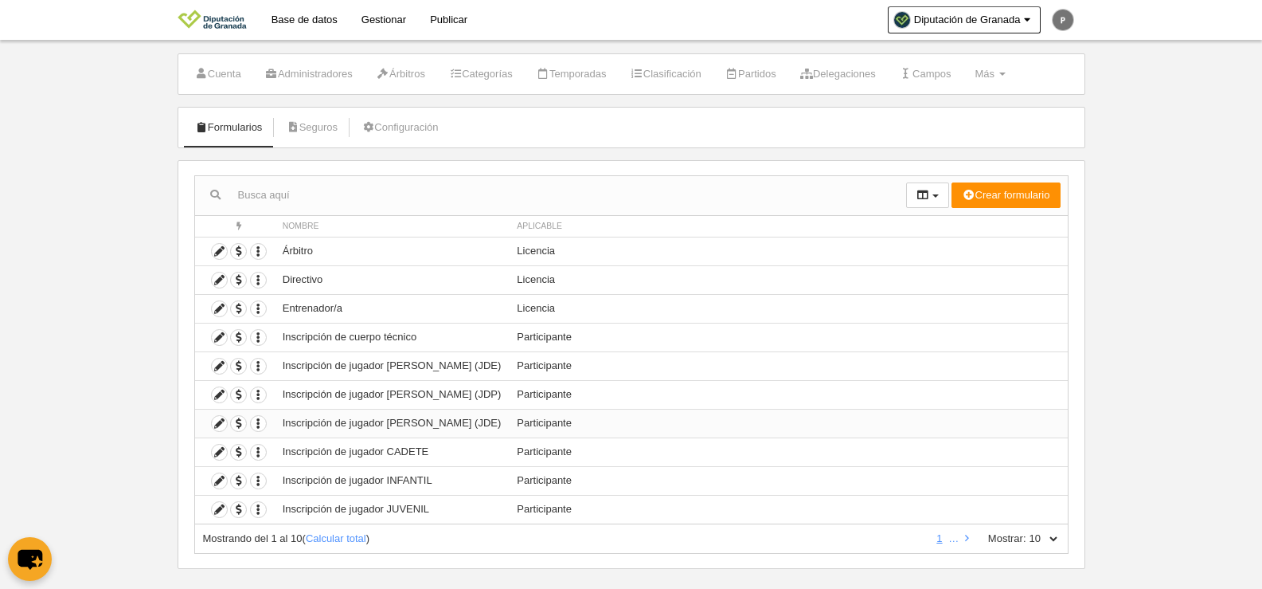
scroll to position [47, 0]
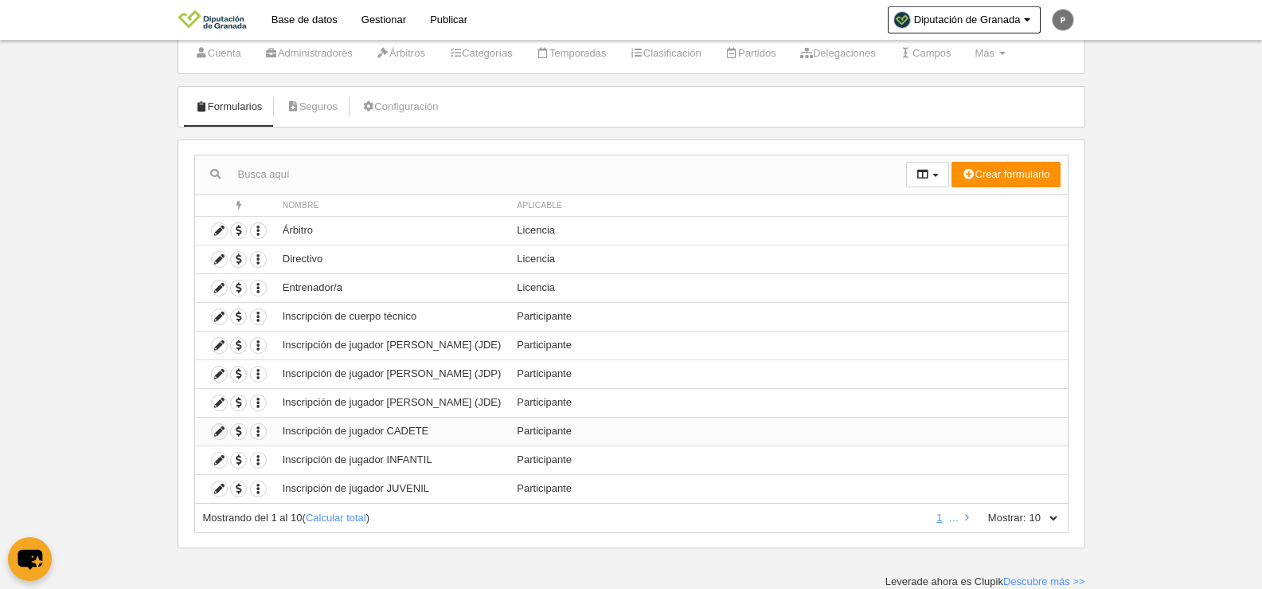
click at [219, 434] on icon at bounding box center [219, 431] width 15 height 15
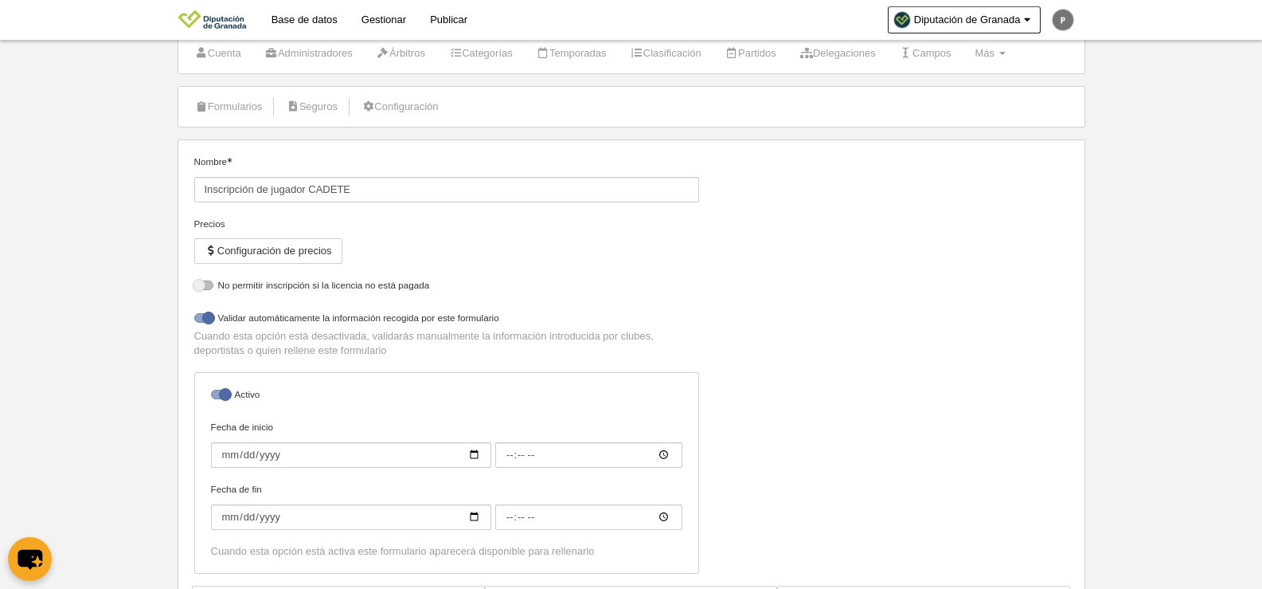
select select "selected"
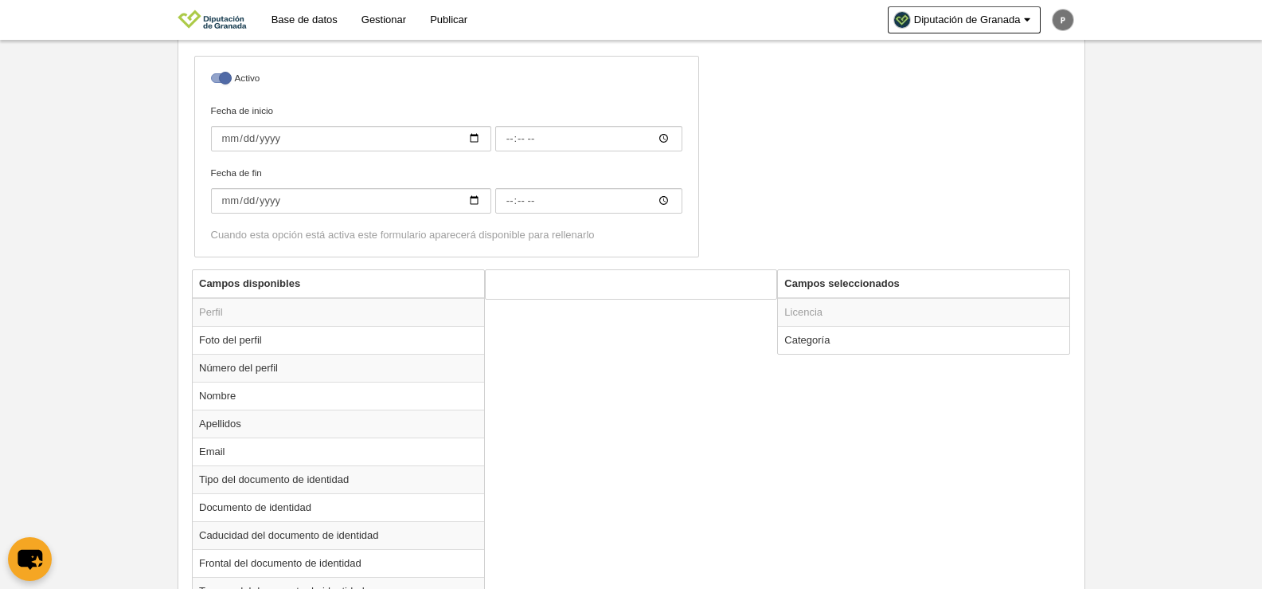
scroll to position [445, 0]
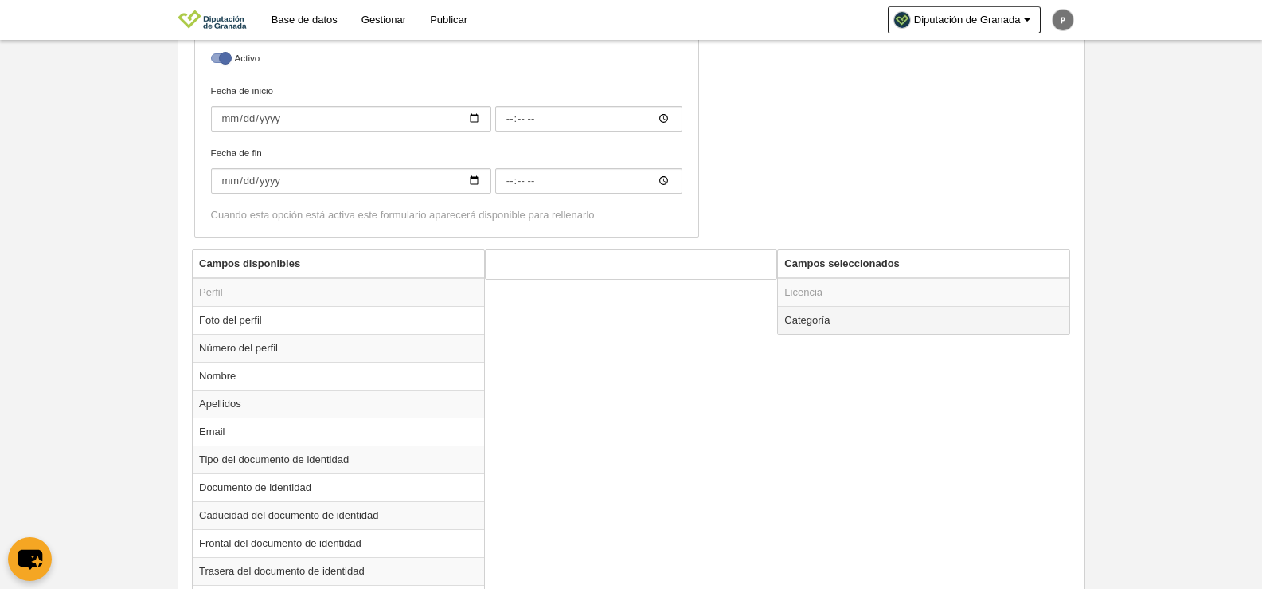
click at [834, 323] on td "Categoría" at bounding box center [923, 320] width 291 height 28
radio input "true"
select select "14800"
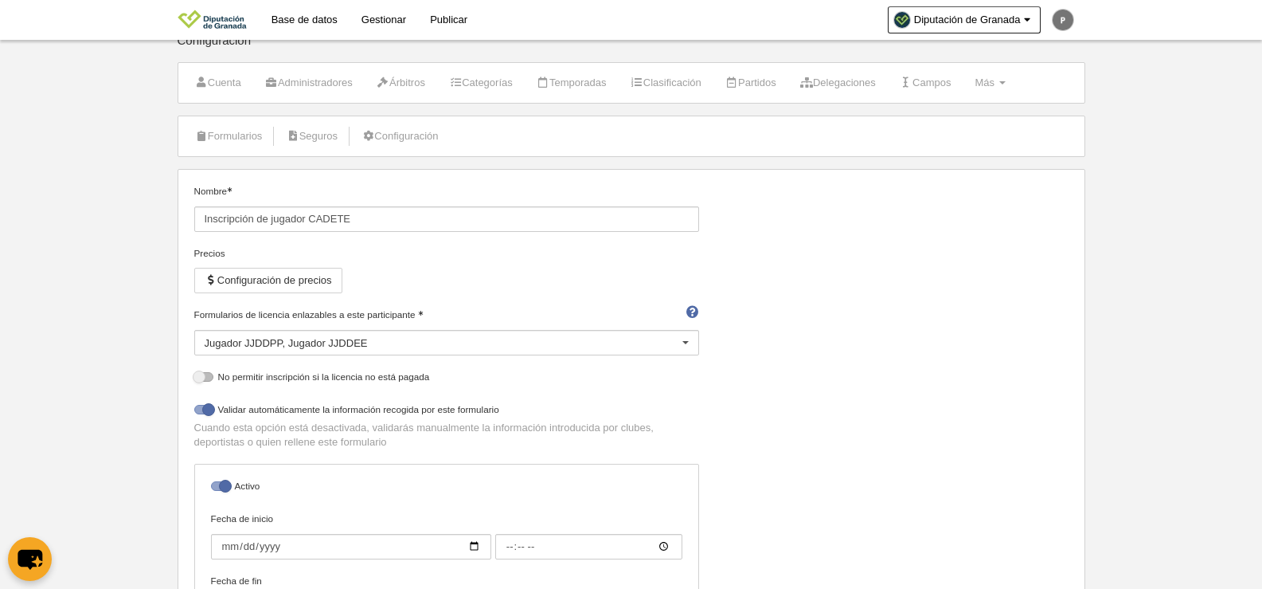
scroll to position [0, 0]
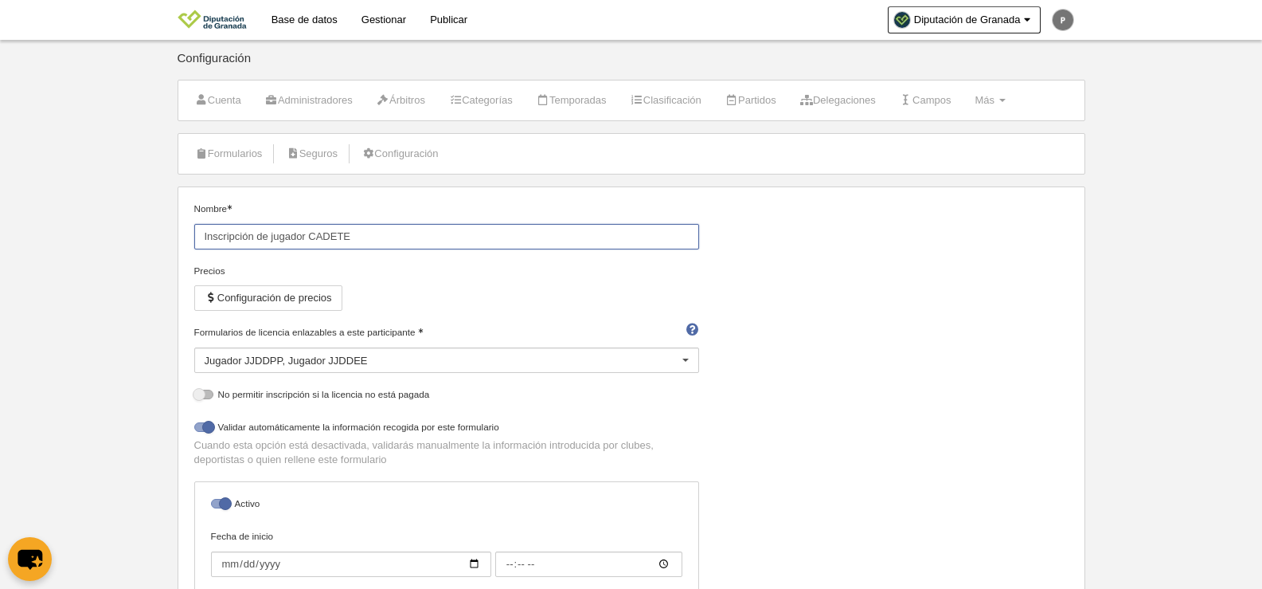
click at [348, 237] on input "Inscripción de jugador CADETE" at bounding box center [446, 236] width 505 height 25
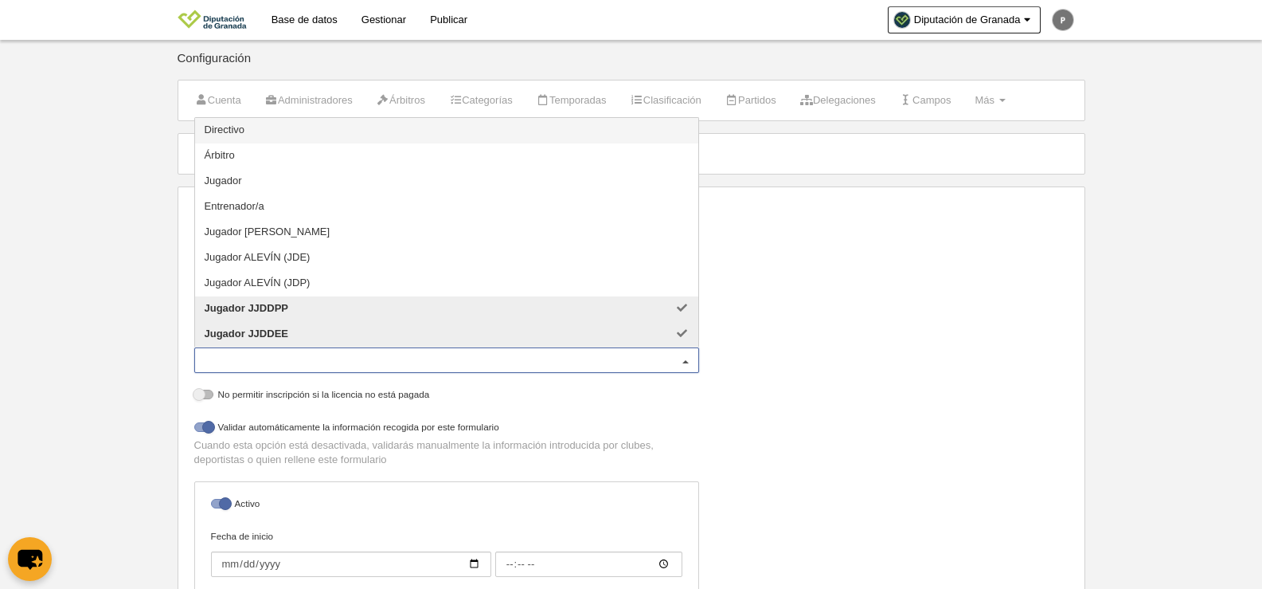
click at [376, 366] on div "Jugador JJDDPP Jugador JJDDEE" at bounding box center [446, 359] width 505 height 25
click at [376, 366] on input "Formularios de licencia enlazables a este participante" at bounding box center [439, 360] width 468 height 14
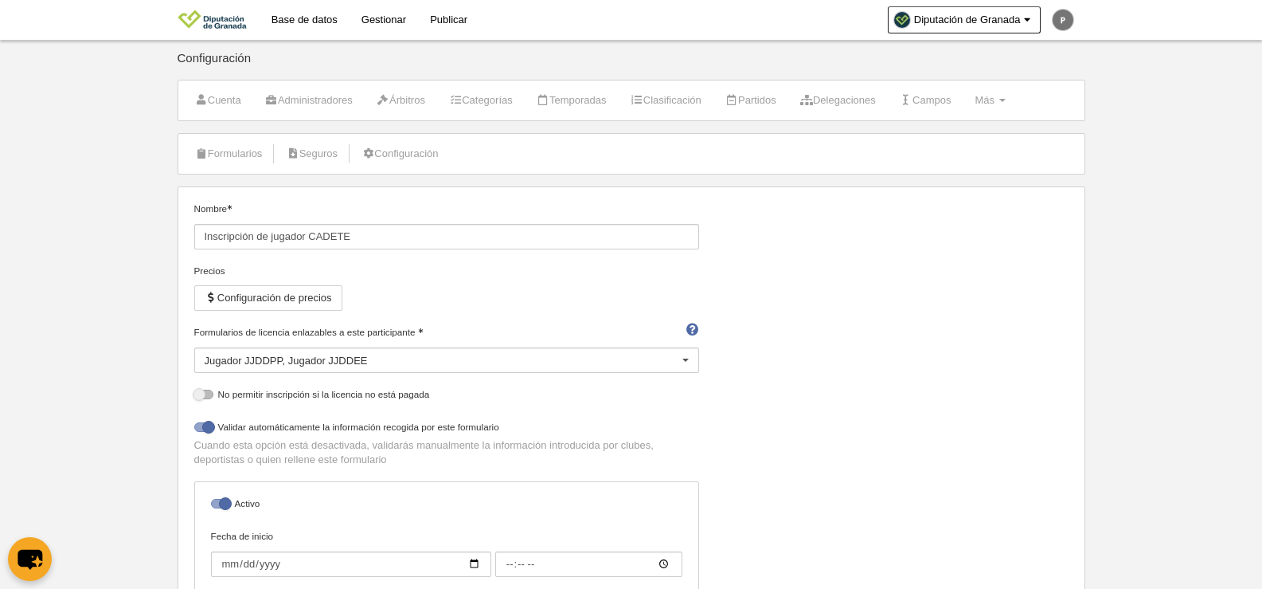
click at [1019, 325] on div "Nombre Inscripción de jugador CADETE Precios Configuración de precios Formulari…" at bounding box center [631, 447] width 886 height 493
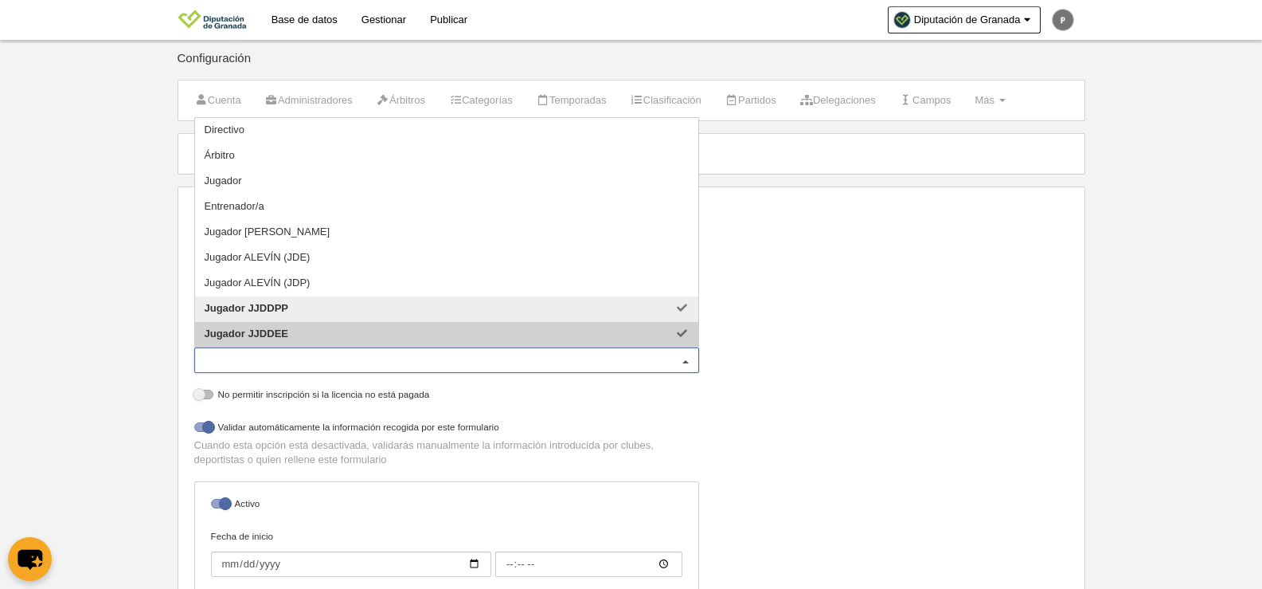
click at [683, 357] on div at bounding box center [685, 360] width 25 height 25
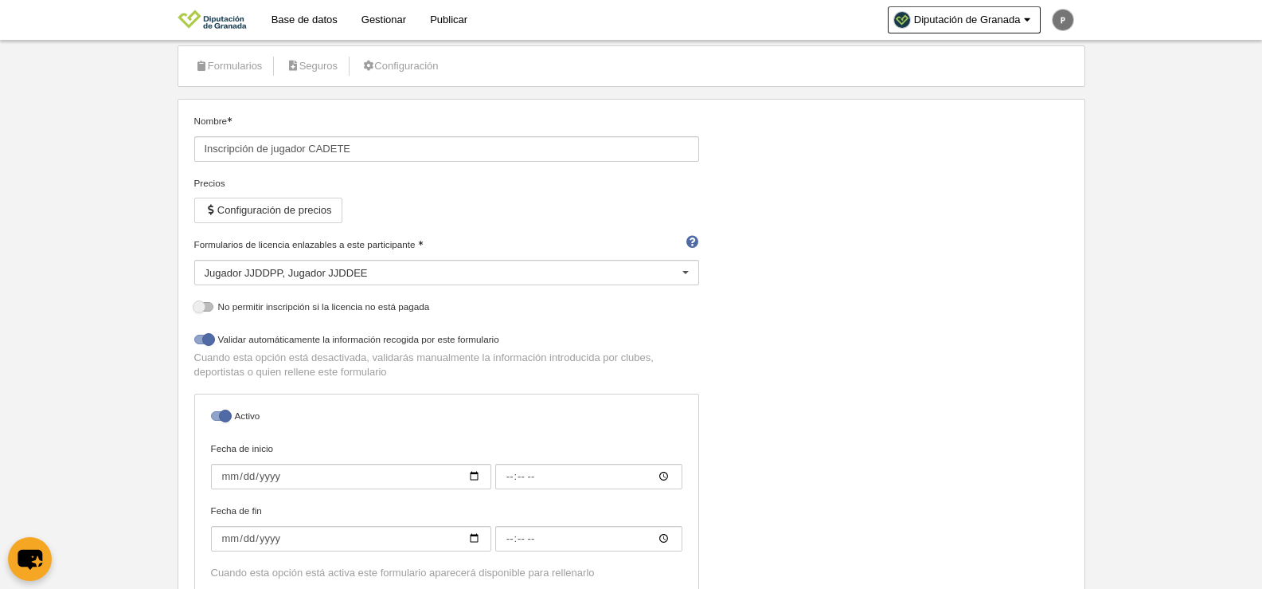
scroll to position [80, 0]
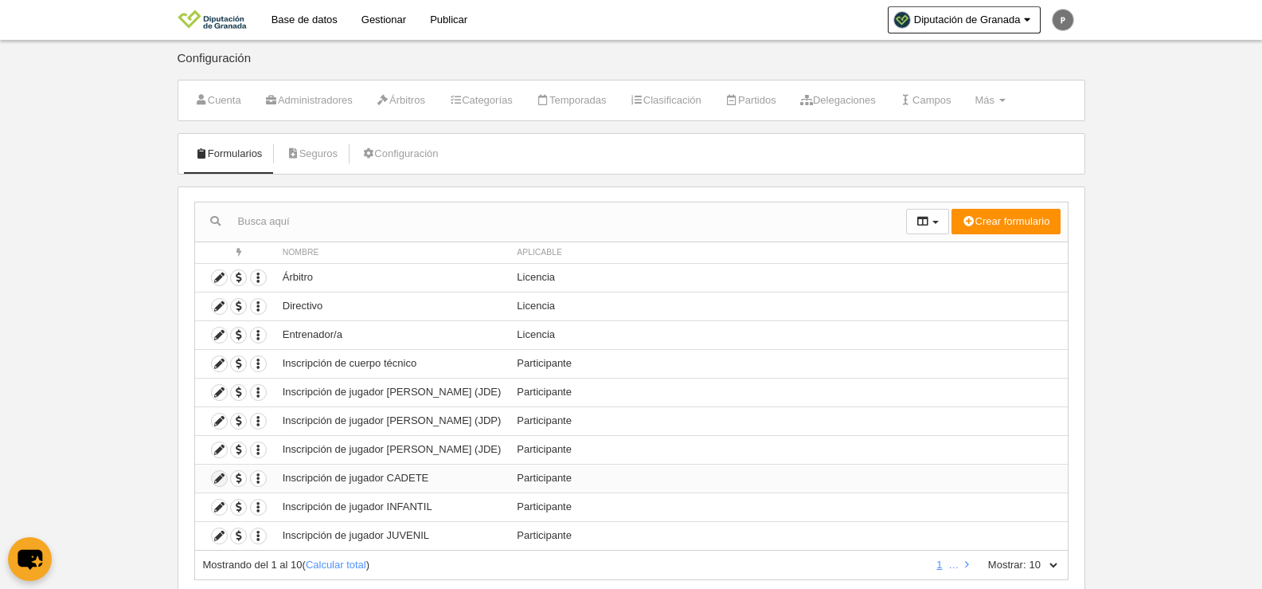
click at [219, 476] on icon at bounding box center [219, 478] width 15 height 15
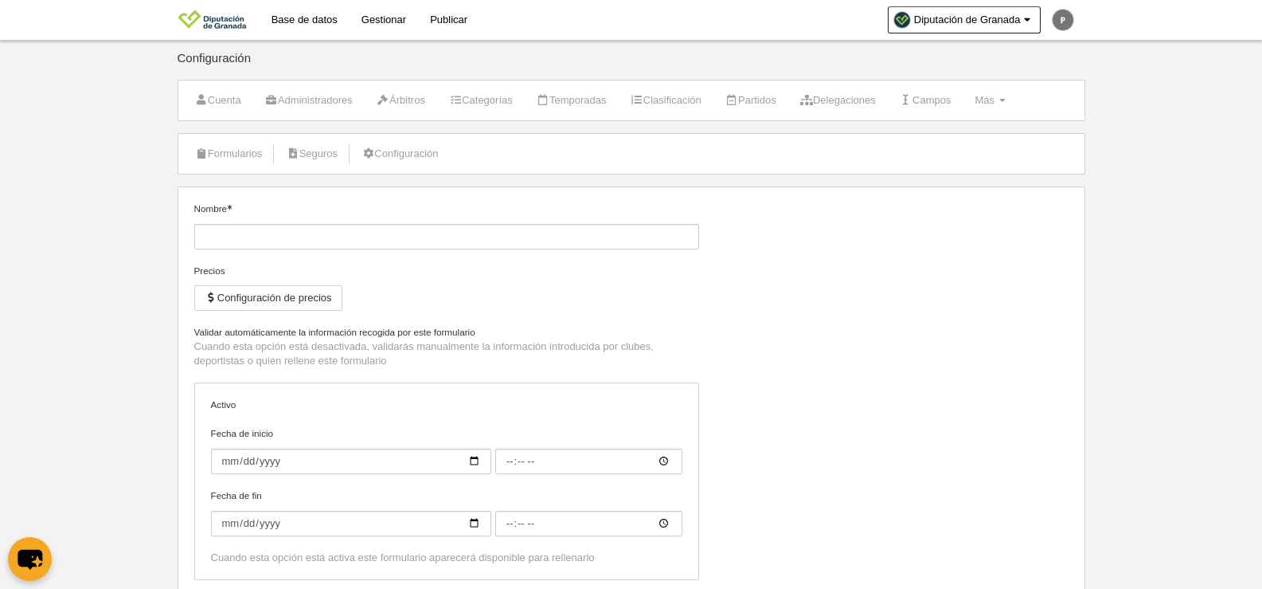
type input "Inscripción de jugador CADETE"
checkbox input "true"
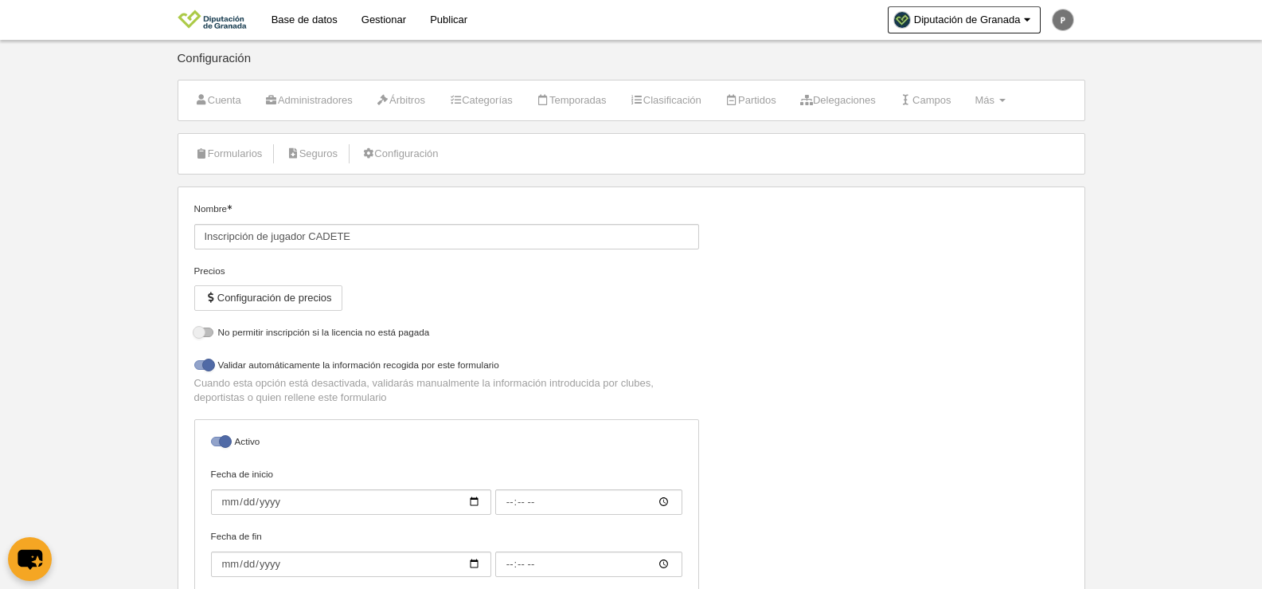
select select "selected"
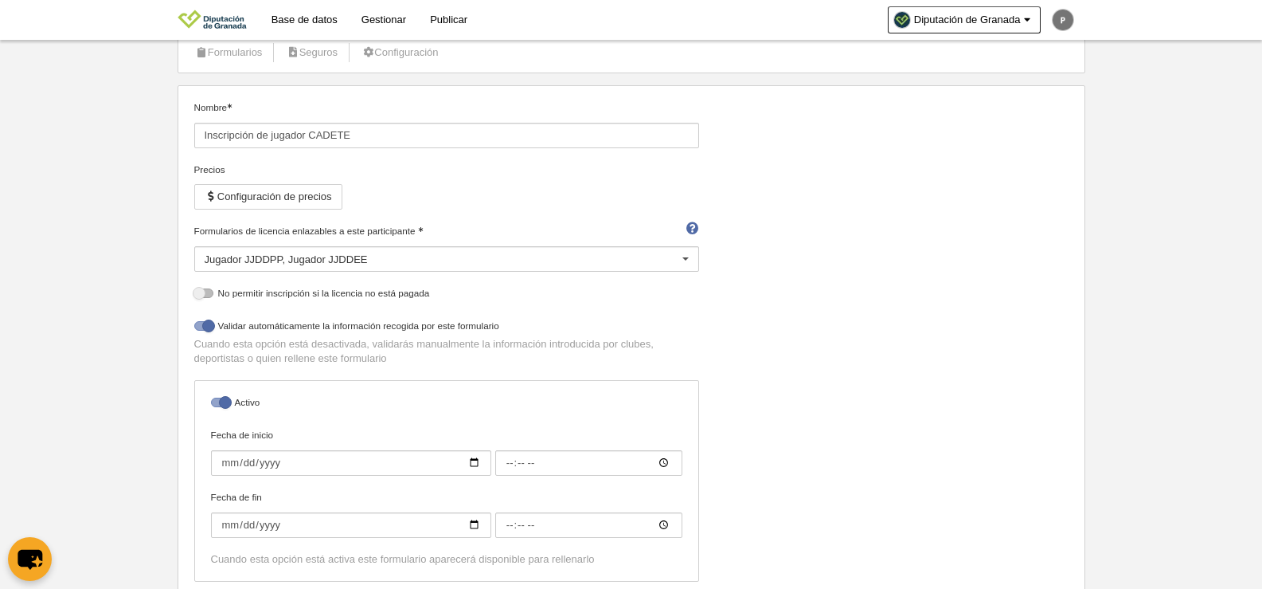
scroll to position [264, 0]
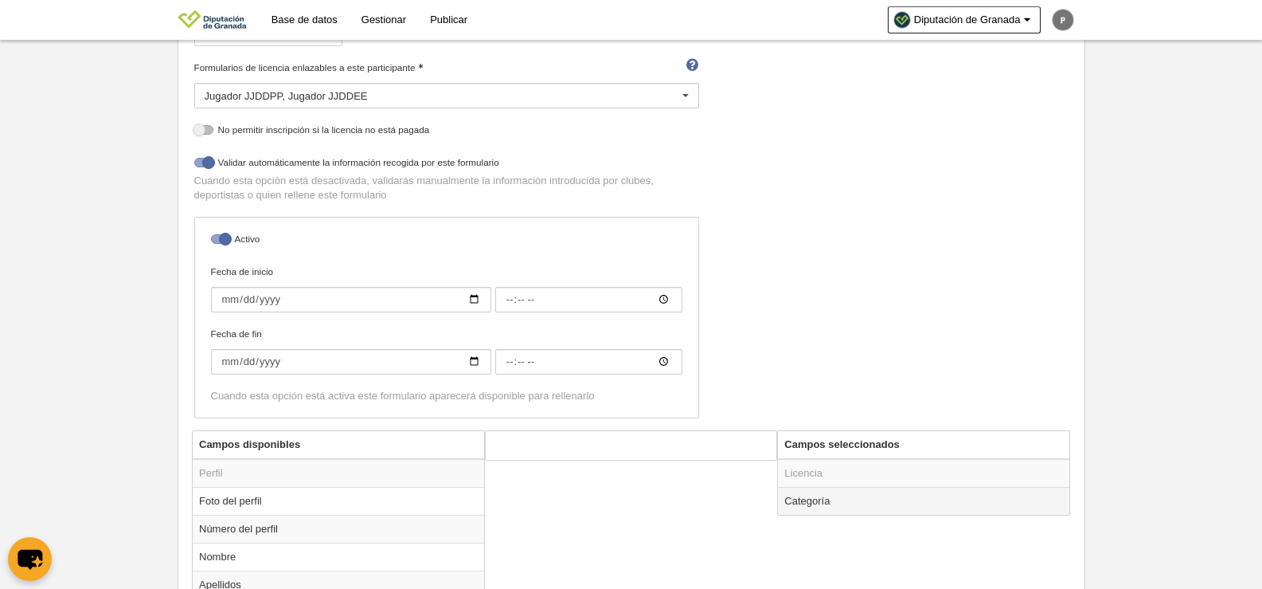
click at [835, 501] on td "Categoría" at bounding box center [923, 501] width 291 height 28
radio input "true"
select select "14800"
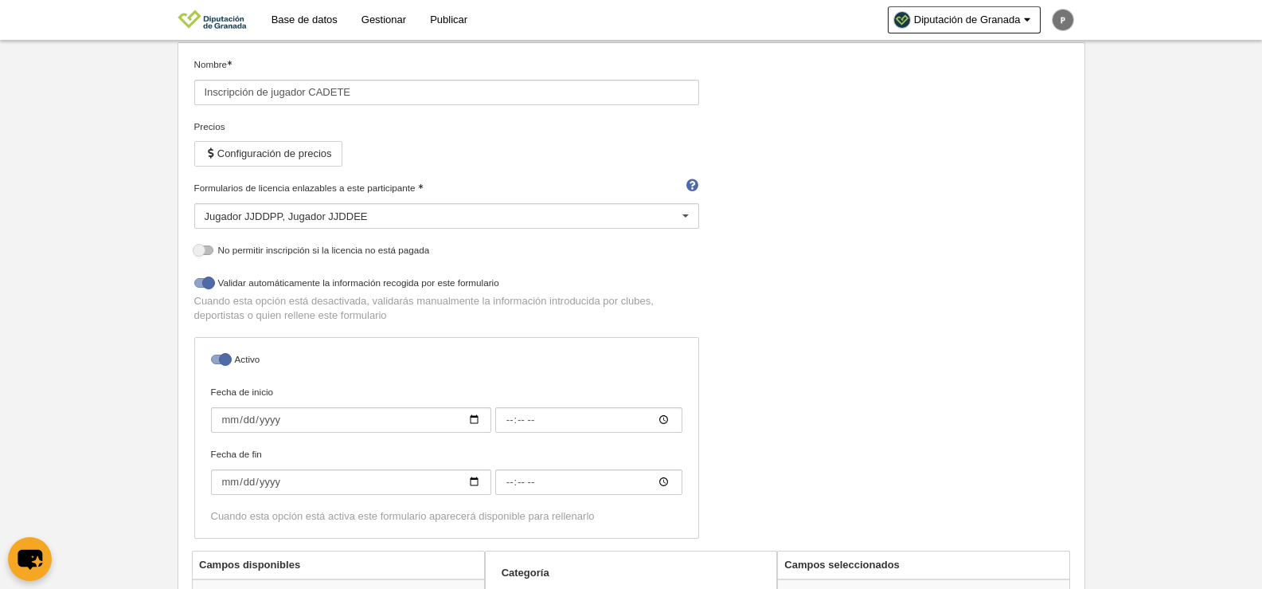
scroll to position [0, 0]
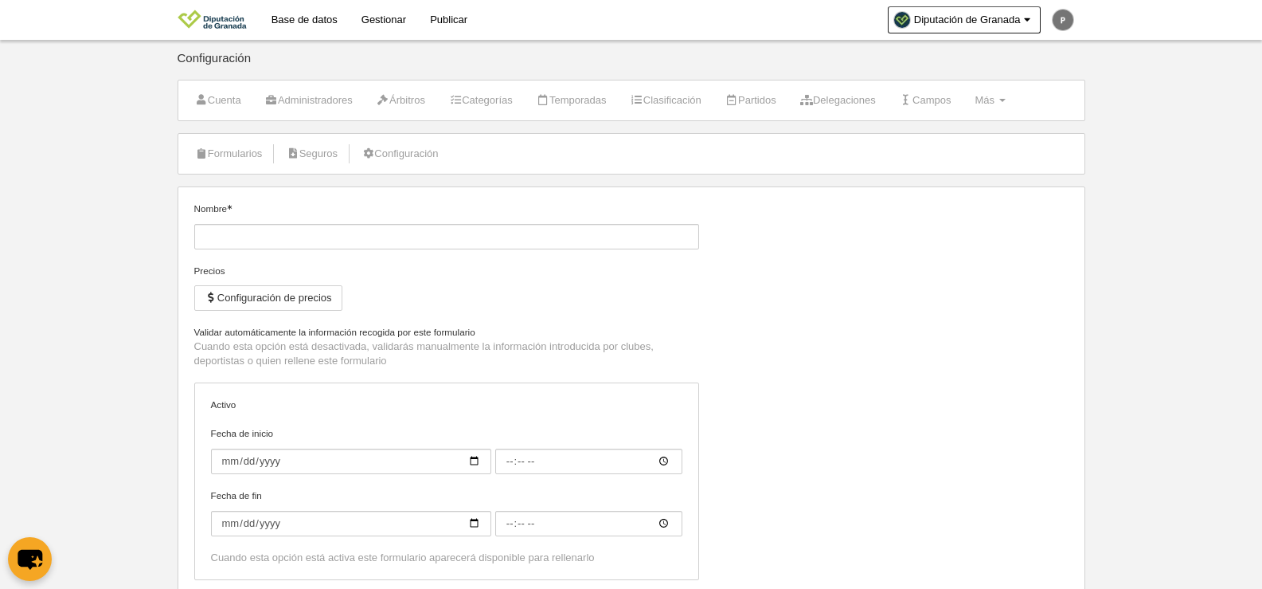
type input "Inscripción de jugador CADETE"
checkbox input "true"
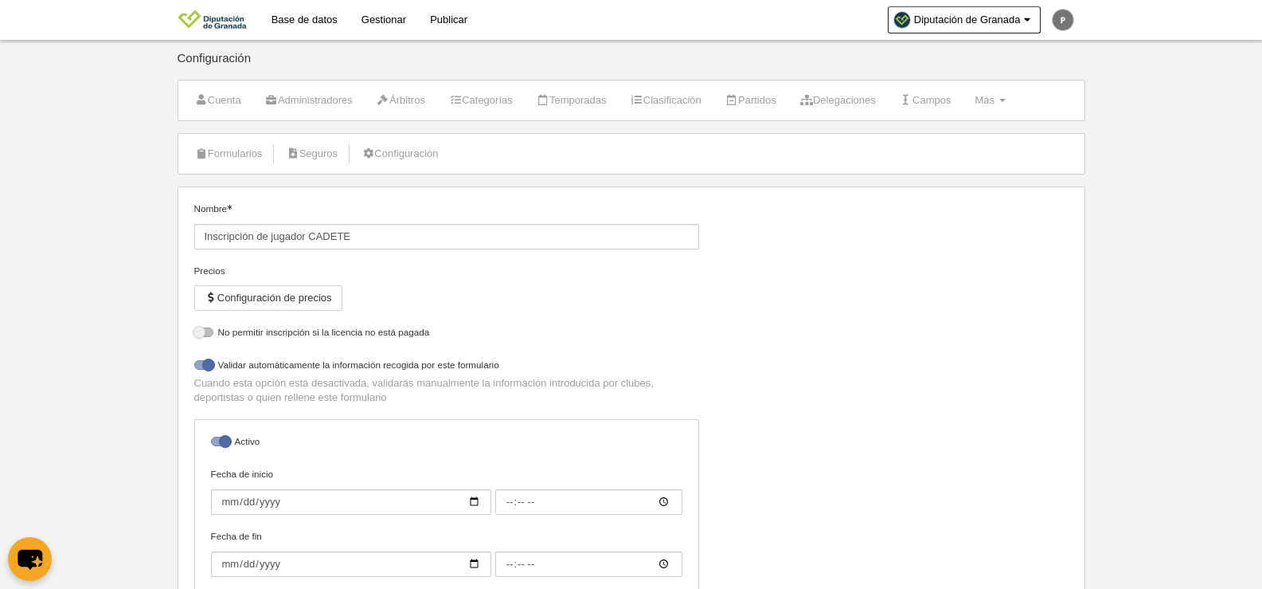
select select "selected"
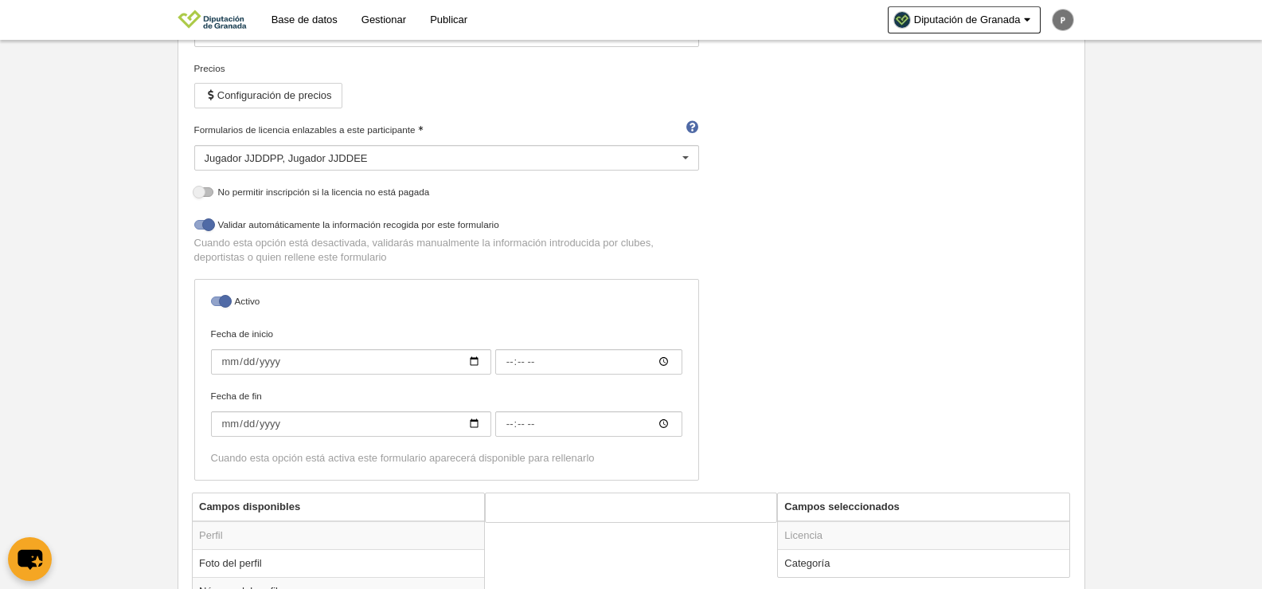
scroll to position [80, 0]
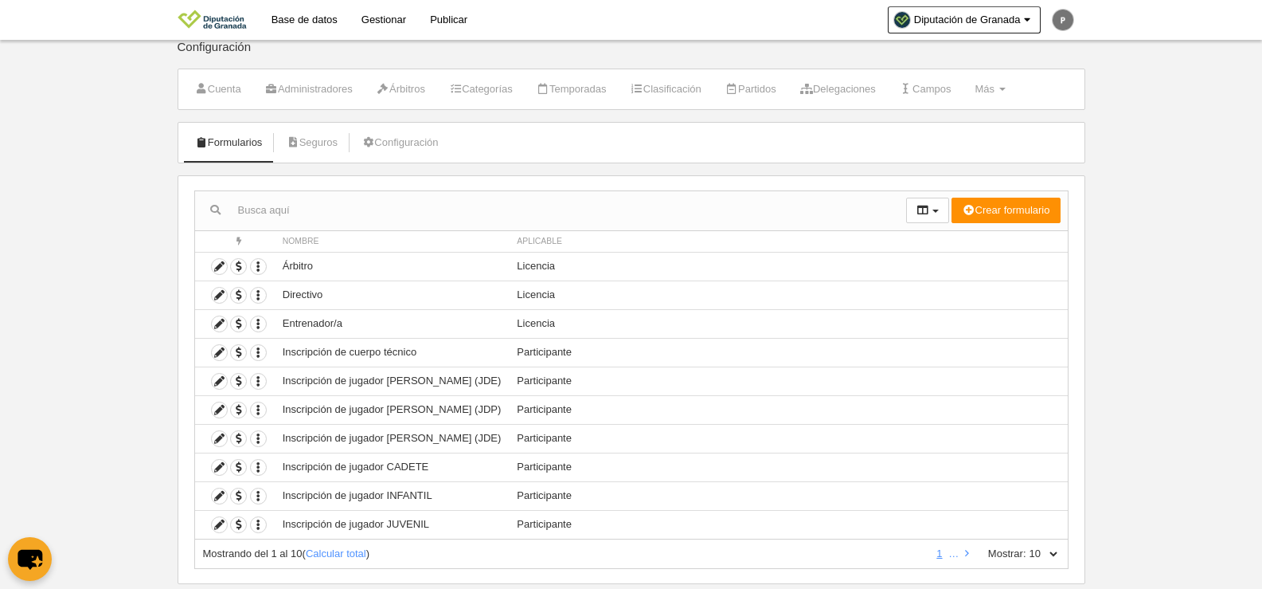
scroll to position [47, 0]
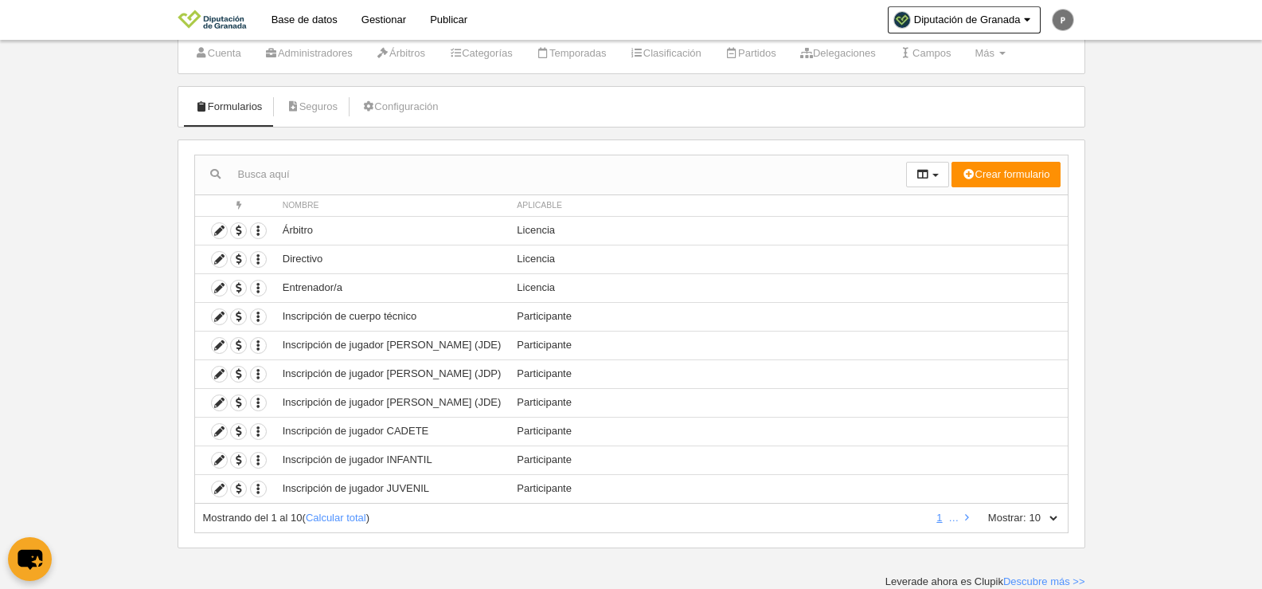
click at [1050, 522] on select "10 25 50 100 500" at bounding box center [1043, 517] width 33 height 14
select select "500"
click at [1027, 510] on select "10 25 50 100 500" at bounding box center [1043, 517] width 33 height 14
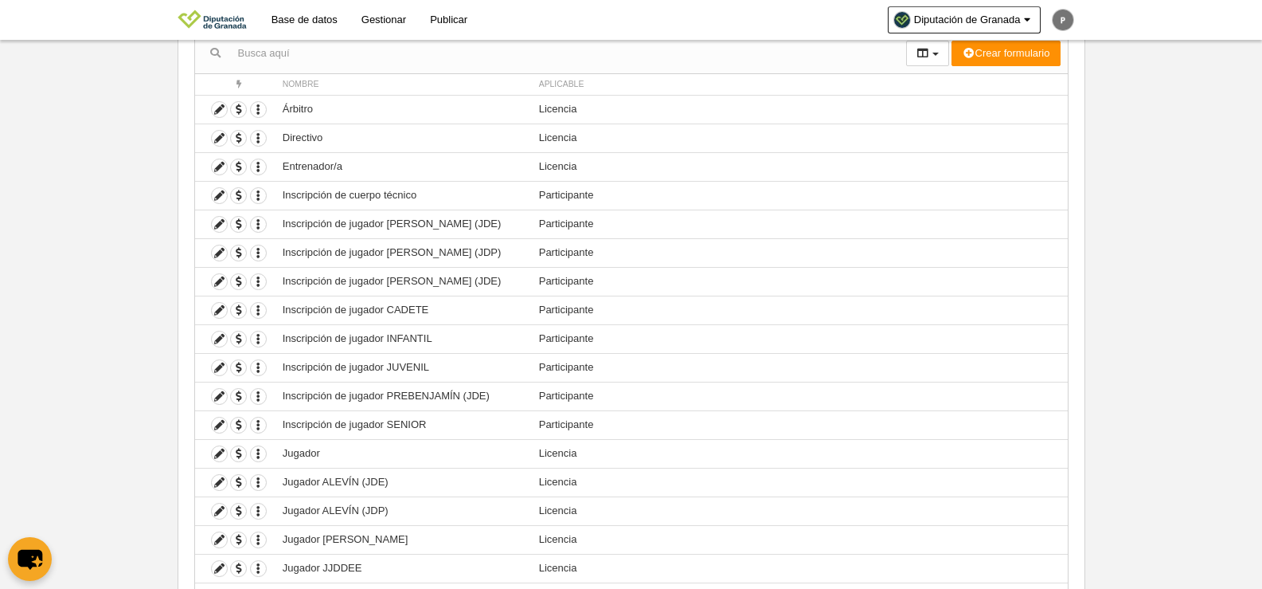
scroll to position [141, 0]
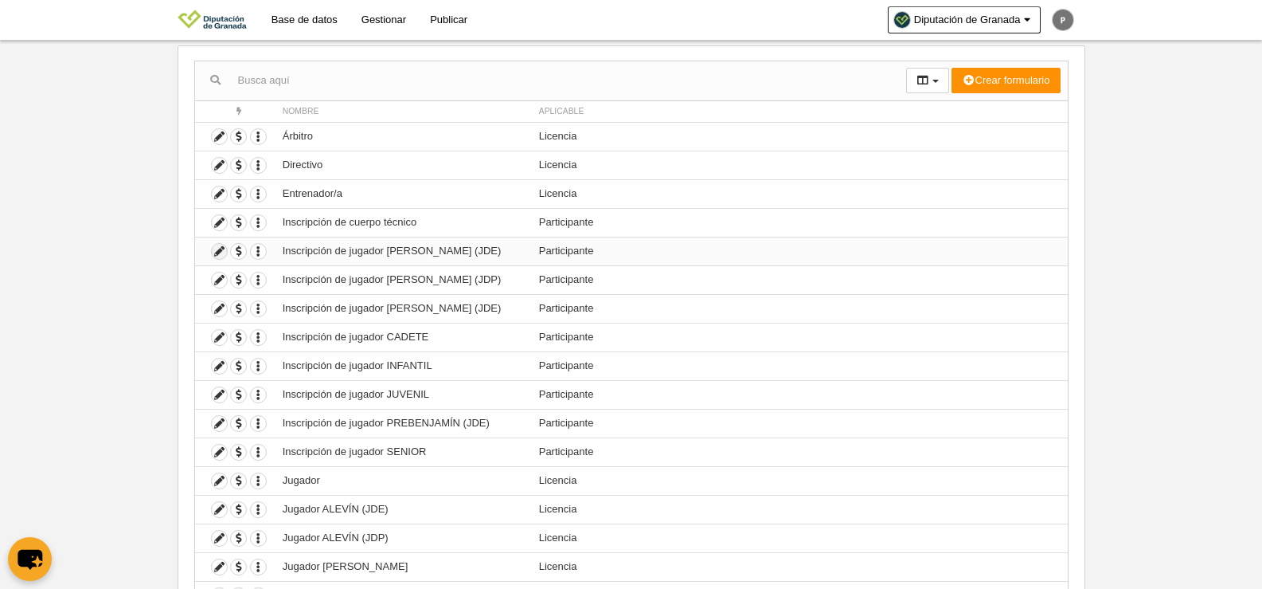
click at [219, 247] on icon at bounding box center [219, 251] width 15 height 15
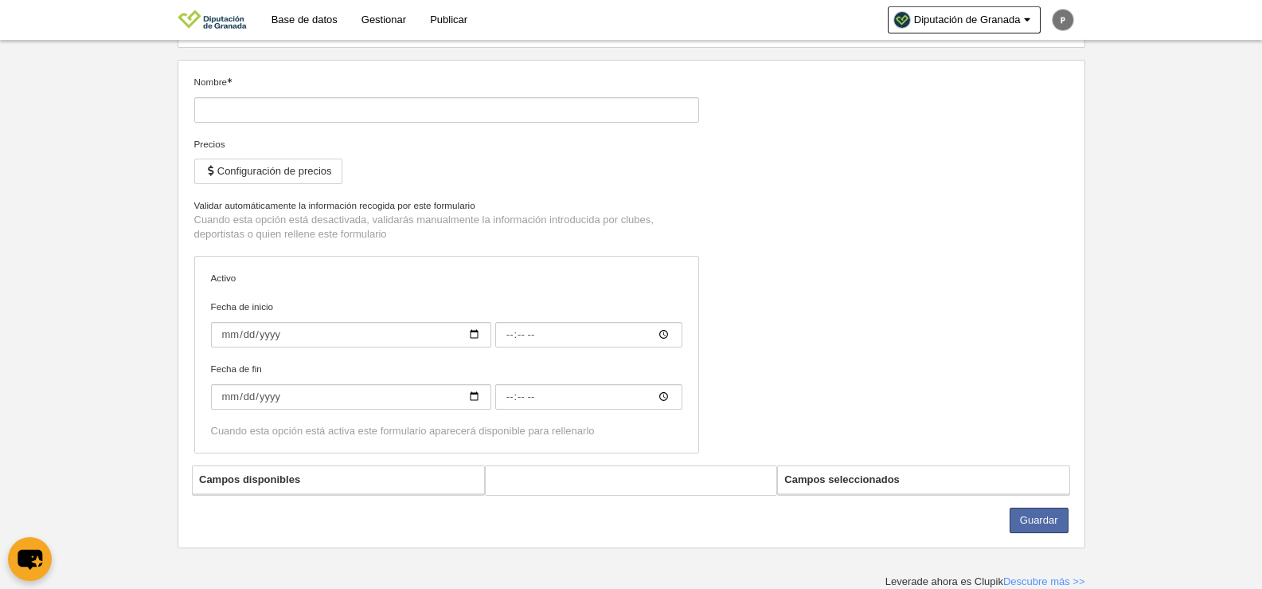
type input "Inscripción de jugador [PERSON_NAME] (JDE)"
checkbox input "true"
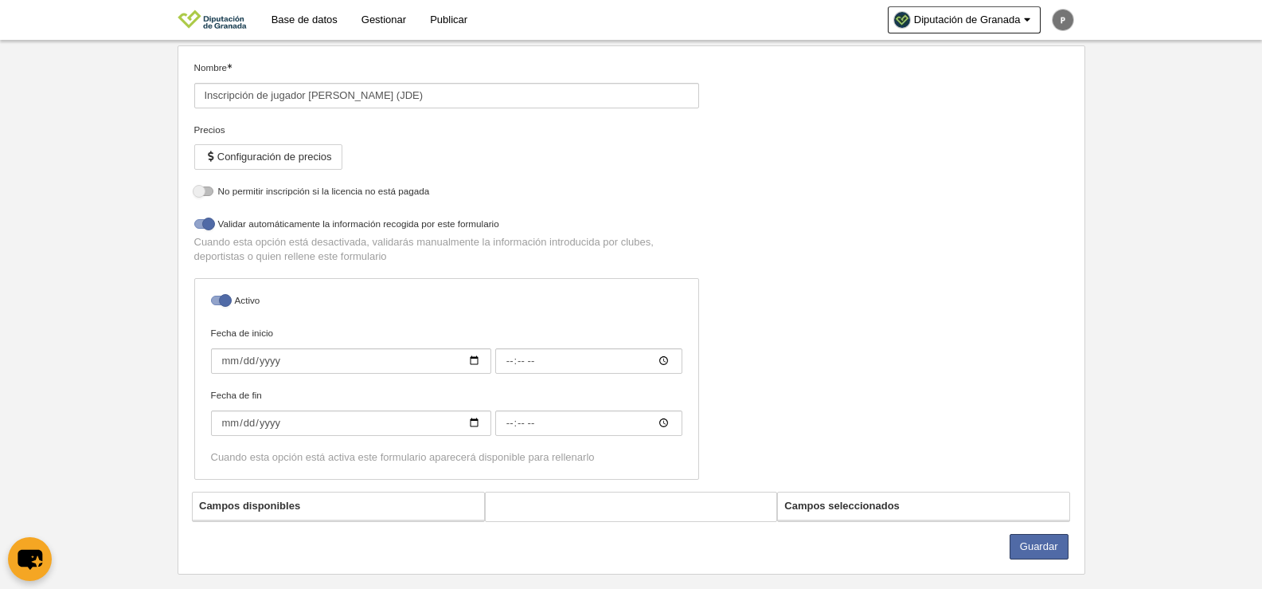
select select "selected"
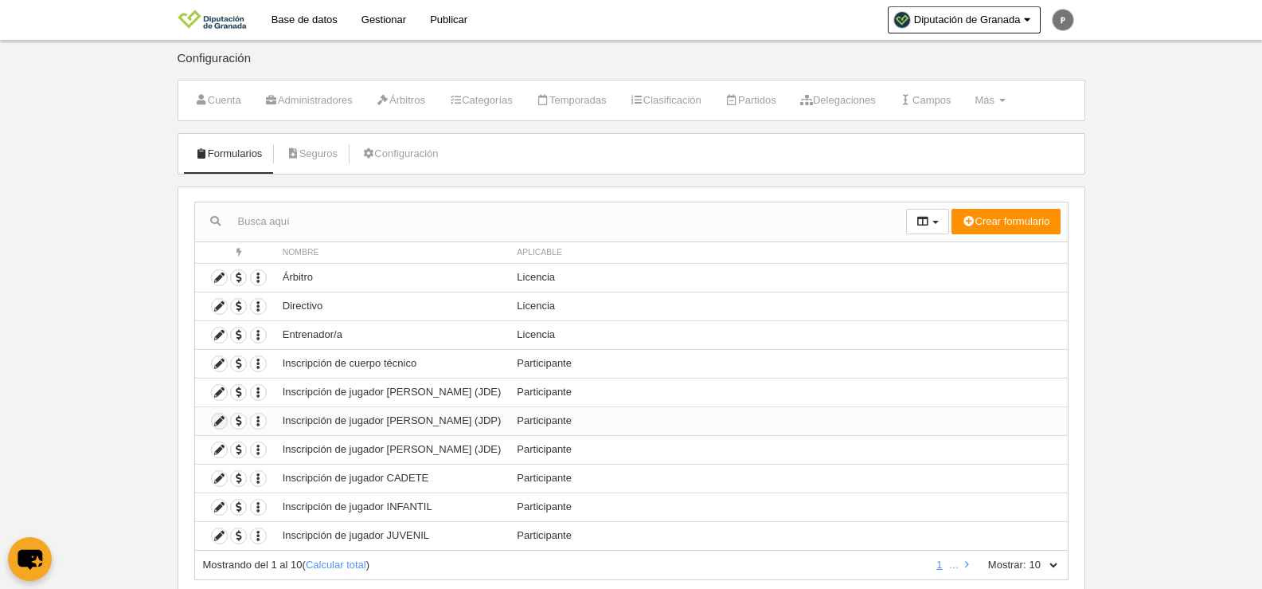
click at [218, 417] on icon at bounding box center [219, 420] width 15 height 15
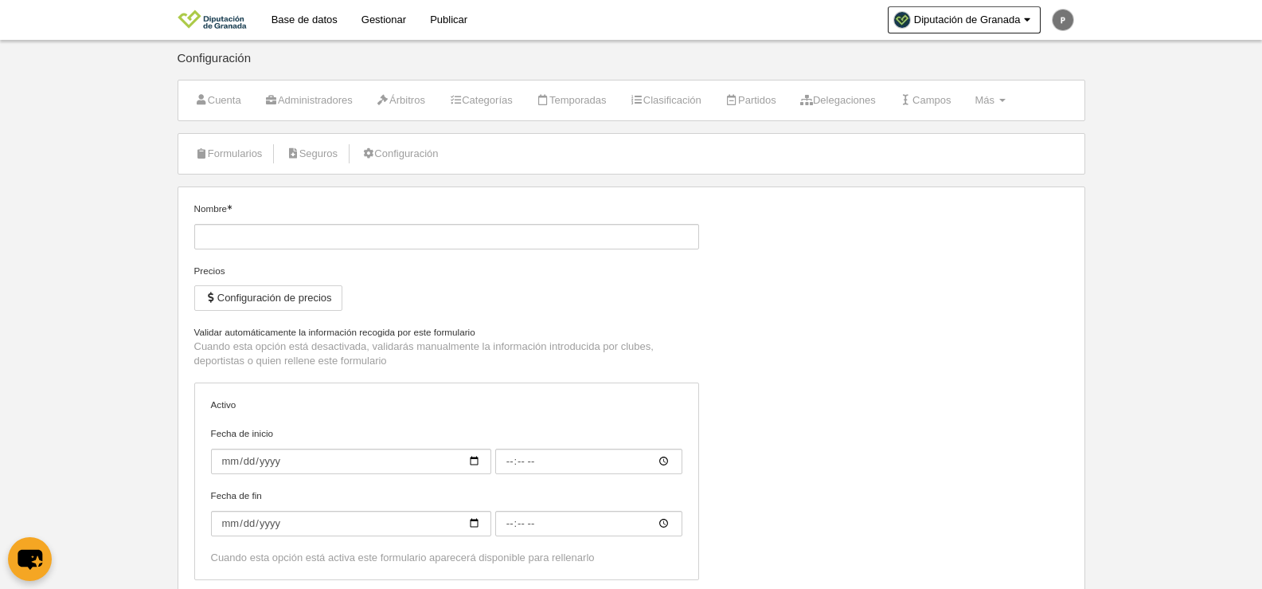
type input "Inscripción de jugador [PERSON_NAME] (JDP)"
checkbox input "true"
select select "selected"
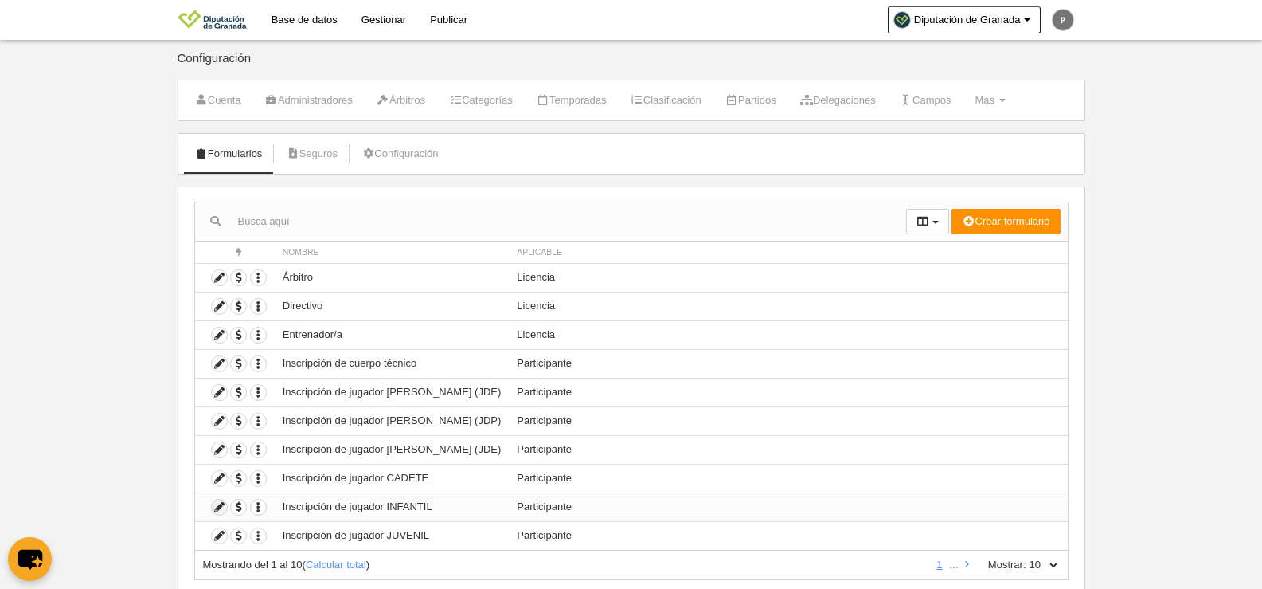
click at [221, 504] on icon at bounding box center [219, 506] width 15 height 15
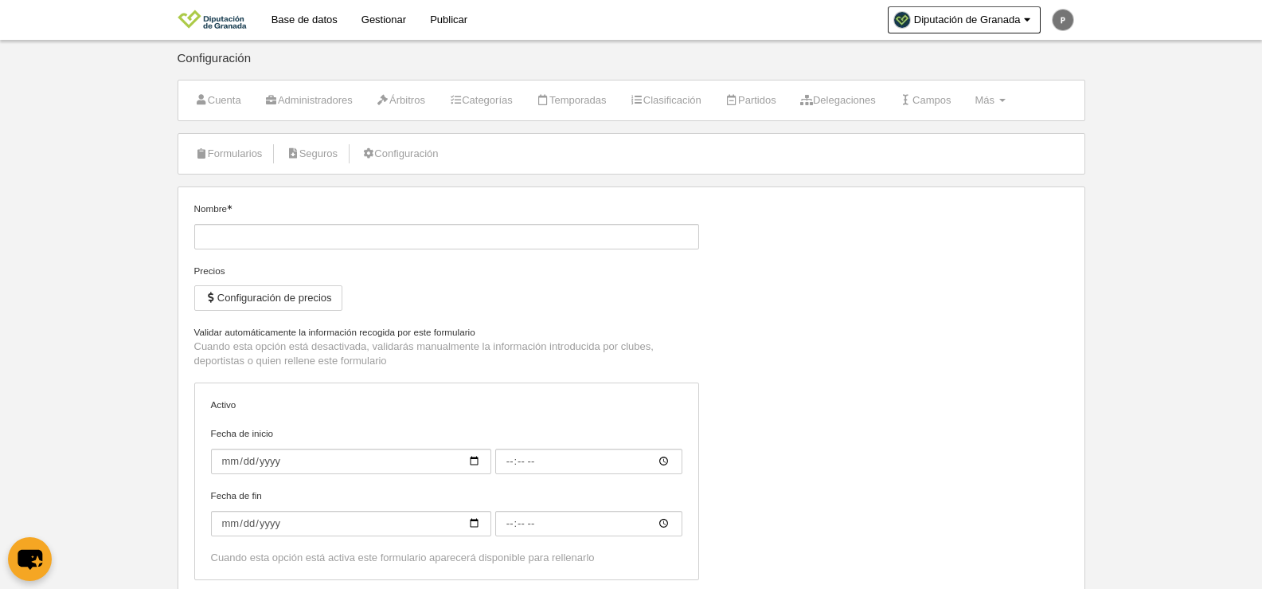
type input "Inscripción de jugador INFANTIL"
checkbox input "true"
select select "selected"
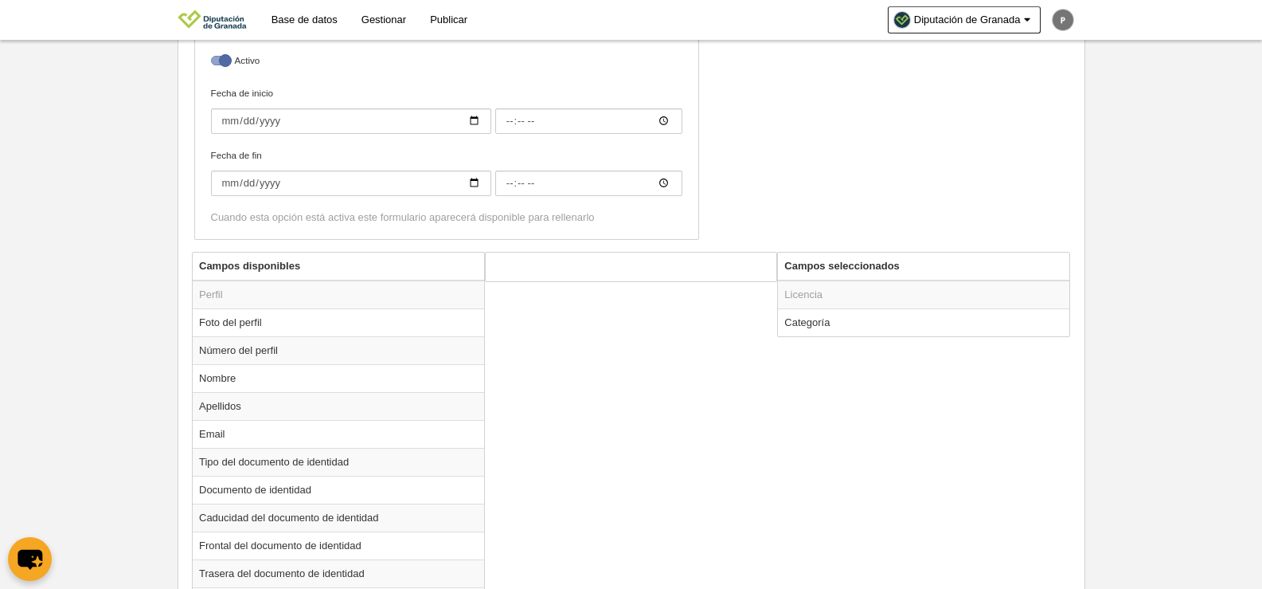
scroll to position [478, 0]
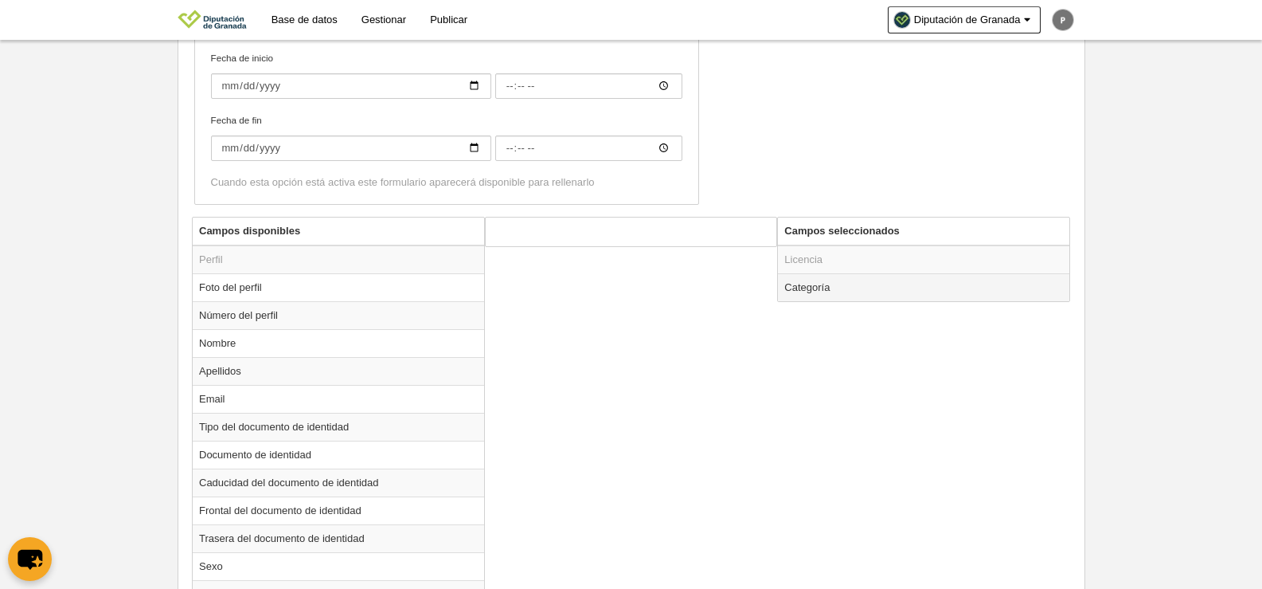
click at [827, 287] on td "Categoría" at bounding box center [923, 287] width 291 height 28
radio input "true"
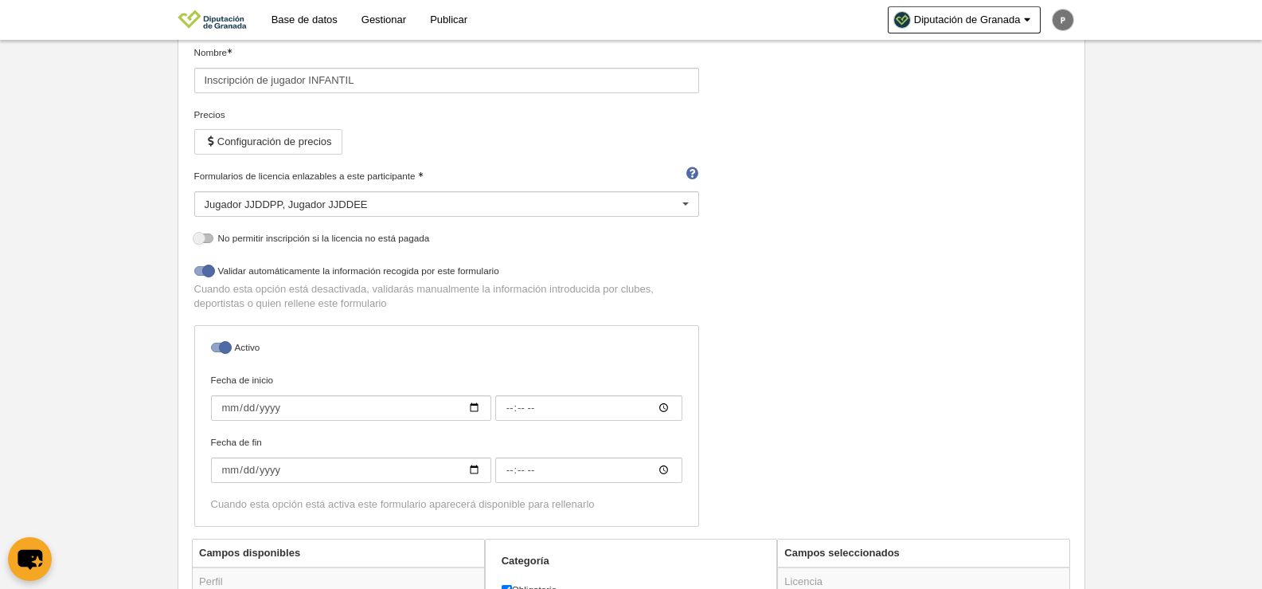
scroll to position [151, 0]
